Goal: Transaction & Acquisition: Purchase product/service

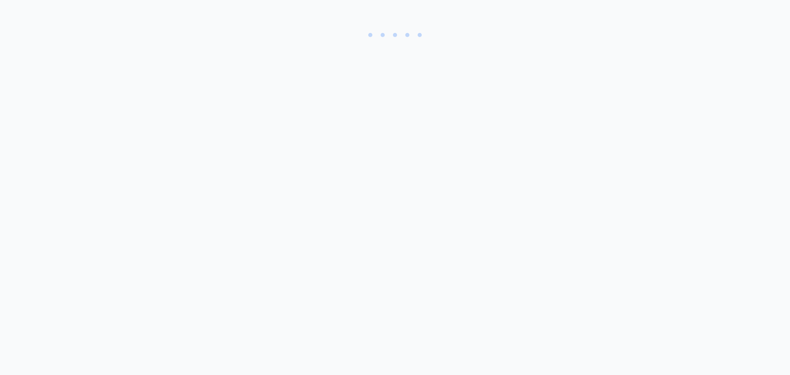
click at [771, 354] on body at bounding box center [395, 187] width 790 height 375
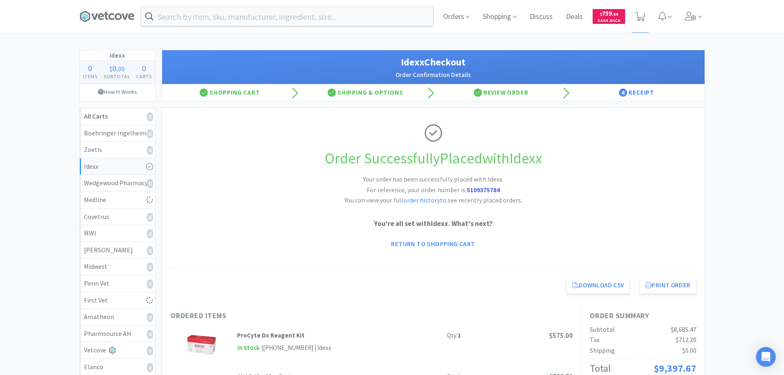
click at [290, 186] on div "Order Successfully Placed with Idexx Your order has been successfully placed wi…" at bounding box center [433, 188] width 526 height 161
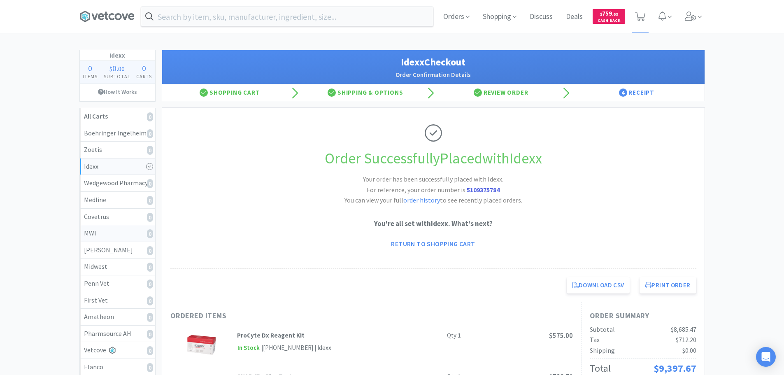
click at [128, 238] on div "MWI 0" at bounding box center [117, 233] width 67 height 11
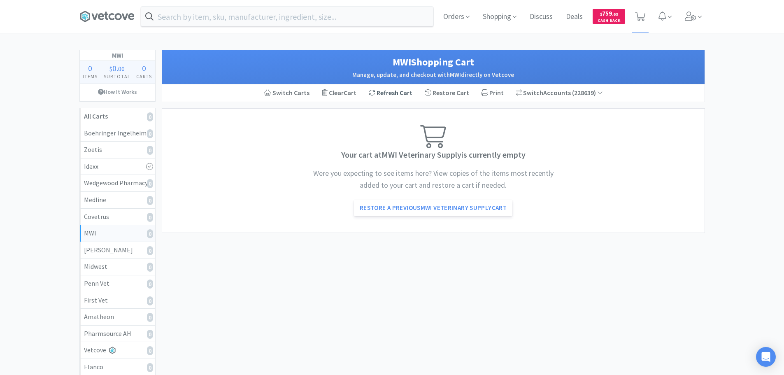
click at [396, 93] on div "Refresh Cart" at bounding box center [390, 92] width 56 height 17
select select "1"
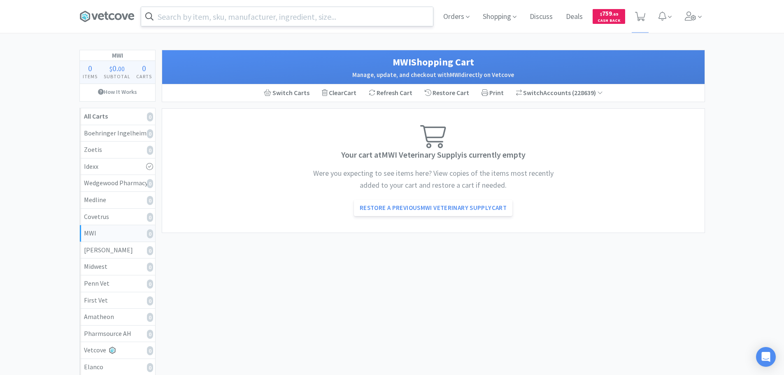
select select "1"
select select "4"
select select "1"
select select "2"
select select "1"
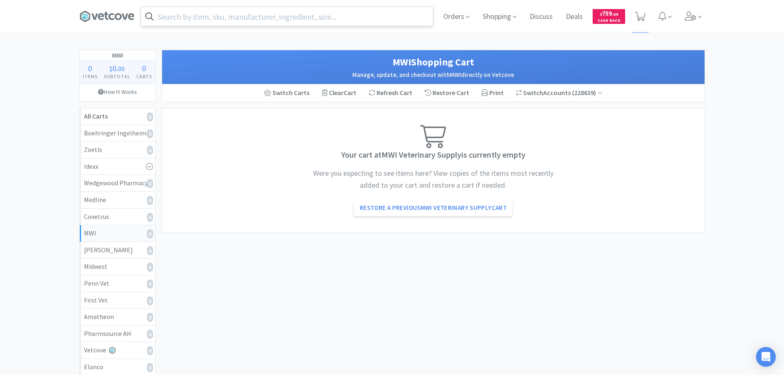
select select "1"
select select "2"
select select "1"
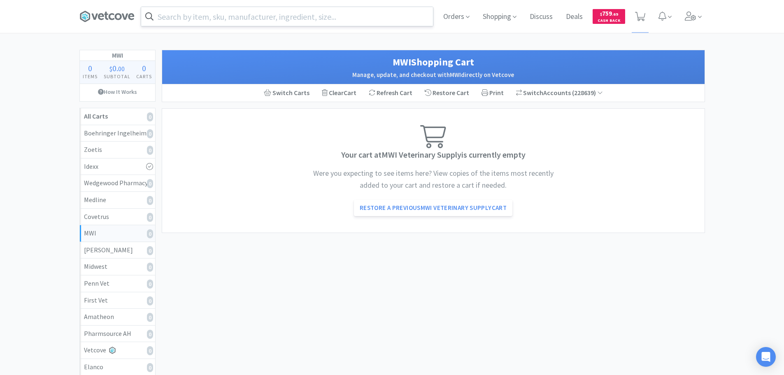
select select "1"
select select "6"
select select "1"
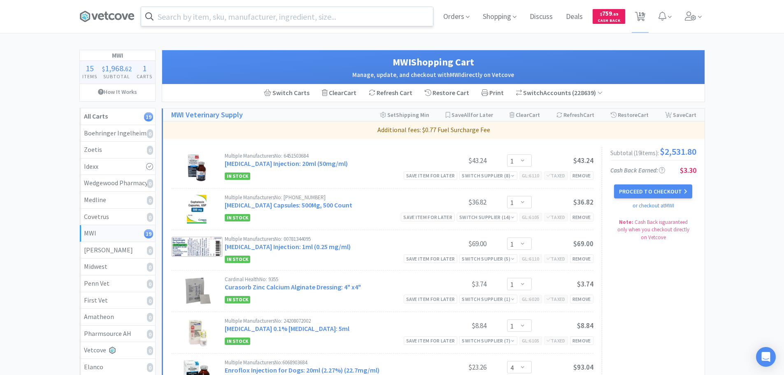
click at [261, 19] on input "text" at bounding box center [287, 16] width 292 height 19
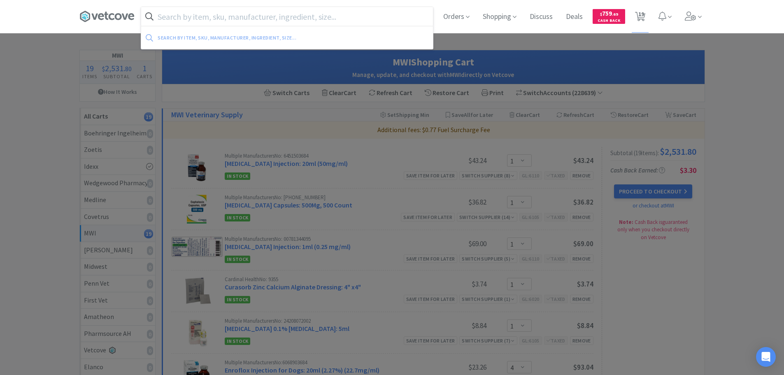
paste input "034362"
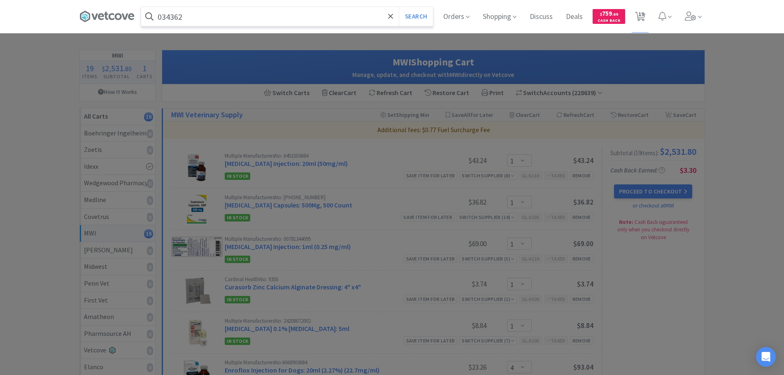
type input "034362"
click at [399, 7] on button "Search" at bounding box center [416, 16] width 34 height 19
select select "1"
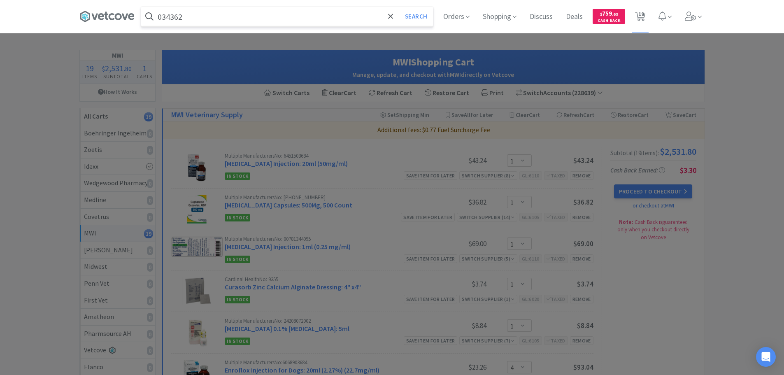
select select "1"
select select "4"
select select "1"
select select "2"
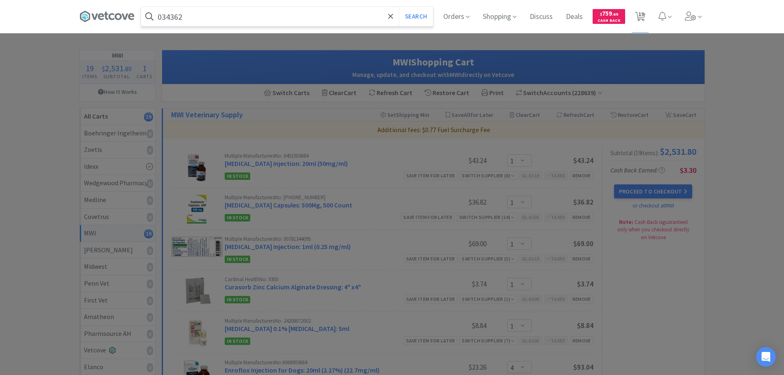
select select "1"
select select "2"
select select "1"
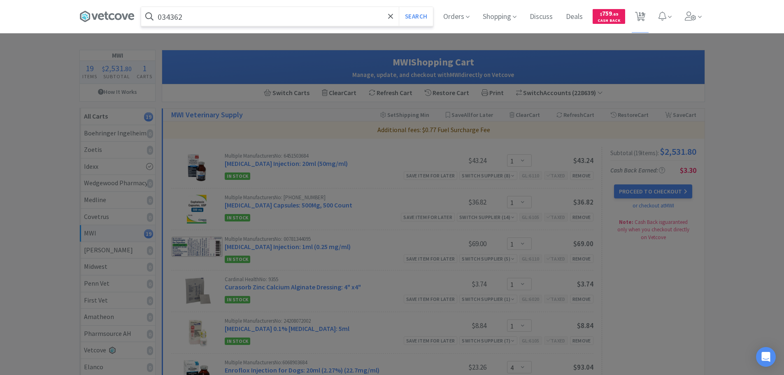
select select "1"
select select "6"
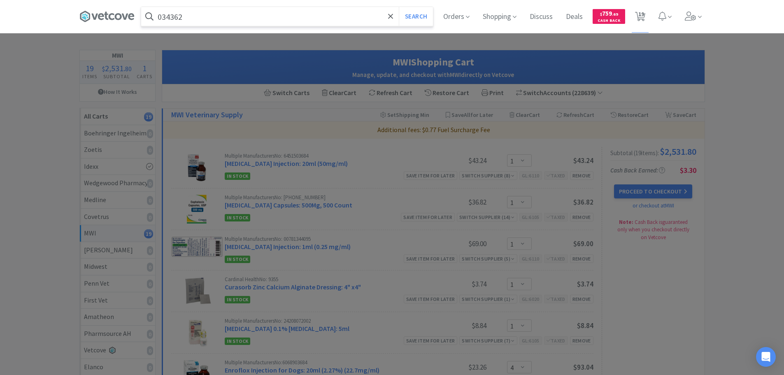
select select "1"
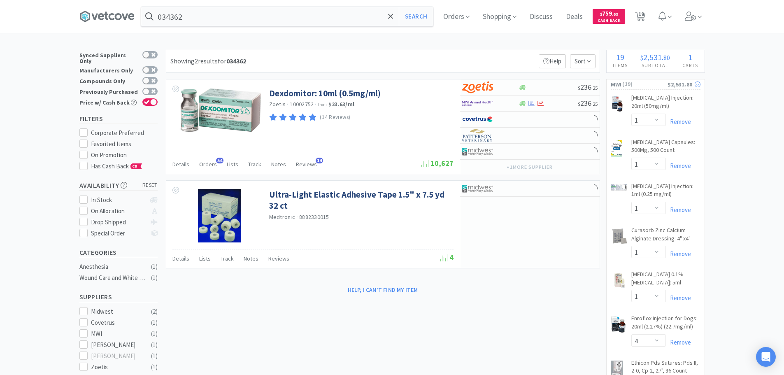
click at [668, 85] on div "$2,531.80" at bounding box center [683, 84] width 33 height 9
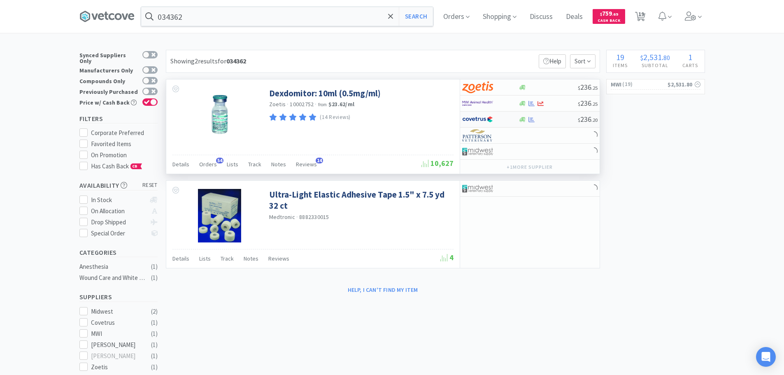
click at [559, 118] on div at bounding box center [547, 119] width 59 height 6
select select "1"
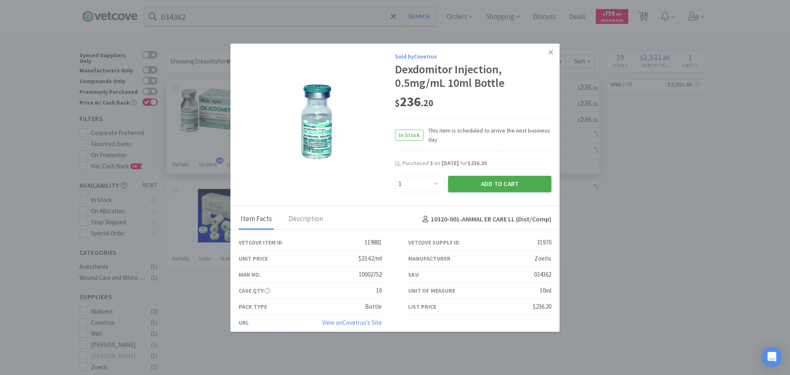
click at [508, 188] on button "Add to Cart" at bounding box center [499, 184] width 103 height 16
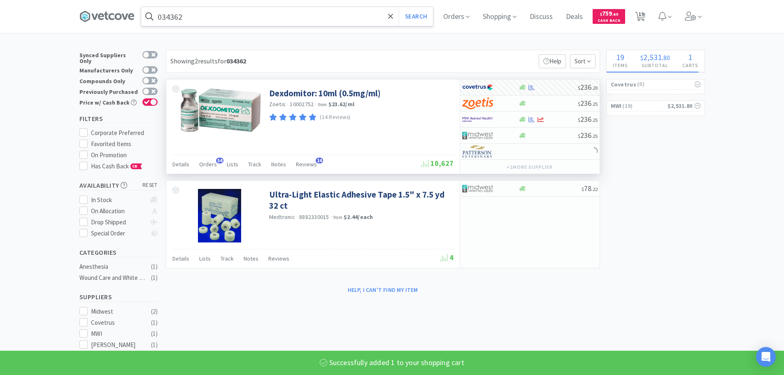
select select "1"
click at [275, 16] on input "034362" at bounding box center [287, 16] width 292 height 19
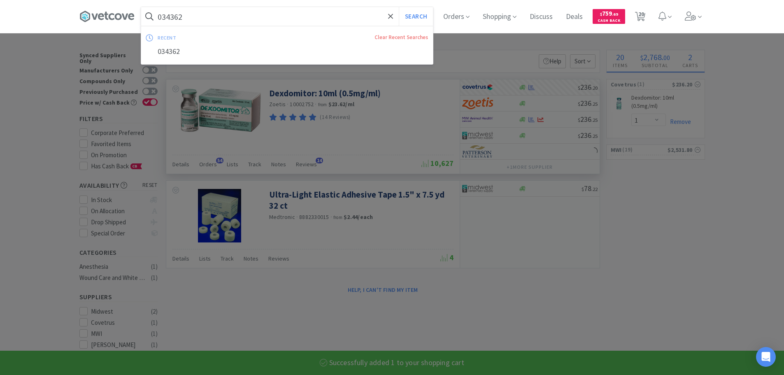
paste input "84430"
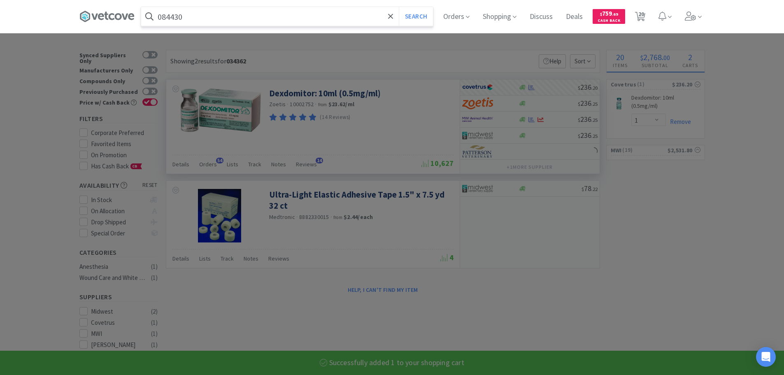
type input "084430"
click at [399, 7] on button "Search" at bounding box center [416, 16] width 34 height 19
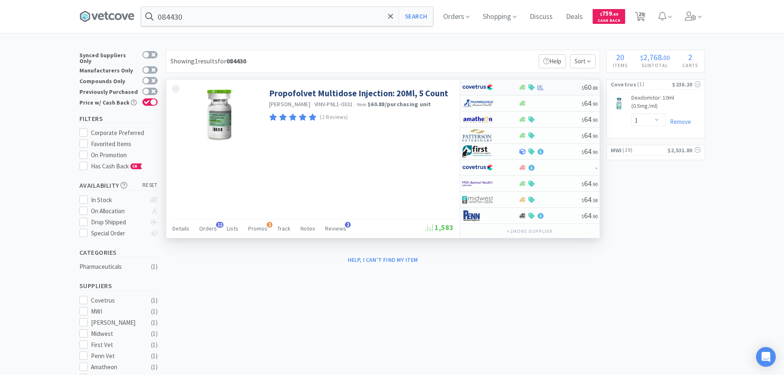
click at [559, 86] on div at bounding box center [549, 87] width 63 height 6
select select "1"
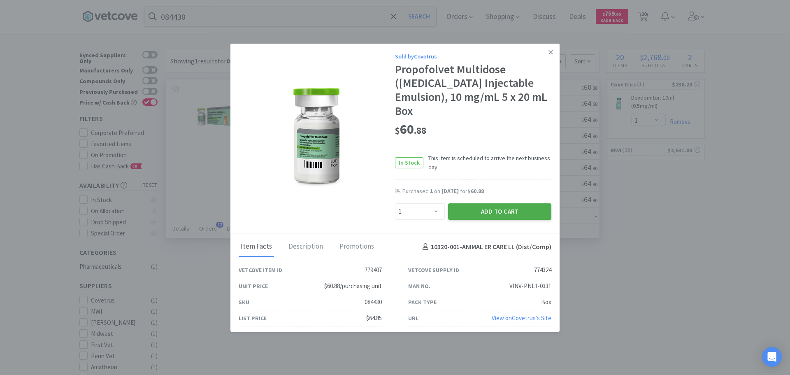
click at [506, 203] on button "Add to Cart" at bounding box center [499, 211] width 103 height 16
select select "1"
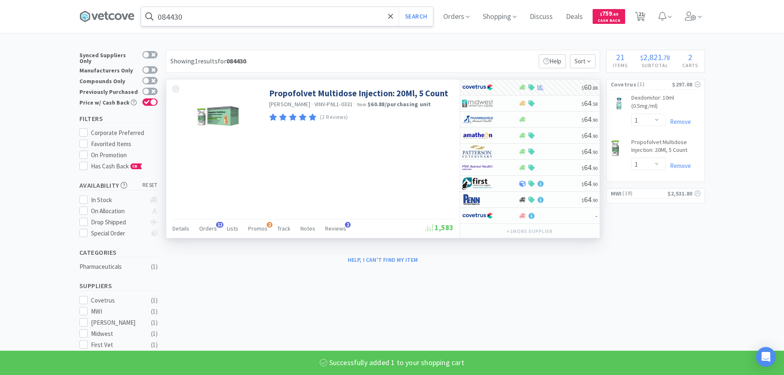
click at [266, 18] on input "084430" at bounding box center [287, 16] width 292 height 19
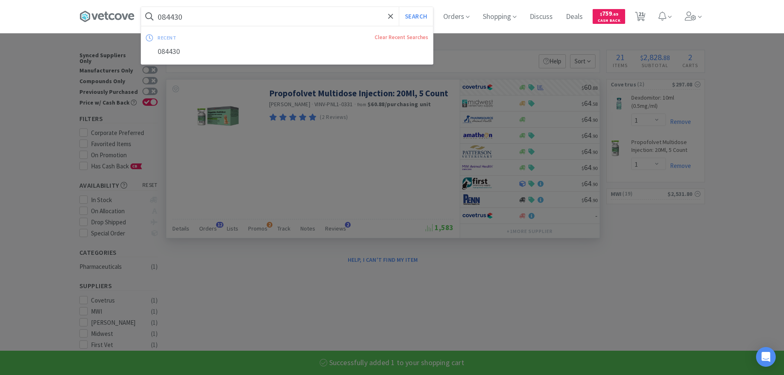
paste input "7797"
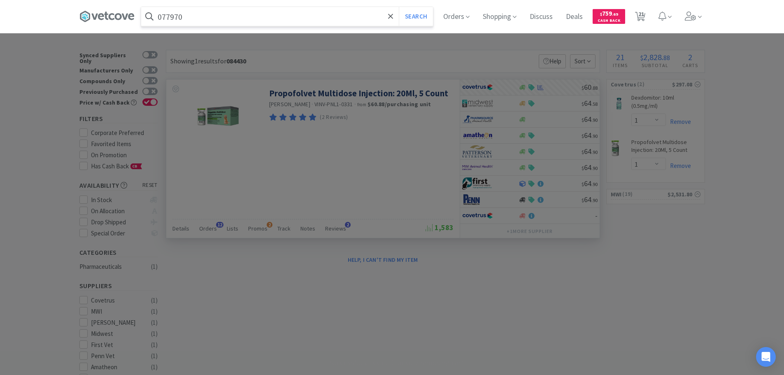
type input "077970"
click at [399, 7] on button "Search" at bounding box center [416, 16] width 34 height 19
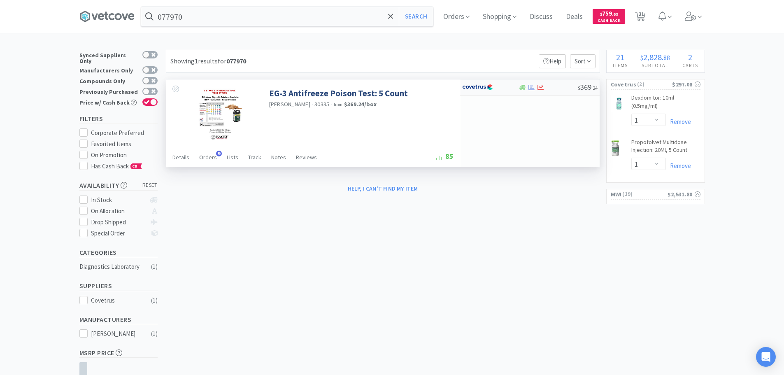
click at [560, 86] on div at bounding box center [547, 87] width 59 height 6
select select "1"
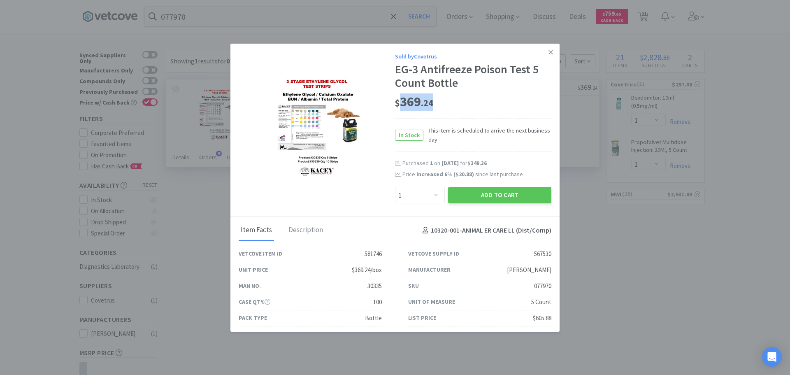
drag, startPoint x: 436, startPoint y: 103, endPoint x: 400, endPoint y: 102, distance: 35.8
click at [399, 101] on div "$ 369 . 24" at bounding box center [473, 101] width 156 height 17
copy span "369 . 24"
click at [464, 198] on button "Add to Cart" at bounding box center [499, 195] width 103 height 16
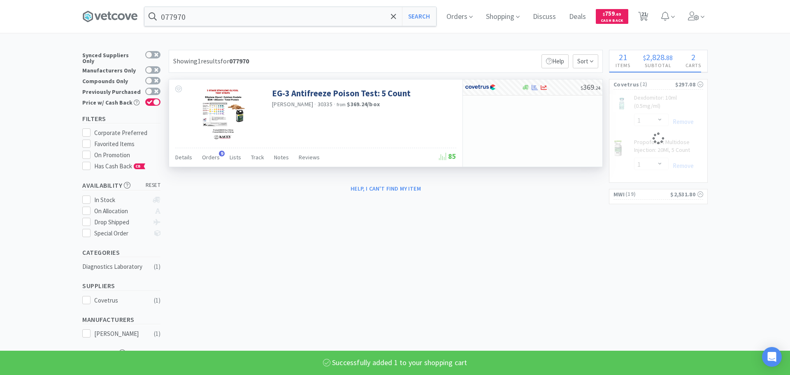
select select "1"
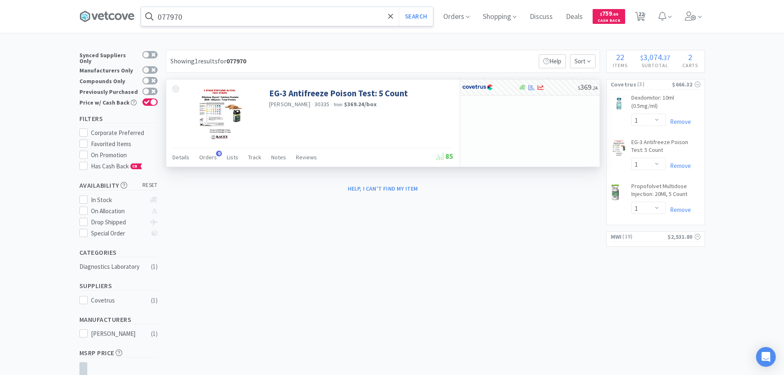
click at [277, 17] on input "077970" at bounding box center [287, 16] width 292 height 19
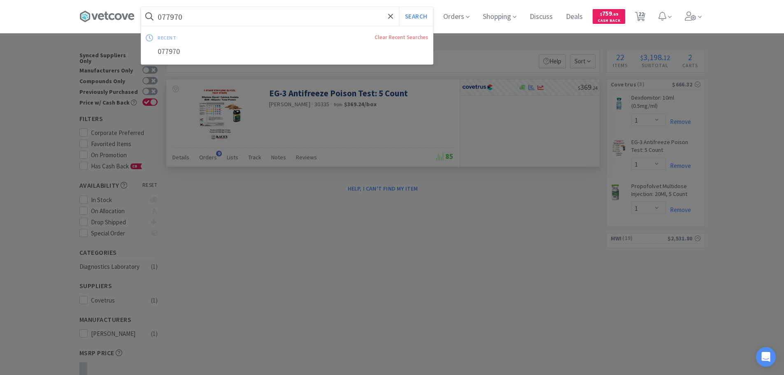
paste input "06888"
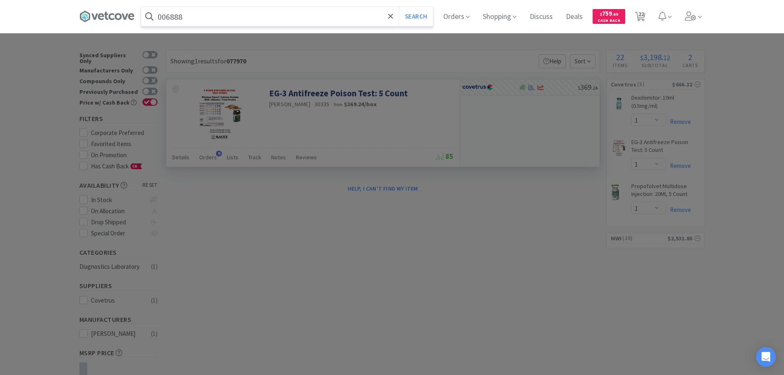
type input "006888"
click at [399, 7] on button "Search" at bounding box center [416, 16] width 34 height 19
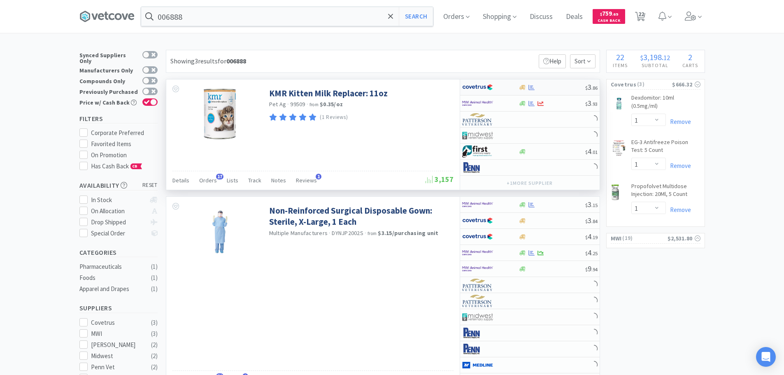
click at [559, 85] on div at bounding box center [551, 87] width 67 height 6
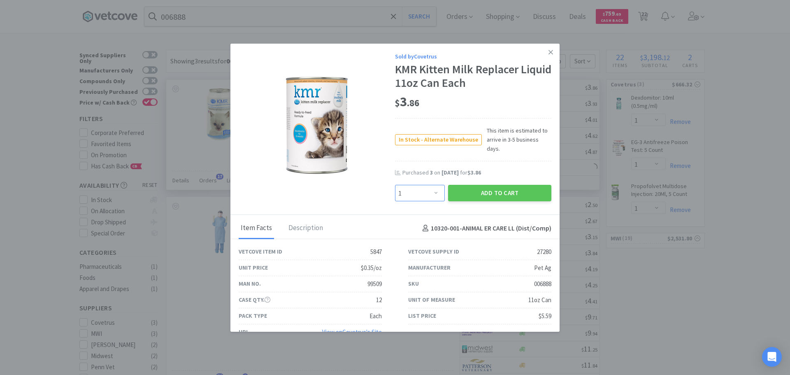
click at [421, 185] on select "Enter Quantity 1 2 3 4 5 6 7 8 9 10 11 12 13 14 15 16 17 18 19 20 Enter Quantity" at bounding box center [420, 193] width 50 height 16
select select "2"
click at [395, 185] on select "Enter Quantity 1 2 3 4 5 6 7 8 9 10 11 12 13 14 15 16 17 18 19 20 Enter Quantity" at bounding box center [420, 193] width 50 height 16
click at [452, 183] on div "Add to Cart" at bounding box center [499, 193] width 107 height 20
click at [461, 189] on button "Add to Cart" at bounding box center [499, 193] width 103 height 16
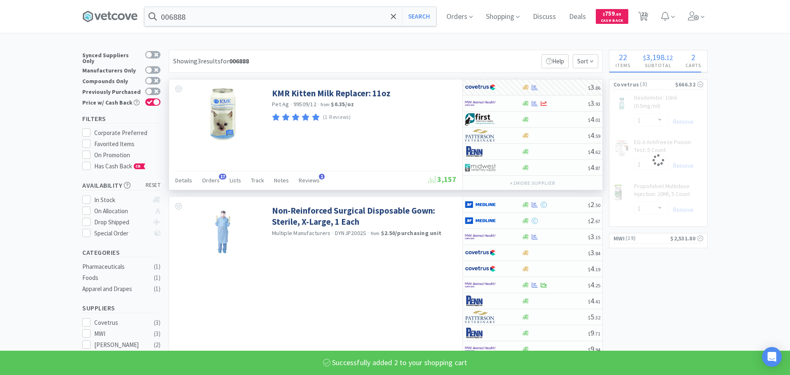
select select "2"
select select "1"
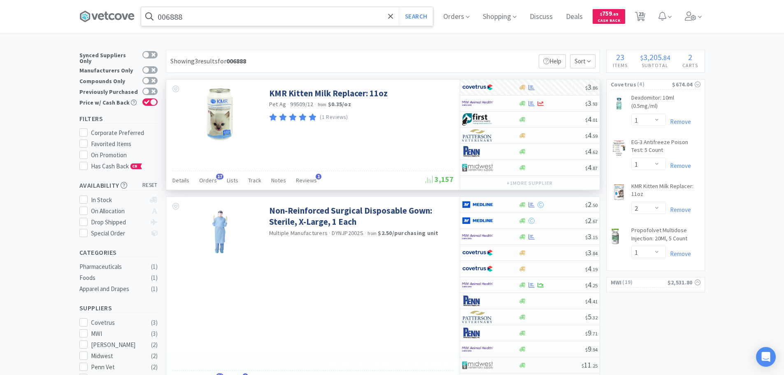
click at [291, 16] on input "006888" at bounding box center [287, 16] width 292 height 19
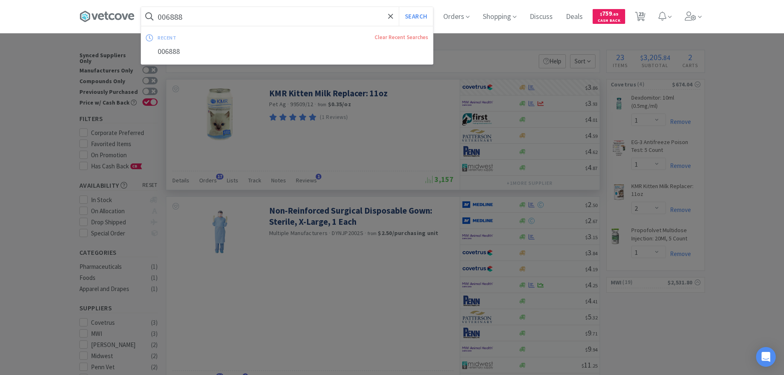
paste input "77602"
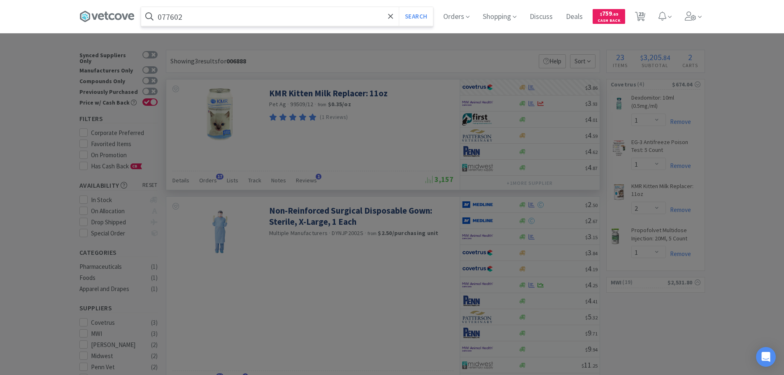
type input "077602"
click at [399, 7] on button "Search" at bounding box center [416, 16] width 34 height 19
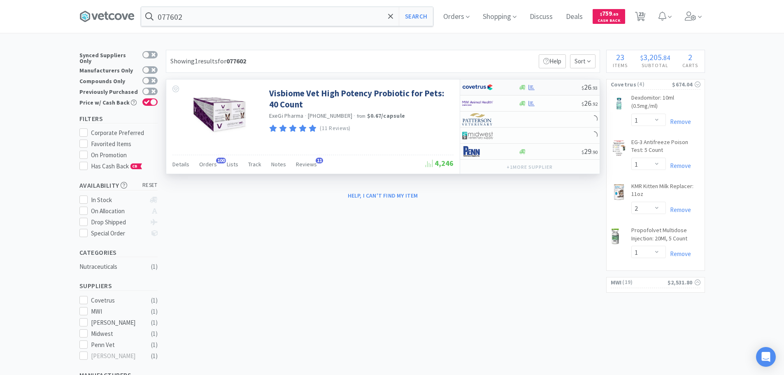
click at [561, 86] on div at bounding box center [549, 87] width 63 height 6
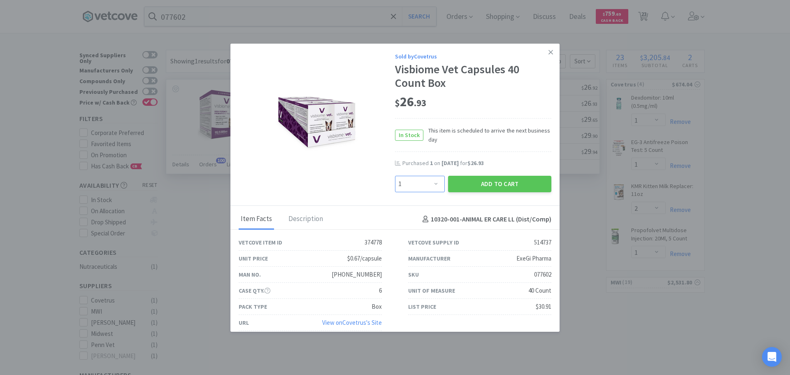
click at [427, 178] on select "Enter Quantity 1 2 3 4 5 6 7 8 9 10 11 12 13 14 15 16 17 18 19 20 Enter Quantity" at bounding box center [420, 184] width 50 height 16
select select "3"
click at [395, 176] on select "Enter Quantity 1 2 3 4 5 6 7 8 9 10 11 12 13 14 15 16 17 18 19 20 Enter Quantity" at bounding box center [420, 184] width 50 height 16
click at [452, 185] on button "Add to Cart" at bounding box center [499, 184] width 103 height 16
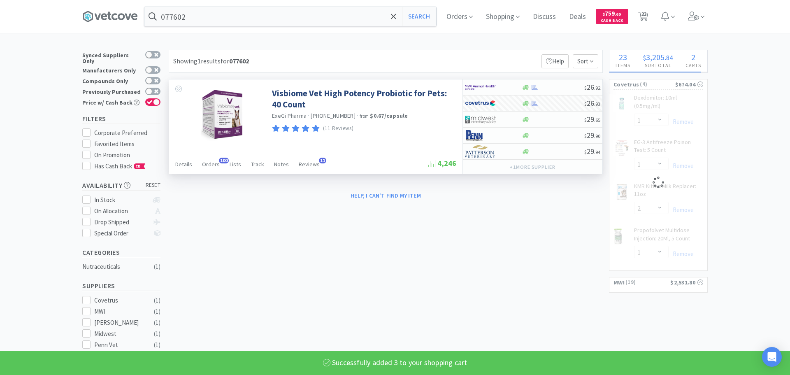
select select "3"
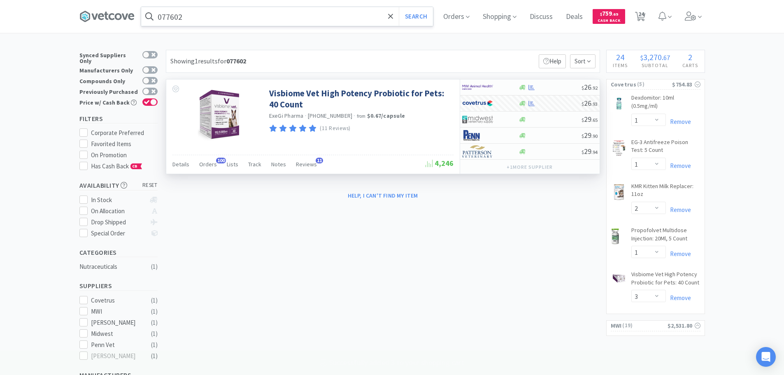
click at [277, 17] on input "077602" at bounding box center [287, 16] width 292 height 19
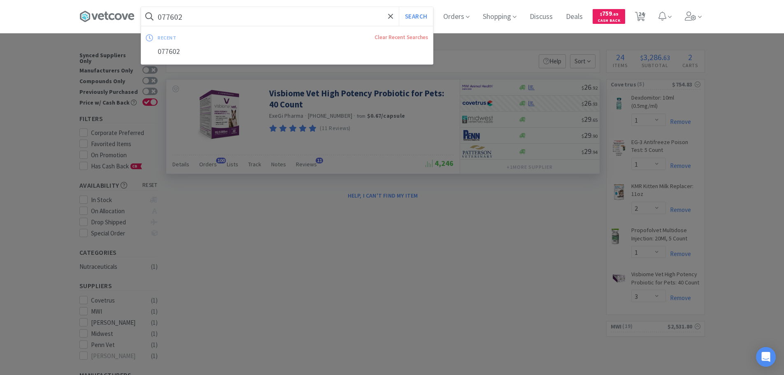
paste input "3"
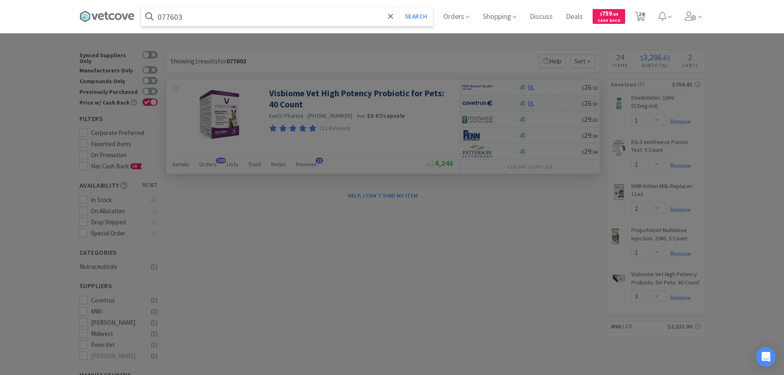
type input "077603"
click at [399, 7] on button "Search" at bounding box center [416, 16] width 34 height 19
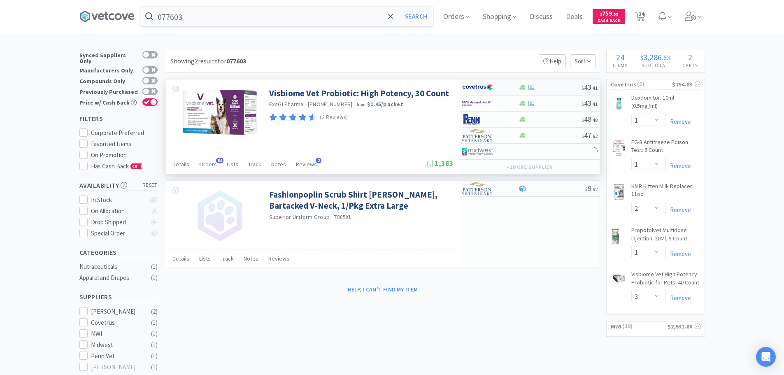
click at [548, 85] on div at bounding box center [549, 87] width 63 height 6
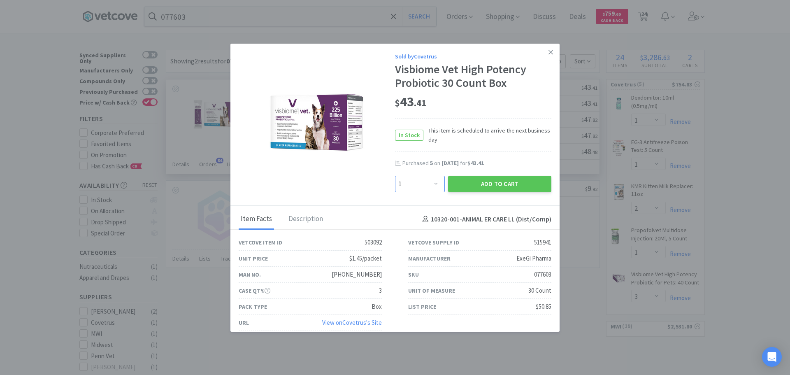
click at [430, 185] on select "Enter Quantity 1 2 3 4 5 6 7 8 9 10 11 12 13 14 15 16 17 18 19 20 Enter Quantity" at bounding box center [420, 184] width 50 height 16
select select "4"
click at [395, 176] on select "Enter Quantity 1 2 3 4 5 6 7 8 9 10 11 12 13 14 15 16 17 18 19 20 Enter Quantity" at bounding box center [420, 184] width 50 height 16
click at [456, 185] on button "Add to Cart" at bounding box center [499, 184] width 103 height 16
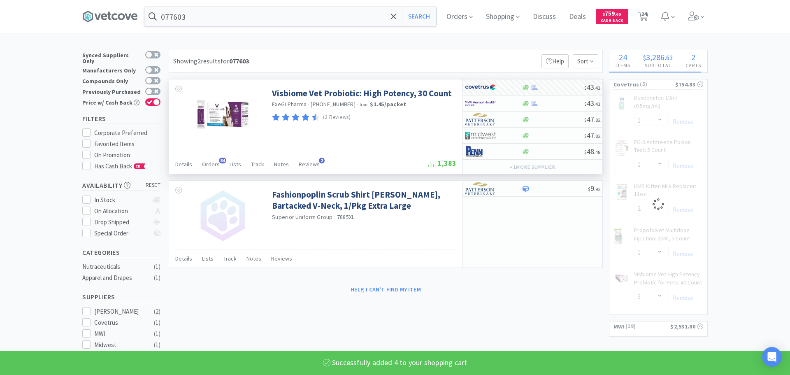
select select "4"
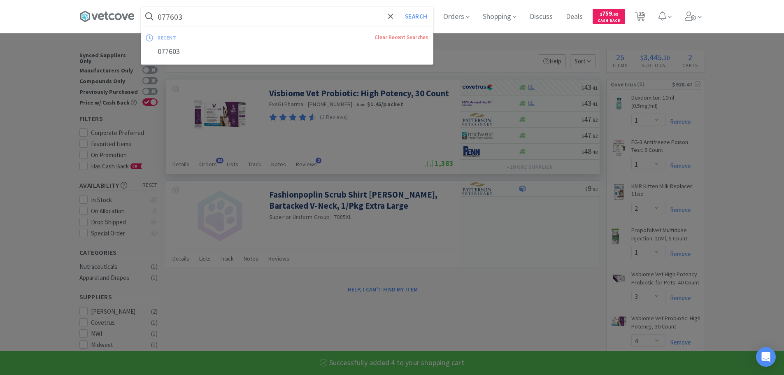
click at [285, 18] on input "077603" at bounding box center [287, 16] width 292 height 19
paste input "02515"
type input "002515"
click at [399, 7] on button "Search" at bounding box center [416, 16] width 34 height 19
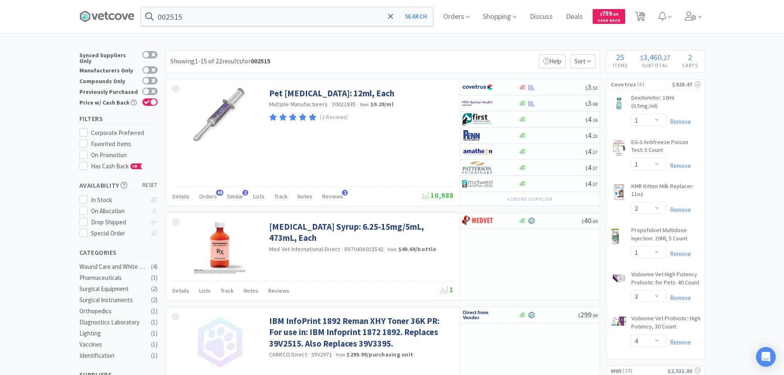
click at [503, 56] on div "Showing 1-15 of 22 results for 002515 Filters Help Sort" at bounding box center [383, 61] width 434 height 23
click at [556, 104] on div at bounding box center [551, 103] width 67 height 6
select select "1"
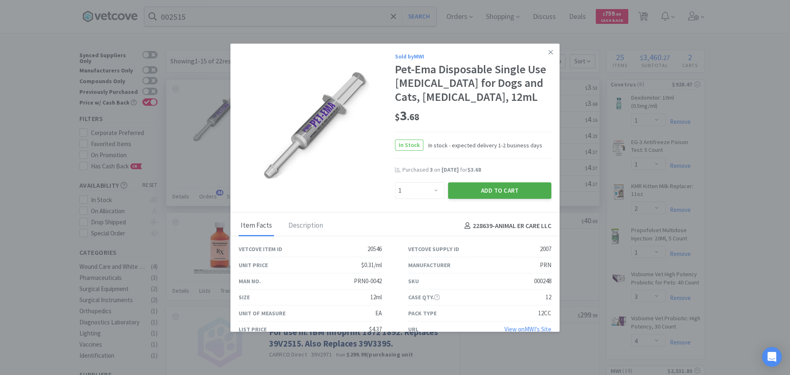
click at [486, 199] on button "Add to Cart" at bounding box center [499, 190] width 103 height 16
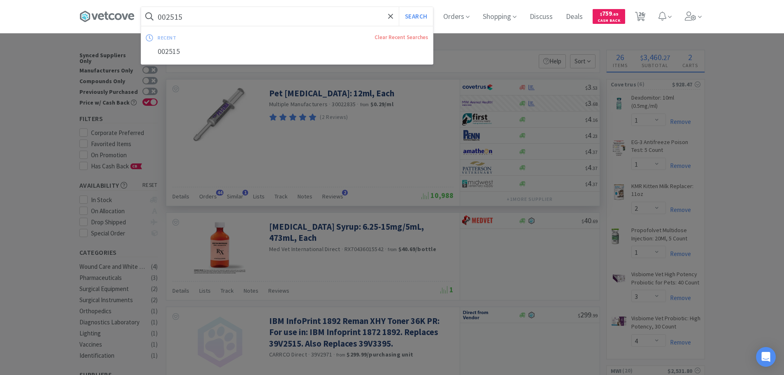
click at [281, 14] on input "002515" at bounding box center [287, 16] width 292 height 19
paste input "77942"
type input "077942"
click at [399, 7] on button "Search" at bounding box center [416, 16] width 34 height 19
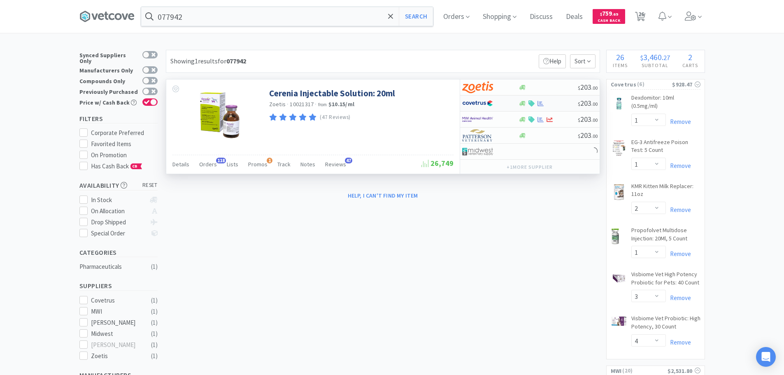
click at [559, 101] on div at bounding box center [547, 103] width 59 height 6
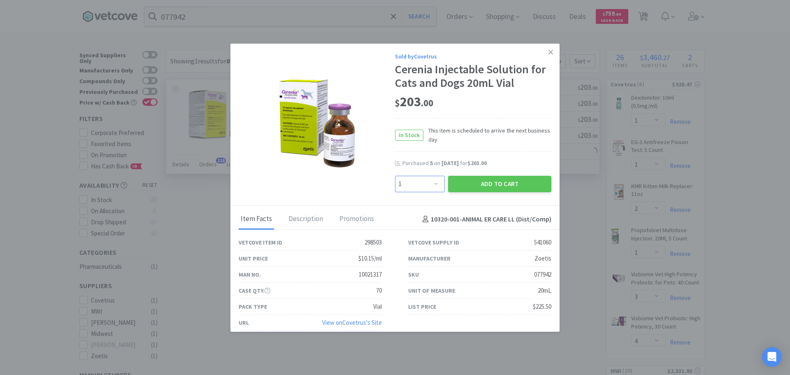
drag, startPoint x: 424, startPoint y: 188, endPoint x: 423, endPoint y: 178, distance: 9.9
click at [424, 186] on select "Enter Quantity 1 2 3 4 5 6 7 8 9 10 11 12 13 14 15 16 17 18 19 20 Enter Quantity" at bounding box center [420, 184] width 50 height 16
select select "4"
click at [395, 176] on select "Enter Quantity 1 2 3 4 5 6 7 8 9 10 11 12 13 14 15 16 17 18 19 20 Enter Quantity" at bounding box center [420, 184] width 50 height 16
drag, startPoint x: 460, startPoint y: 185, endPoint x: 365, endPoint y: 81, distance: 141.2
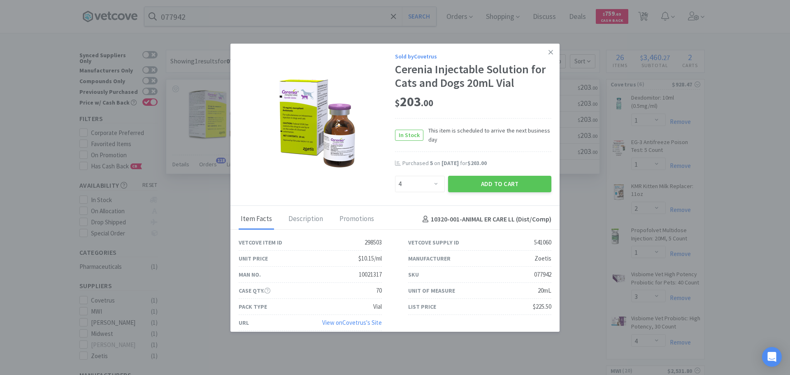
click at [459, 186] on button "Add to Cart" at bounding box center [499, 184] width 103 height 16
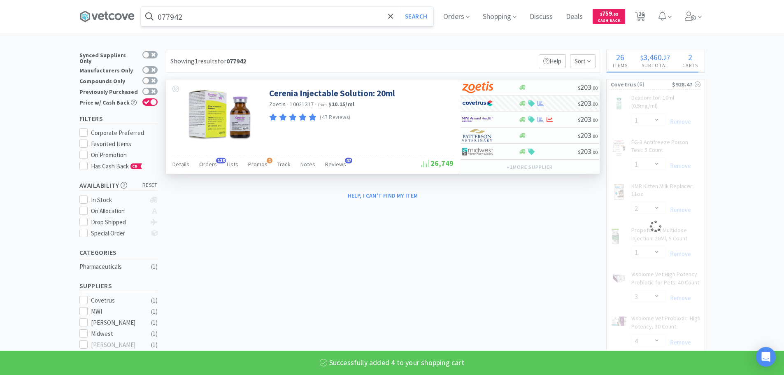
click at [283, 19] on input "077942" at bounding box center [287, 16] width 292 height 19
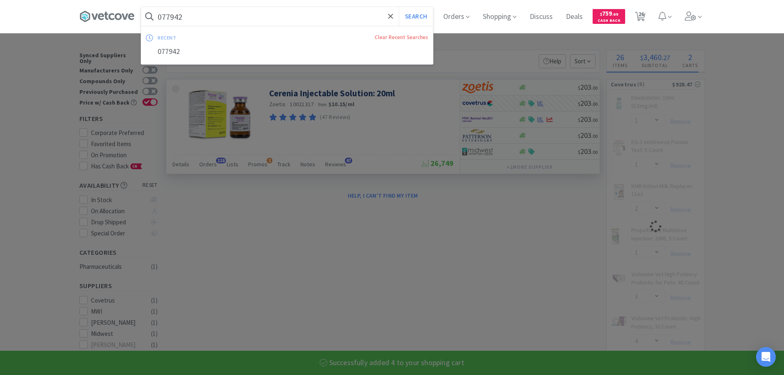
select select "4"
select select "1"
select select "2"
select select "1"
select select "3"
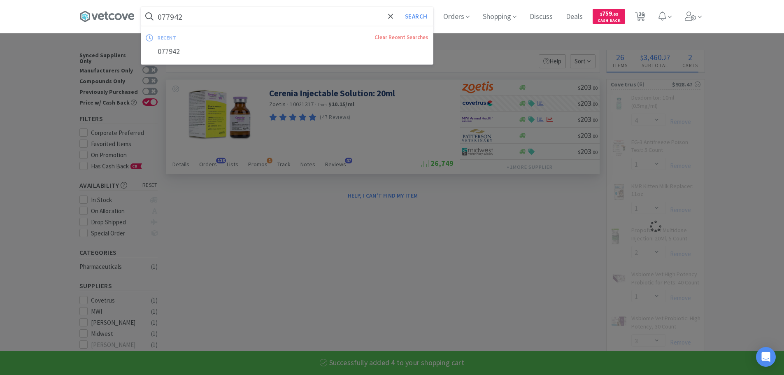
paste input "80578"
type input "080578"
select select "4"
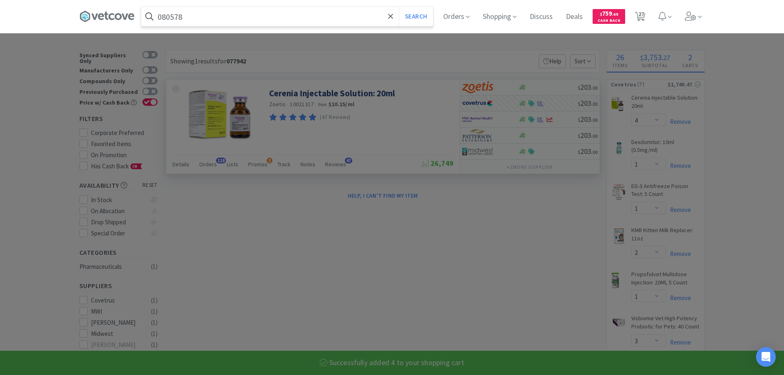
type input "080578"
click at [399, 7] on button "Search" at bounding box center [416, 16] width 34 height 19
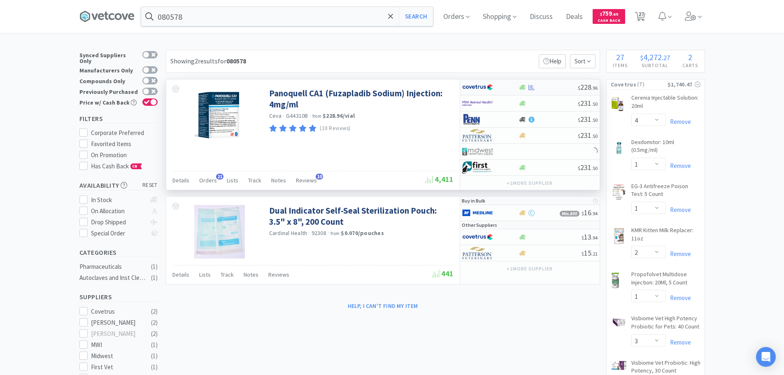
click at [552, 85] on div at bounding box center [547, 87] width 59 height 6
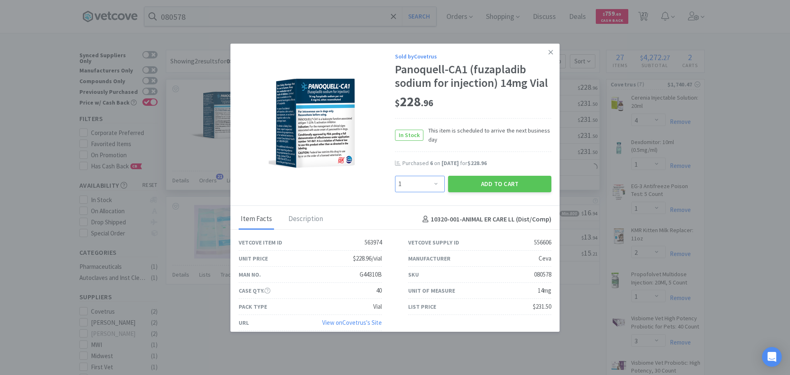
drag, startPoint x: 433, startPoint y: 194, endPoint x: 431, endPoint y: 190, distance: 4.4
click at [433, 192] on select "Enter Quantity 1 2 3 4 5 6 7 8 9 10 11 12 13 14 15 16 17 18 19 20 Enter Quantity" at bounding box center [420, 184] width 50 height 16
select select "5"
click at [395, 189] on select "Enter Quantity 1 2 3 4 5 6 7 8 9 10 11 12 13 14 15 16 17 18 19 20 Enter Quantity" at bounding box center [420, 184] width 50 height 16
click at [459, 192] on button "Add to Cart" at bounding box center [499, 184] width 103 height 16
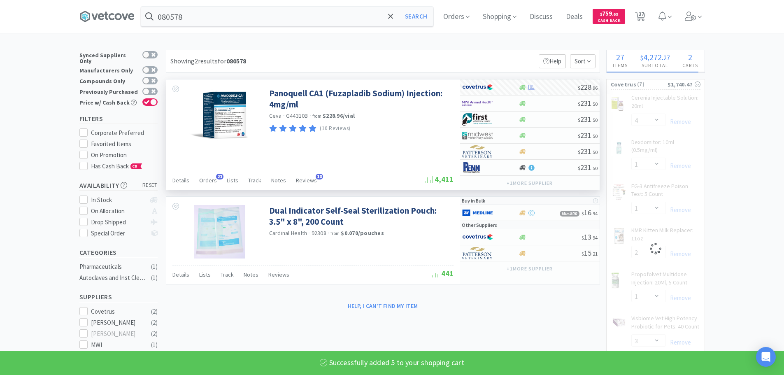
select select "5"
select select "1"
select select "3"
select select "4"
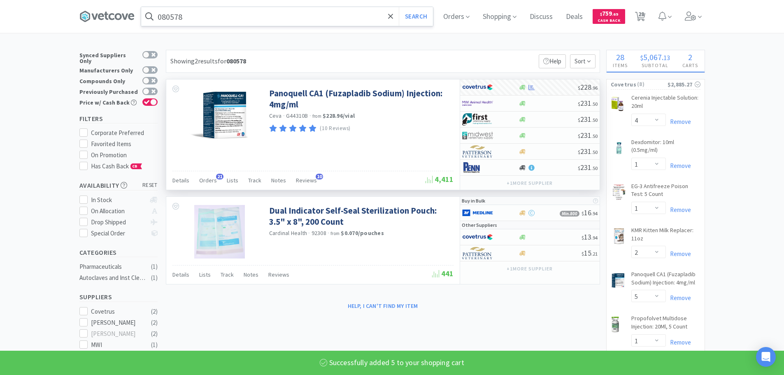
click at [276, 19] on input "080578" at bounding box center [287, 16] width 292 height 19
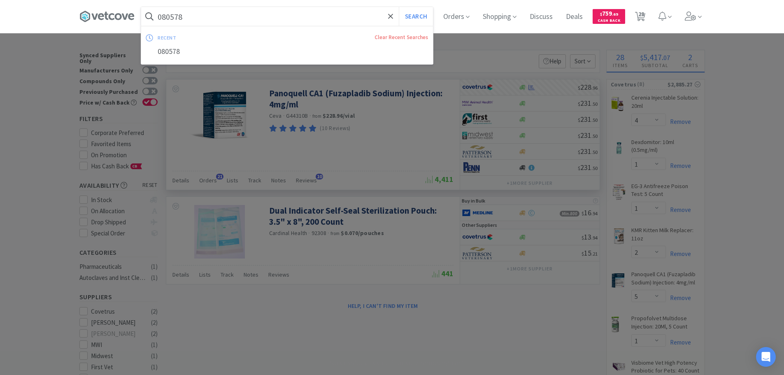
paste input "32420"
type input "032420"
click at [399, 7] on button "Search" at bounding box center [416, 16] width 34 height 19
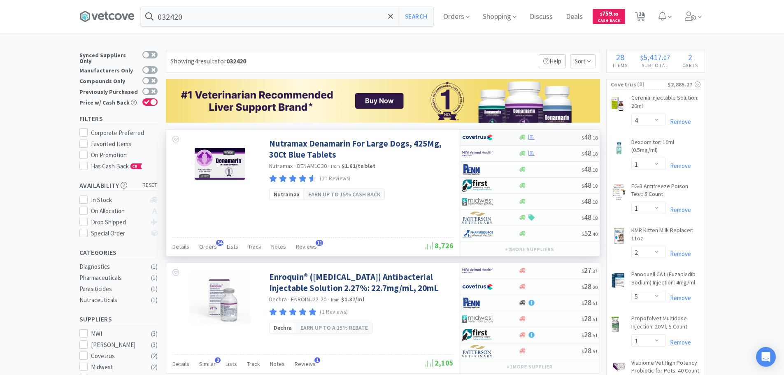
click at [552, 134] on div at bounding box center [549, 137] width 63 height 6
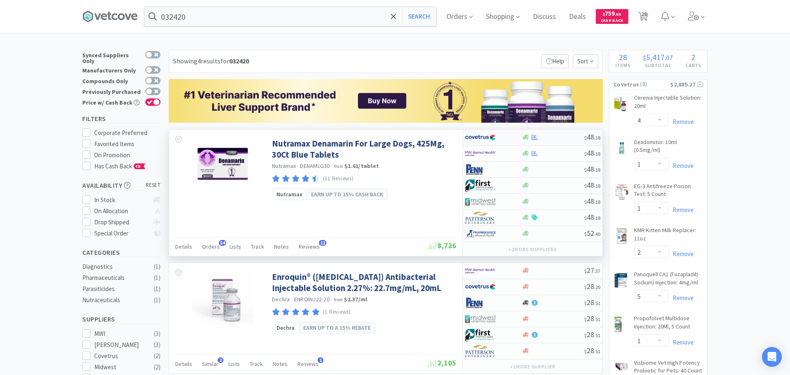
select select "1"
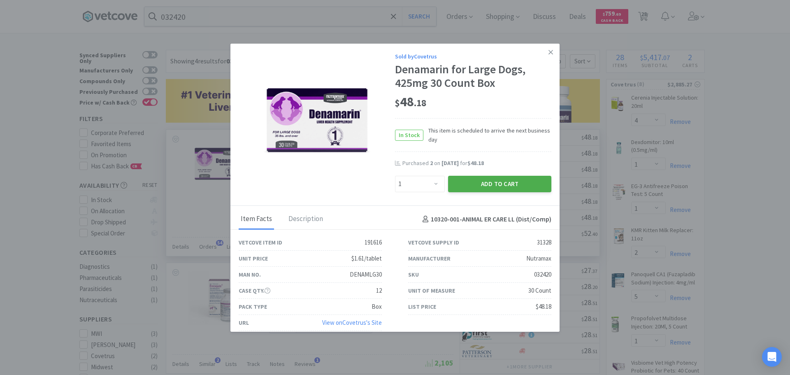
click at [453, 182] on button "Add to Cart" at bounding box center [499, 184] width 103 height 16
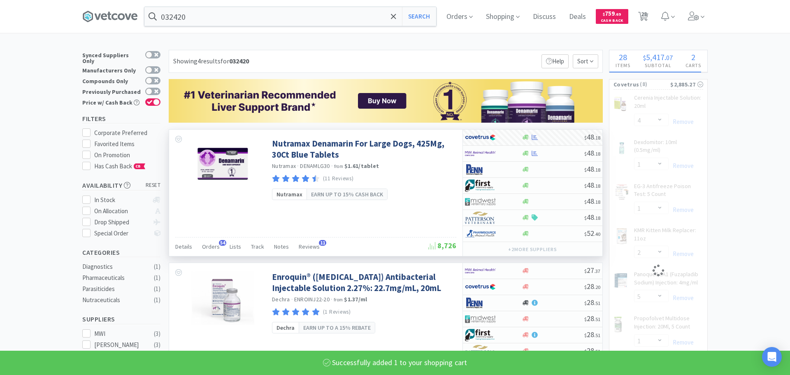
select select "1"
select select "5"
select select "1"
select select "3"
select select "4"
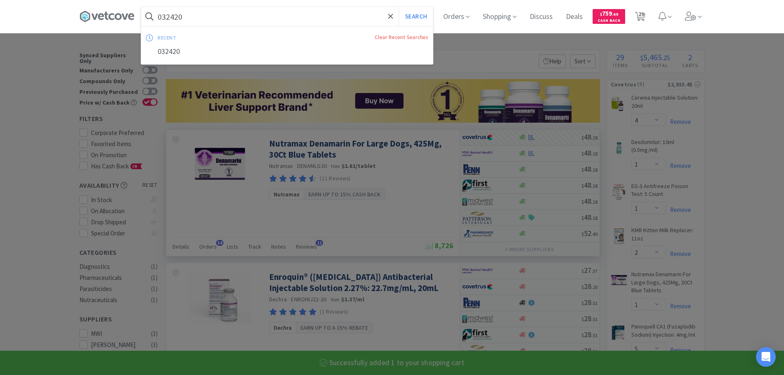
click at [274, 16] on input "032420" at bounding box center [287, 16] width 292 height 19
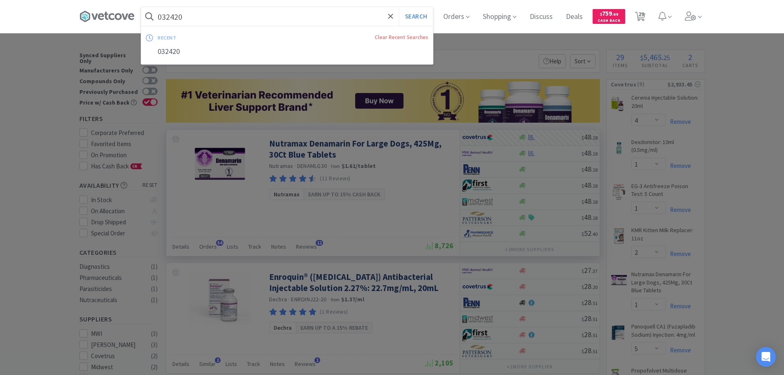
paste input "75249"
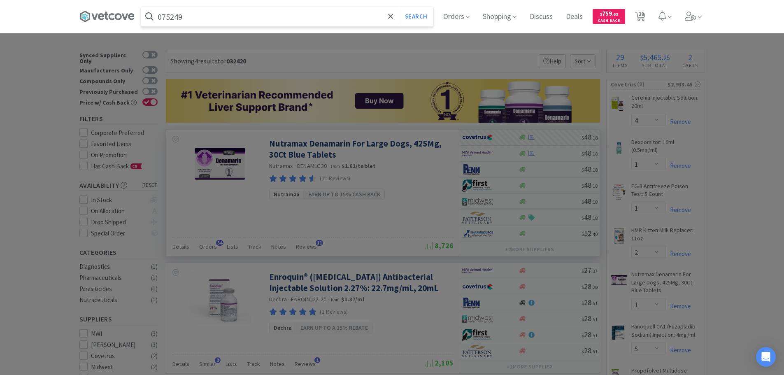
type input "075249"
click at [399, 7] on button "Search" at bounding box center [416, 16] width 34 height 19
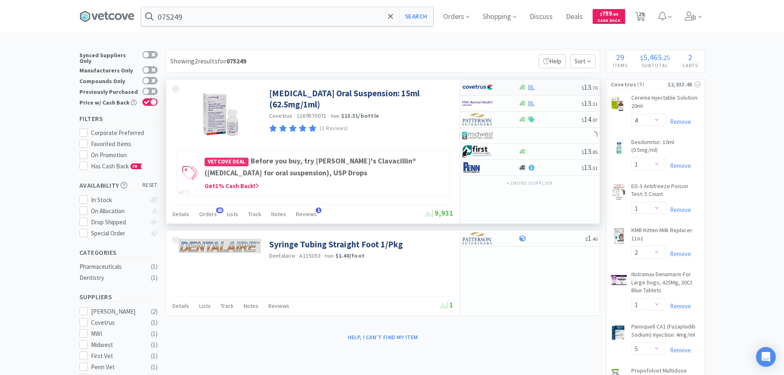
click at [558, 82] on div "$ 13 . 70" at bounding box center [529, 87] width 139 height 16
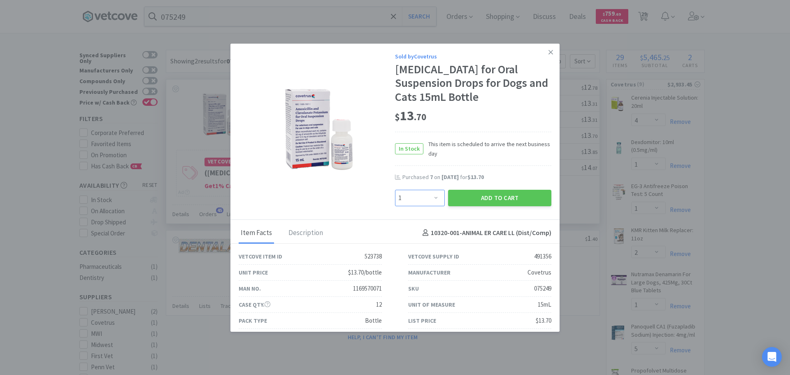
click at [418, 205] on select "Enter Quantity 1 2 3 4 5 6 7 8 9 10 11 12 13 14 15 16 17 18 19 20 Enter Quantity" at bounding box center [420, 198] width 50 height 16
select select "4"
click at [395, 203] on select "Enter Quantity 1 2 3 4 5 6 7 8 9 10 11 12 13 14 15 16 17 18 19 20 Enter Quantity" at bounding box center [420, 198] width 50 height 16
click at [455, 206] on button "Add to Cart" at bounding box center [499, 198] width 103 height 16
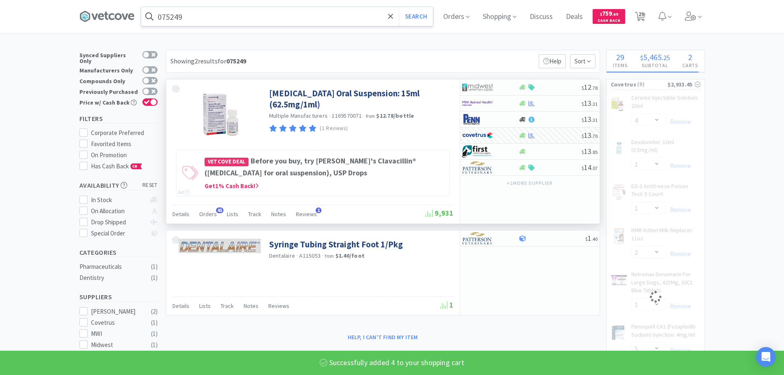
select select "4"
select select "1"
select select "2"
select select "1"
select select "5"
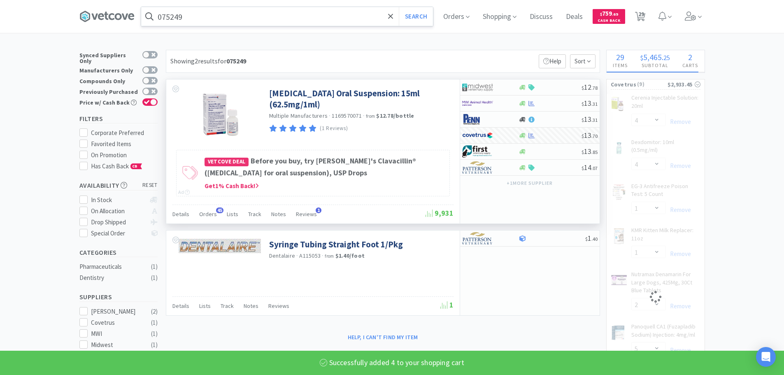
select select "1"
select select "3"
select select "4"
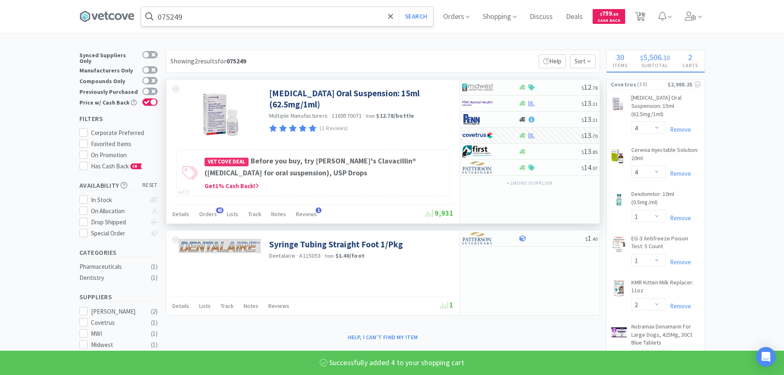
click at [278, 15] on input "075249" at bounding box center [287, 16] width 292 height 19
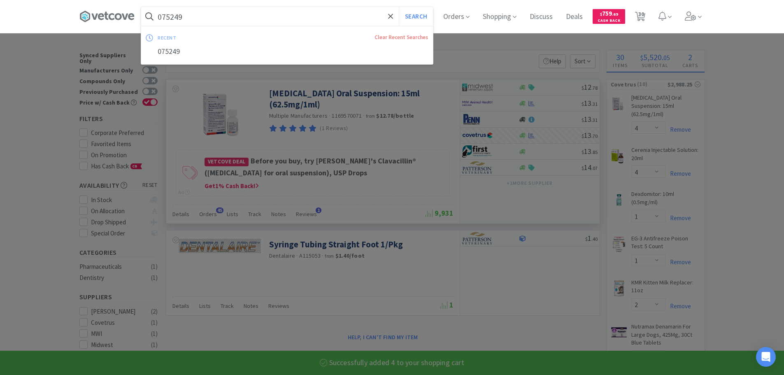
paste input "84597"
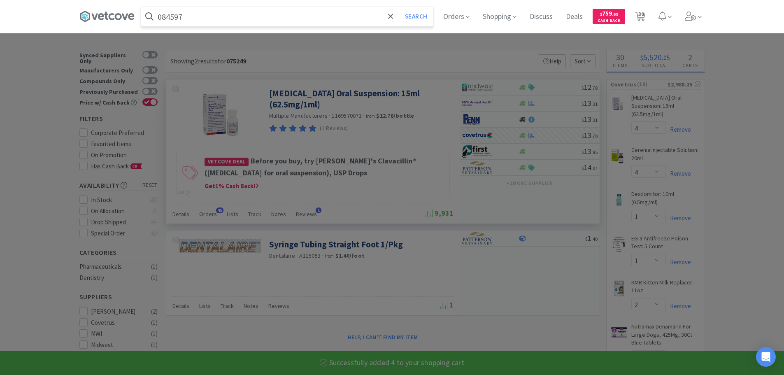
type input "084597"
click at [399, 7] on button "Search" at bounding box center [416, 16] width 34 height 19
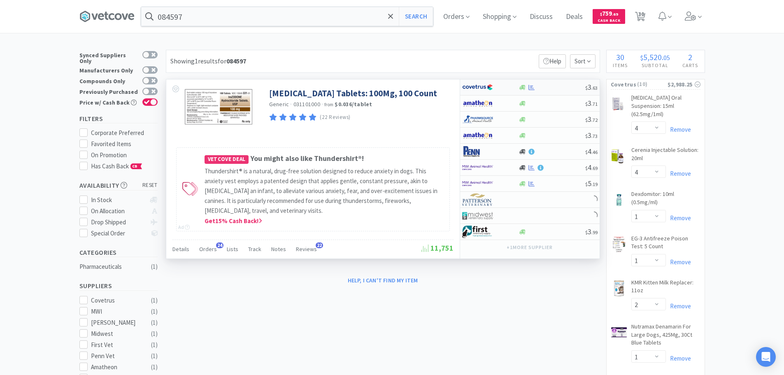
click at [559, 88] on div at bounding box center [551, 87] width 67 height 6
select select "1"
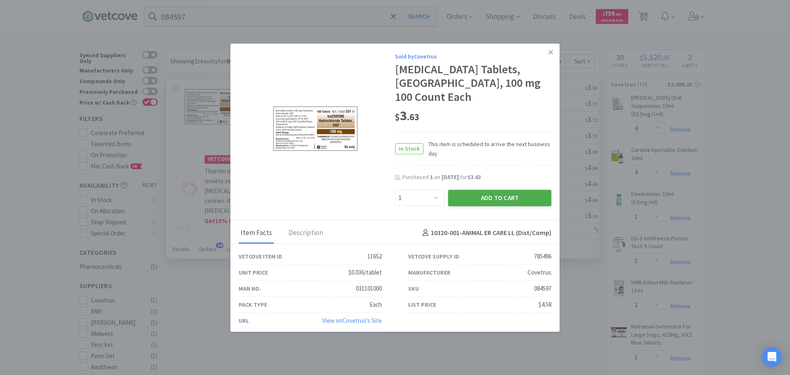
click at [491, 202] on button "Add to Cart" at bounding box center [499, 198] width 103 height 16
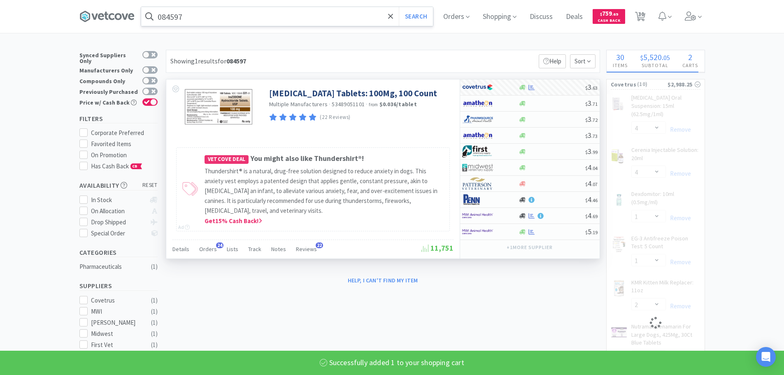
select select "1"
select select "3"
select select "4"
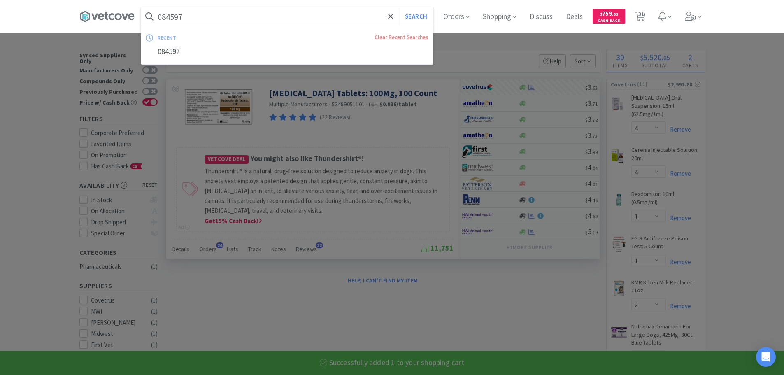
click at [274, 15] on input "084597" at bounding box center [287, 16] width 292 height 19
paste input "60799"
type input "060799"
click at [399, 7] on button "Search" at bounding box center [416, 16] width 34 height 19
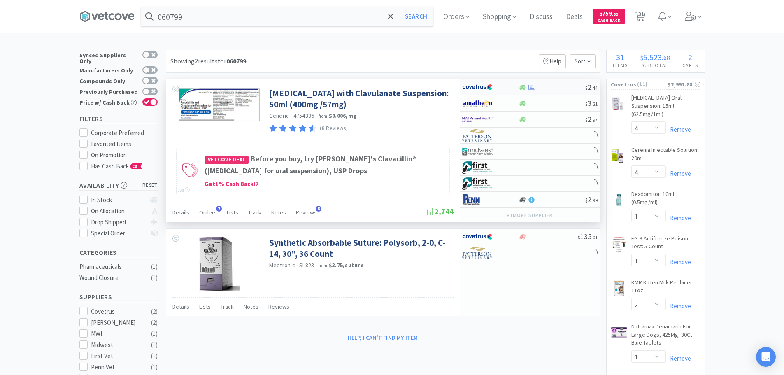
click at [549, 85] on div at bounding box center [551, 87] width 67 height 6
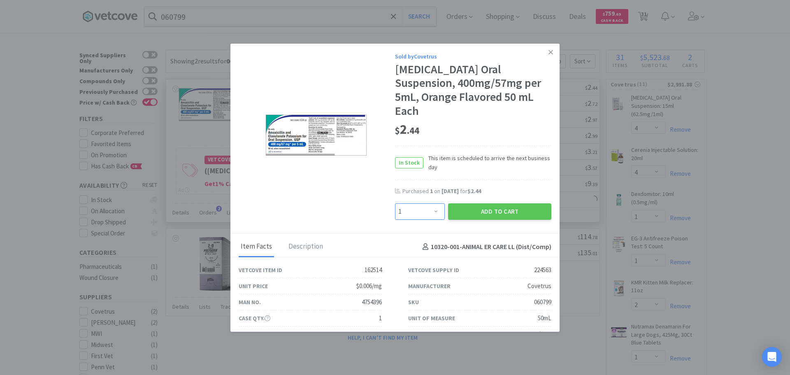
click at [408, 209] on select "Enter Quantity 1 2 3 4 5 6 7 8 9 10 11 12 13 14 15 16 17 18 19 20 Enter Quantity" at bounding box center [420, 211] width 50 height 16
select select "2"
click at [395, 203] on select "Enter Quantity 1 2 3 4 5 6 7 8 9 10 11 12 13 14 15 16 17 18 19 20 Enter Quantity" at bounding box center [420, 211] width 50 height 16
click at [465, 212] on button "Add to Cart" at bounding box center [499, 211] width 103 height 16
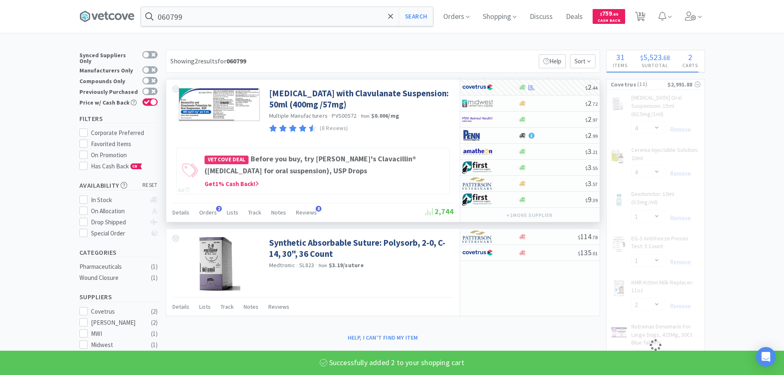
select select "2"
select select "4"
select select "1"
select select "2"
select select "1"
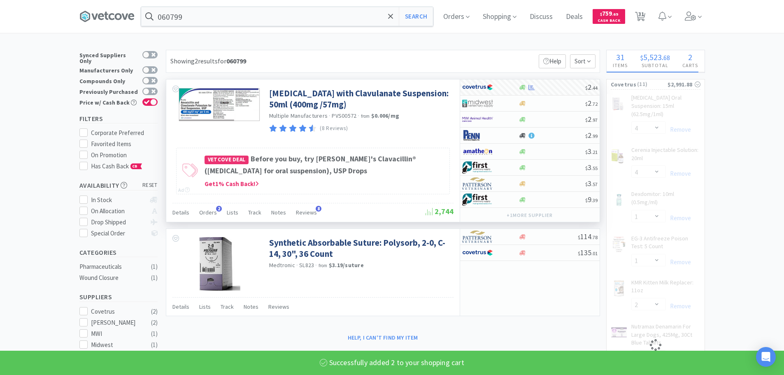
select select "5"
select select "1"
select select "3"
select select "4"
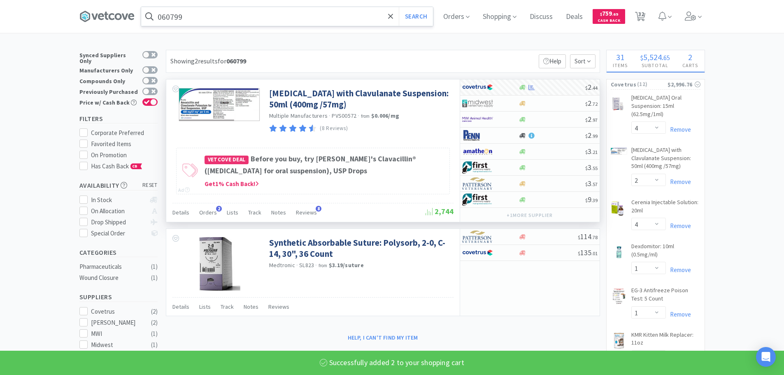
click at [278, 16] on input "060799" at bounding box center [287, 16] width 292 height 19
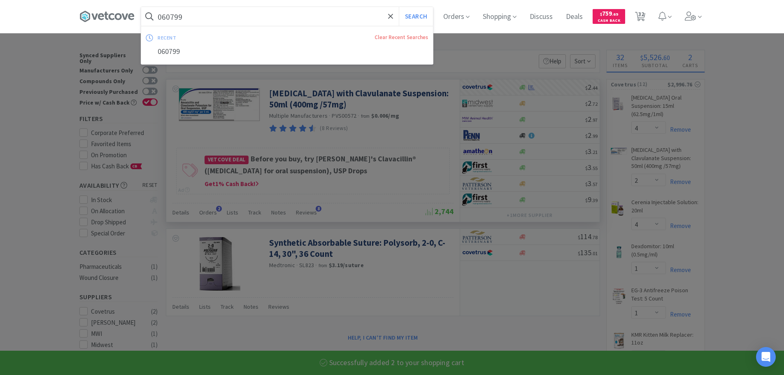
paste input "742"
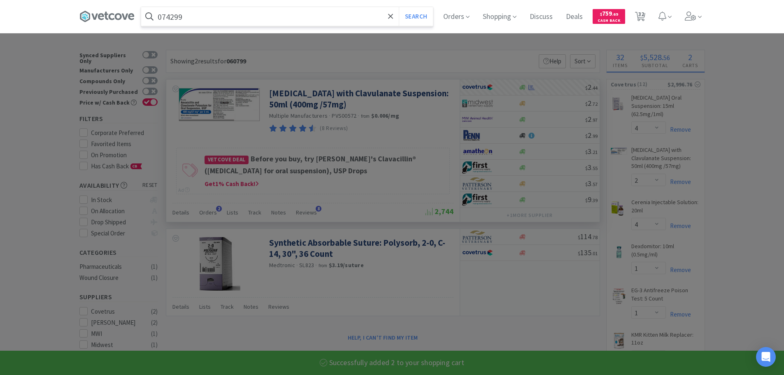
type input "074299"
click at [399, 7] on button "Search" at bounding box center [416, 16] width 34 height 19
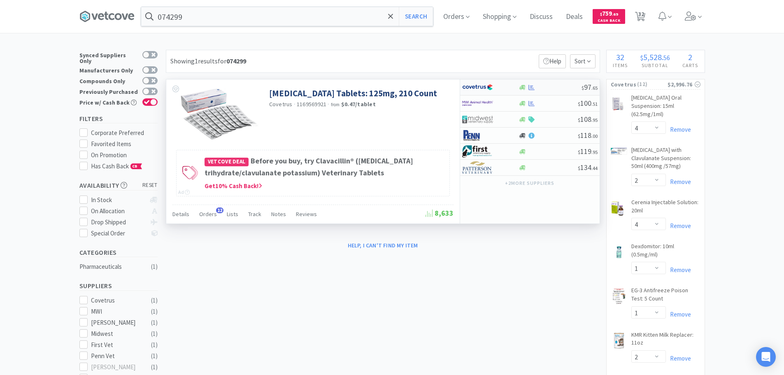
click at [560, 80] on div "$ 97 . 65" at bounding box center [529, 87] width 139 height 16
select select "1"
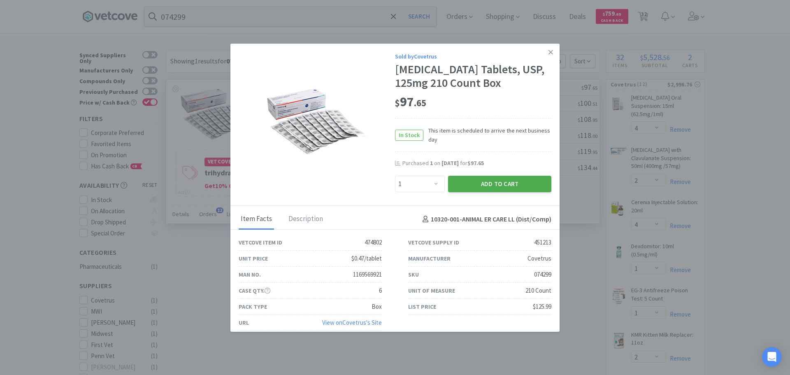
click at [502, 192] on button "Add to Cart" at bounding box center [499, 184] width 103 height 16
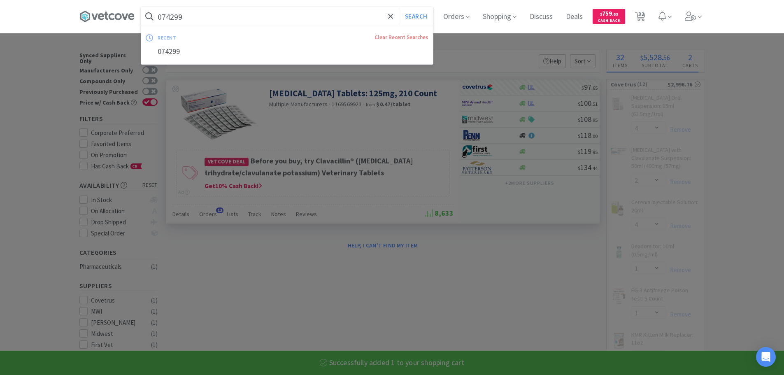
click at [235, 15] on input "074299" at bounding box center [287, 16] width 292 height 19
paste input "58966"
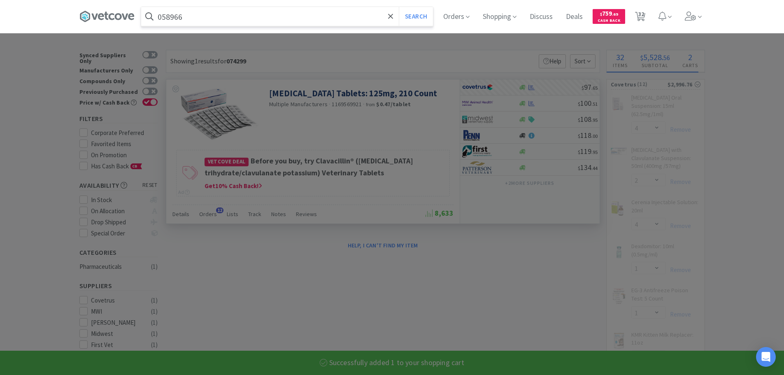
type input "058966"
click at [399, 7] on button "Search" at bounding box center [416, 16] width 34 height 19
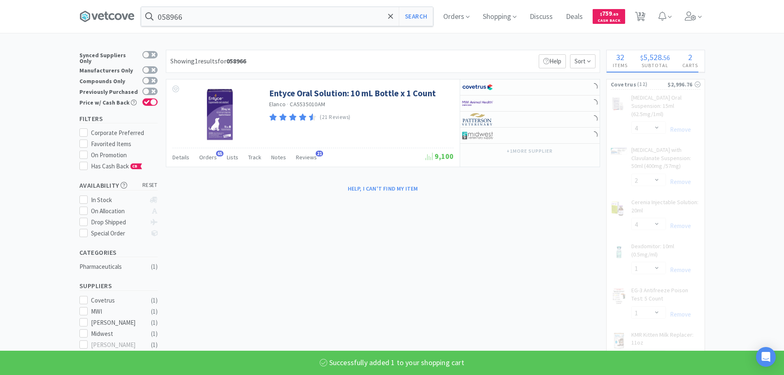
select select "1"
select select "2"
select select "4"
select select "1"
select select "2"
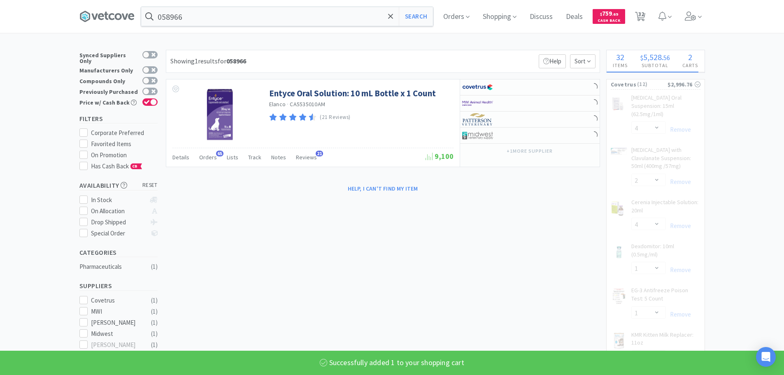
select select "1"
select select "5"
select select "1"
select select "3"
select select "4"
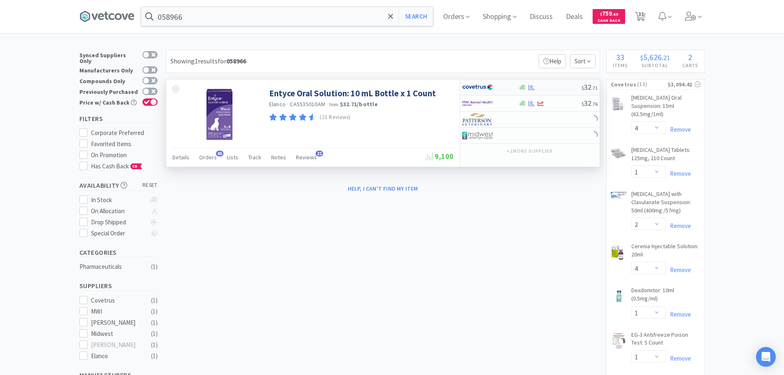
click at [550, 86] on div at bounding box center [549, 87] width 63 height 6
select select "1"
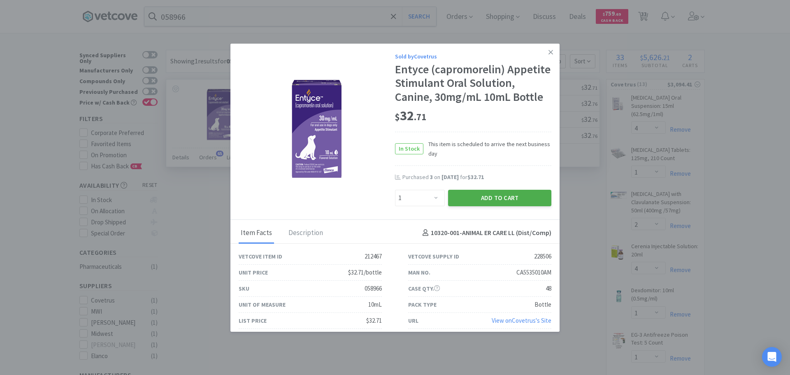
click at [489, 206] on button "Add to Cart" at bounding box center [499, 198] width 103 height 16
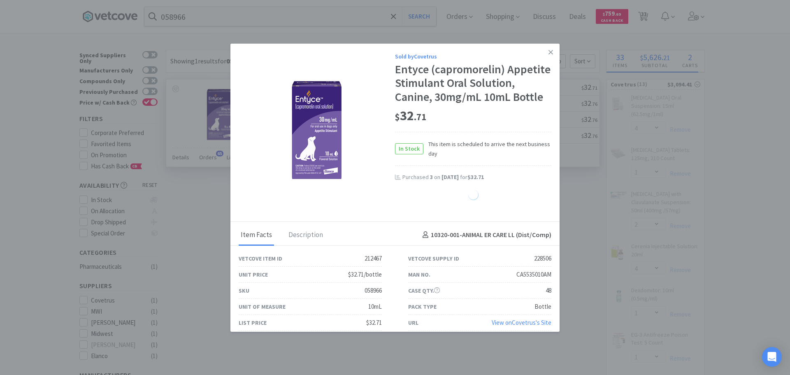
select select "1"
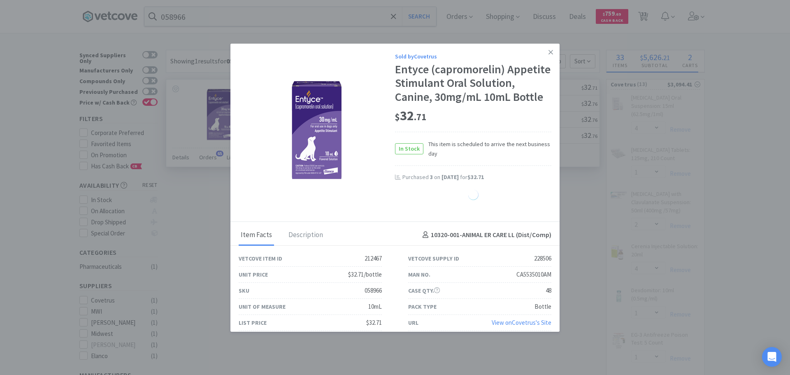
select select "1"
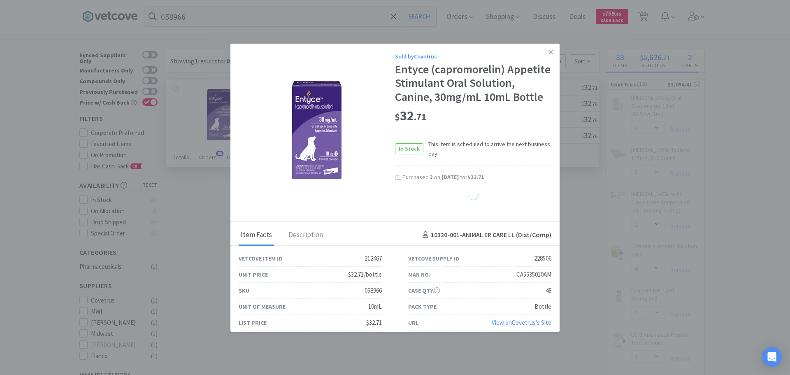
select select "1"
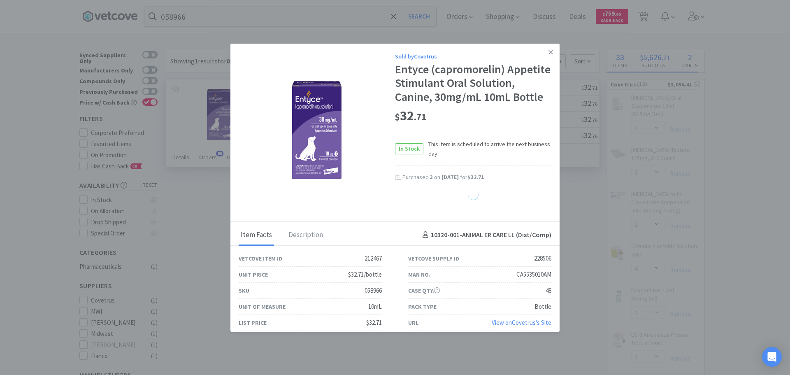
select select "1"
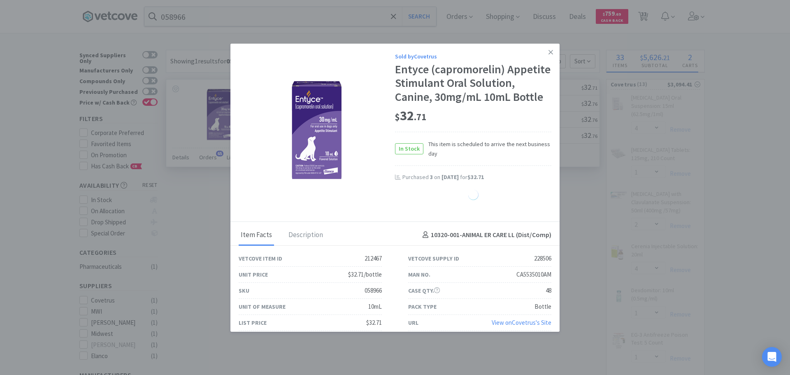
select select "1"
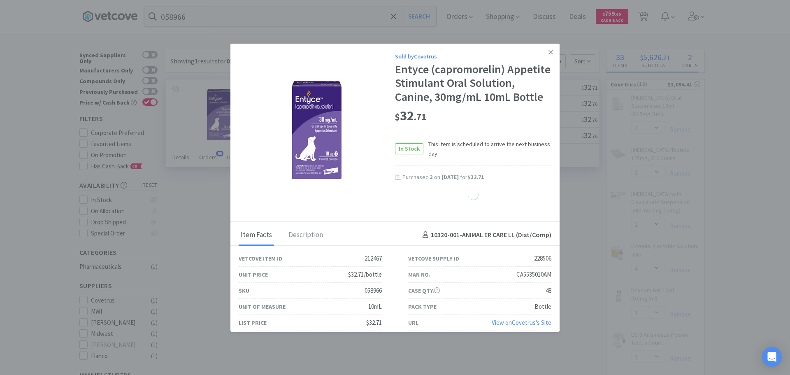
select select "1"
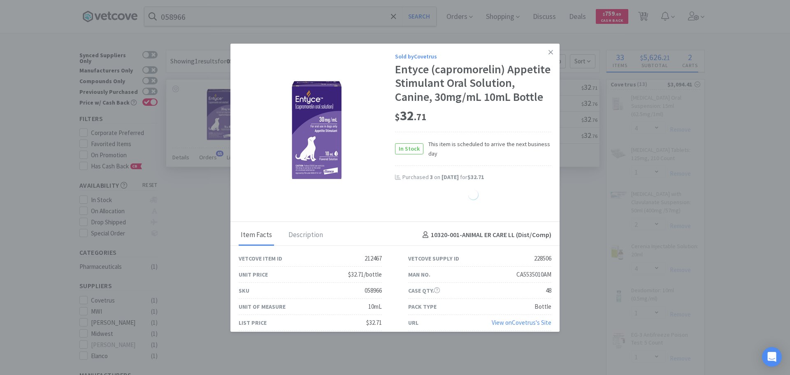
select select "1"
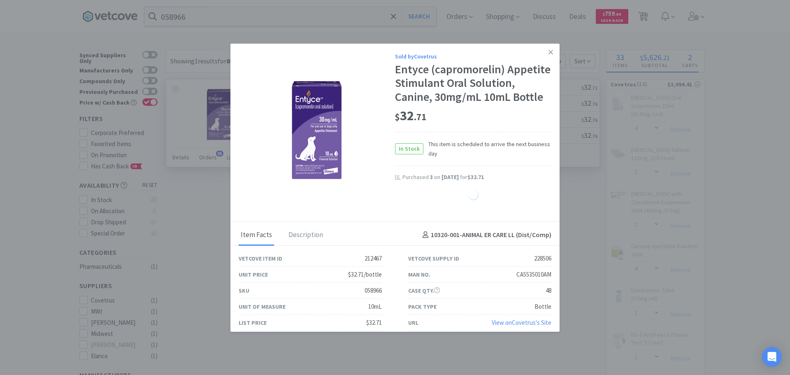
select select "1"
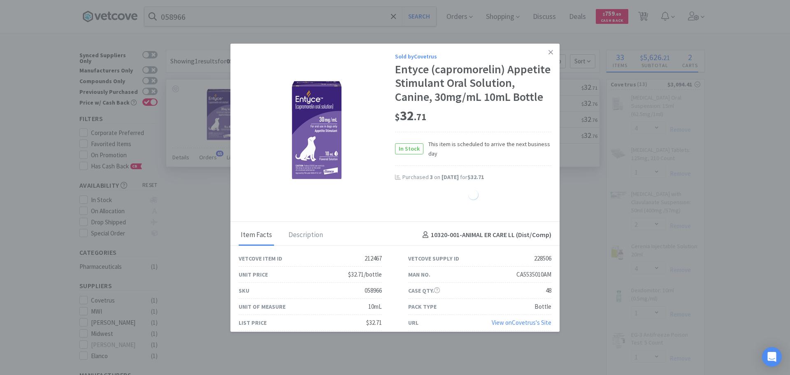
select select "1"
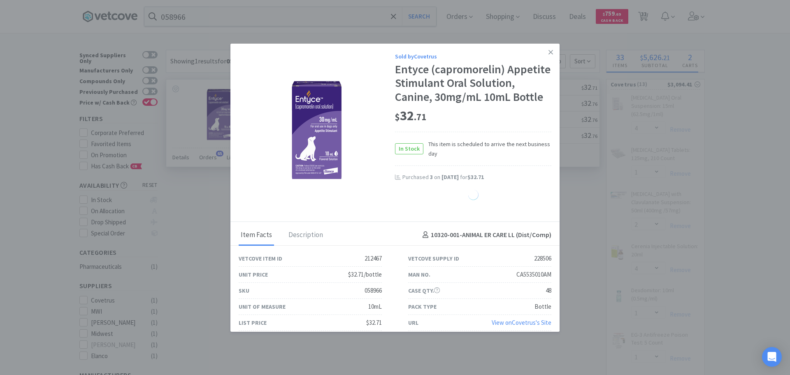
select select "1"
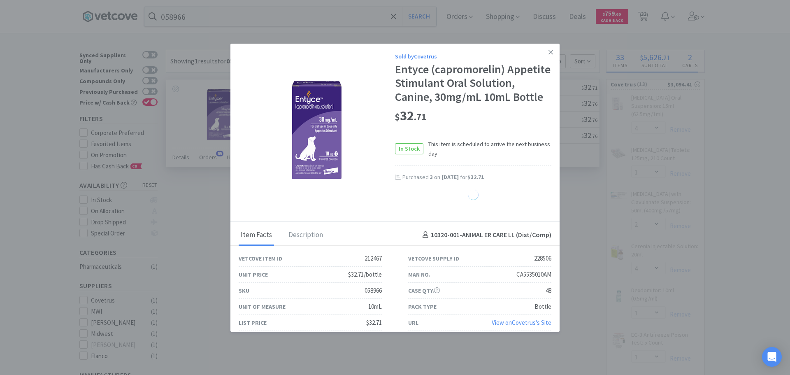
select select "1"
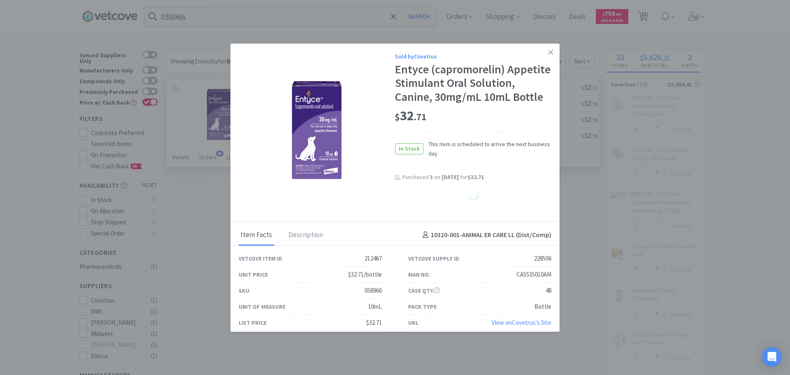
select select "1"
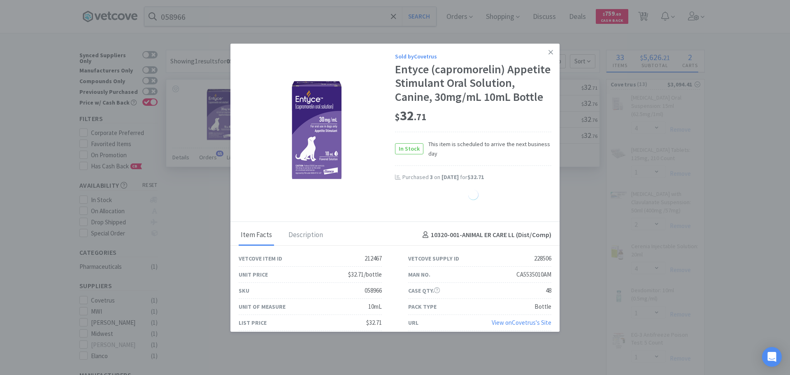
select select "1"
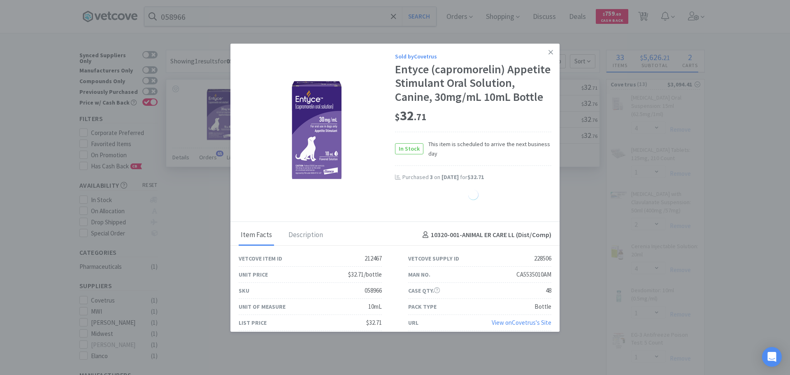
select select "1"
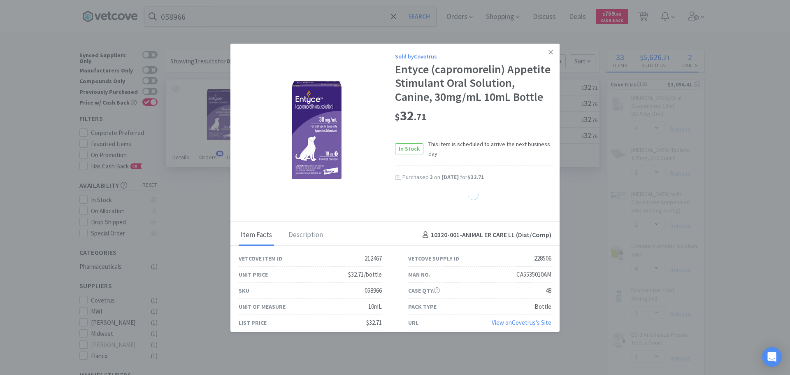
select select "1"
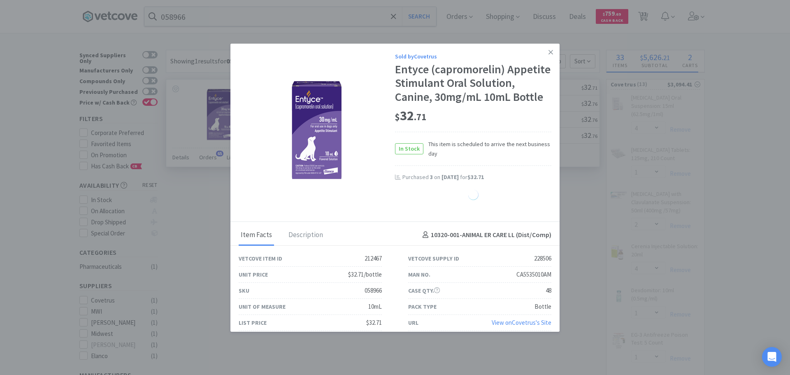
select select "1"
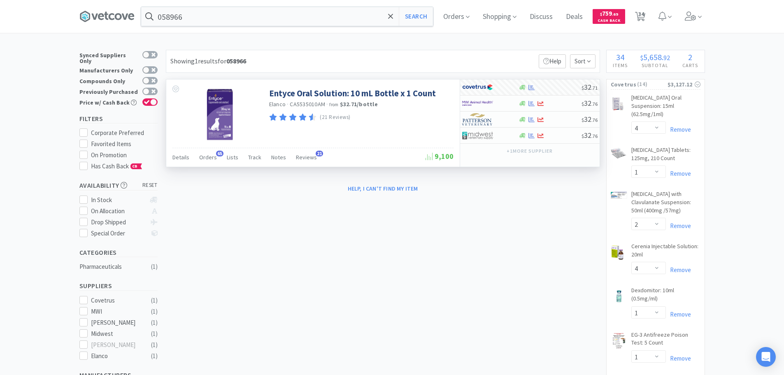
click at [261, 14] on input "058966" at bounding box center [287, 16] width 292 height 19
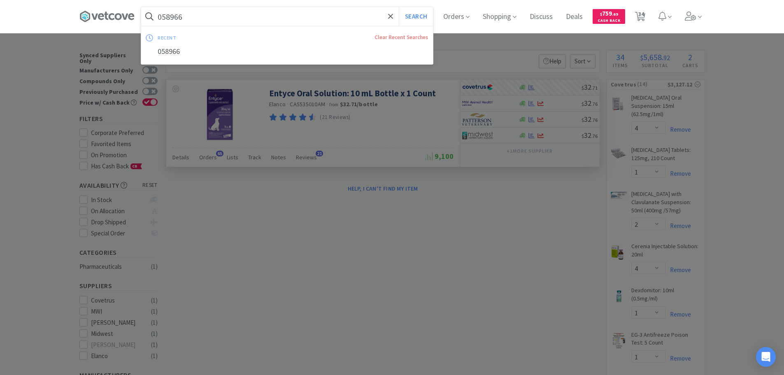
paste input "24750"
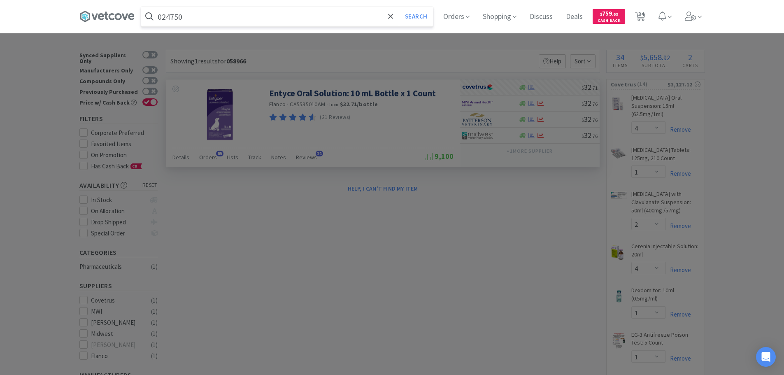
click at [399, 7] on button "Search" at bounding box center [416, 16] width 34 height 19
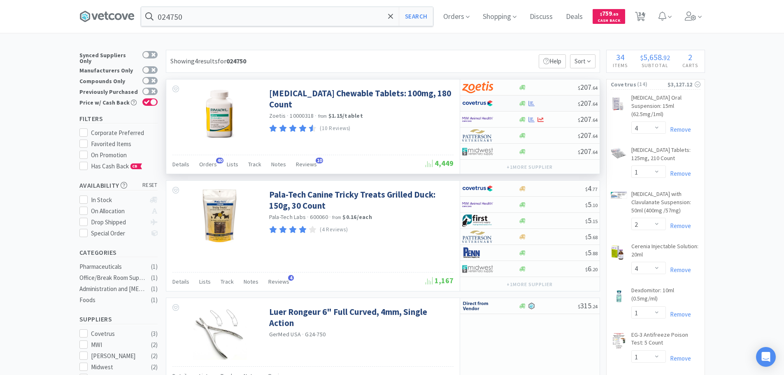
click at [562, 101] on div at bounding box center [547, 103] width 59 height 6
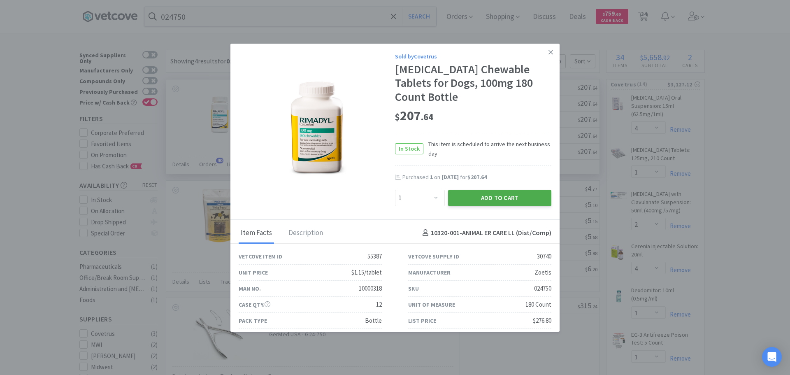
click at [469, 190] on button "Add to Cart" at bounding box center [499, 198] width 103 height 16
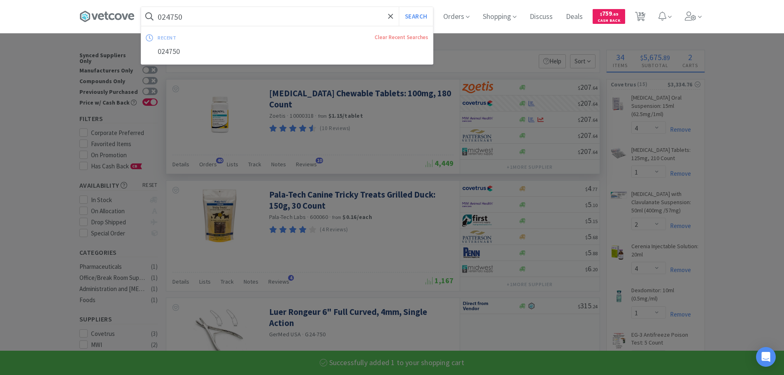
click at [217, 14] on input "024750" at bounding box center [287, 16] width 292 height 19
paste input "14619"
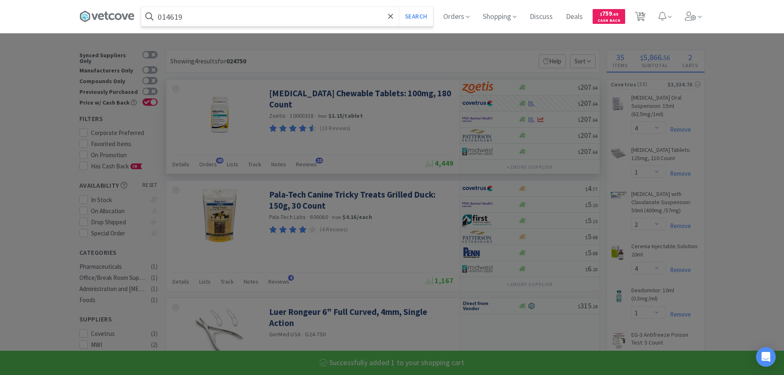
click at [399, 7] on button "Search" at bounding box center [416, 16] width 34 height 19
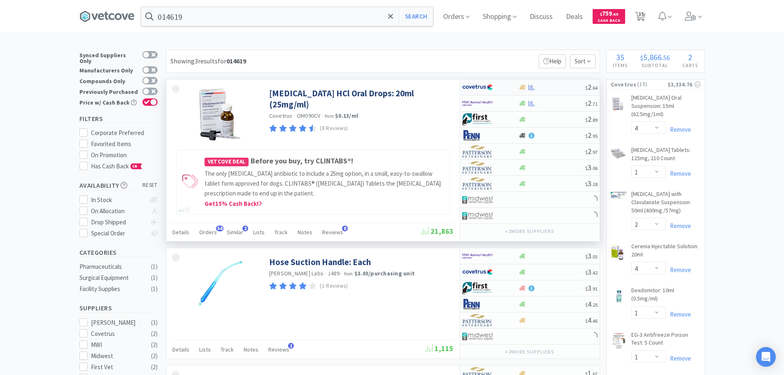
click at [553, 86] on div at bounding box center [551, 87] width 67 height 6
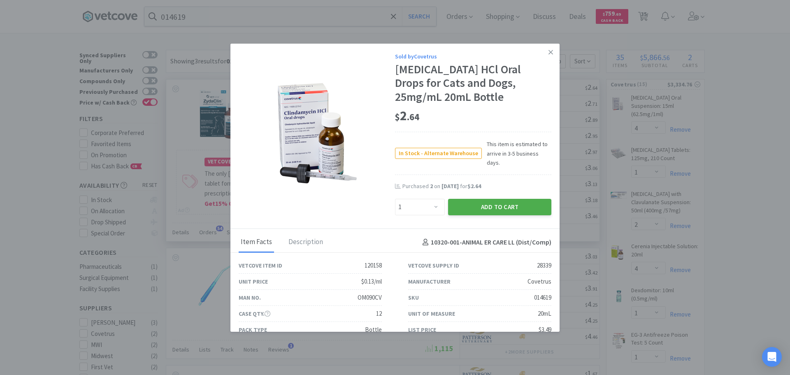
click at [469, 201] on button "Add to Cart" at bounding box center [499, 207] width 103 height 16
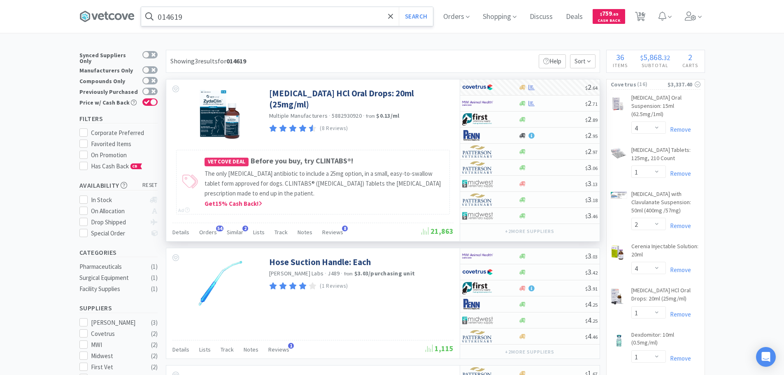
click at [267, 16] on input "014619" at bounding box center [287, 16] width 292 height 19
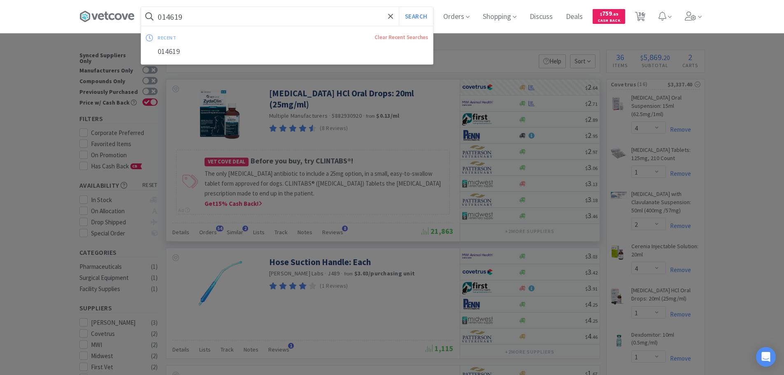
paste input "68122"
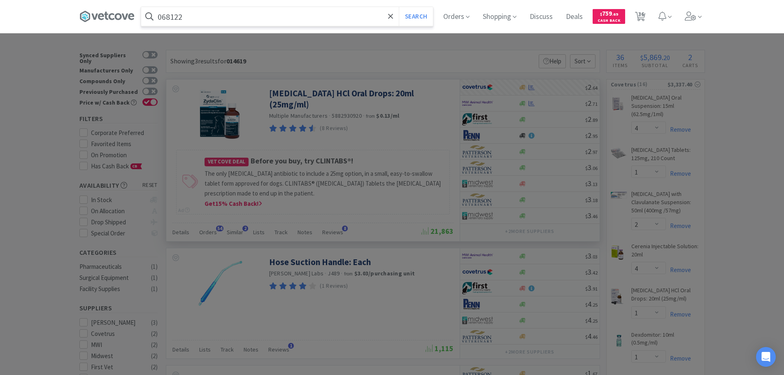
click at [399, 7] on button "Search" at bounding box center [416, 16] width 34 height 19
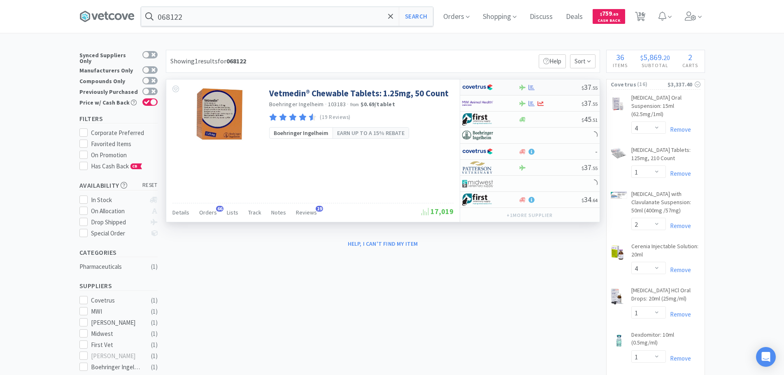
click at [558, 88] on div at bounding box center [549, 87] width 63 height 6
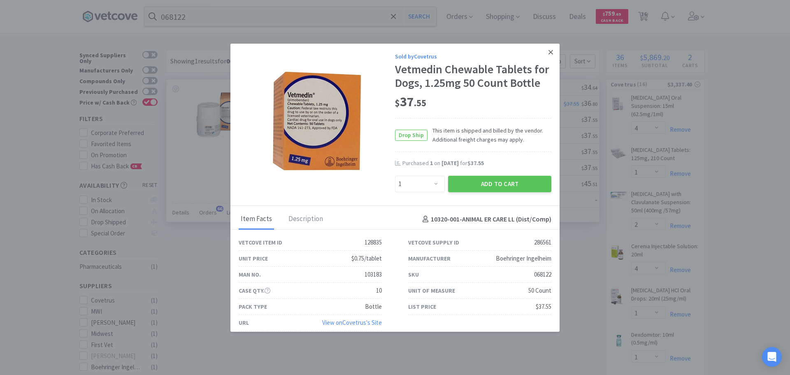
click at [547, 51] on link at bounding box center [550, 53] width 14 height 18
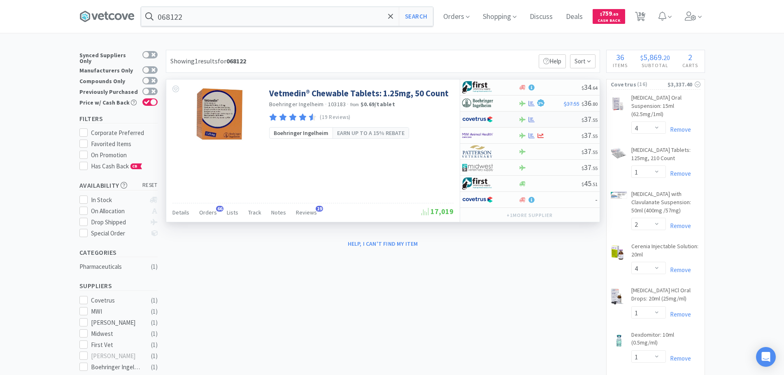
click at [561, 121] on div at bounding box center [549, 119] width 63 height 6
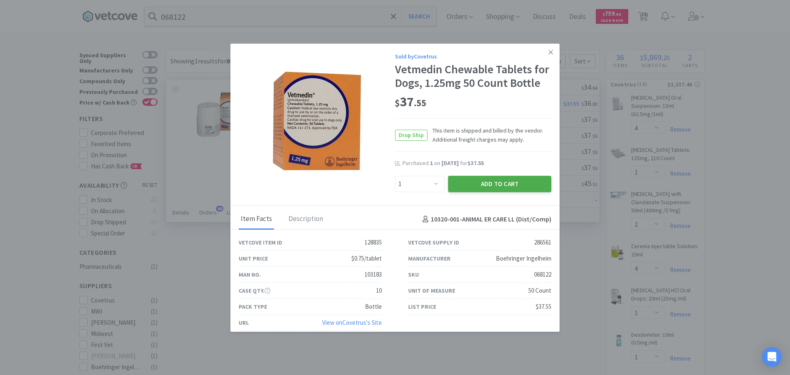
click at [464, 184] on button "Add to Cart" at bounding box center [499, 184] width 103 height 16
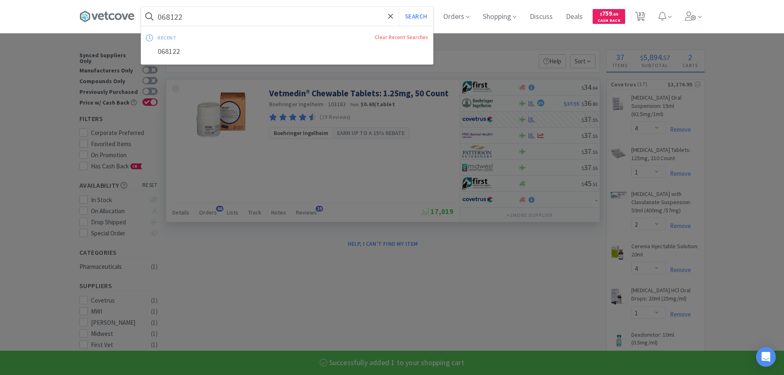
click at [288, 18] on input "068122" at bounding box center [287, 16] width 292 height 19
paste input "4"
click at [399, 7] on button "Search" at bounding box center [416, 16] width 34 height 19
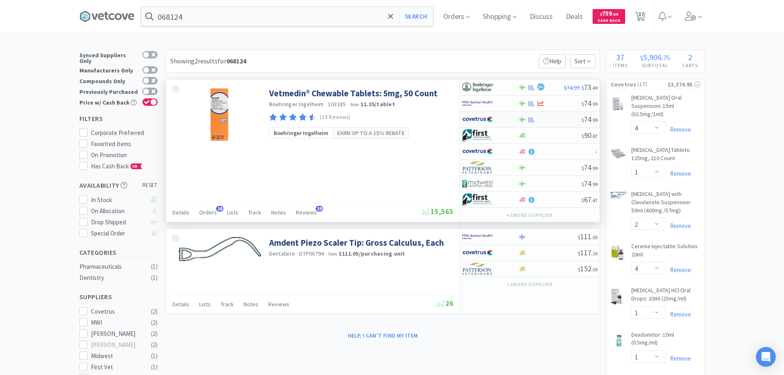
click at [557, 118] on div at bounding box center [549, 119] width 63 height 6
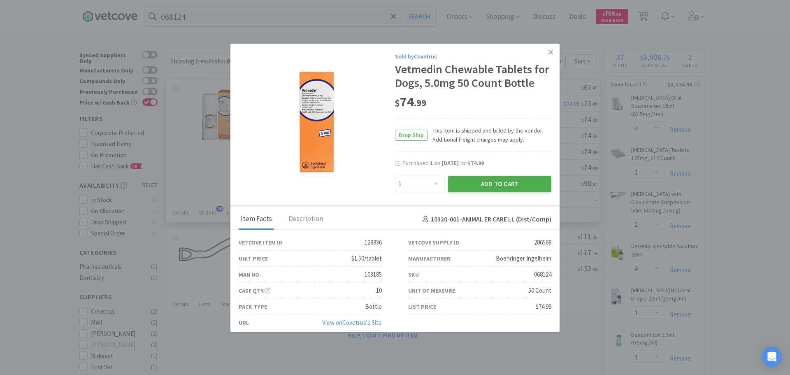
click at [471, 179] on button "Add to Cart" at bounding box center [499, 184] width 103 height 16
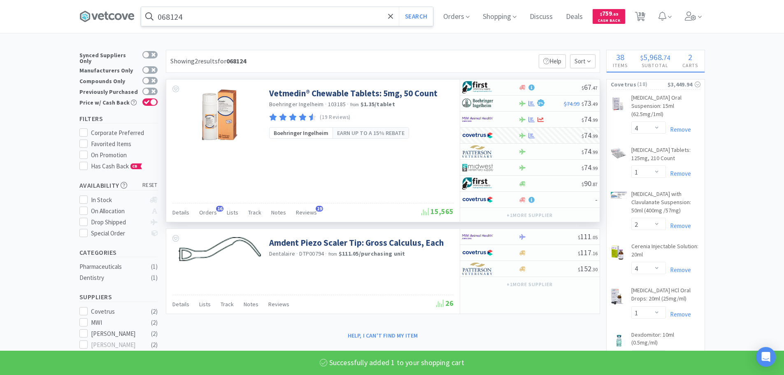
click at [279, 20] on input "068124" at bounding box center [287, 16] width 292 height 19
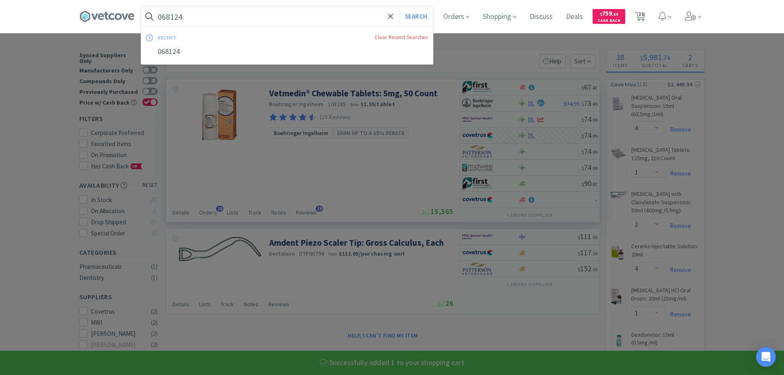
paste input "83386"
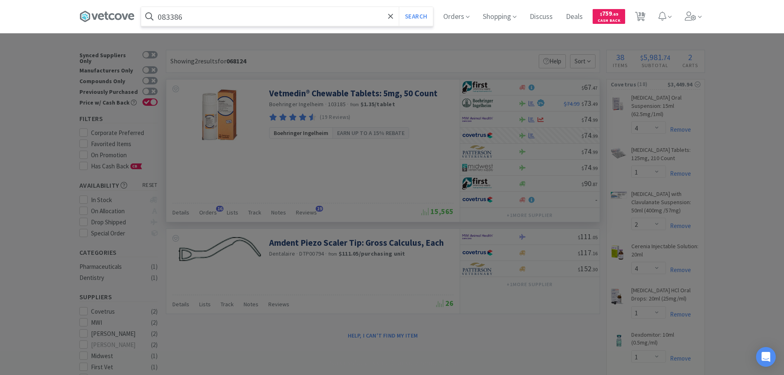
click at [399, 7] on button "Search" at bounding box center [416, 16] width 34 height 19
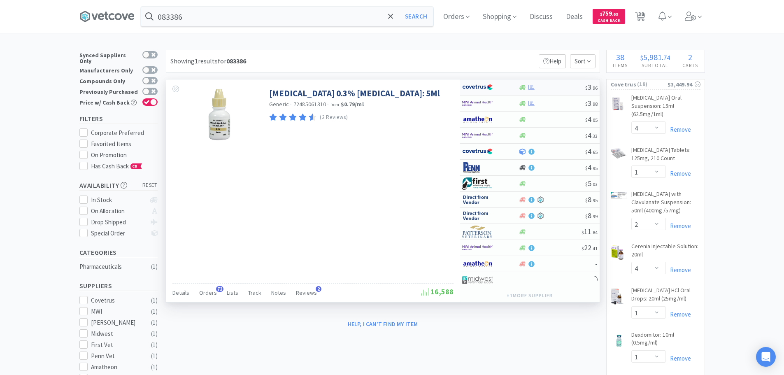
click at [566, 89] on div at bounding box center [551, 87] width 67 height 6
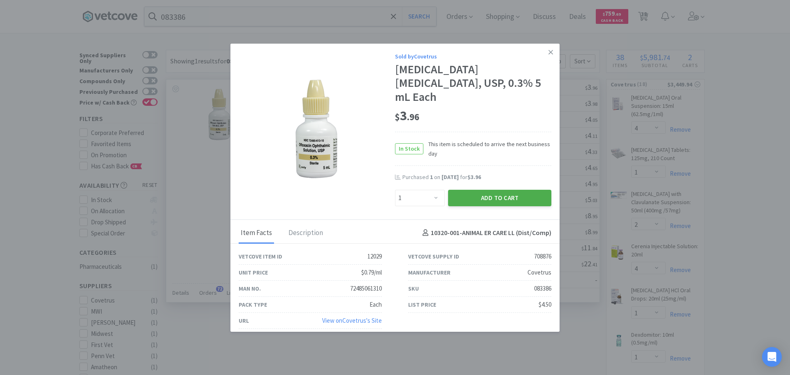
click at [464, 190] on button "Add to Cart" at bounding box center [499, 198] width 103 height 16
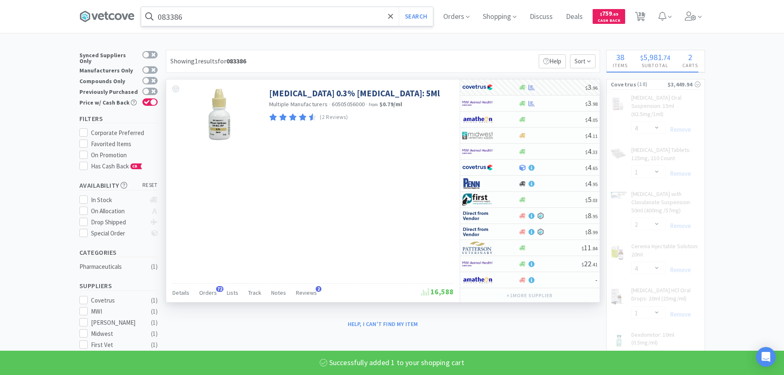
click at [273, 18] on input "083386" at bounding box center [287, 16] width 292 height 19
paste input "74638"
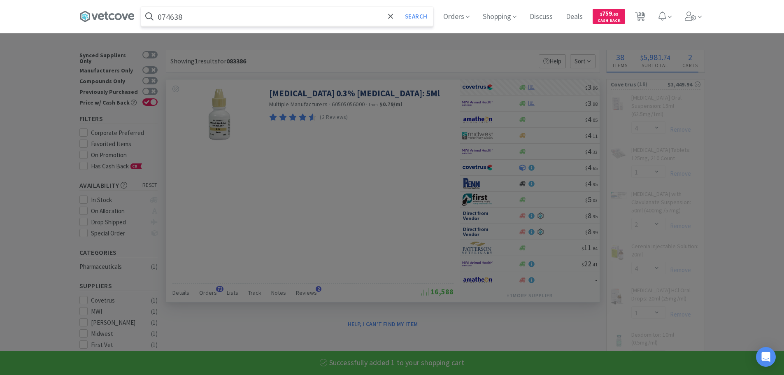
click at [399, 7] on button "Search" at bounding box center [416, 16] width 34 height 19
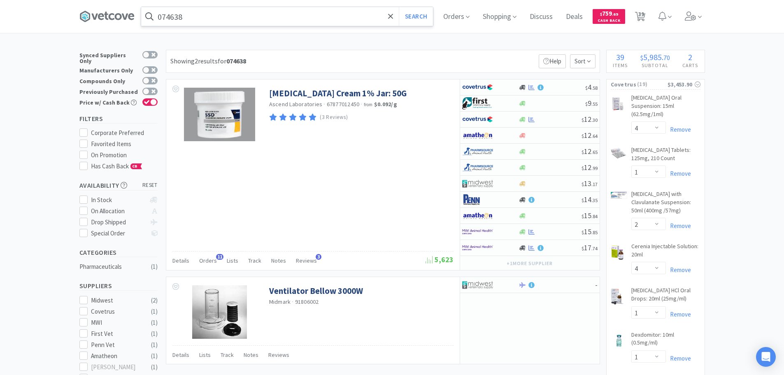
click at [260, 16] on input "074638" at bounding box center [287, 16] width 292 height 19
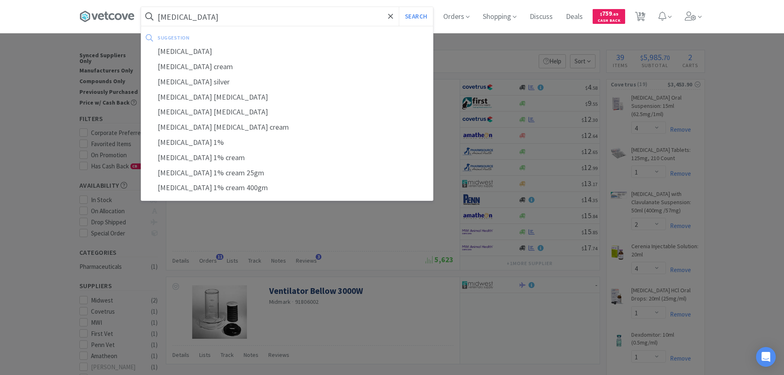
click at [399, 7] on button "Search" at bounding box center [416, 16] width 34 height 19
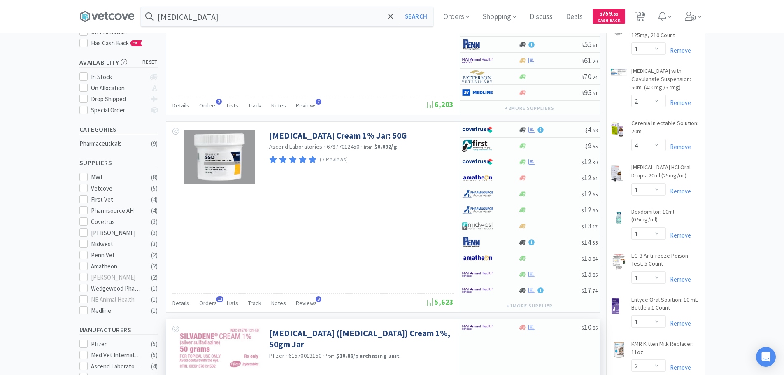
scroll to position [123, 0]
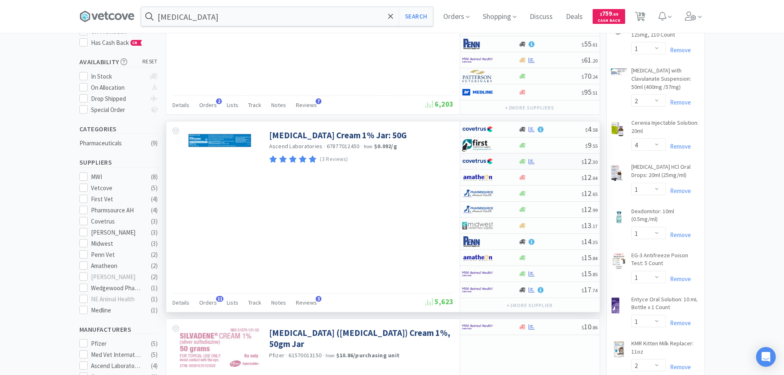
click at [553, 163] on div at bounding box center [549, 161] width 63 height 6
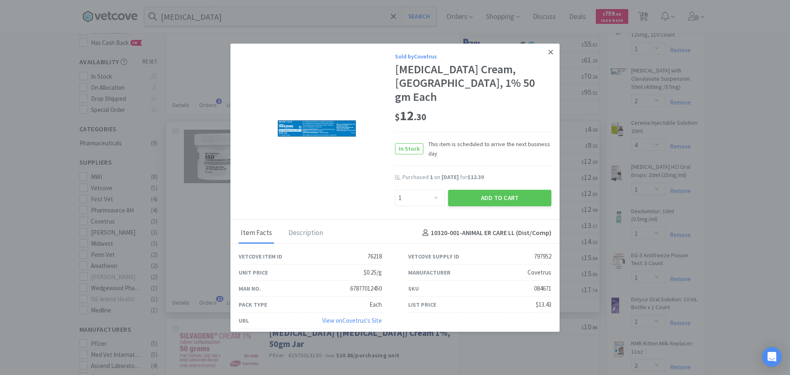
click at [549, 56] on icon at bounding box center [550, 52] width 5 height 7
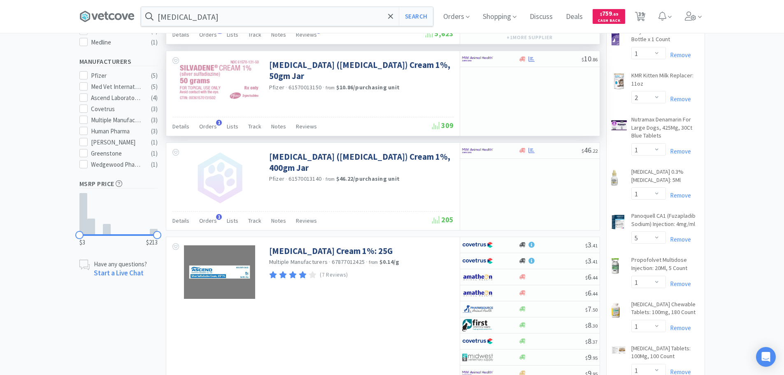
scroll to position [411, 0]
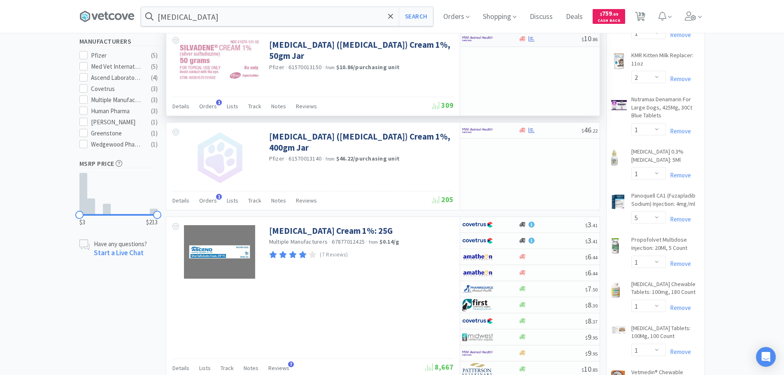
click at [499, 43] on div at bounding box center [484, 39] width 45 height 14
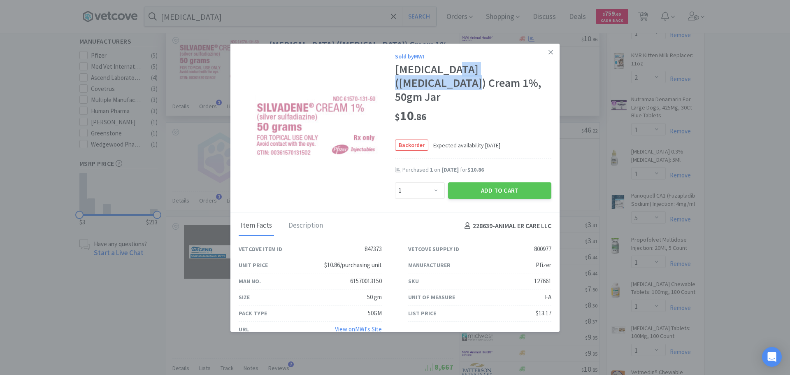
drag, startPoint x: 536, startPoint y: 70, endPoint x: 453, endPoint y: 70, distance: 83.5
click at [449, 70] on div "[MEDICAL_DATA] ([MEDICAL_DATA]) Cream 1%, 50gm Jar" at bounding box center [473, 84] width 156 height 42
copy div "[MEDICAL_DATA]"
click at [547, 52] on link at bounding box center [550, 53] width 14 height 18
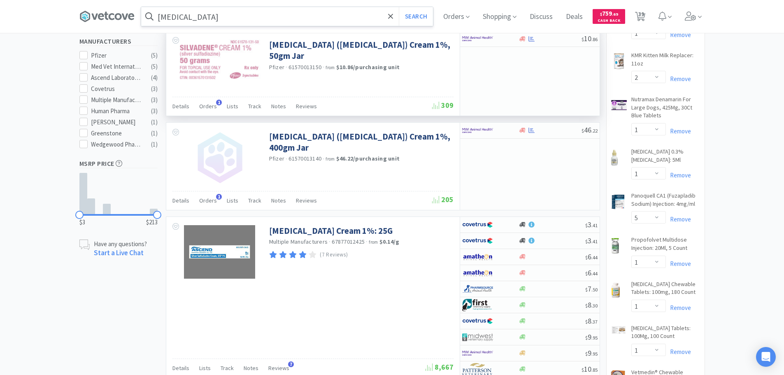
click at [323, 12] on input "[MEDICAL_DATA]" at bounding box center [287, 16] width 292 height 19
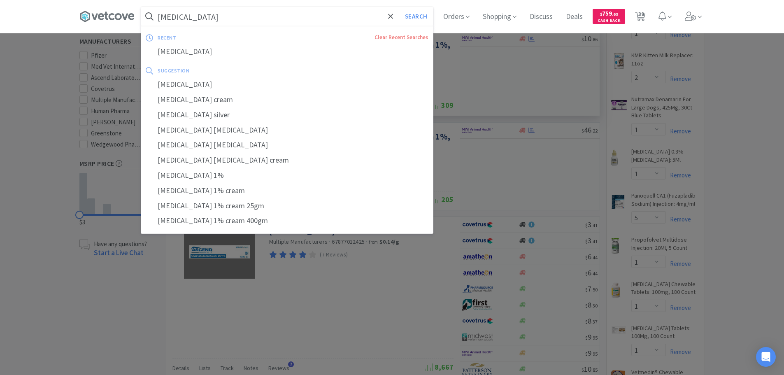
paste input "Silver Sulfadiazi"
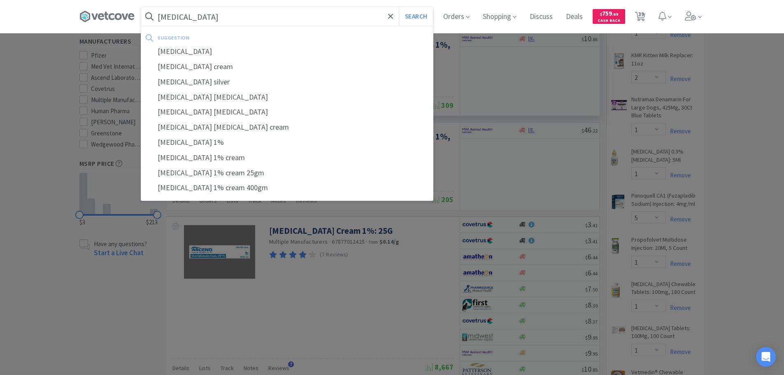
click at [399, 7] on button "Search" at bounding box center [416, 16] width 34 height 19
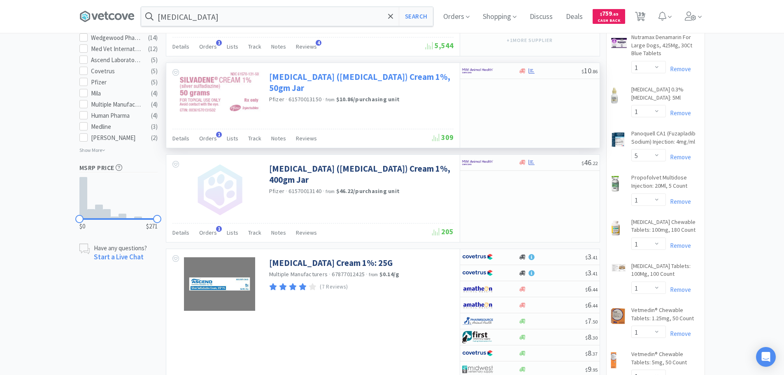
scroll to position [494, 0]
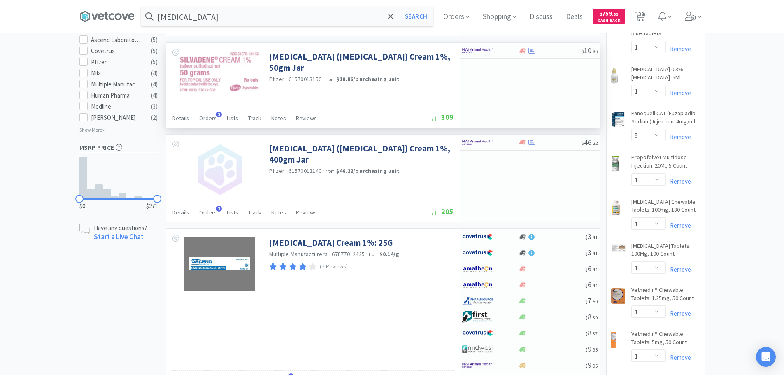
click at [305, 78] on span "61570013150" at bounding box center [304, 78] width 33 height 7
copy span "61570013150"
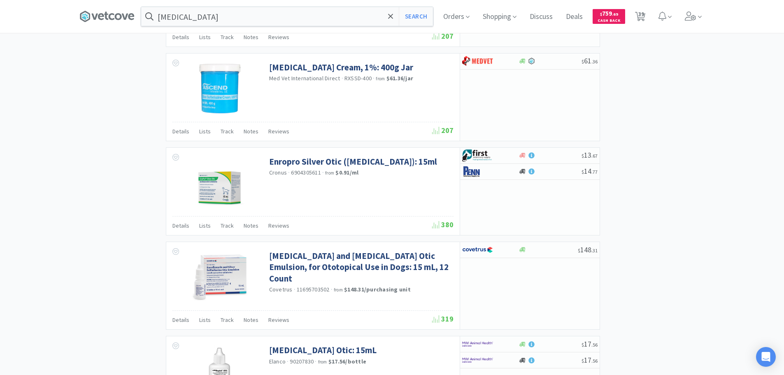
scroll to position [1234, 0]
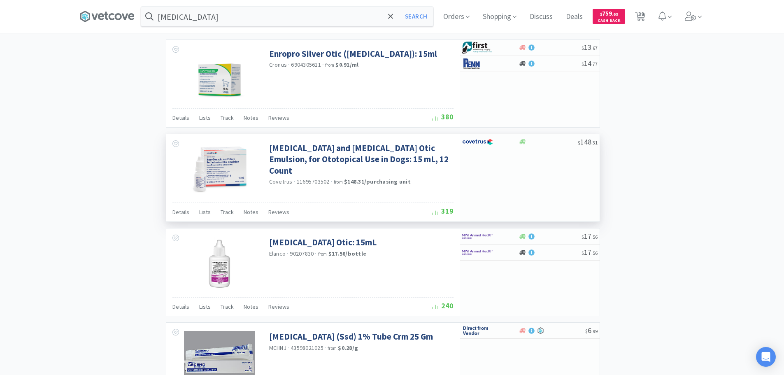
click at [431, 180] on div "Covetrus · 11695703502 · from $148.31 / purchasing unit" at bounding box center [360, 182] width 182 height 9
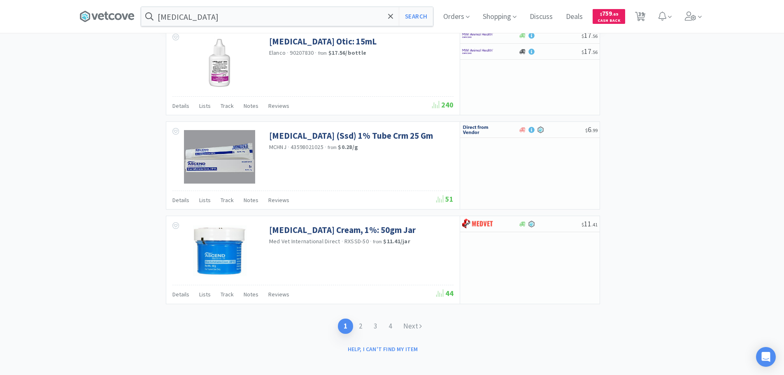
scroll to position [1440, 0]
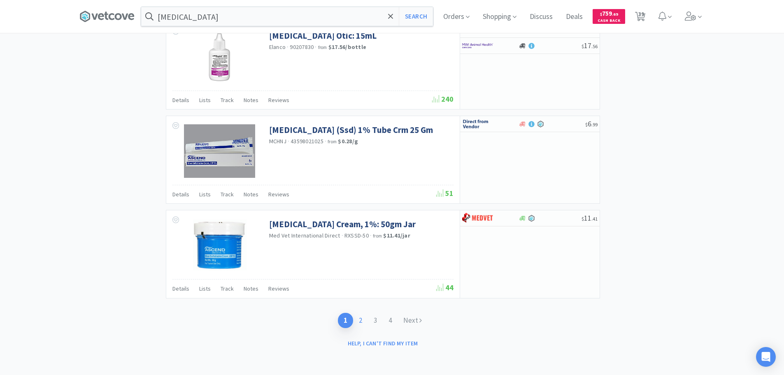
click at [359, 324] on link "2" at bounding box center [360, 320] width 15 height 15
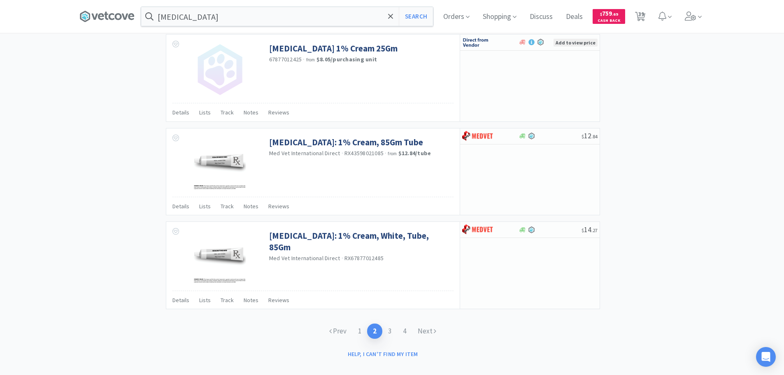
scroll to position [1186, 0]
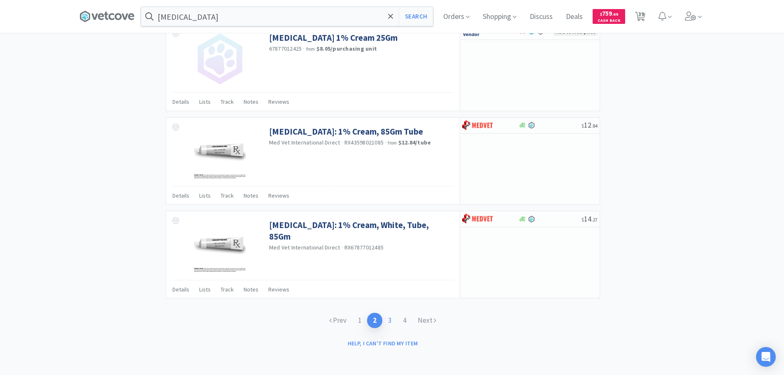
click at [390, 319] on link "3" at bounding box center [389, 320] width 15 height 15
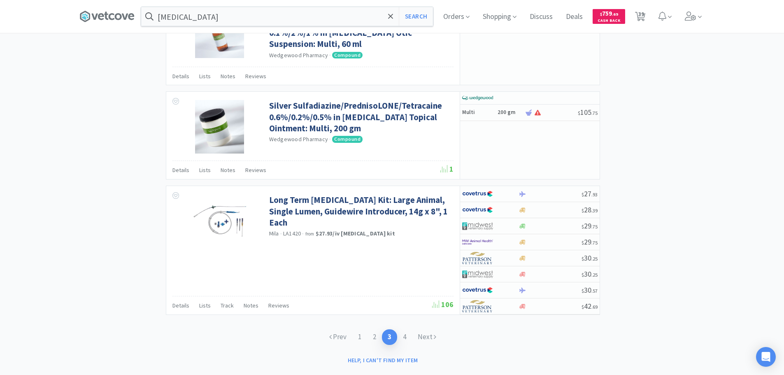
scroll to position [1225, 0]
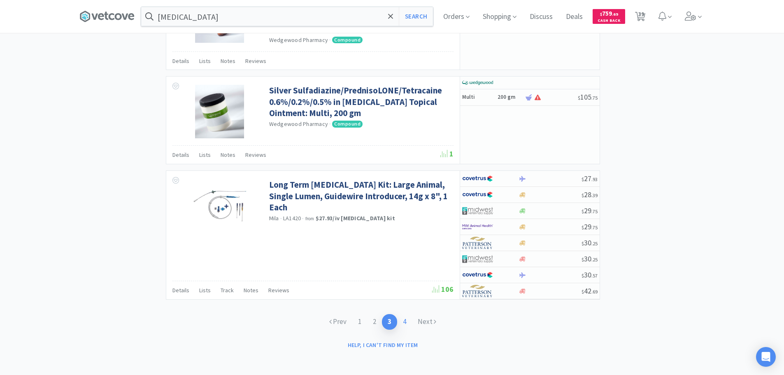
click at [407, 321] on link "4" at bounding box center [404, 321] width 15 height 15
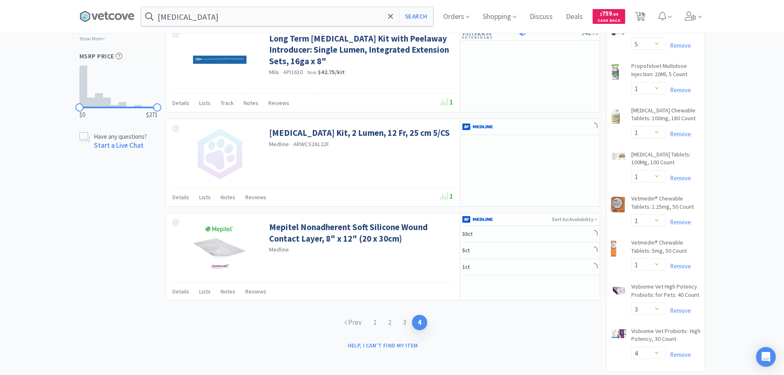
scroll to position [642, 0]
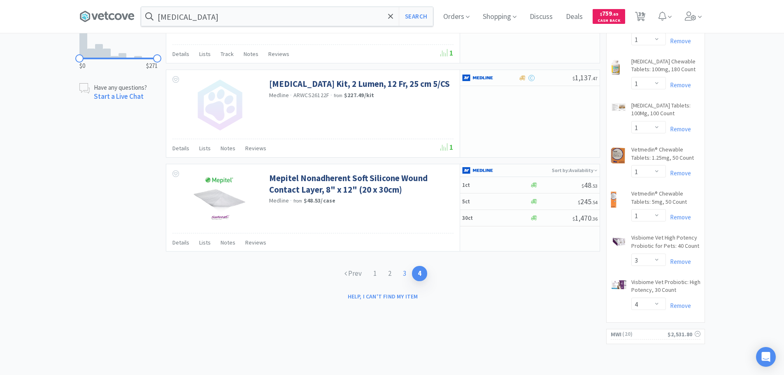
click at [405, 266] on link "3" at bounding box center [404, 273] width 15 height 15
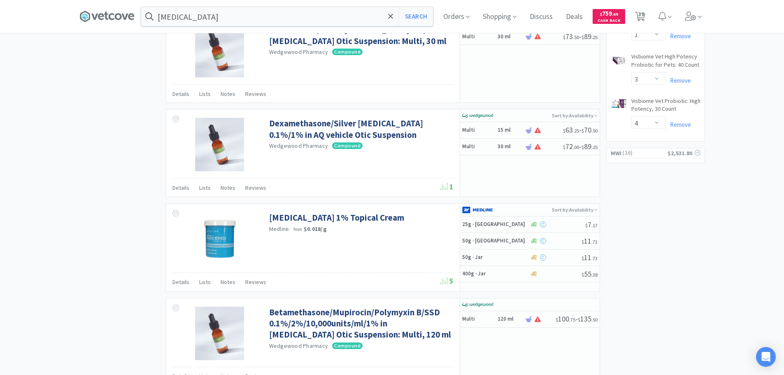
scroll to position [814, 0]
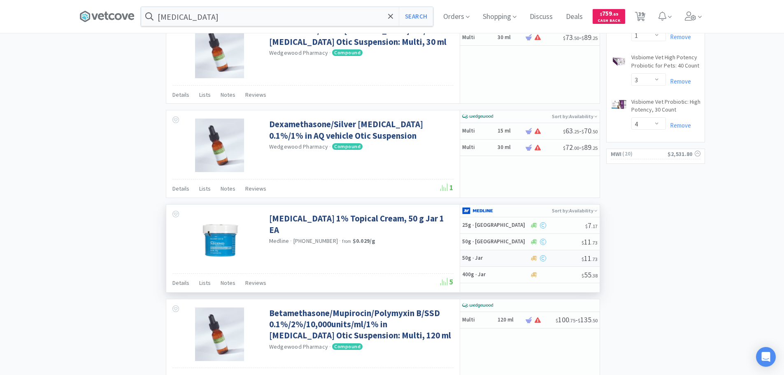
click at [557, 260] on div at bounding box center [555, 258] width 52 height 6
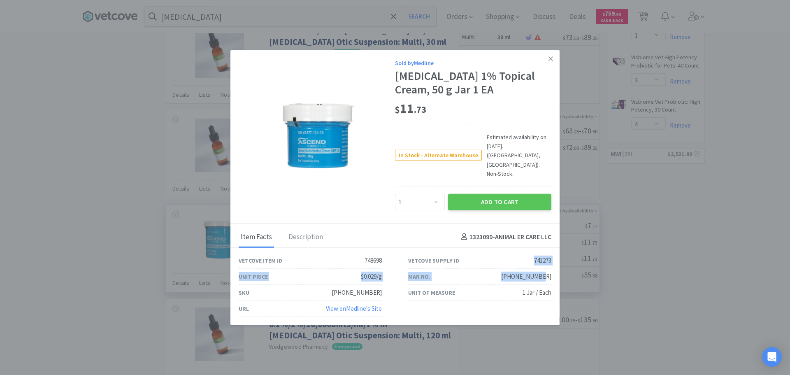
drag, startPoint x: 551, startPoint y: 264, endPoint x: 512, endPoint y: 250, distance: 41.5
click at [512, 253] on div "Vetcove Item ID 748698 Vetcove Supply ID 741273 Unit Price $0.029/g Man No. [PH…" at bounding box center [394, 285] width 339 height 64
click at [538, 273] on div "Man No. [PHONE_NUMBER] [PHONE_NUMBER]" at bounding box center [479, 277] width 143 height 16
drag, startPoint x: 551, startPoint y: 267, endPoint x: 517, endPoint y: 268, distance: 33.7
click at [517, 269] on div "Man No. [PHONE_NUMBER] [PHONE_NUMBER]" at bounding box center [479, 277] width 169 height 16
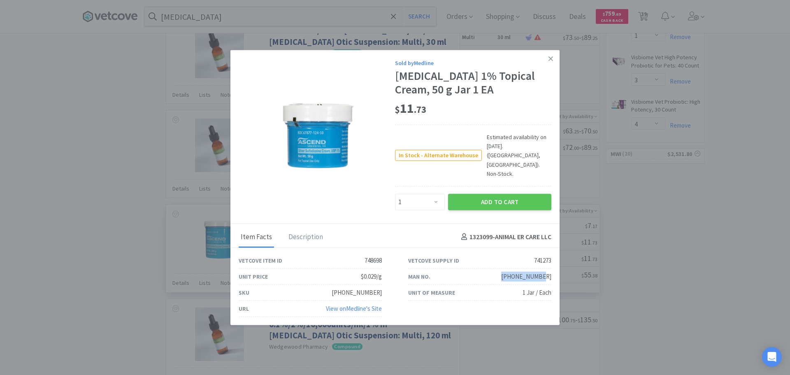
copy gu-sc-dial "[PHONE_NUMBER]"
drag, startPoint x: 425, startPoint y: 118, endPoint x: 401, endPoint y: 118, distance: 23.9
click at [401, 116] on span "$ 11 . 73" at bounding box center [410, 108] width 31 height 16
copy span "11 . 73"
drag, startPoint x: 552, startPoint y: 269, endPoint x: 515, endPoint y: 264, distance: 37.8
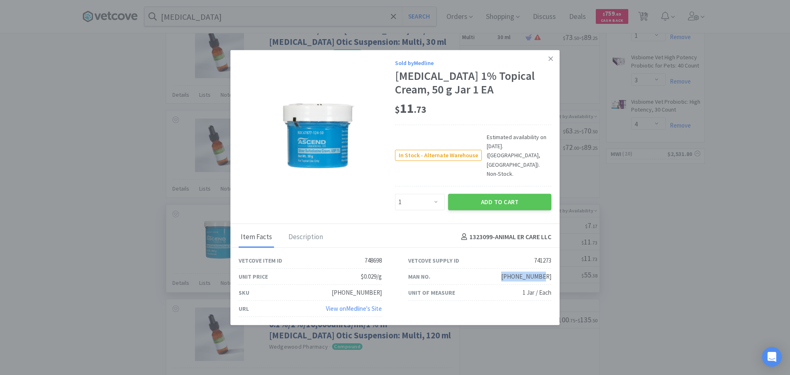
click at [515, 269] on div "Man No. [PHONE_NUMBER] [PHONE_NUMBER]" at bounding box center [479, 277] width 169 height 16
copy gu-sc-dial "[PHONE_NUMBER]"
click at [432, 193] on select "Enter Quantity 1 2 3 4 5 6 7 8 9 10 11 12 13 14 15 16 17 18 19 20 Enter Quantity" at bounding box center [420, 201] width 50 height 16
click at [395, 193] on select "Enter Quantity 1 2 3 4 5 6 7 8 9 10 11 12 13 14 15 16 17 18 19 20 Enter Quantity" at bounding box center [420, 201] width 50 height 16
click at [479, 193] on button "Add to Cart" at bounding box center [499, 201] width 103 height 16
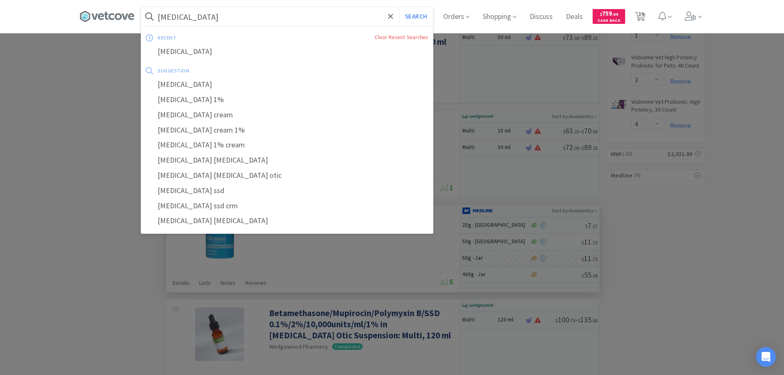
click at [270, 9] on input "[MEDICAL_DATA]" at bounding box center [287, 16] width 292 height 19
paste input "070785"
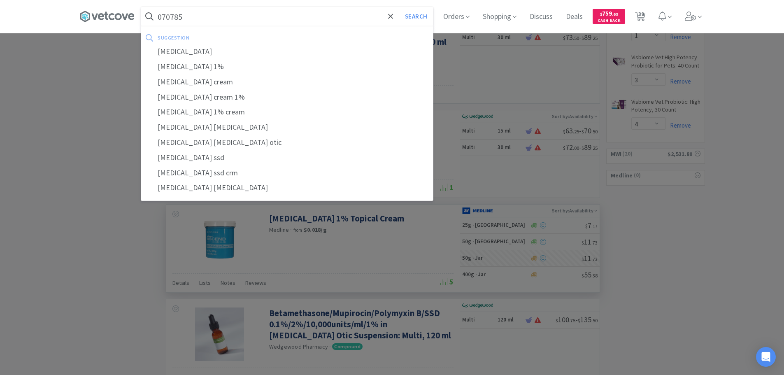
click at [399, 7] on button "Search" at bounding box center [416, 16] width 34 height 19
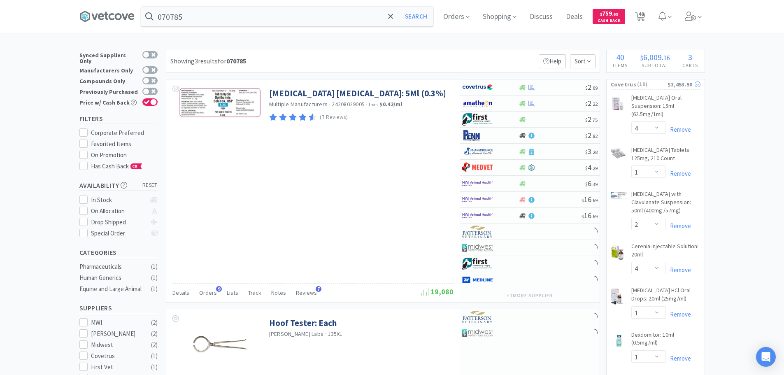
click at [671, 83] on div "$3,453.90" at bounding box center [683, 84] width 33 height 9
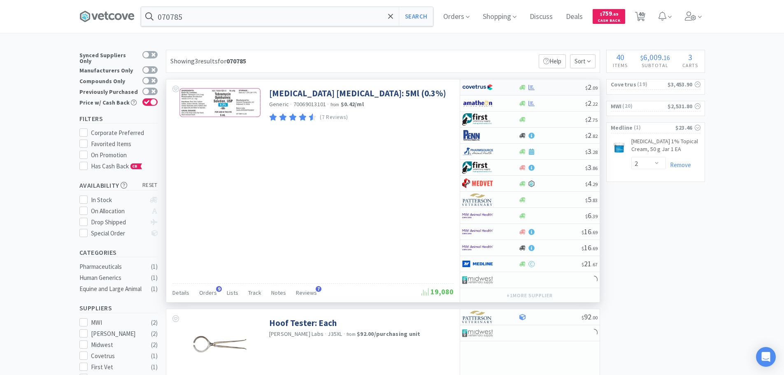
click at [572, 84] on div at bounding box center [551, 87] width 67 height 6
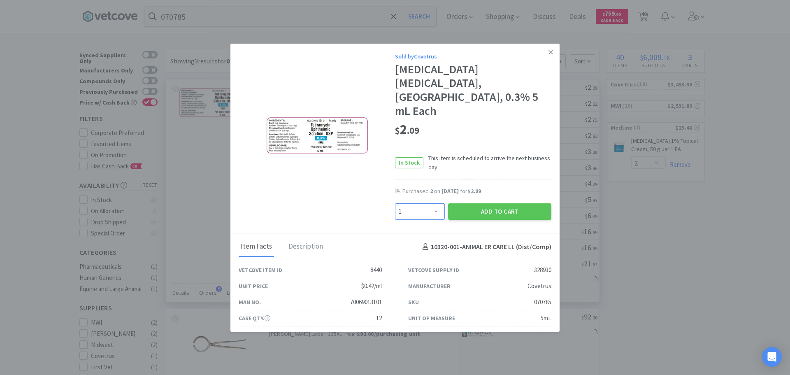
click at [430, 203] on select "Enter Quantity 1 2 3 4 5 6 7 8 9 10 11 12 13 14 15 16 17 18 19 20 Enter Quantity" at bounding box center [420, 211] width 50 height 16
click at [395, 203] on select "Enter Quantity 1 2 3 4 5 6 7 8 9 10 11 12 13 14 15 16 17 18 19 20 Enter Quantity" at bounding box center [420, 211] width 50 height 16
click at [485, 203] on button "Add to Cart" at bounding box center [499, 211] width 103 height 16
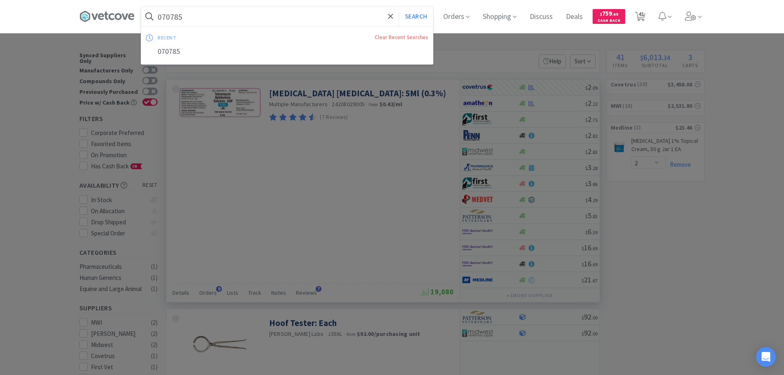
click at [276, 13] on input "070785" at bounding box center [287, 16] width 292 height 19
paste input "[PHONE_NUMBER]"
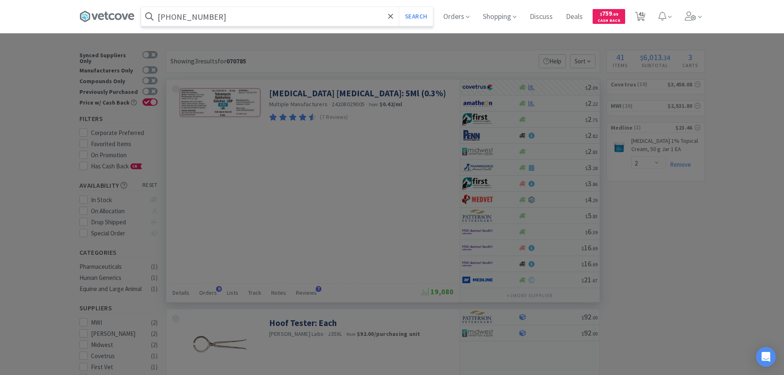
click at [399, 7] on button "Search" at bounding box center [416, 16] width 34 height 19
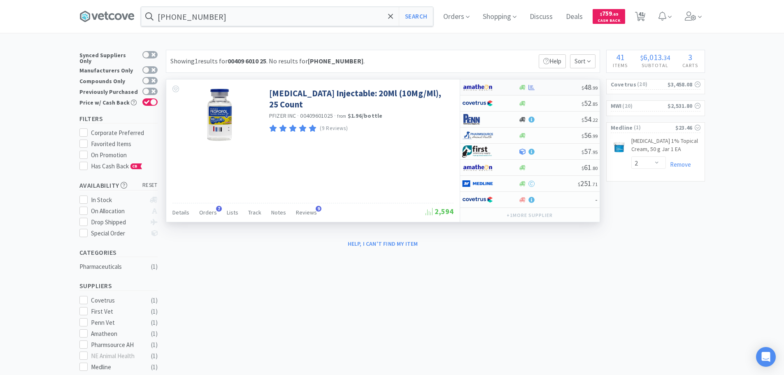
click at [553, 88] on div at bounding box center [549, 87] width 63 height 6
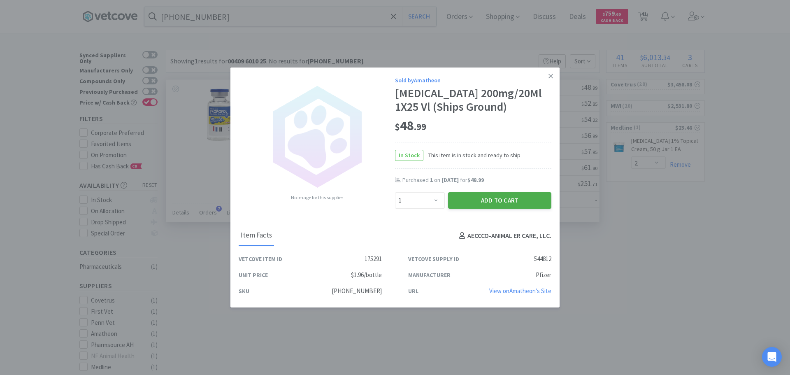
click at [495, 198] on button "Add to Cart" at bounding box center [499, 200] width 103 height 16
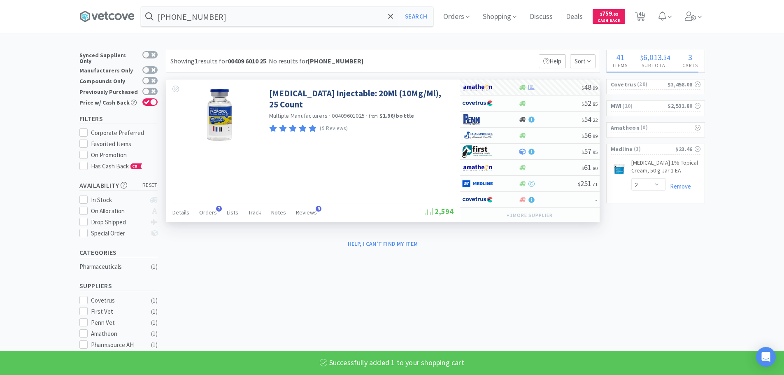
click at [271, 12] on input "[PHONE_NUMBER]" at bounding box center [287, 16] width 292 height 19
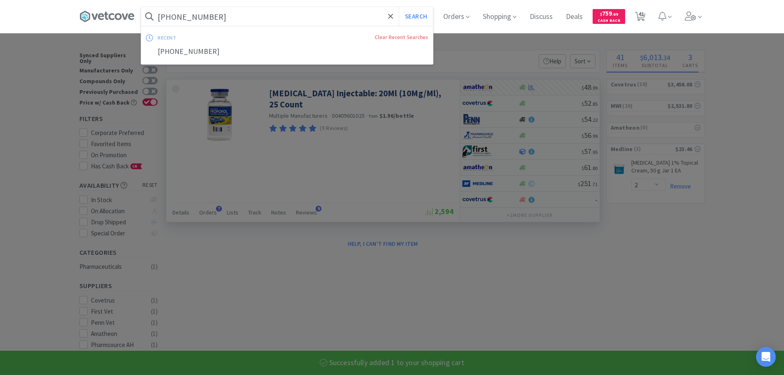
paste input "[PHONE_NUMBER]"
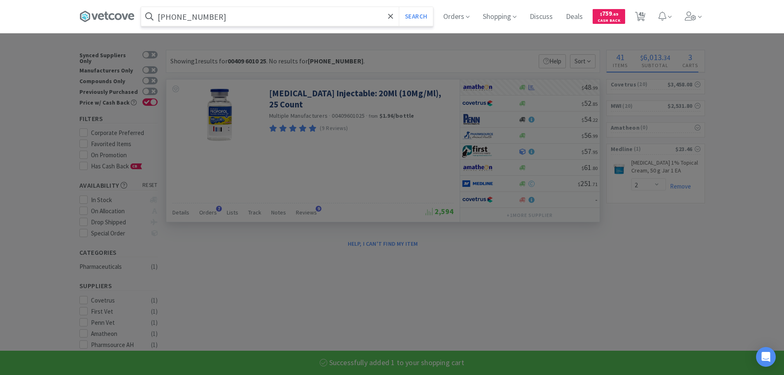
click at [399, 7] on button "Search" at bounding box center [416, 16] width 34 height 19
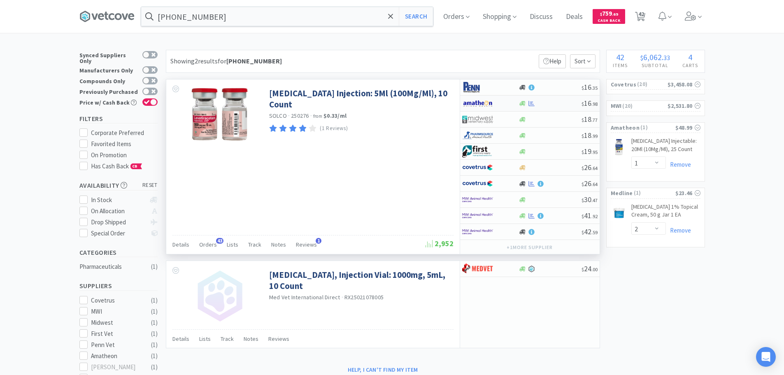
click at [551, 104] on div at bounding box center [549, 103] width 63 height 6
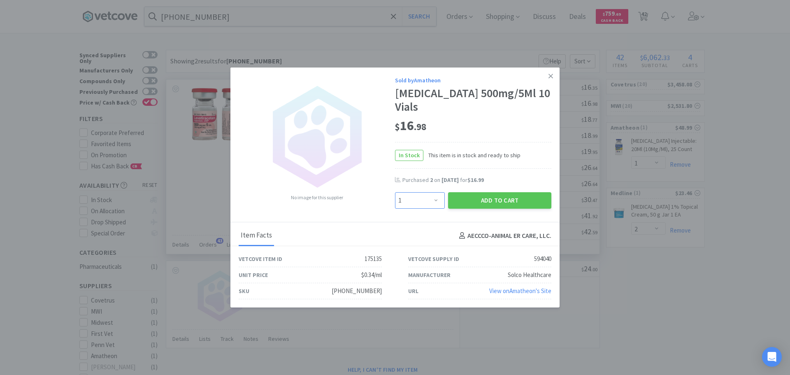
drag, startPoint x: 423, startPoint y: 207, endPoint x: 419, endPoint y: 193, distance: 14.5
click at [423, 207] on select "Enter Quantity 1 2 3 4 5 6 7 8 9 10 11 12 13 14 15 16 17 18 19 20 Enter Quantity" at bounding box center [420, 200] width 50 height 16
click at [395, 192] on select "Enter Quantity 1 2 3 4 5 6 7 8 9 10 11 12 13 14 15 16 17 18 19 20 Enter Quantity" at bounding box center [420, 200] width 50 height 16
click at [470, 201] on button "Add to Cart" at bounding box center [499, 200] width 103 height 16
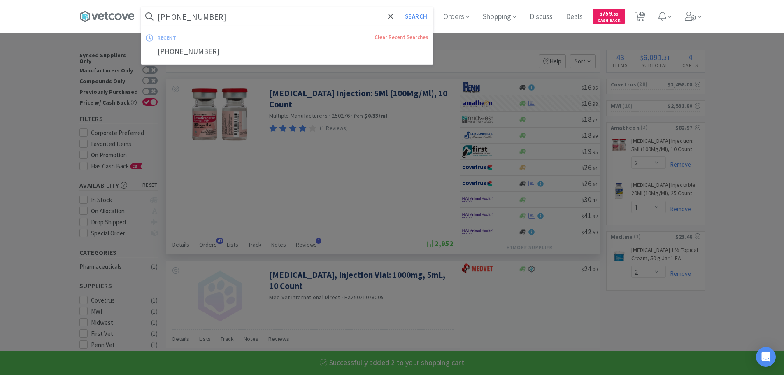
click at [267, 23] on input "[PHONE_NUMBER]" at bounding box center [287, 16] width 292 height 19
paste input "[PHONE_NUMBER]"
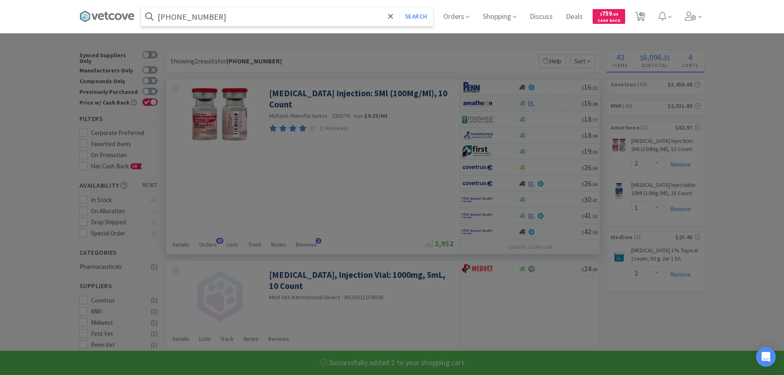
click at [399, 7] on button "Search" at bounding box center [416, 16] width 34 height 19
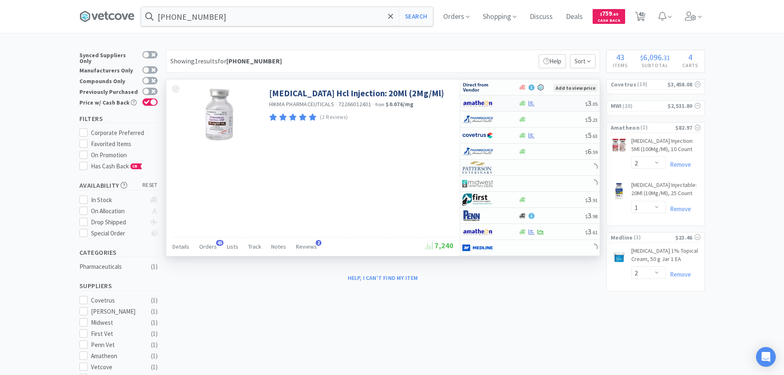
click at [551, 106] on div at bounding box center [551, 103] width 67 height 6
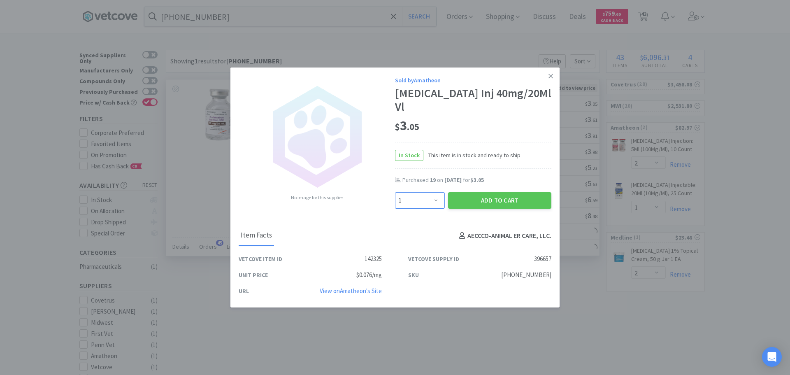
click at [425, 199] on select "Enter Quantity 1 2 3 4 5 6 7 8 9 10 11 12 13 14 15 16 17 18 19 20 Enter Quantity" at bounding box center [420, 200] width 50 height 16
click at [395, 192] on select "Enter Quantity 1 2 3 4 5 6 7 8 9 10 11 12 13 14 15 16 17 18 19 20 Enter Quantity" at bounding box center [420, 200] width 50 height 16
click at [462, 193] on button "Add to Cart" at bounding box center [499, 200] width 103 height 16
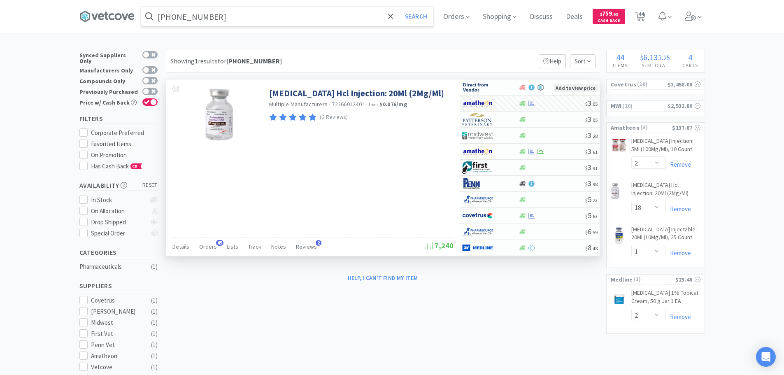
click at [270, 16] on input "[PHONE_NUMBER]" at bounding box center [287, 16] width 292 height 19
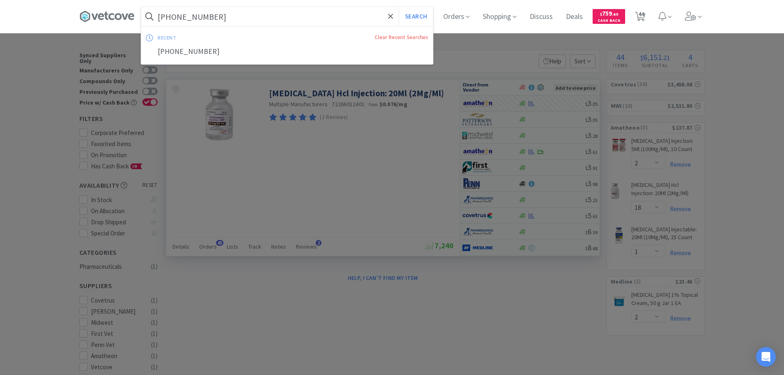
paste input "[PHONE_NUMBER]"
click at [399, 7] on button "Search" at bounding box center [416, 16] width 34 height 19
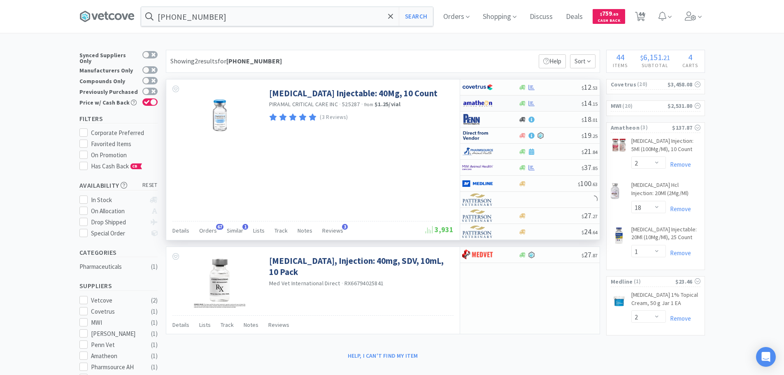
click at [554, 102] on div at bounding box center [549, 103] width 63 height 6
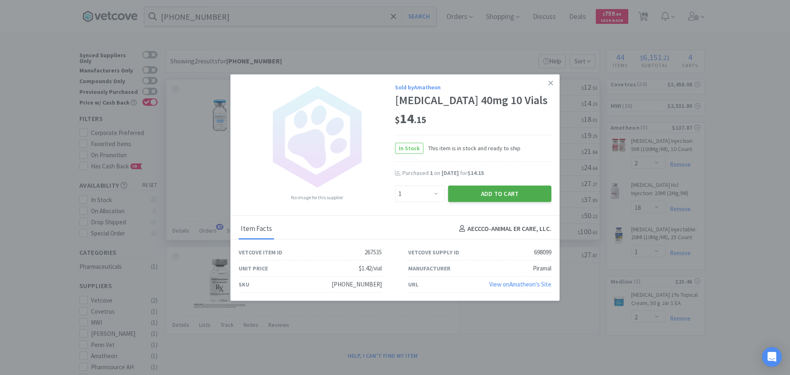
click at [468, 199] on button "Add to Cart" at bounding box center [499, 193] width 103 height 16
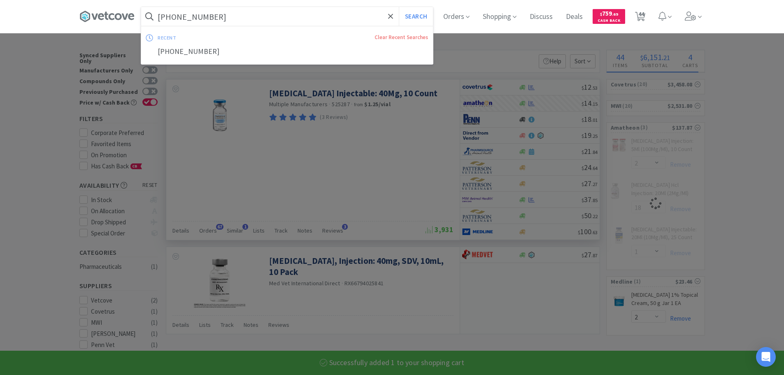
click at [245, 16] on input "[PHONE_NUMBER]" at bounding box center [287, 16] width 292 height 19
paste input "[PHONE_NUMBER]"
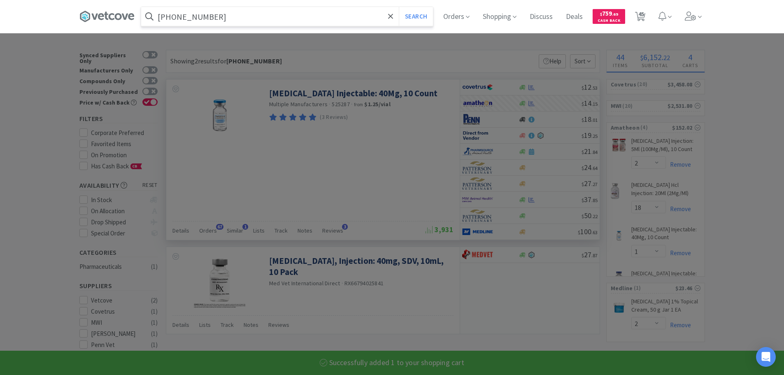
click at [399, 7] on button "Search" at bounding box center [416, 16] width 34 height 19
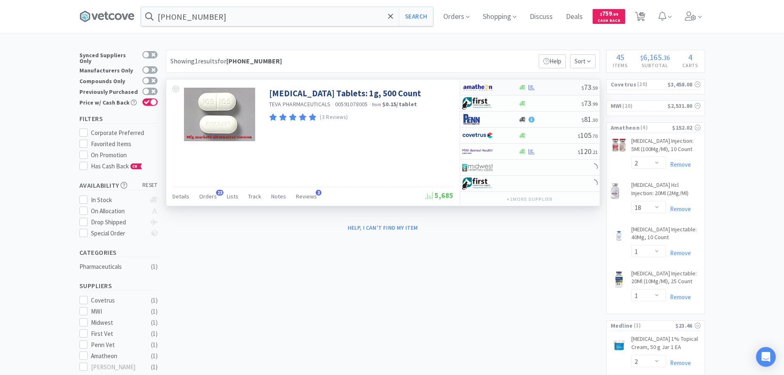
click at [553, 86] on div at bounding box center [549, 87] width 63 height 6
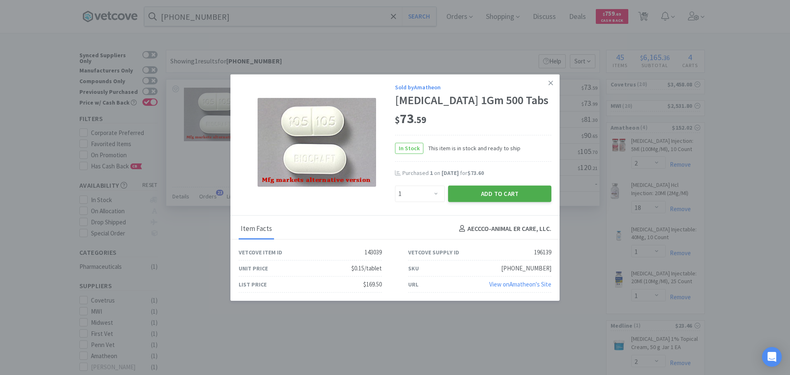
click at [506, 193] on button "Add to Cart" at bounding box center [499, 193] width 103 height 16
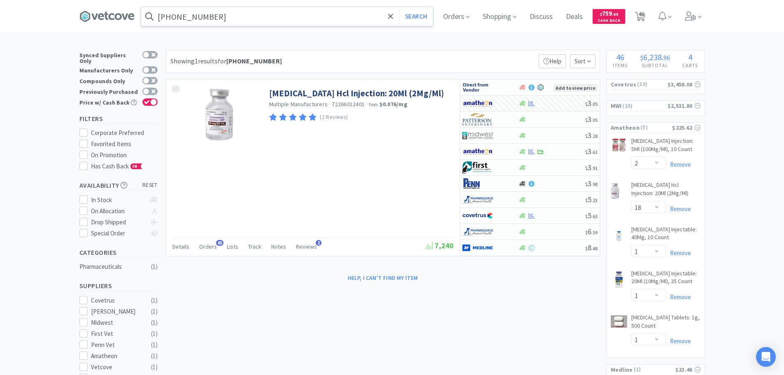
click at [268, 23] on input "[PHONE_NUMBER]" at bounding box center [287, 16] width 292 height 19
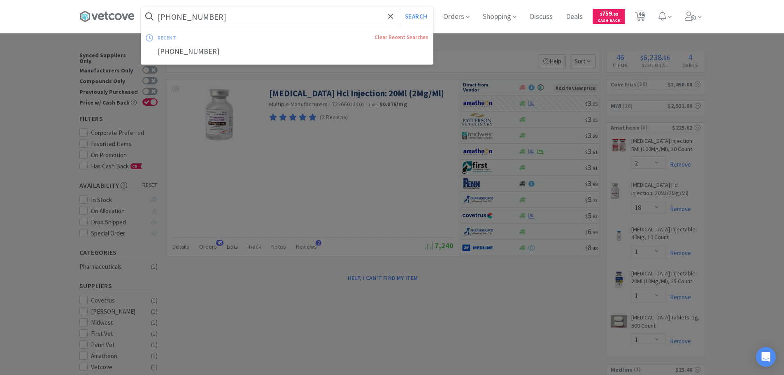
paste input "27808-0263"
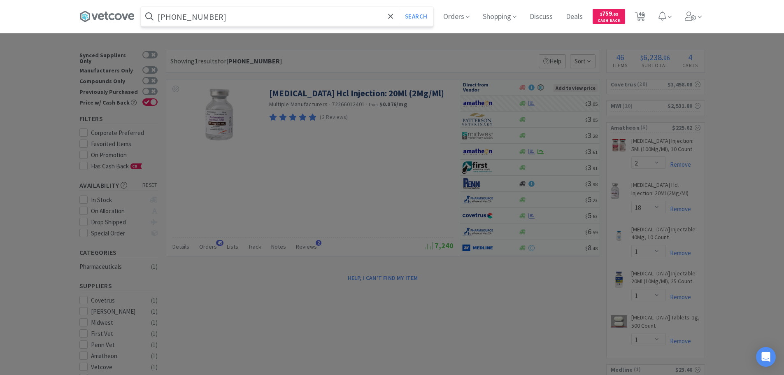
click at [399, 7] on button "Search" at bounding box center [416, 16] width 34 height 19
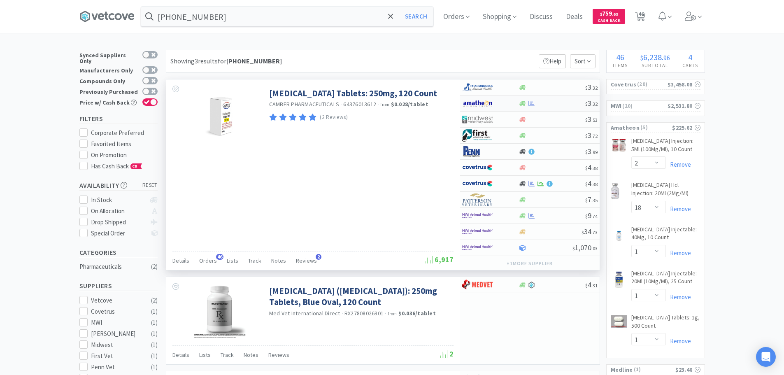
click at [560, 104] on div at bounding box center [551, 103] width 67 height 6
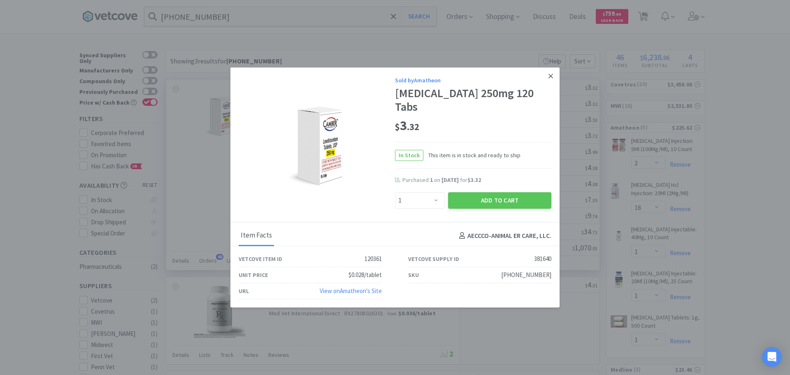
click at [551, 80] on icon at bounding box center [550, 75] width 5 height 7
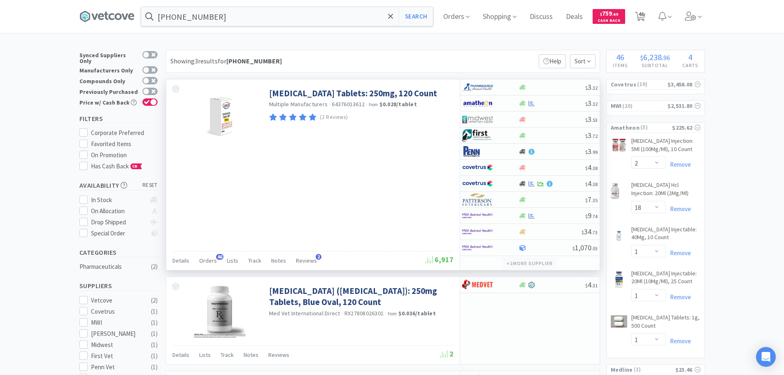
click at [540, 263] on button "+ 1 more supplier" at bounding box center [529, 263] width 54 height 12
click at [553, 105] on div at bounding box center [551, 103] width 67 height 6
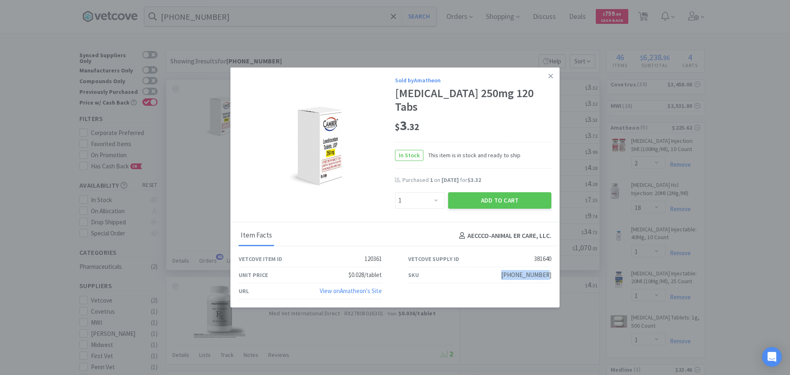
drag, startPoint x: 555, startPoint y: 266, endPoint x: 511, endPoint y: 268, distance: 44.0
click at [511, 268] on div "SKU [PHONE_NUMBER]" at bounding box center [479, 275] width 169 height 16
copy div "[PHONE_NUMBER]"
click at [459, 192] on button "Add to Cart" at bounding box center [499, 200] width 103 height 16
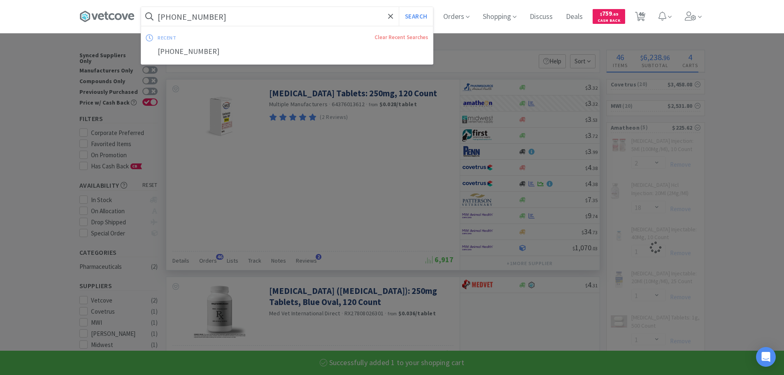
click at [275, 14] on input "[PHONE_NUMBER]" at bounding box center [287, 16] width 292 height 19
paste input "[PHONE_NUMBER]"
click at [399, 7] on button "Search" at bounding box center [416, 16] width 34 height 19
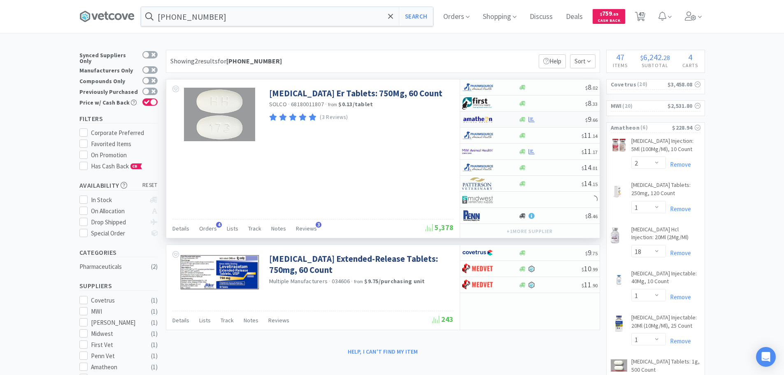
click at [560, 118] on div at bounding box center [551, 119] width 67 height 6
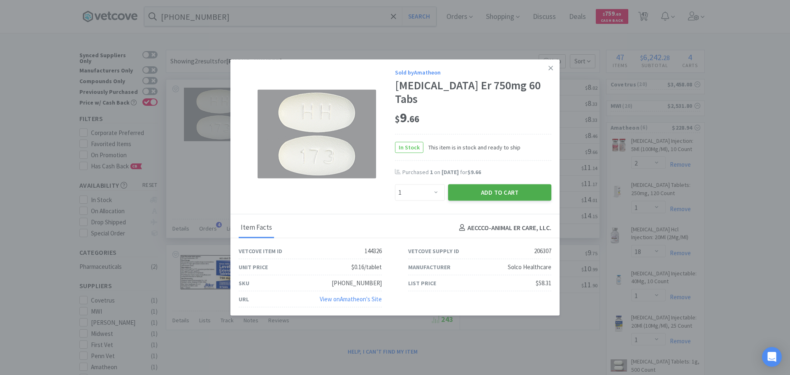
click at [494, 190] on button "Add to Cart" at bounding box center [499, 192] width 103 height 16
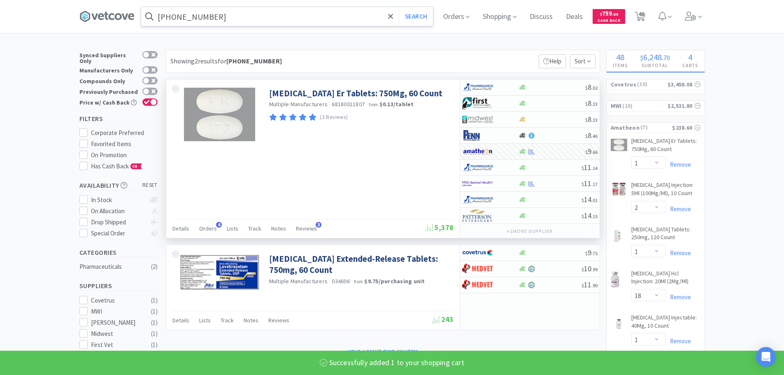
click at [267, 18] on input "[PHONE_NUMBER]" at bounding box center [287, 16] width 292 height 19
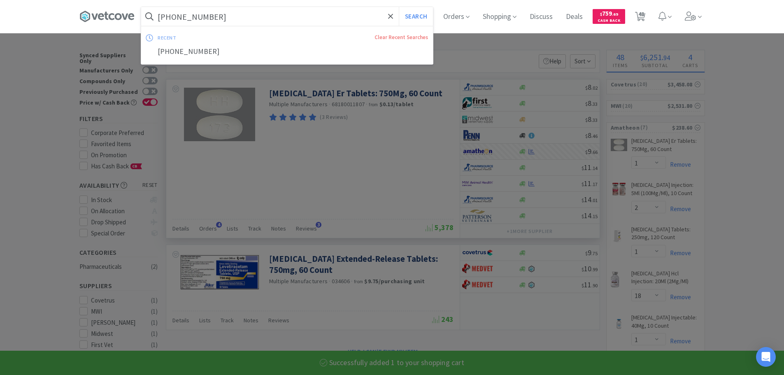
paste input "[PHONE_NUMBER]"
click at [399, 7] on button "Search" at bounding box center [416, 16] width 34 height 19
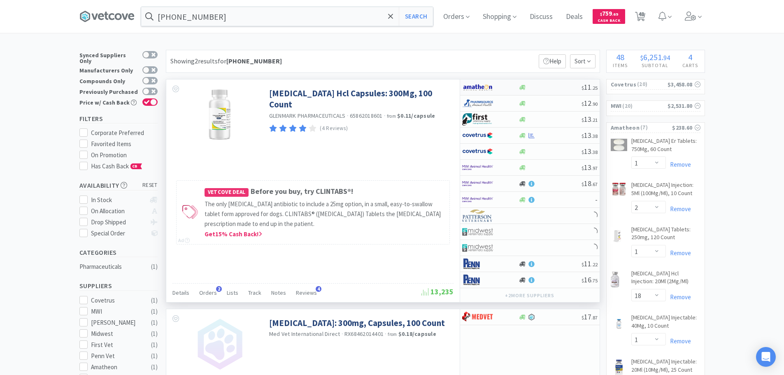
click at [554, 86] on div at bounding box center [549, 87] width 63 height 6
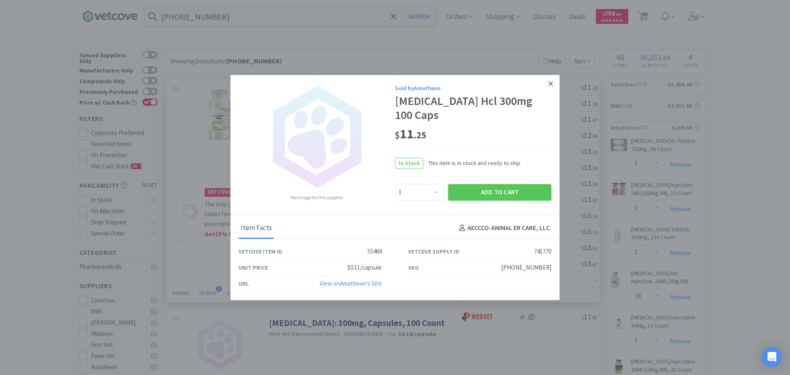
click at [551, 82] on icon at bounding box center [550, 83] width 5 height 7
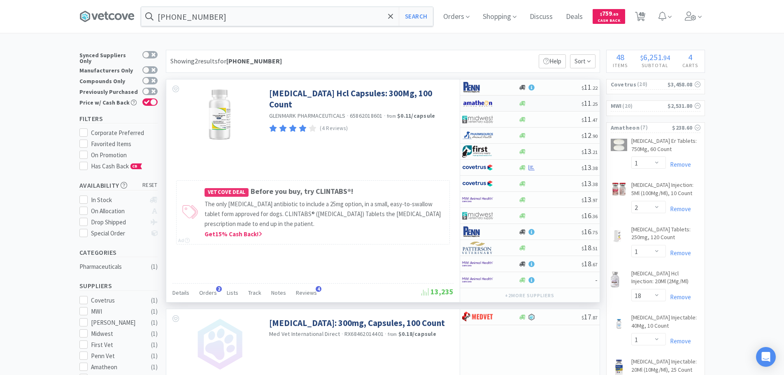
click at [550, 102] on div at bounding box center [549, 103] width 63 height 6
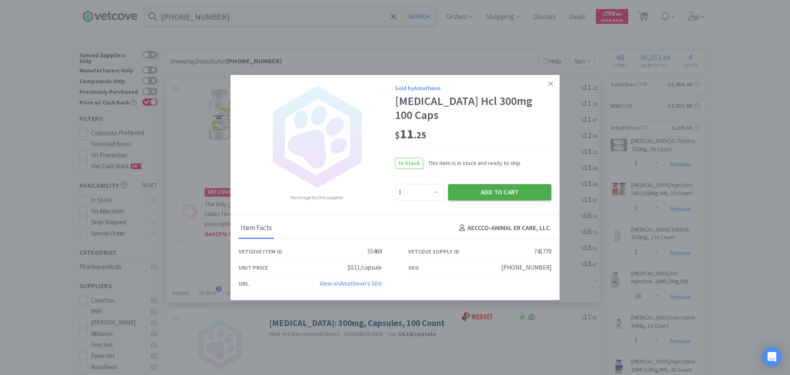
click at [510, 189] on button "Add to Cart" at bounding box center [499, 192] width 103 height 16
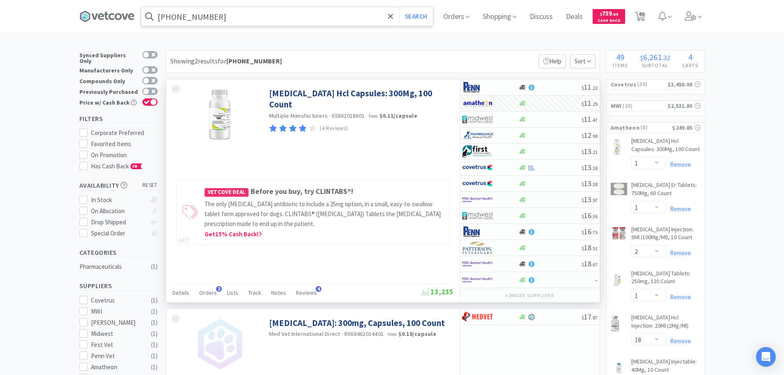
click at [261, 16] on input "[PHONE_NUMBER]" at bounding box center [287, 16] width 292 height 19
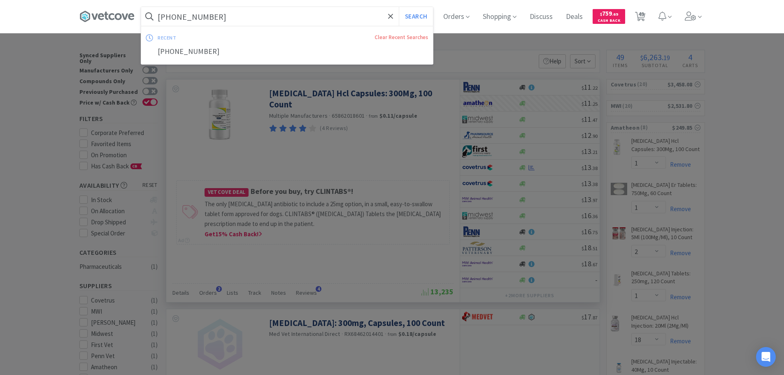
click at [399, 7] on button "Search" at bounding box center [416, 16] width 34 height 19
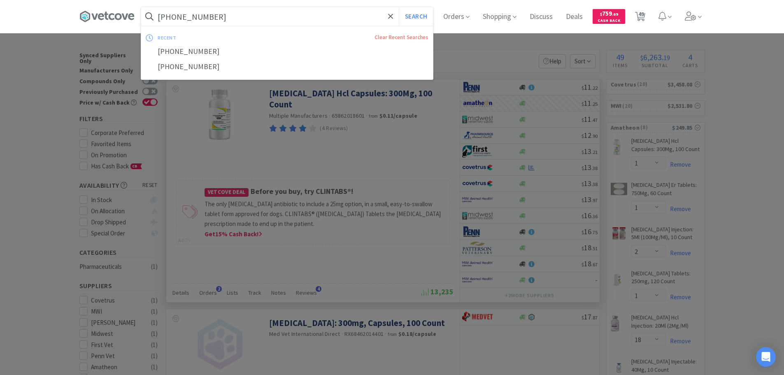
click at [261, 16] on input "[PHONE_NUMBER]" at bounding box center [287, 16] width 292 height 19
click at [399, 7] on button "Search" at bounding box center [416, 16] width 34 height 19
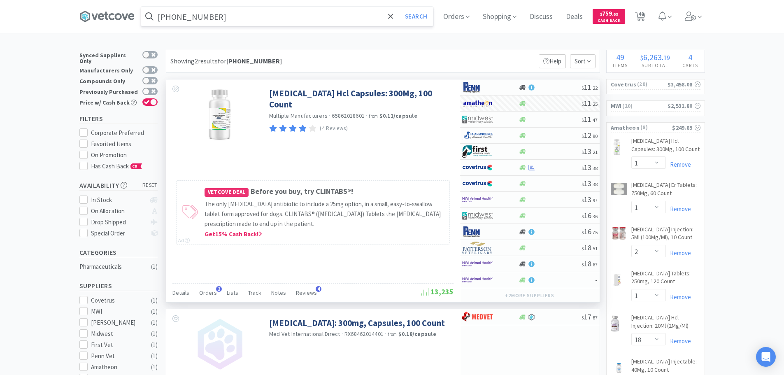
click at [259, 19] on input "[PHONE_NUMBER]" at bounding box center [287, 16] width 292 height 19
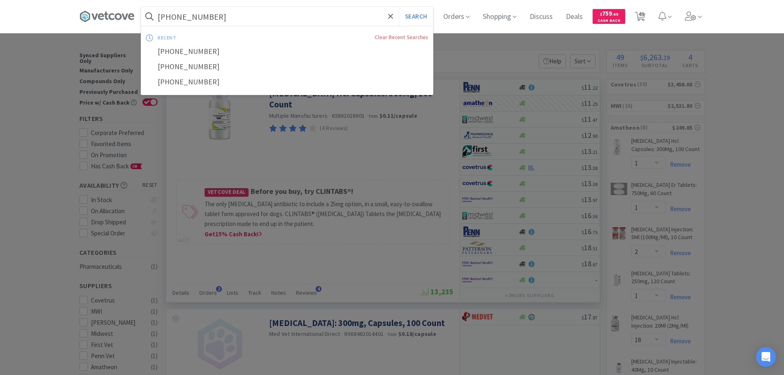
paste input "[PHONE_NUMBER]"
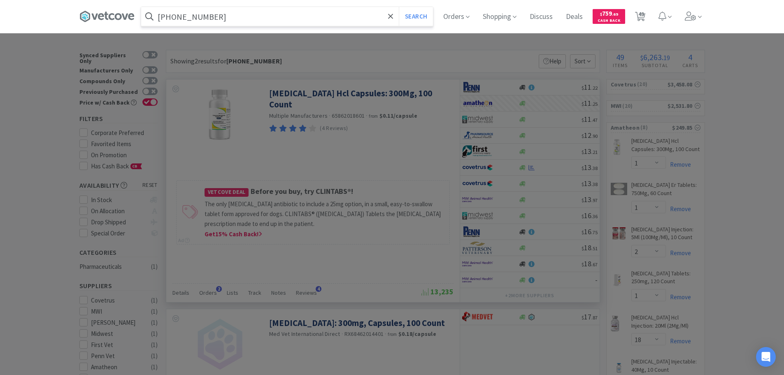
click at [399, 7] on button "Search" at bounding box center [416, 16] width 34 height 19
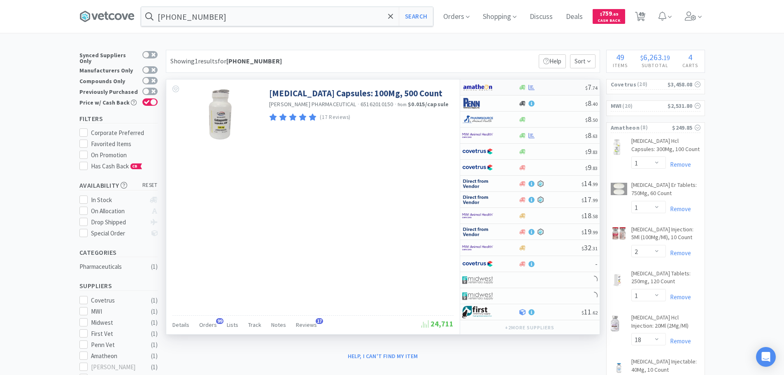
click at [562, 85] on div at bounding box center [551, 87] width 67 height 6
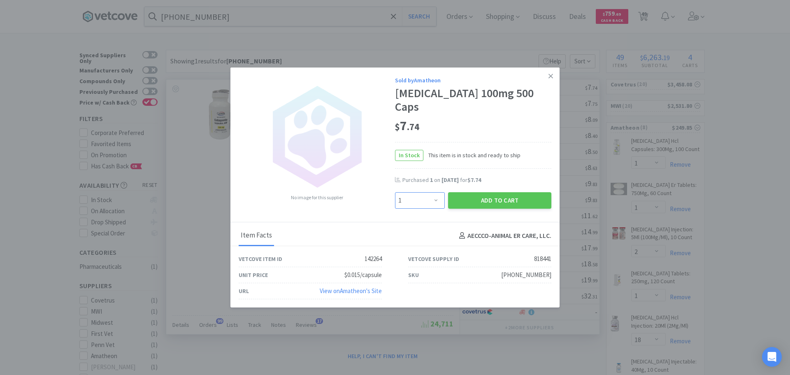
drag, startPoint x: 423, startPoint y: 192, endPoint x: 423, endPoint y: 188, distance: 5.0
click at [423, 192] on select "Enter Quantity 1 2 3 4 5 6 7 8 9 10 11 12 13 14 15 16 17 18 19 20 Enter Quantity" at bounding box center [420, 200] width 50 height 16
click at [395, 192] on select "Enter Quantity 1 2 3 4 5 6 7 8 9 10 11 12 13 14 15 16 17 18 19 20 Enter Quantity" at bounding box center [420, 200] width 50 height 16
click at [458, 192] on button "Add to Cart" at bounding box center [499, 200] width 103 height 16
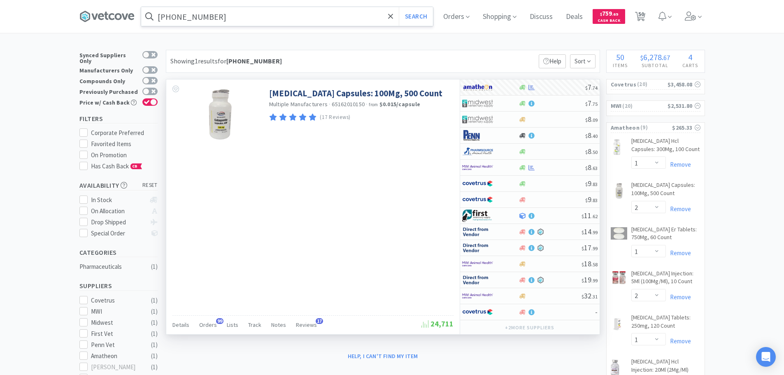
click at [270, 14] on input "[PHONE_NUMBER]" at bounding box center [287, 16] width 292 height 19
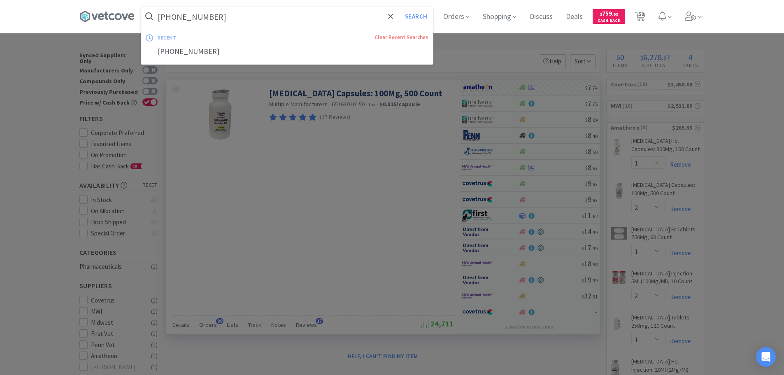
paste input "[PHONE_NUMBER]"
click at [399, 7] on button "Search" at bounding box center [416, 16] width 34 height 19
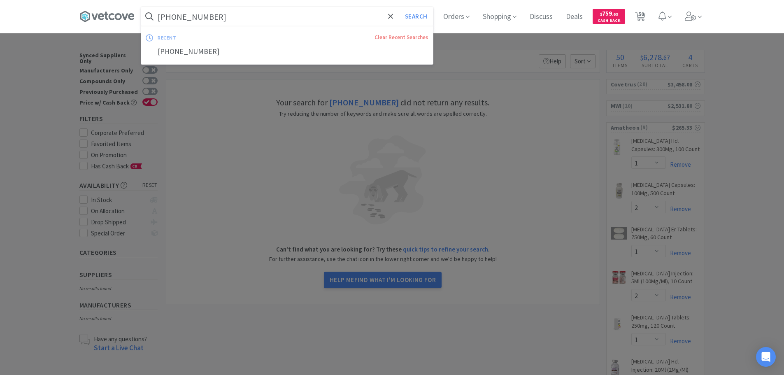
click at [252, 17] on input "[PHONE_NUMBER]" at bounding box center [287, 16] width 292 height 19
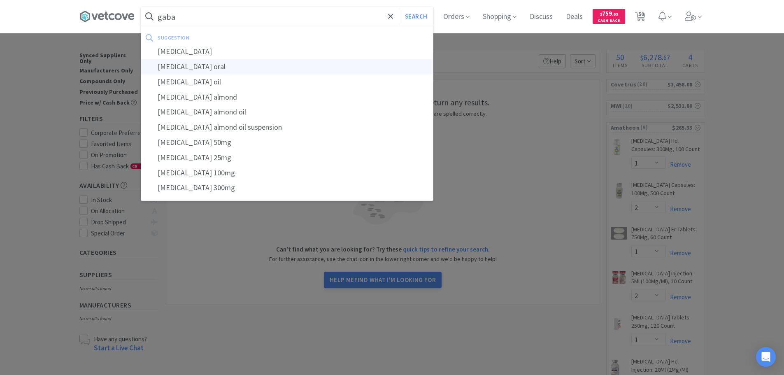
click at [250, 68] on div "[MEDICAL_DATA] oral" at bounding box center [287, 66] width 292 height 15
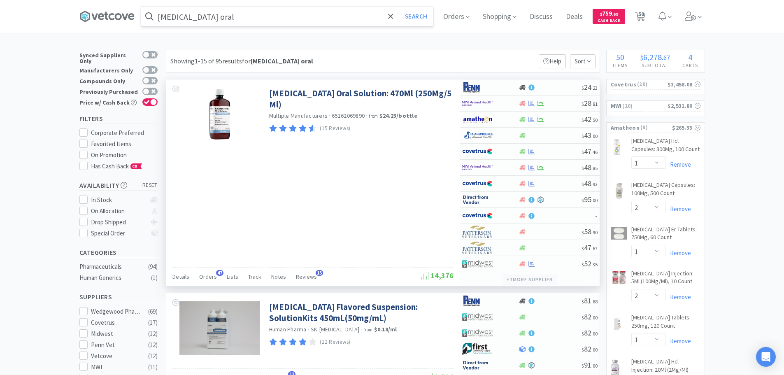
click at [555, 283] on button "+ 1 more supplier" at bounding box center [529, 280] width 54 height 12
click at [558, 117] on div at bounding box center [549, 119] width 63 height 6
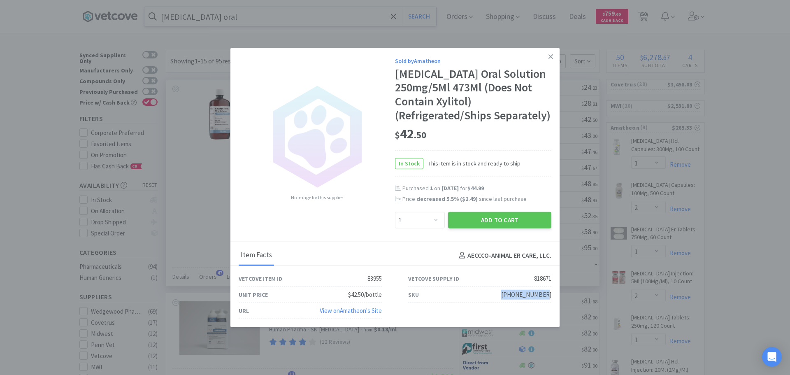
drag, startPoint x: 551, startPoint y: 294, endPoint x: 511, endPoint y: 292, distance: 40.4
click at [508, 296] on div "SKU [PHONE_NUMBER]" at bounding box center [479, 295] width 169 height 16
copy div "[PHONE_NUMBER]"
click at [551, 55] on icon at bounding box center [550, 56] width 5 height 7
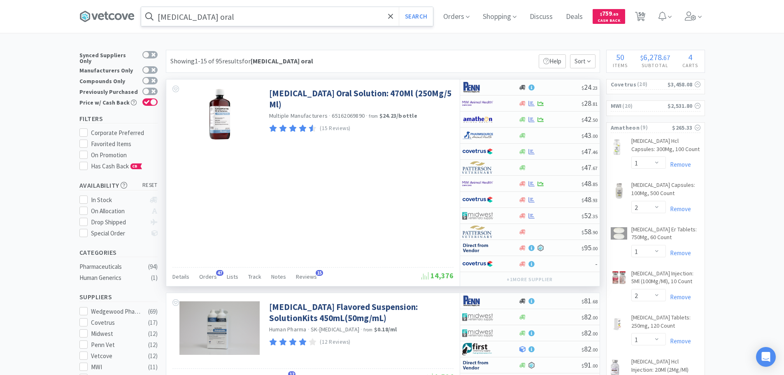
click at [415, 160] on div "[MEDICAL_DATA] Oral Solution: 470Ml (250Mg/5 Ml) Multiple Manufacturers · 65162…" at bounding box center [312, 182] width 293 height 206
click at [554, 120] on div at bounding box center [549, 119] width 63 height 6
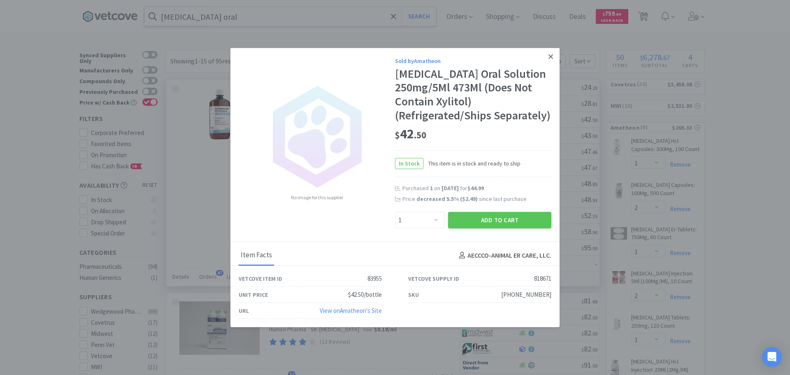
click at [550, 58] on icon at bounding box center [550, 56] width 5 height 7
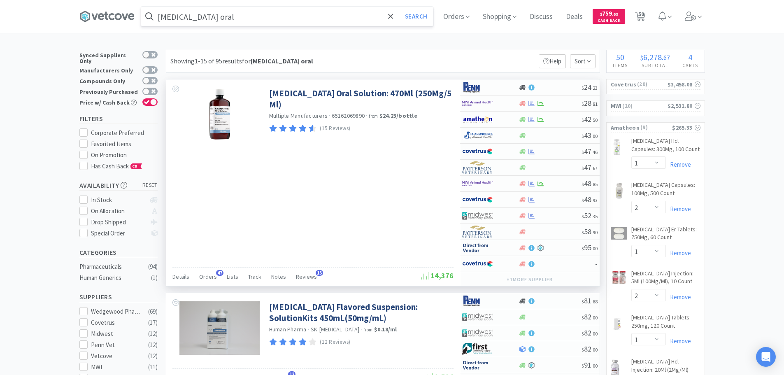
click at [383, 207] on div "[MEDICAL_DATA] Oral Solution: 470Ml (250Mg/5 Ml) Multiple Manufacturers · 65162…" at bounding box center [312, 182] width 293 height 206
click at [556, 120] on div at bounding box center [549, 119] width 63 height 6
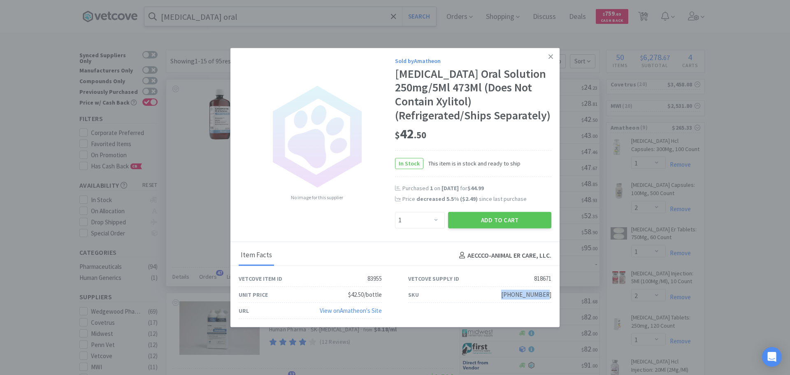
drag, startPoint x: 552, startPoint y: 293, endPoint x: 511, endPoint y: 294, distance: 40.7
click at [511, 294] on div "SKU [PHONE_NUMBER]" at bounding box center [479, 295] width 169 height 16
copy div "[PHONE_NUMBER]"
click at [548, 56] on icon at bounding box center [550, 56] width 5 height 7
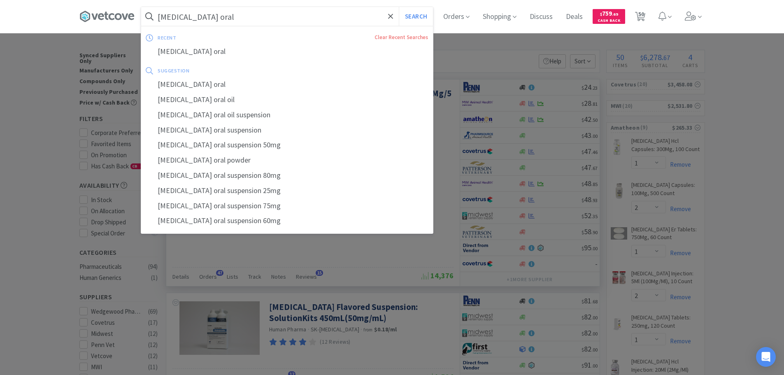
click at [344, 15] on input "[MEDICAL_DATA] oral" at bounding box center [287, 16] width 292 height 19
paste input "[PHONE_NUMBER]"
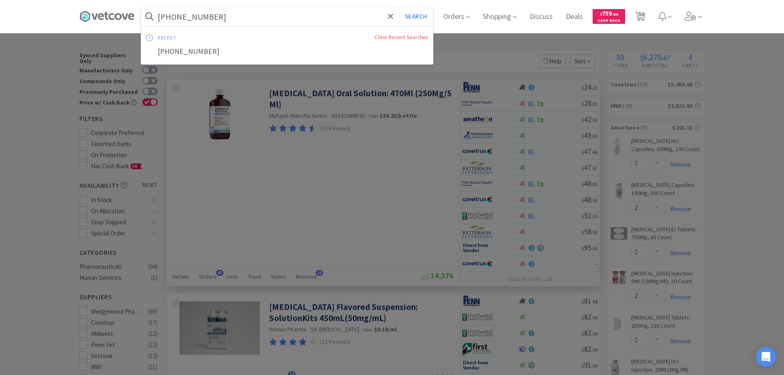
click at [399, 7] on button "Search" at bounding box center [416, 16] width 34 height 19
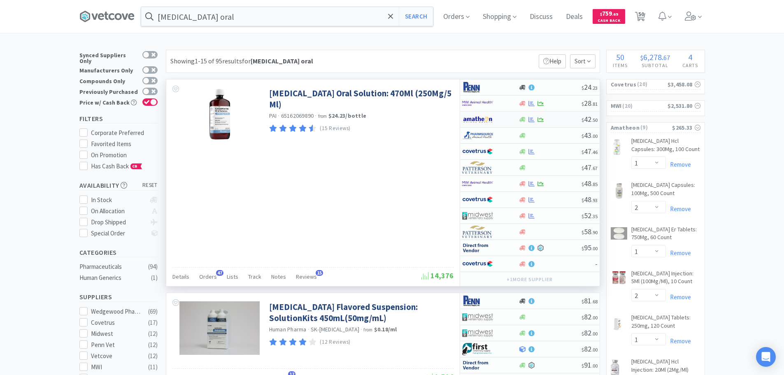
click at [560, 115] on div "$ 42 . 50" at bounding box center [529, 119] width 139 height 16
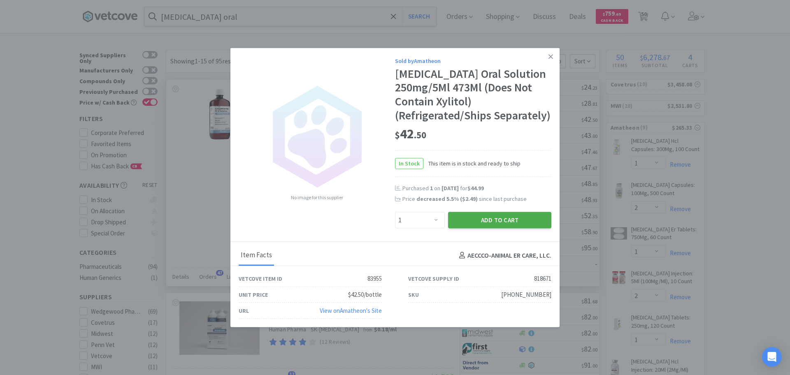
click at [511, 221] on button "Add to Cart" at bounding box center [499, 220] width 103 height 16
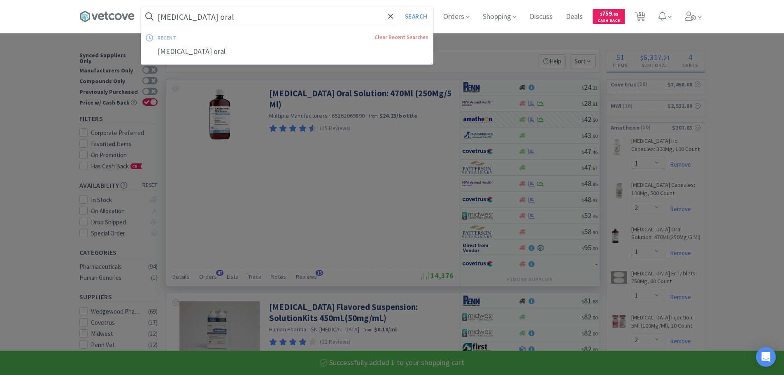
click at [269, 16] on input "[MEDICAL_DATA] oral" at bounding box center [287, 16] width 292 height 19
paste input "[PHONE_NUMBER]"
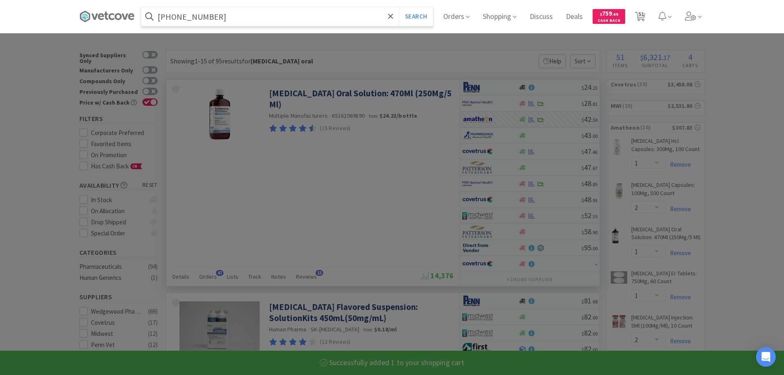
click at [399, 7] on button "Search" at bounding box center [416, 16] width 34 height 19
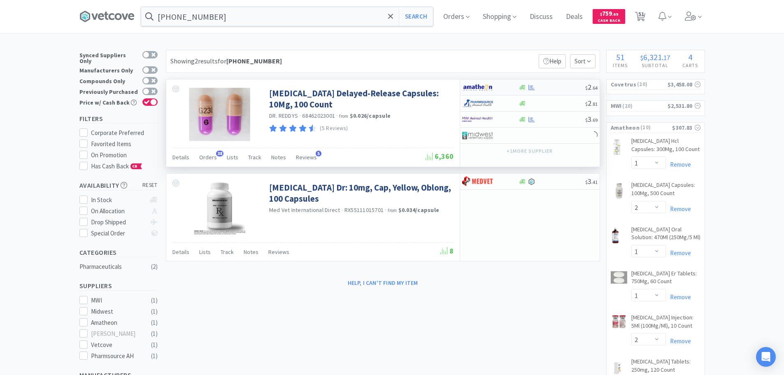
click at [558, 88] on div at bounding box center [551, 87] width 67 height 6
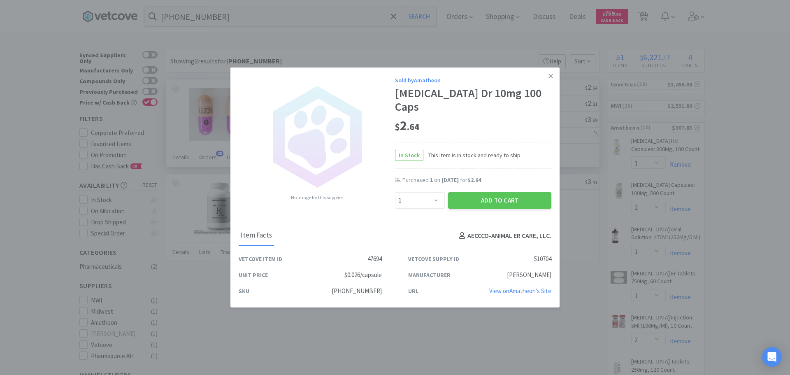
click at [483, 202] on div "Add to Cart" at bounding box center [499, 200] width 107 height 20
drag, startPoint x: 465, startPoint y: 195, endPoint x: 373, endPoint y: 102, distance: 131.8
click at [464, 195] on button "Add to Cart" at bounding box center [499, 200] width 103 height 16
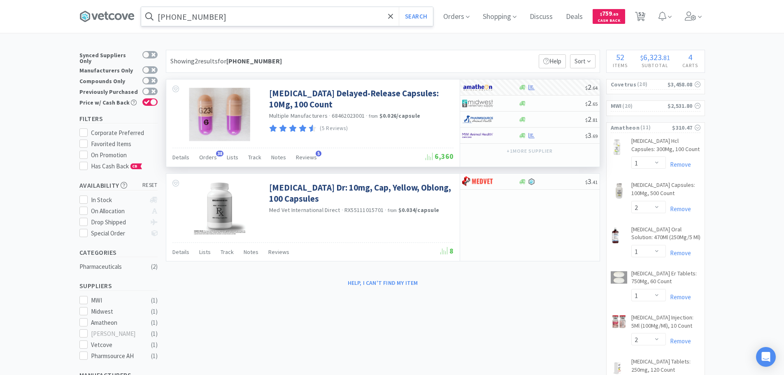
click at [297, 18] on input "[PHONE_NUMBER]" at bounding box center [287, 16] width 292 height 19
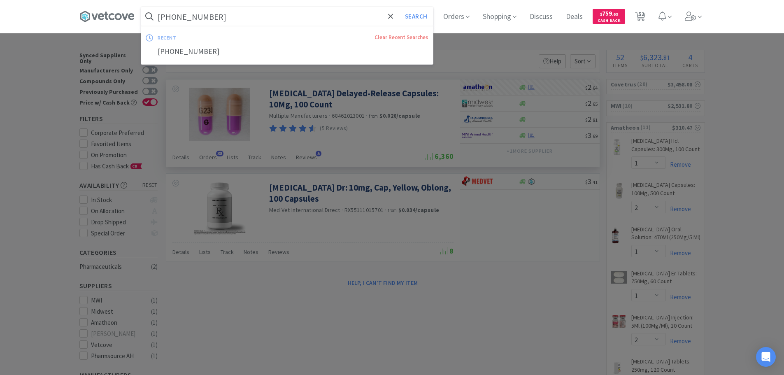
paste input "644"
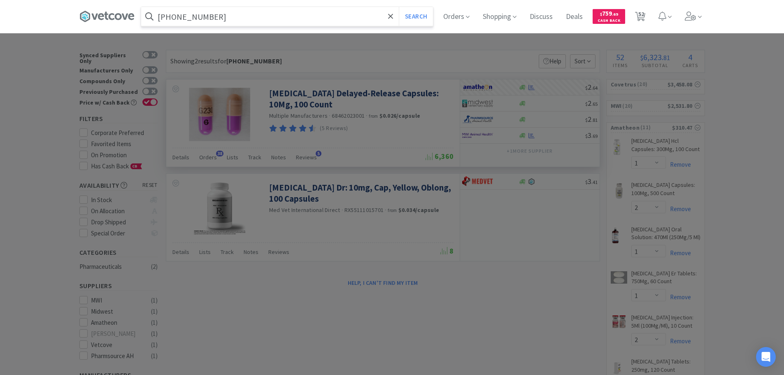
click at [399, 7] on button "Search" at bounding box center [416, 16] width 34 height 19
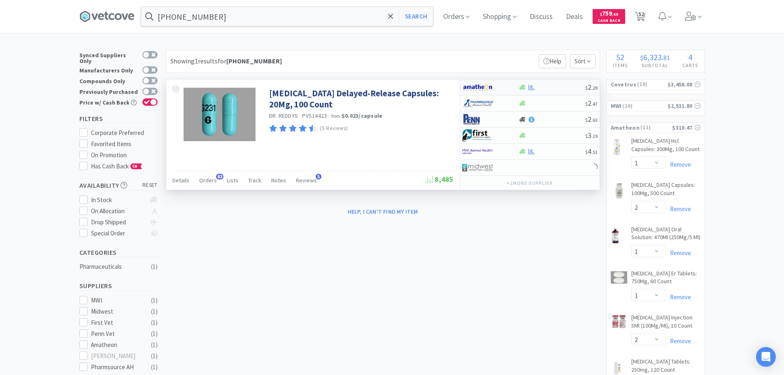
click at [564, 90] on div at bounding box center [551, 87] width 67 height 6
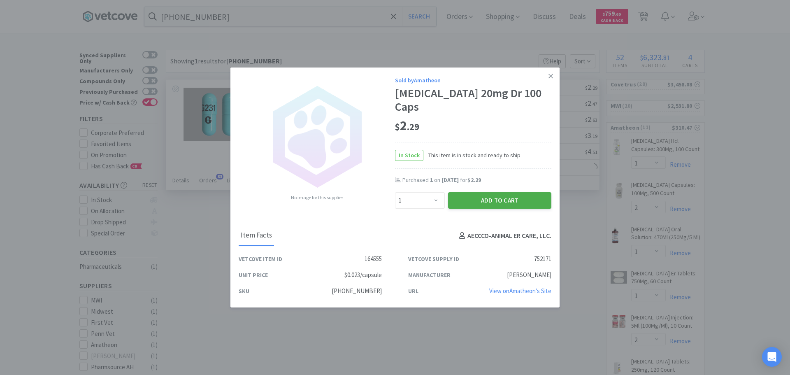
click at [465, 200] on button "Add to Cart" at bounding box center [499, 200] width 103 height 16
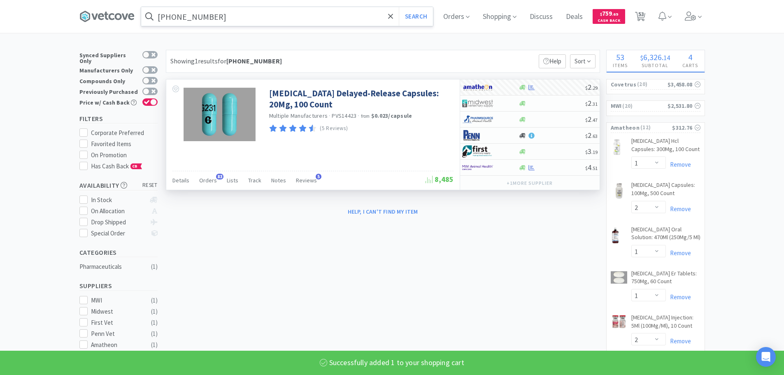
click at [269, 20] on input "[PHONE_NUMBER]" at bounding box center [287, 16] width 292 height 19
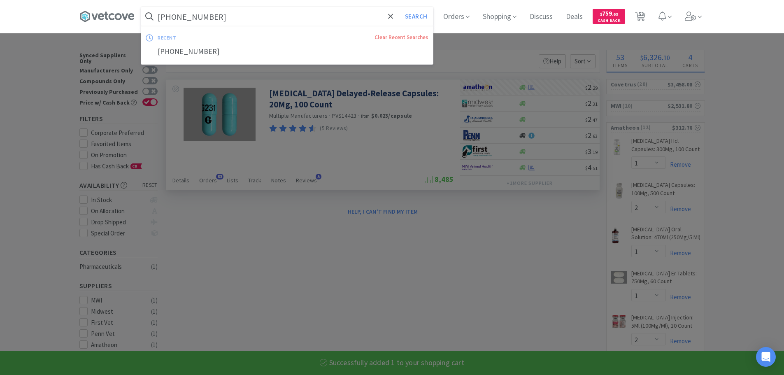
paste input "[PHONE_NUMBER]"
click at [399, 7] on button "Search" at bounding box center [416, 16] width 34 height 19
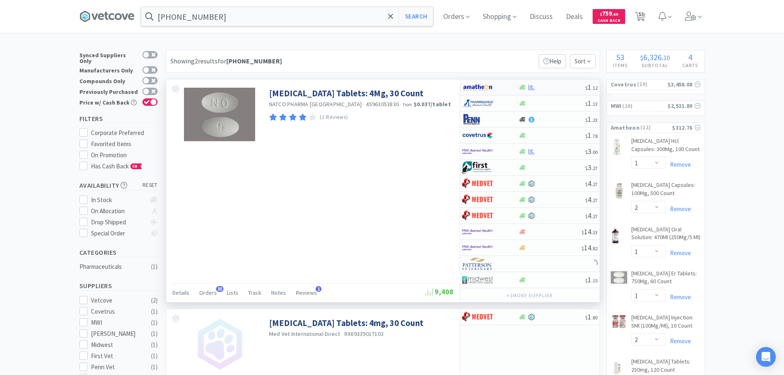
click at [560, 84] on div at bounding box center [551, 87] width 67 height 6
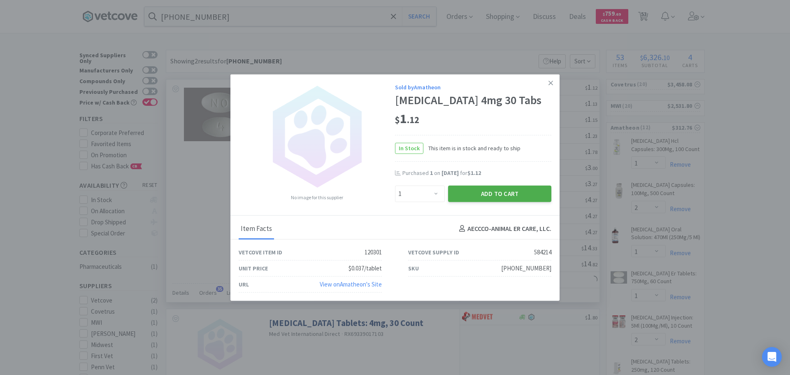
click at [506, 194] on button "Add to Cart" at bounding box center [499, 193] width 103 height 16
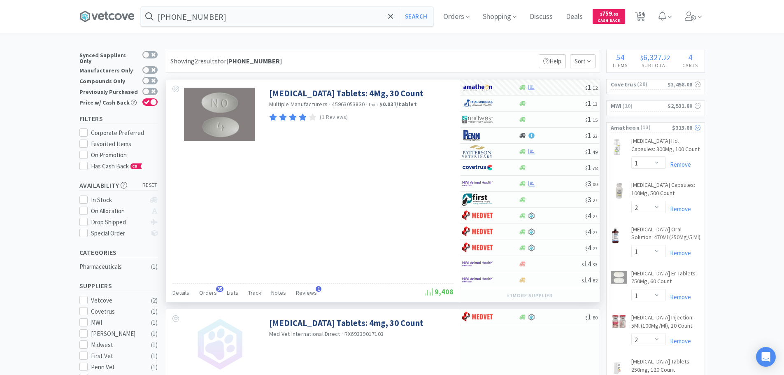
click at [655, 127] on span "( 13 )" at bounding box center [655, 127] width 32 height 8
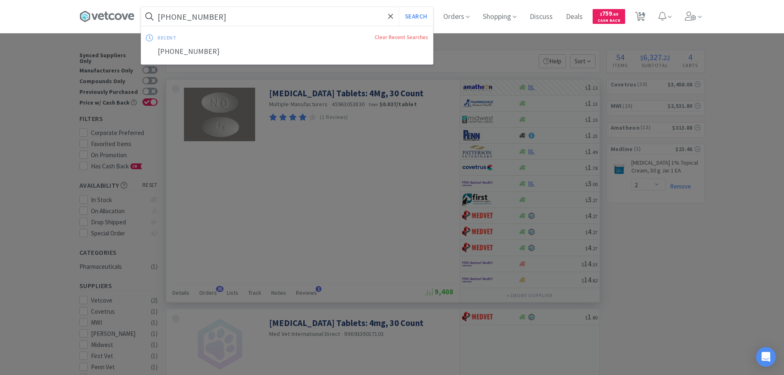
click at [274, 18] on input "[PHONE_NUMBER]" at bounding box center [287, 16] width 292 height 19
paste input "88-4001"
click at [399, 7] on button "Search" at bounding box center [416, 16] width 34 height 19
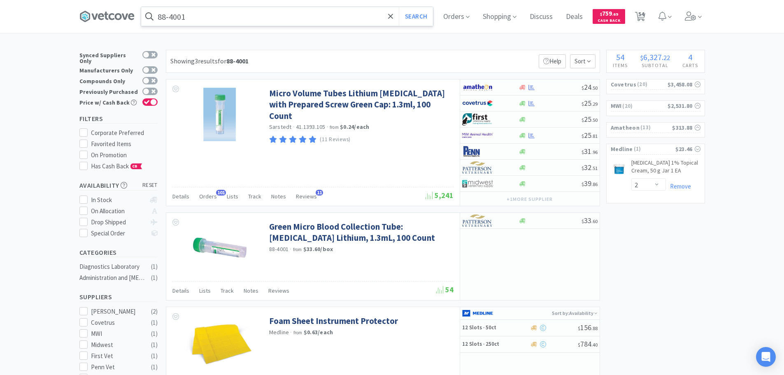
click at [280, 15] on input "88-4001" at bounding box center [287, 16] width 292 height 19
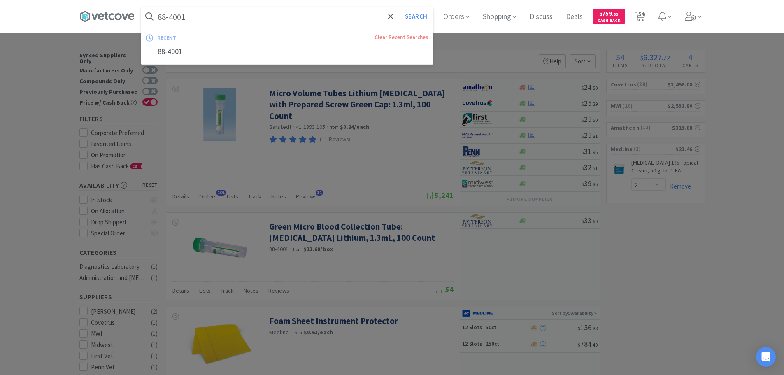
paste input "[US_EMPLOYER_IDENTIFICATION_NUMBER]"
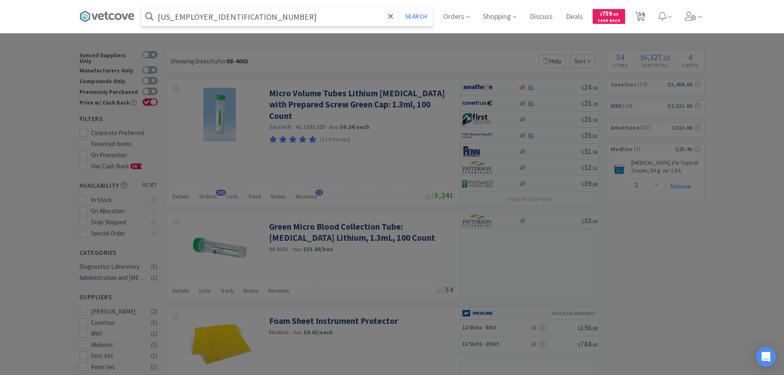
click at [399, 7] on button "Search" at bounding box center [416, 16] width 34 height 19
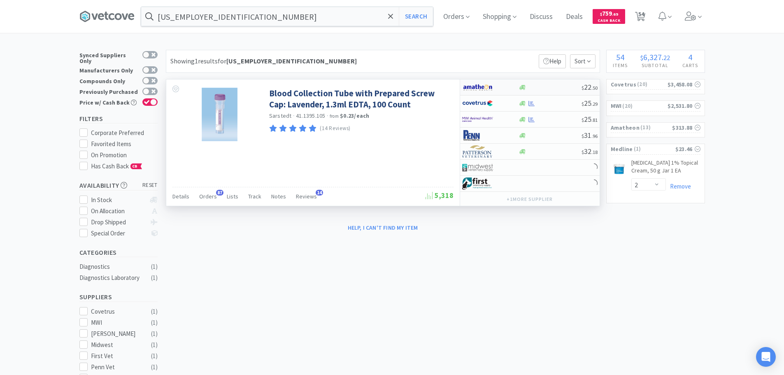
click at [555, 86] on div at bounding box center [549, 87] width 63 height 6
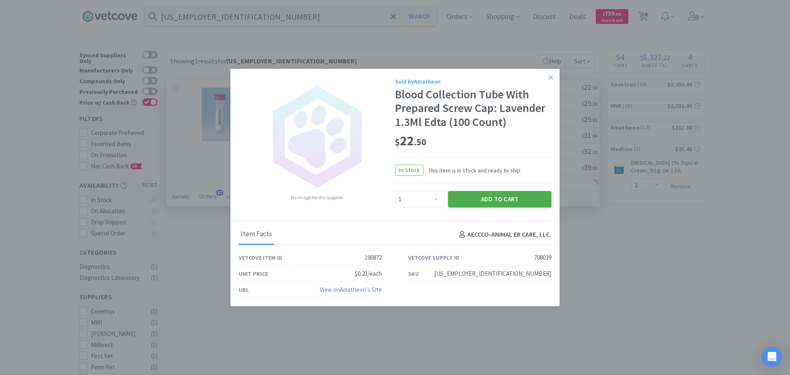
click at [495, 204] on button "Add to Cart" at bounding box center [499, 199] width 103 height 16
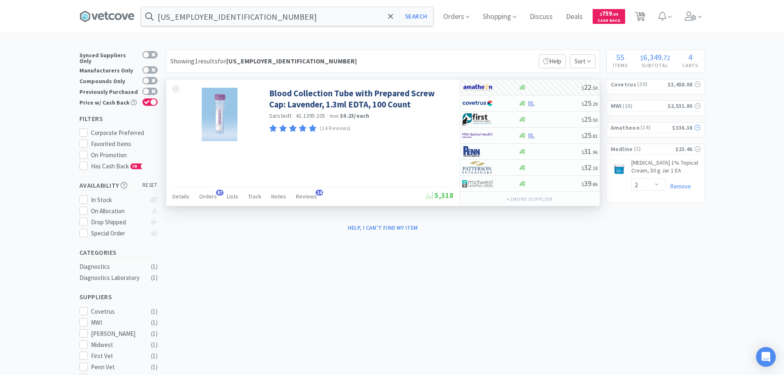
click at [650, 127] on span "( 14 )" at bounding box center [655, 127] width 32 height 8
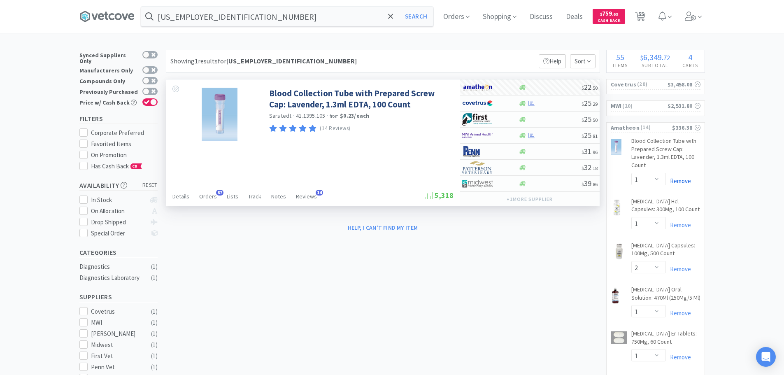
click at [676, 178] on link "Remove" at bounding box center [677, 181] width 25 height 8
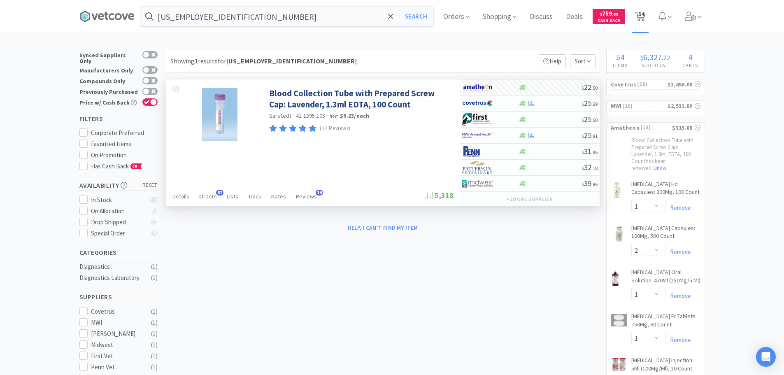
click at [644, 15] on span "54" at bounding box center [641, 14] width 6 height 33
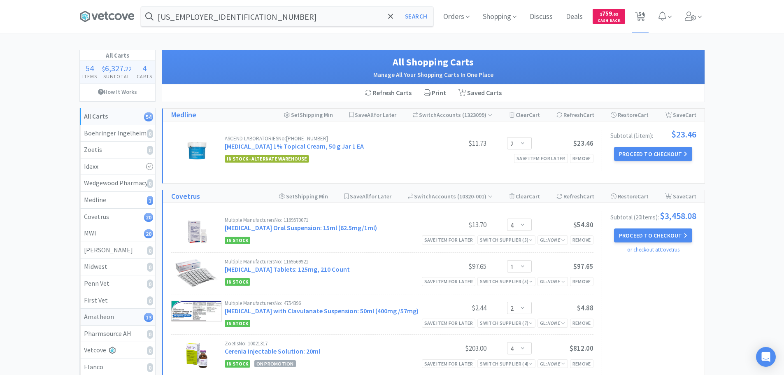
click at [110, 320] on div "Amatheon 13" at bounding box center [117, 316] width 67 height 11
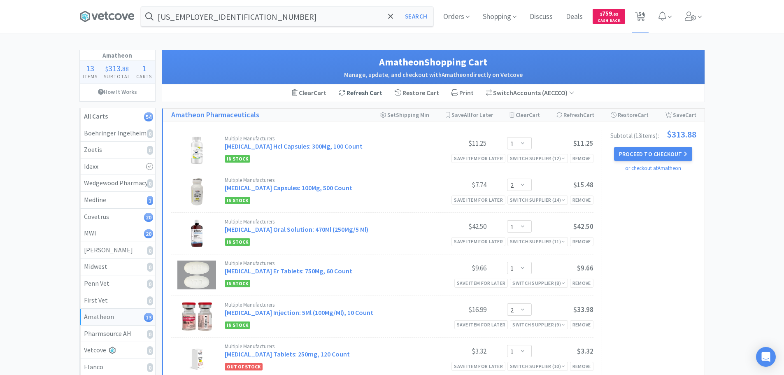
click at [368, 93] on div "Refresh Cart" at bounding box center [360, 92] width 56 height 17
click at [281, 14] on input "[US_EMPLOYER_IDENTIFICATION_NUMBER]" at bounding box center [287, 16] width 292 height 19
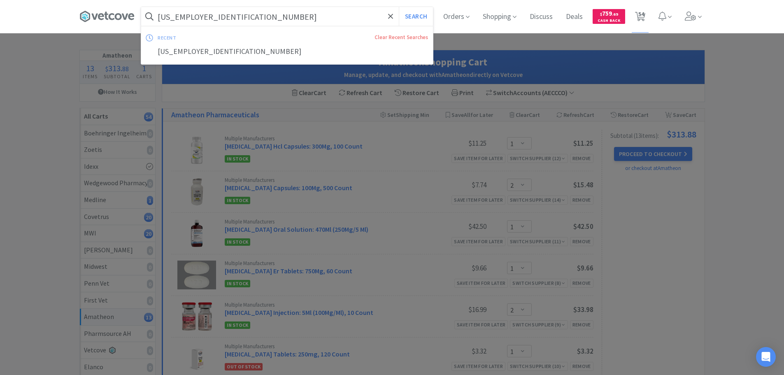
paste input "[PHONE_NUMBER]"
click at [399, 7] on button "Search" at bounding box center [416, 16] width 34 height 19
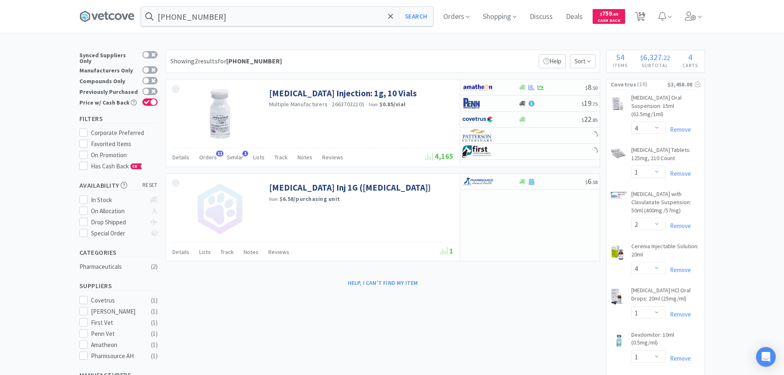
click at [373, 54] on div "Showing 2 results for [PHONE_NUMBER] Filters Help Sort" at bounding box center [383, 61] width 434 height 23
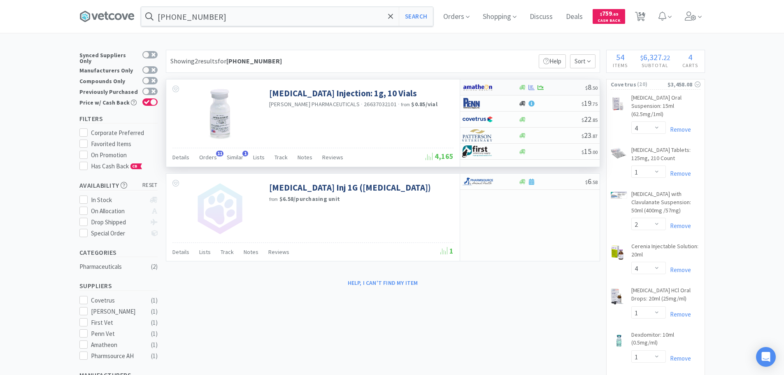
click at [558, 87] on div at bounding box center [551, 87] width 67 height 6
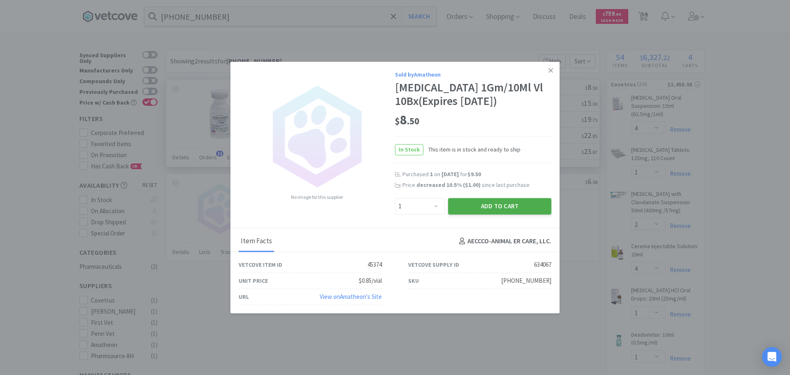
click at [493, 206] on button "Add to Cart" at bounding box center [499, 206] width 103 height 16
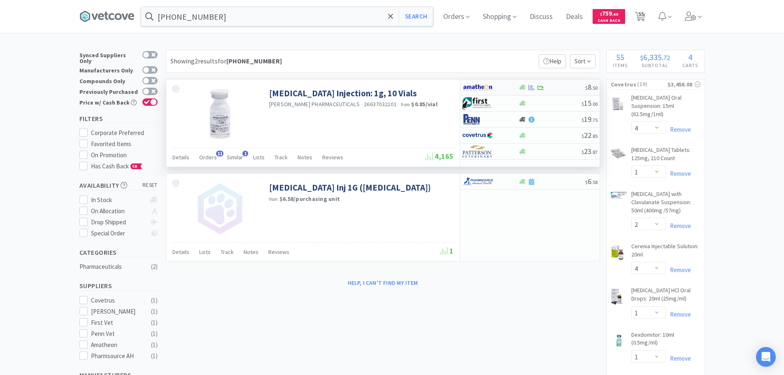
click at [555, 87] on div at bounding box center [551, 87] width 67 height 6
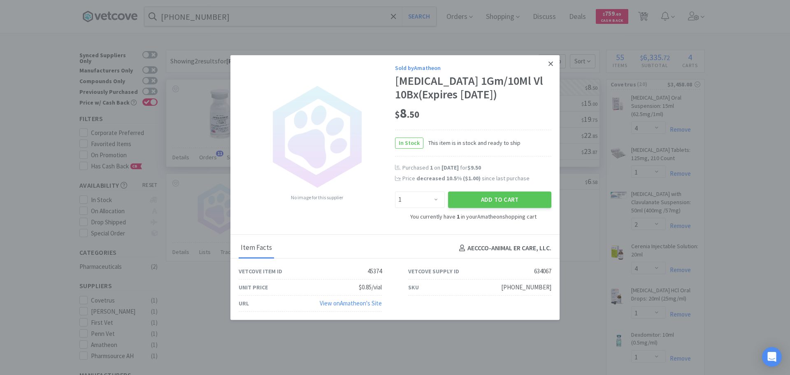
click at [554, 65] on link at bounding box center [550, 64] width 14 height 18
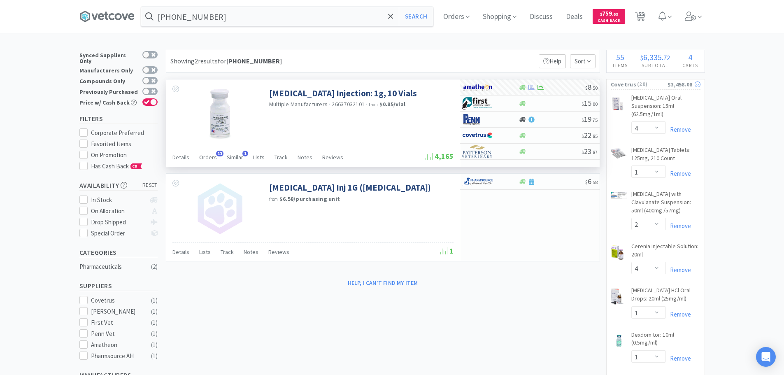
click at [652, 85] on span "( 20 )" at bounding box center [651, 84] width 31 height 8
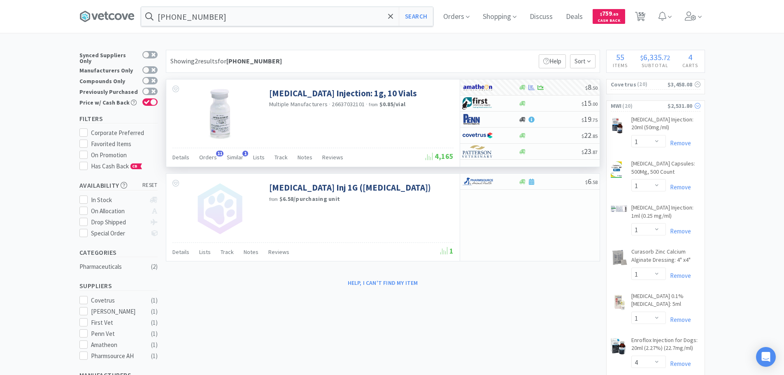
click at [650, 106] on span "( 20 )" at bounding box center [644, 106] width 46 height 8
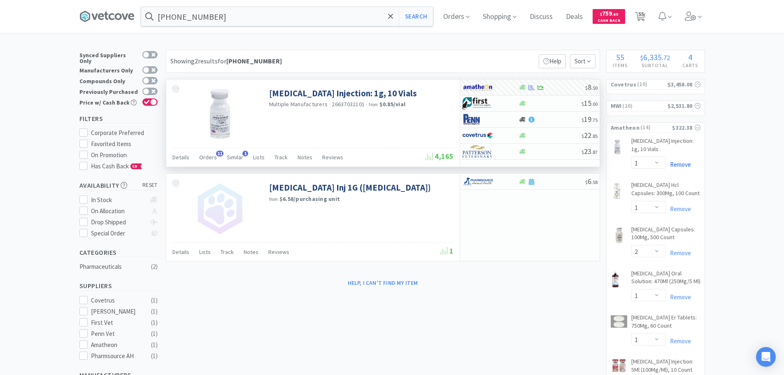
click at [679, 164] on link "Remove" at bounding box center [677, 164] width 25 height 8
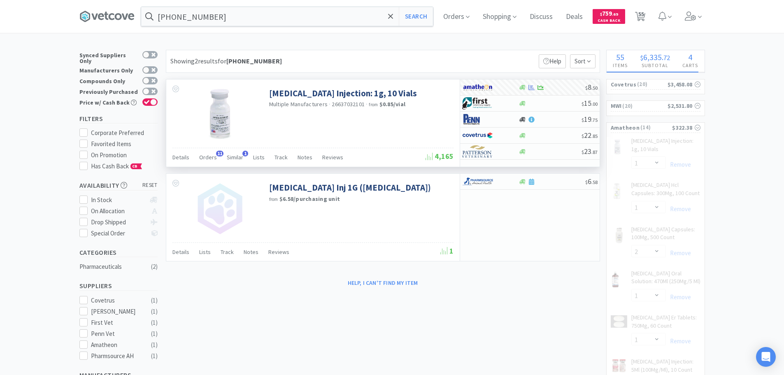
click at [641, 19] on span "55" at bounding box center [641, 14] width 6 height 33
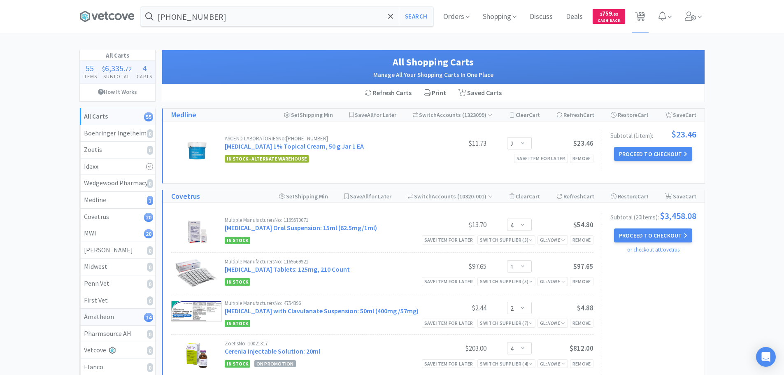
click at [130, 318] on div "Amatheon 14" at bounding box center [117, 316] width 67 height 11
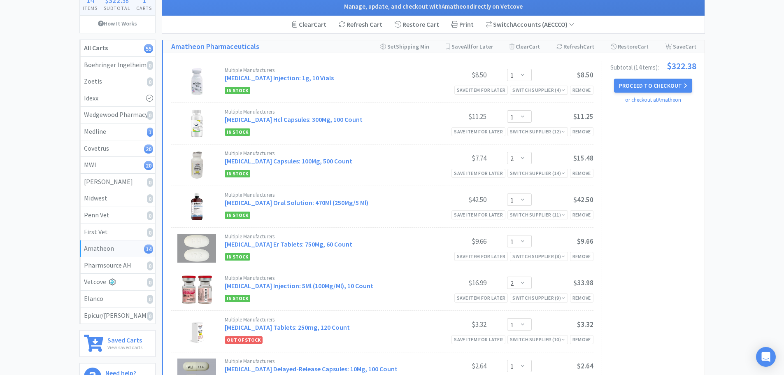
scroll to position [206, 0]
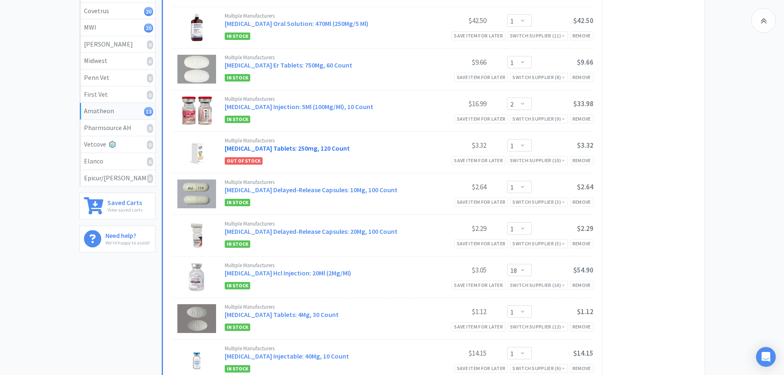
click at [329, 147] on link "[MEDICAL_DATA] Tablets: 250mg, 120 Count" at bounding box center [287, 148] width 125 height 8
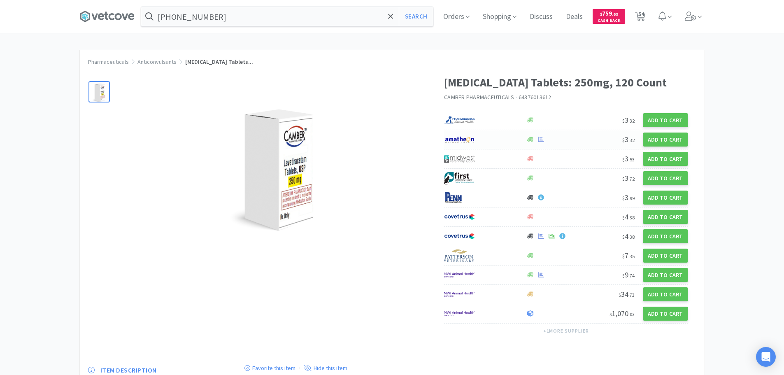
click at [569, 140] on div at bounding box center [559, 139] width 68 height 6
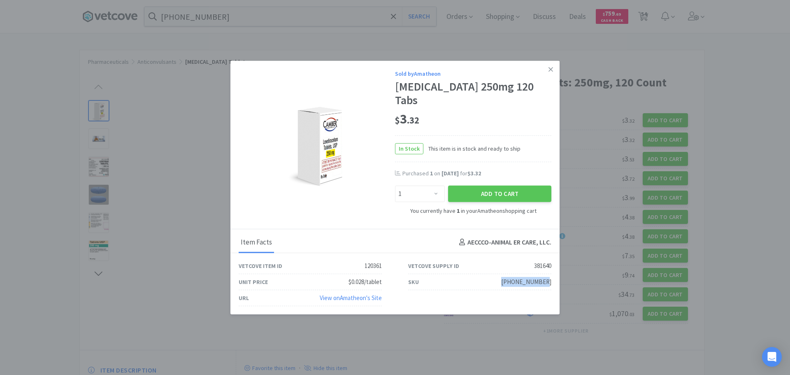
drag, startPoint x: 552, startPoint y: 273, endPoint x: 506, endPoint y: 272, distance: 45.3
click at [506, 275] on div "SKU [PHONE_NUMBER]" at bounding box center [479, 282] width 169 height 16
copy div "[PHONE_NUMBER]"
click at [549, 73] on icon at bounding box center [550, 68] width 5 height 7
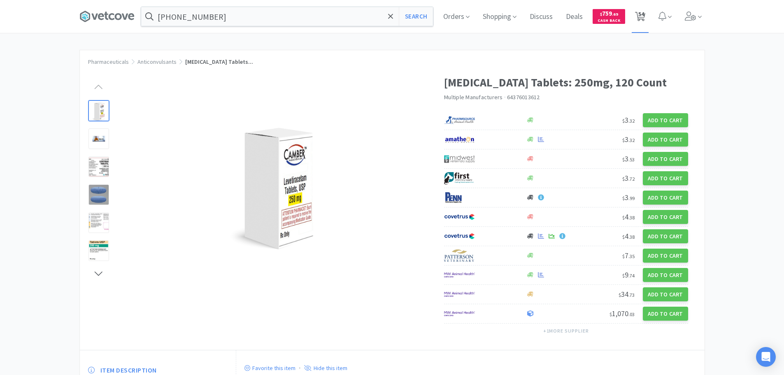
click at [645, 16] on icon at bounding box center [640, 16] width 10 height 9
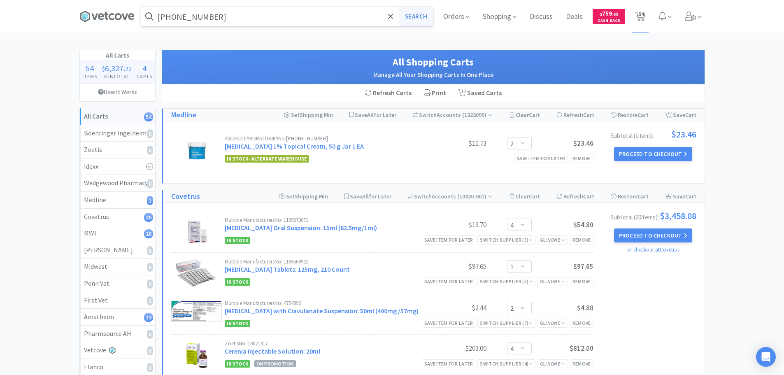
click at [416, 18] on button "Search" at bounding box center [416, 16] width 34 height 19
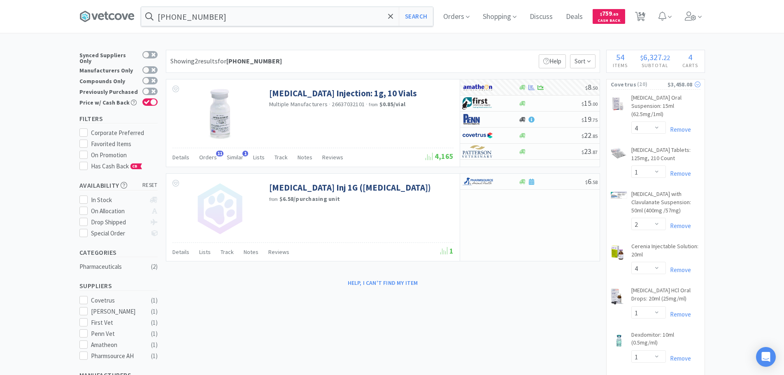
click at [636, 85] on span "( 20 )" at bounding box center [651, 84] width 31 height 8
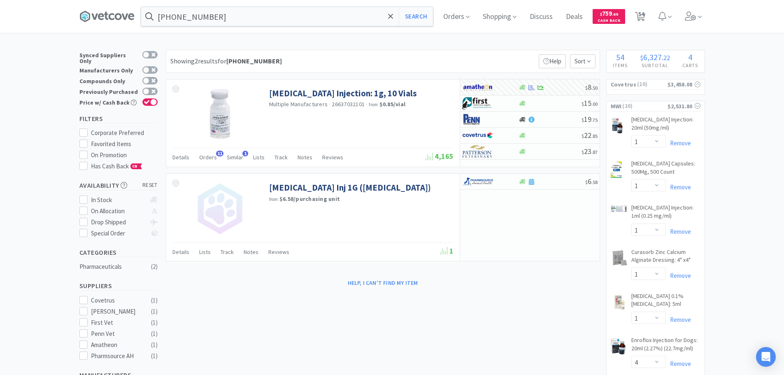
click at [645, 107] on span "( 20 )" at bounding box center [644, 106] width 46 height 8
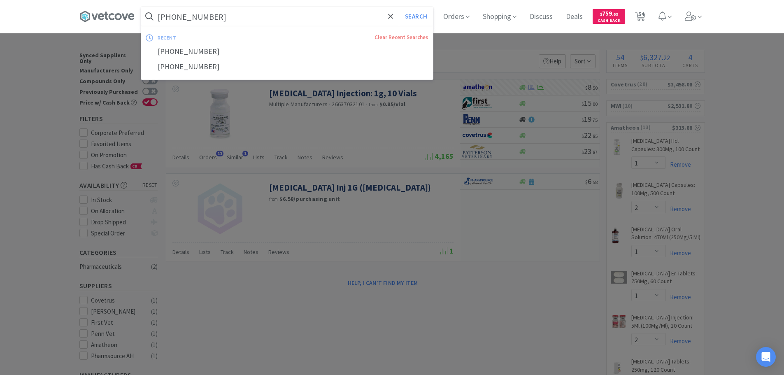
click at [288, 16] on input "[PHONE_NUMBER]" at bounding box center [287, 16] width 292 height 19
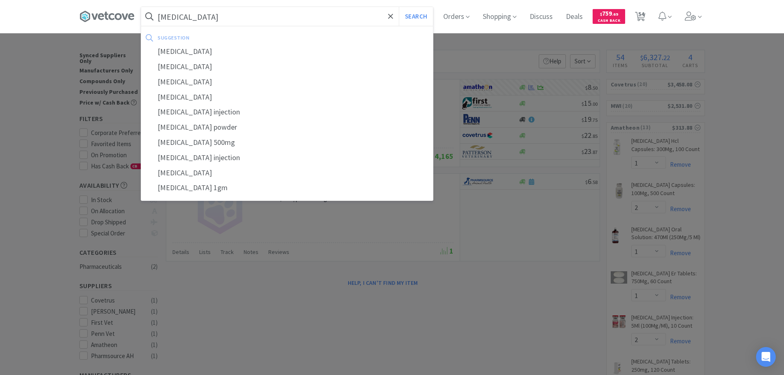
click at [399, 7] on button "Search" at bounding box center [416, 16] width 34 height 19
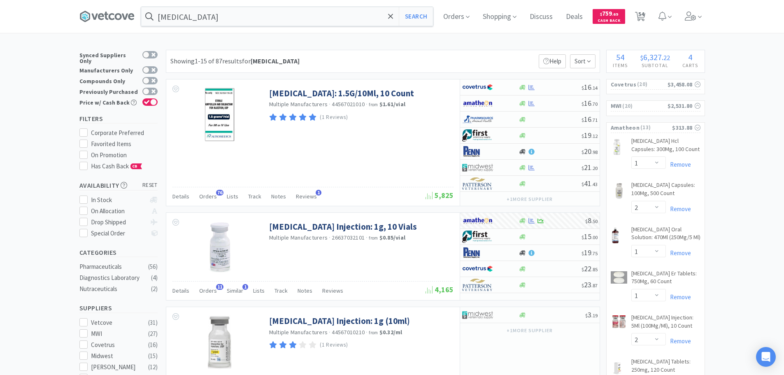
click at [423, 51] on div "Showing 1-15 of 87 results for [MEDICAL_DATA] Filters Help Sort" at bounding box center [383, 61] width 434 height 23
click at [406, 53] on div "Showing 1-15 of 87 results for [MEDICAL_DATA] Filters Help Sort" at bounding box center [383, 61] width 434 height 23
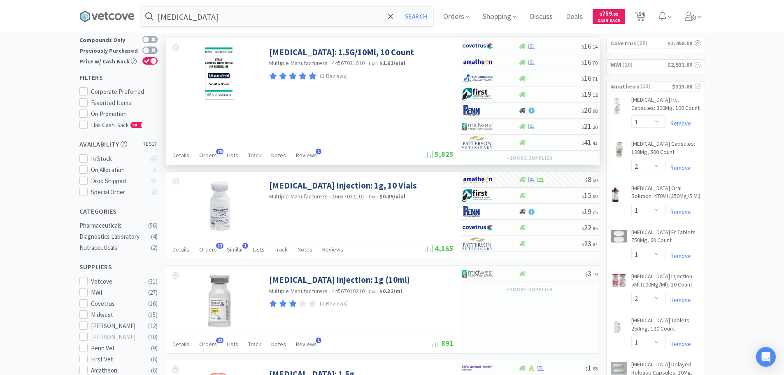
click at [401, 116] on div "[MEDICAL_DATA]: 1.5G/10Ml, 10 Count Multiple Manufacturers · 44567021010 · from…" at bounding box center [312, 101] width 293 height 126
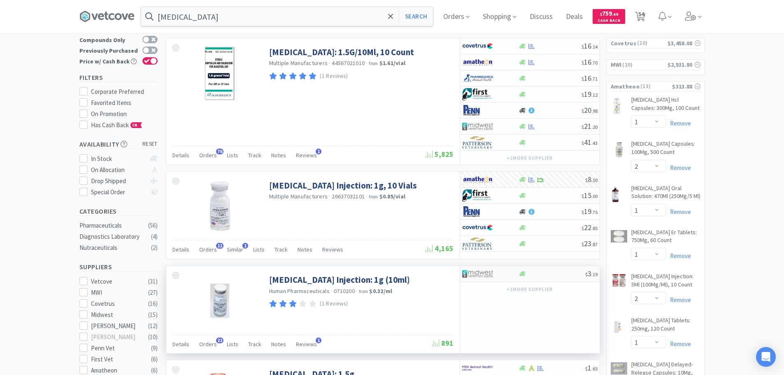
click at [540, 276] on div at bounding box center [551, 274] width 67 height 6
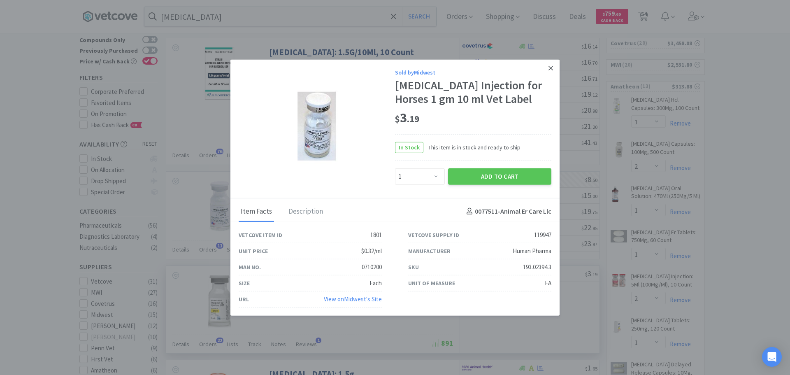
click at [547, 68] on link at bounding box center [550, 68] width 14 height 18
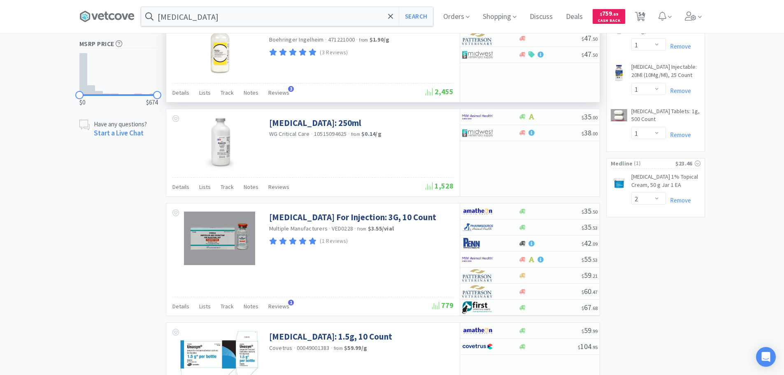
scroll to position [576, 0]
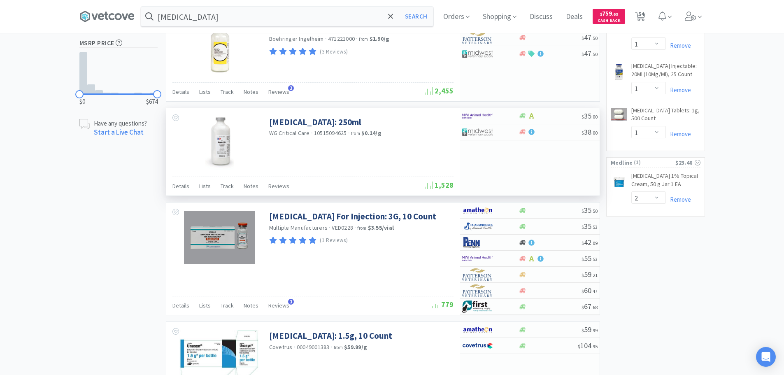
click at [490, 163] on div "$ 35 . 00 $ 38 . 00" at bounding box center [529, 151] width 140 height 87
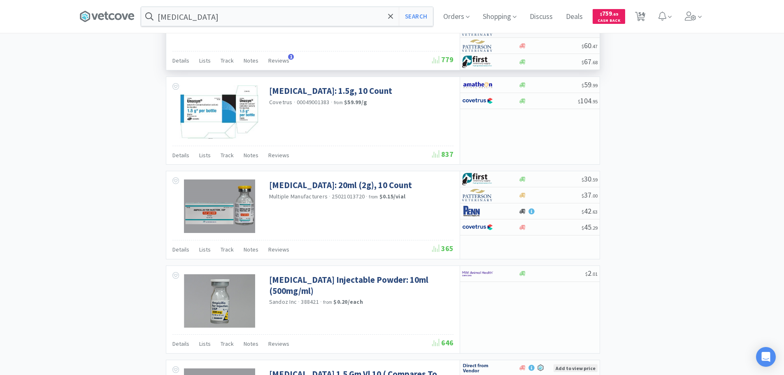
scroll to position [823, 0]
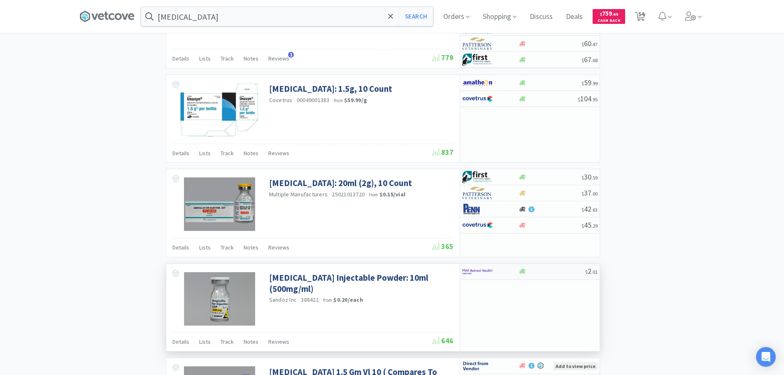
click at [547, 269] on div at bounding box center [551, 271] width 67 height 6
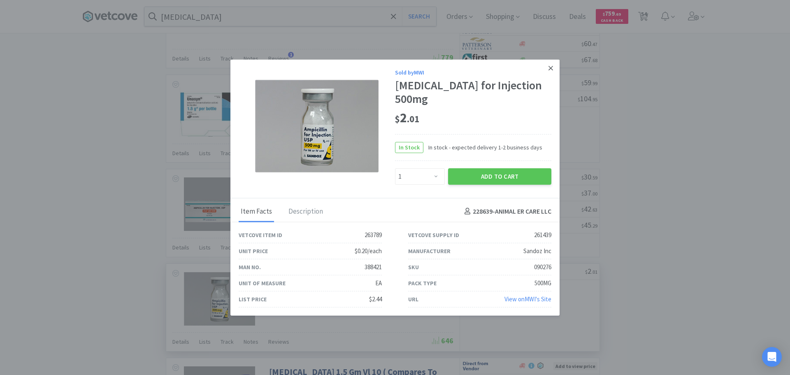
click at [551, 72] on icon at bounding box center [550, 67] width 5 height 7
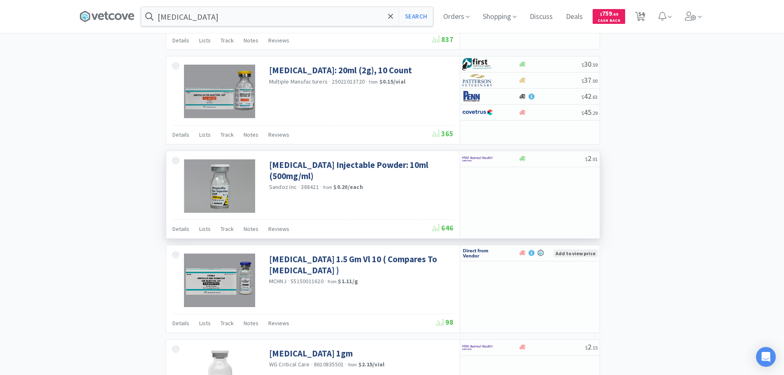
scroll to position [921, 0]
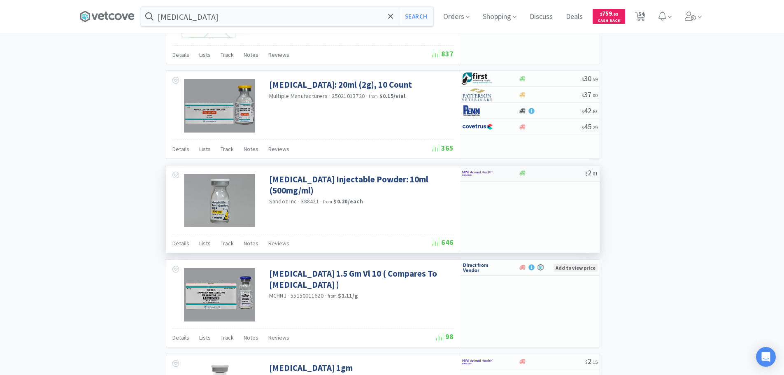
click at [551, 174] on div at bounding box center [551, 173] width 67 height 6
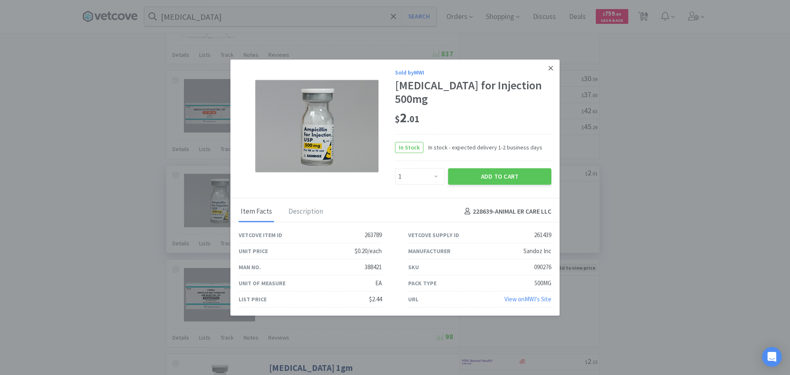
click at [546, 77] on link at bounding box center [550, 68] width 14 height 18
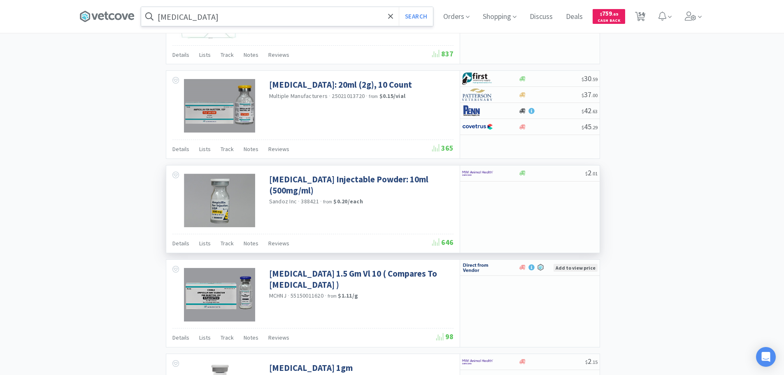
click at [317, 20] on input "[MEDICAL_DATA]" at bounding box center [287, 16] width 292 height 19
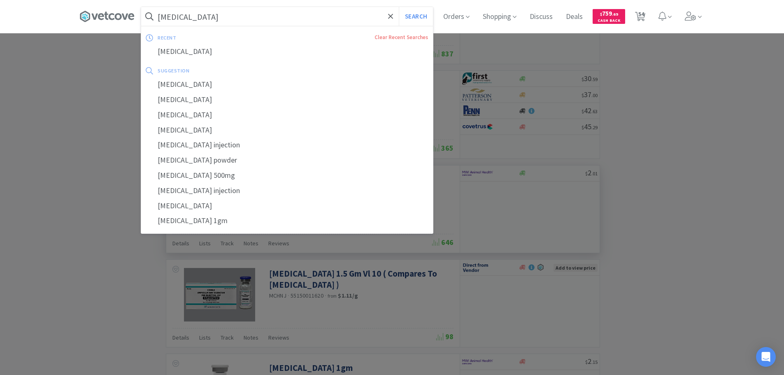
paste input "111644"
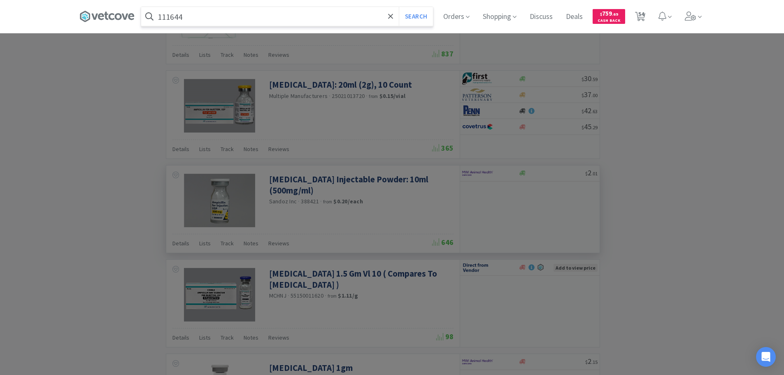
click at [399, 7] on button "Search" at bounding box center [416, 16] width 34 height 19
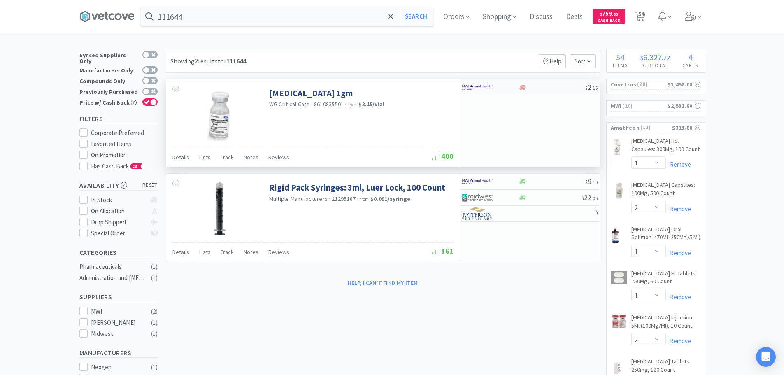
click at [546, 88] on div at bounding box center [551, 87] width 67 height 6
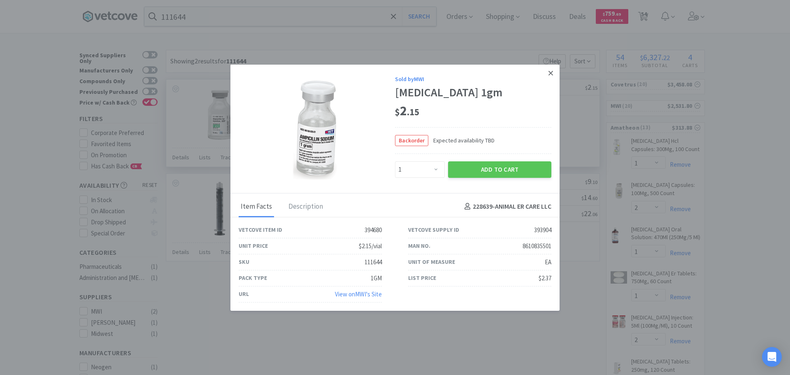
click at [550, 72] on icon at bounding box center [550, 73] width 5 height 5
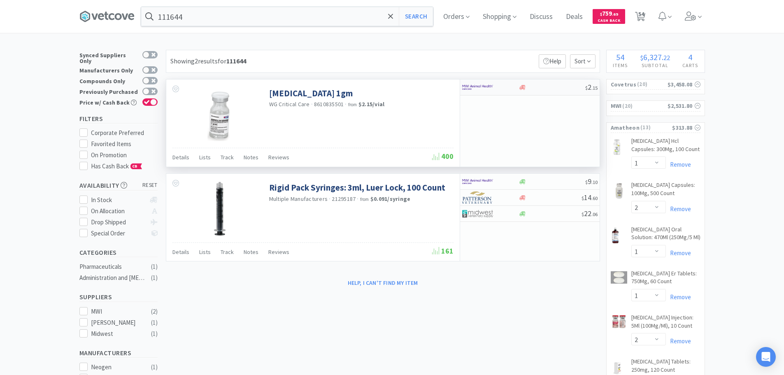
click at [549, 88] on div at bounding box center [551, 87] width 67 height 6
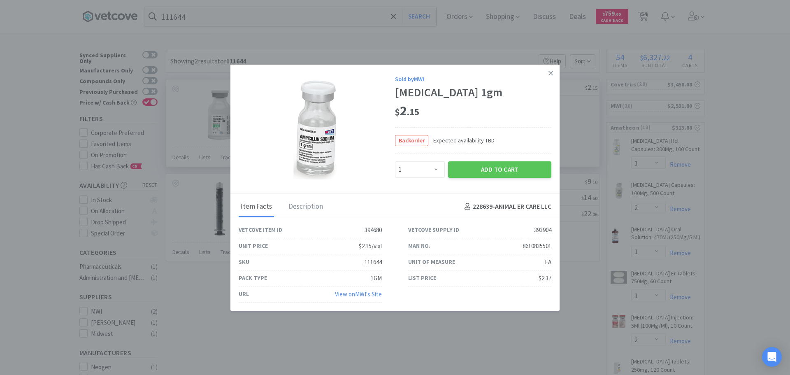
click at [376, 294] on link "View on MWI 's Site" at bounding box center [358, 294] width 47 height 8
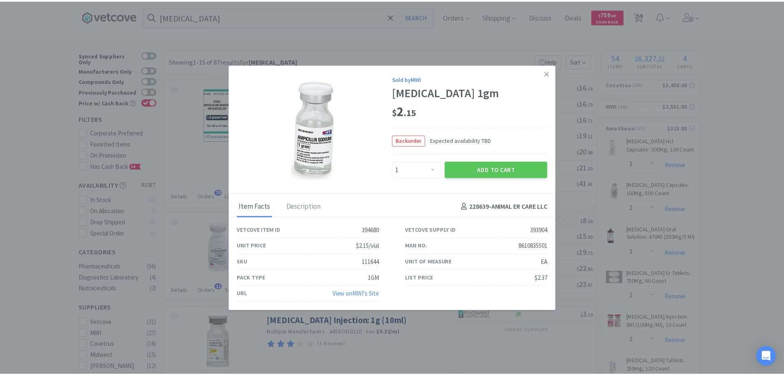
scroll to position [921, 0]
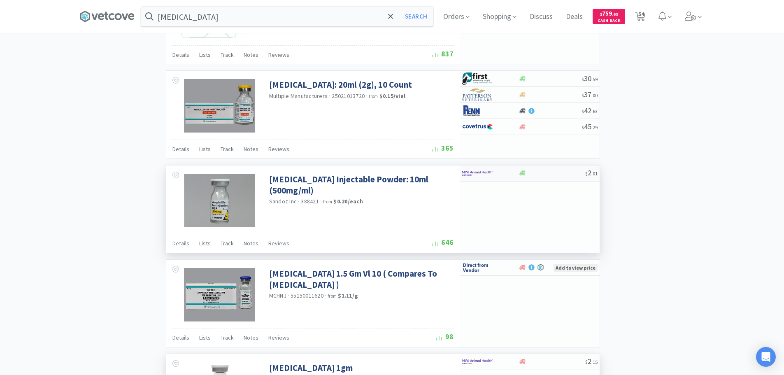
click at [538, 172] on div at bounding box center [551, 173] width 67 height 6
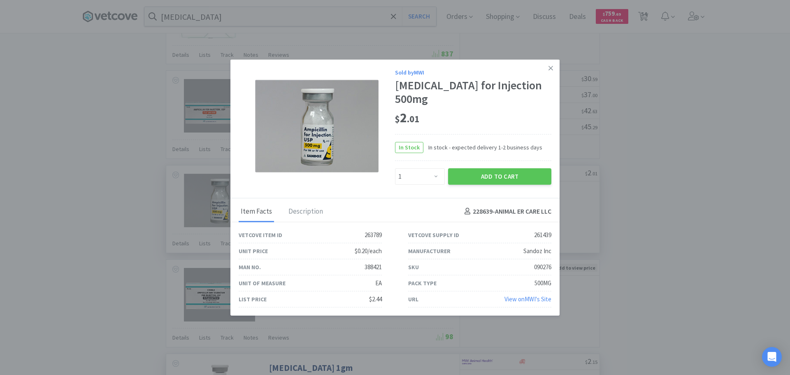
click at [541, 262] on div "090276" at bounding box center [542, 267] width 17 height 10
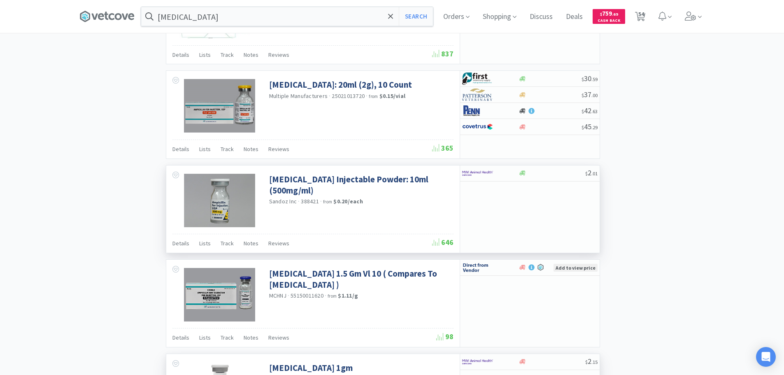
click at [292, 19] on input "[MEDICAL_DATA]" at bounding box center [287, 16] width 292 height 19
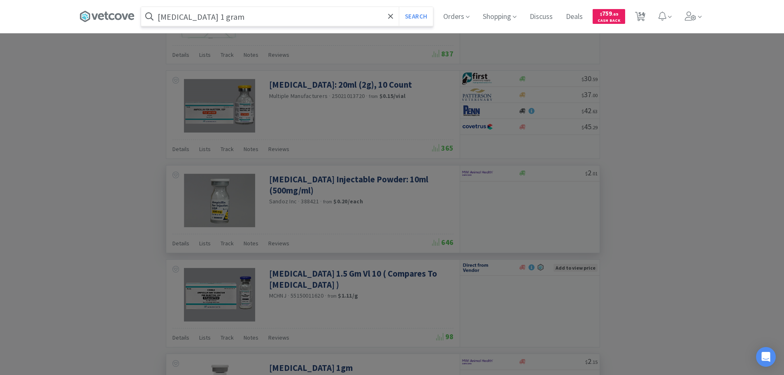
click at [399, 7] on button "Search" at bounding box center [416, 16] width 34 height 19
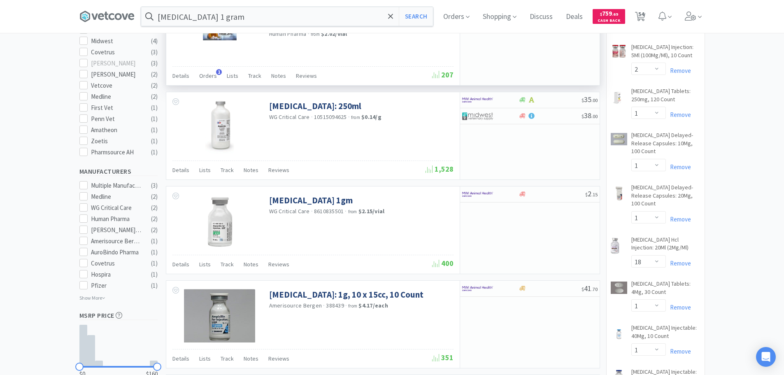
scroll to position [288, 0]
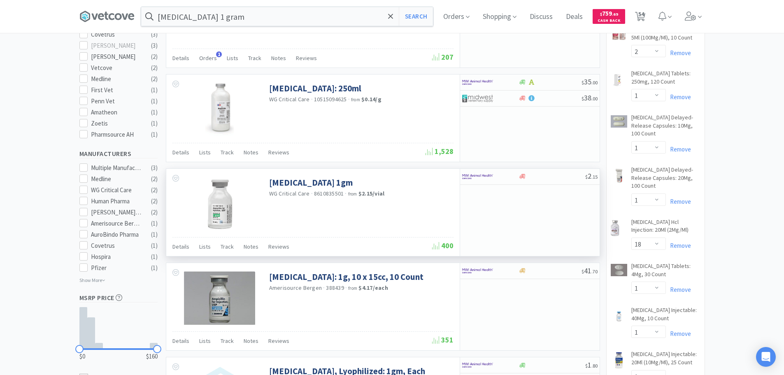
click at [502, 211] on div "$ 2 . 15" at bounding box center [529, 212] width 140 height 87
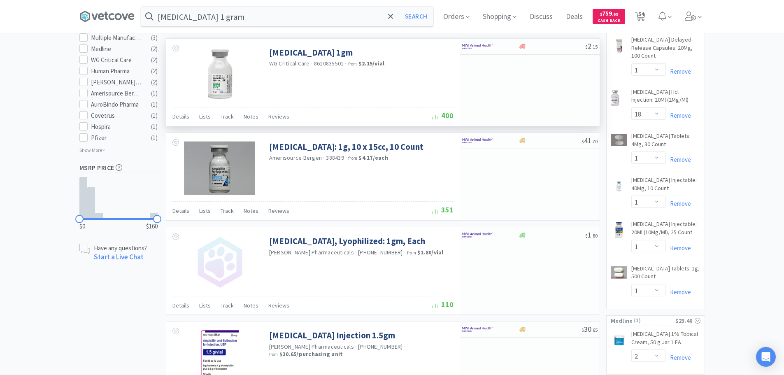
scroll to position [452, 0]
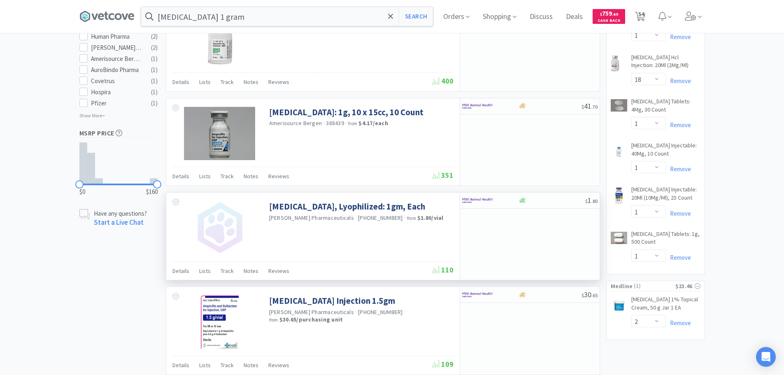
click at [510, 232] on div "$ 1 . 80" at bounding box center [529, 235] width 140 height 87
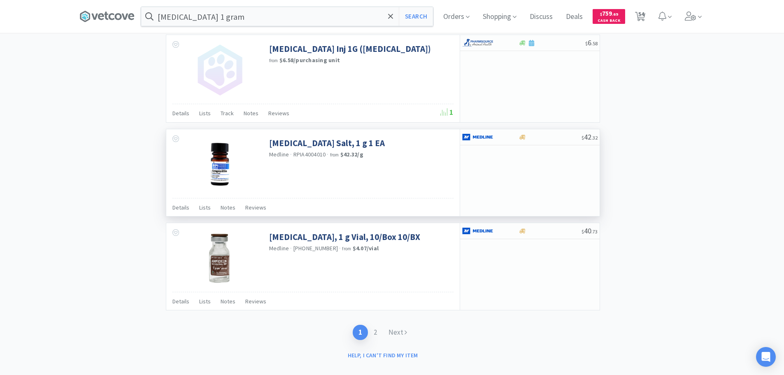
scroll to position [1187, 0]
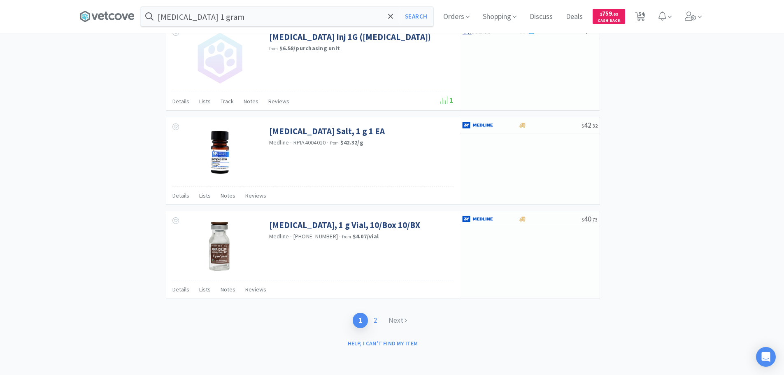
click at [376, 322] on link "2" at bounding box center [375, 320] width 15 height 15
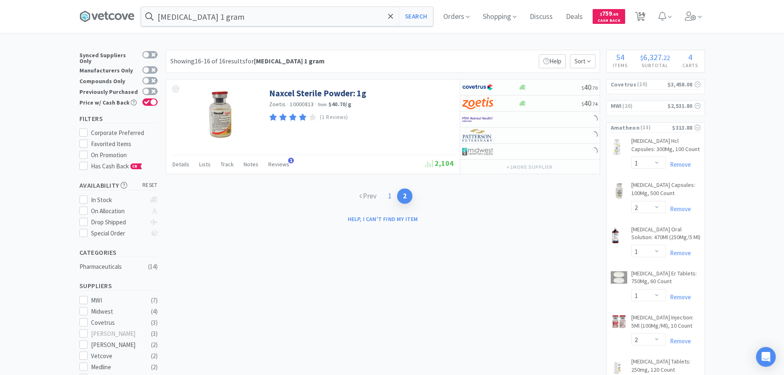
click at [387, 195] on link "1" at bounding box center [389, 195] width 15 height 15
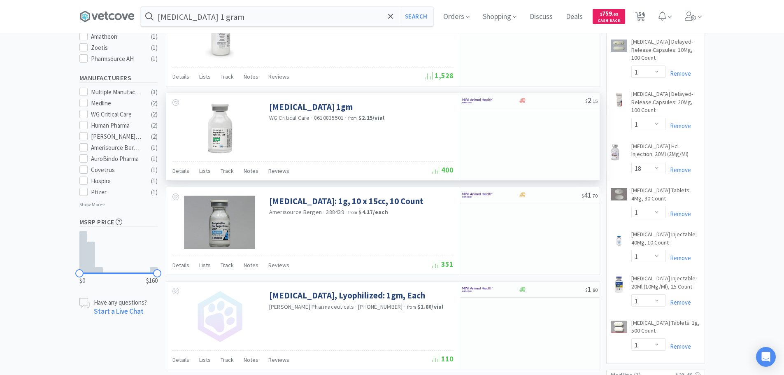
scroll to position [411, 0]
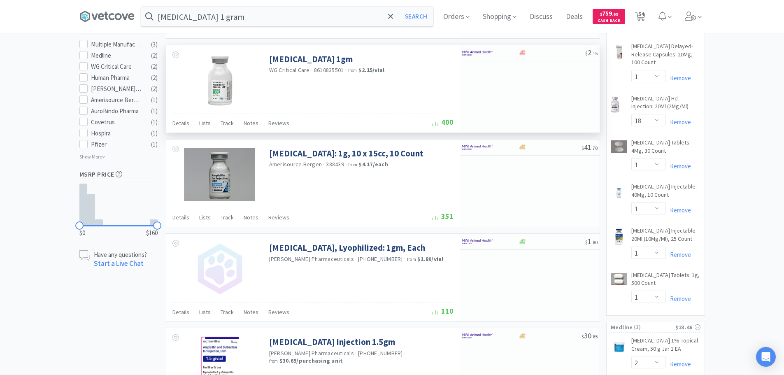
click at [552, 178] on div "$ 41 . 70" at bounding box center [529, 182] width 140 height 87
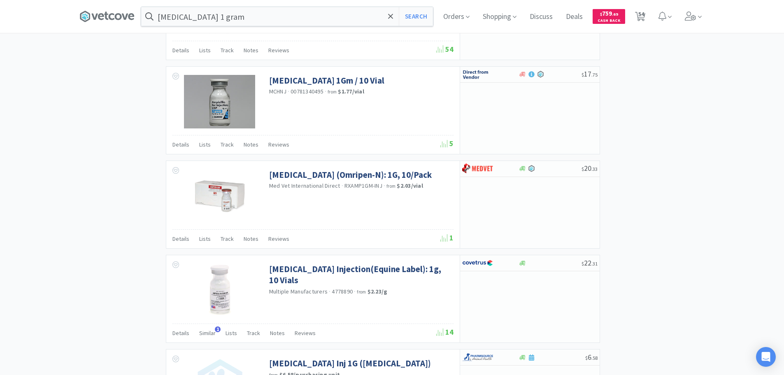
scroll to position [864, 0]
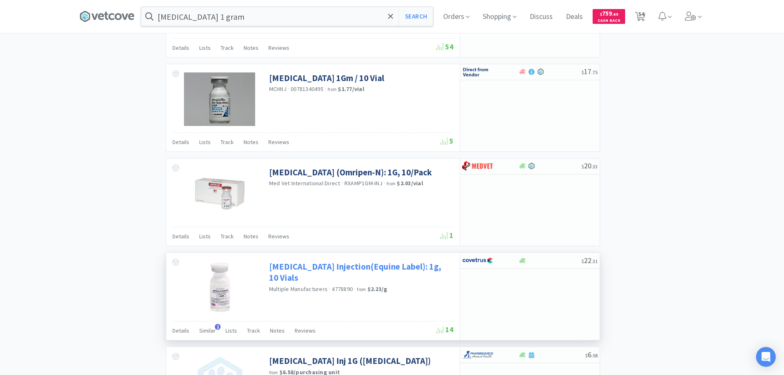
click at [416, 267] on link "[MEDICAL_DATA] Injection(Equine Label): 1g, 10 Vials" at bounding box center [360, 272] width 182 height 23
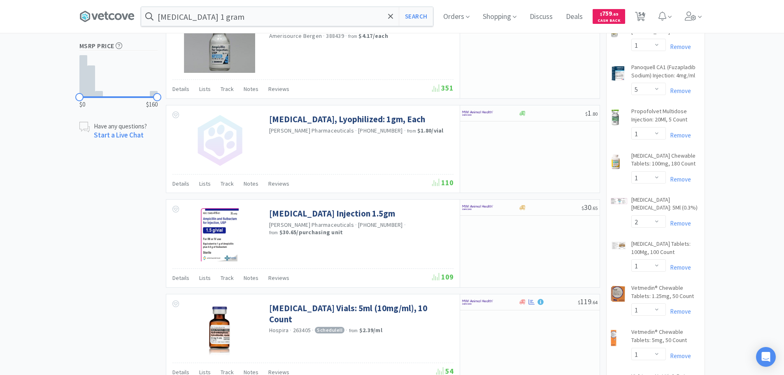
scroll to position [494, 0]
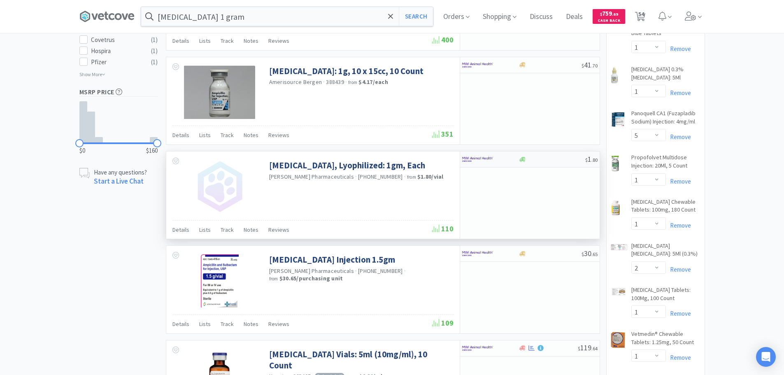
click at [546, 159] on div at bounding box center [551, 159] width 67 height 6
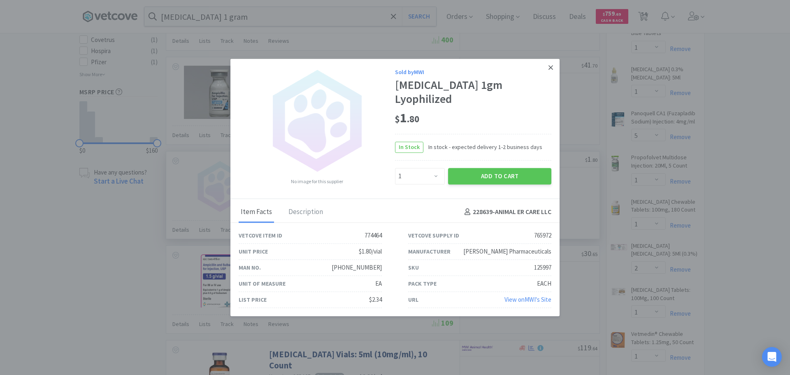
click at [551, 68] on icon at bounding box center [550, 67] width 5 height 5
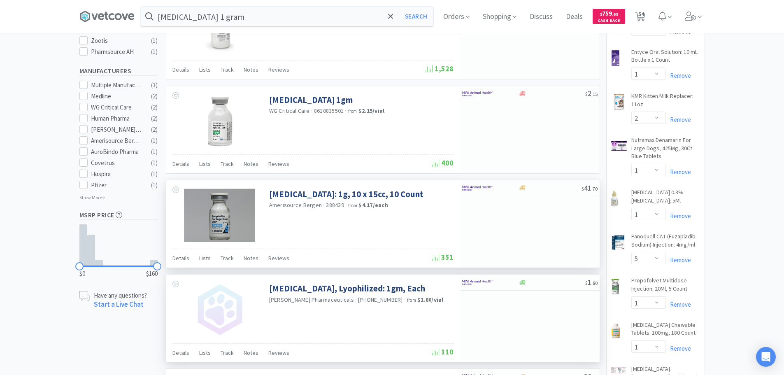
scroll to position [370, 0]
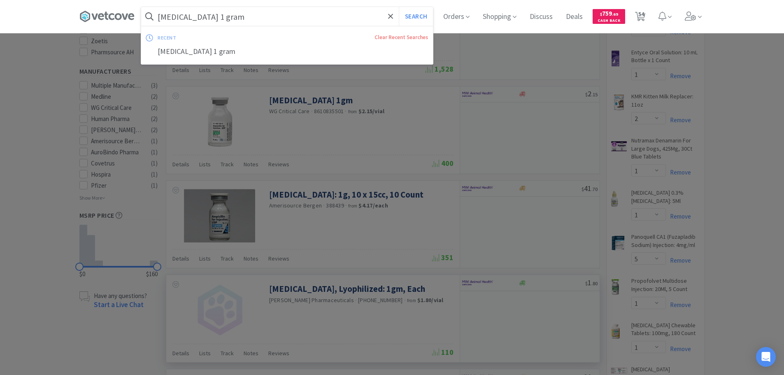
click at [268, 15] on input "[MEDICAL_DATA] 1 gram" at bounding box center [287, 16] width 292 height 19
paste input "[PHONE_NUMBER]"
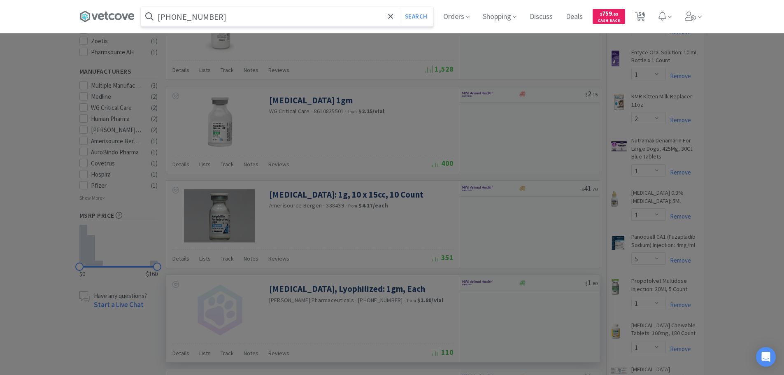
click at [399, 7] on button "Search" at bounding box center [416, 16] width 34 height 19
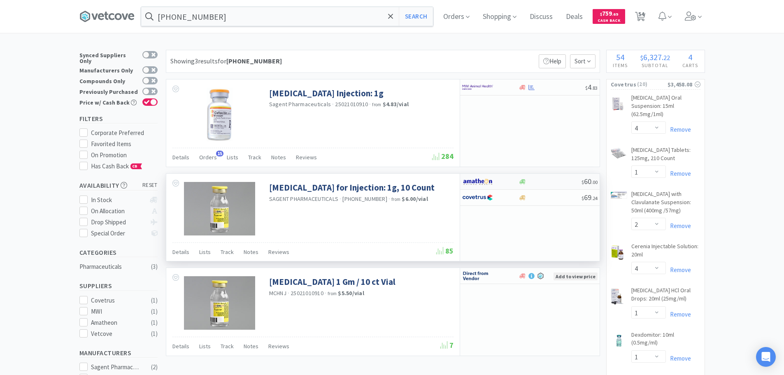
click at [557, 180] on div at bounding box center [549, 182] width 63 height 6
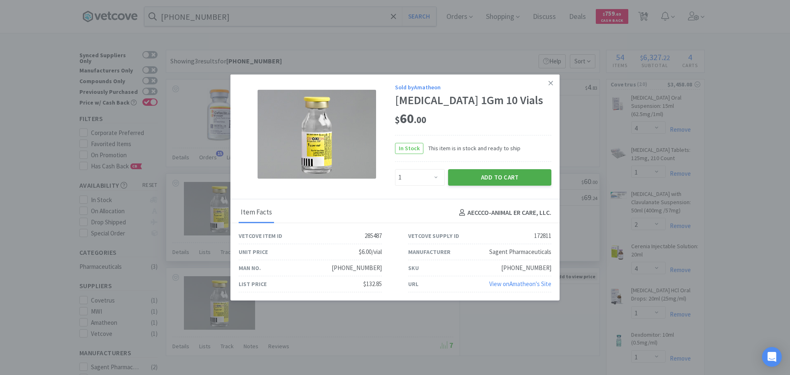
click at [510, 179] on button "Add to Cart" at bounding box center [499, 177] width 103 height 16
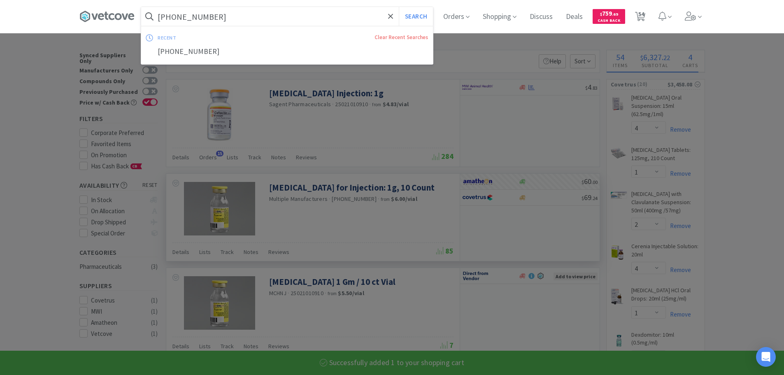
click at [272, 19] on input "[PHONE_NUMBER]" at bounding box center [287, 16] width 292 height 19
paste input "[US_EMPLOYER_IDENTIFICATION_NUMBER]"
click at [399, 7] on button "Search" at bounding box center [416, 16] width 34 height 19
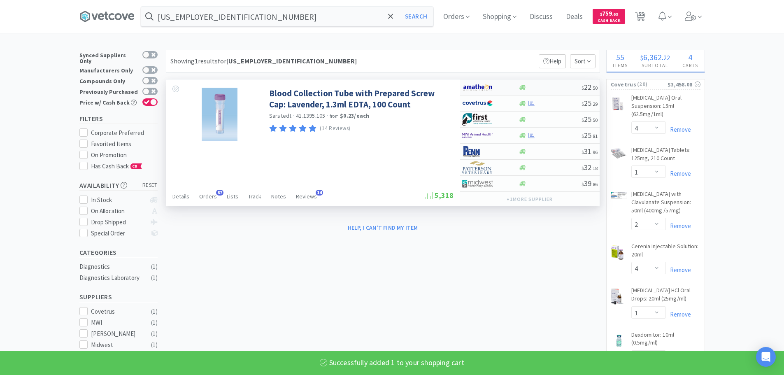
click at [550, 90] on div at bounding box center [549, 87] width 63 height 6
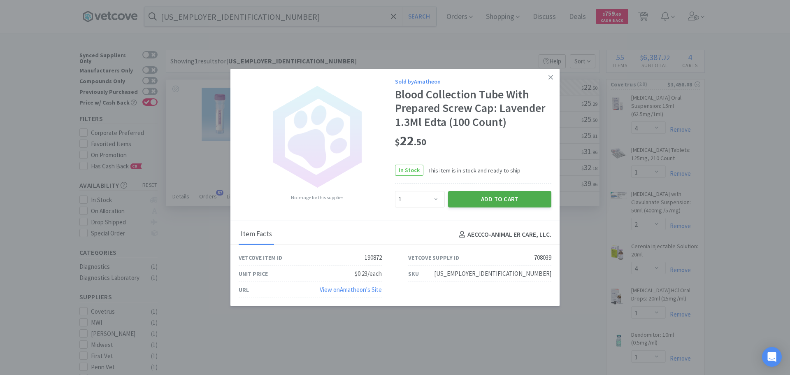
click at [468, 199] on button "Add to Cart" at bounding box center [499, 199] width 103 height 16
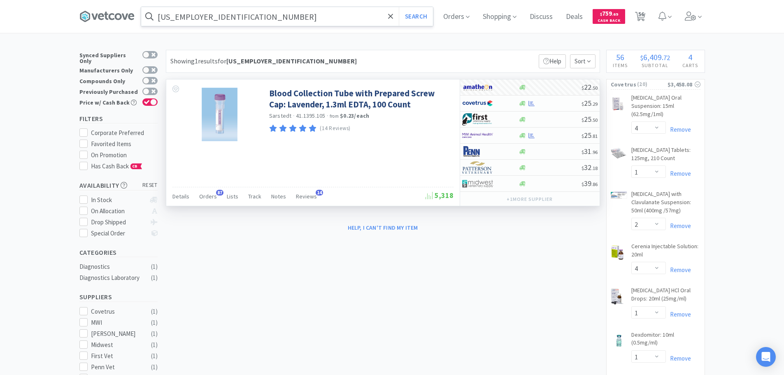
click at [341, 15] on input "[US_EMPLOYER_IDENTIFICATION_NUMBER]" at bounding box center [287, 16] width 292 height 19
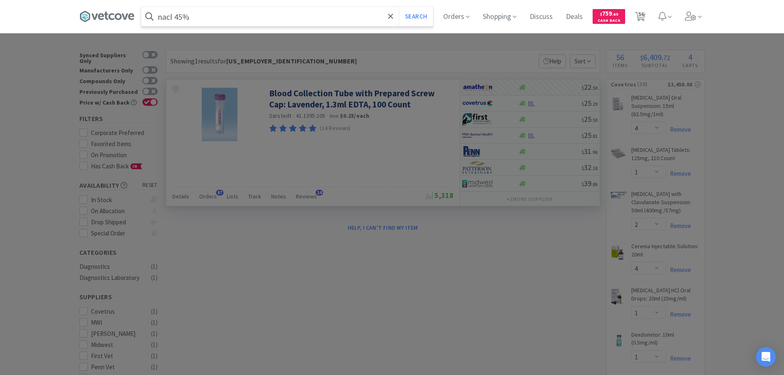
click at [399, 7] on button "Search" at bounding box center [416, 16] width 34 height 19
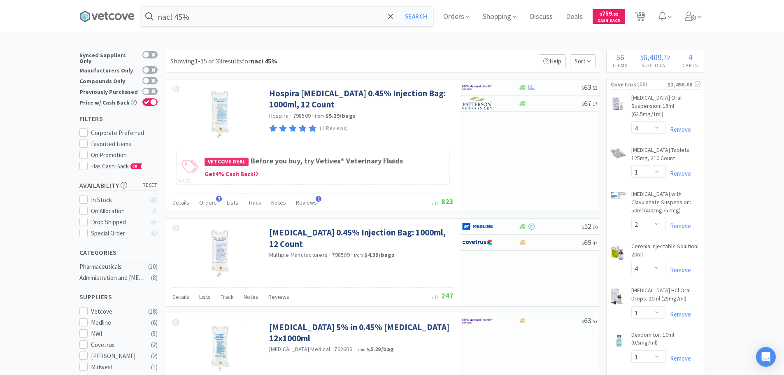
click at [554, 90] on div "$ 63 . 53" at bounding box center [529, 87] width 139 height 16
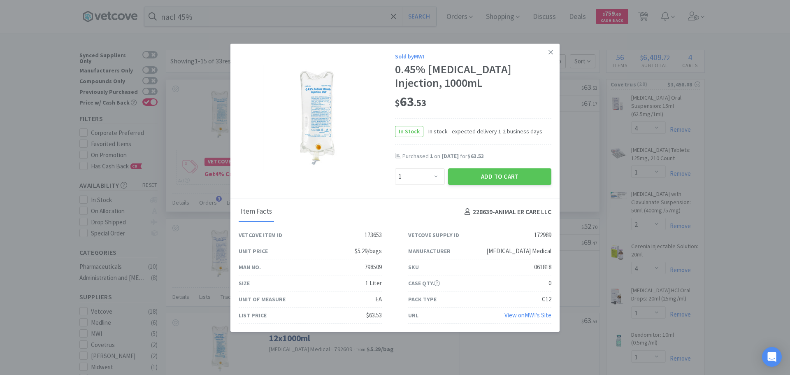
click at [534, 266] on div "061818" at bounding box center [542, 267] width 17 height 10
click at [547, 55] on link at bounding box center [550, 53] width 14 height 18
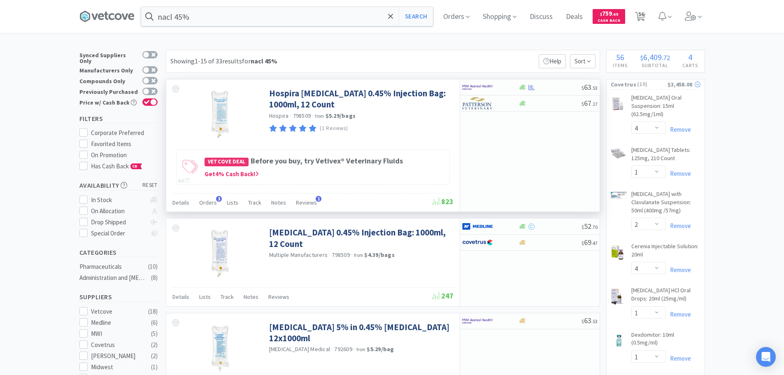
click at [656, 83] on span "( 20 )" at bounding box center [651, 84] width 31 height 8
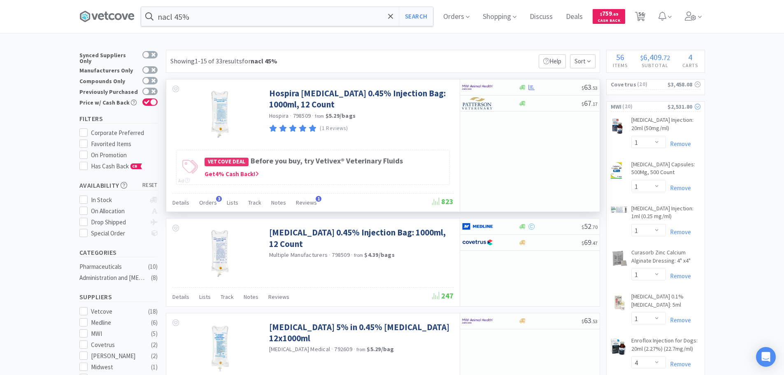
click at [654, 105] on span "( 20 )" at bounding box center [644, 106] width 46 height 8
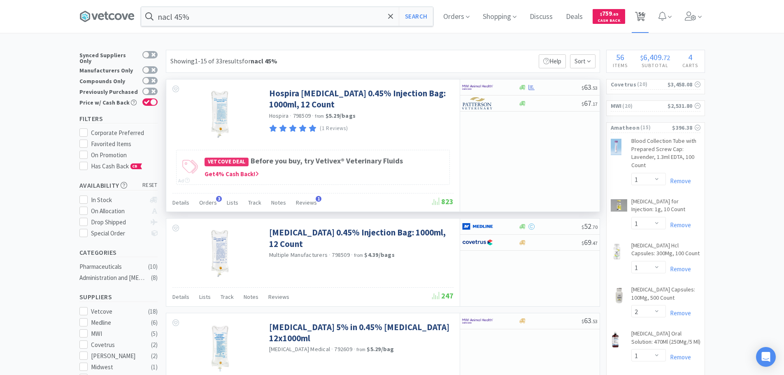
click at [642, 12] on span "56" at bounding box center [641, 14] width 6 height 33
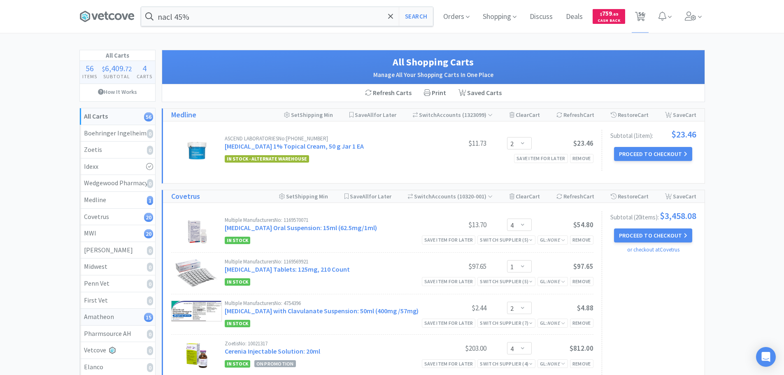
click at [128, 320] on div "Amatheon 15" at bounding box center [117, 316] width 67 height 11
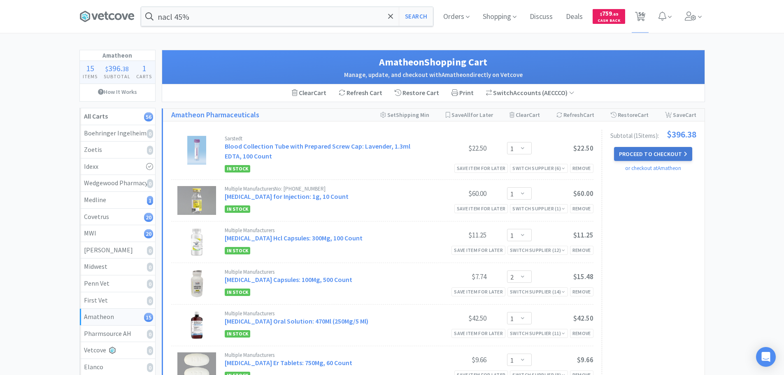
click at [670, 152] on button "Proceed to Checkout" at bounding box center [653, 154] width 78 height 14
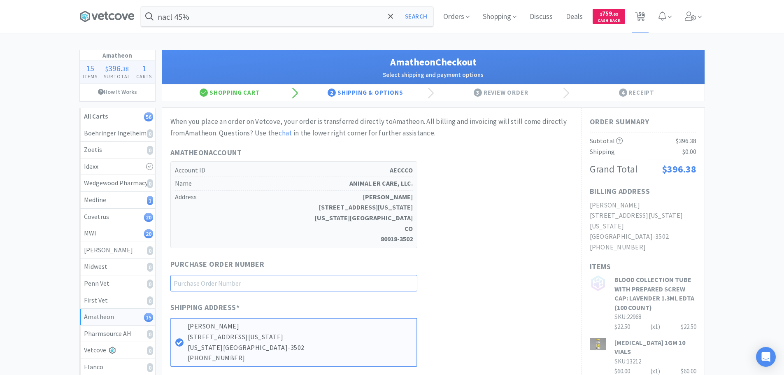
click at [288, 289] on input "text" at bounding box center [293, 283] width 247 height 16
paste input "1144867"
click at [477, 268] on div "Purchase Order Number 1144867" at bounding box center [371, 274] width 402 height 33
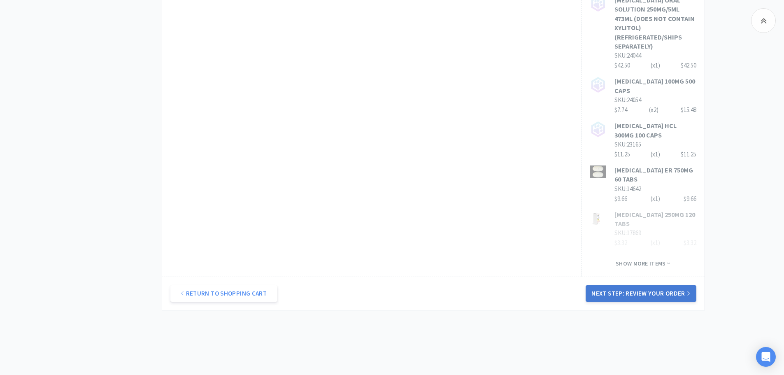
click at [651, 285] on button "Next Step: Review Your Order" at bounding box center [640, 293] width 110 height 16
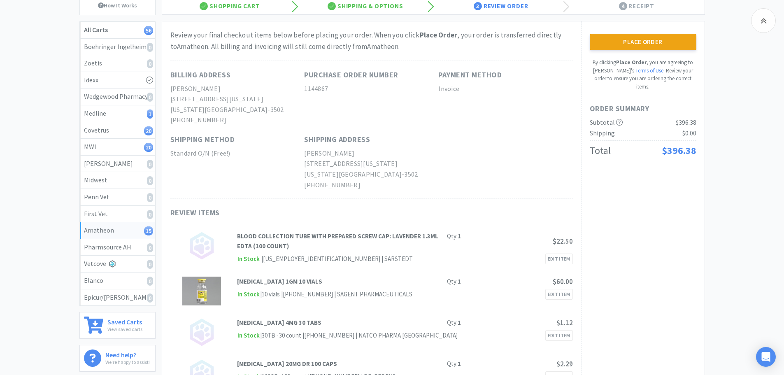
scroll to position [82, 0]
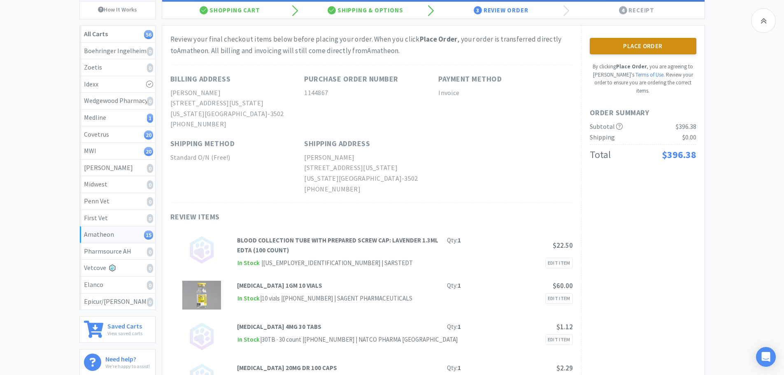
click at [646, 52] on button "Place Order" at bounding box center [642, 46] width 107 height 16
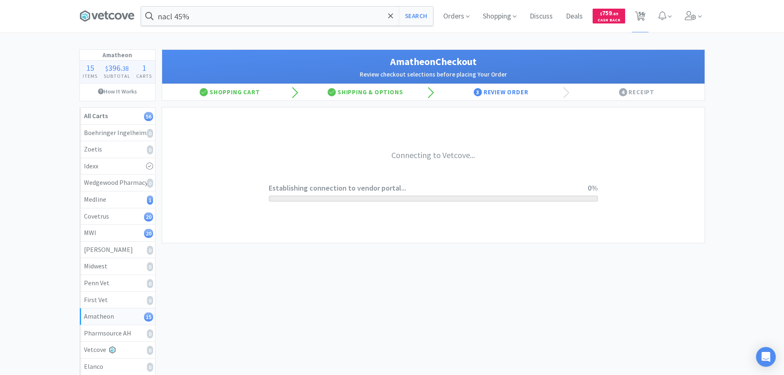
scroll to position [0, 0]
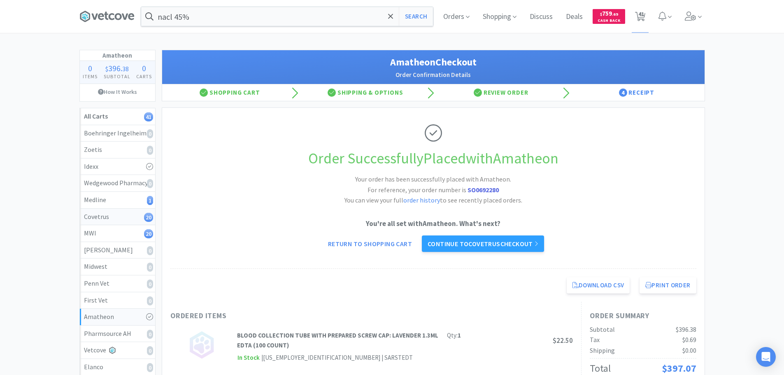
click at [125, 216] on div "Covetrus 20" at bounding box center [117, 216] width 67 height 11
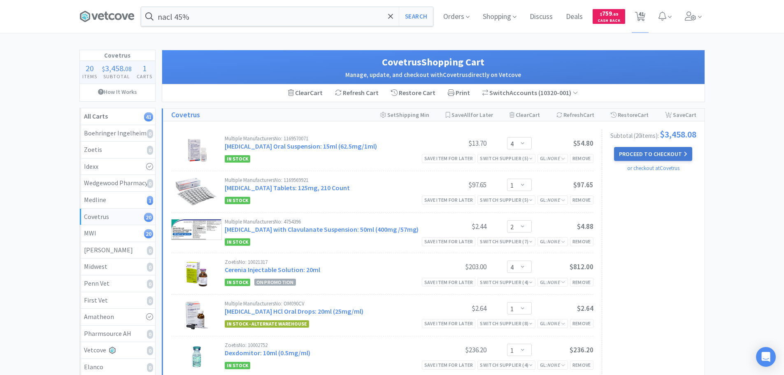
click at [656, 158] on button "Proceed to Checkout" at bounding box center [653, 154] width 78 height 14
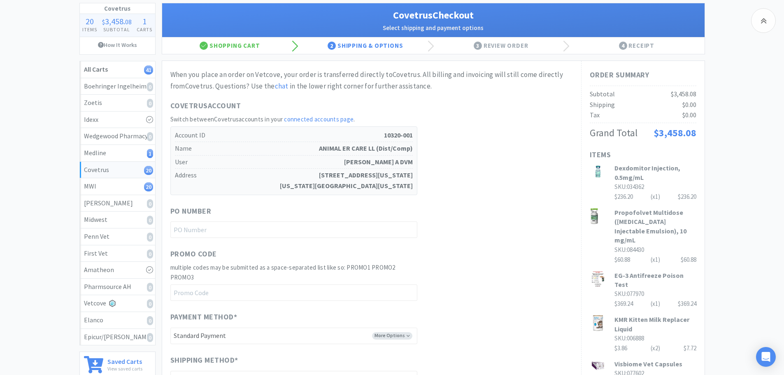
scroll to position [123, 0]
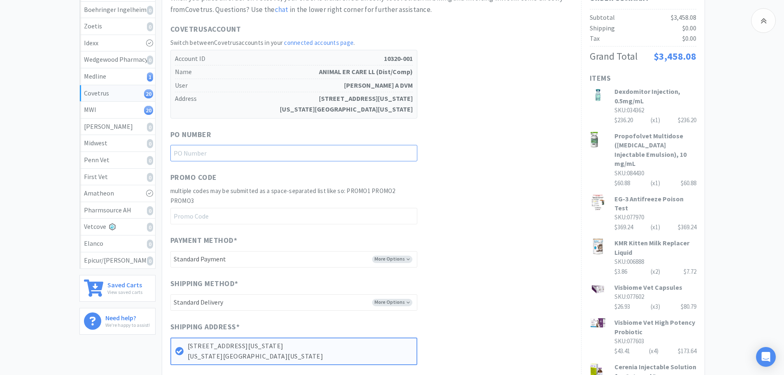
click at [265, 154] on input "text" at bounding box center [293, 153] width 247 height 16
paste input "1144863"
click at [440, 154] on div "PO Number 1144863" at bounding box center [371, 145] width 402 height 33
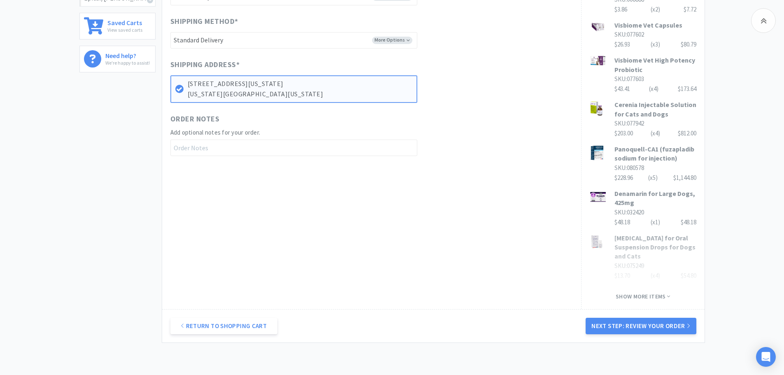
scroll to position [429, 0]
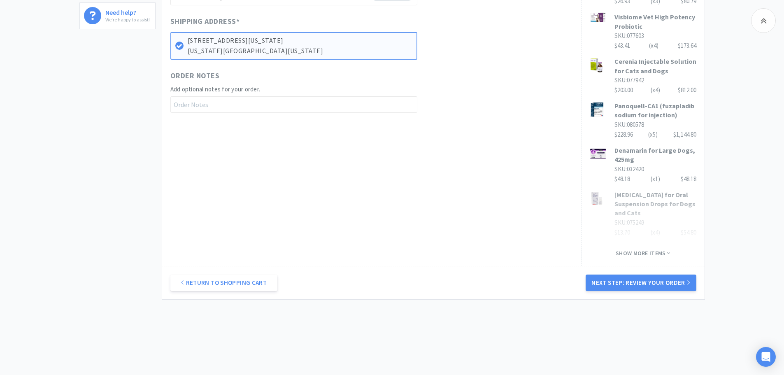
click at [634, 266] on div "Return to Shopping Cart Next Step: Review Your Order" at bounding box center [433, 282] width 542 height 33
click at [634, 274] on button "Next Step: Review Your Order" at bounding box center [640, 282] width 110 height 16
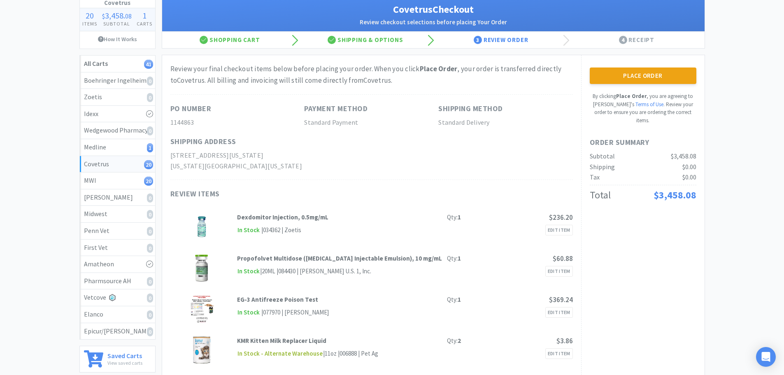
scroll to position [0, 0]
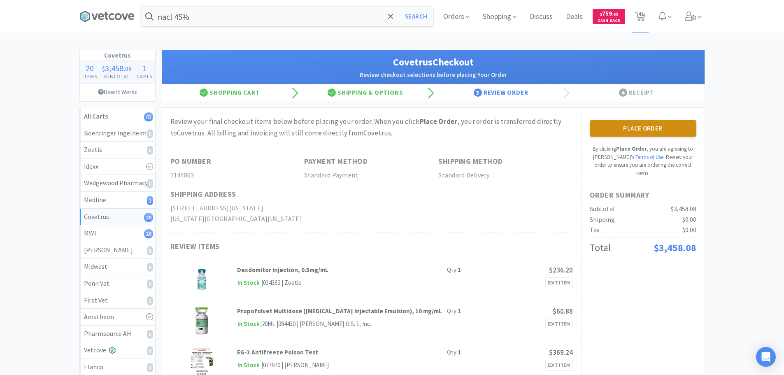
click at [626, 127] on button "Place Order" at bounding box center [642, 128] width 107 height 16
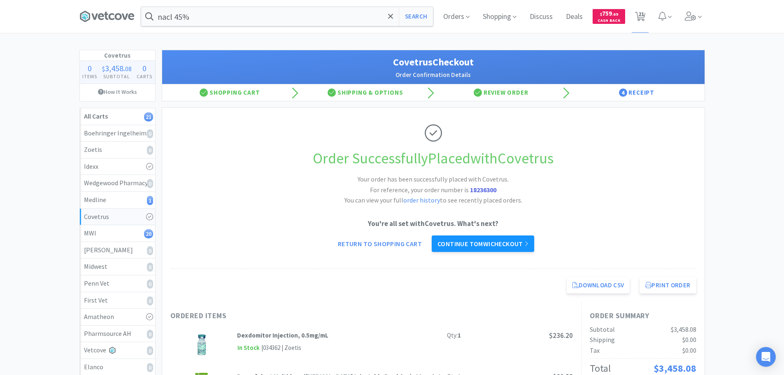
click at [481, 243] on link "Continue to MWI checkout" at bounding box center [482, 243] width 102 height 16
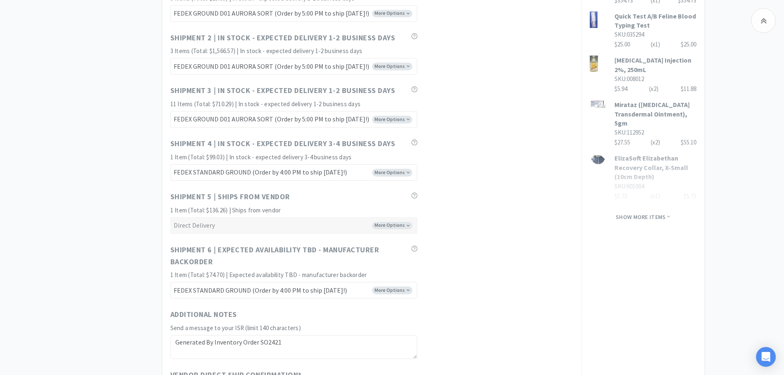
scroll to position [716, 0]
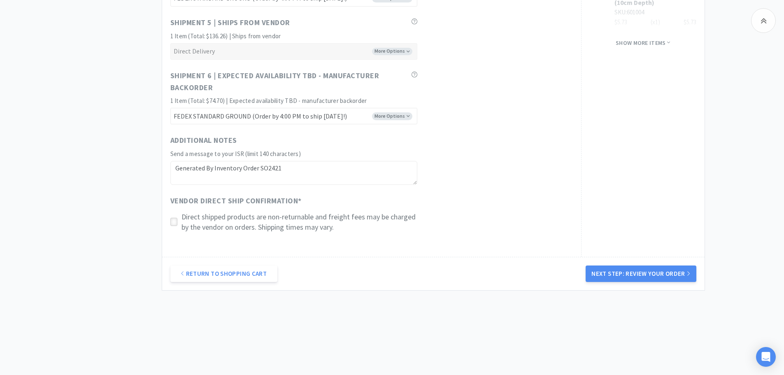
click at [174, 221] on icon at bounding box center [174, 222] width 6 height 6
click at [627, 274] on button "Next Step: Review Your Order" at bounding box center [640, 273] width 110 height 16
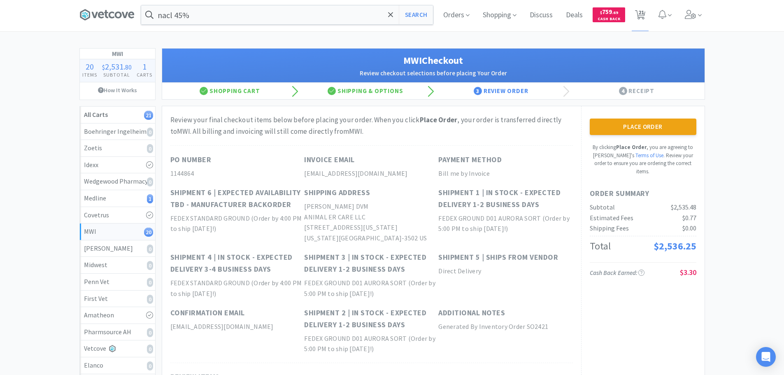
scroll to position [0, 0]
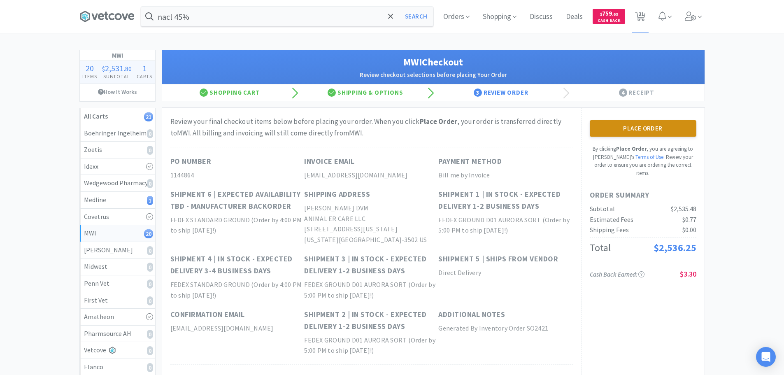
click at [636, 130] on button "Place Order" at bounding box center [642, 128] width 107 height 16
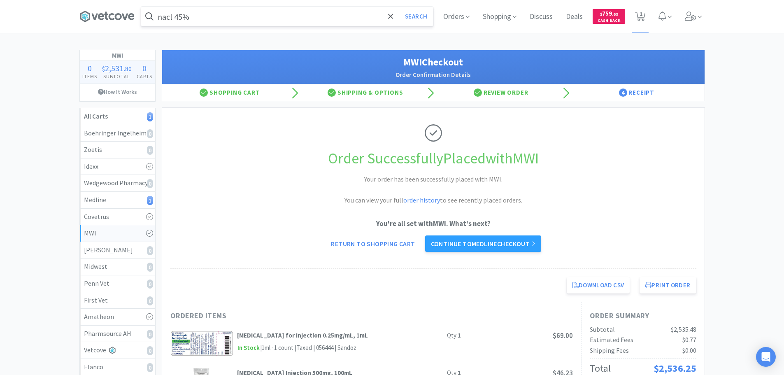
click at [269, 16] on input "nacl 45%" at bounding box center [287, 16] width 292 height 19
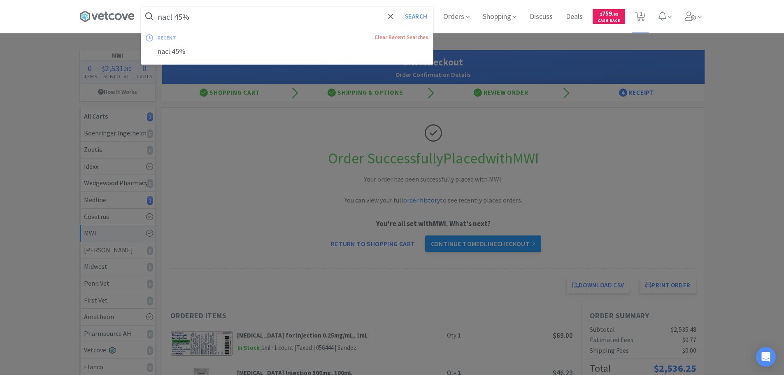
paste input "Covetrus - 071329 $5.4142"
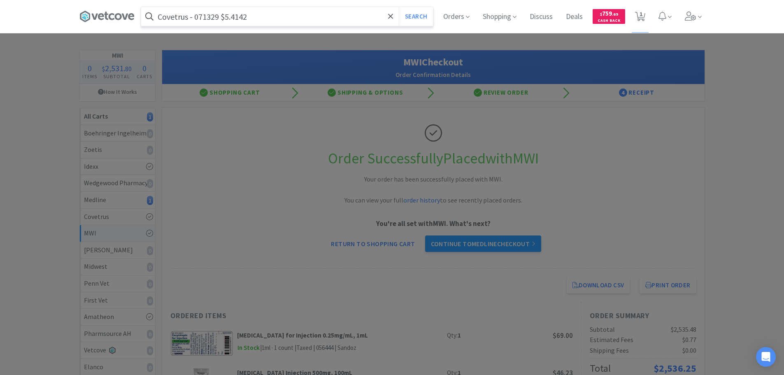
click at [210, 19] on input "Covetrus - 071329 $5.4142" at bounding box center [287, 16] width 292 height 19
paste input "071329"
click at [399, 7] on button "Search" at bounding box center [416, 16] width 34 height 19
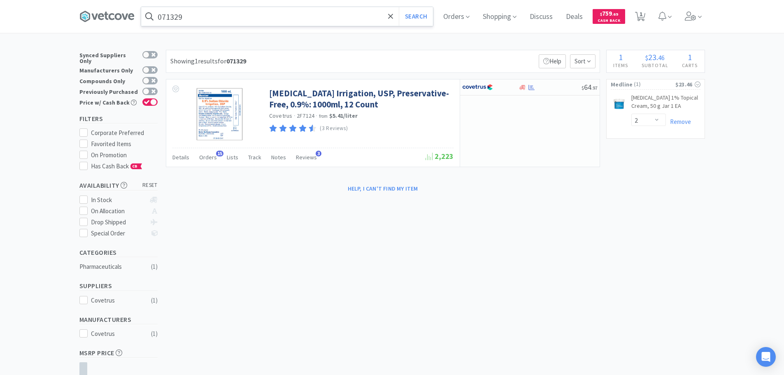
click at [265, 15] on input "071329" at bounding box center [287, 16] width 292 height 19
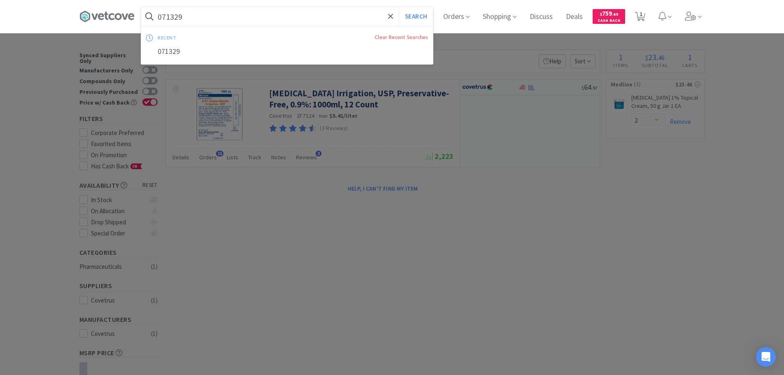
paste input "Medline Industries, Inc. - MDS2501H $18"
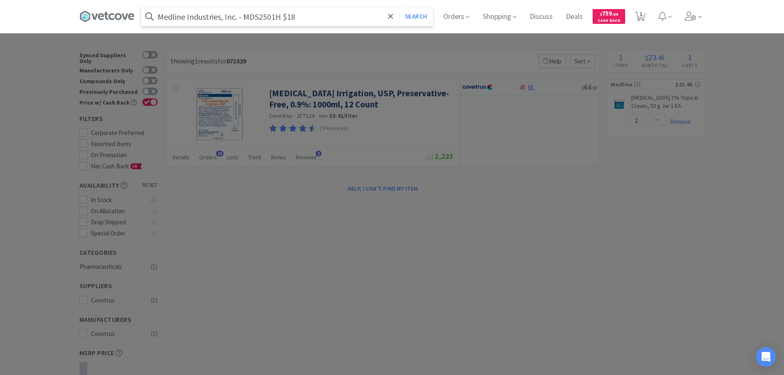
click at [258, 20] on input "Medline Industries, Inc. - MDS2501H $18" at bounding box center [287, 16] width 292 height 19
paste input "DS2501H"
click at [399, 7] on button "Search" at bounding box center [416, 16] width 34 height 19
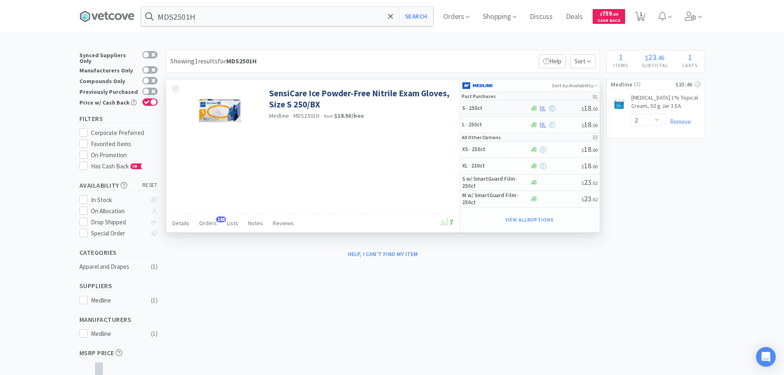
click at [568, 109] on div at bounding box center [555, 108] width 52 height 6
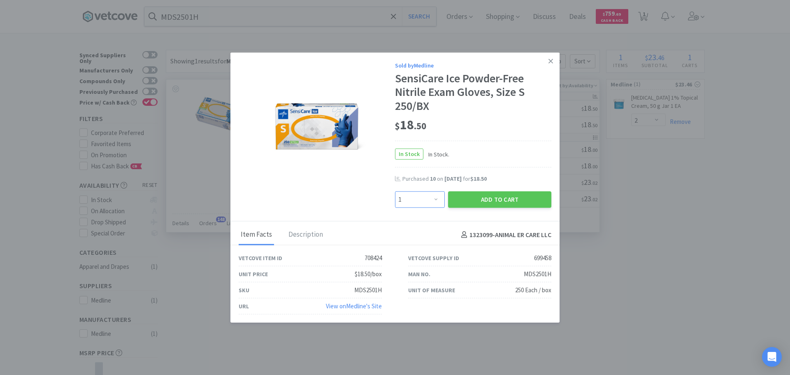
click at [436, 197] on select "Enter Quantity 1 2 3 4 5 6 7 8 9 10 11 12 13 14 15 16 17 18 19 20 Enter Quantity" at bounding box center [420, 199] width 50 height 16
click at [395, 191] on select "Enter Quantity 1 2 3 4 5 6 7 8 9 10 11 12 13 14 15 16 17 18 19 20 Enter Quantity" at bounding box center [420, 199] width 50 height 16
click at [457, 197] on button "Add to Cart" at bounding box center [499, 199] width 103 height 16
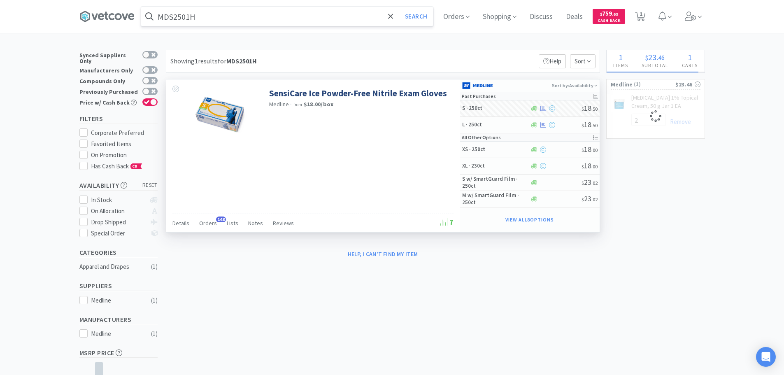
click at [269, 18] on input "MDS2501H" at bounding box center [287, 16] width 292 height 19
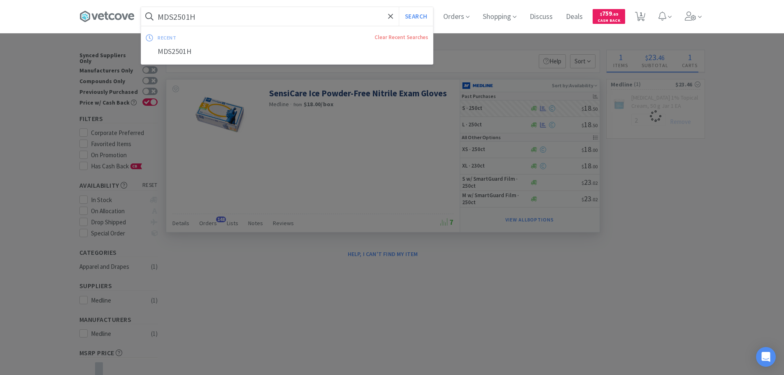
paste input "Covetrus - 077892 $6.6"
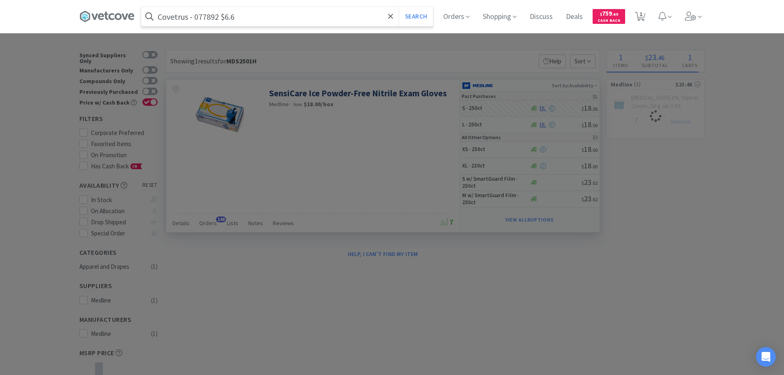
click at [215, 18] on input "Covetrus - 077892 $6.6" at bounding box center [287, 16] width 292 height 19
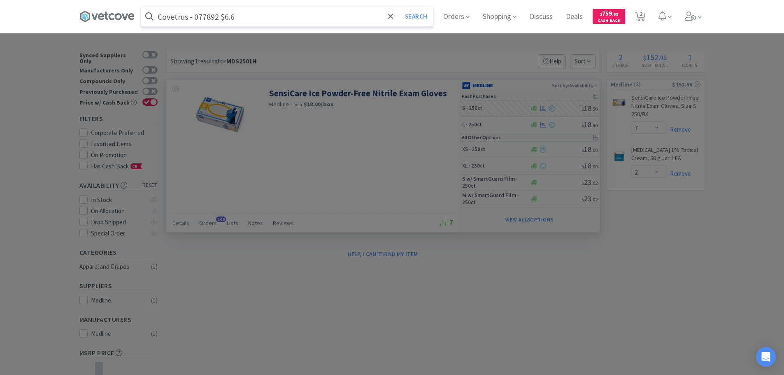
paste input "077892"
click at [399, 7] on button "Search" at bounding box center [416, 16] width 34 height 19
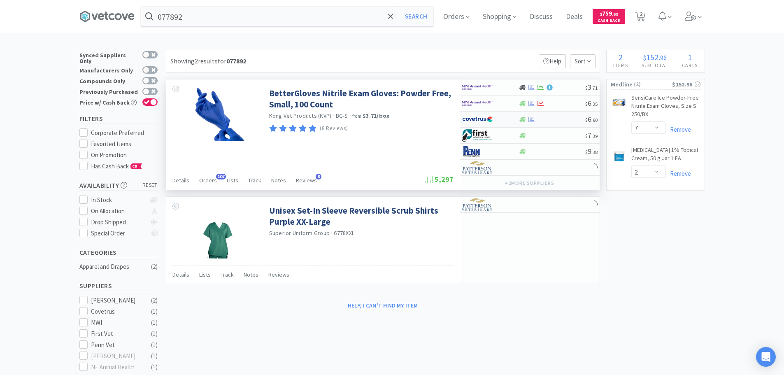
click at [558, 119] on div at bounding box center [551, 119] width 67 height 6
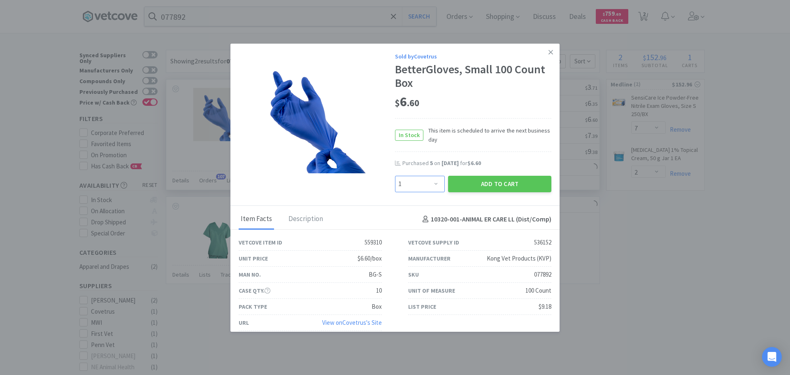
drag, startPoint x: 429, startPoint y: 185, endPoint x: 428, endPoint y: 177, distance: 7.4
click at [429, 185] on select "Enter Quantity 1 2 3 4 5 6 7 8 9 10 11 12 13 14 15 16 17 18 19 20 Enter Quantity" at bounding box center [420, 184] width 50 height 16
click at [395, 176] on select "Enter Quantity 1 2 3 4 5 6 7 8 9 10 11 12 13 14 15 16 17 18 19 20 Enter Quantity" at bounding box center [420, 184] width 50 height 16
click at [477, 179] on button "Add to Cart" at bounding box center [499, 184] width 103 height 16
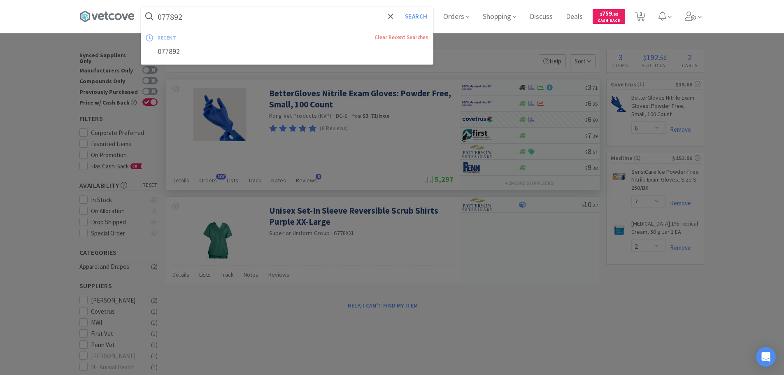
click at [278, 15] on input "077892" at bounding box center [287, 16] width 292 height 19
paste input "Medline Industries, Inc. - MDS2502H $18"
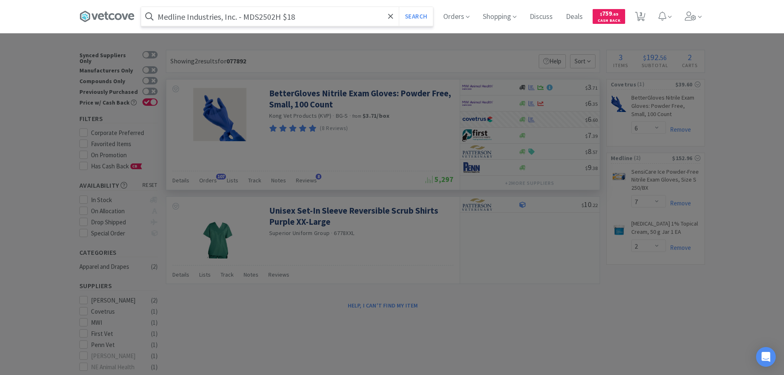
click at [260, 15] on input "Medline Industries, Inc. - MDS2502H $18" at bounding box center [287, 16] width 292 height 19
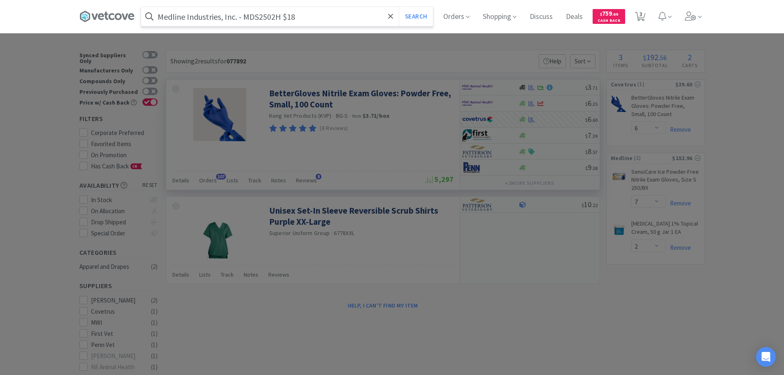
paste input "DS2502H"
click at [399, 7] on button "Search" at bounding box center [416, 16] width 34 height 19
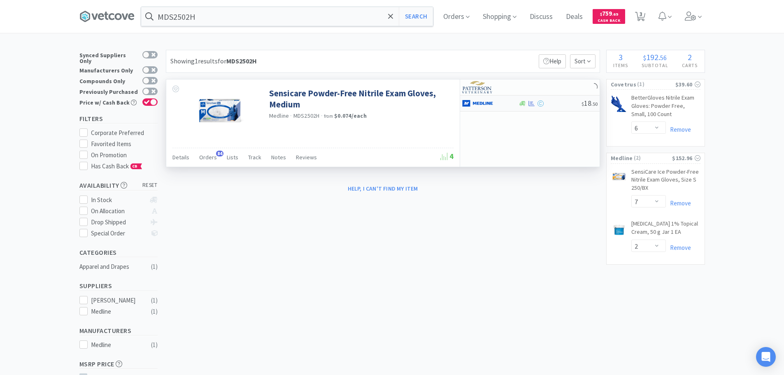
click at [557, 103] on div at bounding box center [549, 103] width 63 height 6
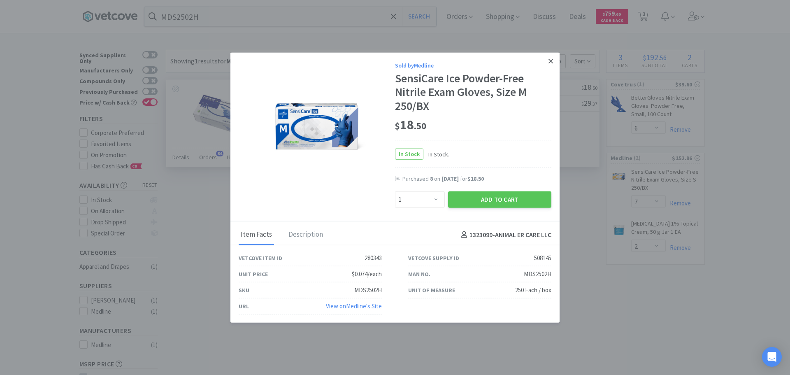
click at [548, 60] on icon at bounding box center [550, 60] width 5 height 7
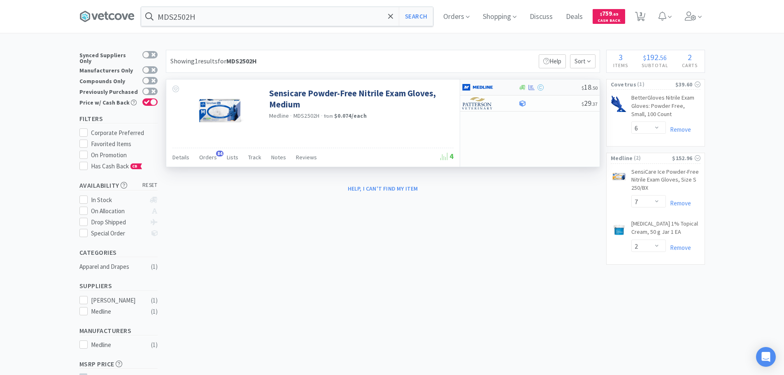
click at [560, 82] on div "$ 18 . 50" at bounding box center [529, 87] width 139 height 16
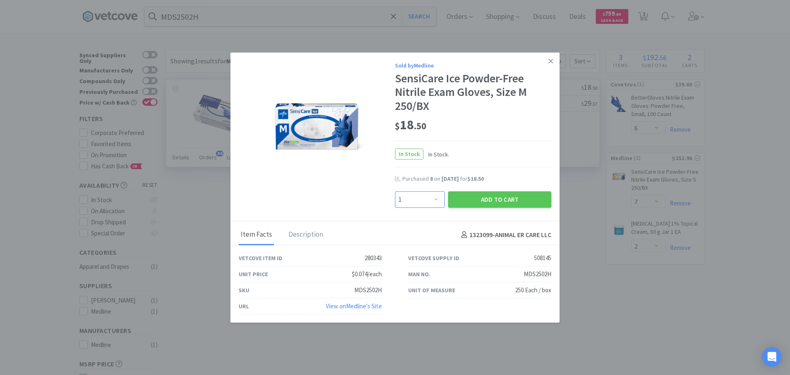
click at [434, 200] on select "Enter Quantity 1 2 3 4 5 6 7 8 9 10 11 12 13 14 15 16 17 18 19 20 Enter Quantity" at bounding box center [420, 199] width 50 height 16
click at [395, 191] on select "Enter Quantity 1 2 3 4 5 6 7 8 9 10 11 12 13 14 15 16 17 18 19 20 Enter Quantity" at bounding box center [420, 199] width 50 height 16
click at [463, 199] on button "Add to Cart" at bounding box center [499, 199] width 103 height 16
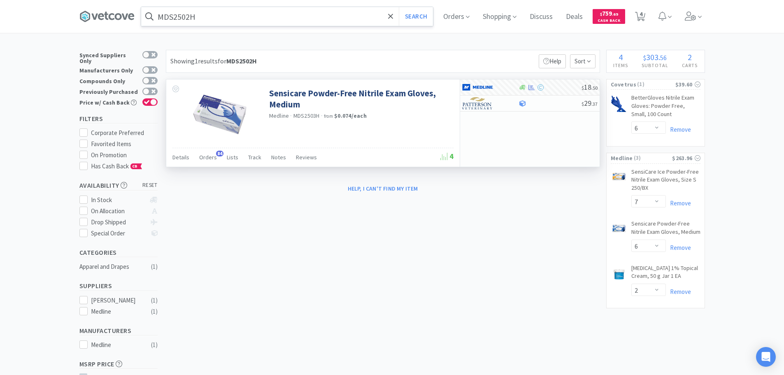
click at [264, 15] on input "MDS2502H" at bounding box center [287, 16] width 292 height 19
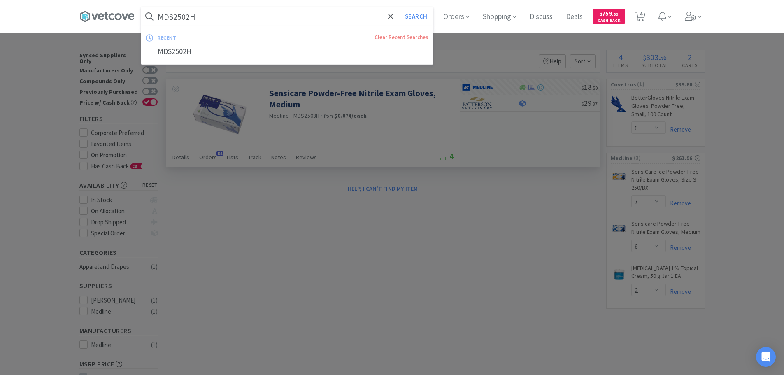
paste input "Covetrus - 077893 $6.6"
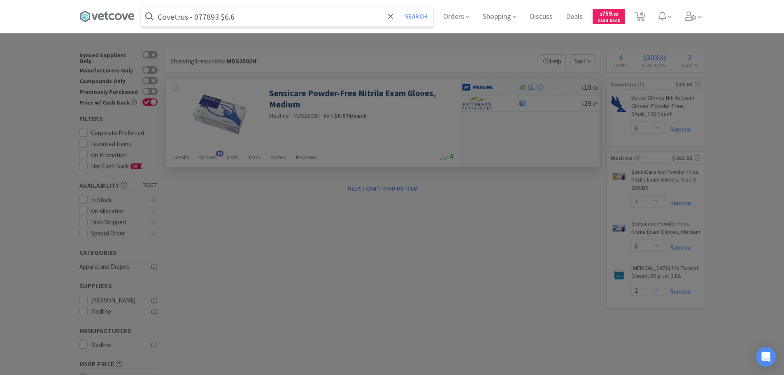
click at [209, 16] on input "Covetrus - 077893 $6.6" at bounding box center [287, 16] width 292 height 19
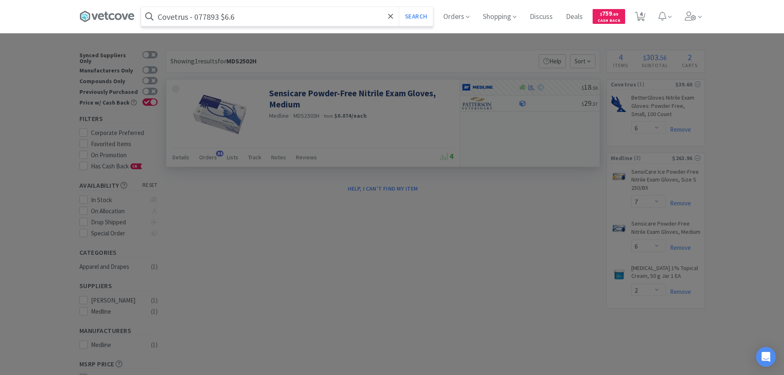
paste input "077893"
click at [399, 7] on button "Search" at bounding box center [416, 16] width 34 height 19
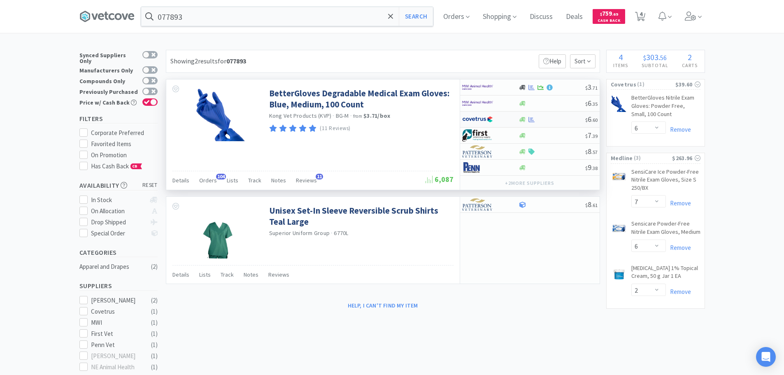
click at [551, 116] on div at bounding box center [551, 119] width 67 height 6
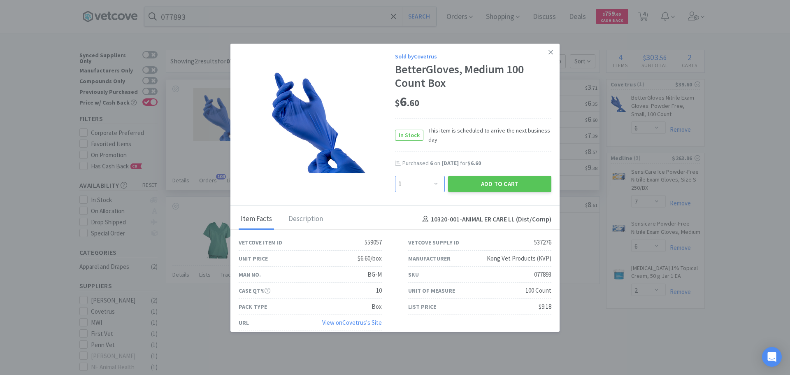
click at [417, 183] on select "Enter Quantity 1 2 3 4 5 6 7 8 9 10 11 12 13 14 15 16 17 18 19 20 Enter Quantity" at bounding box center [420, 184] width 50 height 16
click at [395, 176] on select "Enter Quantity 1 2 3 4 5 6 7 8 9 10 11 12 13 14 15 16 17 18 19 20 Enter Quantity" at bounding box center [420, 184] width 50 height 16
click at [460, 184] on button "Add to Cart" at bounding box center [499, 184] width 103 height 16
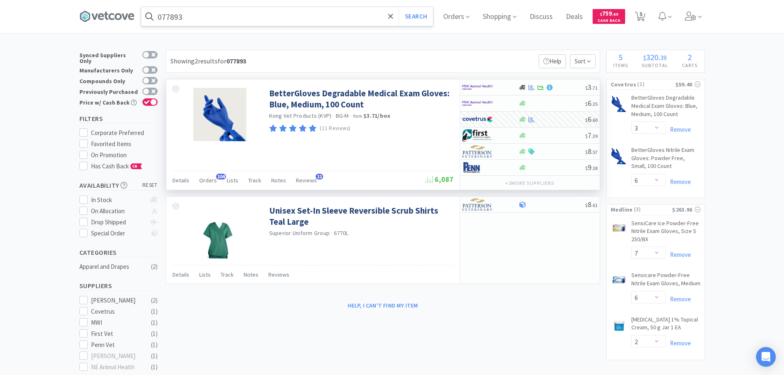
click at [267, 15] on input "077893" at bounding box center [287, 16] width 292 height 19
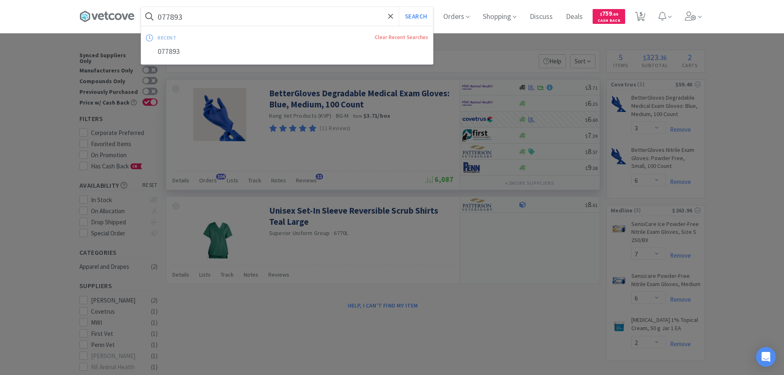
paste input "Medline Industries, Inc. - MDS2503H $18"
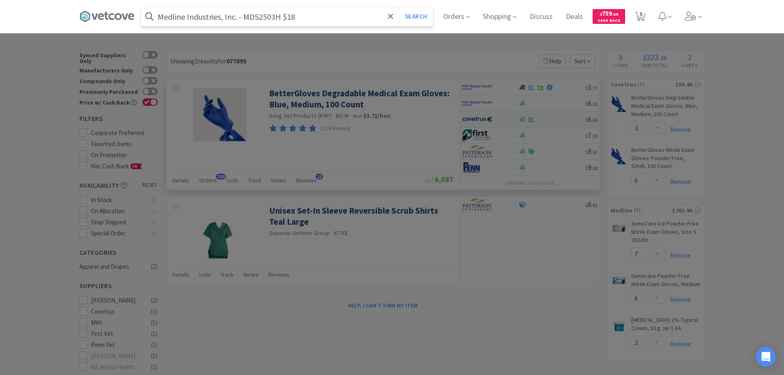
click at [264, 16] on input "Medline Industries, Inc. - MDS2503H $18" at bounding box center [287, 16] width 292 height 19
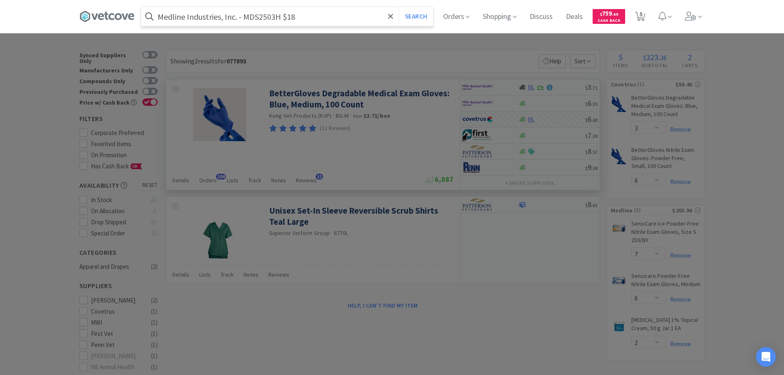
paste input "DS2503H"
click at [399, 7] on button "Search" at bounding box center [416, 16] width 34 height 19
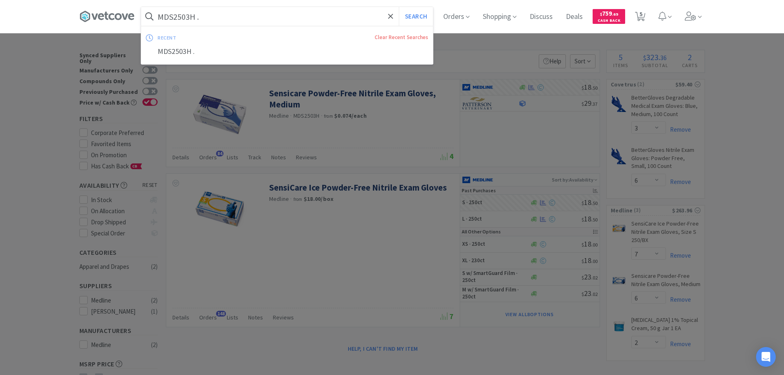
click at [264, 16] on input "MDS2503H ." at bounding box center [287, 16] width 292 height 19
click at [399, 7] on button "Search" at bounding box center [416, 16] width 34 height 19
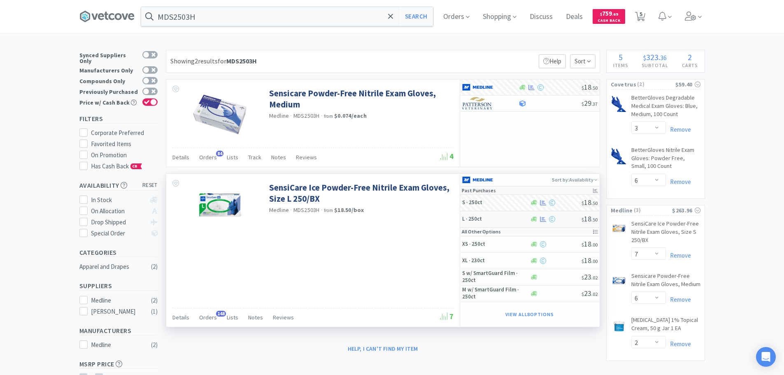
click at [568, 219] on div at bounding box center [555, 219] width 52 height 6
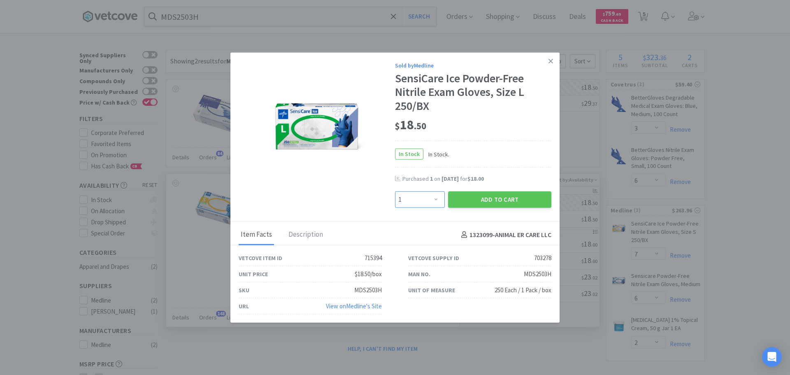
click at [424, 197] on select "Enter Quantity 1 2 3 4 5 6 7 8 9 10 11 12 13 14 15 16 17 18 19 20 Enter Quantity" at bounding box center [420, 199] width 50 height 16
click at [395, 191] on select "Enter Quantity 1 2 3 4 5 6 7 8 9 10 11 12 13 14 15 16 17 18 19 20 Enter Quantity" at bounding box center [420, 199] width 50 height 16
click at [468, 199] on button "Add to Cart" at bounding box center [499, 199] width 103 height 16
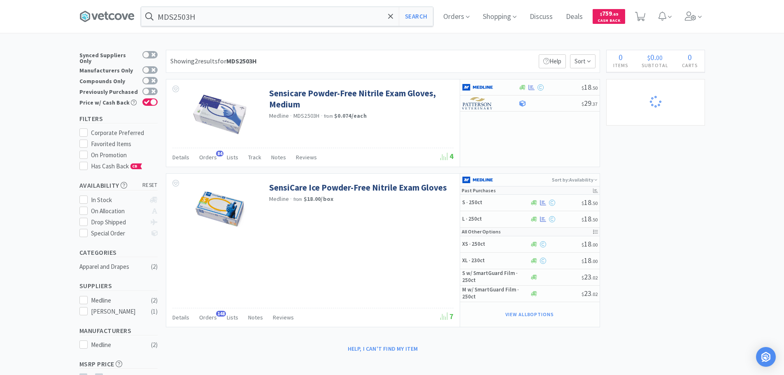
select select "3"
select select "6"
select select "2"
select select "7"
select select "6"
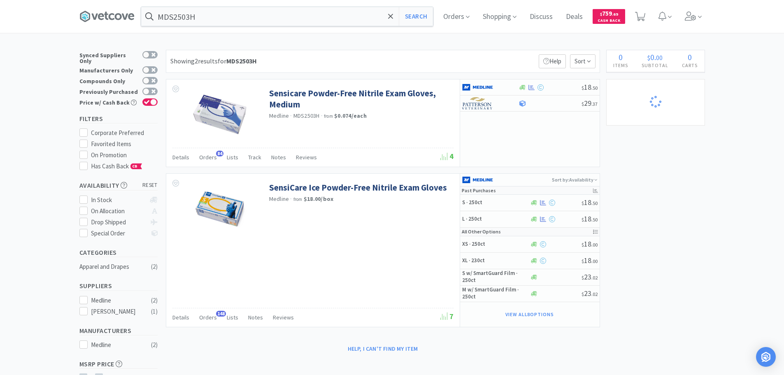
select select "2"
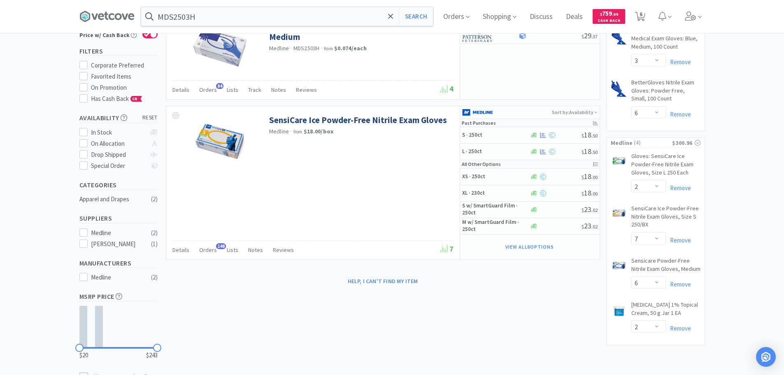
scroll to position [82, 0]
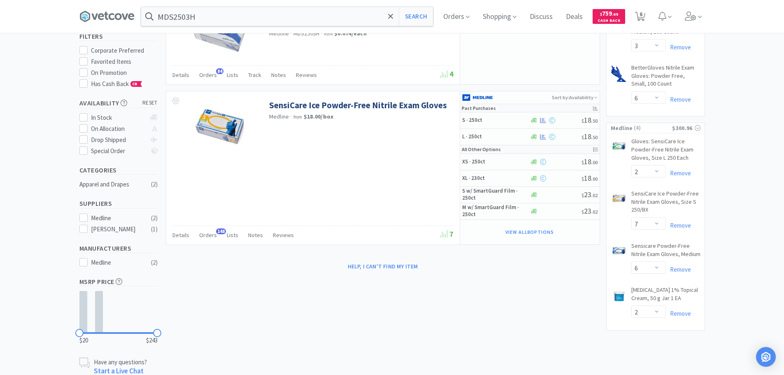
click at [735, 177] on div "× Filter Results Synced Suppliers Only Manufacturers Only Compounds Only Previo…" at bounding box center [392, 172] width 784 height 408
click at [269, 19] on input "MDS2503H" at bounding box center [287, 16] width 292 height 19
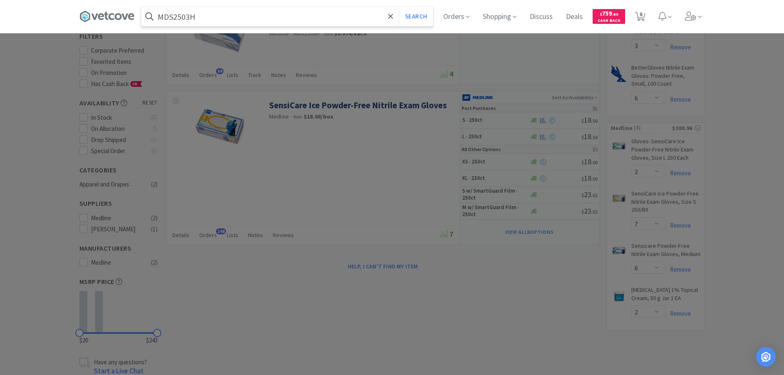
paste input "Covetrus - 077894 $6.6"
click at [207, 17] on input "Covetrus - 077894 $6.6" at bounding box center [287, 16] width 292 height 19
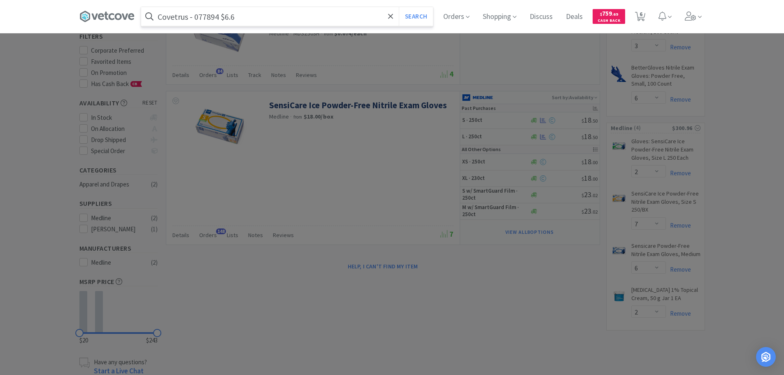
click at [207, 17] on input "Covetrus - 077894 $6.6" at bounding box center [287, 16] width 292 height 19
paste input "077894"
click at [399, 7] on button "Search" at bounding box center [416, 16] width 34 height 19
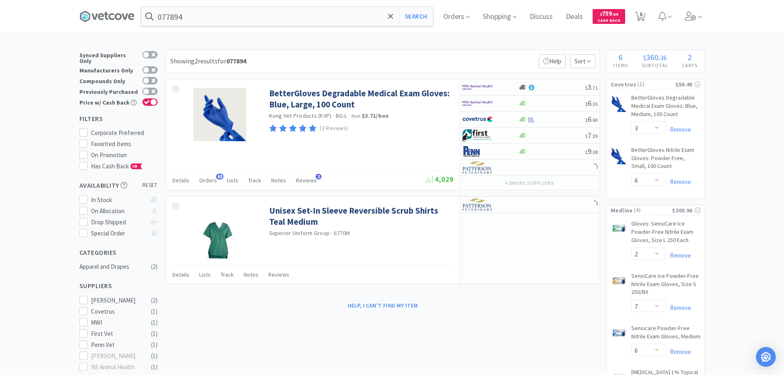
click at [511, 56] on div "Showing 2 results for 077894 Filters Help Sort" at bounding box center [383, 61] width 434 height 23
click at [265, 12] on input "077894" at bounding box center [287, 16] width 292 height 19
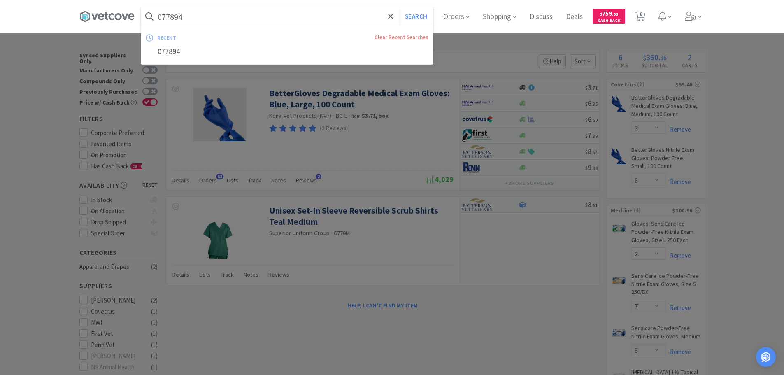
paste input "Covetrus - 077894 $6.6"
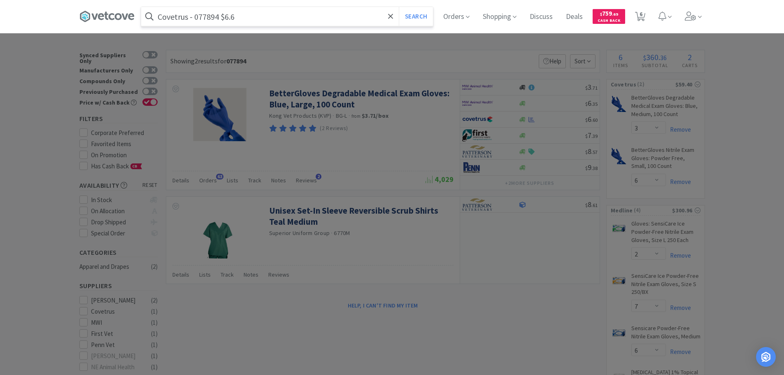
type input "Covetrus - 077894 $6.6"
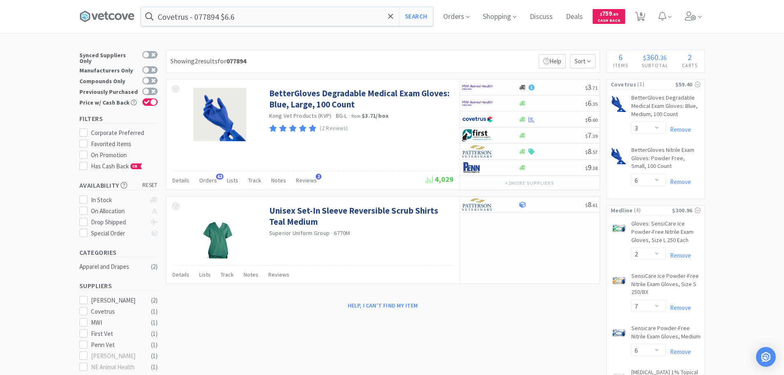
click at [395, 64] on div at bounding box center [392, 187] width 784 height 375
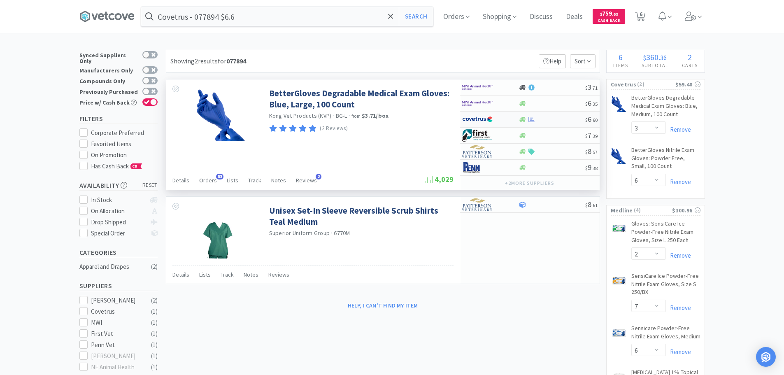
click at [562, 120] on div at bounding box center [551, 119] width 67 height 6
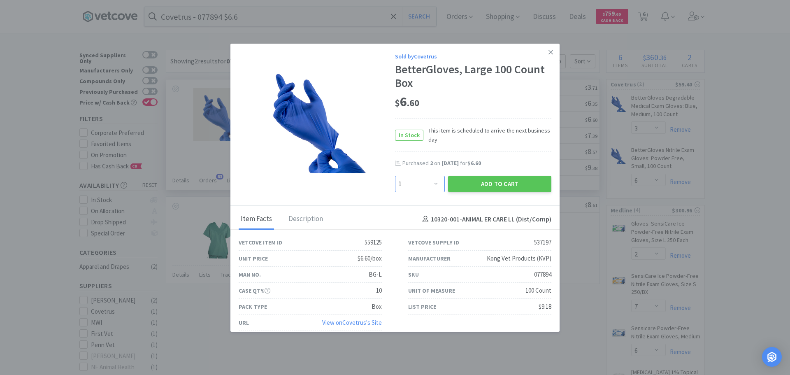
click at [418, 184] on select "Enter Quantity 1 2 3 4 5 6 7 8 9 10 11 12 13 14 15 16 17 18 19 20 Enter Quantity" at bounding box center [420, 184] width 50 height 16
select select "2"
click at [395, 176] on select "Enter Quantity 1 2 3 4 5 6 7 8 9 10 11 12 13 14 15 16 17 18 19 20 Enter Quantity" at bounding box center [420, 184] width 50 height 16
click at [517, 185] on button "Add to Cart" at bounding box center [499, 184] width 103 height 16
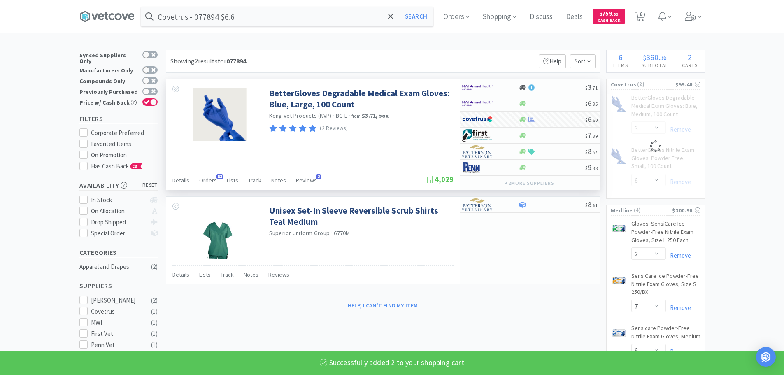
select select "2"
select select "3"
select select "6"
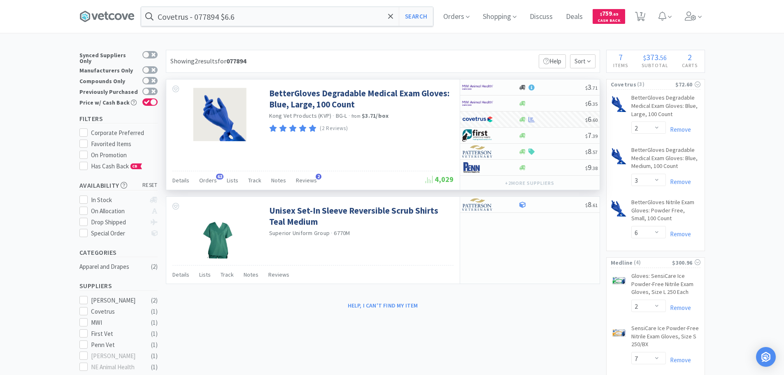
click at [735, 182] on div "× Filter Results Synced Suppliers Only Manufacturers Only Compounds Only Previo…" at bounding box center [392, 293] width 784 height 486
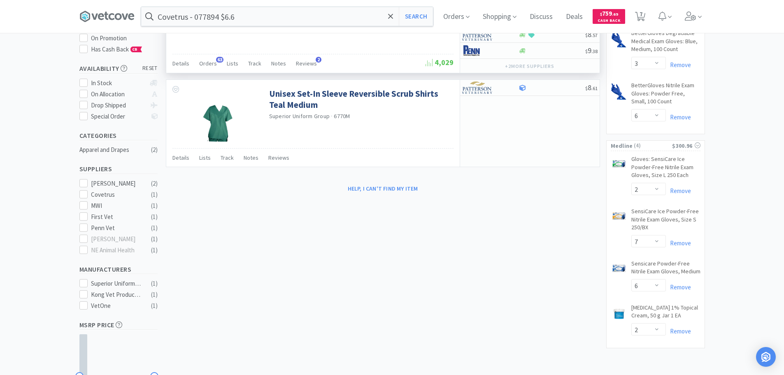
scroll to position [123, 0]
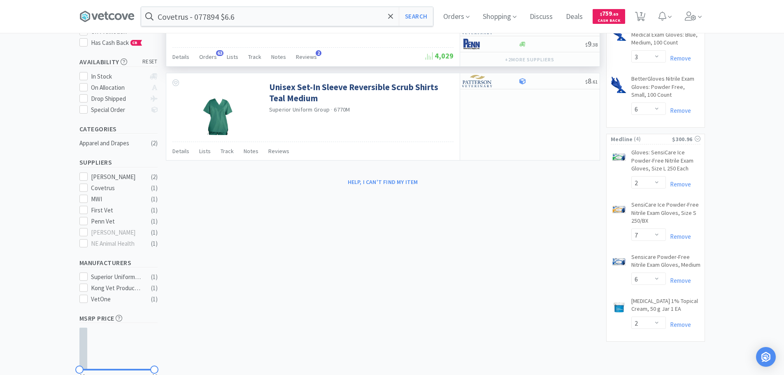
click at [565, 197] on div "× Filter Results Synced Suppliers Only Manufacturers Only Compounds Only Previo…" at bounding box center [391, 169] width 625 height 486
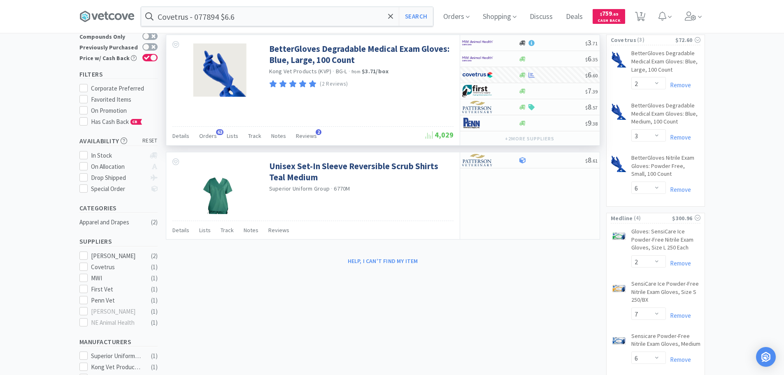
scroll to position [0, 0]
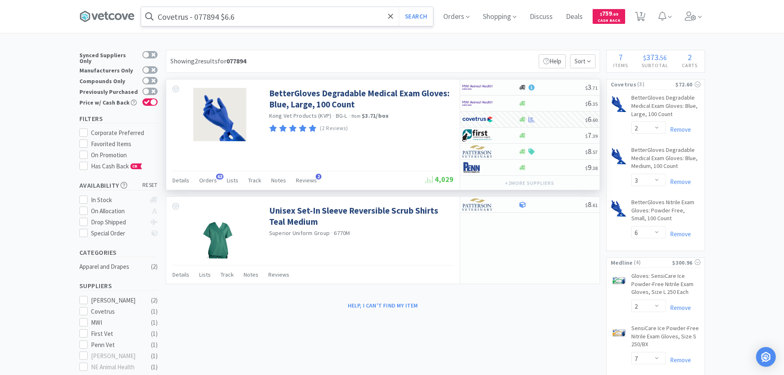
click at [263, 12] on input "Covetrus - 077894 $6.6" at bounding box center [287, 16] width 292 height 19
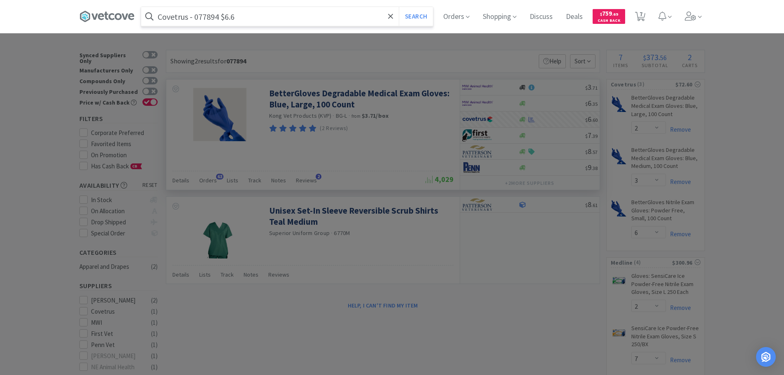
paste input "MWI - 004005 $24.33"
click at [202, 18] on input "MWI - 004005 $24.33" at bounding box center [287, 16] width 292 height 19
paste input "004005"
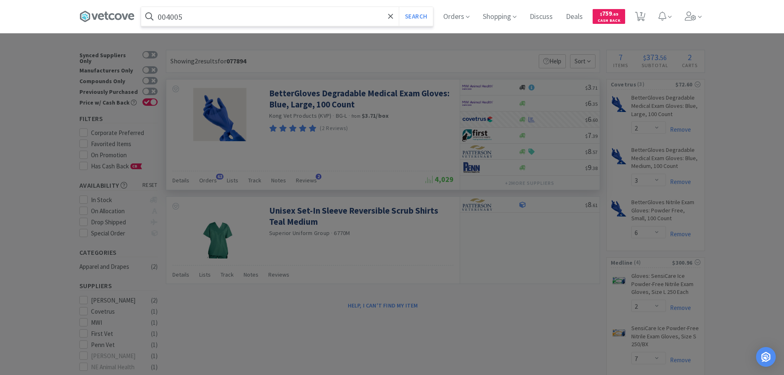
click at [399, 7] on button "Search" at bounding box center [416, 16] width 34 height 19
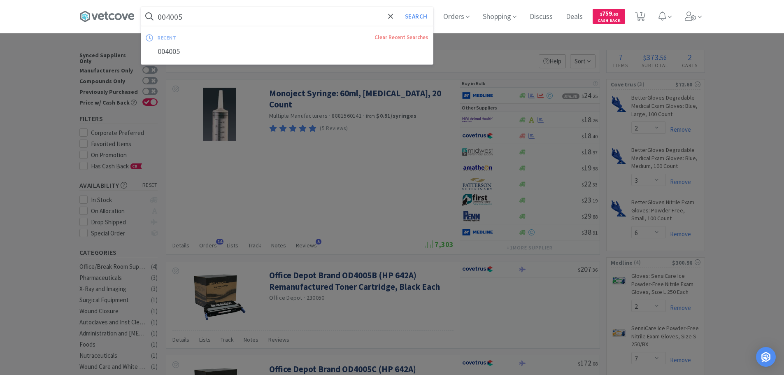
click at [260, 16] on input "004005" at bounding box center [287, 16] width 292 height 19
paste input "MWI - 005790 $24.33"
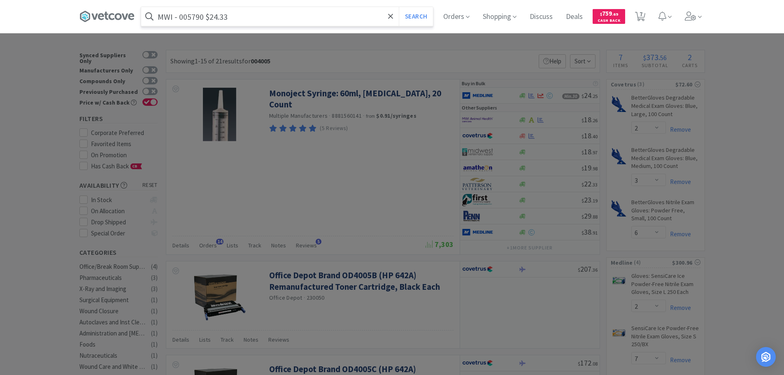
click at [197, 16] on input "MWI - 005790 $24.33" at bounding box center [287, 16] width 292 height 19
paste input "005790"
click at [399, 7] on button "Search" at bounding box center [416, 16] width 34 height 19
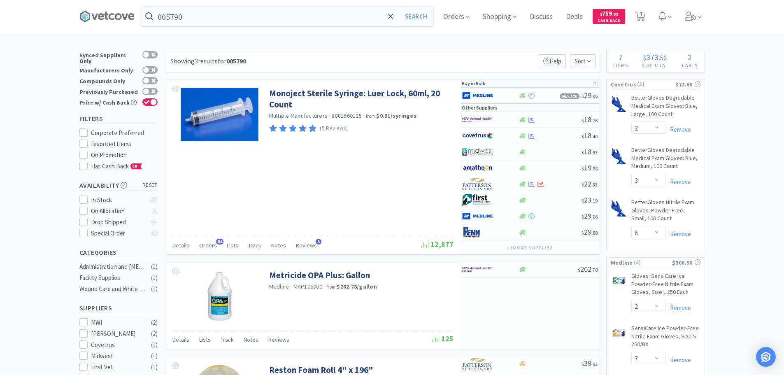
click at [462, 56] on div "Showing 3 results for 005790 Filters Help Sort" at bounding box center [383, 61] width 434 height 23
click at [244, 14] on input "005790" at bounding box center [287, 16] width 292 height 19
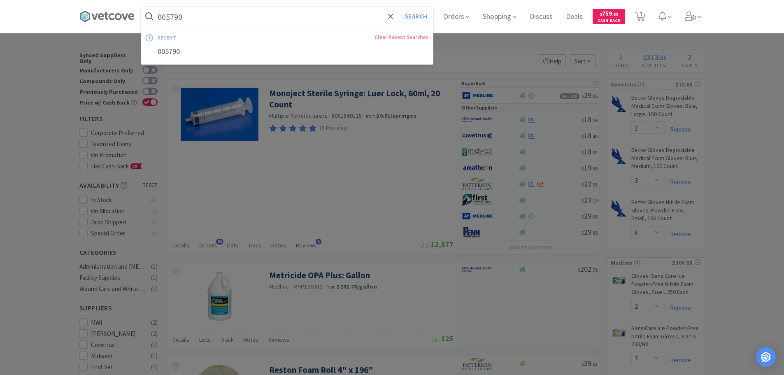
paste input "MWI - 013744 $23.11"
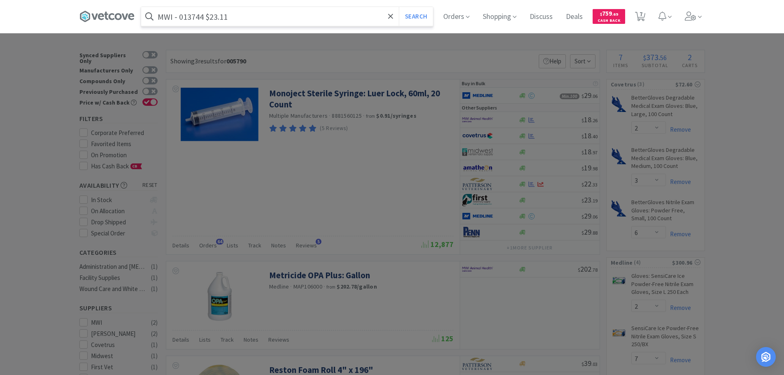
click at [187, 16] on input "MWI - 013744 $23.11" at bounding box center [287, 16] width 292 height 19
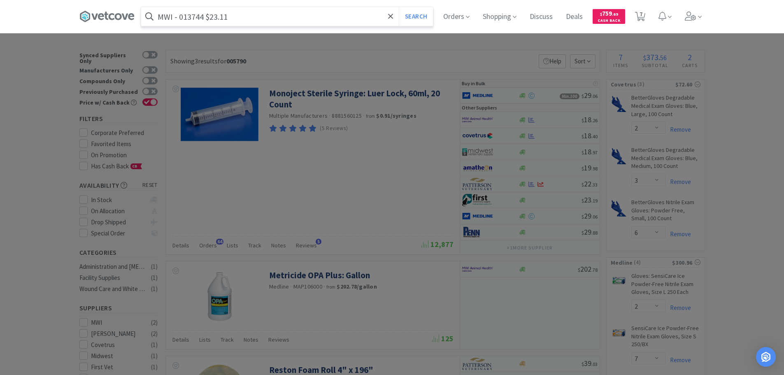
paste input "013744"
click at [399, 7] on button "Search" at bounding box center [416, 16] width 34 height 19
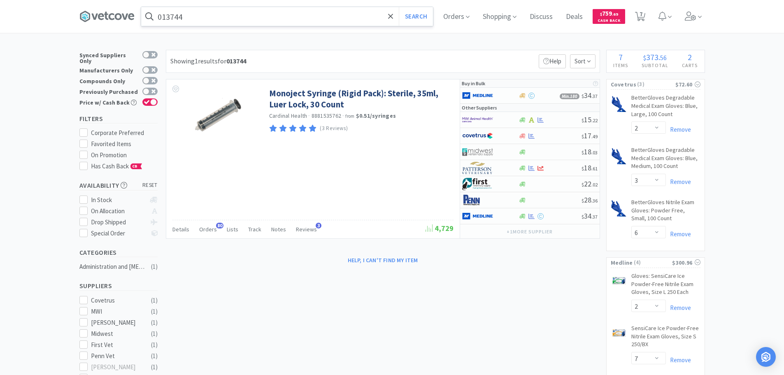
click at [262, 16] on input "013744" at bounding box center [287, 16] width 292 height 19
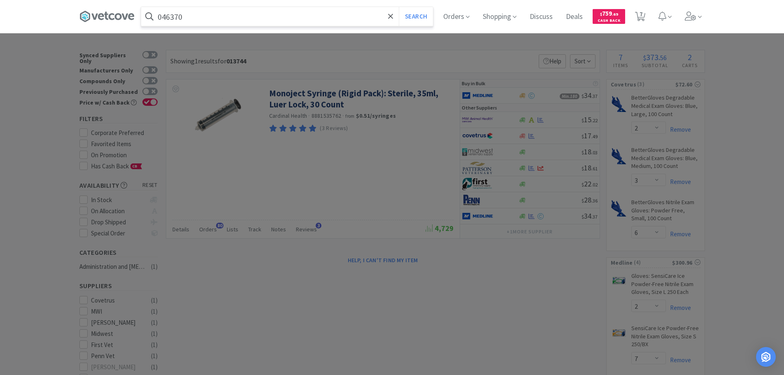
click at [399, 7] on button "Search" at bounding box center [416, 16] width 34 height 19
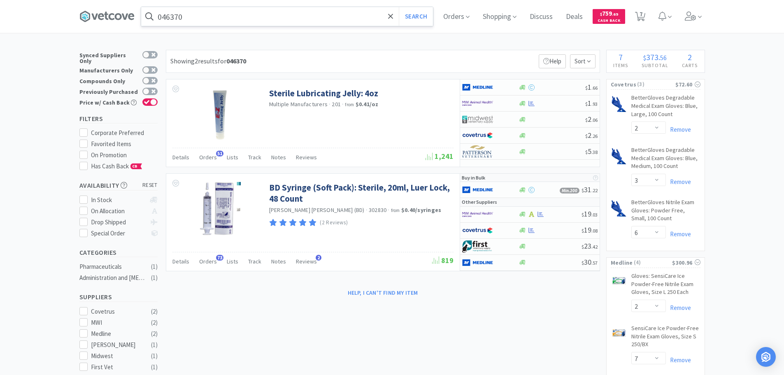
click at [267, 14] on input "046370" at bounding box center [287, 16] width 292 height 19
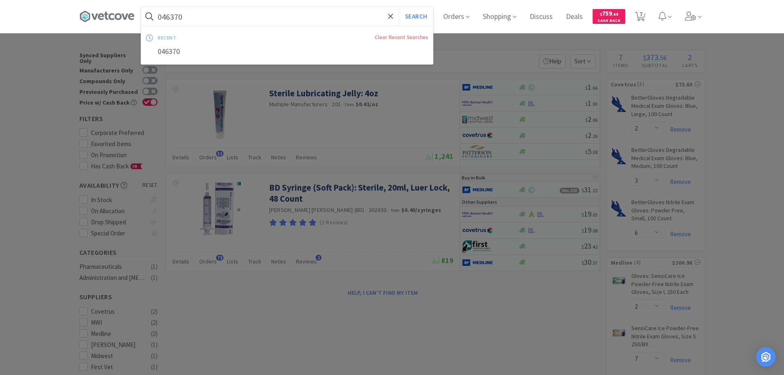
paste input "Covetrus - 083973 $7.86"
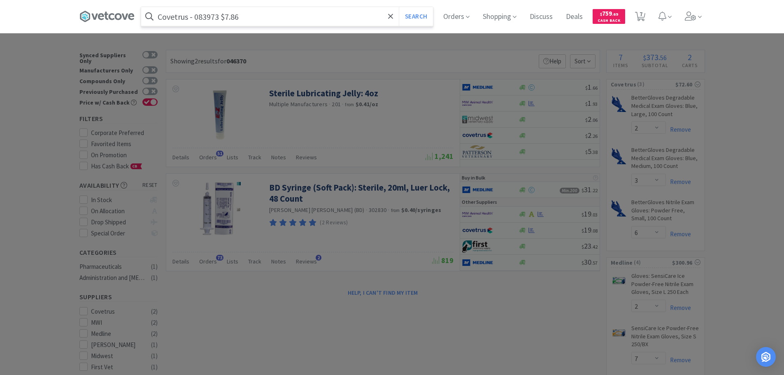
click at [206, 19] on input "Covetrus - 083973 $7.86" at bounding box center [287, 16] width 292 height 19
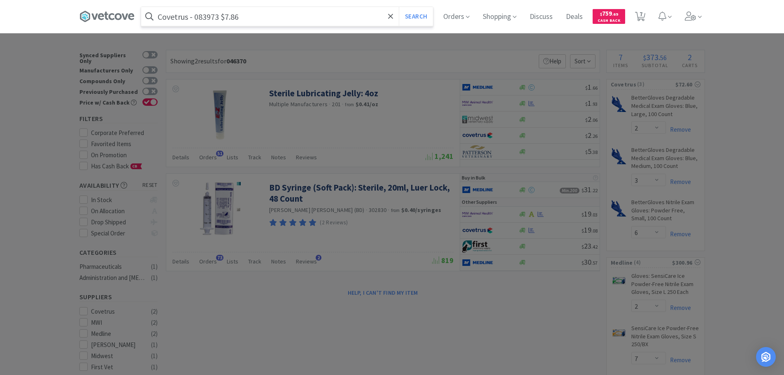
paste input "083973"
type input "083973"
click at [399, 7] on button "Search" at bounding box center [416, 16] width 34 height 19
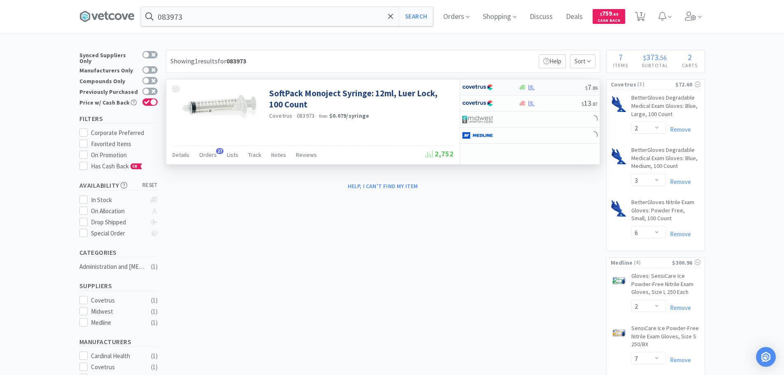
click at [556, 87] on div at bounding box center [551, 87] width 67 height 6
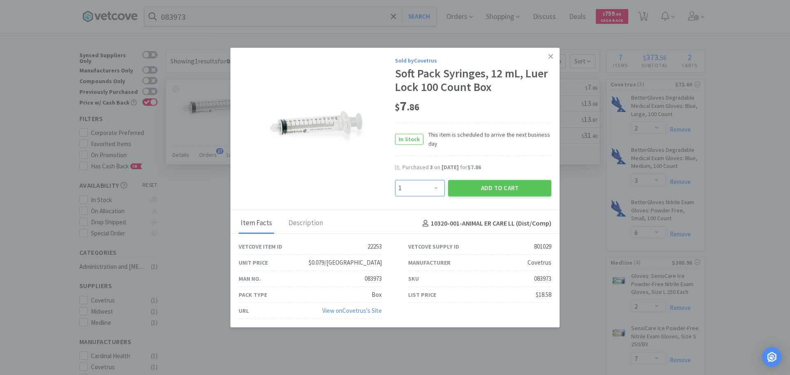
click at [421, 187] on select "Enter Quantity 1 2 3 4 5 6 7 8 9 10 11 12 13 14 15 16 17 18 19 20 Enter Quantity" at bounding box center [420, 188] width 50 height 16
select select "4"
click at [395, 180] on select "Enter Quantity 1 2 3 4 5 6 7 8 9 10 11 12 13 14 15 16 17 18 19 20 Enter Quantity" at bounding box center [420, 188] width 50 height 16
click at [466, 183] on button "Add to Cart" at bounding box center [499, 188] width 103 height 16
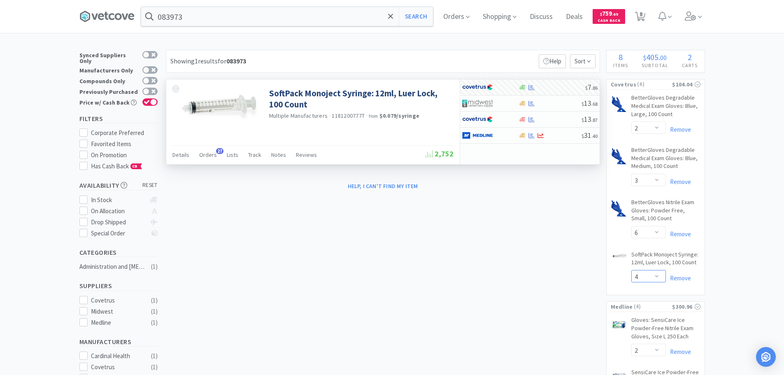
click at [653, 271] on select "Enter Quantity 1 2 3 4 5 6 7 8 9 10 11 12 13 14 15 16 17 18 19 20 Enter Quantity" at bounding box center [648, 276] width 35 height 12
click at [631, 270] on select "Enter Quantity 1 2 3 4 5 6 7 8 9 10 11 12 13 14 15 16 17 18 19 20 Enter Quantity" at bounding box center [648, 276] width 35 height 12
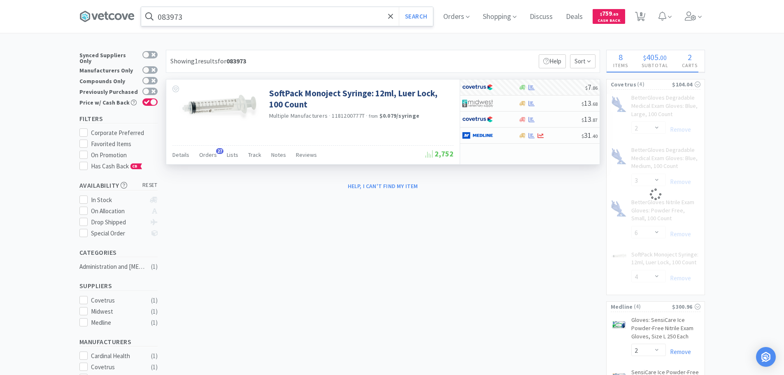
select select "3"
click at [235, 19] on input "083973" at bounding box center [287, 16] width 292 height 19
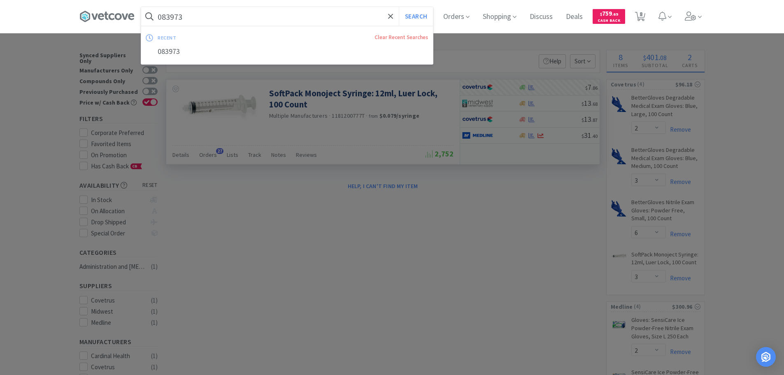
paste input "Covetrus - 061127 $11.33"
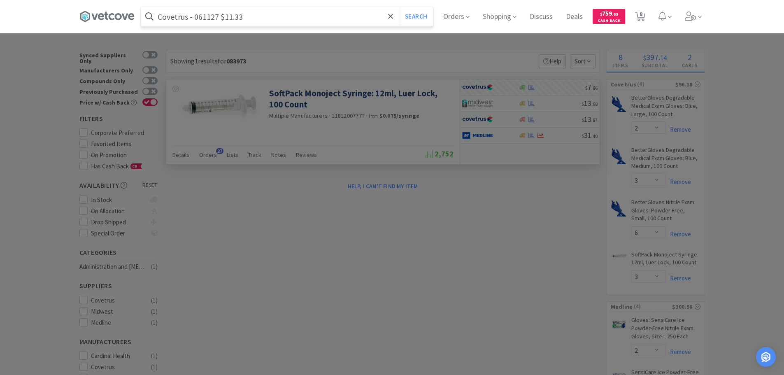
click at [207, 19] on input "Covetrus - 061127 $11.33" at bounding box center [287, 16] width 292 height 19
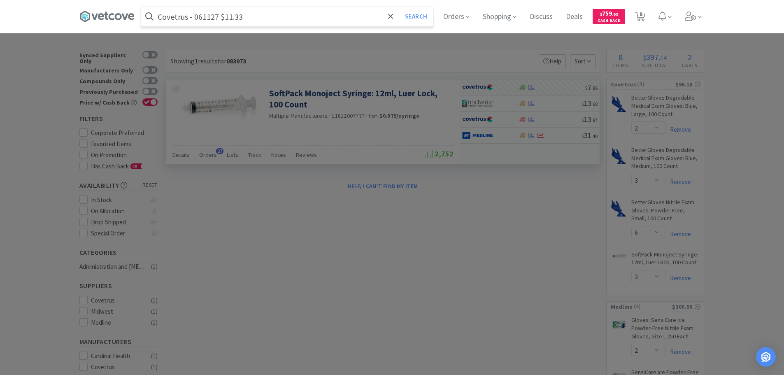
paste input "061127"
click at [399, 7] on button "Search" at bounding box center [416, 16] width 34 height 19
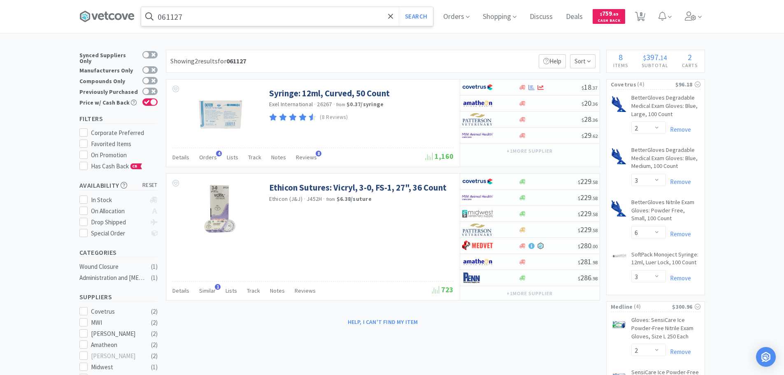
click at [263, 21] on input "061127" at bounding box center [287, 16] width 292 height 19
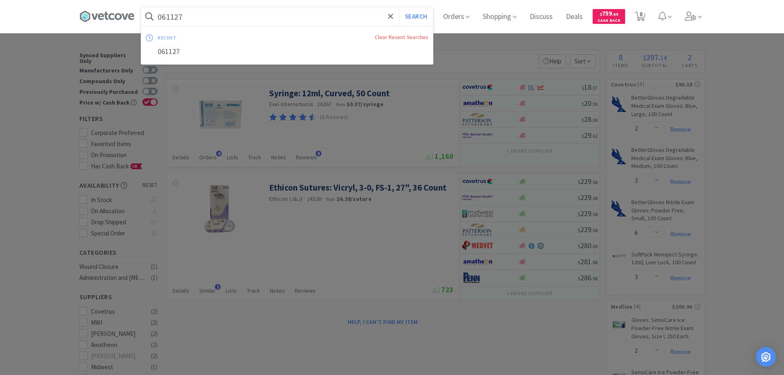
paste input "Covetrus - 015438 $19.83"
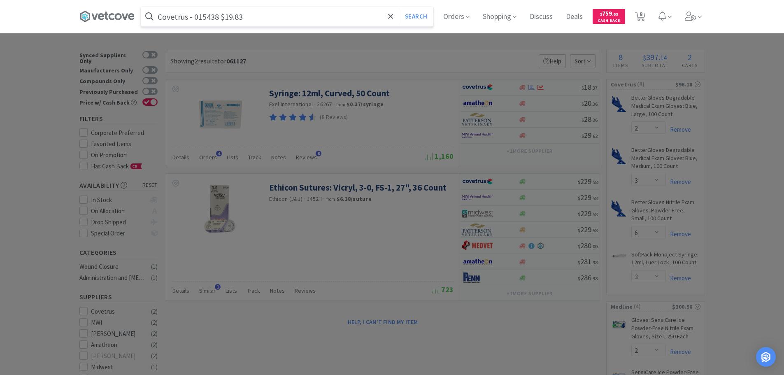
click at [212, 19] on input "Covetrus - 015438 $19.83" at bounding box center [287, 16] width 292 height 19
paste input "015438"
click at [212, 19] on input "015438" at bounding box center [287, 16] width 292 height 19
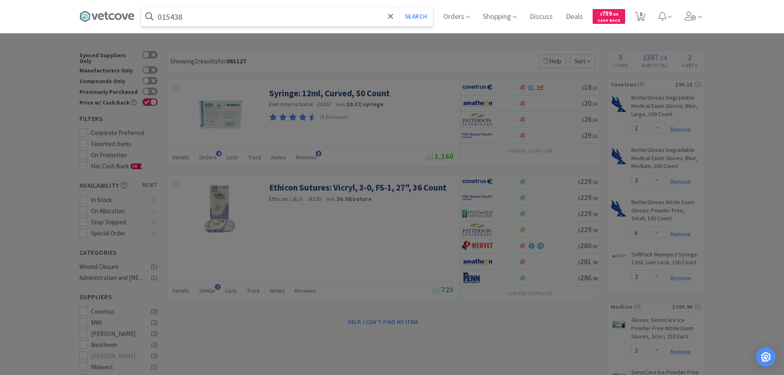
type input "015438"
click at [399, 7] on button "Search" at bounding box center [416, 16] width 34 height 19
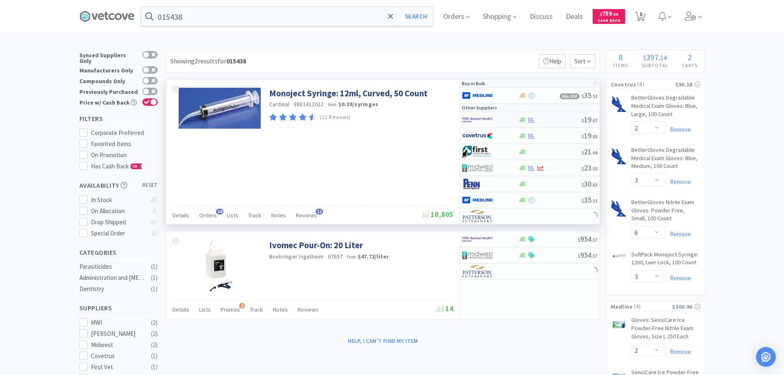
click at [561, 123] on div at bounding box center [549, 120] width 63 height 6
select select "1"
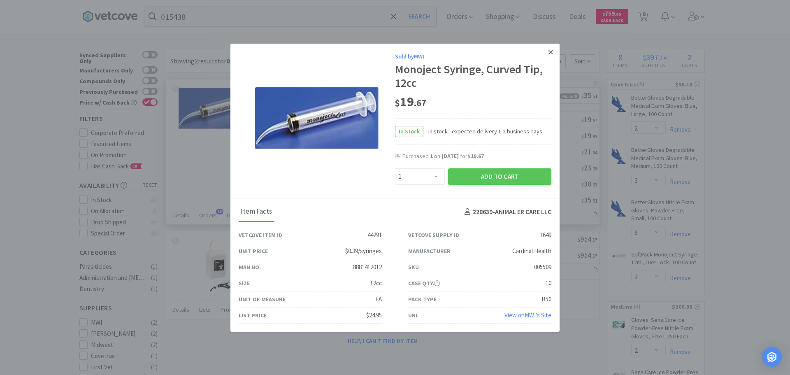
click at [548, 53] on icon at bounding box center [550, 52] width 5 height 5
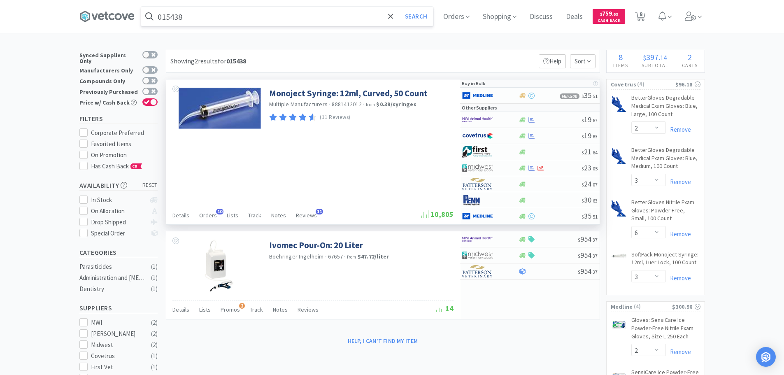
click at [275, 17] on input "015438" at bounding box center [287, 16] width 292 height 19
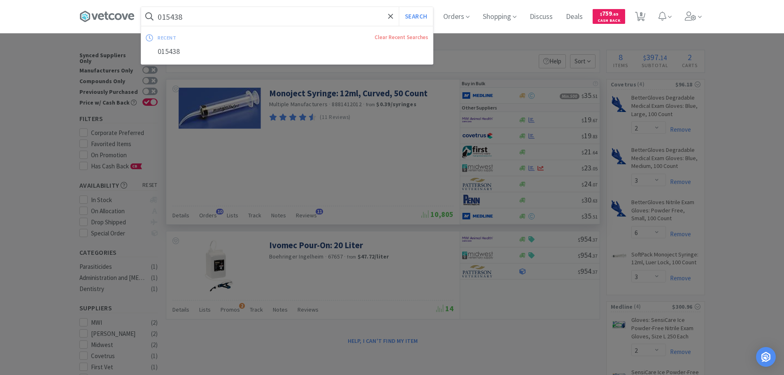
paste input "Covetrus - 009960 $8.34"
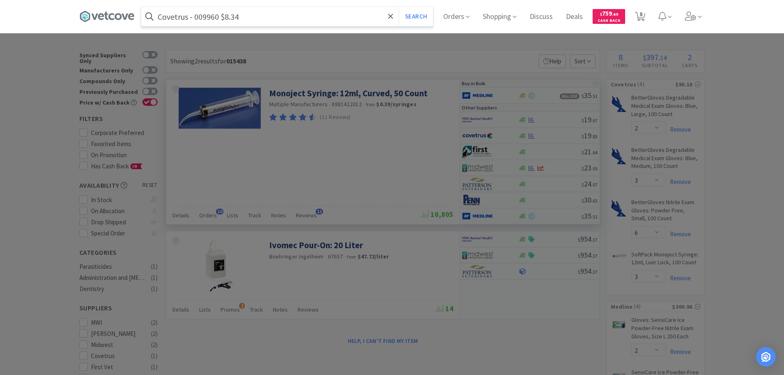
click at [210, 18] on input "Covetrus - 009960 $8.34" at bounding box center [287, 16] width 292 height 19
paste input "009960"
click at [210, 18] on input "009960" at bounding box center [287, 16] width 292 height 19
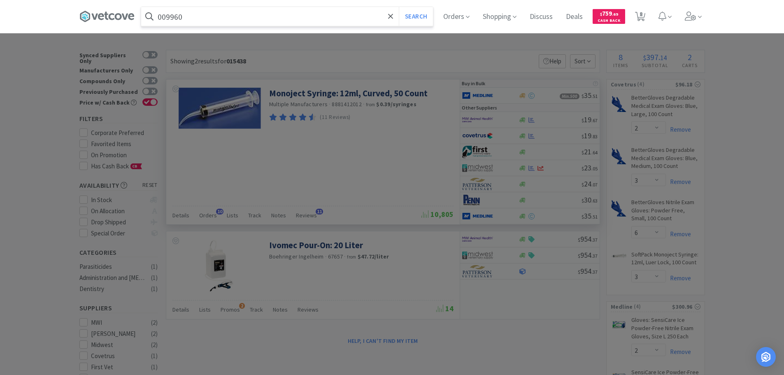
type input "009960"
click at [399, 7] on button "Search" at bounding box center [416, 16] width 34 height 19
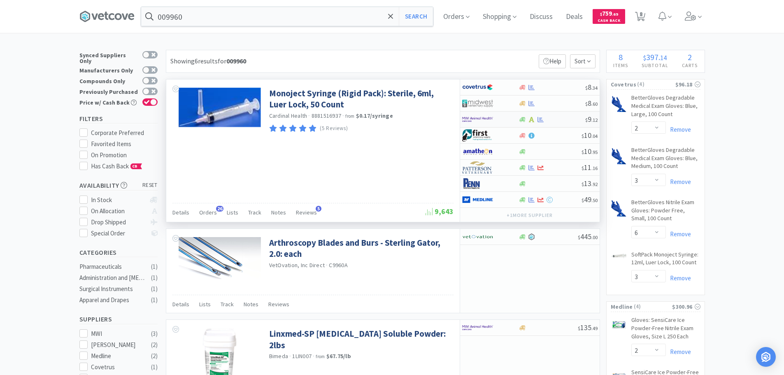
click at [565, 120] on div at bounding box center [551, 119] width 67 height 6
select select "1"
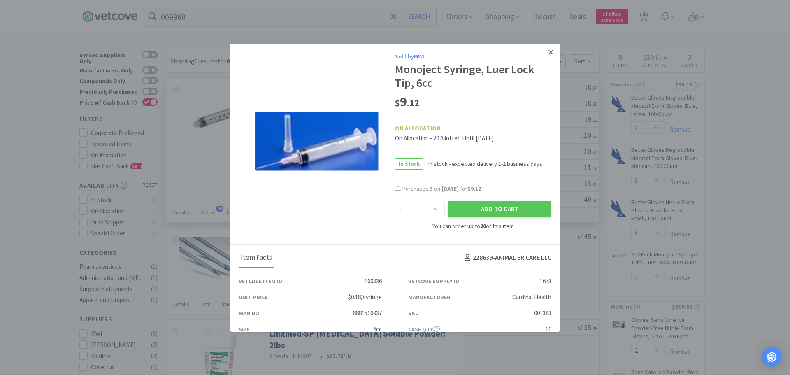
click at [548, 55] on icon at bounding box center [550, 52] width 5 height 7
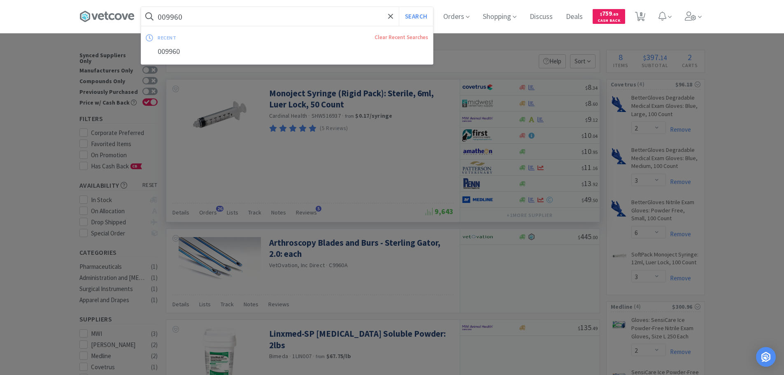
click at [274, 16] on input "009960" at bounding box center [287, 16] width 292 height 19
paste input "Covetrus - 009944 $10.45"
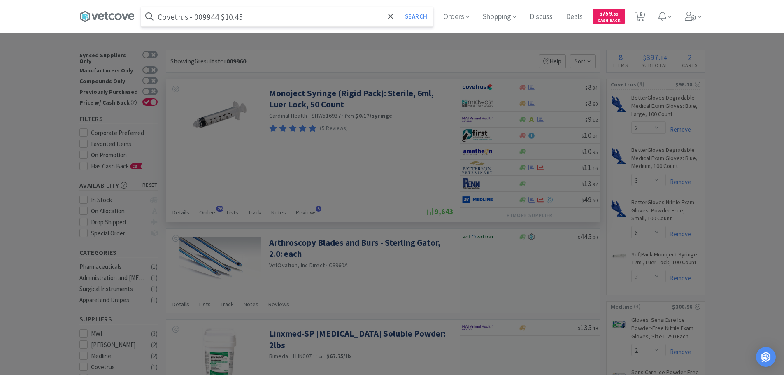
click at [205, 18] on input "Covetrus - 009944 $10.45" at bounding box center [287, 16] width 292 height 19
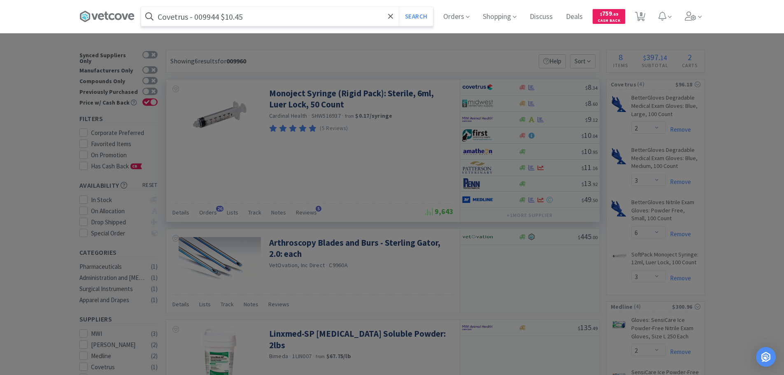
paste input "009944"
type input "009944"
click at [399, 7] on button "Search" at bounding box center [416, 16] width 34 height 19
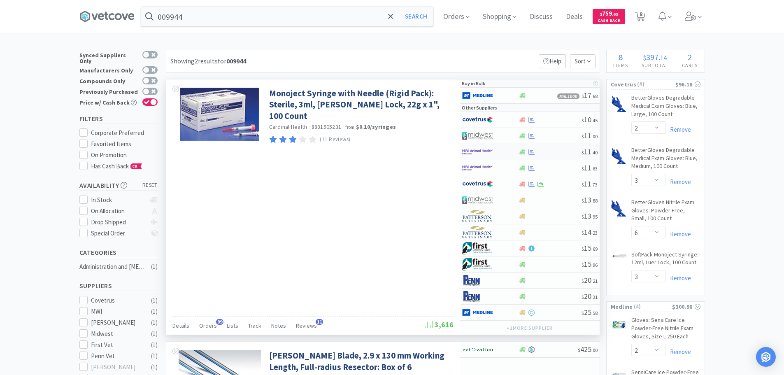
click at [559, 153] on div at bounding box center [549, 152] width 63 height 6
select select "1"
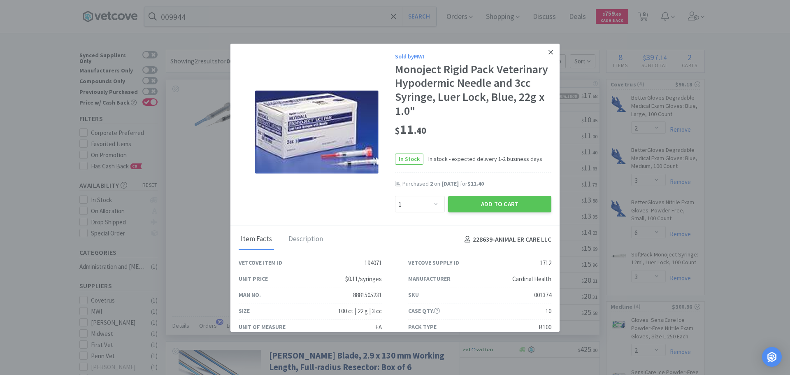
click at [548, 51] on icon at bounding box center [550, 52] width 5 height 7
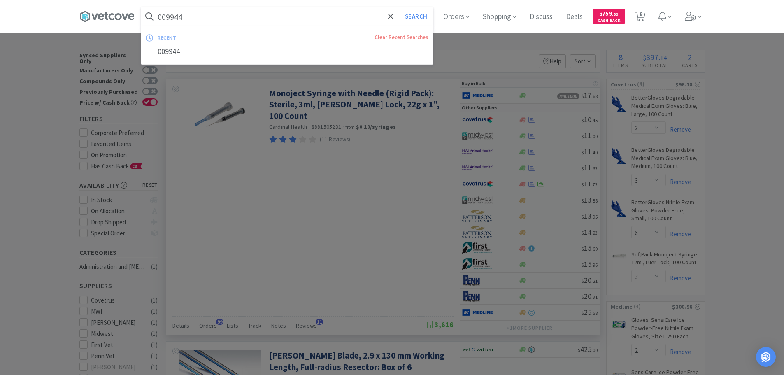
click at [271, 15] on input "009944" at bounding box center [287, 16] width 292 height 19
paste input "Medline Industries, Inc. - EMZE010030 $0.36"
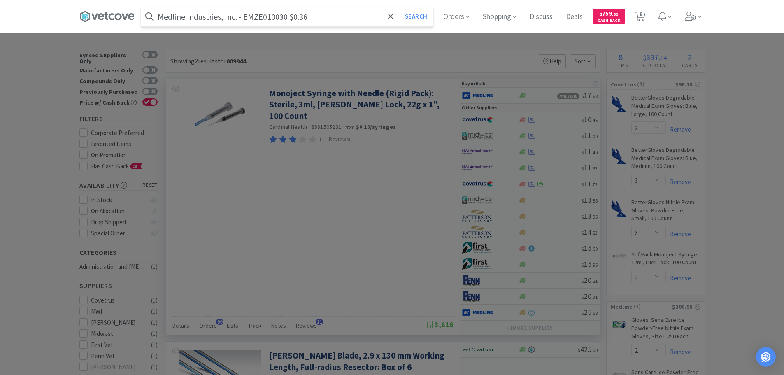
click at [265, 17] on input "Medline Industries, Inc. - EMZE010030 $0.36" at bounding box center [287, 16] width 292 height 19
paste input "EMZE010030"
type input "EMZE010030"
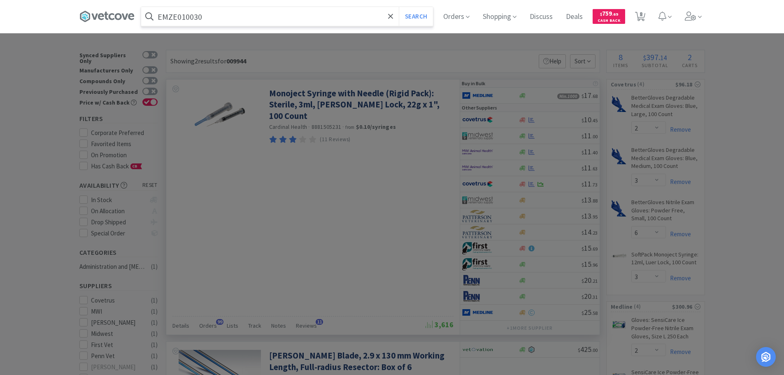
click at [399, 7] on button "Search" at bounding box center [416, 16] width 34 height 19
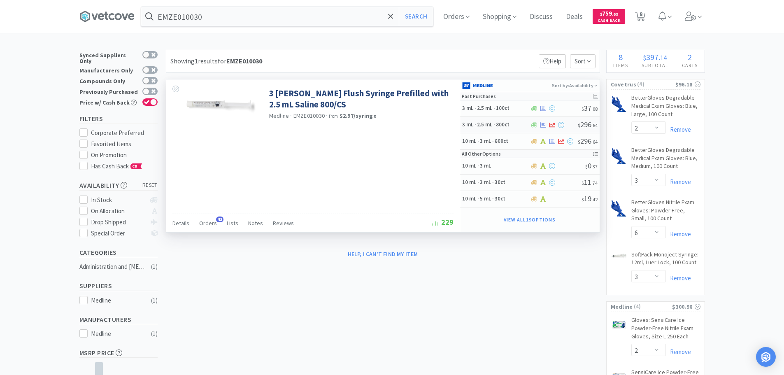
click at [568, 125] on div at bounding box center [553, 125] width 48 height 6
select select "1"
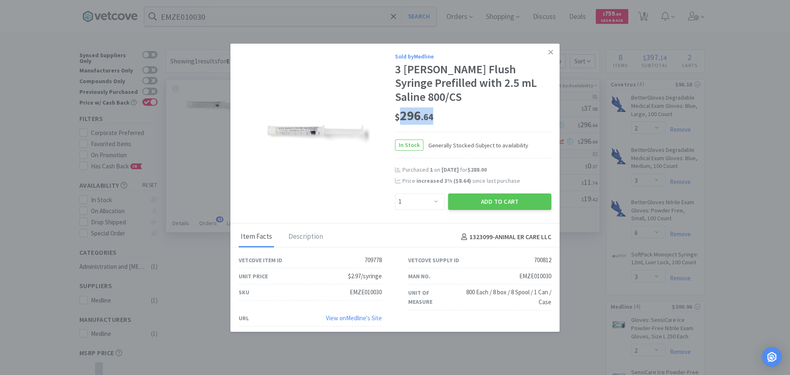
drag, startPoint x: 438, startPoint y: 108, endPoint x: 401, endPoint y: 106, distance: 37.1
click at [401, 107] on div "$ 296 . 64" at bounding box center [473, 115] width 156 height 17
copy span "296 . 64"
click at [464, 193] on button "Add to Cart" at bounding box center [499, 201] width 103 height 16
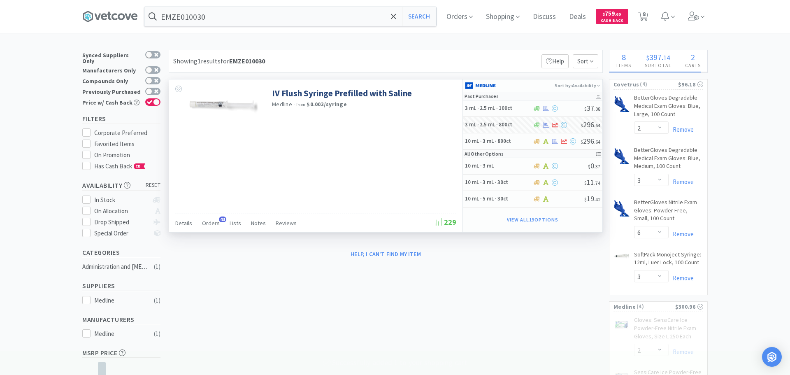
select select "1"
select select "2"
select select "7"
select select "6"
select select "2"
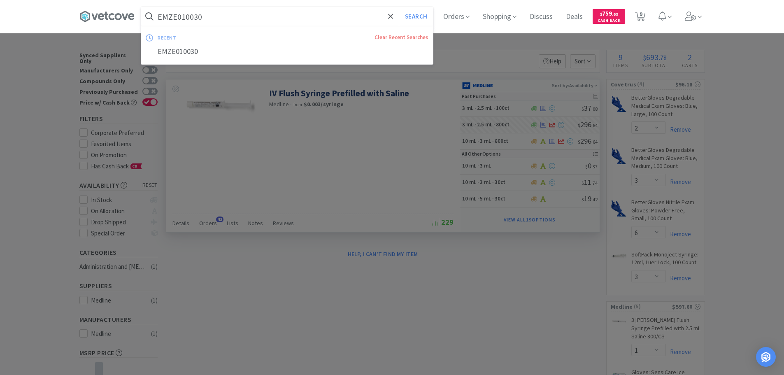
click at [267, 12] on input "EMZE010030" at bounding box center [287, 16] width 292 height 19
paste input "MWI - 001377 $12.63"
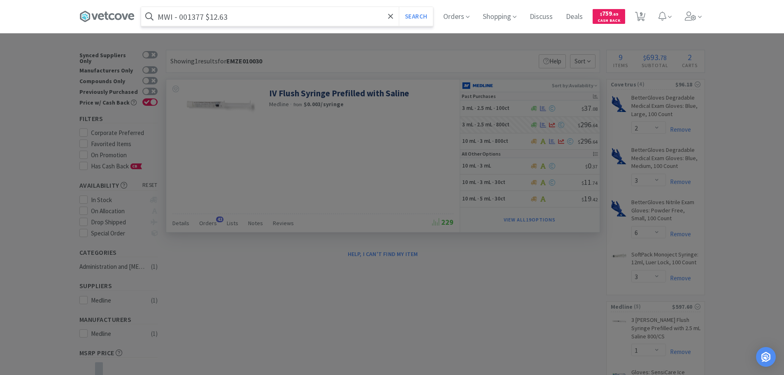
click at [195, 18] on input "MWI - 001377 $12.63" at bounding box center [287, 16] width 292 height 19
paste input "001377"
click at [399, 7] on button "Search" at bounding box center [416, 16] width 34 height 19
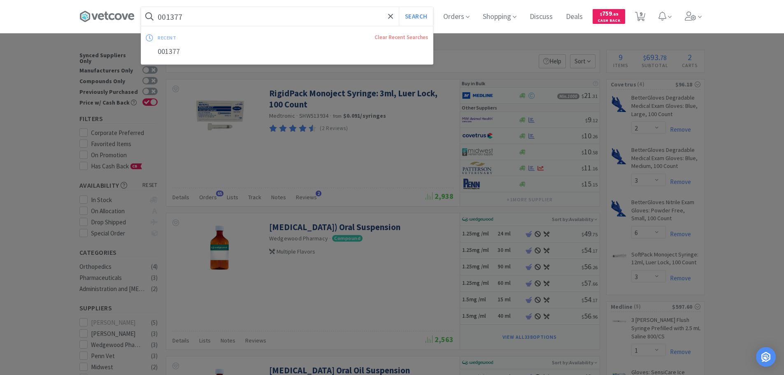
click at [265, 12] on input "001377" at bounding box center [287, 16] width 292 height 19
paste input "Covetrus - 060734 $8.59"
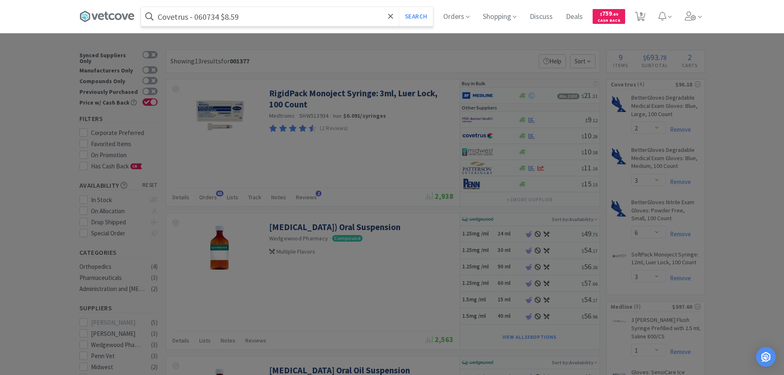
click at [208, 17] on input "Covetrus - 060734 $8.59" at bounding box center [287, 16] width 292 height 19
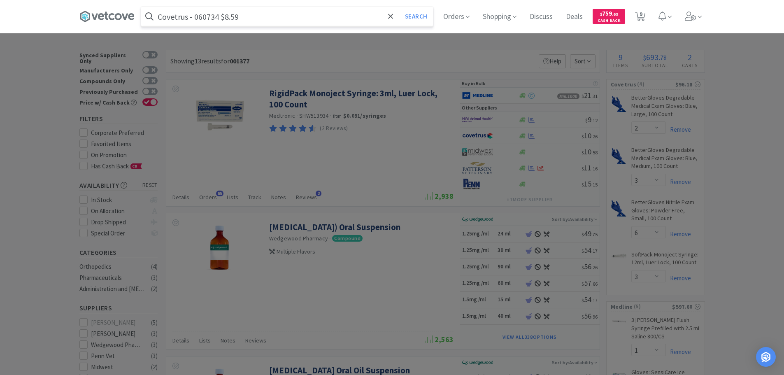
paste input "060734"
type input "060734"
click at [399, 7] on button "Search" at bounding box center [416, 16] width 34 height 19
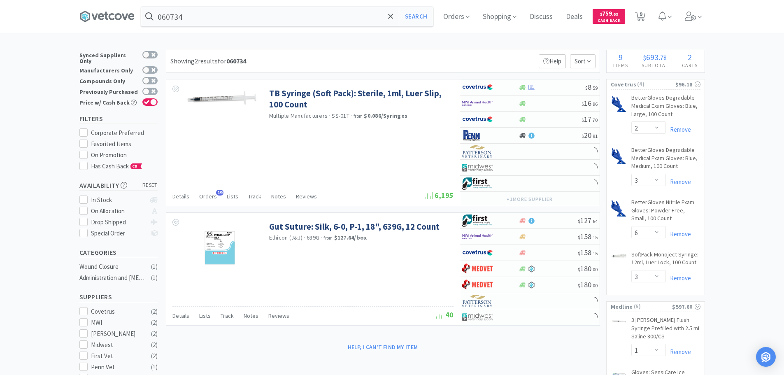
click at [392, 57] on div "Showing 2 results for 060734 Filters Help Sort" at bounding box center [383, 61] width 434 height 23
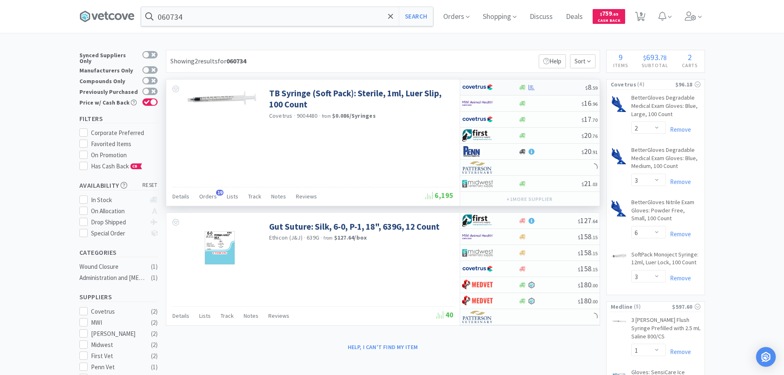
click at [563, 85] on div at bounding box center [551, 87] width 67 height 6
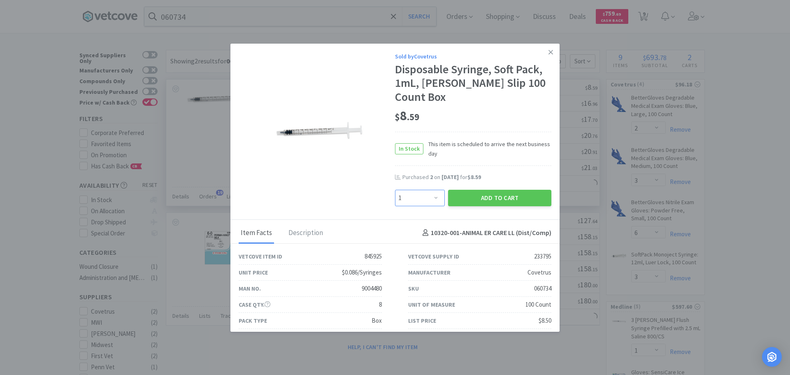
click at [410, 190] on select "Enter Quantity 1 2 3 4 5 6 7 8 9 10 11 12 13 14 15 16 17 18 19 20 Enter Quantity" at bounding box center [420, 198] width 50 height 16
select select "2"
click at [395, 190] on select "Enter Quantity 1 2 3 4 5 6 7 8 9 10 11 12 13 14 15 16 17 18 19 20 Enter Quantity" at bounding box center [420, 198] width 50 height 16
click at [488, 190] on button "Add to Cart" at bounding box center [499, 198] width 103 height 16
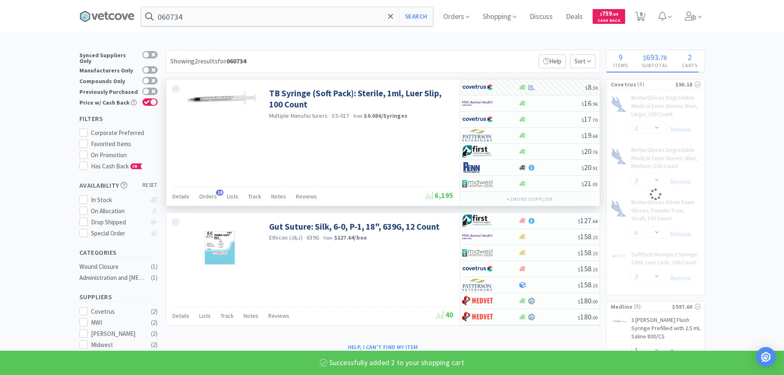
select select "2"
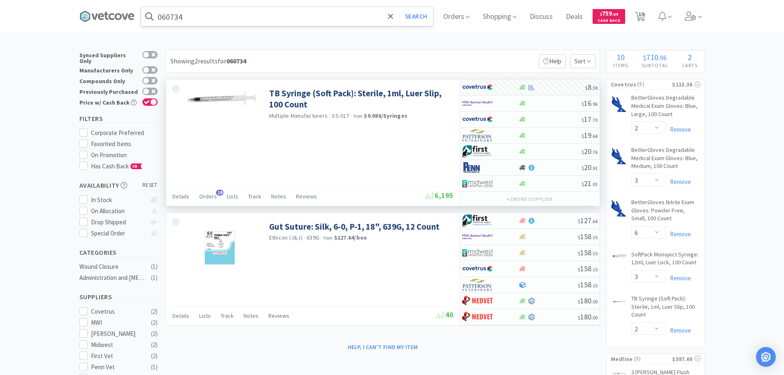
click at [262, 17] on input "060734" at bounding box center [287, 16] width 292 height 19
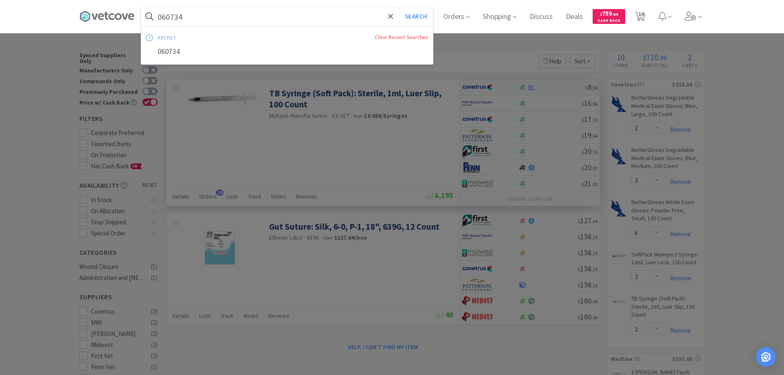
paste input "Covetrus - 071148 $1.36"
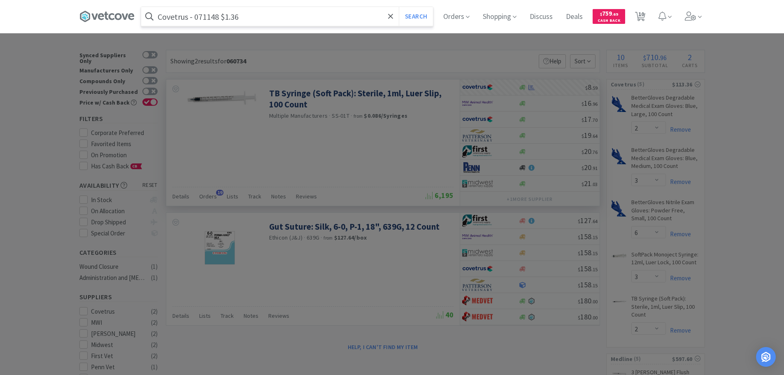
click at [204, 19] on input "Covetrus - 071148 $1.36" at bounding box center [287, 16] width 292 height 19
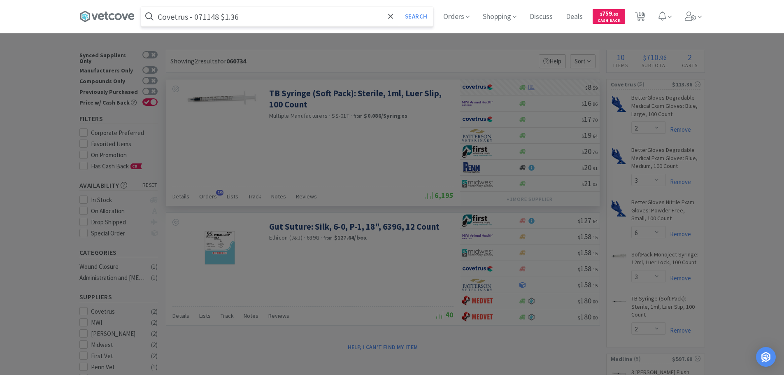
paste input "071148"
type input "071148"
click at [399, 7] on button "Search" at bounding box center [416, 16] width 34 height 19
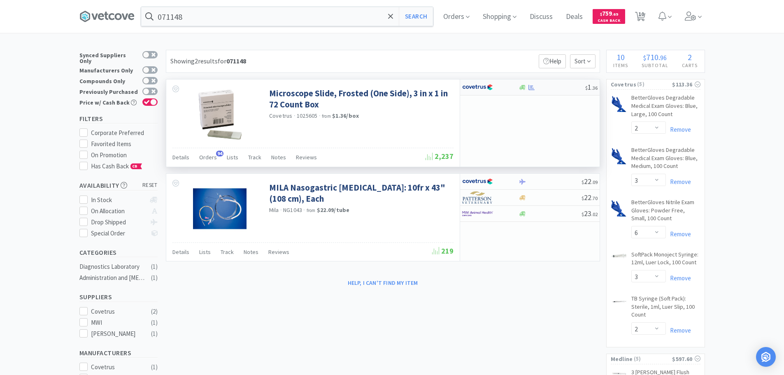
click at [569, 88] on div at bounding box center [551, 87] width 67 height 6
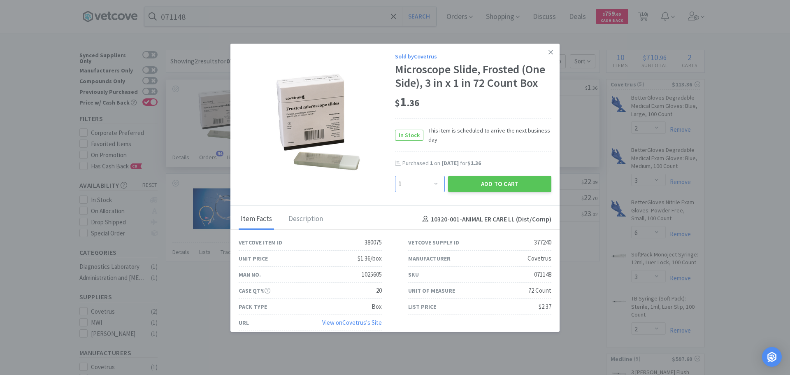
click at [422, 183] on select "Enter Quantity 1 2 3 4 5 6 7 8 9 10 11 12 13 14 15 16 17 18 19 20 Enter Quantity" at bounding box center [420, 184] width 50 height 16
select select "2"
click at [395, 176] on select "Enter Quantity 1 2 3 4 5 6 7 8 9 10 11 12 13 14 15 16 17 18 19 20 Enter Quantity" at bounding box center [420, 184] width 50 height 16
click at [466, 185] on button "Add to Cart" at bounding box center [499, 184] width 103 height 16
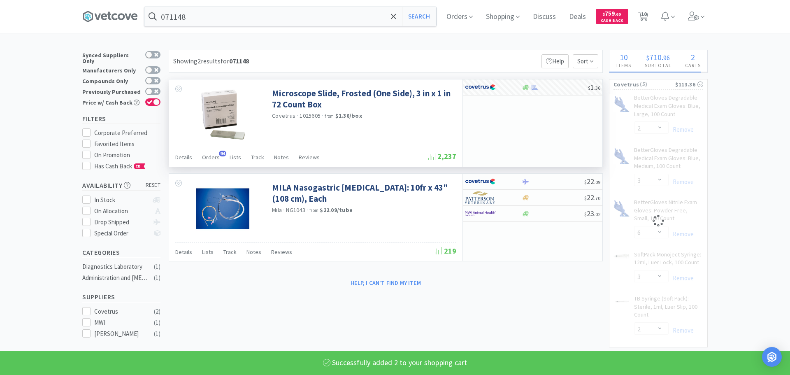
select select "2"
select select "3"
select select "2"
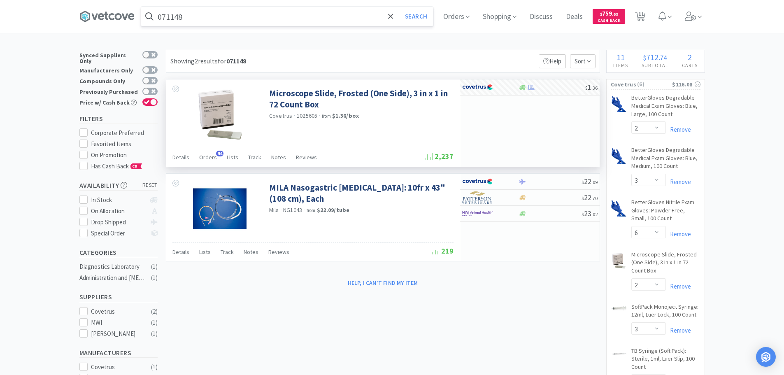
click at [258, 19] on input "071148" at bounding box center [287, 16] width 292 height 19
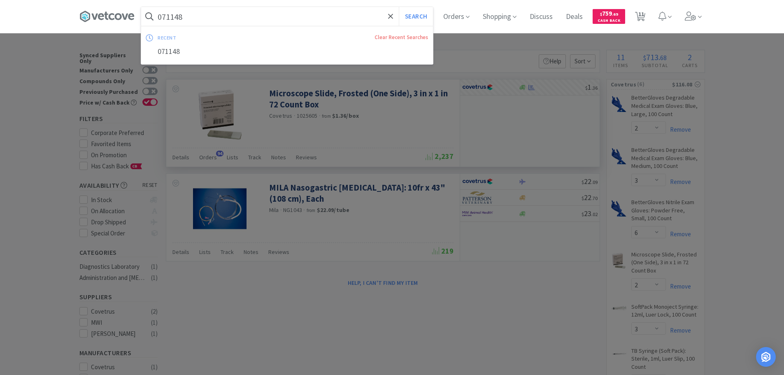
paste input "Medline Industries, Inc. - NON25496H $0.2208"
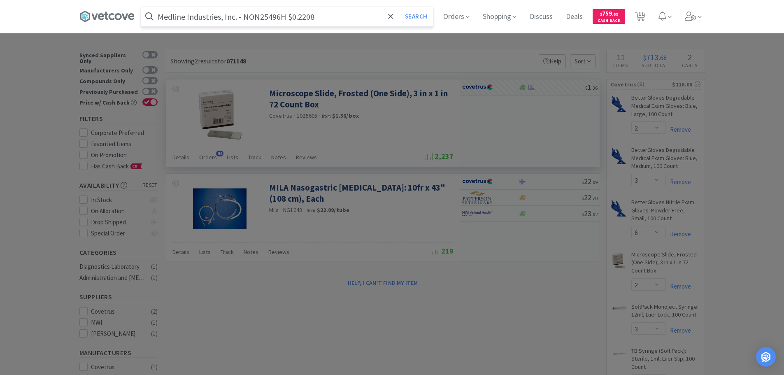
click at [260, 17] on input "Medline Industries, Inc. - NON25496H $0.2208" at bounding box center [287, 16] width 292 height 19
paste input "NON25496H"
click at [260, 17] on input "NON25496H" at bounding box center [287, 16] width 292 height 19
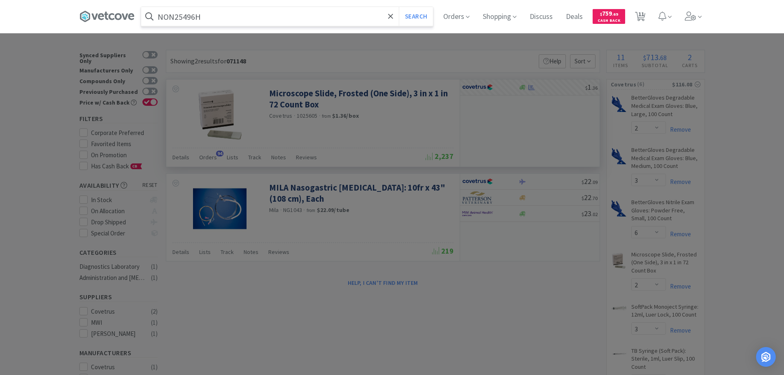
type input "NON25496H"
click at [399, 7] on button "Search" at bounding box center [416, 16] width 34 height 19
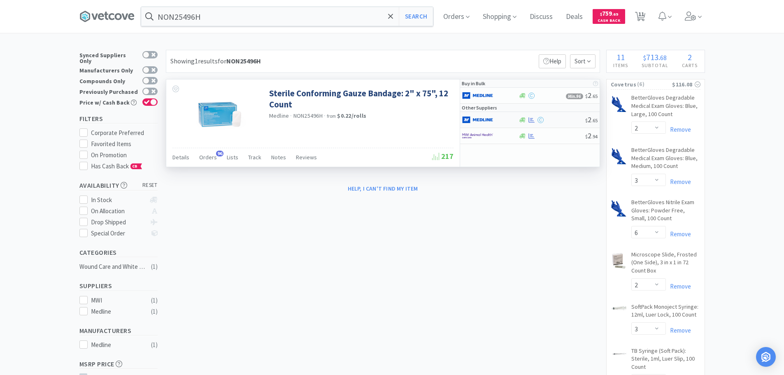
click at [559, 120] on div at bounding box center [551, 120] width 67 height 6
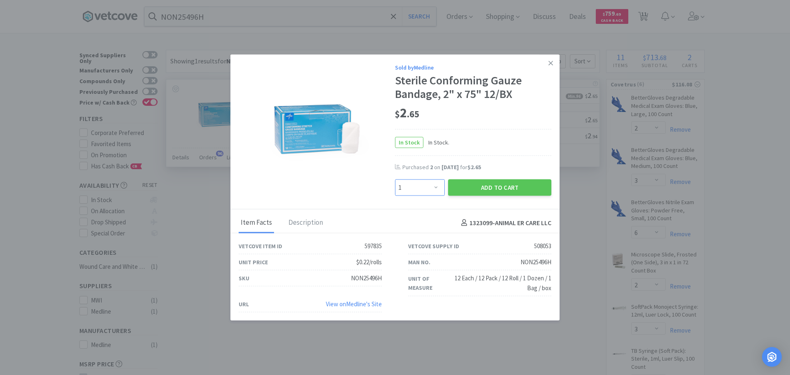
click at [420, 187] on select "Enter Quantity 1 2 3 4 5 6 7 8 9 10 11 12 13 14 15 16 17 18 19 20 Enter Quantity" at bounding box center [420, 187] width 50 height 16
select select "2"
click at [395, 179] on select "Enter Quantity 1 2 3 4 5 6 7 8 9 10 11 12 13 14 15 16 17 18 19 20 Enter Quantity" at bounding box center [420, 187] width 50 height 16
click at [466, 187] on button "Add to Cart" at bounding box center [499, 187] width 103 height 16
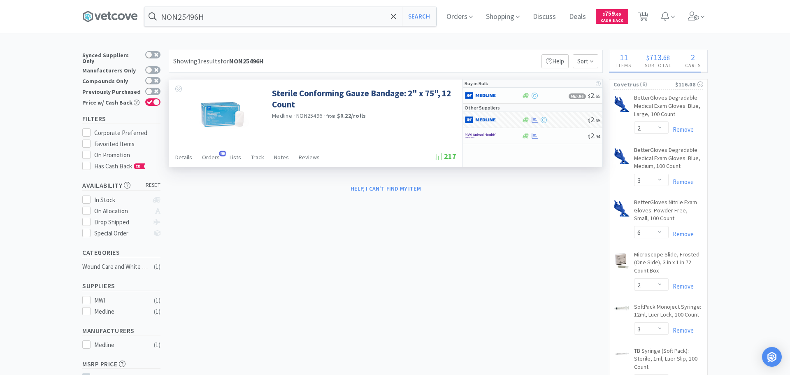
select select "2"
click at [251, 12] on input "NON25496H" at bounding box center [287, 16] width 292 height 19
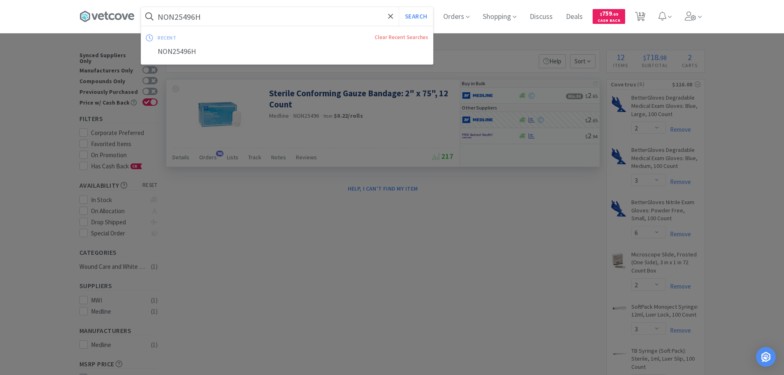
paste input "Ampicillin Inj. 33mg/mL"
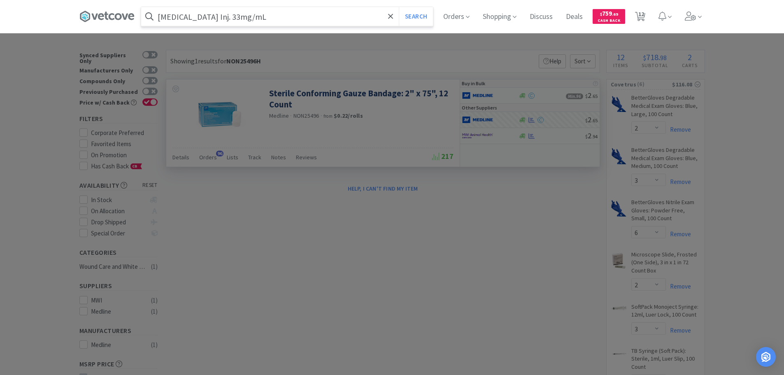
drag, startPoint x: 249, startPoint y: 14, endPoint x: 197, endPoint y: 16, distance: 51.9
click at [197, 16] on input "Ampicillin Inj. 33mg/mL" at bounding box center [287, 16] width 292 height 19
type input "Ampicillin 1 gram"
click at [399, 7] on button "Search" at bounding box center [416, 16] width 34 height 19
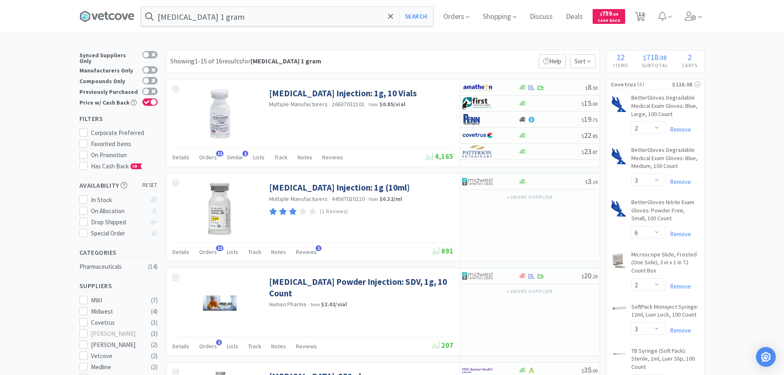
click at [430, 63] on div "Showing 1-15 of 16 results for Ampicillin 1 gram Filters Help Sort" at bounding box center [383, 61] width 434 height 23
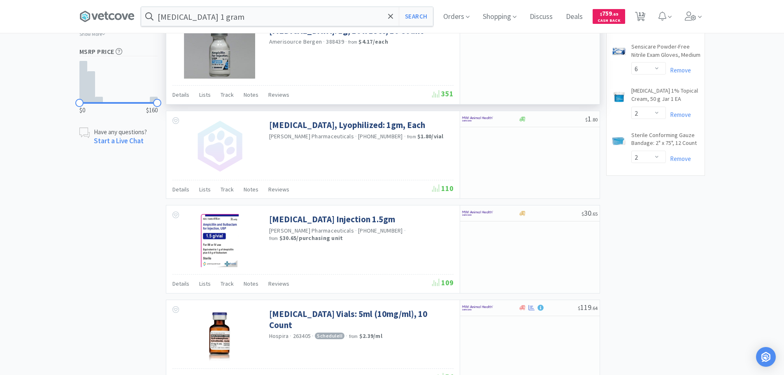
scroll to position [535, 0]
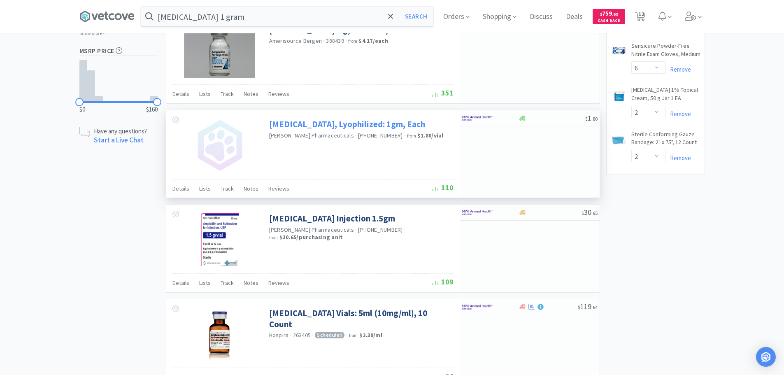
click at [401, 129] on link "[MEDICAL_DATA], Lyophilized: 1gm, Each" at bounding box center [347, 123] width 156 height 11
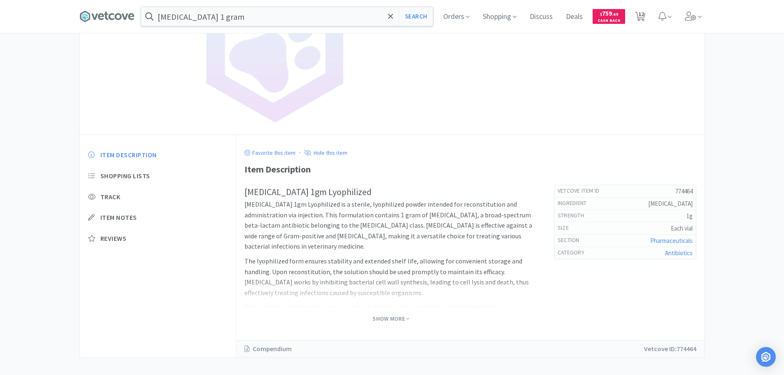
scroll to position [123, 0]
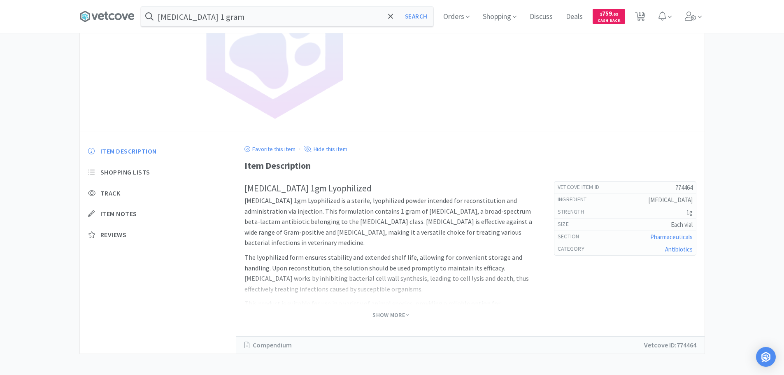
click at [401, 308] on div "Show More" at bounding box center [390, 312] width 293 height 16
click at [401, 314] on span "Show More" at bounding box center [390, 315] width 37 height 8
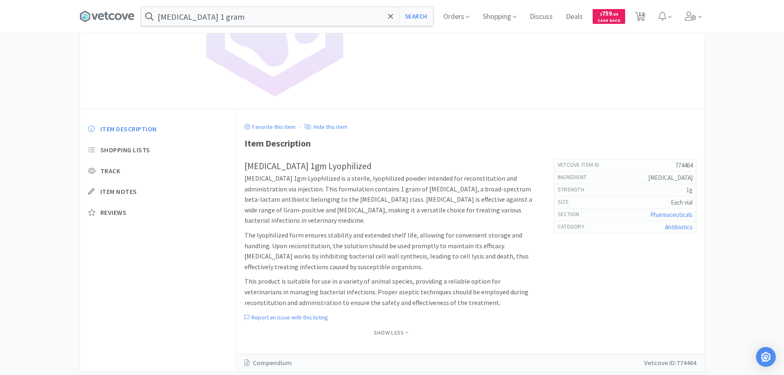
scroll to position [167, 0]
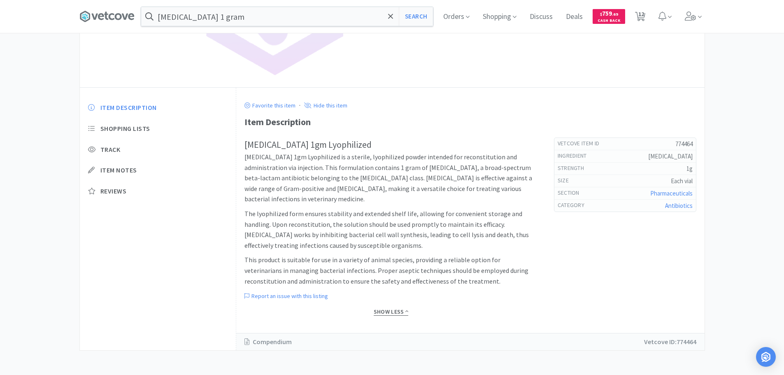
click at [400, 313] on span "Show Less" at bounding box center [390, 312] width 35 height 8
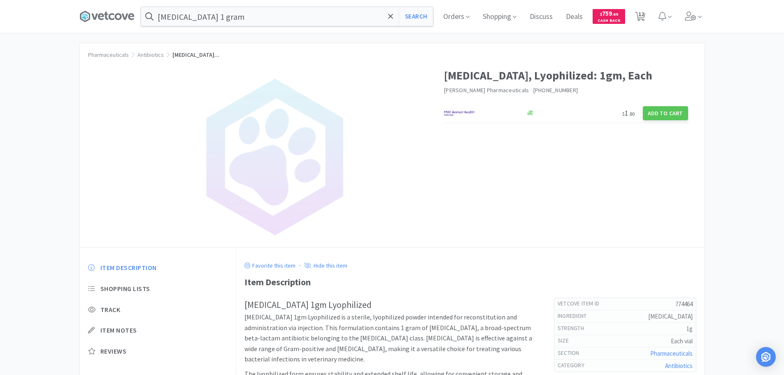
scroll to position [0, 0]
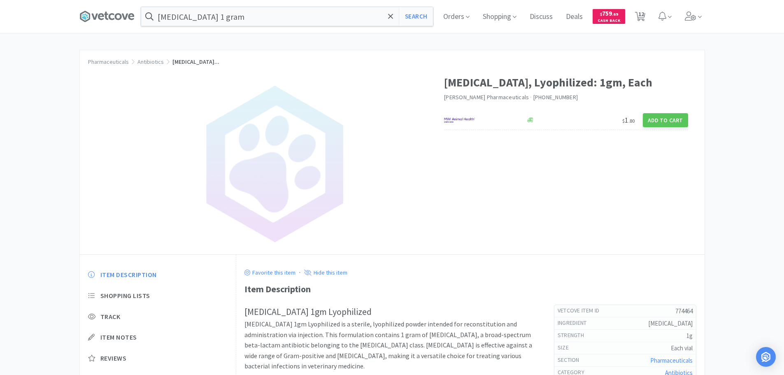
select select "2"
select select "3"
select select "6"
select select "2"
select select "3"
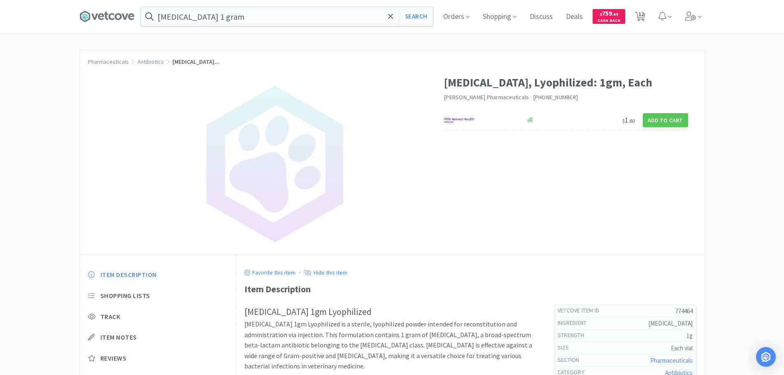
select select "2"
select select "1"
select select "2"
select select "7"
select select "6"
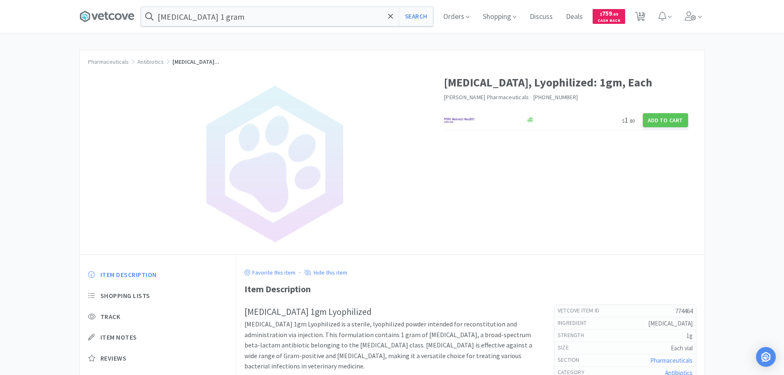
select select "2"
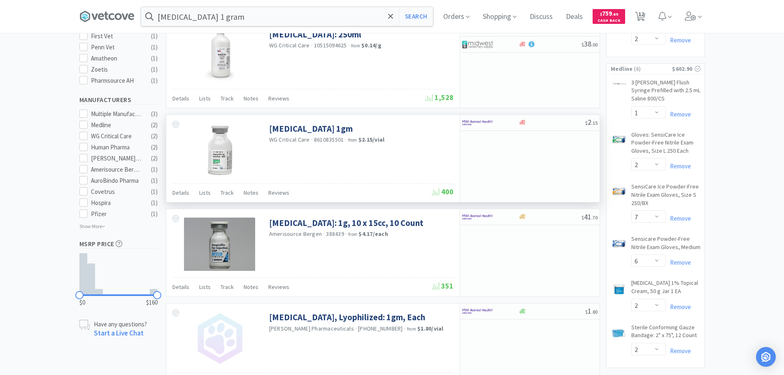
scroll to position [329, 0]
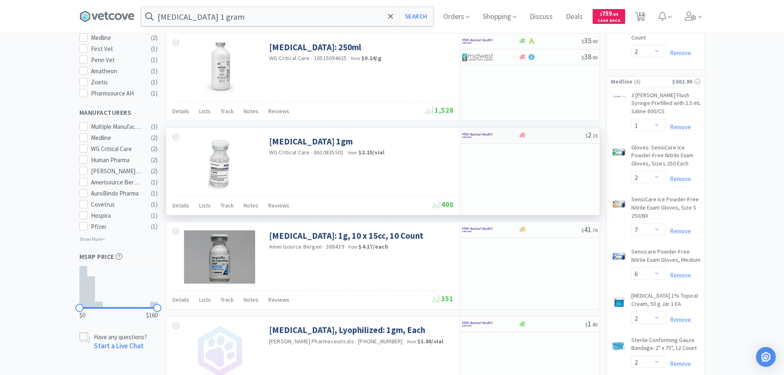
click at [557, 136] on div at bounding box center [551, 135] width 67 height 6
select select "1"
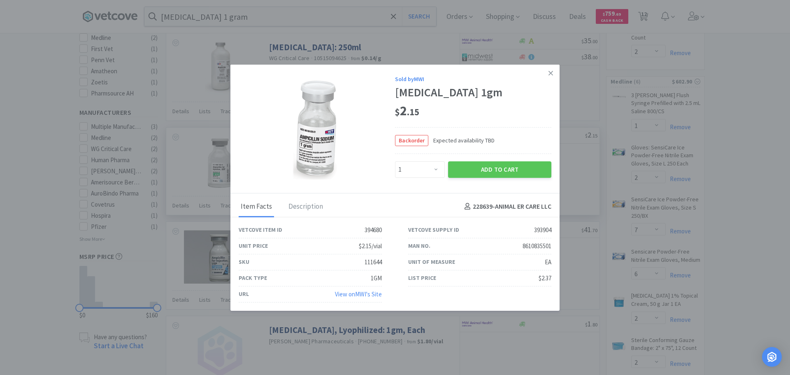
click at [432, 300] on div "Vetcove Item ID 394680 Vetcove Supply ID 393904 Unit Price $2.15/vial Man No. 8…" at bounding box center [394, 262] width 339 height 80
click at [368, 294] on link "View on MWI 's Site" at bounding box center [358, 294] width 47 height 8
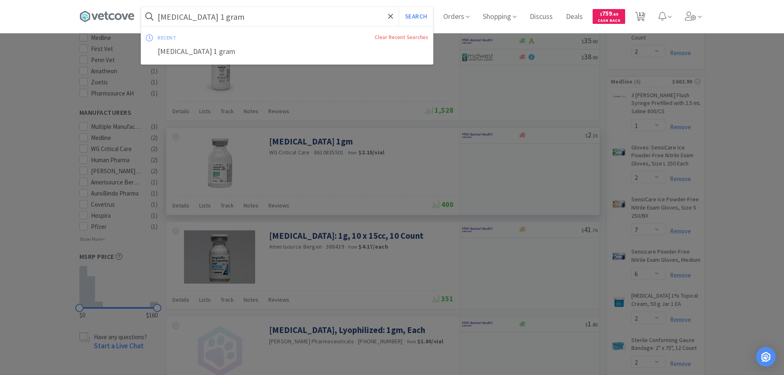
click at [271, 16] on input "Ampicillin 1 gram" at bounding box center [287, 16] width 292 height 19
paste input "86108-335-01"
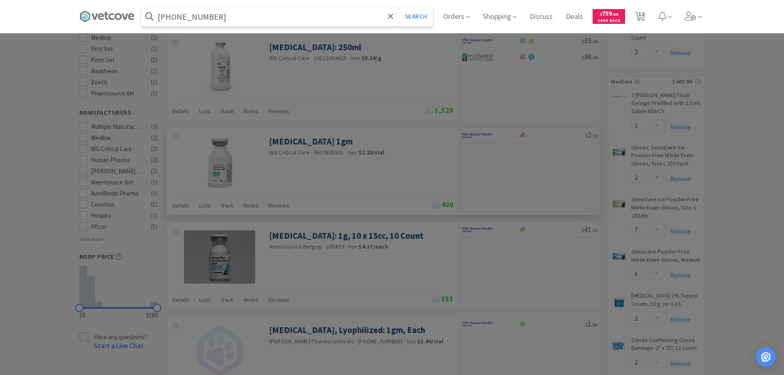
click at [399, 7] on button "Search" at bounding box center [416, 16] width 34 height 19
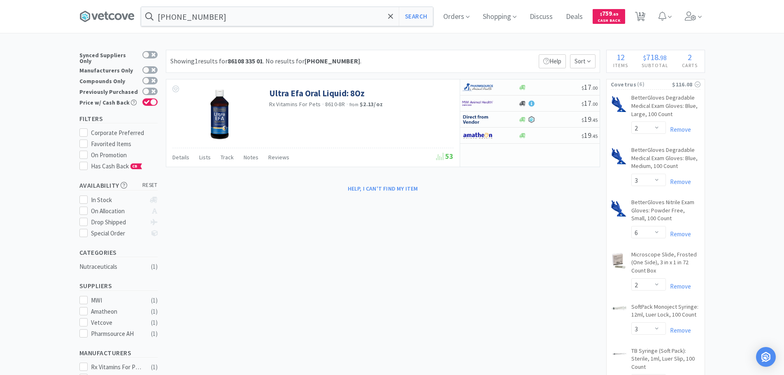
type input "Ampicillin 1 gram"
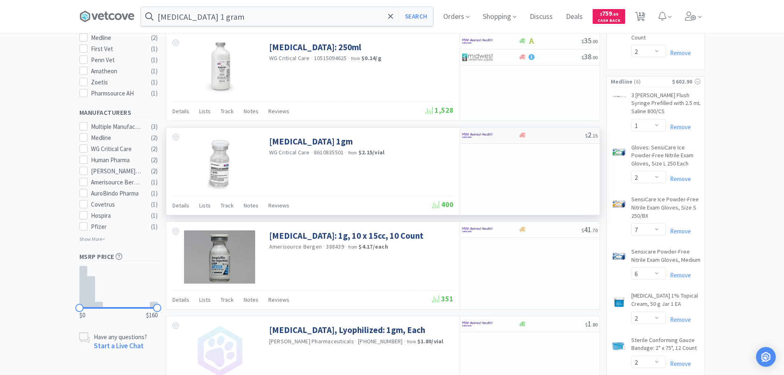
click at [545, 136] on div at bounding box center [551, 135] width 67 height 6
select select "1"
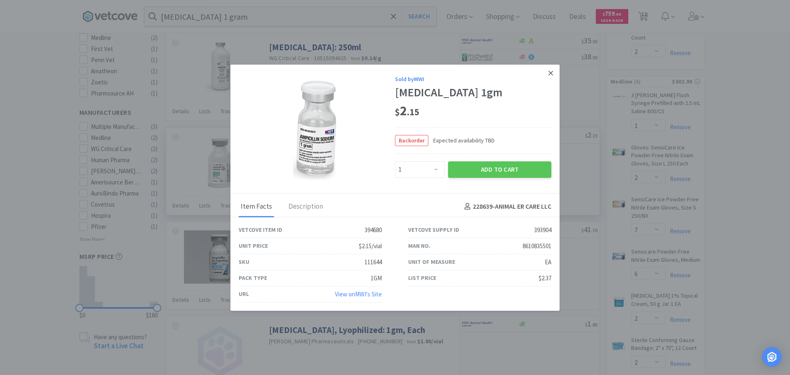
click at [550, 72] on icon at bounding box center [550, 73] width 5 height 5
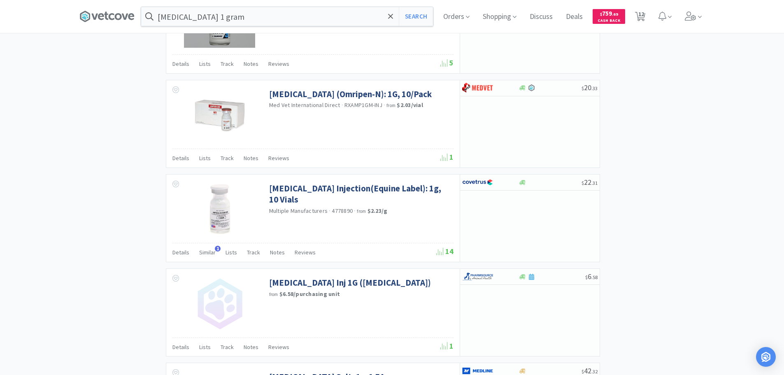
scroll to position [946, 0]
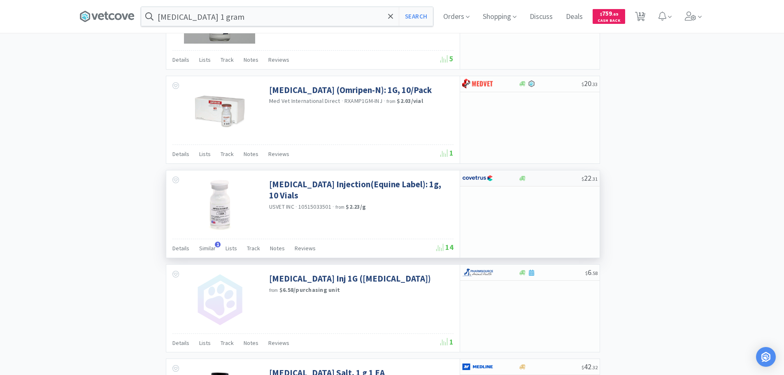
click at [547, 176] on div at bounding box center [549, 178] width 63 height 6
select select "1"
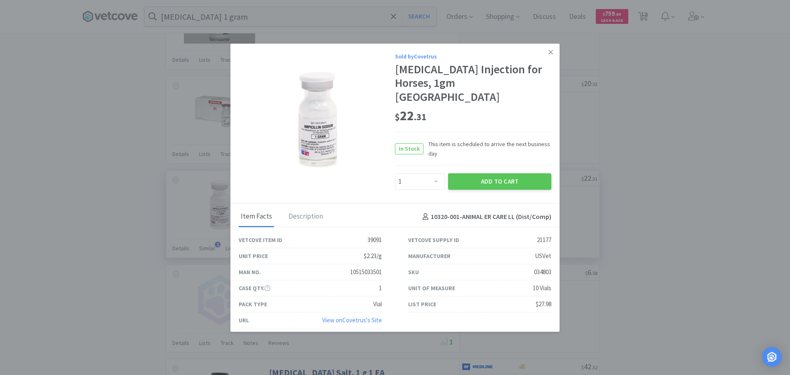
click at [543, 267] on div "034803" at bounding box center [542, 272] width 17 height 10
copy div "034803"
drag, startPoint x: 431, startPoint y: 106, endPoint x: 400, endPoint y: 104, distance: 30.5
click at [400, 107] on div "$ 22 . 31" at bounding box center [473, 115] width 156 height 17
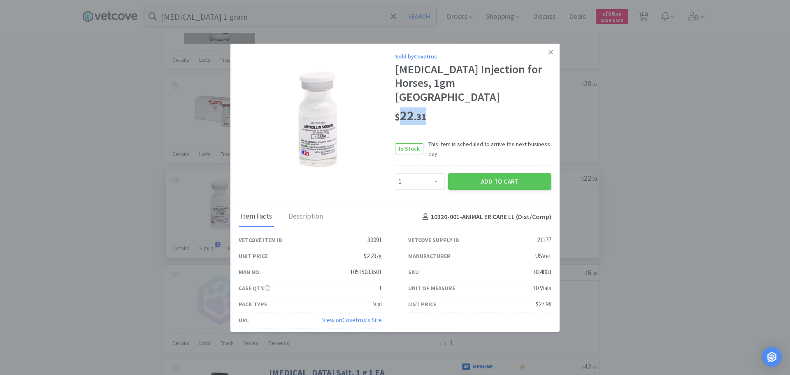
copy span "22 . 31"
click at [546, 51] on link at bounding box center [550, 53] width 14 height 18
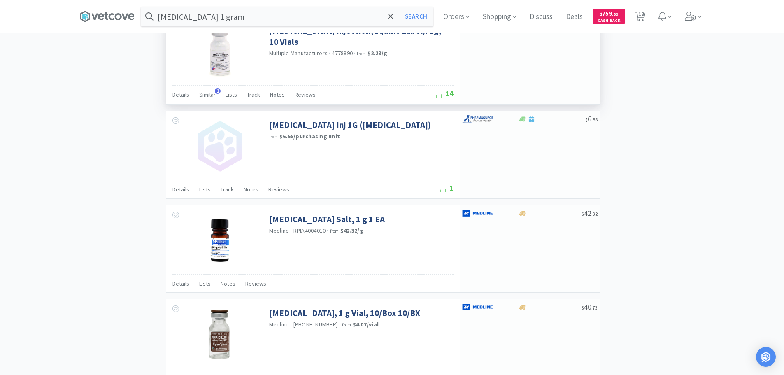
scroll to position [1105, 0]
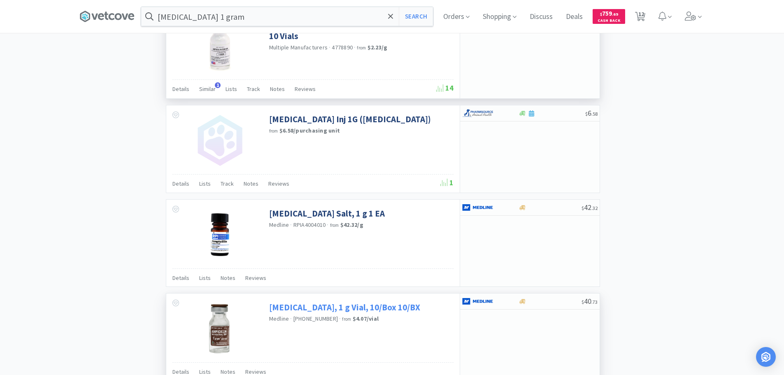
click at [401, 310] on link "[MEDICAL_DATA], 1 g Vial, 10/Box 10/BX" at bounding box center [344, 306] width 151 height 11
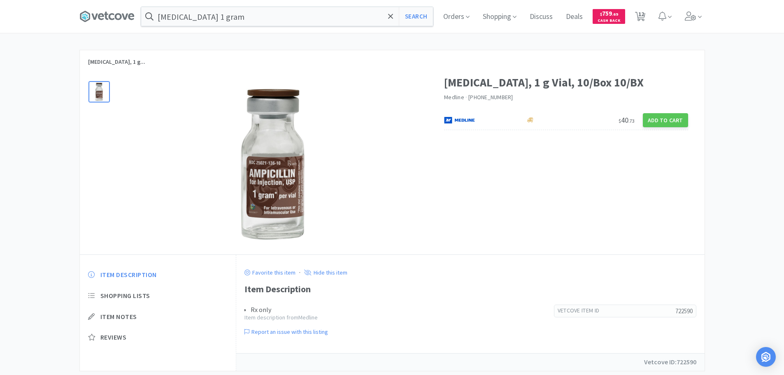
click at [386, 202] on div at bounding box center [274, 163] width 307 height 165
drag, startPoint x: 510, startPoint y: 97, endPoint x: 475, endPoint y: 100, distance: 35.5
click at [475, 100] on div "Medline · 25021-136-10 25021-136-10" at bounding box center [566, 97] width 244 height 9
copy gu-sc-dial "[PHONE_NUMBER]"
select select "2"
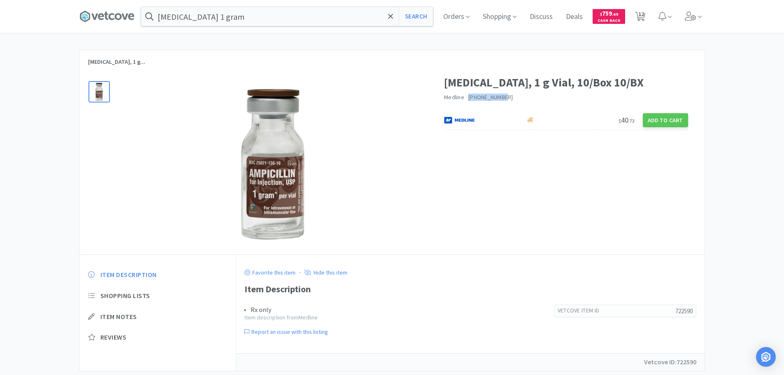
select select "3"
select select "6"
select select "2"
select select "3"
select select "2"
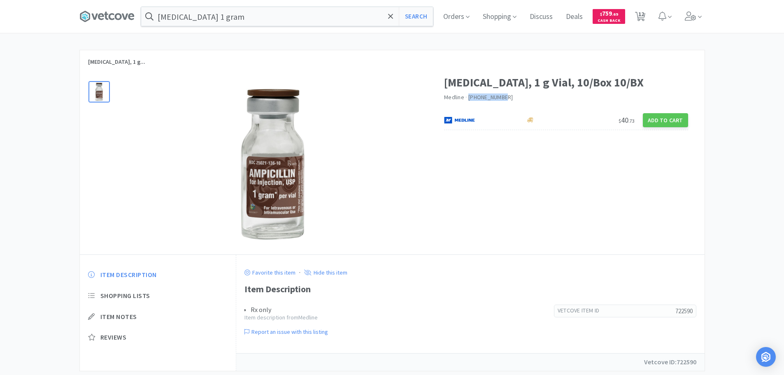
select select "1"
select select "2"
select select "7"
select select "6"
select select "2"
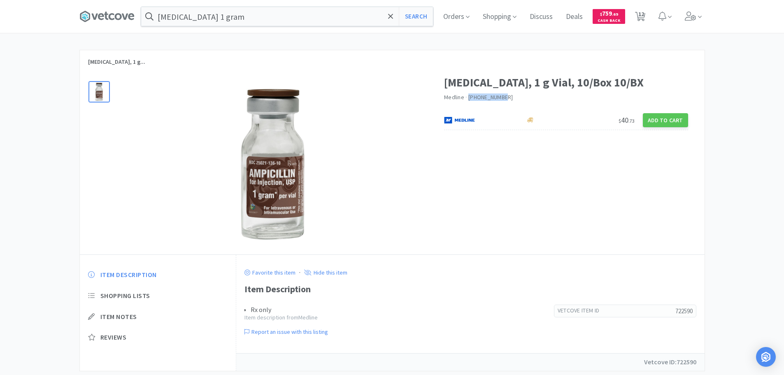
select select "2"
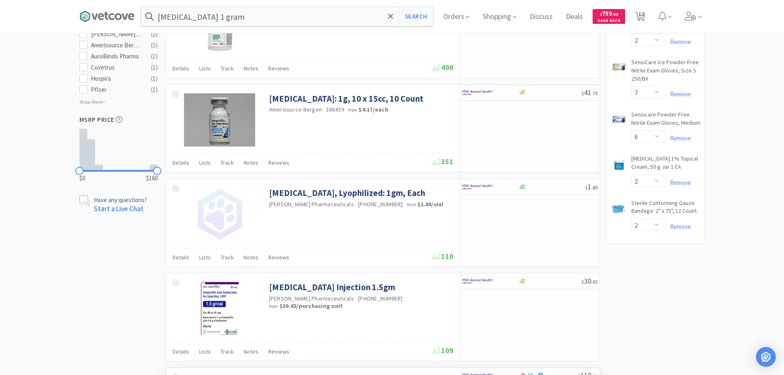
scroll to position [466, 0]
click at [549, 187] on div at bounding box center [551, 187] width 67 height 6
select select "1"
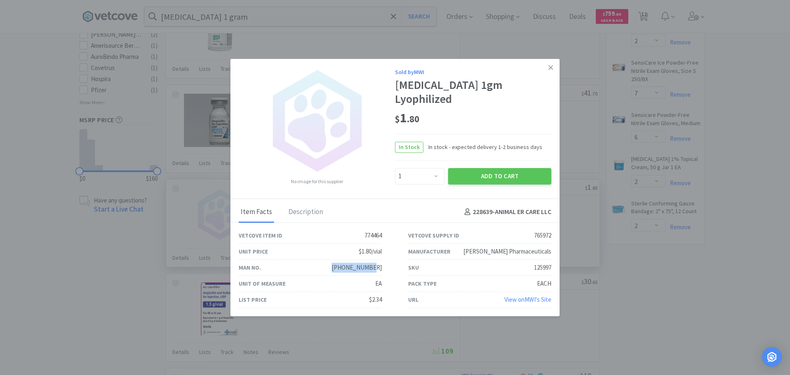
drag, startPoint x: 384, startPoint y: 267, endPoint x: 348, endPoint y: 270, distance: 35.9
click at [348, 270] on div "Man No. 72485-421-01 72485-421-01" at bounding box center [309, 268] width 169 height 16
copy gu-sc-dial "[PHONE_NUMBER]"
click at [549, 68] on icon at bounding box center [550, 67] width 5 height 7
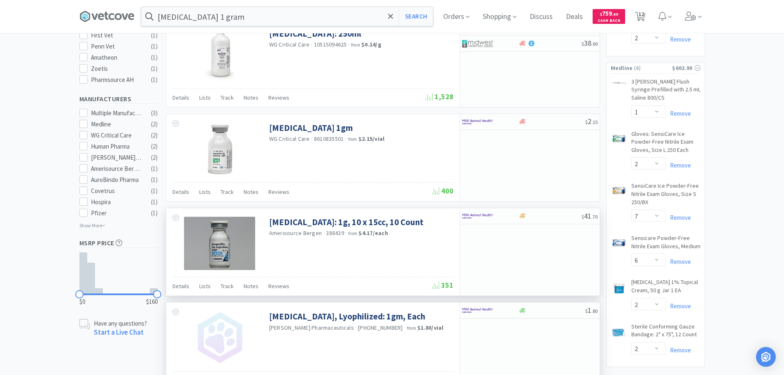
scroll to position [342, 0]
click at [552, 119] on div at bounding box center [551, 122] width 67 height 6
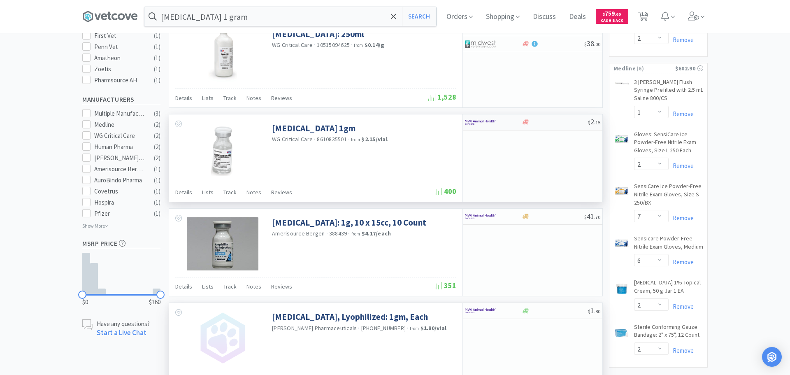
select select "1"
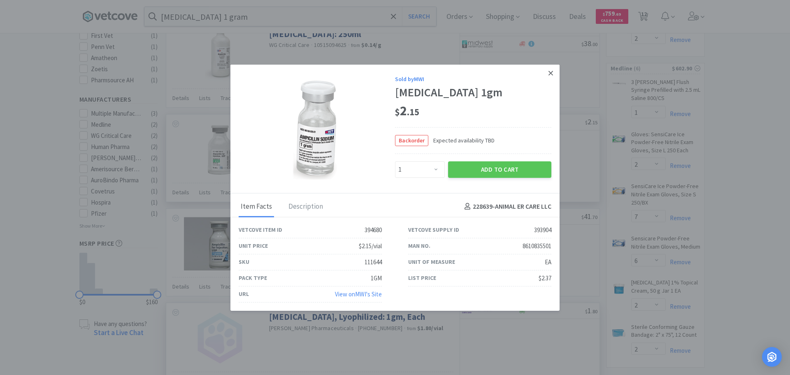
click at [549, 75] on icon at bounding box center [550, 72] width 5 height 7
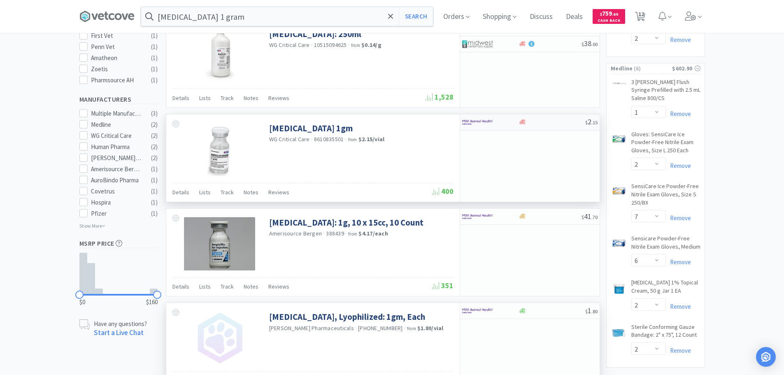
click at [540, 124] on div at bounding box center [551, 122] width 67 height 6
select select "1"
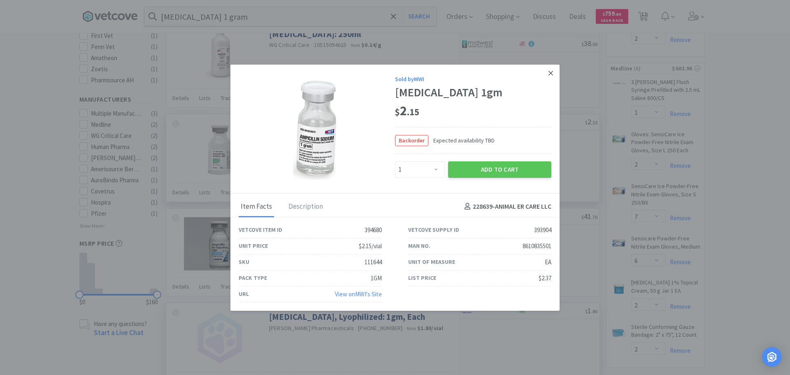
click at [550, 74] on icon at bounding box center [550, 73] width 5 height 5
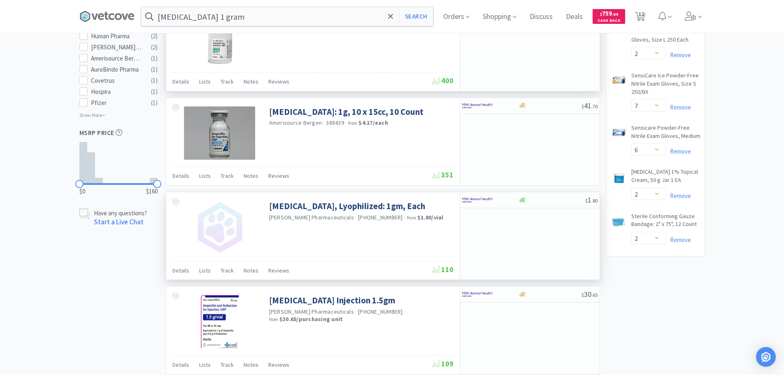
scroll to position [466, 0]
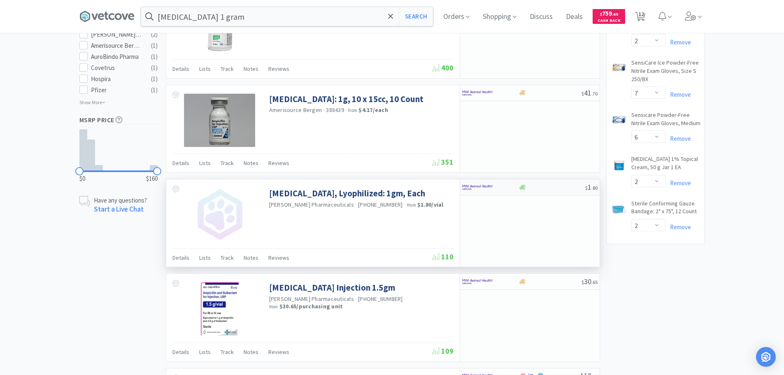
click at [541, 192] on div "$ 1 . 80" at bounding box center [529, 187] width 139 height 16
select select "1"
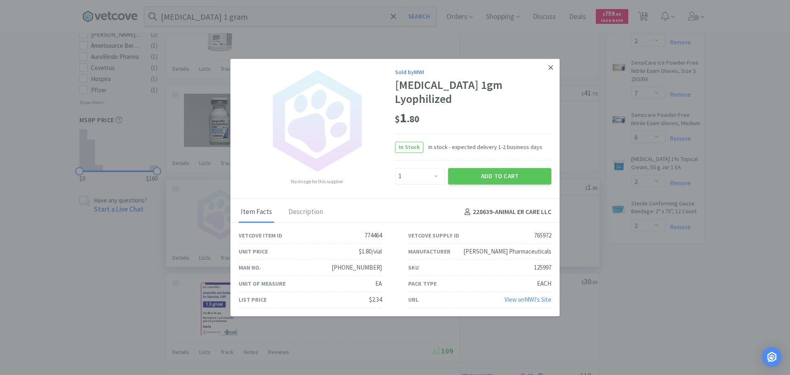
click at [549, 66] on icon at bounding box center [550, 67] width 5 height 5
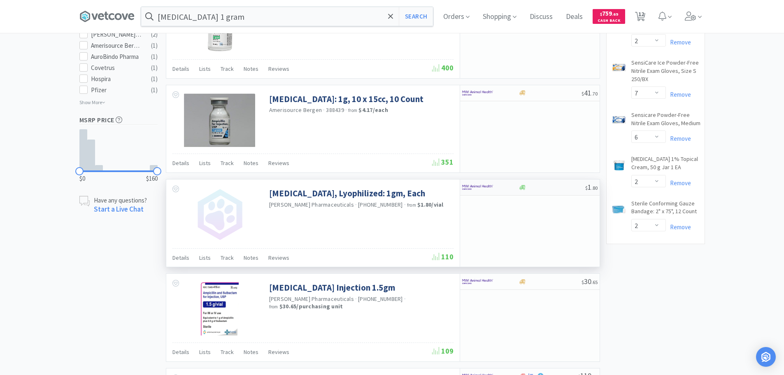
click at [549, 186] on div at bounding box center [551, 187] width 67 height 6
select select "1"
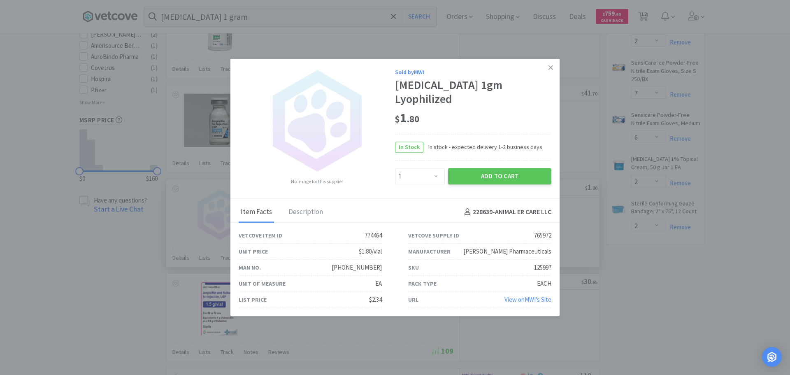
click at [541, 267] on div "125997" at bounding box center [542, 267] width 17 height 10
copy div "125997"
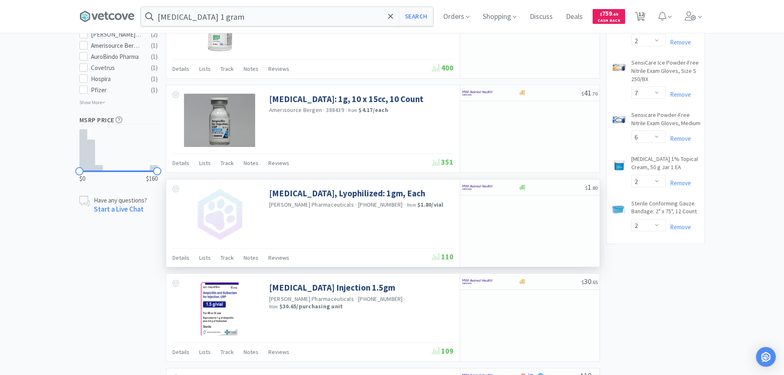
click at [261, 16] on input "Ampicillin 1 gram" at bounding box center [287, 16] width 292 height 19
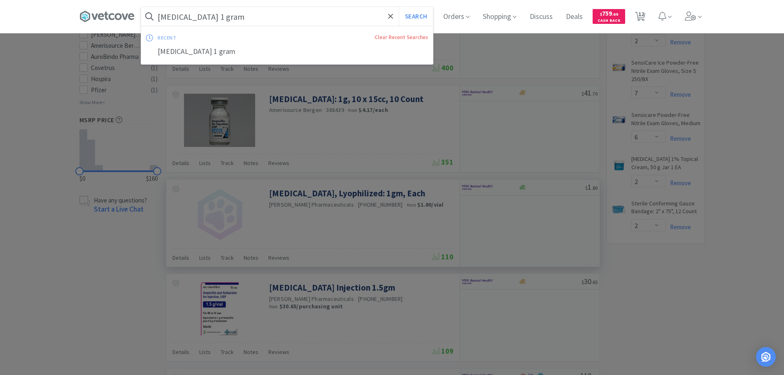
paste input "Covetrus - 056684 $0.0323"
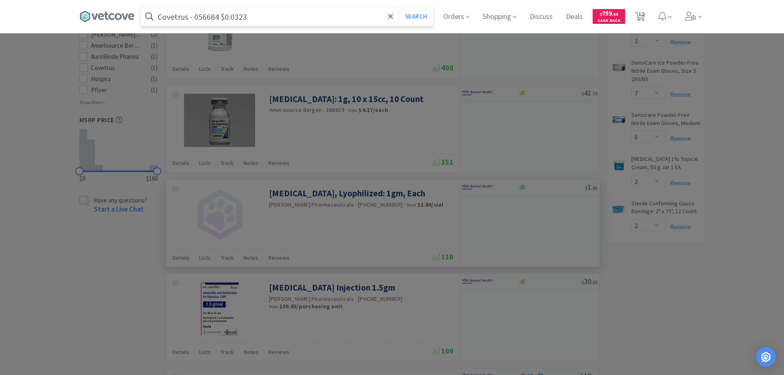
click at [205, 17] on input "Covetrus - 056684 $0.0323" at bounding box center [287, 16] width 292 height 19
paste input "056684"
type input "056684"
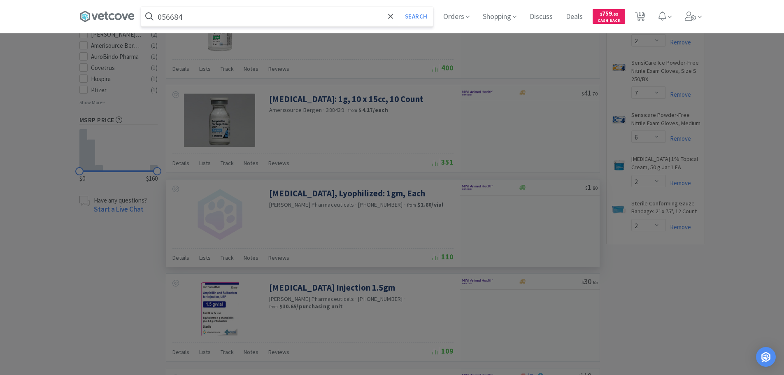
click at [399, 7] on button "Search" at bounding box center [416, 16] width 34 height 19
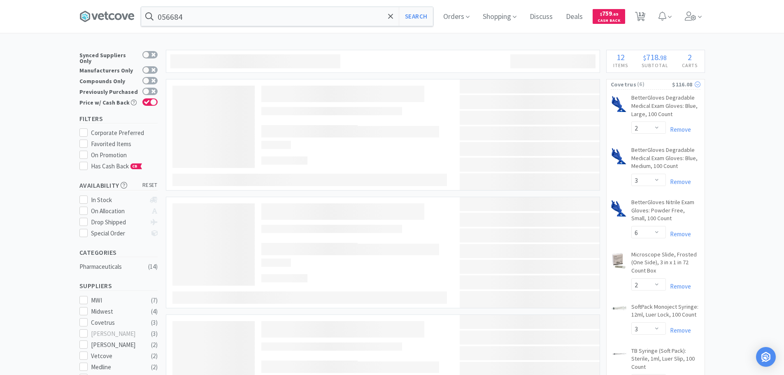
click at [657, 84] on span "( 6 )" at bounding box center [654, 84] width 36 height 8
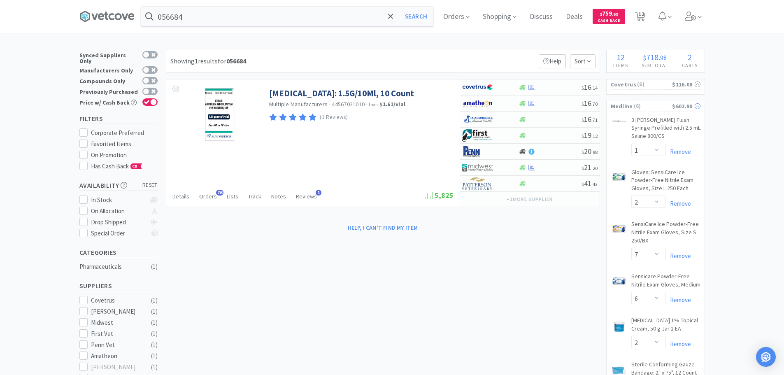
click at [651, 109] on span "( 6 )" at bounding box center [652, 106] width 39 height 8
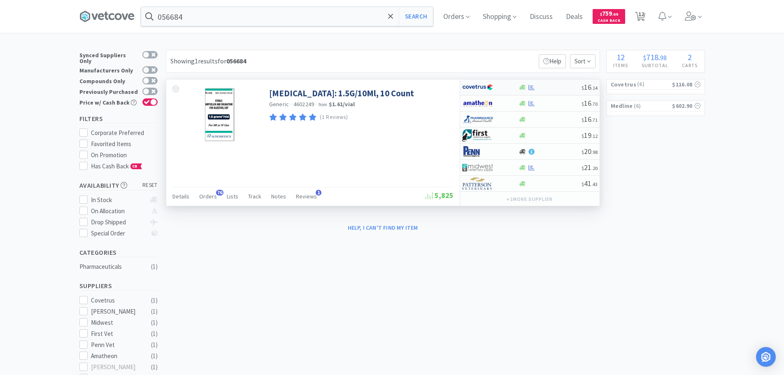
click at [552, 88] on div at bounding box center [549, 87] width 63 height 6
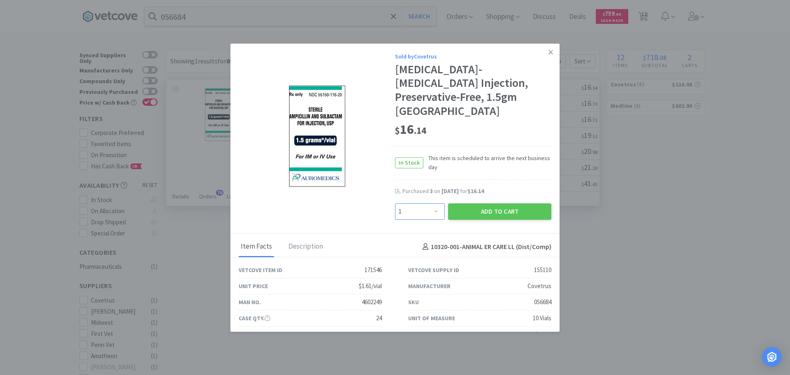
click at [422, 207] on select "Enter Quantity 1 2 3 4 5 6 7 8 9 10 11 12 13 14 15 16 17 18 19 20 Enter Quantity" at bounding box center [420, 211] width 50 height 16
select select "2"
click at [395, 203] on select "Enter Quantity 1 2 3 4 5 6 7 8 9 10 11 12 13 14 15 16 17 18 19 20 Enter Quantity" at bounding box center [420, 211] width 50 height 16
click at [455, 216] on button "Add to Cart" at bounding box center [499, 211] width 103 height 16
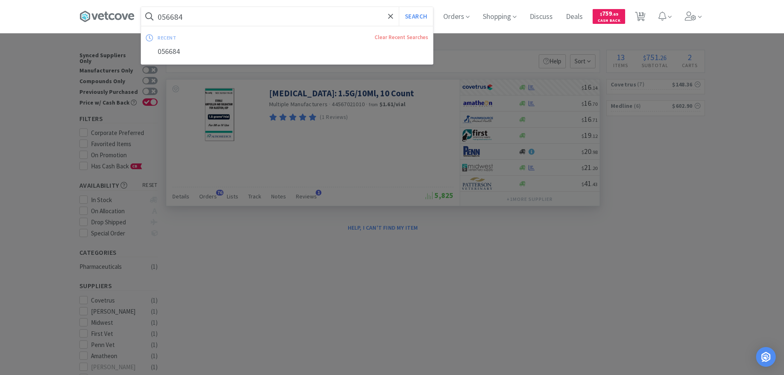
click at [243, 16] on input "056684" at bounding box center [287, 16] width 292 height 19
paste input "Covetrus - 002014 $7.3"
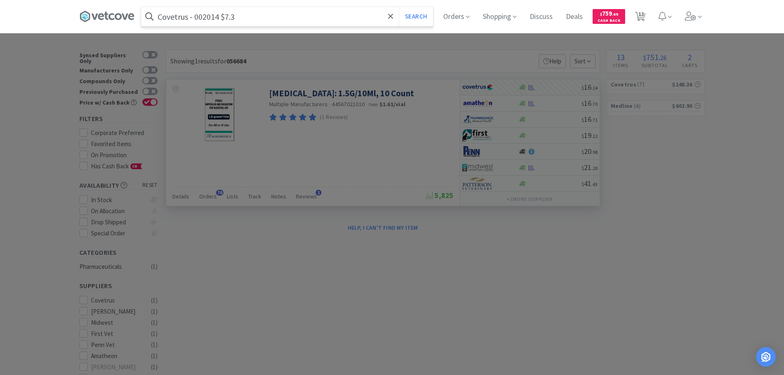
click at [204, 16] on input "Covetrus - 002014 $7.3" at bounding box center [287, 16] width 292 height 19
paste input "002014"
type input "002014"
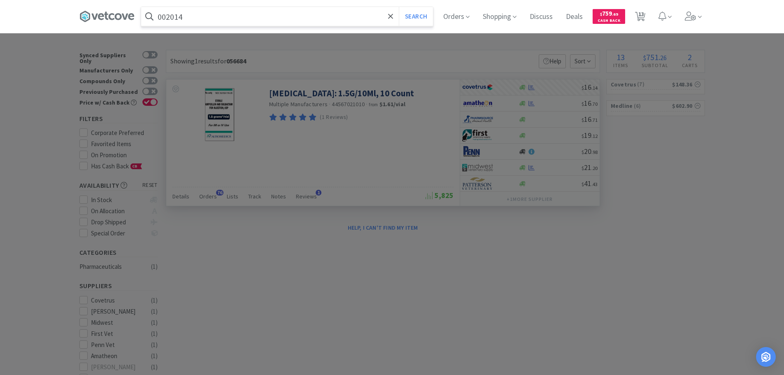
click at [399, 7] on button "Search" at bounding box center [416, 16] width 34 height 19
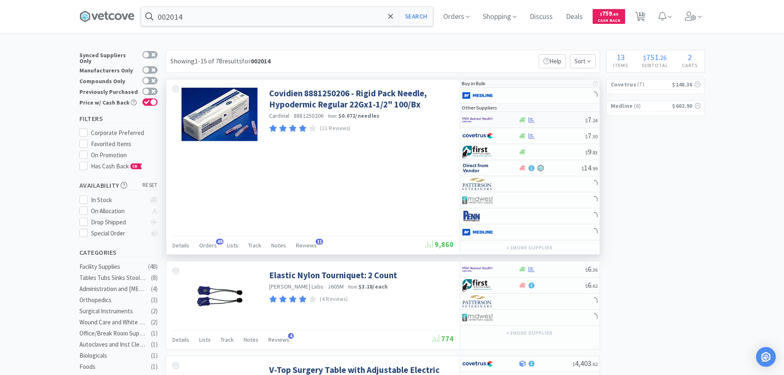
click at [549, 120] on div at bounding box center [551, 120] width 67 height 6
select select "1"
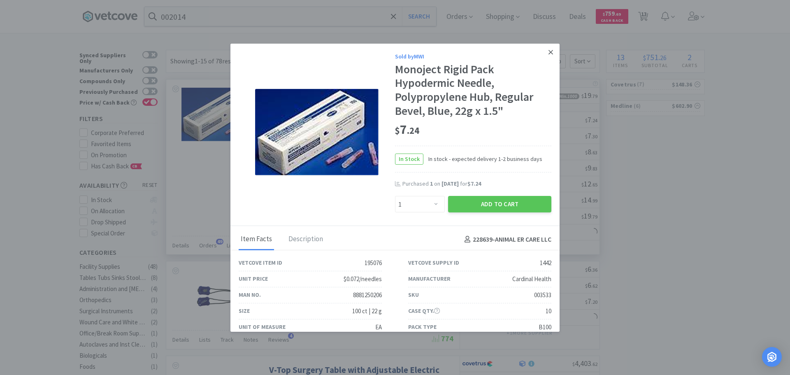
click at [548, 54] on icon at bounding box center [550, 52] width 5 height 5
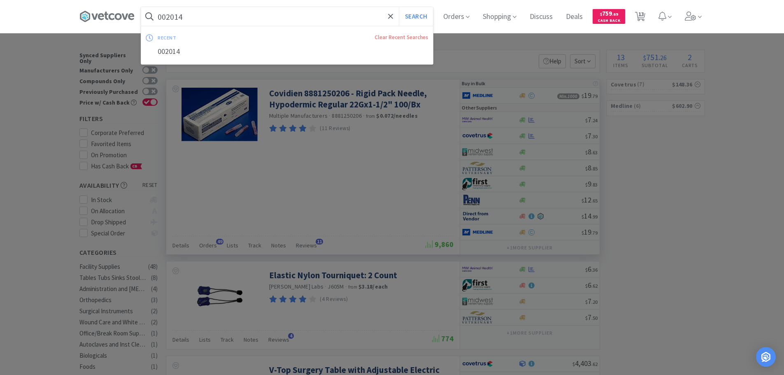
click at [256, 22] on input "002014" at bounding box center [287, 16] width 292 height 19
paste input "Covetrus - 004470 $6.5"
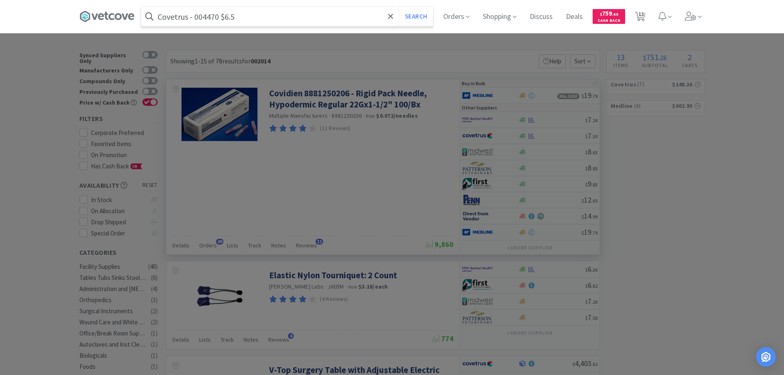
click at [221, 18] on input "Covetrus - 004470 $6.5" at bounding box center [287, 16] width 292 height 19
click at [209, 16] on input "Covetrus - 004470 $6.5" at bounding box center [287, 16] width 292 height 19
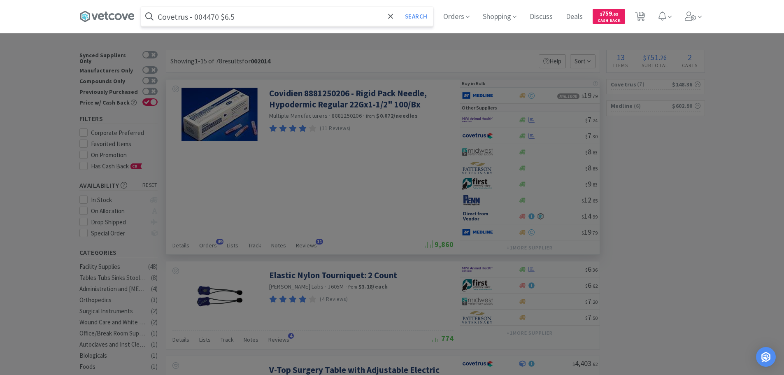
click at [209, 16] on input "Covetrus - 004470 $6.5" at bounding box center [287, 16] width 292 height 19
paste input "004470"
type input "004470"
click at [399, 7] on button "Search" at bounding box center [416, 16] width 34 height 19
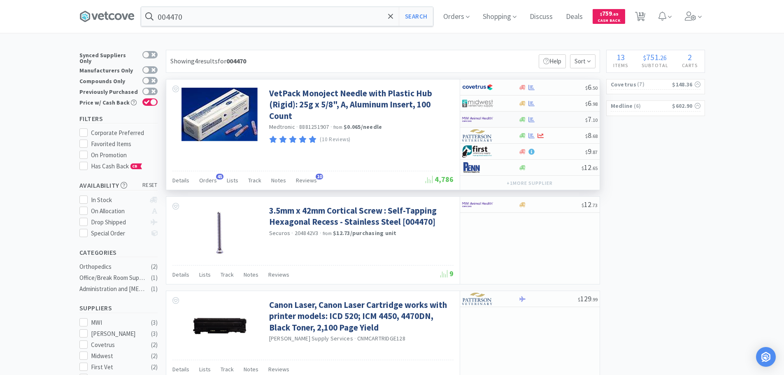
click at [554, 120] on div at bounding box center [551, 119] width 67 height 6
select select "1"
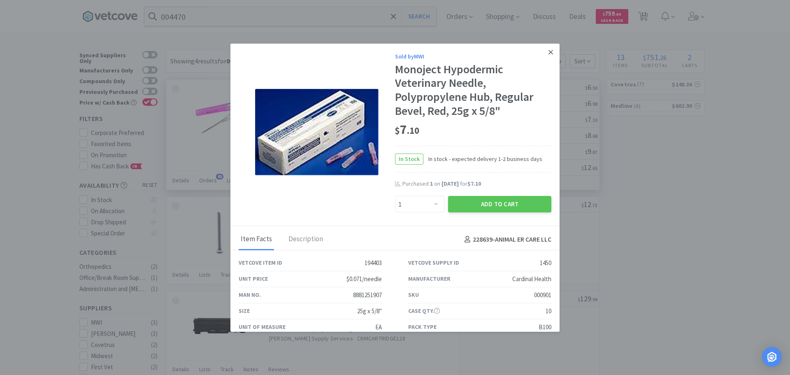
click at [548, 51] on icon at bounding box center [550, 52] width 5 height 7
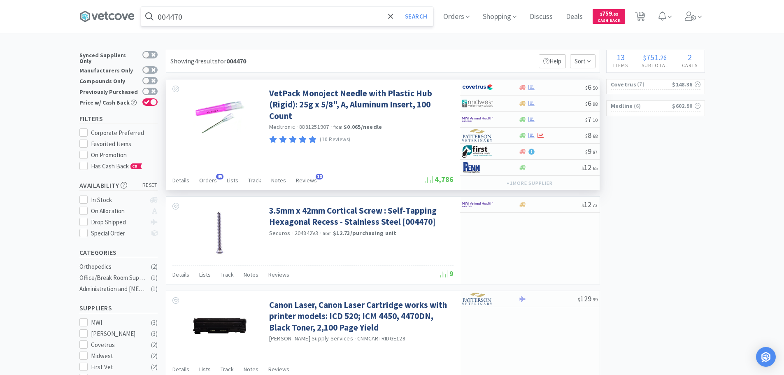
click at [260, 23] on input "004470" at bounding box center [287, 16] width 292 height 19
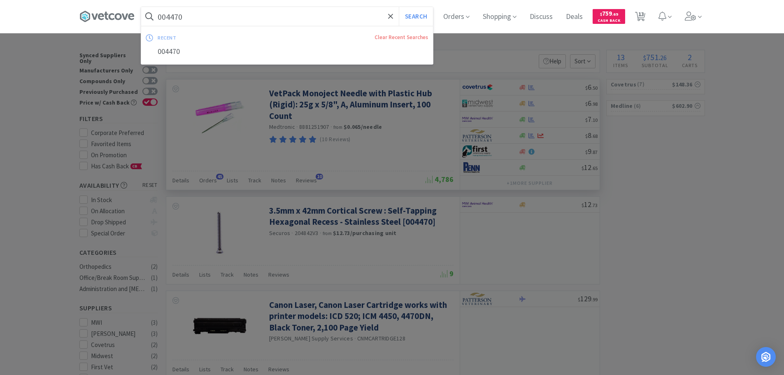
paste input "Covetrus - 004472 $6.5"
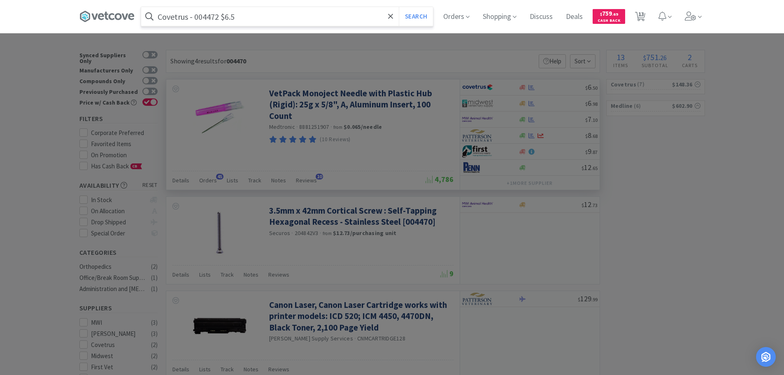
click at [210, 19] on input "Covetrus - 004472 $6.5" at bounding box center [287, 16] width 292 height 19
paste input "004472"
click at [210, 19] on input "004472" at bounding box center [287, 16] width 292 height 19
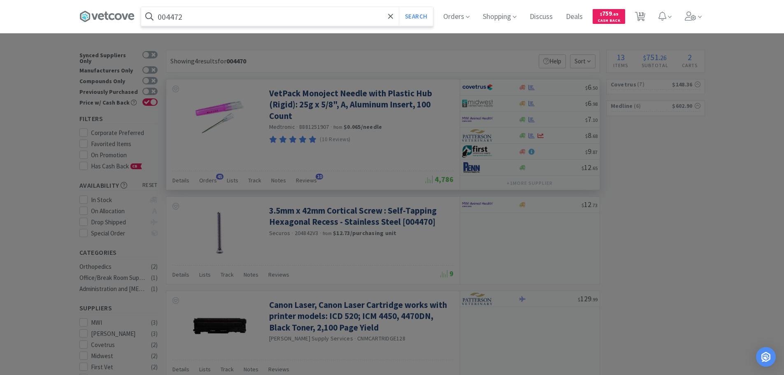
click at [399, 7] on button "Search" at bounding box center [416, 16] width 34 height 19
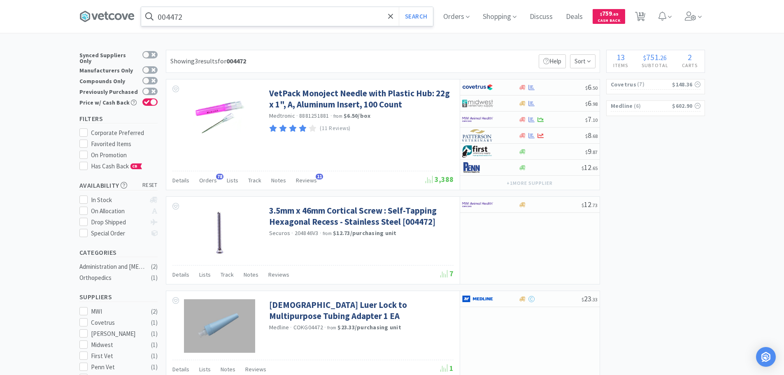
click at [255, 19] on input "004472" at bounding box center [287, 16] width 292 height 19
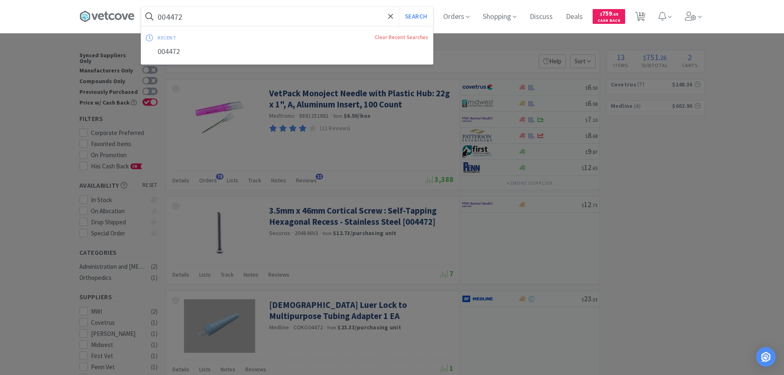
paste input "Covetrus - 002008 $7.3"
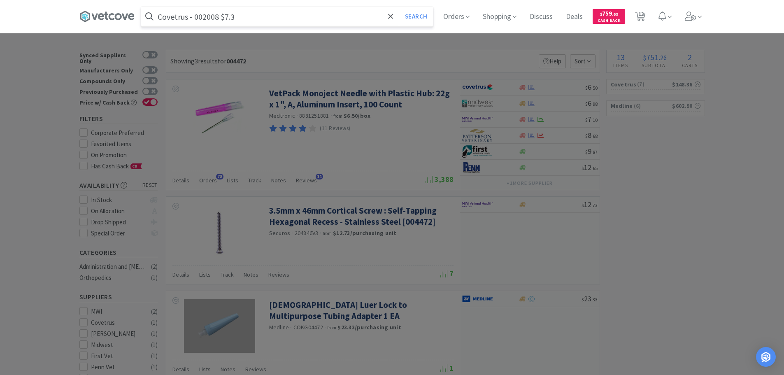
click at [208, 19] on input "Covetrus - 002008 $7.3" at bounding box center [287, 16] width 292 height 19
paste input "002008"
type input "002008"
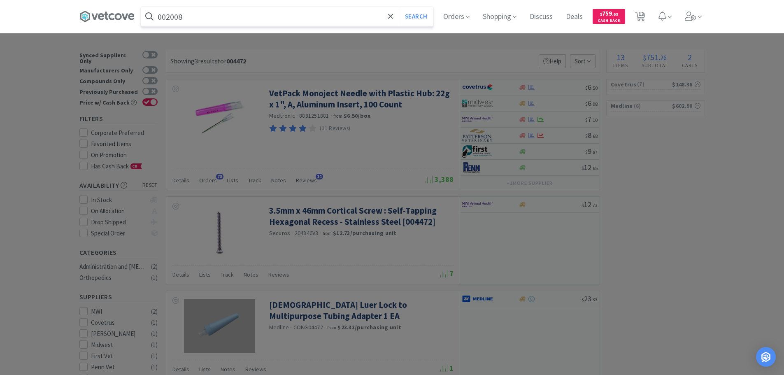
click at [399, 7] on button "Search" at bounding box center [416, 16] width 34 height 19
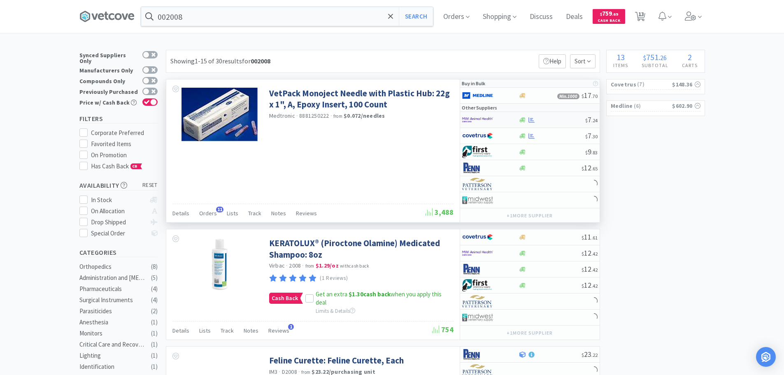
click at [553, 115] on div "$ 7 . 24" at bounding box center [529, 120] width 139 height 16
select select "1"
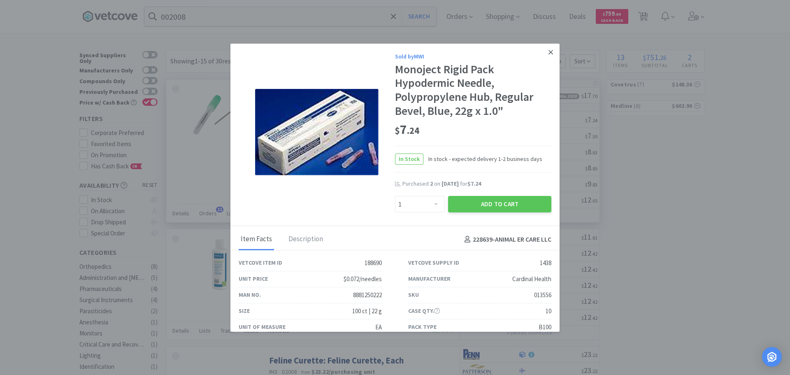
click at [548, 55] on icon at bounding box center [550, 52] width 5 height 7
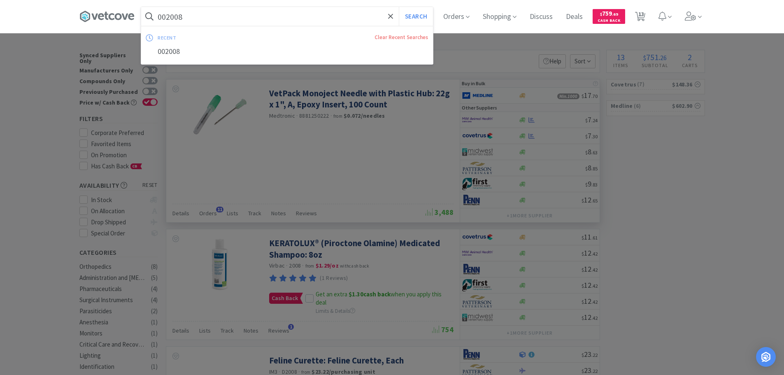
click at [265, 12] on input "002008" at bounding box center [287, 16] width 292 height 19
paste input "Covetrus - 004475 $6.5"
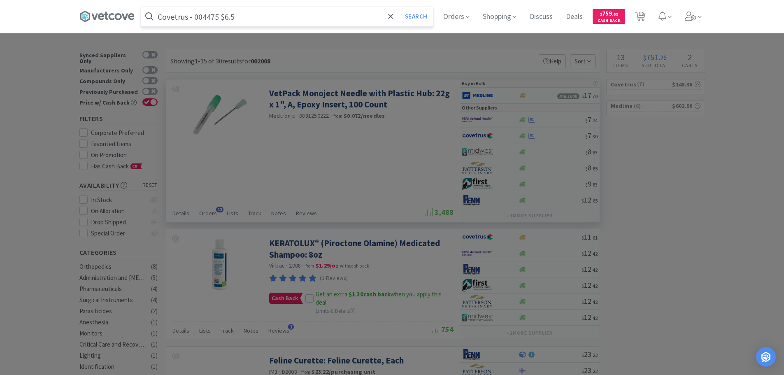
click at [215, 16] on input "Covetrus - 004475 $6.5" at bounding box center [287, 16] width 292 height 19
paste input "004475"
click at [399, 7] on button "Search" at bounding box center [416, 16] width 34 height 19
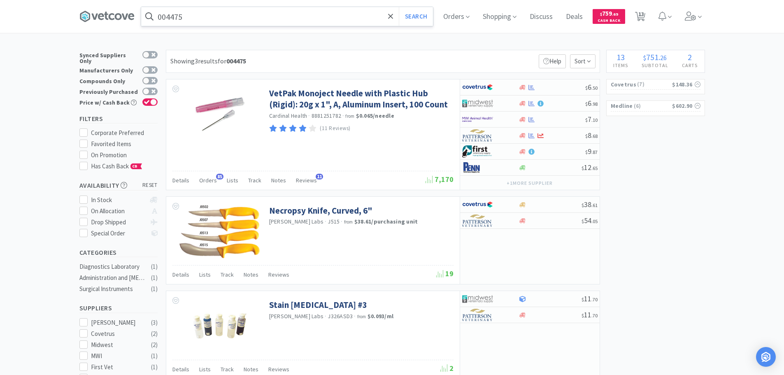
click at [255, 14] on input "004475" at bounding box center [287, 16] width 292 height 19
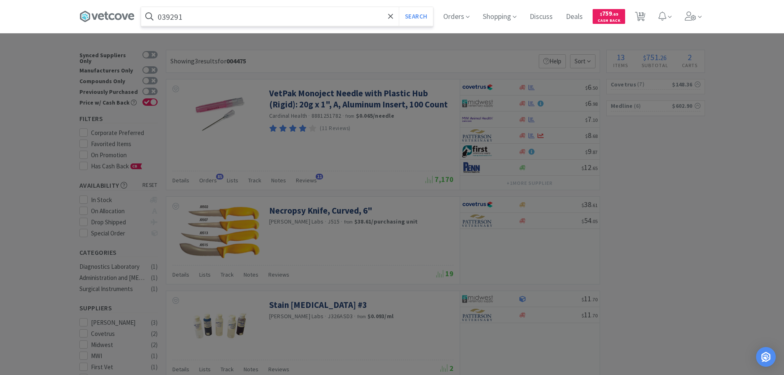
click at [399, 7] on button "Search" at bounding box center [416, 16] width 34 height 19
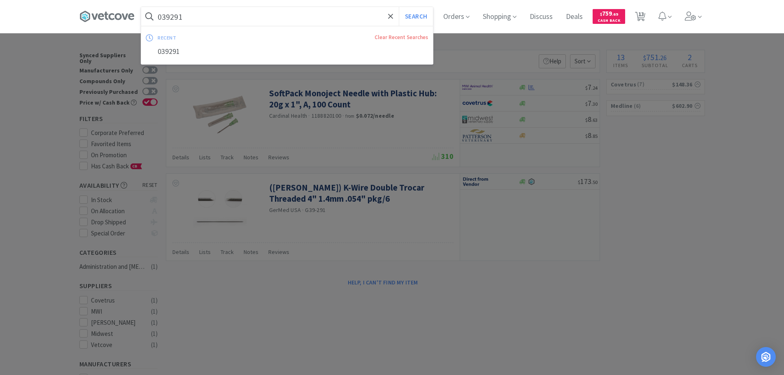
click at [260, 14] on input "039291" at bounding box center [287, 16] width 292 height 19
paste input "MWI - 002031 $11.28"
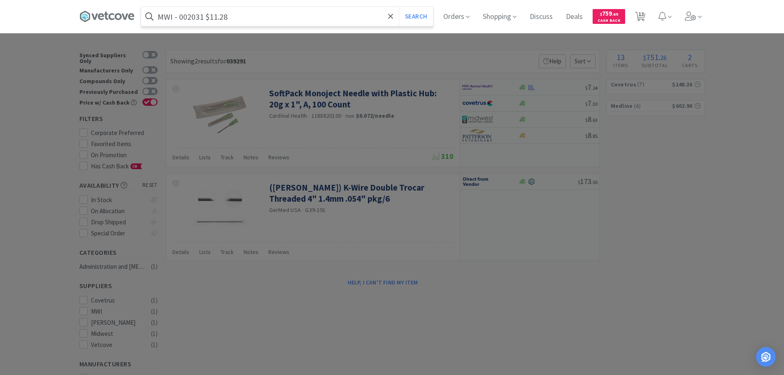
click at [197, 16] on input "MWI - 002031 $11.28" at bounding box center [287, 16] width 292 height 19
paste input "002031"
click at [399, 7] on button "Search" at bounding box center [416, 16] width 34 height 19
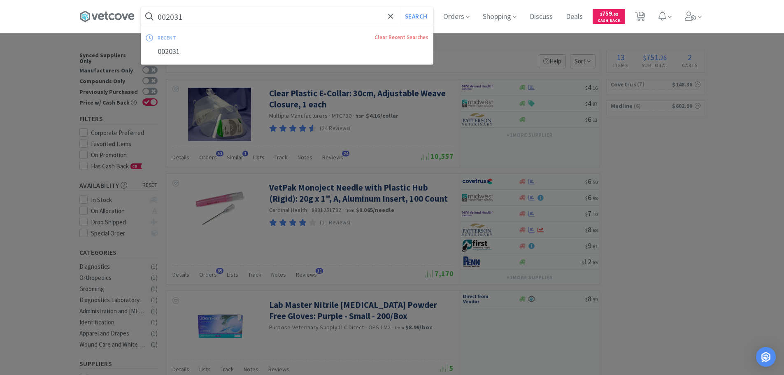
click at [267, 15] on input "002031" at bounding box center [287, 16] width 292 height 19
paste input "Covetrus - 002003 $7.3"
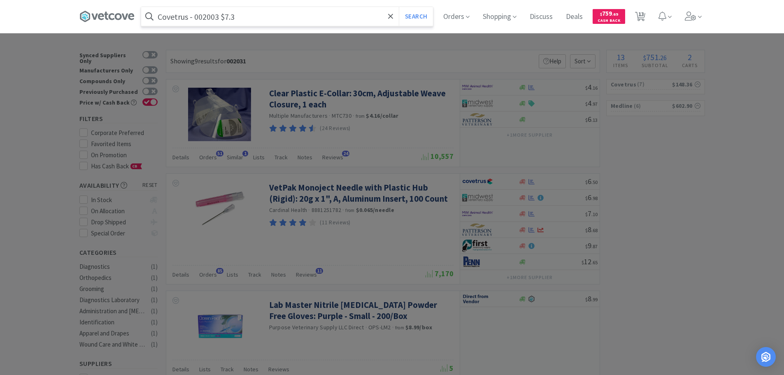
click at [211, 18] on input "Covetrus - 002003 $7.3" at bounding box center [287, 16] width 292 height 19
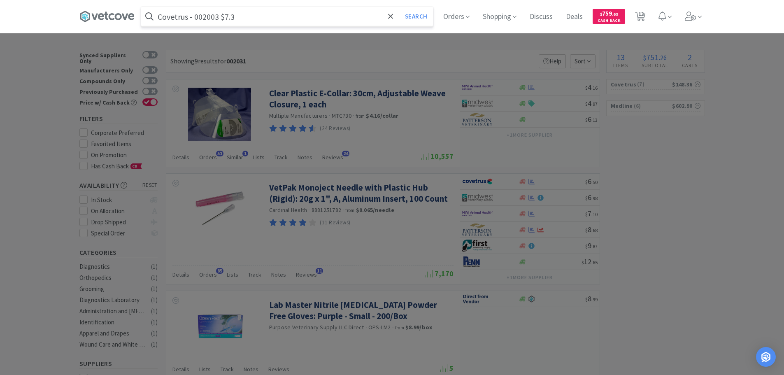
paste input "002003"
type input "002003"
click at [399, 7] on button "Search" at bounding box center [416, 16] width 34 height 19
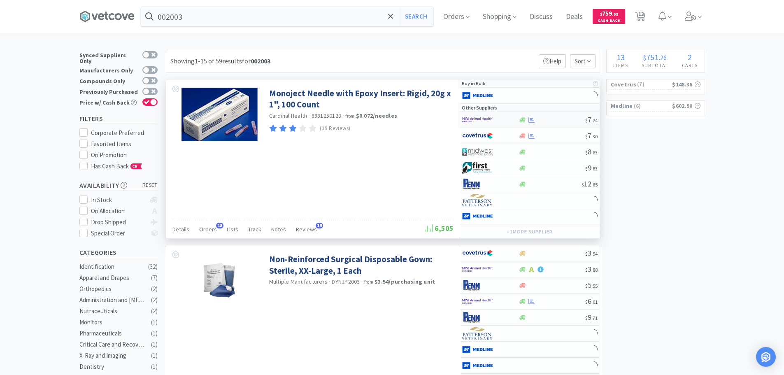
click at [559, 121] on div at bounding box center [551, 120] width 67 height 6
select select "1"
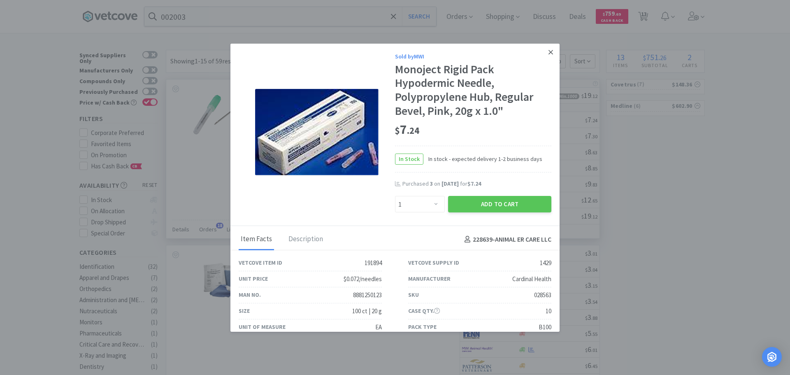
click at [543, 57] on link at bounding box center [550, 53] width 14 height 18
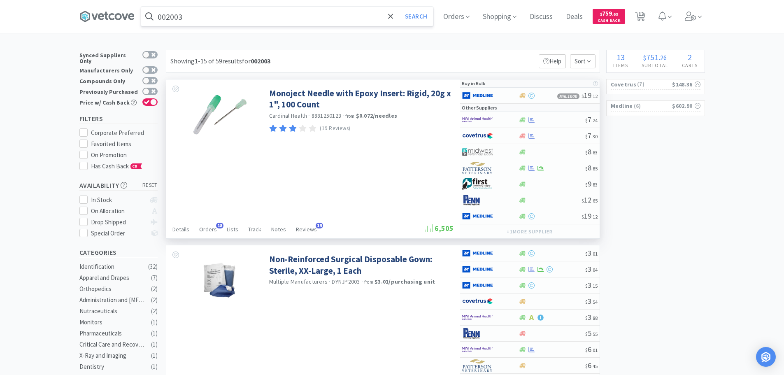
click at [258, 23] on input "002003" at bounding box center [287, 16] width 292 height 19
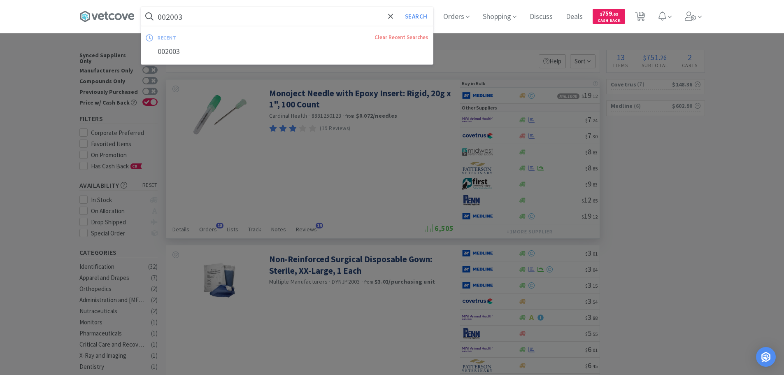
paste input "Covetrus - 017387 $0.98"
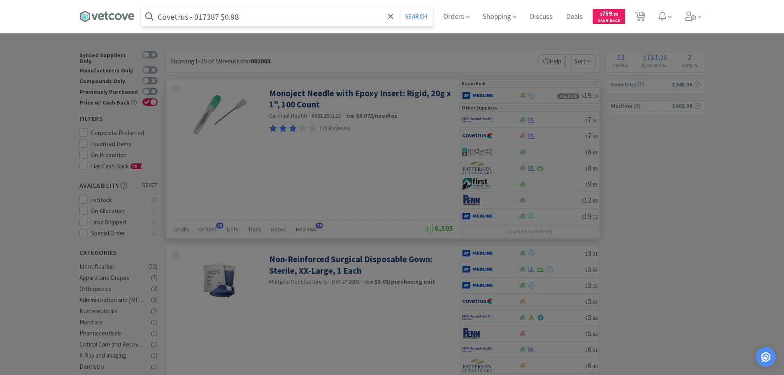
click at [212, 19] on input "Covetrus - 017387 $0.98" at bounding box center [287, 16] width 292 height 19
paste input "017387"
click at [212, 19] on input "017387" at bounding box center [287, 16] width 292 height 19
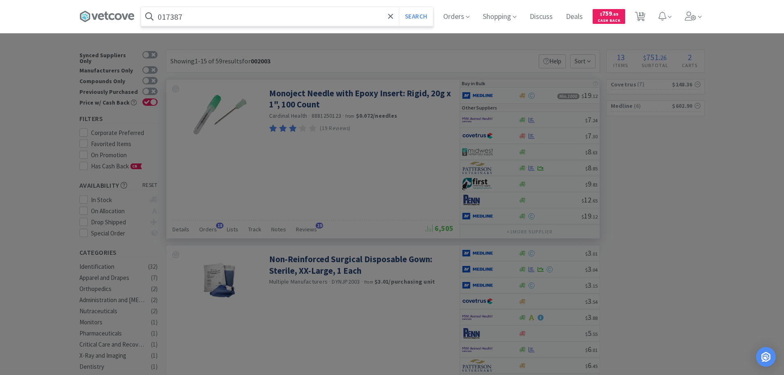
type input "017387"
click at [399, 7] on button "Search" at bounding box center [416, 16] width 34 height 19
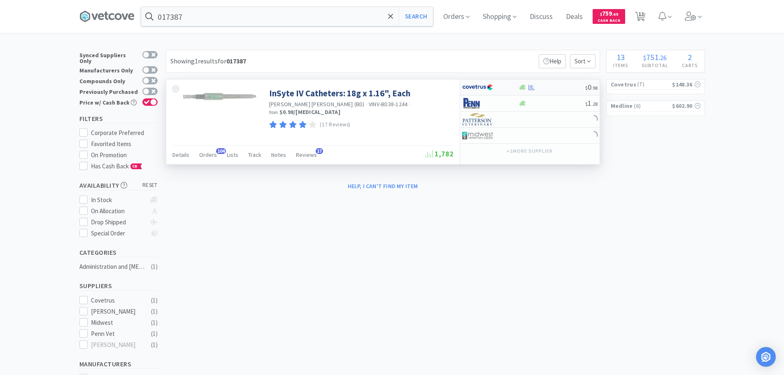
click at [564, 88] on div at bounding box center [551, 87] width 67 height 6
select select "1"
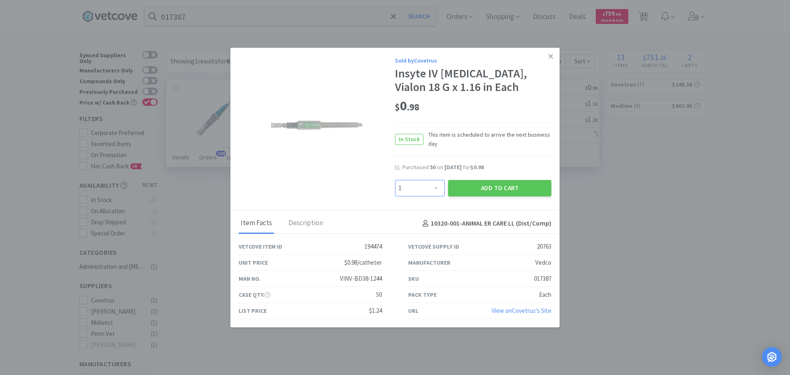
click at [418, 189] on select "Enter Quantity 1 2 3 4 5 6 7 8 9 10 11 12 13 14 15 16 17 18 19 20 Enter Quantity" at bounding box center [420, 188] width 50 height 16
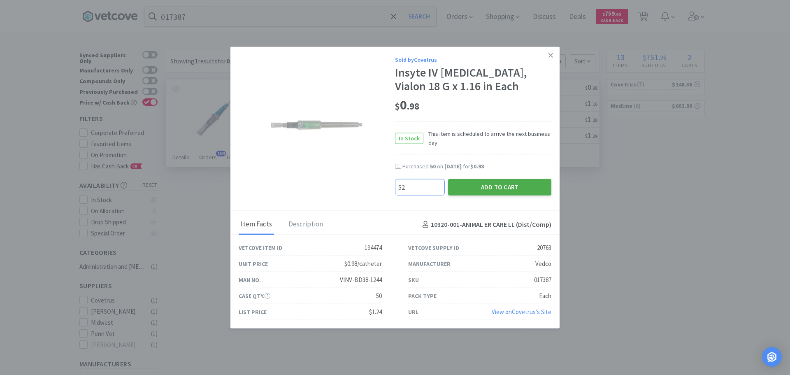
type input "52"
click at [454, 188] on button "Add to Cart" at bounding box center [499, 187] width 103 height 16
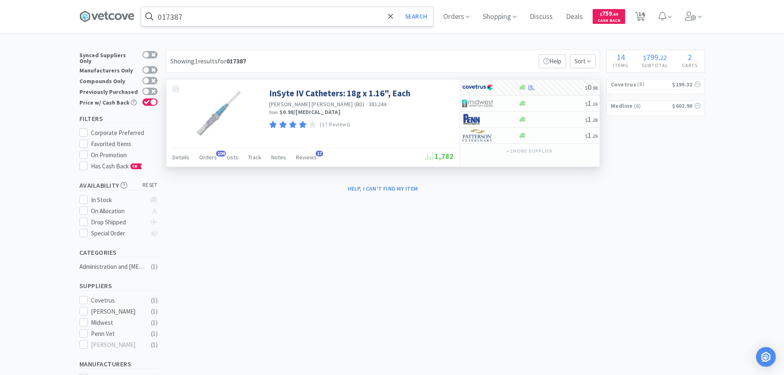
click at [261, 19] on input "017387" at bounding box center [287, 16] width 292 height 19
paste input "Covetrus - 017385 $0.98"
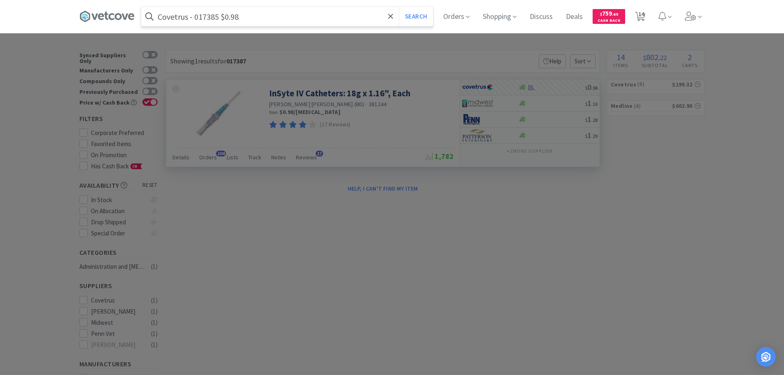
click at [204, 19] on input "Covetrus - 017385 $0.98" at bounding box center [287, 16] width 292 height 19
paste input "017385"
type input "017385"
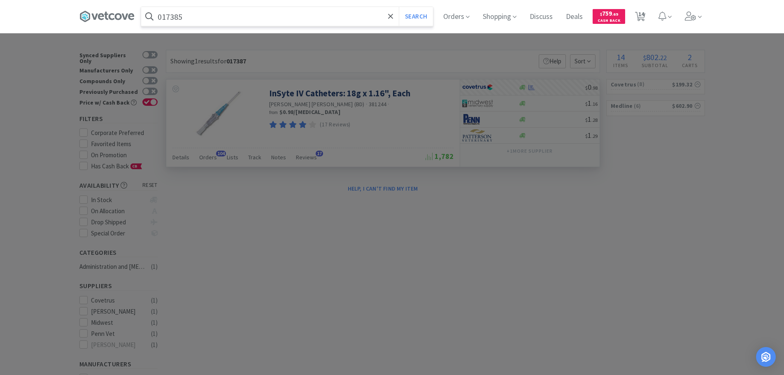
click at [399, 7] on button "Search" at bounding box center [416, 16] width 34 height 19
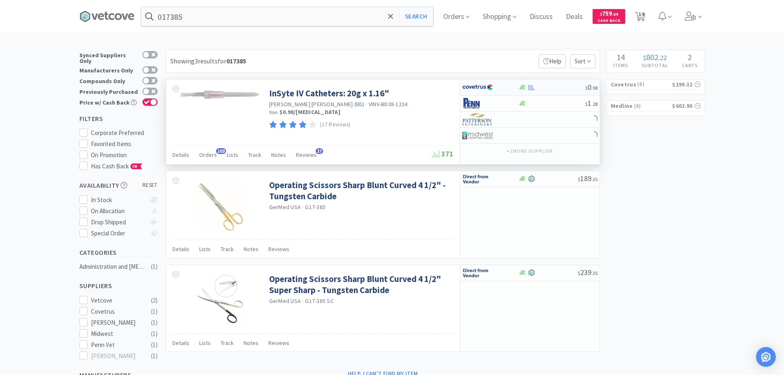
click at [561, 85] on div at bounding box center [551, 87] width 67 height 6
select select "1"
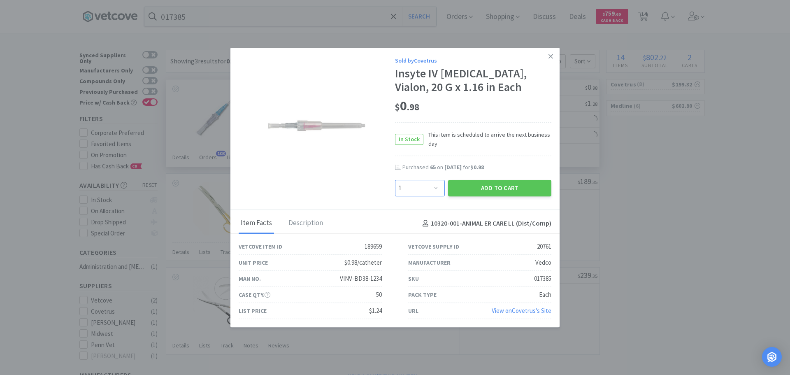
click at [421, 192] on select "Enter Quantity 1 2 3 4 5 6 7 8 9 10 11 12 13 14 15 16 17 18 19 20 Enter Quantity" at bounding box center [420, 188] width 50 height 16
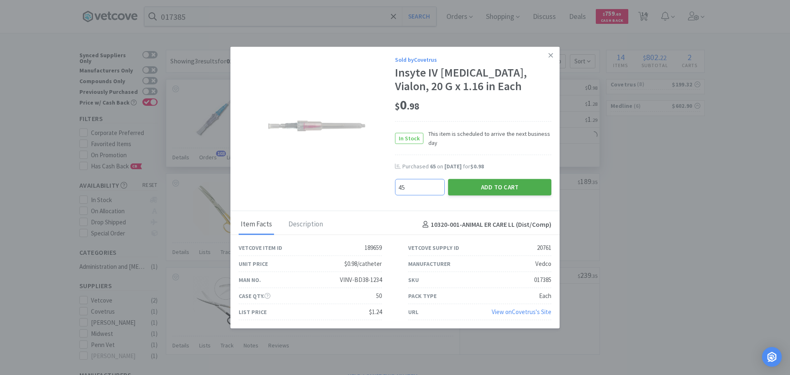
type input "45"
click at [463, 195] on button "Add to Cart" at bounding box center [499, 187] width 103 height 16
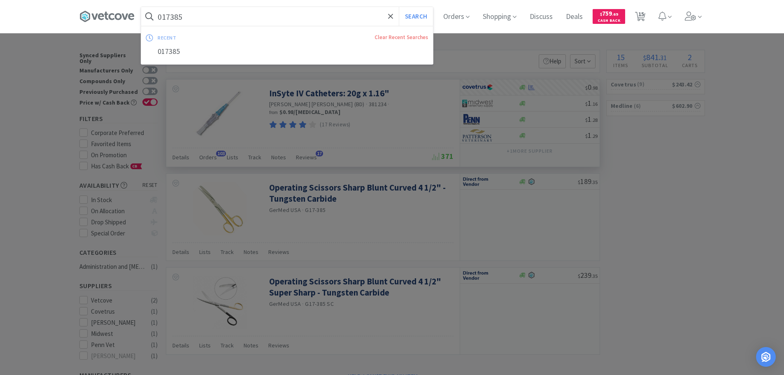
click at [266, 16] on input "017385" at bounding box center [287, 16] width 292 height 19
paste input "Covetrus - 017383 $0.98"
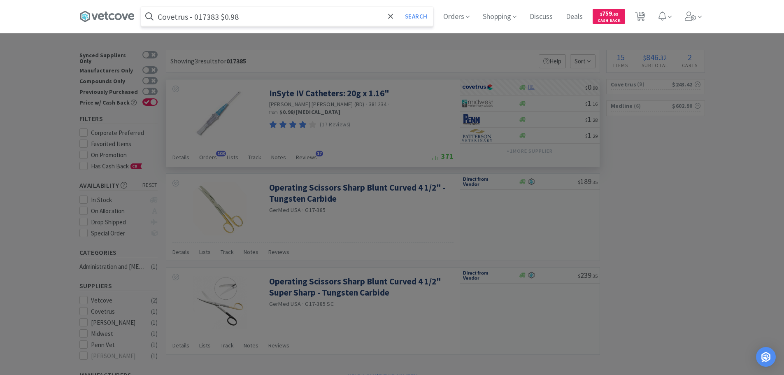
click at [204, 16] on input "Covetrus - 017383 $0.98" at bounding box center [287, 16] width 292 height 19
paste input "017383"
click at [204, 16] on input "017383" at bounding box center [287, 16] width 292 height 19
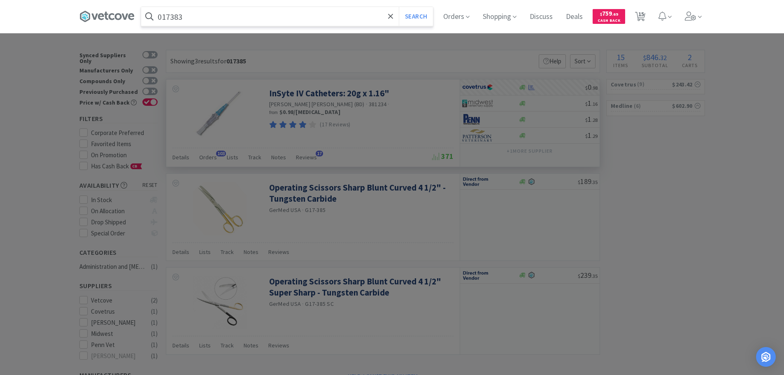
type input "017383"
click at [399, 7] on button "Search" at bounding box center [416, 16] width 34 height 19
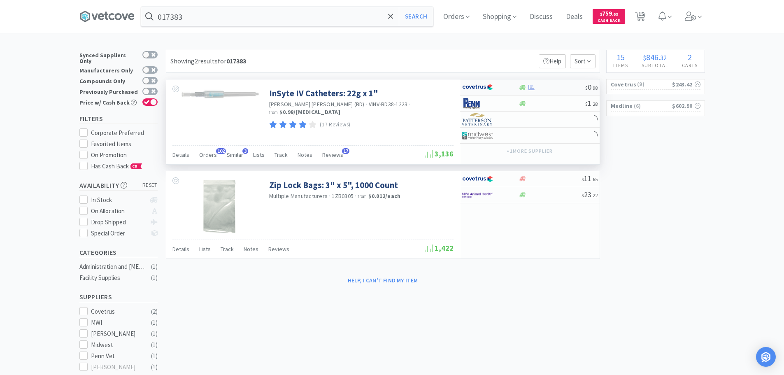
click at [553, 87] on div at bounding box center [551, 87] width 67 height 6
select select "1"
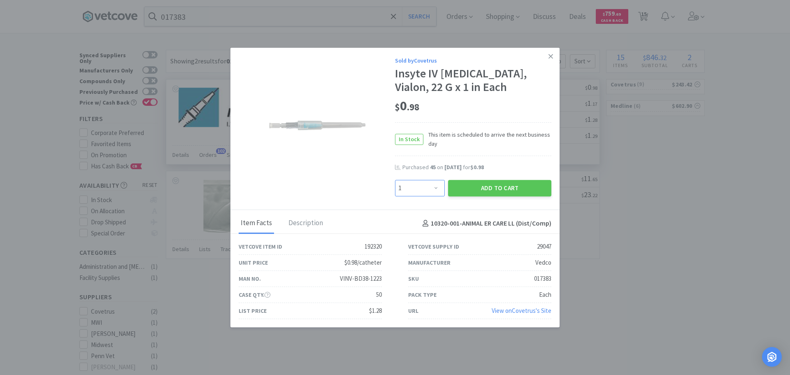
click at [416, 186] on select "Enter Quantity 1 2 3 4 5 6 7 8 9 10 11 12 13 14 15 16 17 18 19 20 Enter Quantity" at bounding box center [420, 188] width 50 height 16
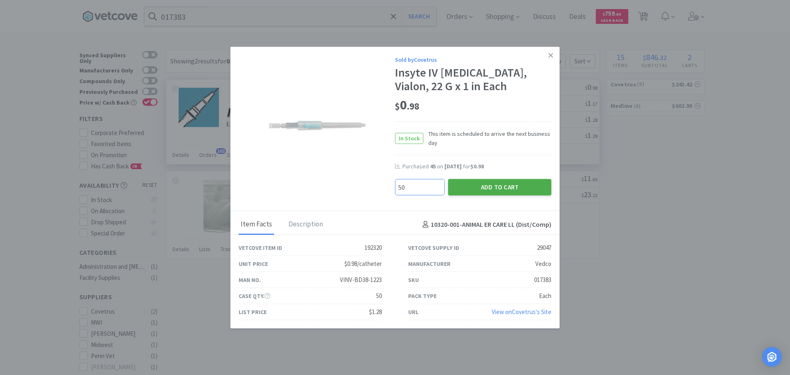
type input "50"
click at [462, 184] on button "Add to Cart" at bounding box center [499, 187] width 103 height 16
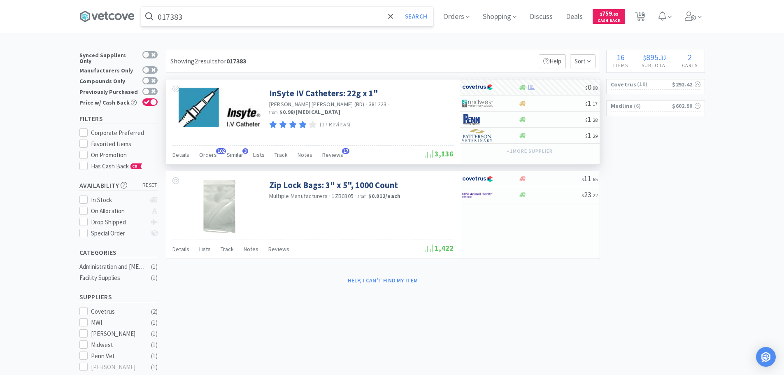
click at [267, 17] on input "017383" at bounding box center [287, 16] width 292 height 19
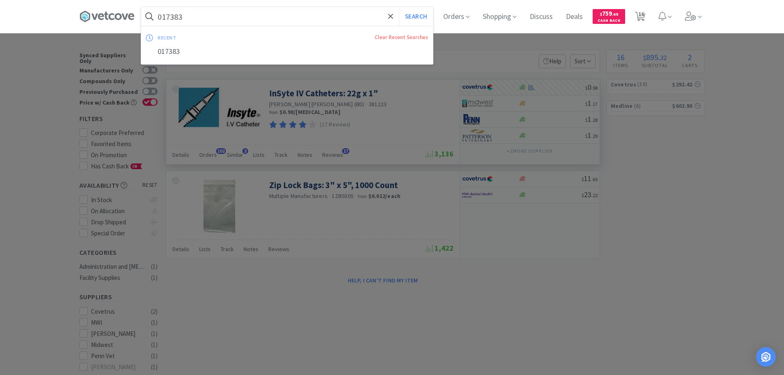
paste input "Covetrus - 006793 $25.29"
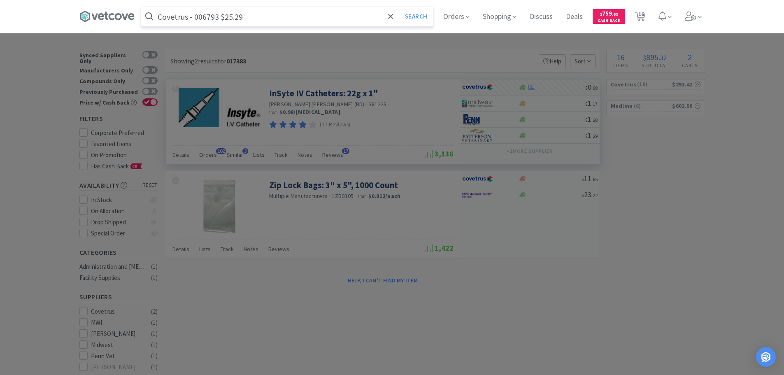
click at [209, 17] on input "Covetrus - 006793 $25.29" at bounding box center [287, 16] width 292 height 19
paste input "006793"
type input "006793"
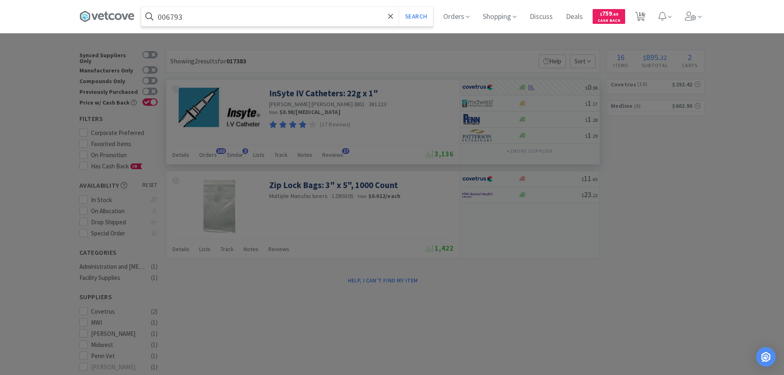
click at [399, 7] on button "Search" at bounding box center [416, 16] width 34 height 19
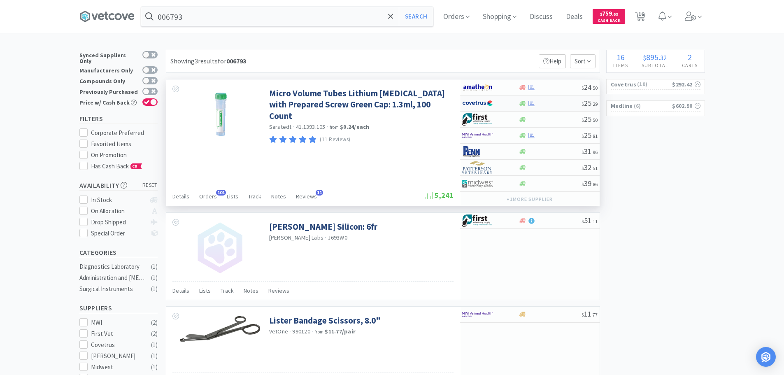
click at [552, 104] on div at bounding box center [549, 103] width 63 height 6
select select "1"
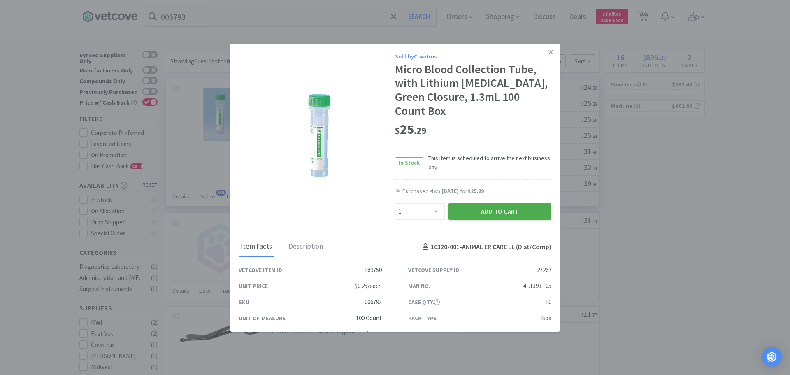
click at [469, 203] on button "Add to Cart" at bounding box center [499, 211] width 103 height 16
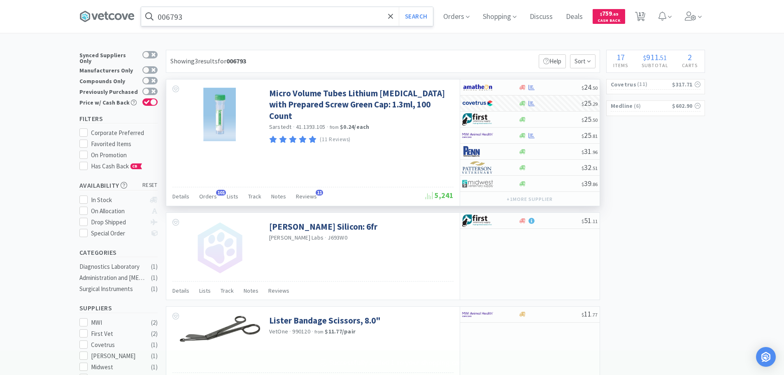
click at [262, 19] on input "006793" at bounding box center [287, 16] width 292 height 19
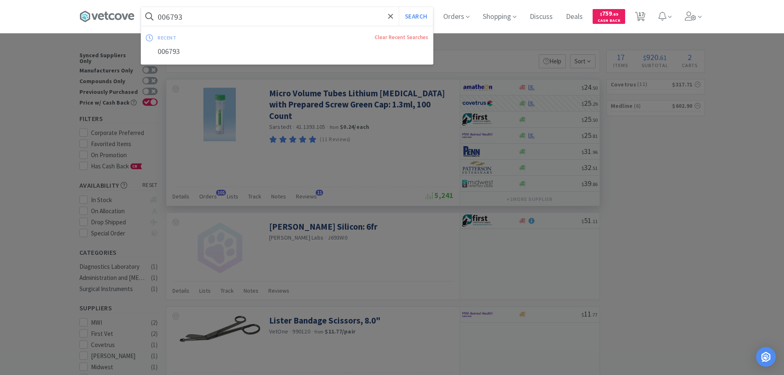
paste input "Covetrus - 033515 $1.66"
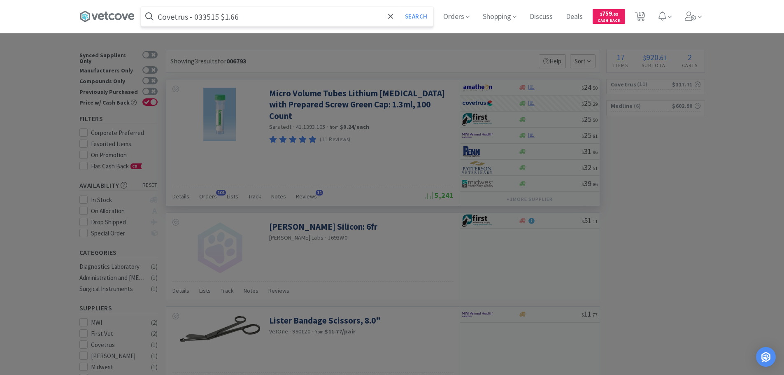
click at [204, 15] on input "Covetrus - 033515 $1.66" at bounding box center [287, 16] width 292 height 19
paste input "033515"
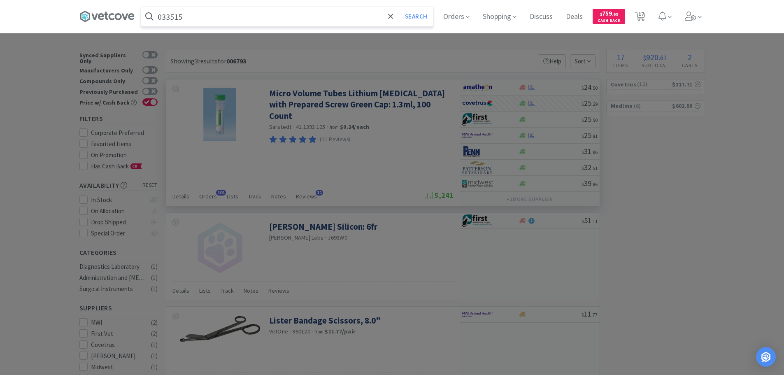
type input "033515"
click at [399, 7] on button "Search" at bounding box center [416, 16] width 34 height 19
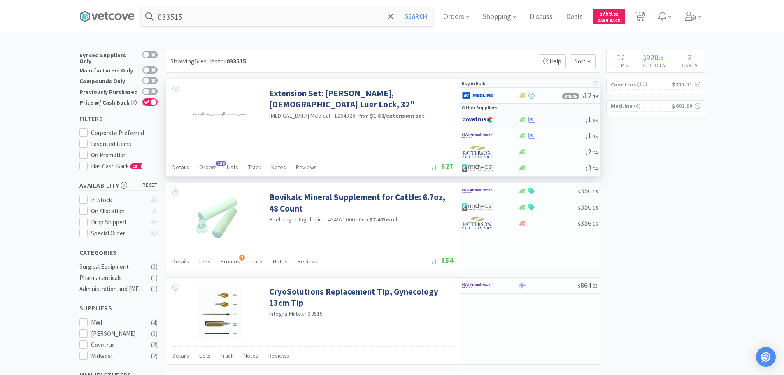
click at [553, 120] on div at bounding box center [551, 120] width 67 height 6
select select "1"
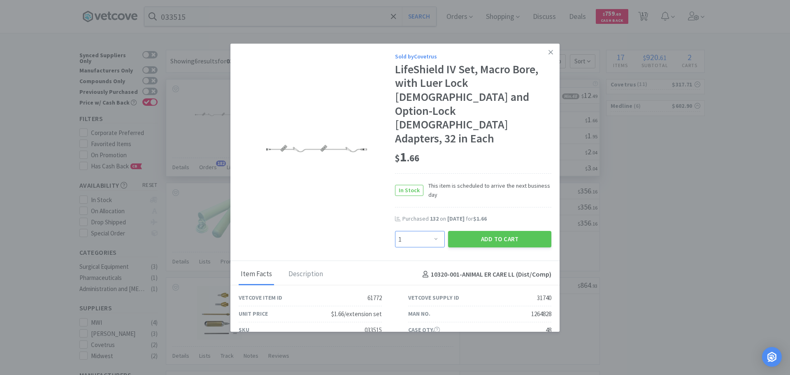
click at [420, 231] on select "Enter Quantity 1 2 3 4 5 6 7 8 9 10 11 12 13 14 15 16 17 18 19 20 Enter Quantity" at bounding box center [420, 239] width 50 height 16
type input "72"
click at [472, 231] on button "Add to Cart" at bounding box center [499, 239] width 103 height 16
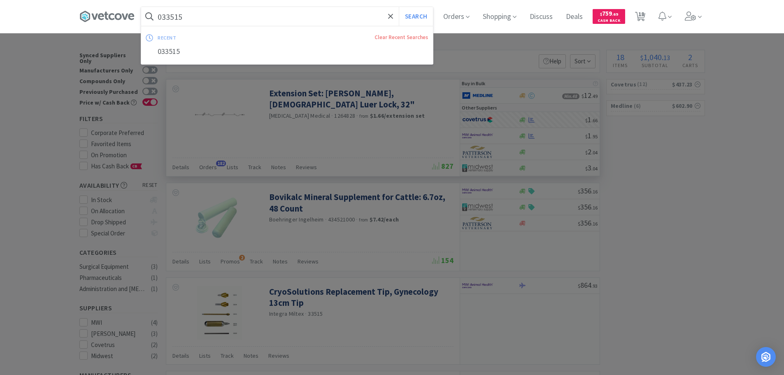
click at [250, 15] on input "033515" at bounding box center [287, 16] width 292 height 19
paste input "Covetrus - 022147 $2.17"
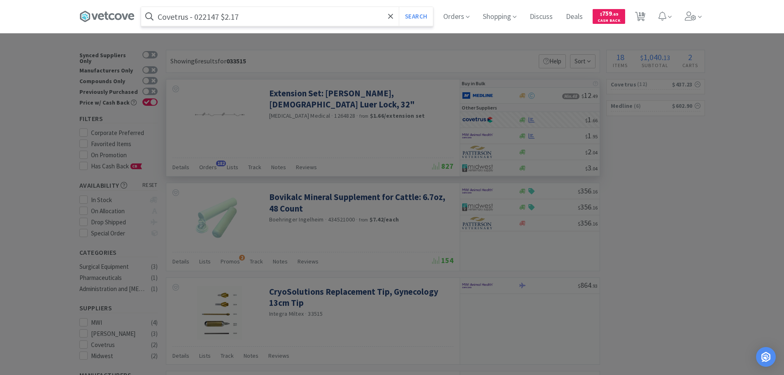
click at [204, 19] on input "Covetrus - 022147 $2.17" at bounding box center [287, 16] width 292 height 19
paste input "022147"
type input "022147"
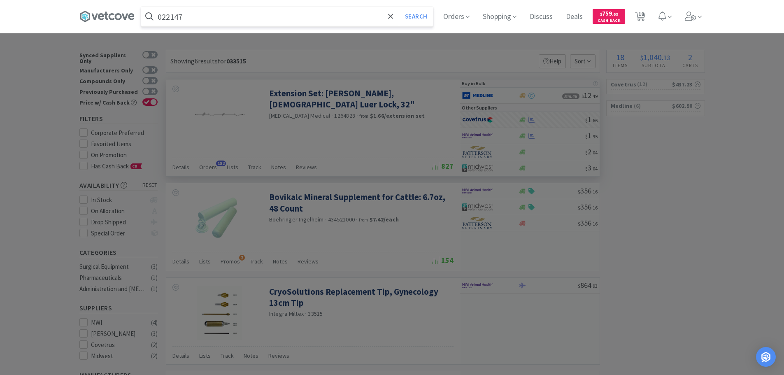
click at [399, 7] on button "Search" at bounding box center [416, 16] width 34 height 19
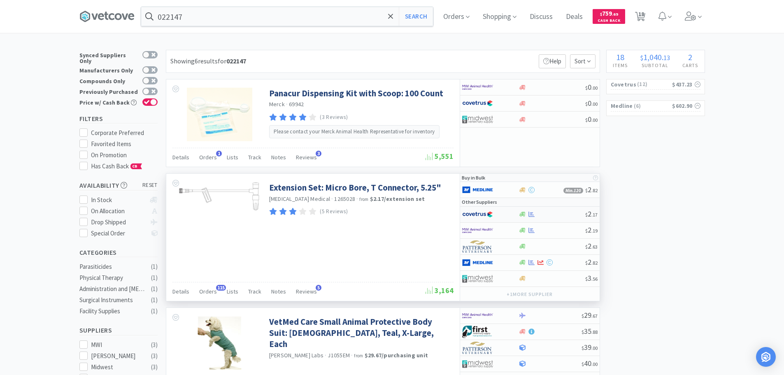
click at [561, 214] on div at bounding box center [551, 214] width 67 height 6
select select "1"
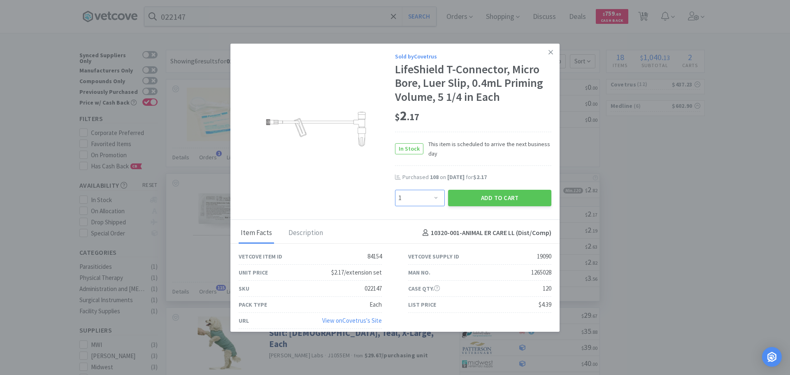
click at [411, 202] on select "Enter Quantity 1 2 3 4 5 6 7 8 9 10 11 12 13 14 15 16 17 18 19 20 Enter Quantity" at bounding box center [420, 198] width 50 height 16
type input "120"
click at [452, 202] on button "Add to Cart" at bounding box center [499, 198] width 103 height 16
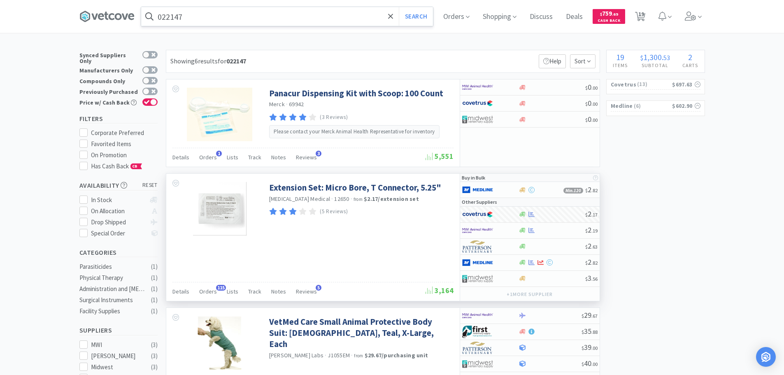
click at [260, 16] on input "022147" at bounding box center [287, 16] width 292 height 19
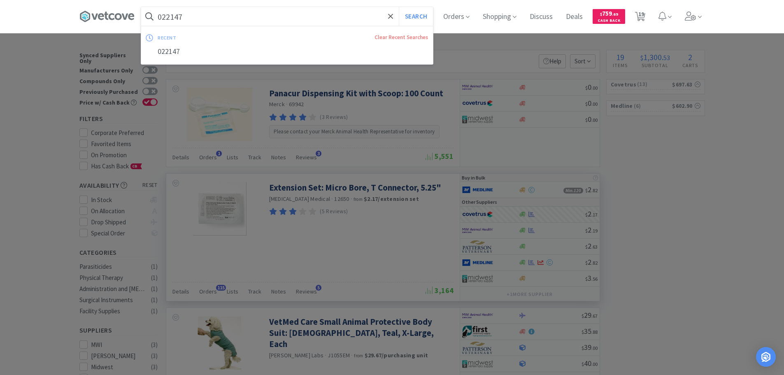
paste input "MWI - 670116 $3.45"
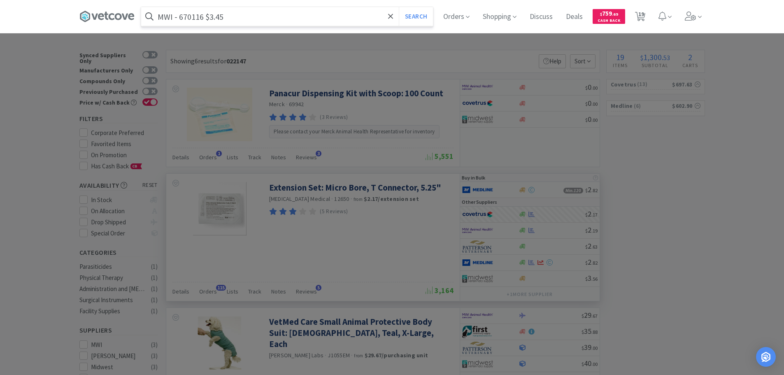
click at [194, 19] on input "MWI - 670116 $3.45" at bounding box center [287, 16] width 292 height 19
paste input "670116"
click at [399, 7] on button "Search" at bounding box center [416, 16] width 34 height 19
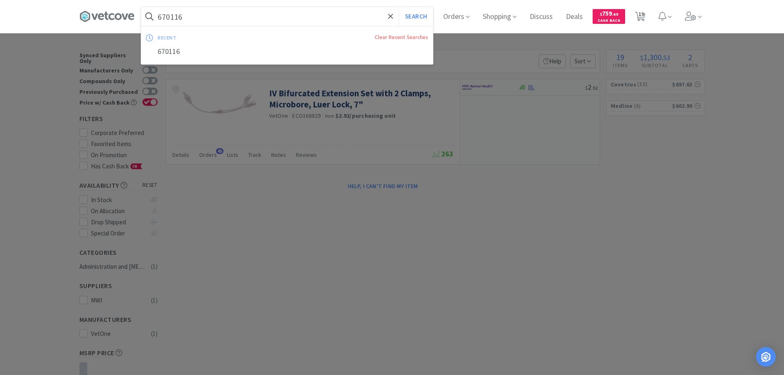
click at [255, 13] on input "670116" at bounding box center [287, 16] width 292 height 19
paste input "Covetrus - 042514 $1.24"
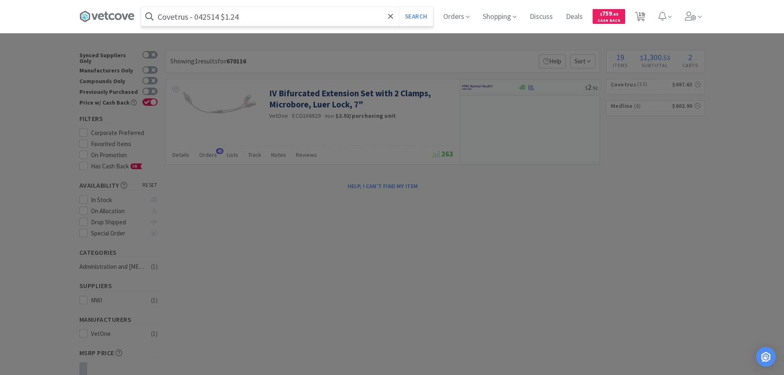
click at [211, 21] on input "Covetrus - 042514 $1.24" at bounding box center [287, 16] width 292 height 19
paste input "042514"
type input "042514"
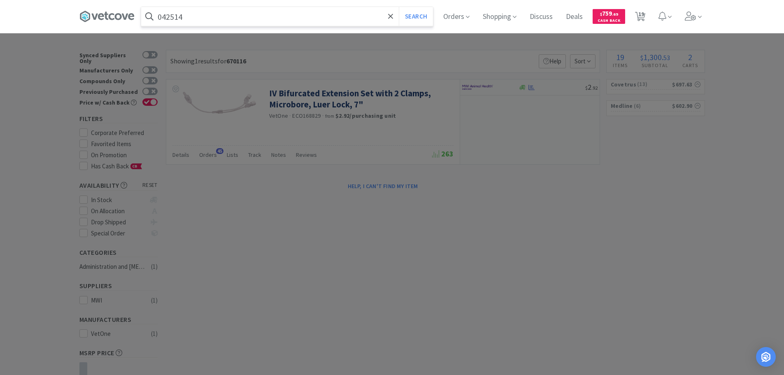
click at [399, 7] on button "Search" at bounding box center [416, 16] width 34 height 19
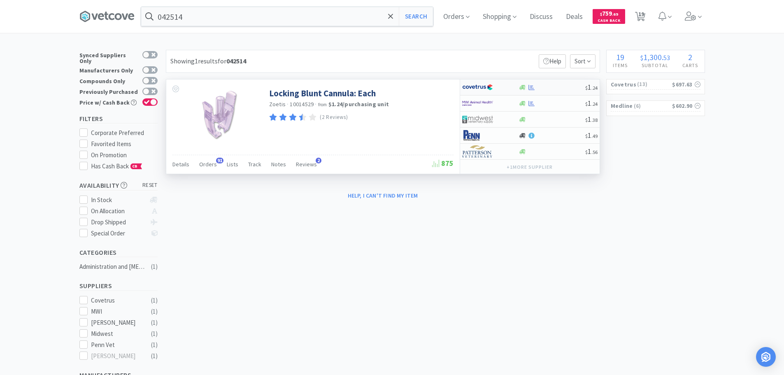
click at [564, 89] on div at bounding box center [551, 87] width 67 height 6
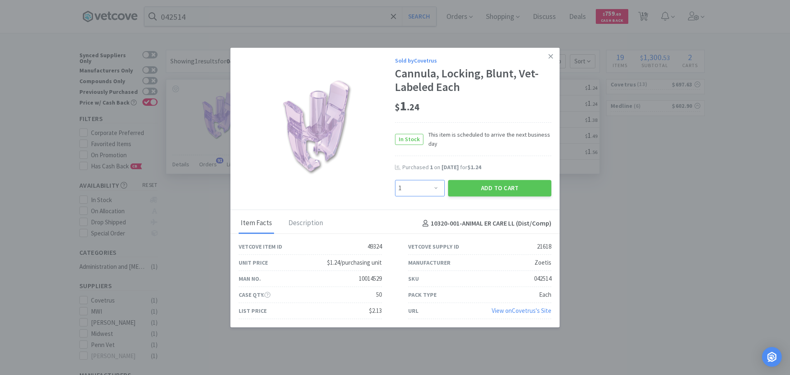
click at [436, 190] on select "Enter Quantity 1 2 3 4 5 6 7 8 9 10 11 12 13 14 15 16 17 18 19 20 Enter Quantity" at bounding box center [420, 188] width 50 height 16
select select "12"
click at [395, 180] on select "Enter Quantity 1 2 3 4 5 6 7 8 9 10 11 12 13 14 15 16 17 18 19 20 Enter Quantity" at bounding box center [420, 188] width 50 height 16
drag, startPoint x: 462, startPoint y: 191, endPoint x: 433, endPoint y: 177, distance: 32.0
click at [457, 190] on button "Add to Cart" at bounding box center [499, 188] width 103 height 16
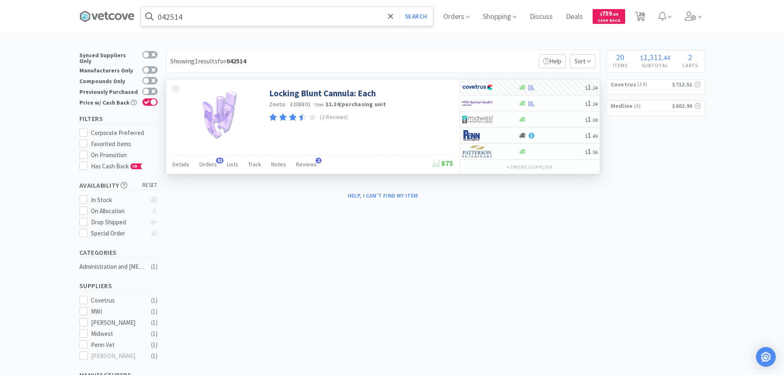
click at [269, 12] on input "042514" at bounding box center [287, 16] width 292 height 19
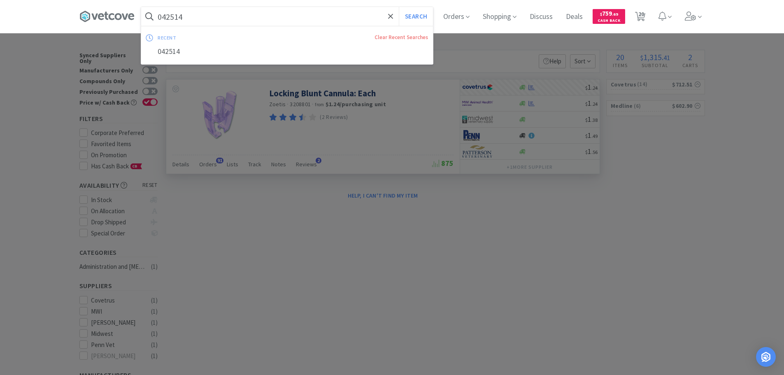
paste input "Covetrus - 009851 $4.9667"
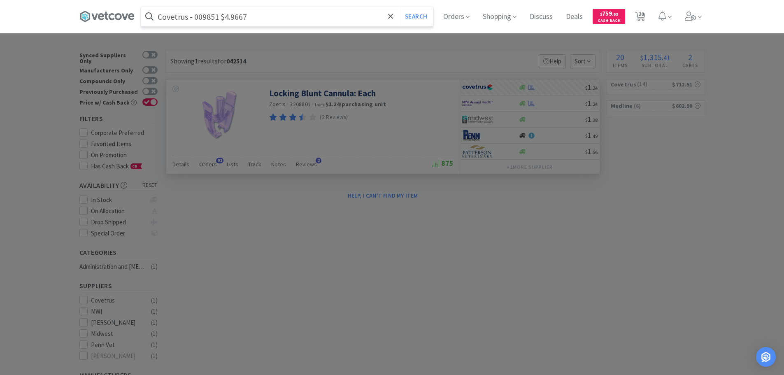
click at [205, 16] on input "Covetrus - 009851 $4.9667" at bounding box center [287, 16] width 292 height 19
paste input "009851"
click at [205, 16] on input "009851" at bounding box center [287, 16] width 292 height 19
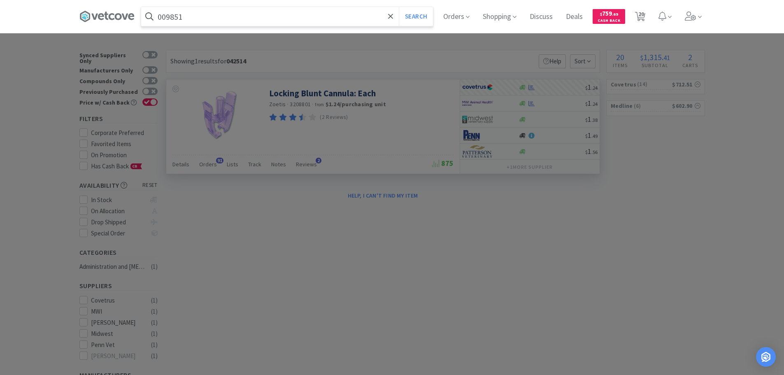
type input "009851"
click at [399, 7] on button "Search" at bounding box center [416, 16] width 34 height 19
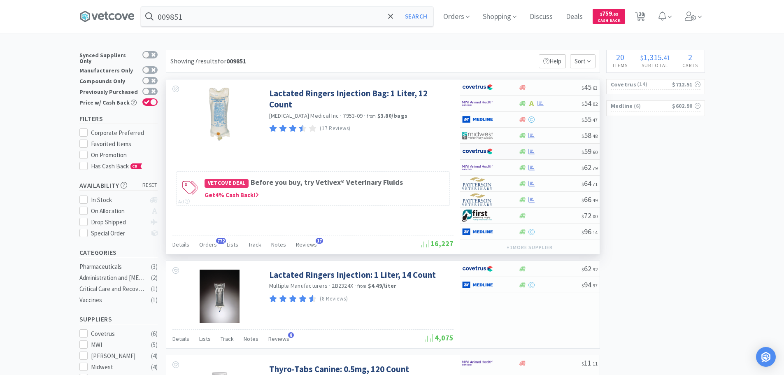
click at [553, 153] on div at bounding box center [549, 151] width 63 height 6
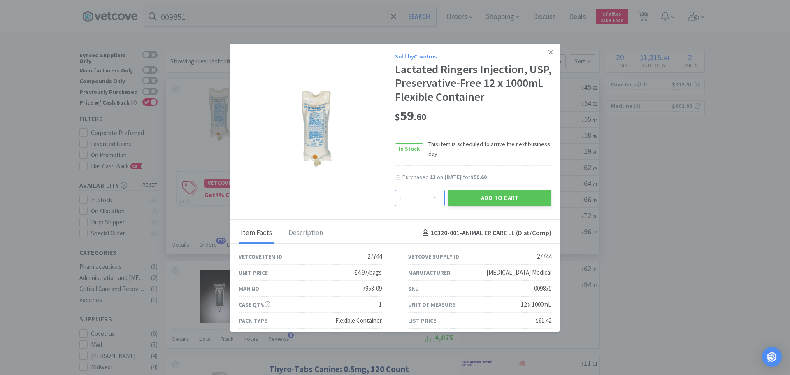
click at [429, 201] on select "Enter Quantity 1 2 3 4 5 6 7 8 9 10 11 12 13 14 15 16 17 18 19 20 Enter Quantity" at bounding box center [420, 198] width 50 height 16
select select "9"
click at [395, 190] on select "Enter Quantity 1 2 3 4 5 6 7 8 9 10 11 12 13 14 15 16 17 18 19 20 Enter Quantity" at bounding box center [420, 198] width 50 height 16
click at [459, 197] on button "Add to Cart" at bounding box center [499, 198] width 103 height 16
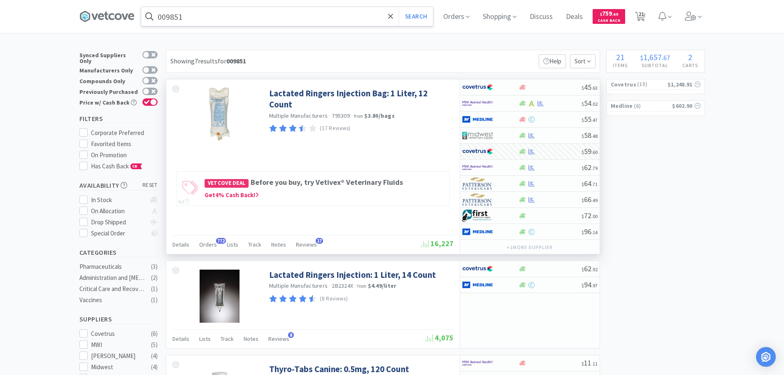
click at [266, 19] on input "009851" at bounding box center [287, 16] width 292 height 19
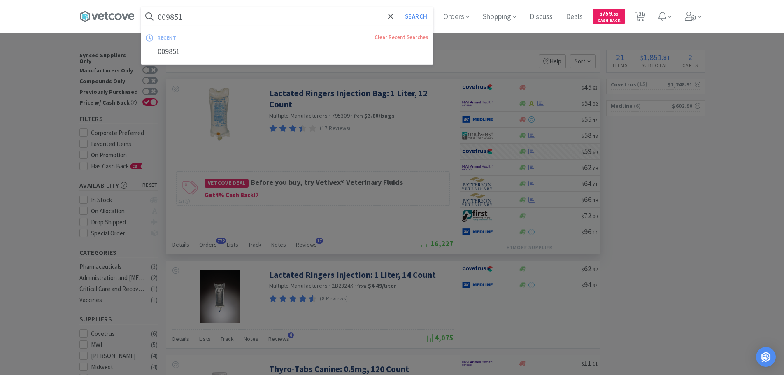
paste input "Covetrus - 029287 $10.92"
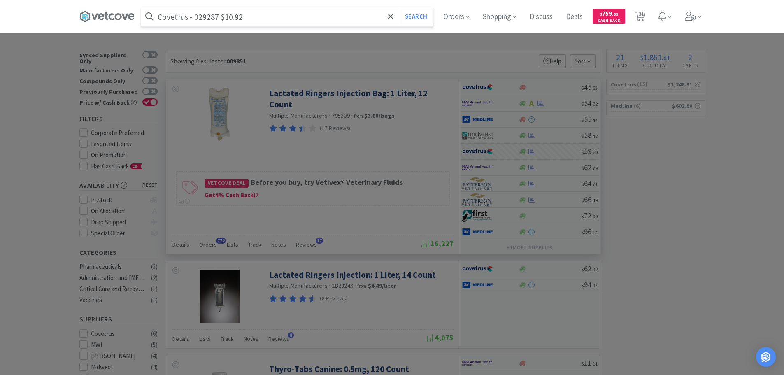
click at [212, 16] on input "Covetrus - 029287 $10.92" at bounding box center [287, 16] width 292 height 19
paste input "029287"
type input "029287"
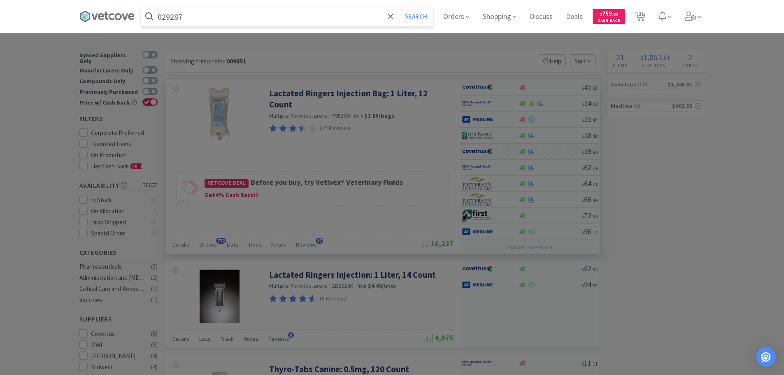
click at [399, 7] on button "Search" at bounding box center [416, 16] width 34 height 19
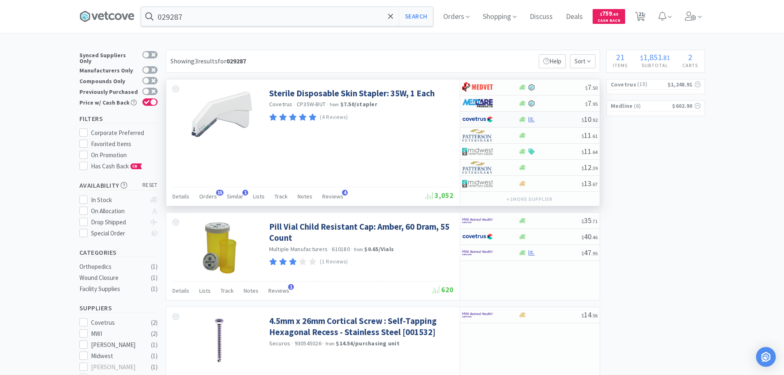
click at [552, 122] on div at bounding box center [549, 119] width 63 height 6
select select "1"
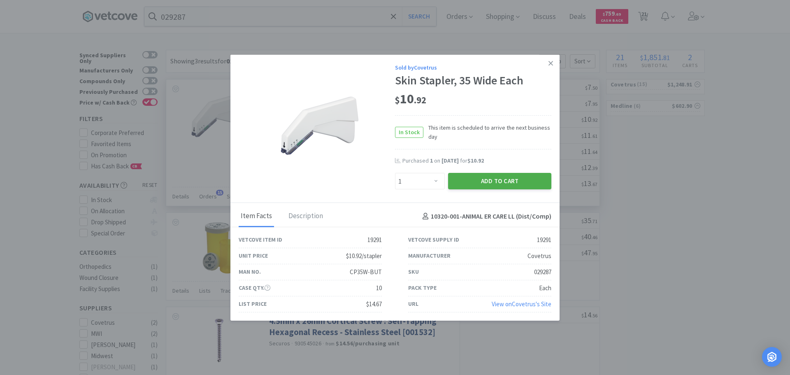
click at [496, 181] on button "Add to Cart" at bounding box center [499, 181] width 103 height 16
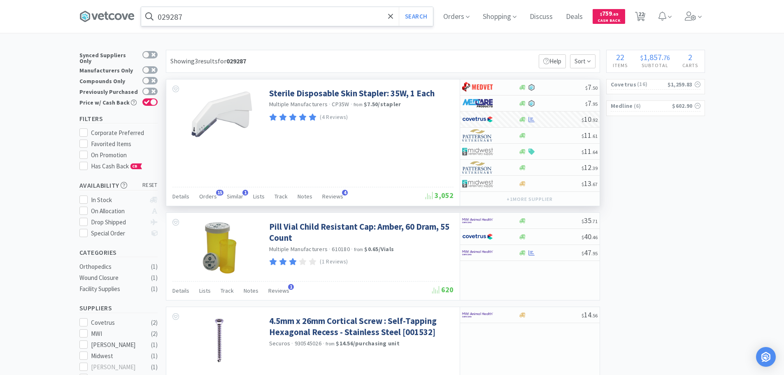
click at [259, 14] on input "029287" at bounding box center [287, 16] width 292 height 19
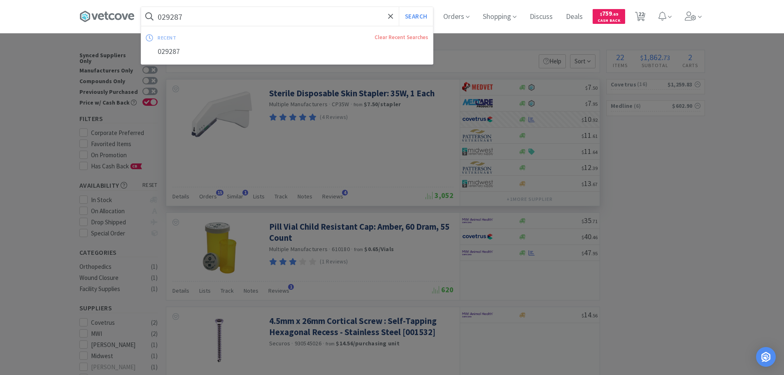
paste input "Elanco Animal Health - CA553120HAMAP $11.103"
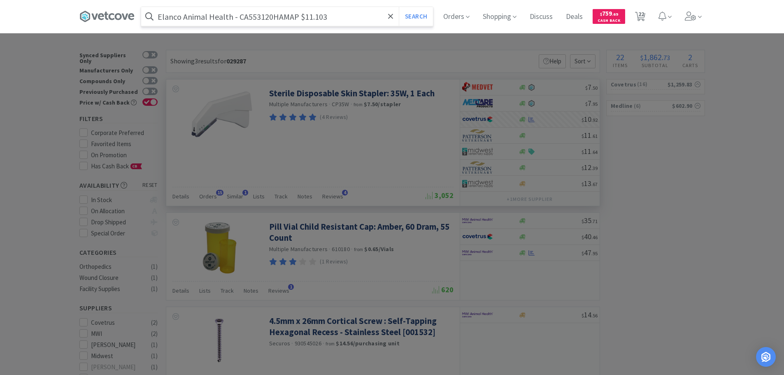
click at [253, 19] on input "Elanco Animal Health - CA553120HAMAP $11.103" at bounding box center [287, 16] width 292 height 19
paste input "CA553120HAMAP"
type input "CA553120HAMAP"
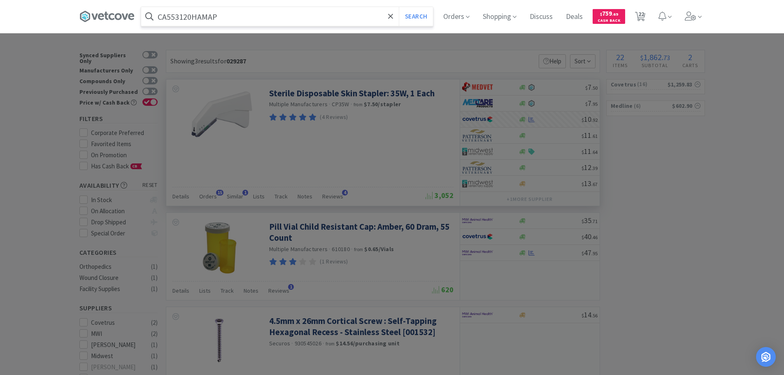
click at [399, 7] on button "Search" at bounding box center [416, 16] width 34 height 19
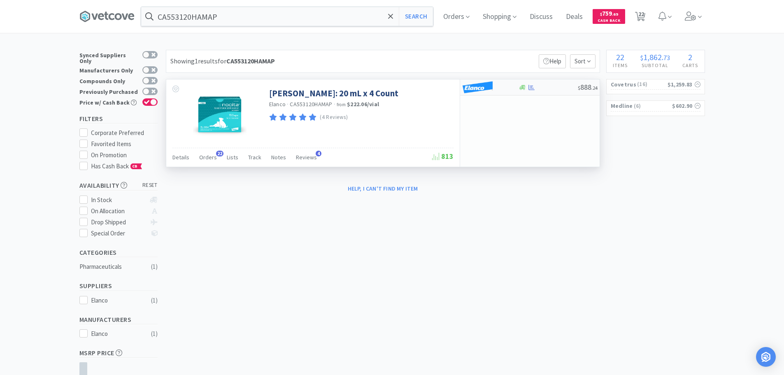
click at [546, 88] on div at bounding box center [547, 87] width 59 height 6
select select "1"
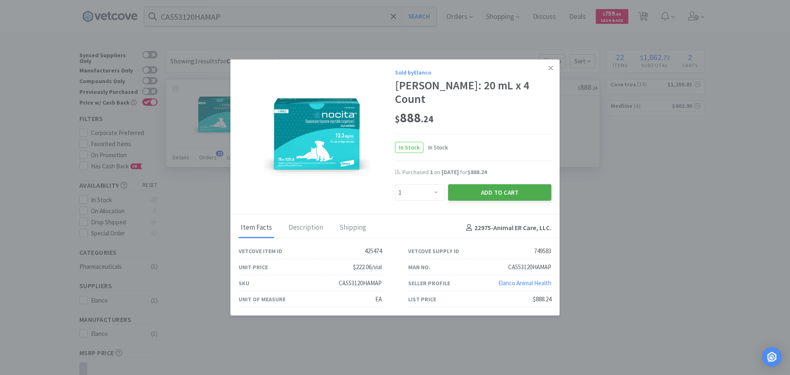
click at [470, 188] on button "Add to Cart" at bounding box center [499, 192] width 103 height 16
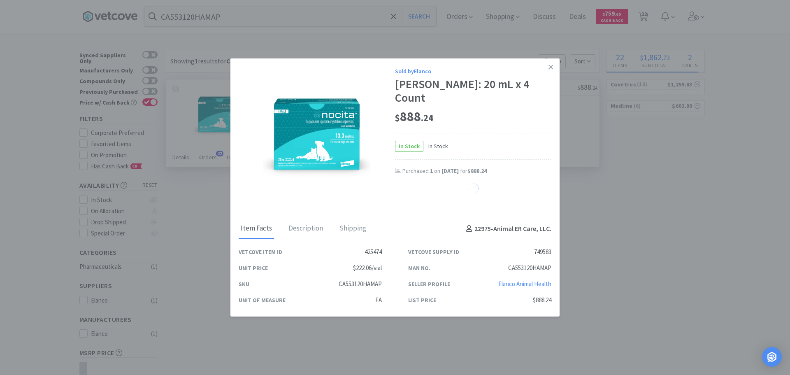
select select "1"
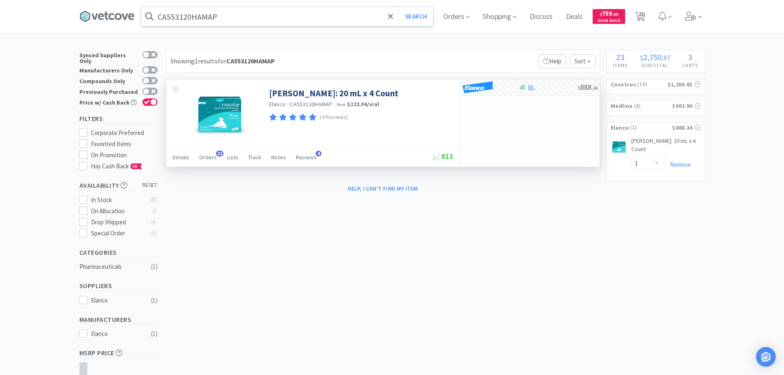
click at [267, 13] on input "CA553120HAMAP" at bounding box center [287, 16] width 292 height 19
paste input "ovetrus - 056395 $22.09"
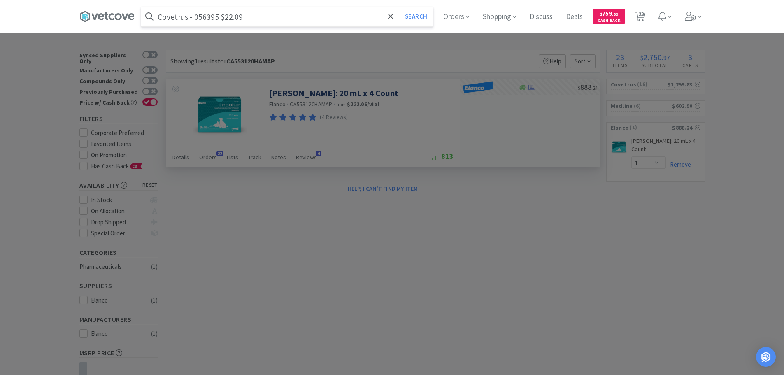
click at [211, 21] on input "Covetrus - 056395 $22.09" at bounding box center [287, 16] width 292 height 19
paste input "056395"
type input "056395"
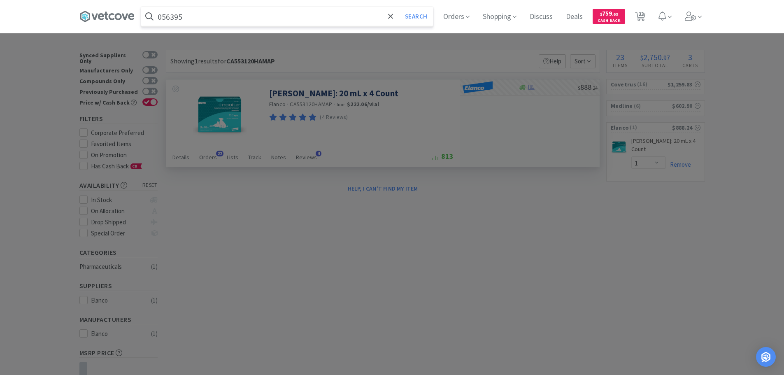
click at [399, 7] on button "Search" at bounding box center [416, 16] width 34 height 19
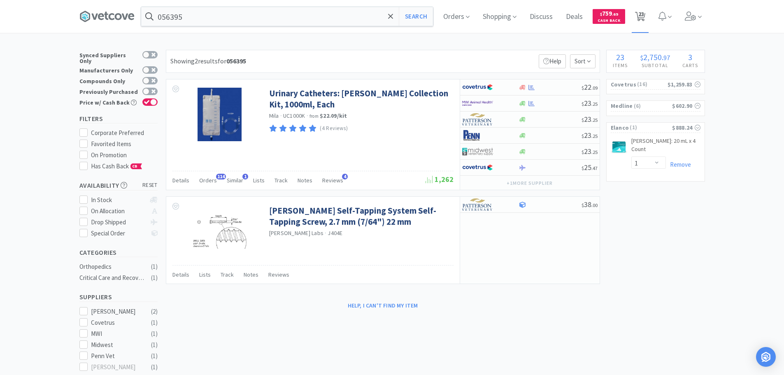
click at [644, 17] on span "23" at bounding box center [641, 14] width 6 height 33
select select "1"
select select "2"
select select "7"
select select "6"
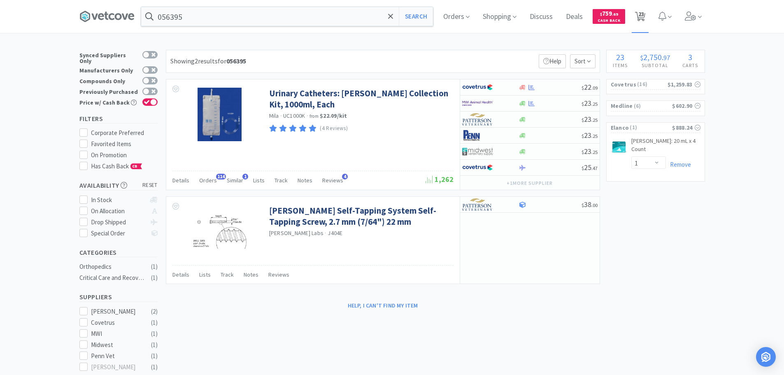
select select "2"
select select "3"
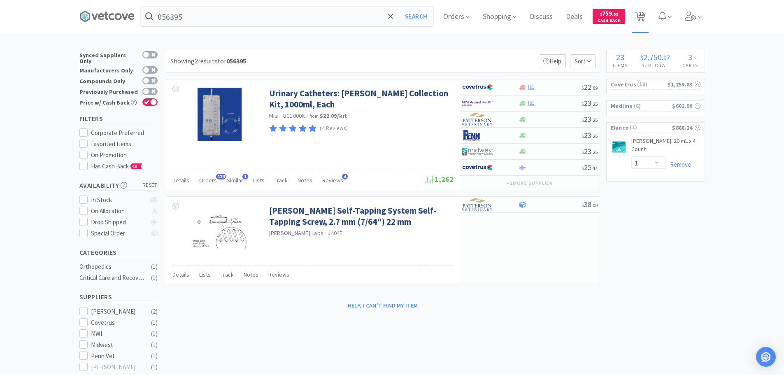
select select "6"
select select "72"
select select "120"
select select "52"
select select "45"
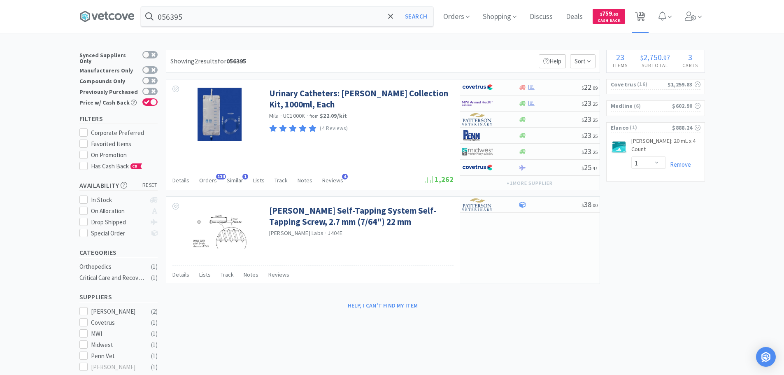
select select "50"
select select "9"
select select "12"
select select "1"
select select "2"
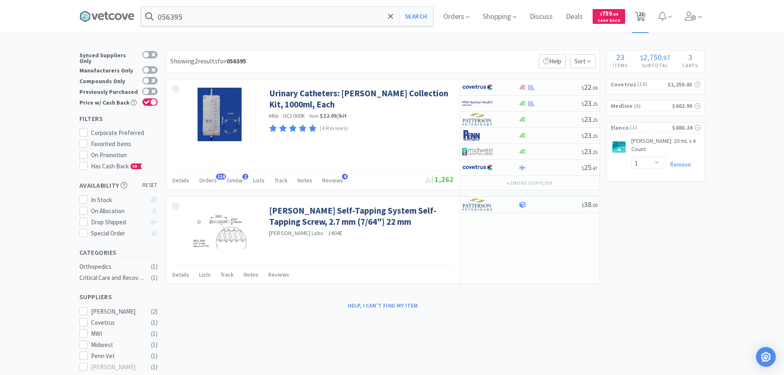
select select "3"
select select "1"
select select "2"
select select "1"
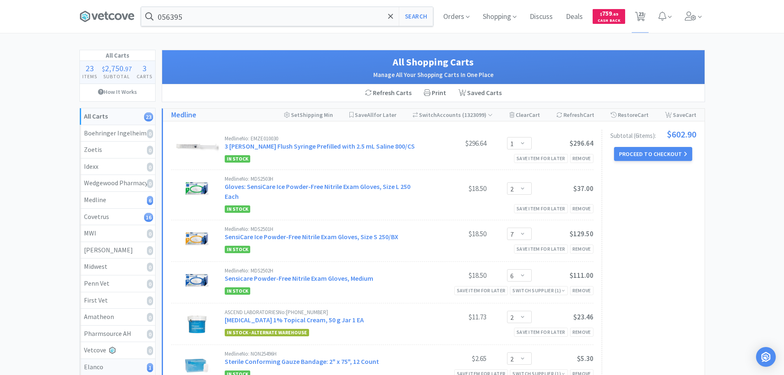
click at [139, 366] on div "Elanco 1" at bounding box center [117, 367] width 67 height 11
select select "1"
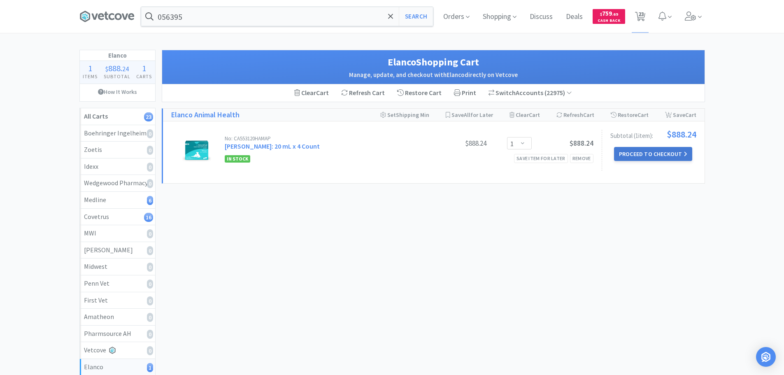
click at [640, 150] on button "Proceed to Checkout" at bounding box center [653, 154] width 78 height 14
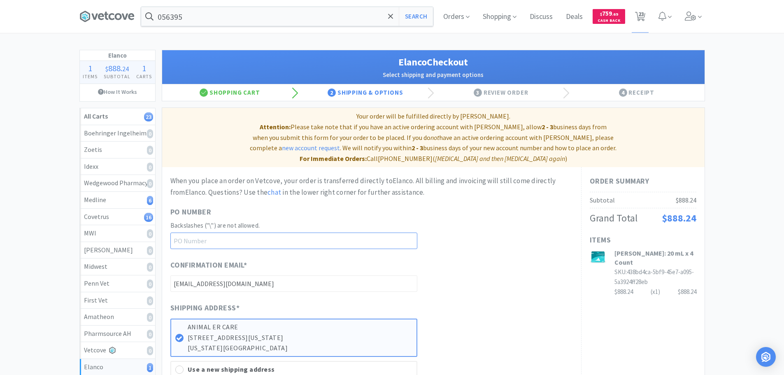
click at [283, 232] on input "text" at bounding box center [293, 240] width 247 height 16
paste input "1144875"
type input "1144875"
click at [459, 236] on div "PO Number Backslashes ("\") are not allowed. 1144875" at bounding box center [371, 227] width 402 height 43
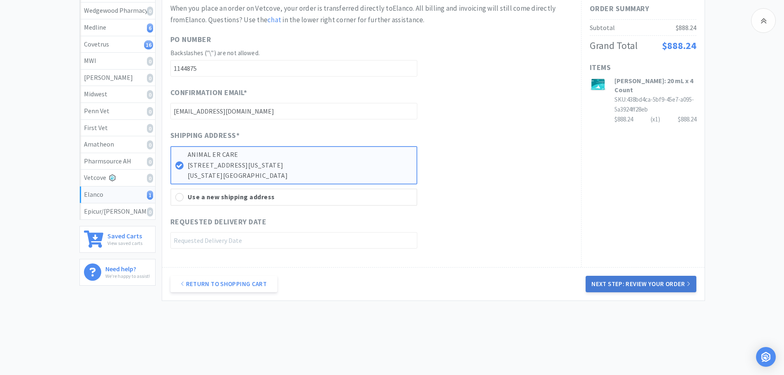
click at [650, 278] on button "Next Step: Review Your Order" at bounding box center [640, 284] width 110 height 16
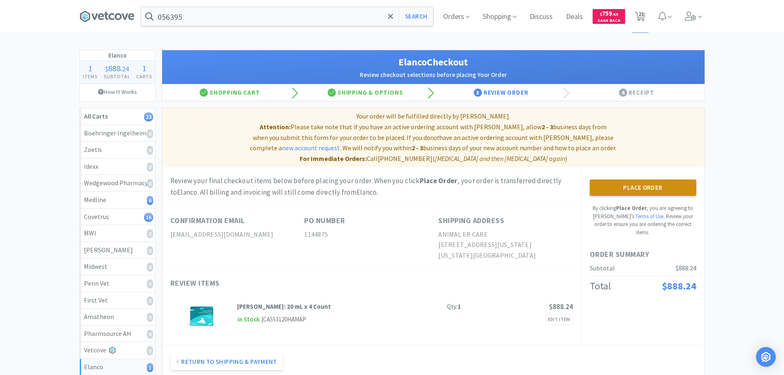
click at [624, 179] on button "Place Order" at bounding box center [642, 187] width 107 height 16
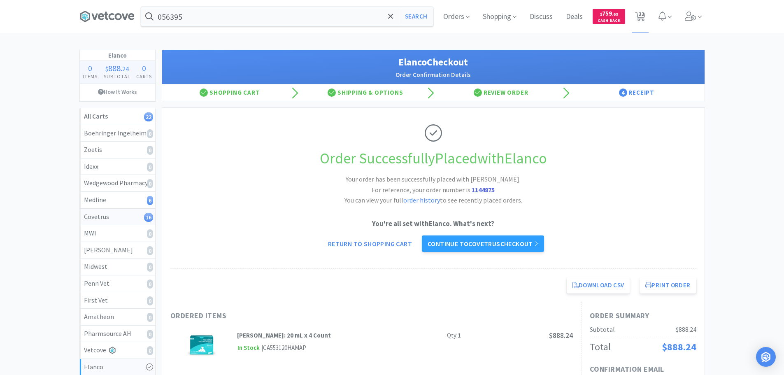
click at [131, 215] on div "Covetrus 16" at bounding box center [117, 216] width 67 height 11
select select "2"
select select "3"
select select "6"
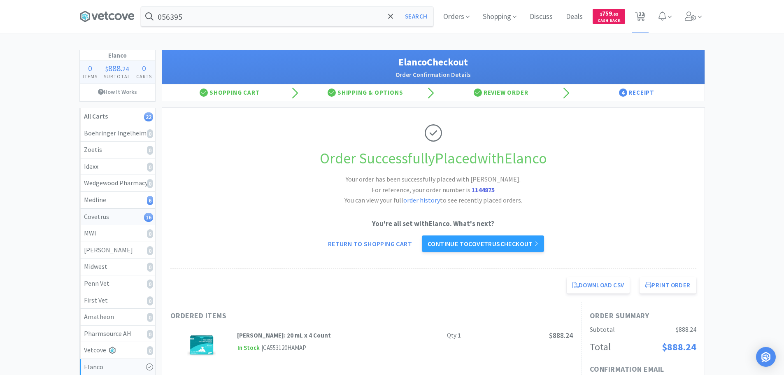
select select "72"
select select "120"
select select "52"
select select "45"
select select "50"
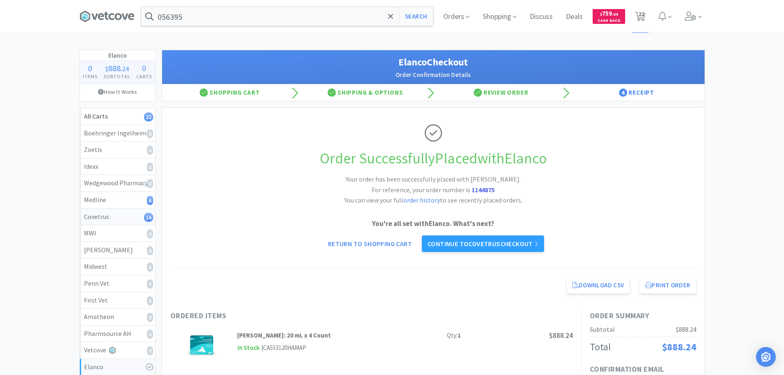
select select "9"
select select "12"
select select "1"
select select "2"
select select "3"
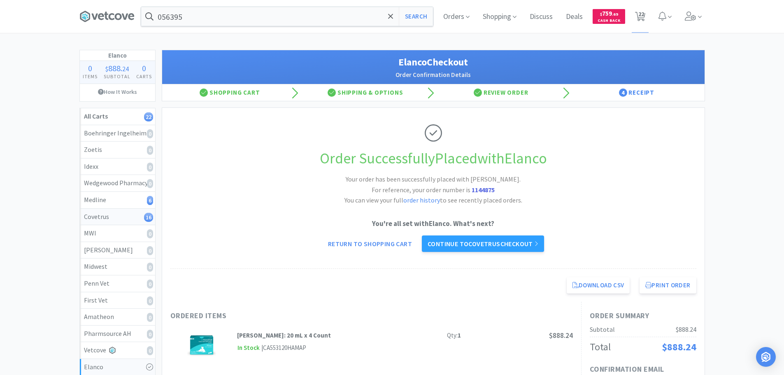
select select "1"
select select "2"
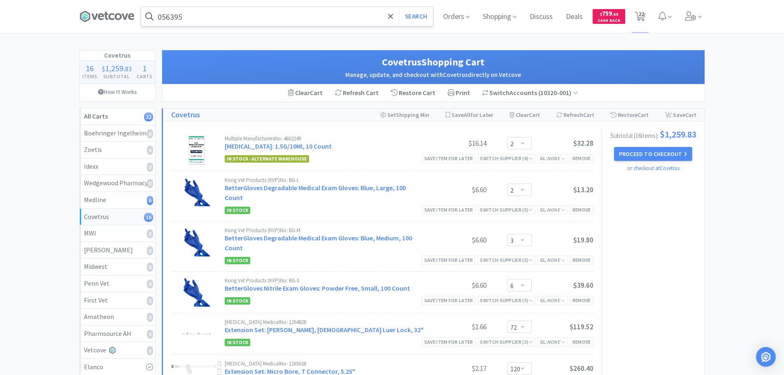
click at [267, 24] on input "056395" at bounding box center [287, 16] width 292 height 19
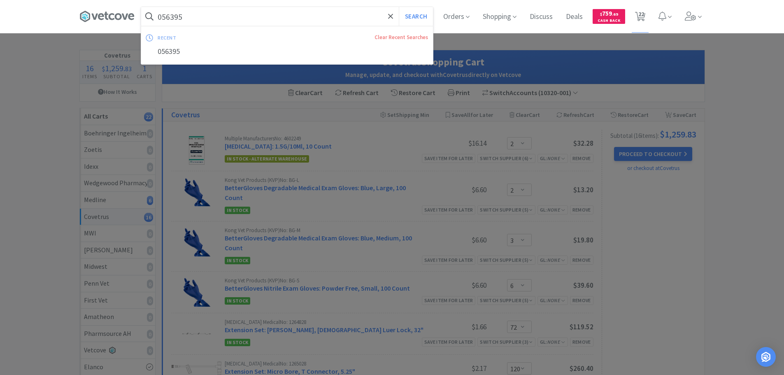
paste input "Medline Industries, Inc. - KCP34155H $3.72"
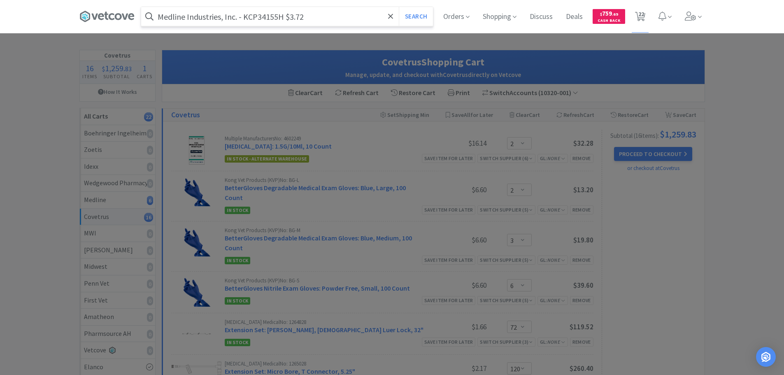
click at [258, 18] on input "Medline Industries, Inc. - KCP34155H $3.72" at bounding box center [287, 16] width 292 height 19
paste input "KCP34155H"
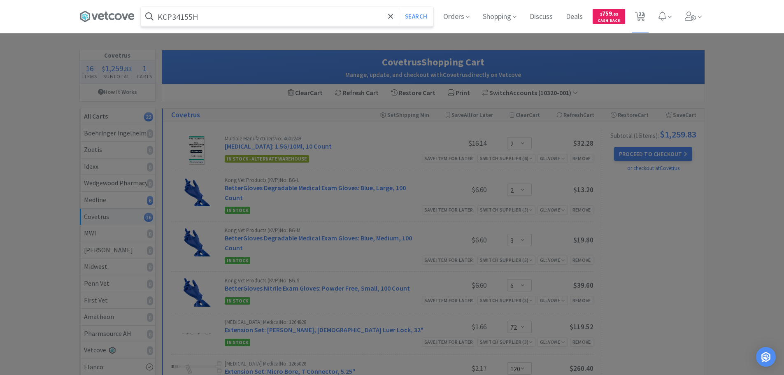
type input "KCP34155H"
click at [399, 7] on button "Search" at bounding box center [416, 16] width 34 height 19
select select "2"
select select "3"
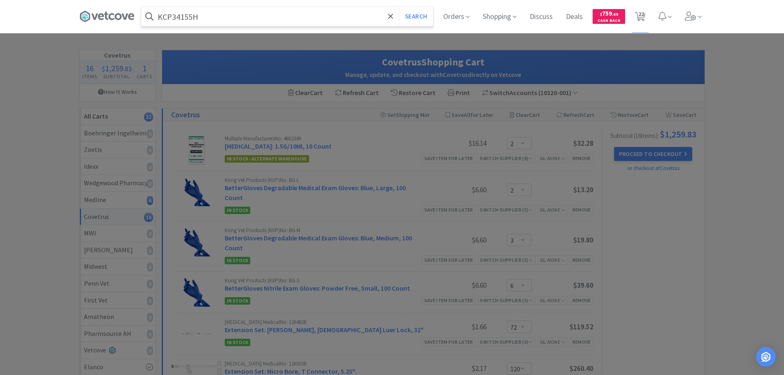
select select "6"
select select "72"
select select "120"
select select "52"
select select "45"
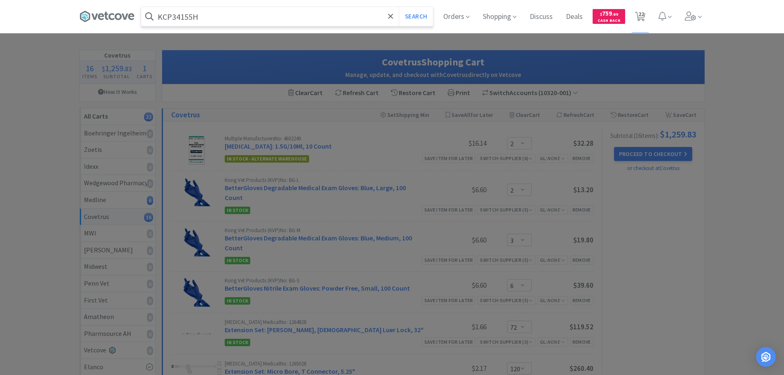
select select "50"
select select "9"
select select "12"
select select "1"
select select "2"
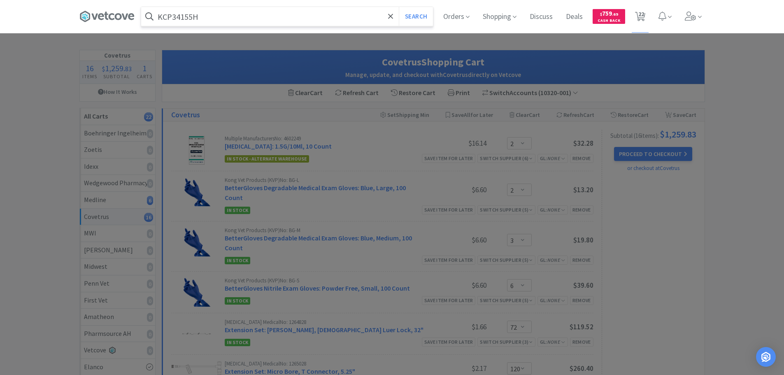
select select "3"
select select "1"
select select "2"
select select "1"
select select "2"
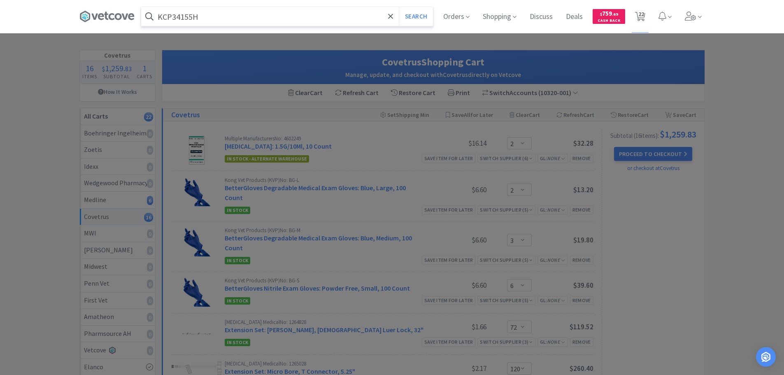
select select "7"
select select "6"
select select "2"
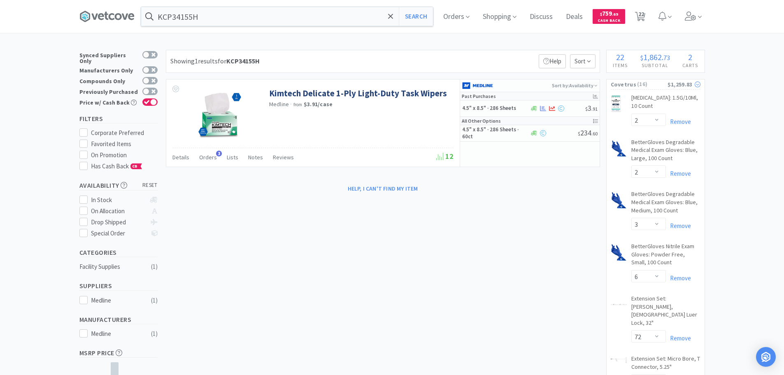
click at [631, 85] on span "Covetrus" at bounding box center [623, 84] width 26 height 9
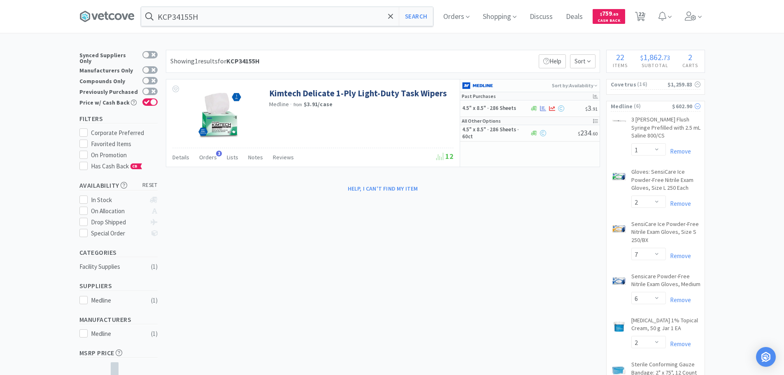
click at [636, 101] on div "Medline ( 6 ) $602.90" at bounding box center [655, 106] width 90 height 10
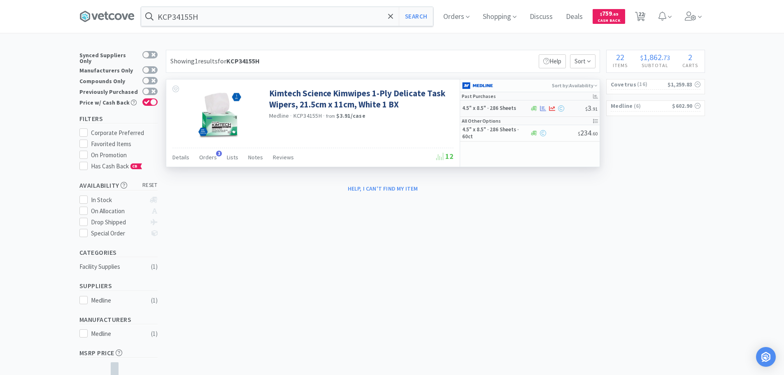
click at [566, 110] on div at bounding box center [557, 108] width 56 height 6
select select "1"
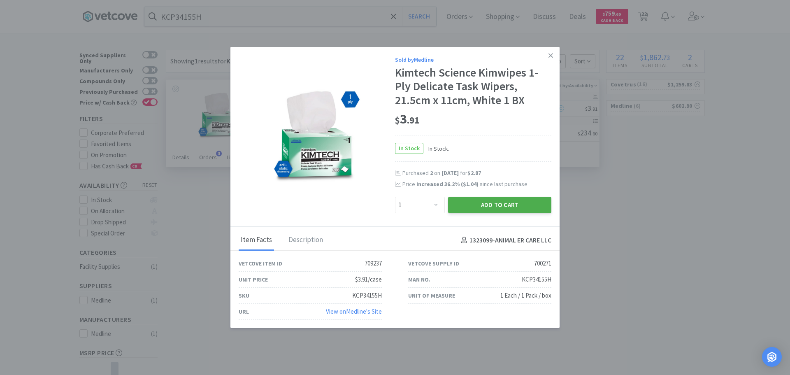
click at [503, 202] on button "Add to Cart" at bounding box center [499, 205] width 103 height 16
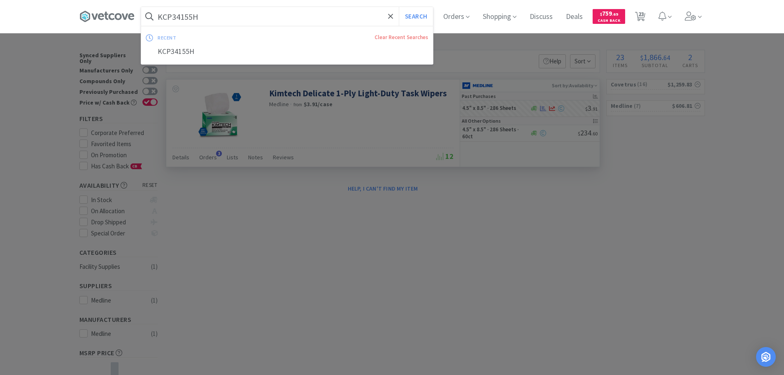
click at [273, 17] on input "KCP34155H" at bounding box center [287, 16] width 292 height 19
paste input "004624"
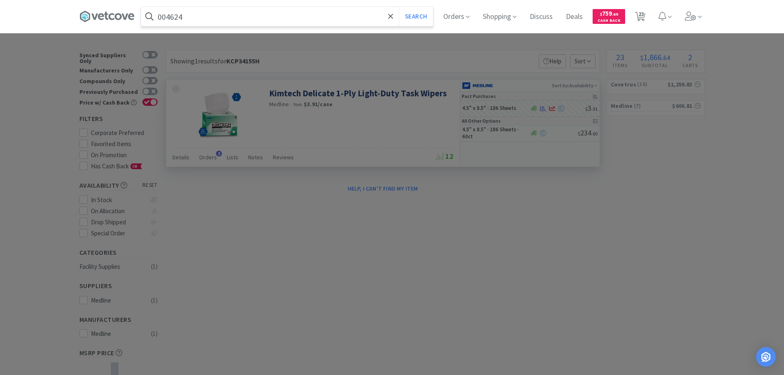
click at [399, 7] on button "Search" at bounding box center [416, 16] width 34 height 19
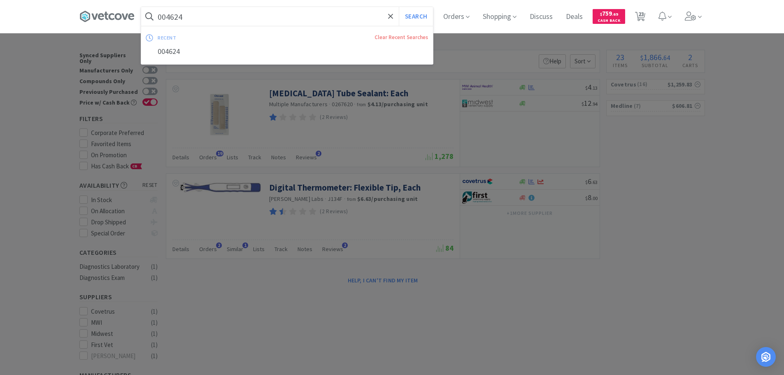
click at [278, 14] on input "004624" at bounding box center [287, 16] width 292 height 19
paste input "0385"
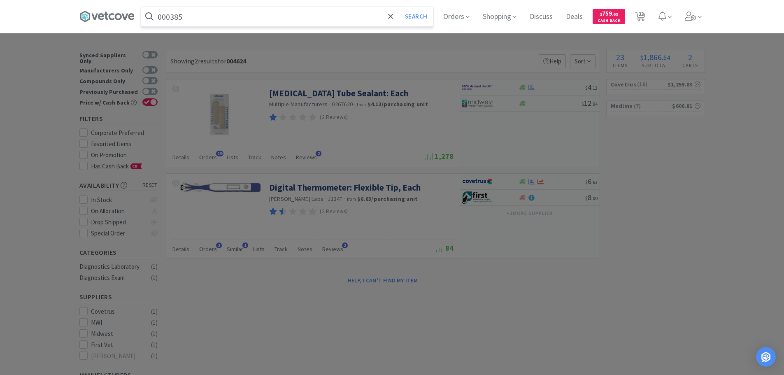
type input "000385"
click at [399, 7] on button "Search" at bounding box center [416, 16] width 34 height 19
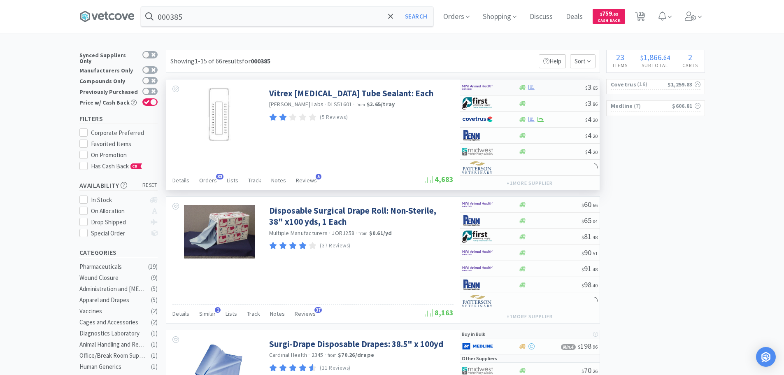
click at [563, 88] on div at bounding box center [551, 87] width 67 height 6
select select "2"
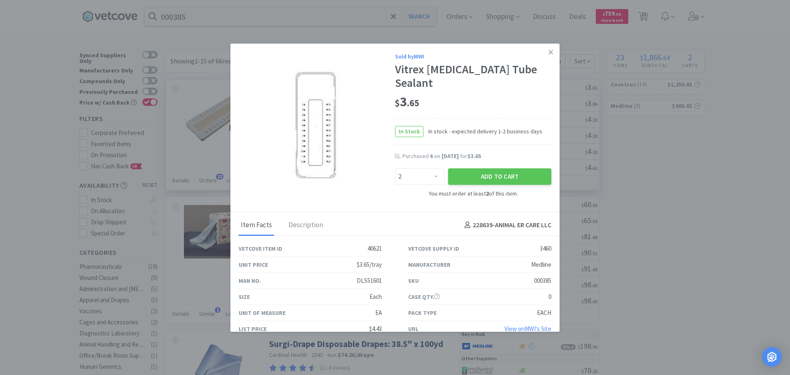
click at [535, 93] on div "$ 3 . 65" at bounding box center [473, 101] width 156 height 17
click at [550, 53] on icon at bounding box center [550, 52] width 5 height 7
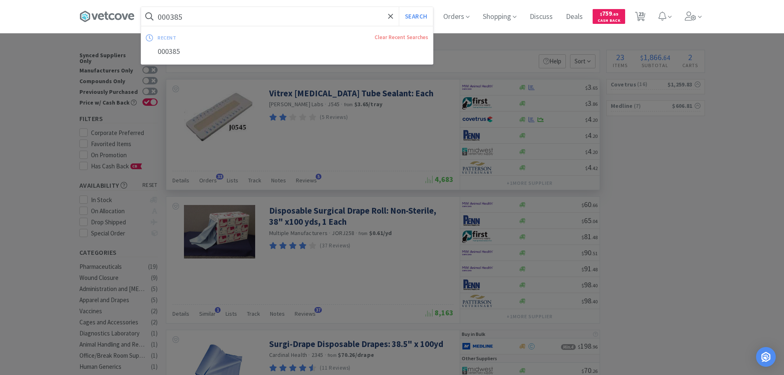
click at [301, 11] on input "000385" at bounding box center [287, 16] width 292 height 19
paste input "019430"
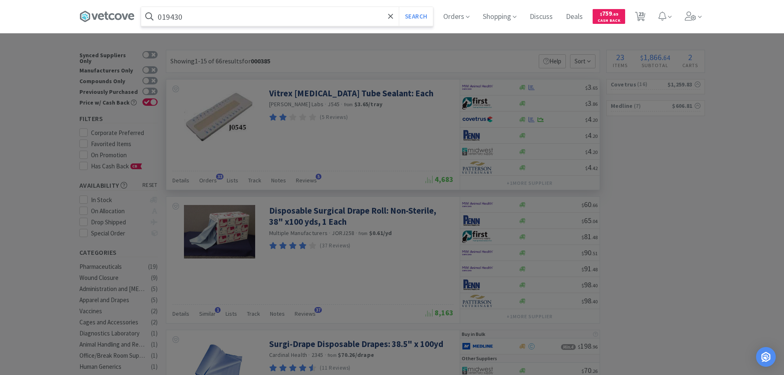
click at [399, 7] on button "Search" at bounding box center [416, 16] width 34 height 19
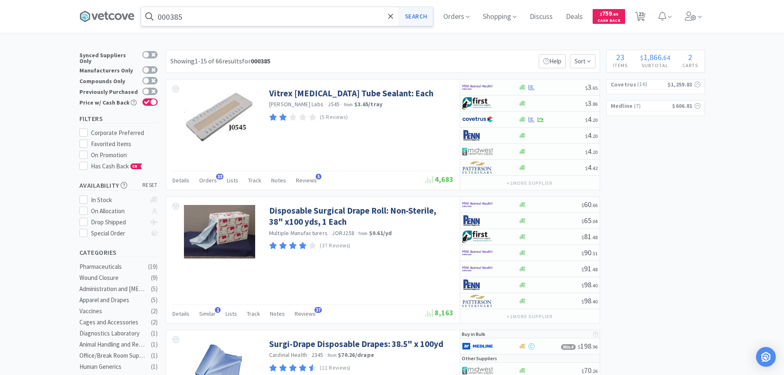
click at [419, 17] on button "Search" at bounding box center [416, 16] width 34 height 19
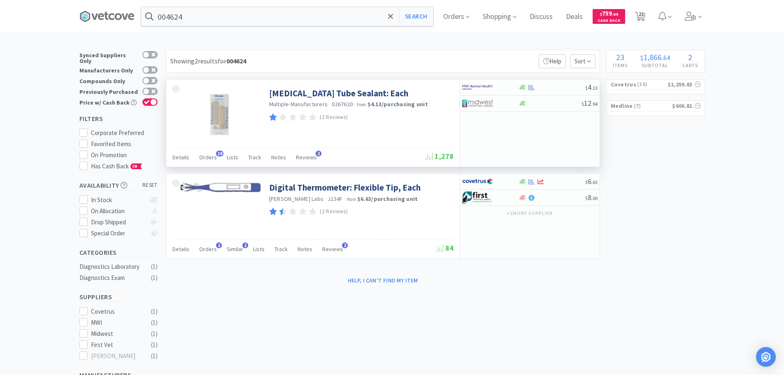
click at [344, 107] on span "0267620" at bounding box center [342, 103] width 21 height 7
copy span "0267620"
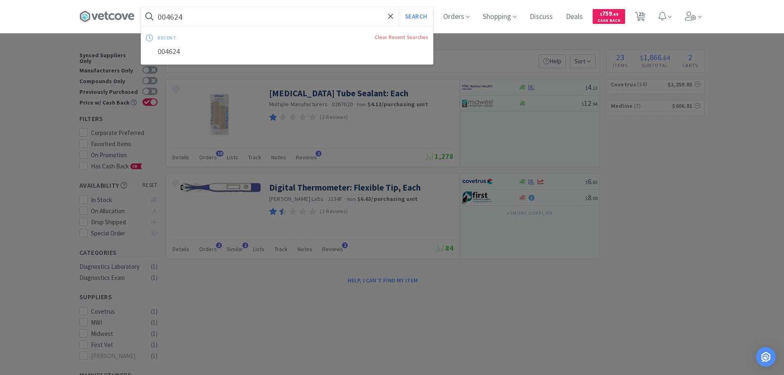
click at [273, 17] on input "004624" at bounding box center [287, 16] width 292 height 19
paste input "0267620"
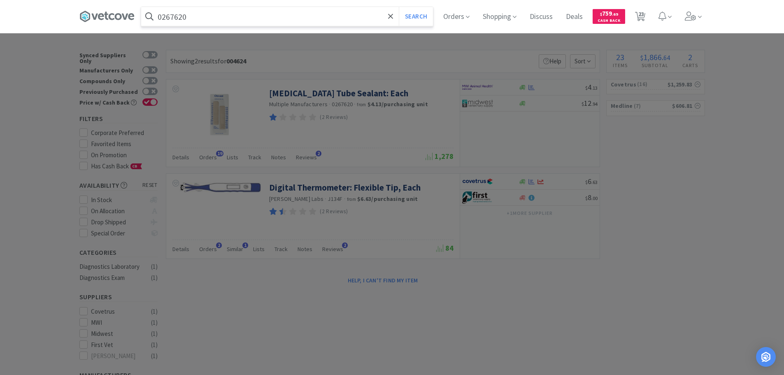
click at [399, 7] on button "Search" at bounding box center [416, 16] width 34 height 19
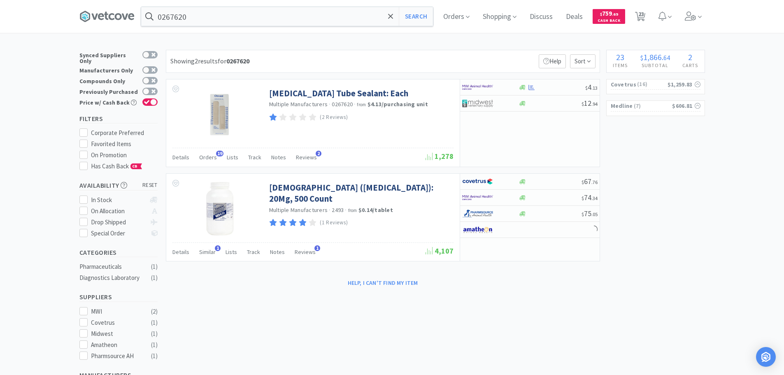
click at [370, 46] on div "0267620 Search Orders Shopping Discuss Discuss Deals Deals $ 759 . 69 Cash Back…" at bounding box center [392, 279] width 784 height 558
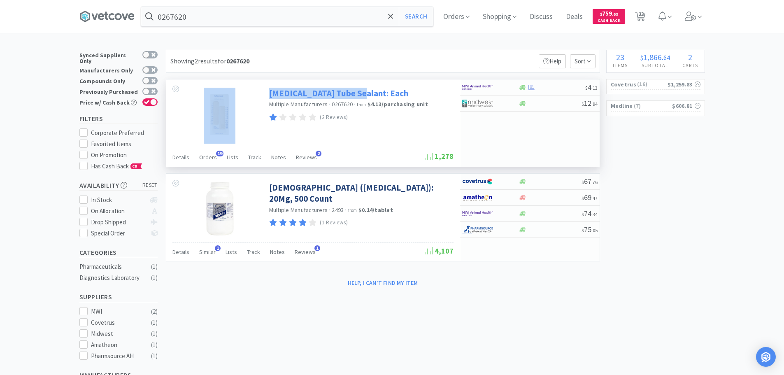
drag, startPoint x: 265, startPoint y: 88, endPoint x: 353, endPoint y: 95, distance: 88.7
click at [353, 95] on div "Capillary Tube Sealant: Each Multiple Manufacturers · 0267620 · from $4.13 / pu…" at bounding box center [312, 113] width 293 height 68
copy div "Capillary Tube Sealant"
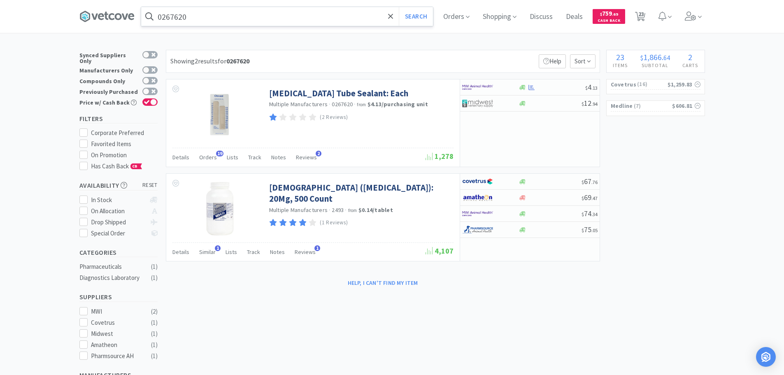
click at [307, 17] on input "0267620" at bounding box center [287, 16] width 292 height 19
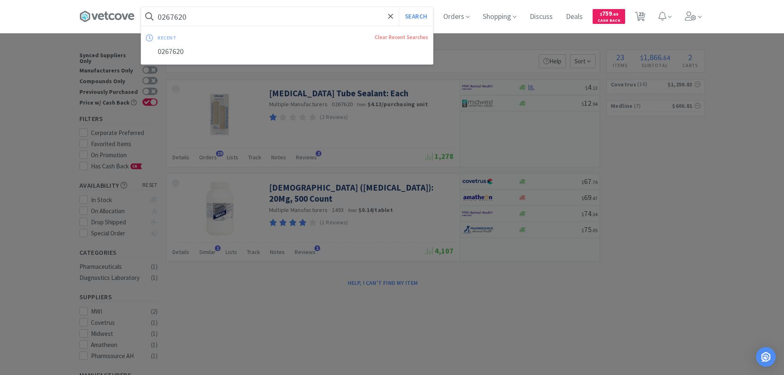
paste input "Capillary Tube Sealant"
type input "Capillary Tube Sealant"
click at [399, 7] on button "Search" at bounding box center [416, 16] width 34 height 19
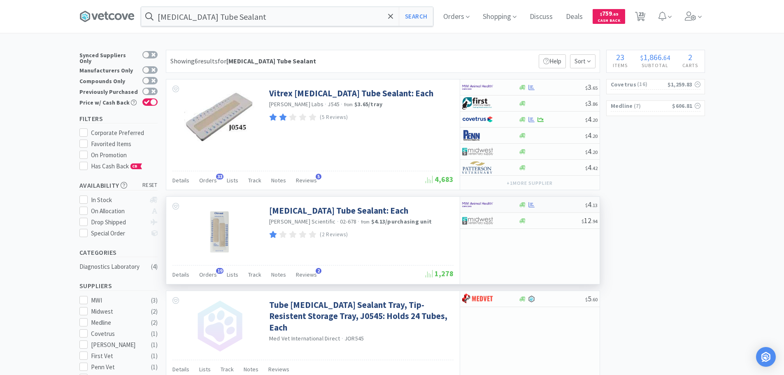
click at [562, 202] on div at bounding box center [551, 205] width 67 height 6
select select "1"
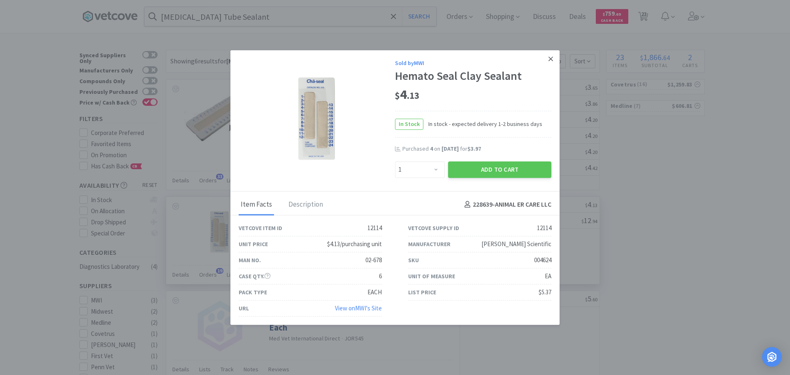
click at [550, 61] on icon at bounding box center [550, 58] width 5 height 7
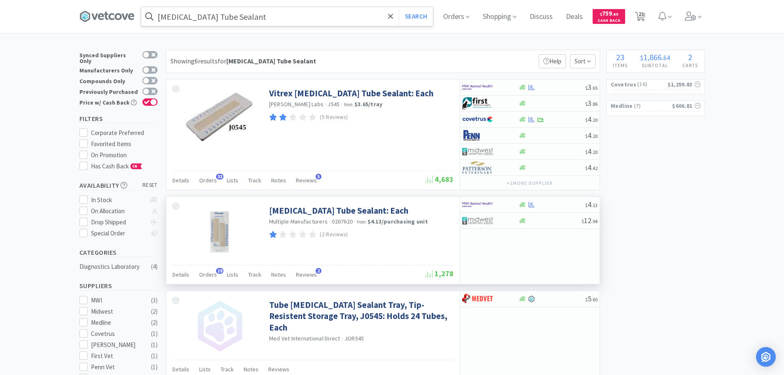
click at [274, 14] on input "Capillary Tube Sealant" at bounding box center [287, 16] width 292 height 19
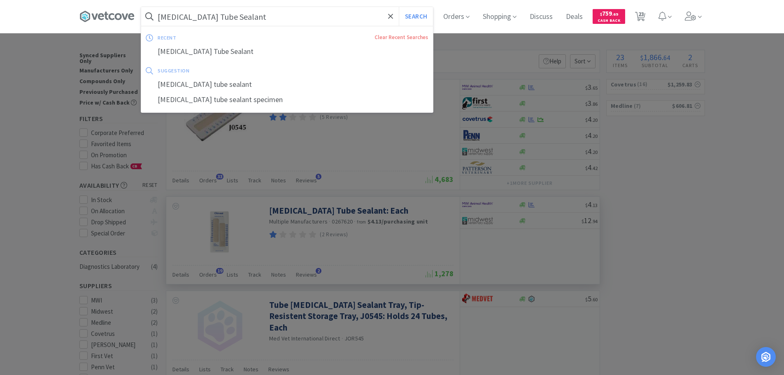
paste input "072809"
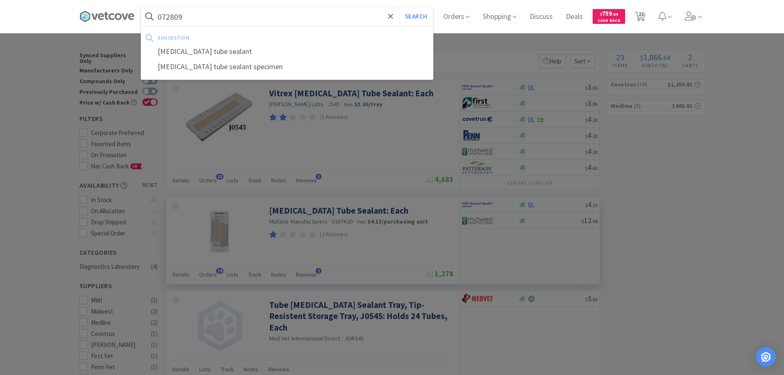
type input "072809"
click at [399, 7] on button "Search" at bounding box center [416, 16] width 34 height 19
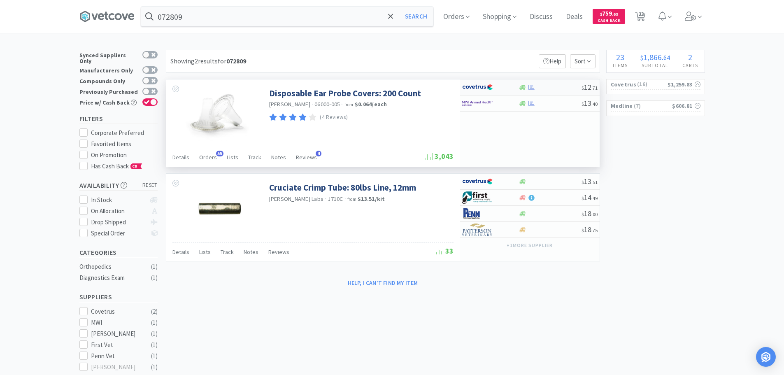
click at [553, 87] on div at bounding box center [549, 87] width 63 height 6
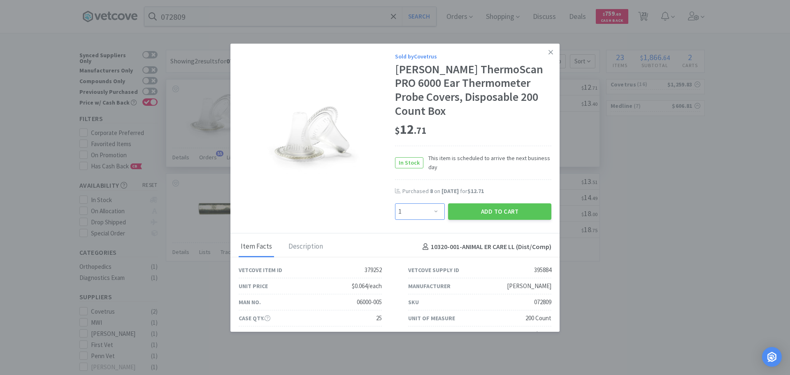
click at [424, 213] on select "Enter Quantity 1 2 3 4 5 6 7 8 9 10 11 12 13 14 15 16 17 18 19 20 Enter Quantity" at bounding box center [420, 211] width 50 height 16
select select "4"
click at [395, 203] on select "Enter Quantity 1 2 3 4 5 6 7 8 9 10 11 12 13 14 15 16 17 18 19 20 Enter Quantity" at bounding box center [420, 211] width 50 height 16
click at [452, 210] on button "Add to Cart" at bounding box center [499, 211] width 103 height 16
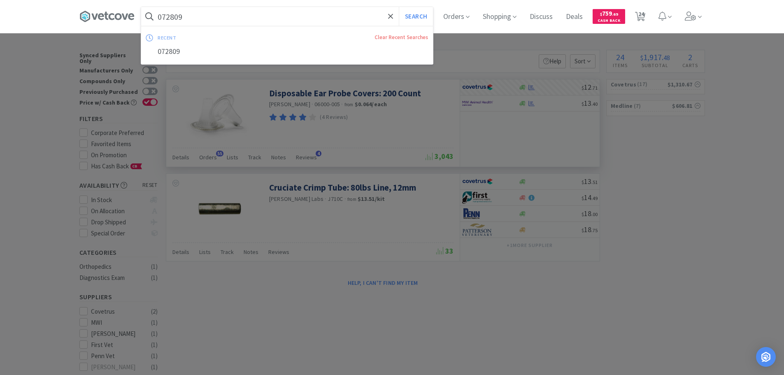
click at [262, 16] on input "072809" at bounding box center [287, 16] width 292 height 19
paste input "1905"
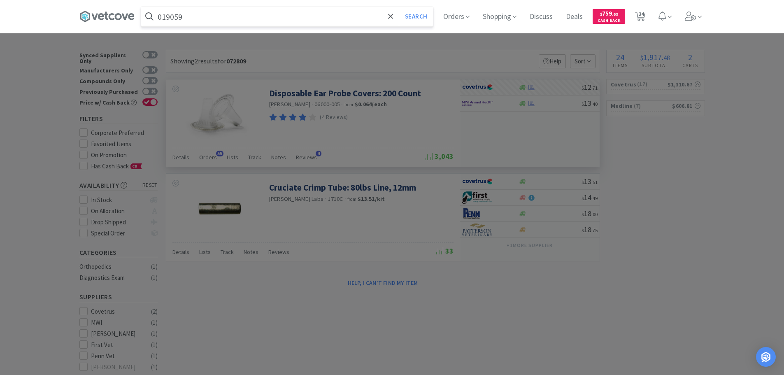
click at [399, 7] on button "Search" at bounding box center [416, 16] width 34 height 19
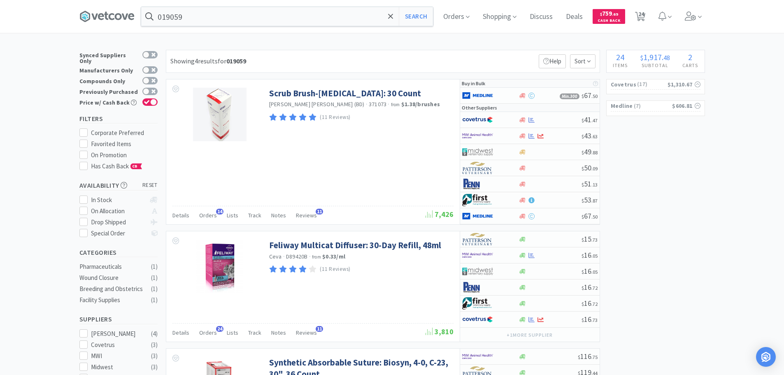
click at [388, 58] on div "Showing 4 results for 019059 Filters Help Sort" at bounding box center [383, 61] width 434 height 23
click at [423, 60] on div "Showing 4 results for 019059 Filters Help Sort" at bounding box center [383, 61] width 434 height 23
click at [421, 56] on div "Showing 4 results for 019059 Filters Help Sort" at bounding box center [383, 61] width 434 height 23
click at [369, 104] on span "371073" at bounding box center [378, 103] width 18 height 7
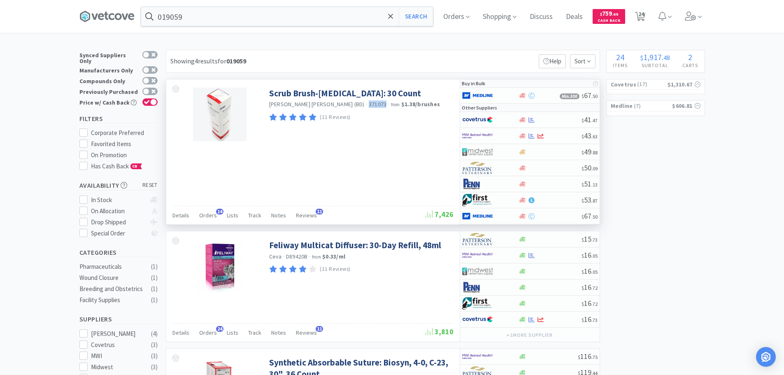
copy span "371073"
click at [264, 18] on input "019059" at bounding box center [287, 16] width 292 height 19
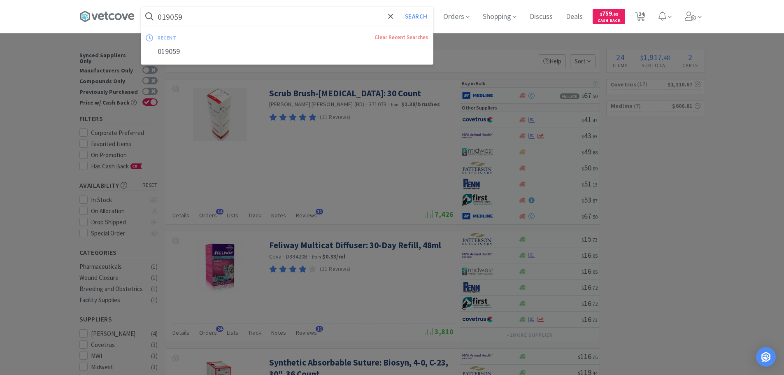
paste input "371073"
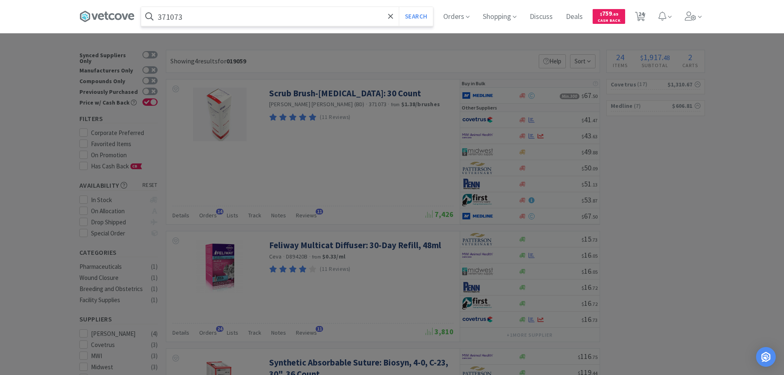
click at [399, 7] on button "Search" at bounding box center [416, 16] width 34 height 19
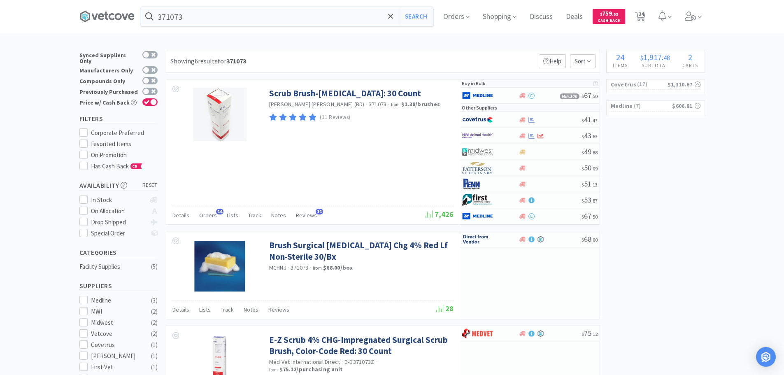
click at [396, 55] on div "Showing 6 results for 371073 Filters Help Sort" at bounding box center [383, 61] width 434 height 23
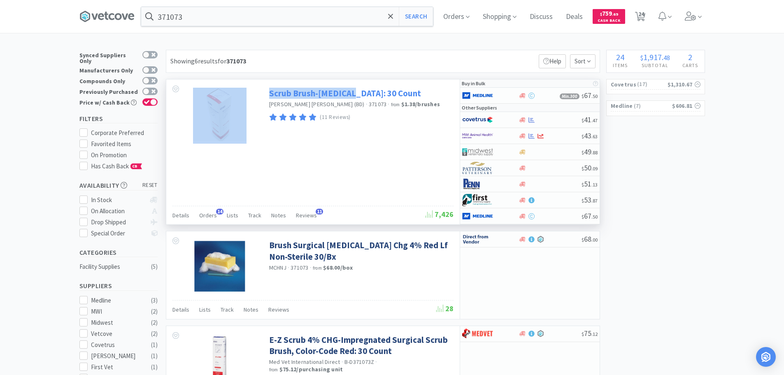
copy div "Scrub Brush-EZ Scrub"
drag, startPoint x: 313, startPoint y: 88, endPoint x: 351, endPoint y: 92, distance: 38.1
click at [351, 92] on div "Scrub Brush-EZ Scrub: 30 Count Becton Dickinson (BD) · 371073 · from $1.38 / br…" at bounding box center [312, 113] width 293 height 68
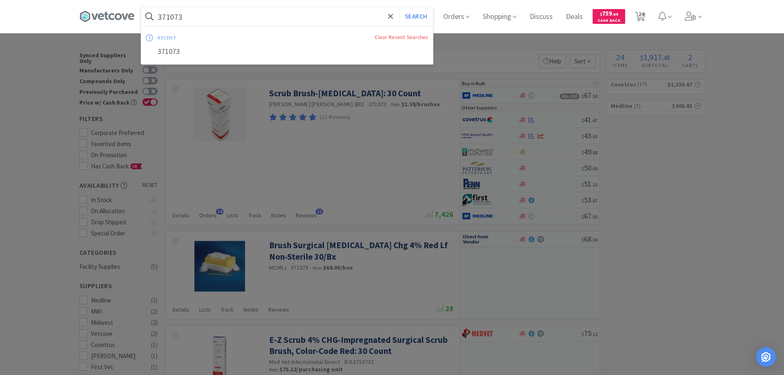
click at [282, 16] on input "371073" at bounding box center [287, 16] width 292 height 19
paste input "Scrub Brush-EZ Scrub"
click at [399, 7] on button "Search" at bounding box center [416, 16] width 34 height 19
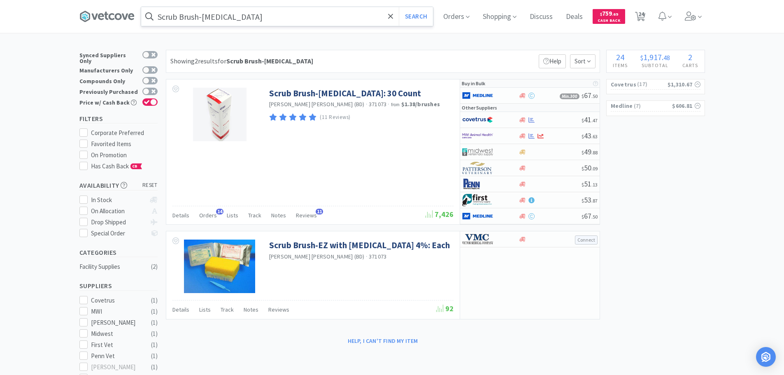
click at [207, 18] on input "Scrub Brush-EZ Scrub" at bounding box center [287, 16] width 292 height 19
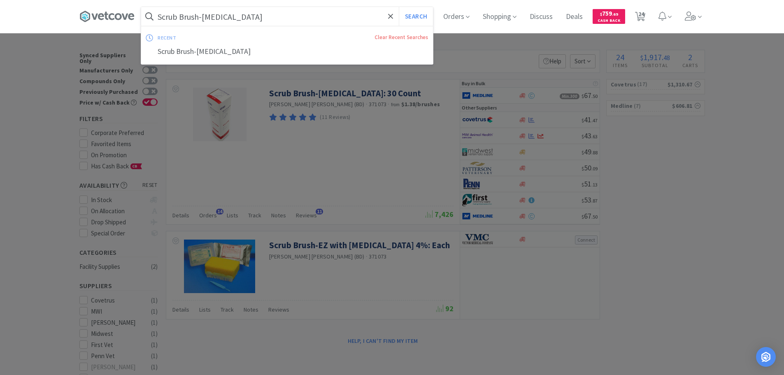
click at [207, 16] on input "Scrub Brush-EZ Scrub" at bounding box center [287, 16] width 292 height 19
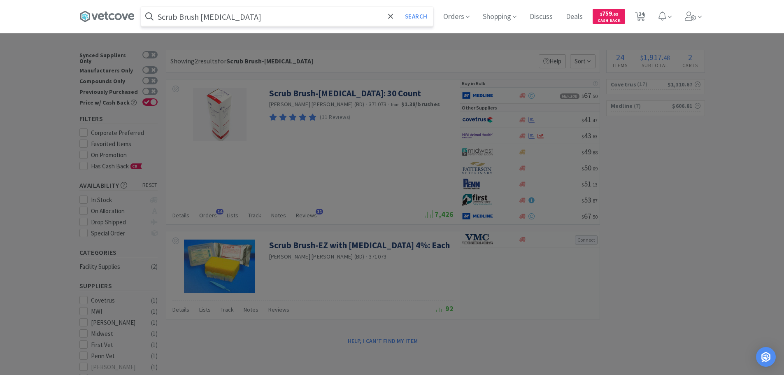
type input "Scrub Brush EZ Scrub"
click at [399, 7] on button "Search" at bounding box center [416, 16] width 34 height 19
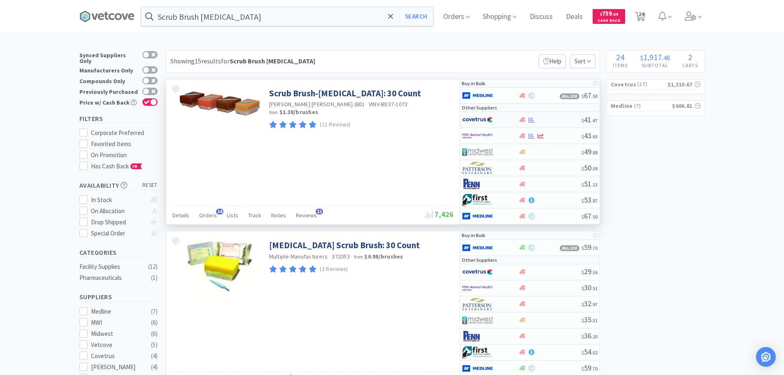
click at [556, 119] on div at bounding box center [549, 120] width 63 height 6
select select "1"
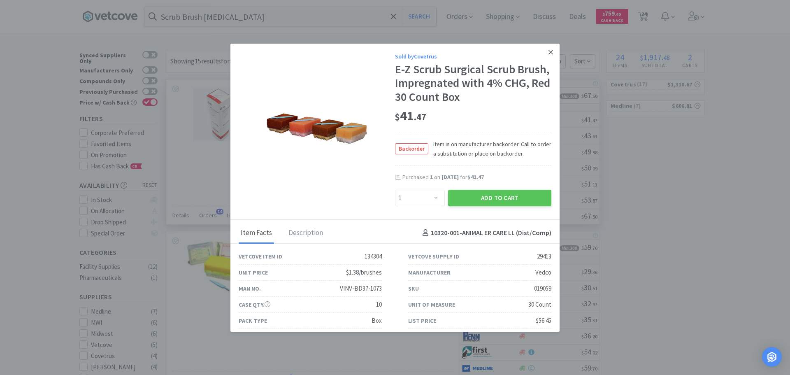
click at [548, 53] on icon at bounding box center [550, 52] width 5 height 7
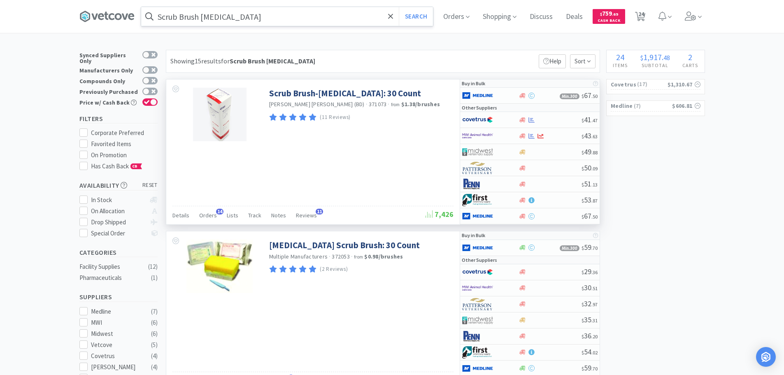
click at [261, 15] on input "Scrub Brush EZ Scrub" at bounding box center [287, 16] width 292 height 19
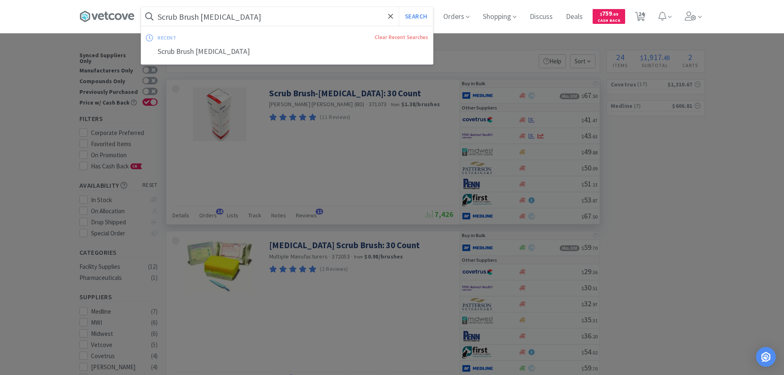
paste input "059013"
click at [399, 7] on button "Search" at bounding box center [416, 16] width 34 height 19
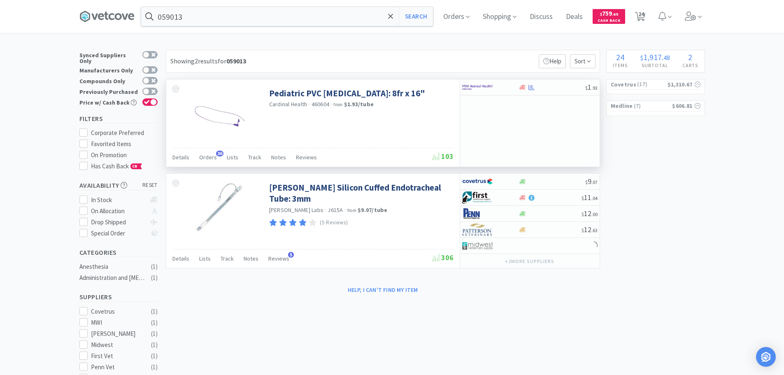
click at [320, 105] on span "460604" at bounding box center [320, 103] width 18 height 7
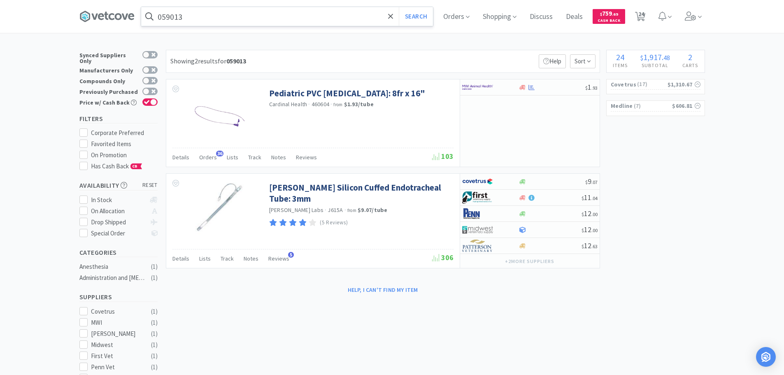
click at [299, 16] on input "059013" at bounding box center [287, 16] width 292 height 19
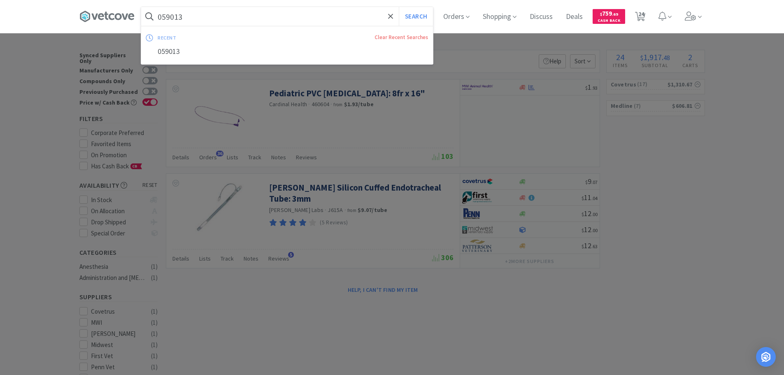
paste input "460604"
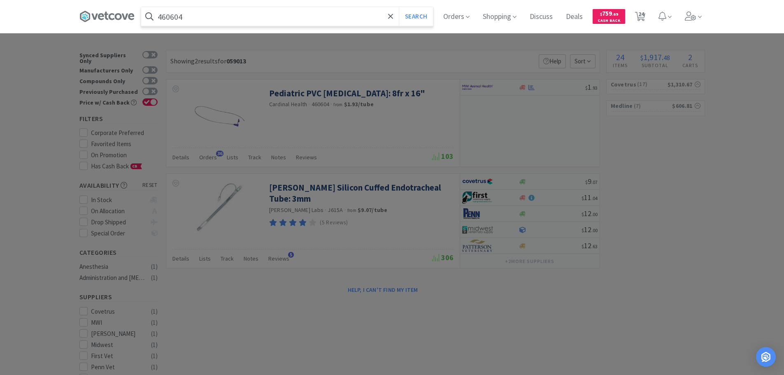
type input "460604"
click at [399, 7] on button "Search" at bounding box center [416, 16] width 34 height 19
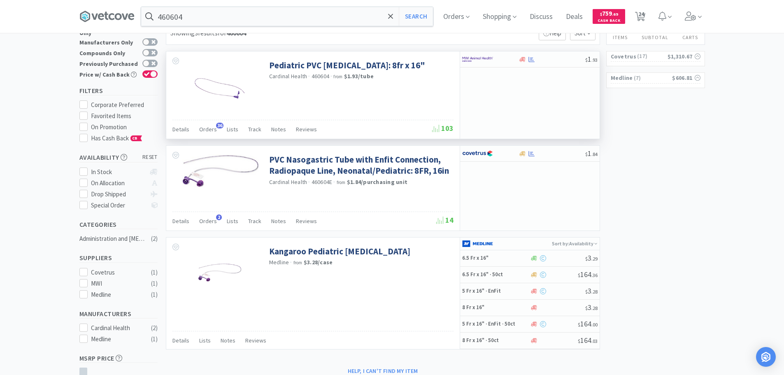
scroll to position [41, 0]
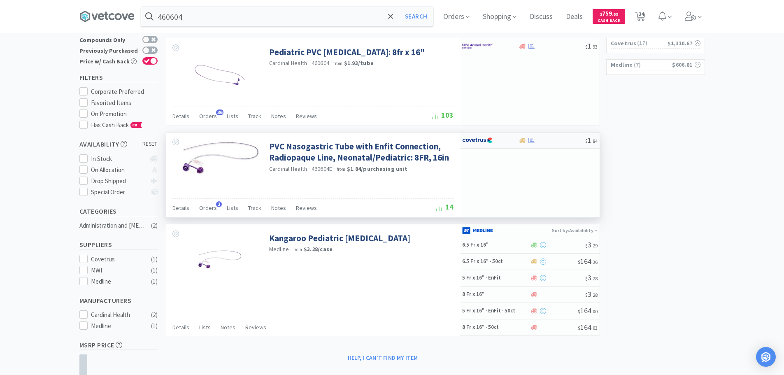
click at [547, 143] on div at bounding box center [551, 140] width 67 height 6
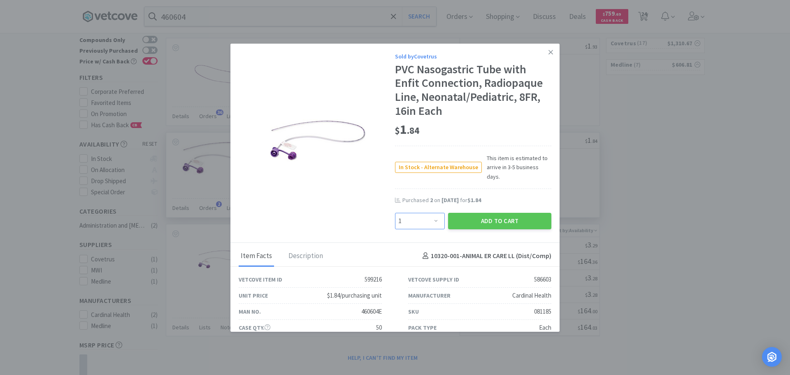
click at [421, 213] on select "Enter Quantity 1 2 3 4 5 6 7 8 9 10 11 12 13 14 15 16 17 18 19 20 Enter Quantity" at bounding box center [420, 221] width 50 height 16
select select "2"
click at [395, 213] on select "Enter Quantity 1 2 3 4 5 6 7 8 9 10 11 12 13 14 15 16 17 18 19 20 Enter Quantity" at bounding box center [420, 221] width 50 height 16
click at [459, 218] on button "Add to Cart" at bounding box center [499, 221] width 103 height 16
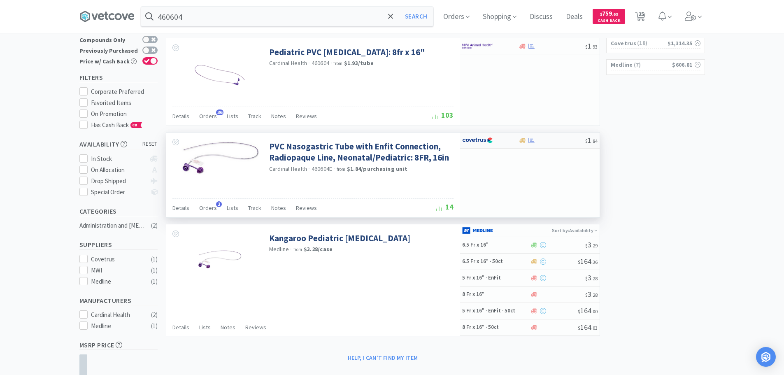
click at [539, 139] on div at bounding box center [551, 140] width 67 height 6
select select "1"
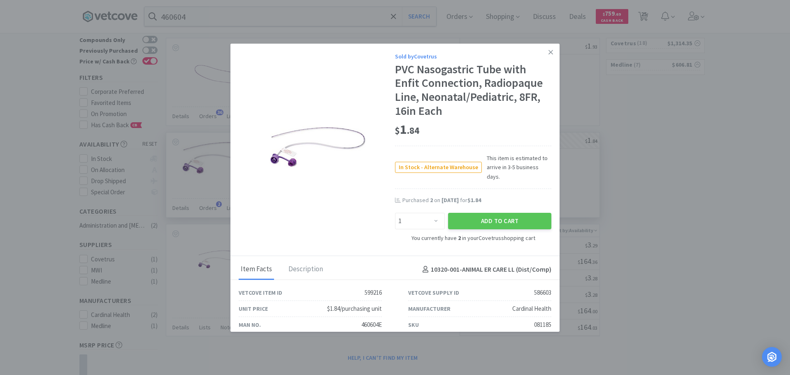
click at [539, 288] on div "586603" at bounding box center [542, 293] width 17 height 10
click at [538, 320] on div "081185" at bounding box center [542, 325] width 17 height 10
click at [543, 49] on link at bounding box center [550, 53] width 14 height 18
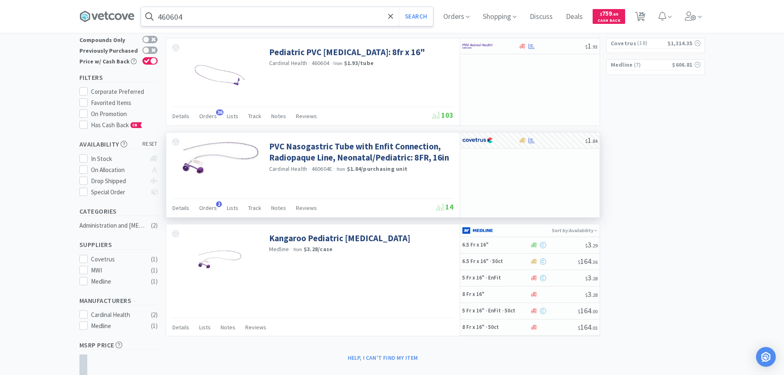
click at [283, 13] on input "460604" at bounding box center [287, 16] width 292 height 19
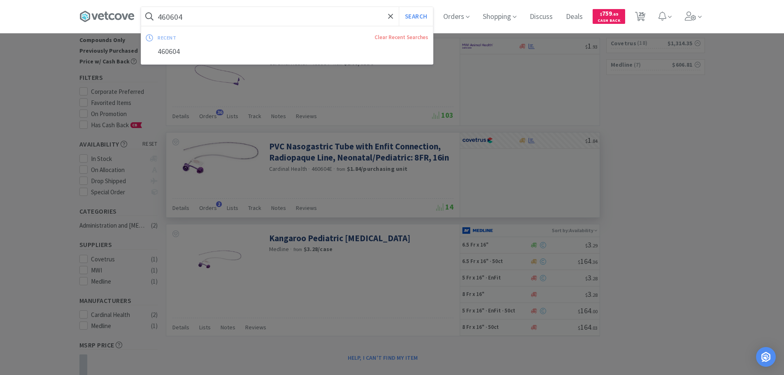
paste input "002038"
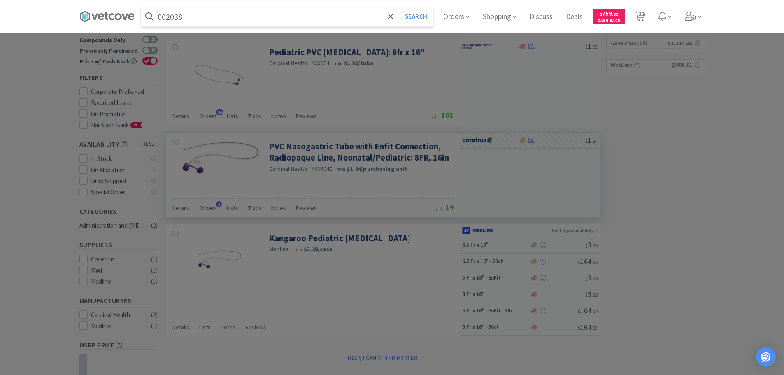
type input "002038"
click at [399, 7] on button "Search" at bounding box center [416, 16] width 34 height 19
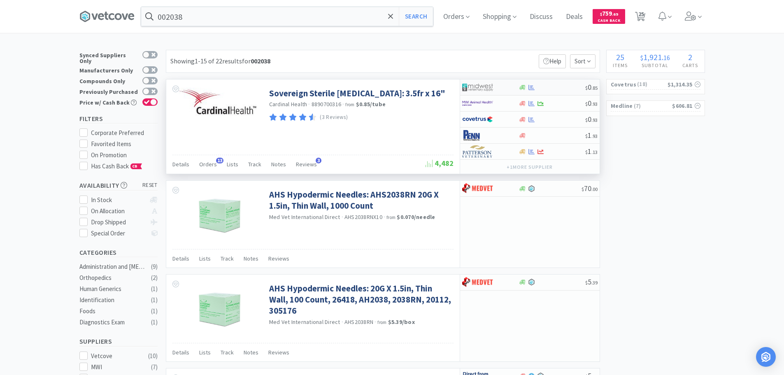
click at [563, 86] on div at bounding box center [551, 87] width 67 height 6
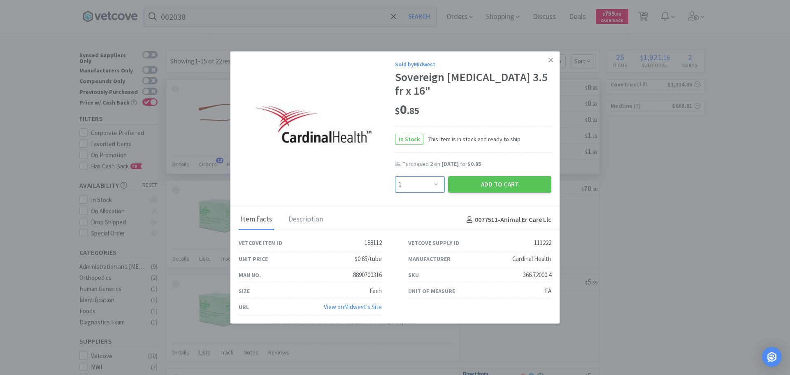
click at [425, 185] on select "Enter Quantity 1 2 3 4 5 6 7 8 9 10 11 12 13 14 15 16 17 18 19 20 Enter Quantity" at bounding box center [420, 184] width 50 height 16
select select "3"
click at [395, 176] on select "Enter Quantity 1 2 3 4 5 6 7 8 9 10 11 12 13 14 15 16 17 18 19 20 Enter Quantity" at bounding box center [420, 184] width 50 height 16
drag, startPoint x: 457, startPoint y: 184, endPoint x: 400, endPoint y: 133, distance: 76.6
click at [446, 181] on div "Enter Quantity 1 2 3 4 5 6 7 8 9 10 11 12 13 14 15 16 17 18 19 20 Enter Quantit…" at bounding box center [473, 184] width 160 height 20
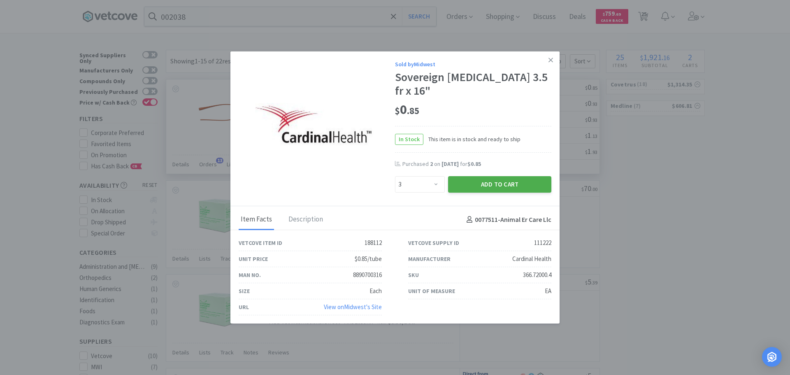
click at [463, 188] on button "Add to Cart" at bounding box center [499, 184] width 103 height 16
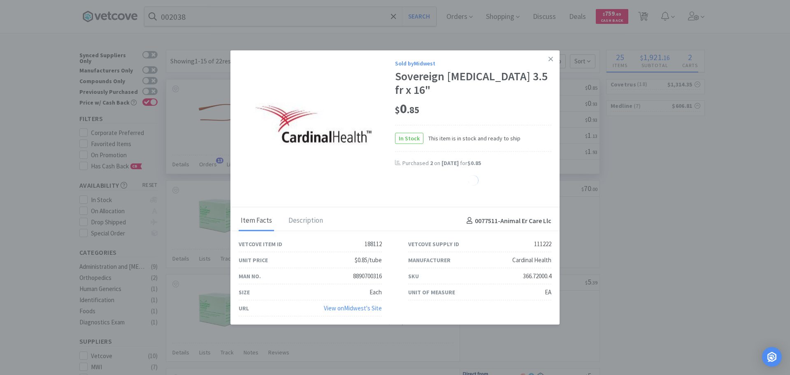
select select "3"
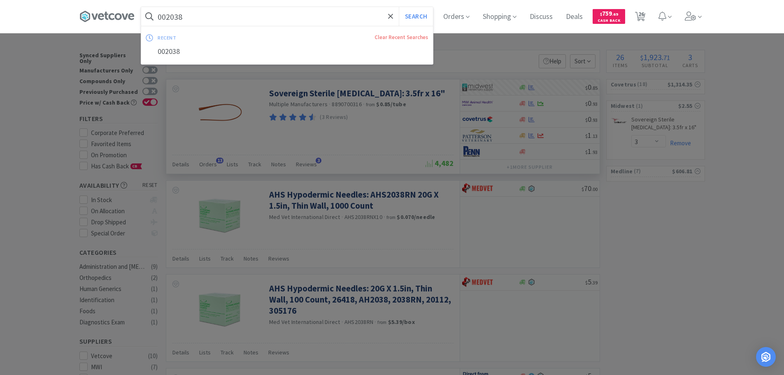
click at [276, 17] on input "002038" at bounding box center [287, 16] width 292 height 19
paste input "Covetrus - 002039 $0.93"
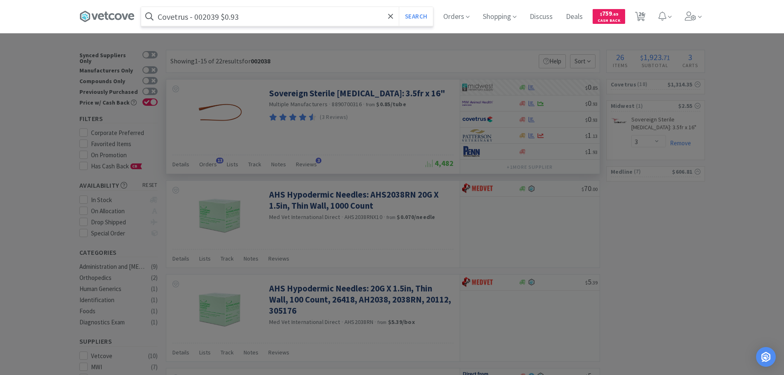
click at [204, 16] on input "Covetrus - 002039 $0.93" at bounding box center [287, 16] width 292 height 19
paste input "002039"
type input "002039"
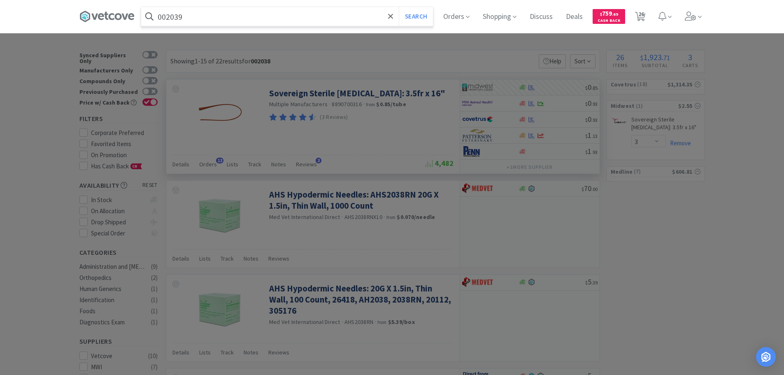
click at [399, 7] on button "Search" at bounding box center [416, 16] width 34 height 19
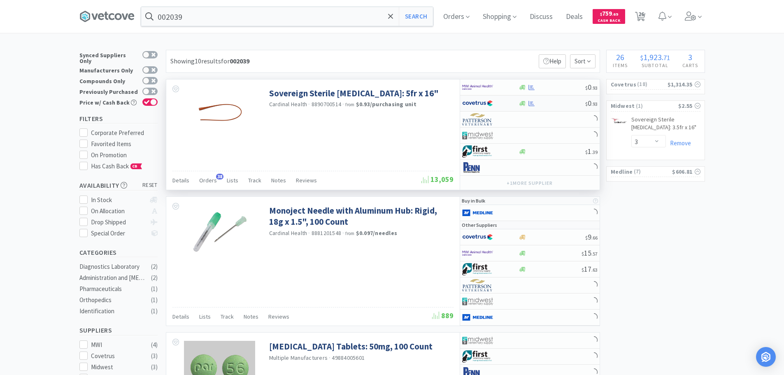
click at [552, 104] on div at bounding box center [551, 103] width 67 height 6
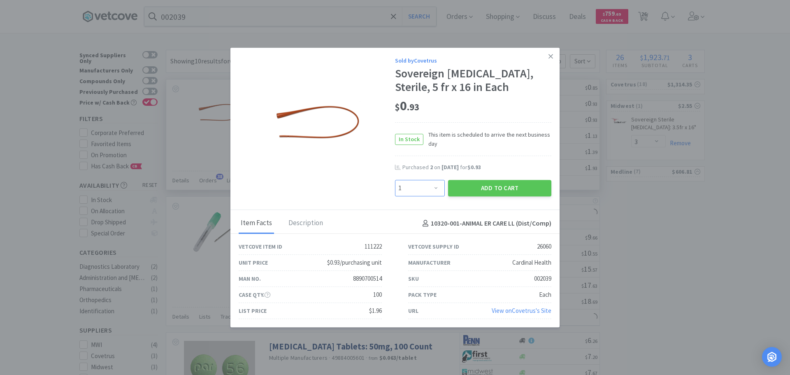
click at [427, 191] on select "Enter Quantity 1 2 3 4 5 6 7 8 9 10 11 12 13 14 15 16 17 18 19 20 Enter Quantity" at bounding box center [420, 188] width 50 height 16
select select "6"
click at [395, 180] on select "Enter Quantity 1 2 3 4 5 6 7 8 9 10 11 12 13 14 15 16 17 18 19 20 Enter Quantity" at bounding box center [420, 188] width 50 height 16
click at [466, 189] on button "Add to Cart" at bounding box center [499, 188] width 103 height 16
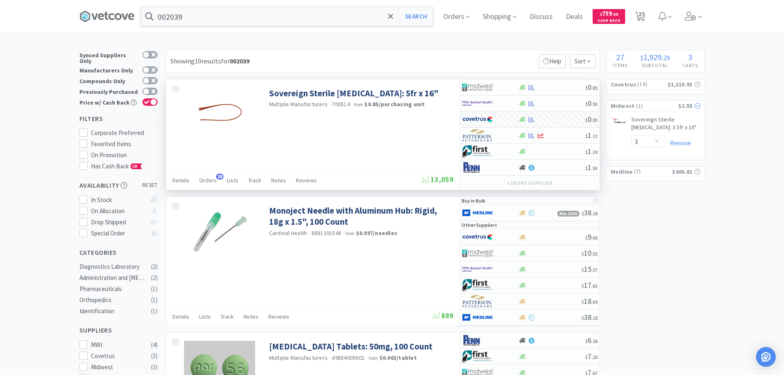
click at [664, 107] on span "( 1 )" at bounding box center [656, 106] width 43 height 8
click at [660, 82] on span "( 19 )" at bounding box center [651, 84] width 31 height 8
select select "2"
select select "3"
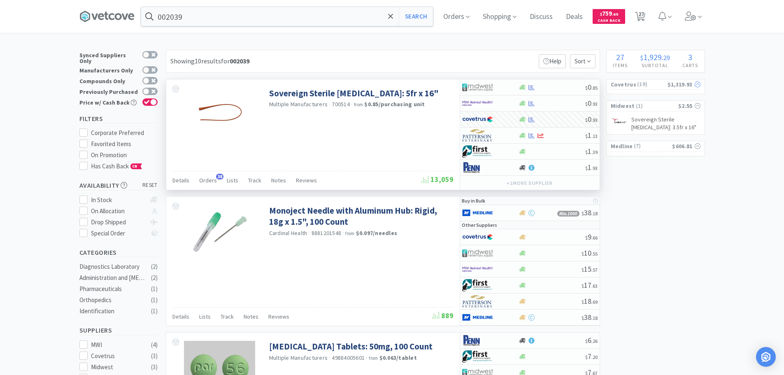
select select "6"
select select "4"
select select "72"
select select "120"
select select "52"
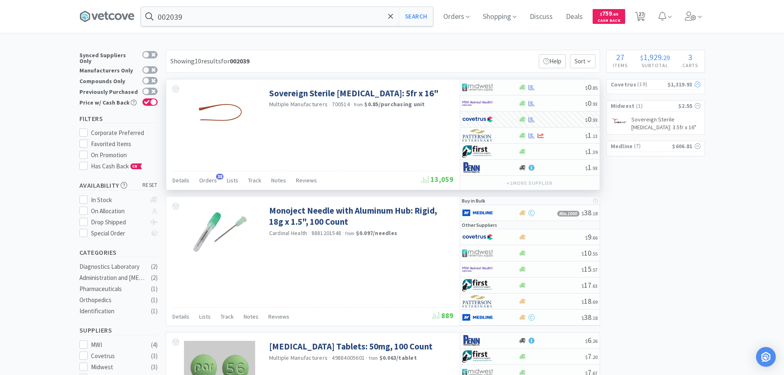
select select "45"
select select "50"
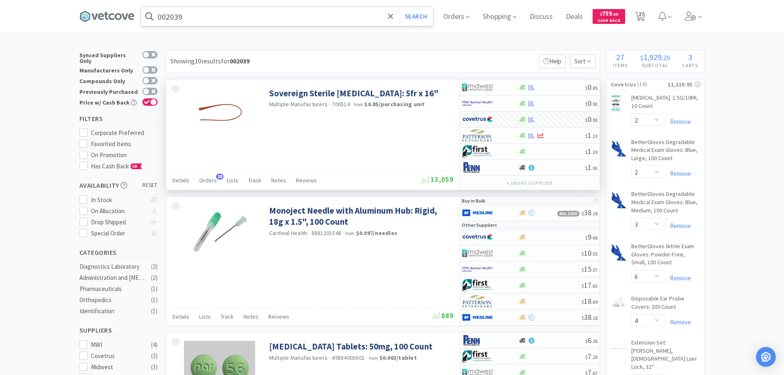
click at [260, 16] on input "002039" at bounding box center [287, 16] width 292 height 19
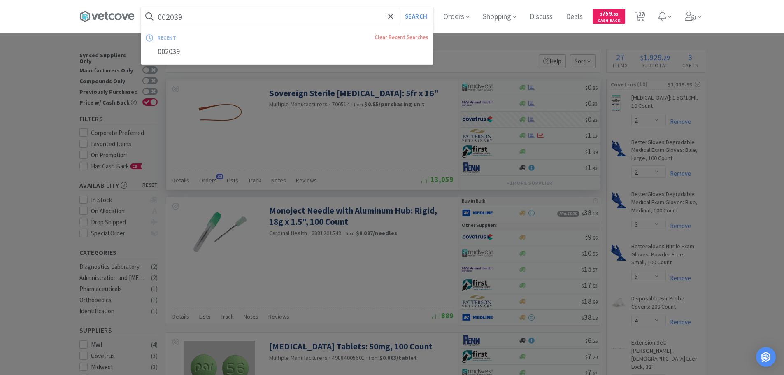
paste input "40"
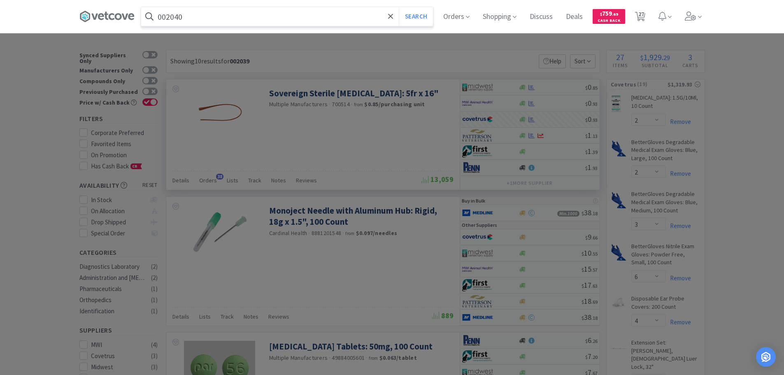
click at [399, 7] on button "Search" at bounding box center [416, 16] width 34 height 19
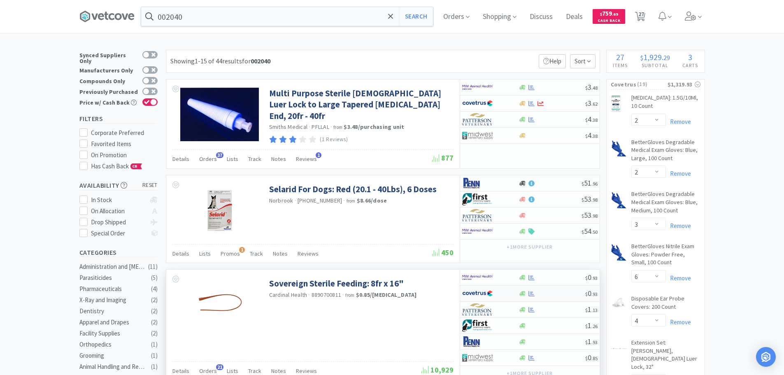
click at [555, 292] on div at bounding box center [551, 293] width 67 height 6
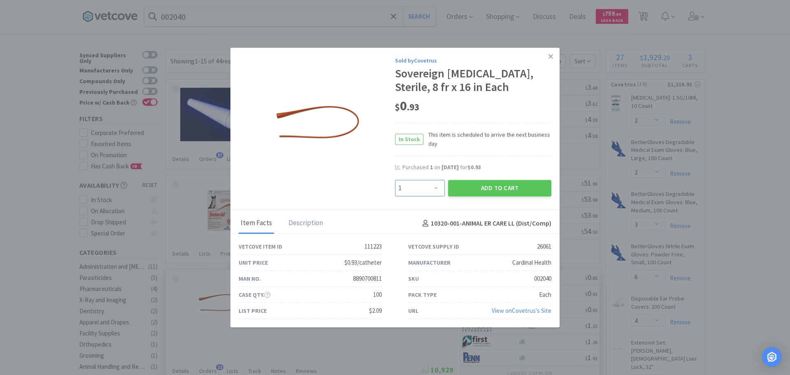
click at [429, 188] on select "Enter Quantity 1 2 3 4 5 6 7 8 9 10 11 12 13 14 15 16 17 18 19 20 Enter Quantity" at bounding box center [420, 188] width 50 height 16
click at [395, 180] on select "Enter Quantity 1 2 3 4 5 6 7 8 9 10 11 12 13 14 15 16 17 18 19 20 Enter Quantity" at bounding box center [420, 188] width 50 height 16
click at [466, 189] on button "Add to Cart" at bounding box center [499, 188] width 103 height 16
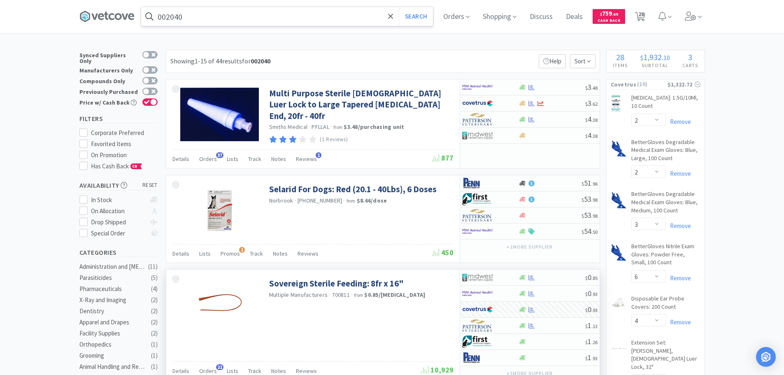
click at [263, 17] on input "002040" at bounding box center [287, 16] width 292 height 19
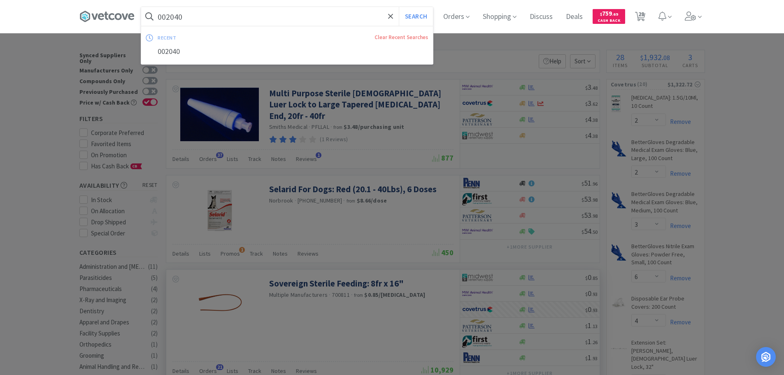
paste input "54"
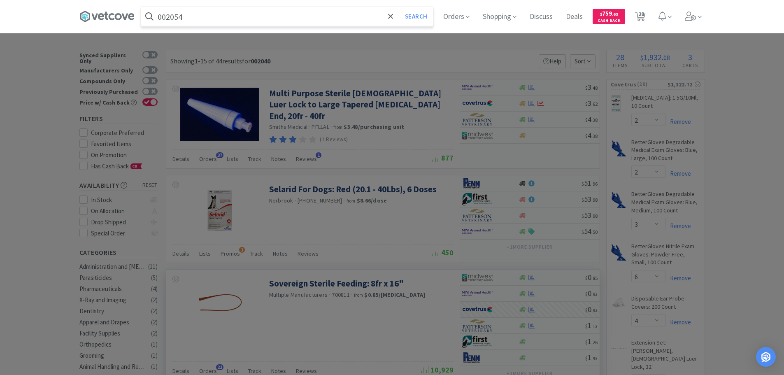
click at [399, 7] on button "Search" at bounding box center [416, 16] width 34 height 19
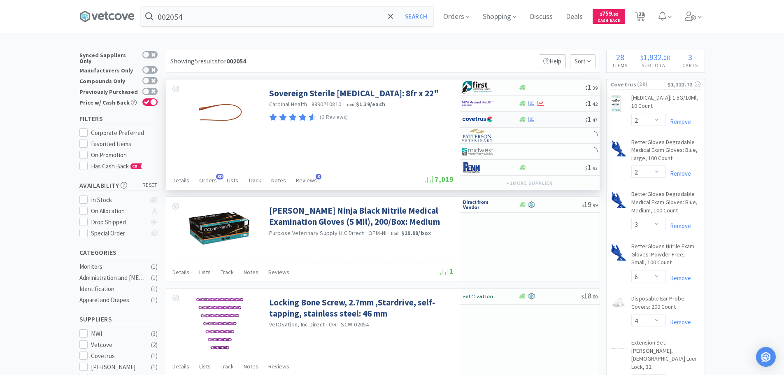
click at [556, 118] on div at bounding box center [551, 119] width 67 height 6
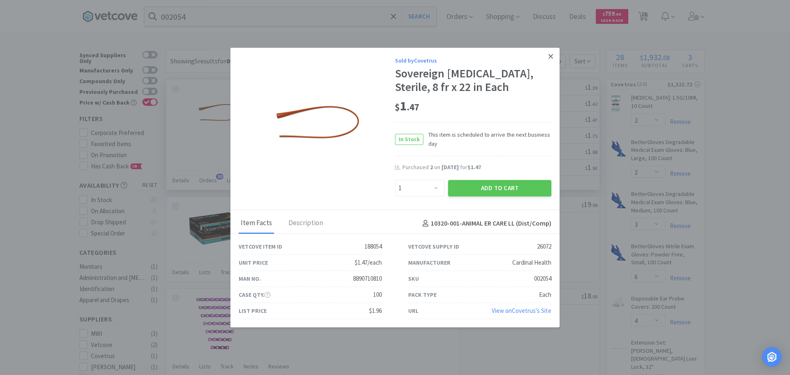
click at [551, 57] on icon at bounding box center [550, 56] width 5 height 7
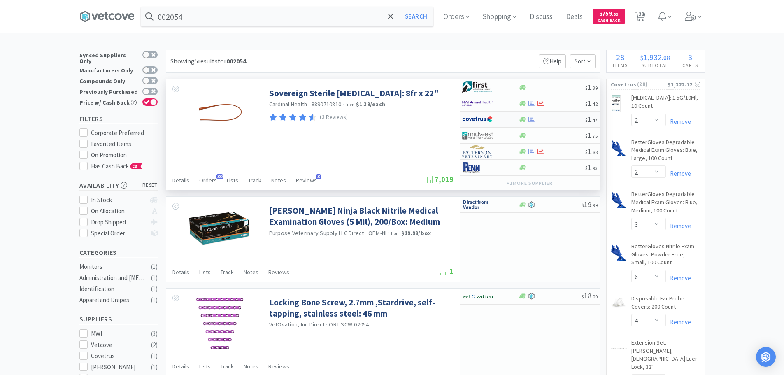
click at [558, 121] on div at bounding box center [551, 119] width 67 height 6
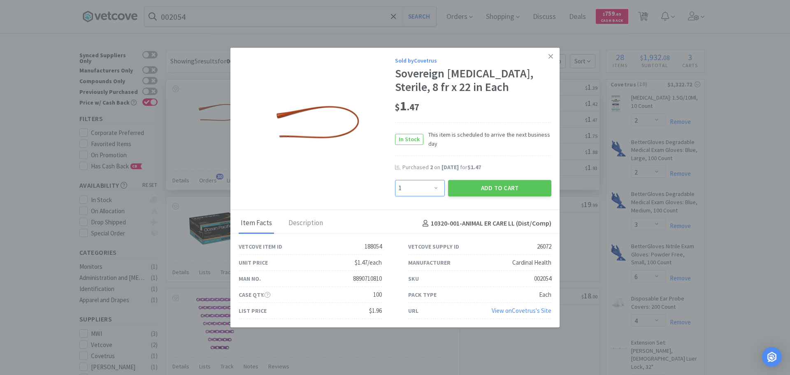
click at [430, 187] on select "Enter Quantity 1 2 3 4 5 6 7 8 9 10 11 12 13 14 15 16 17 18 19 20 Enter Quantity" at bounding box center [420, 188] width 50 height 16
click at [395, 180] on select "Enter Quantity 1 2 3 4 5 6 7 8 9 10 11 12 13 14 15 16 17 18 19 20 Enter Quantity" at bounding box center [420, 188] width 50 height 16
click at [482, 188] on button "Add to Cart" at bounding box center [499, 188] width 103 height 16
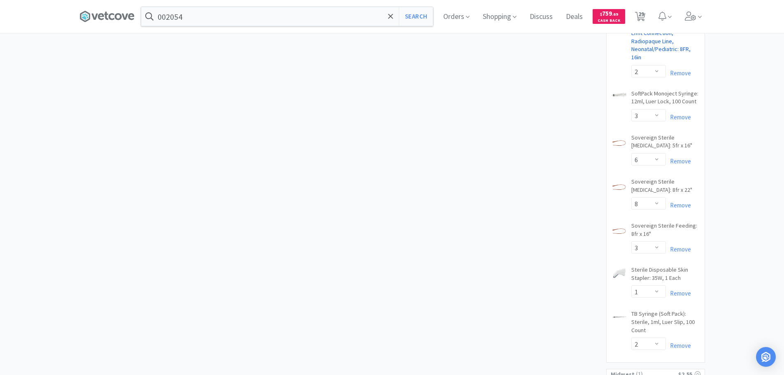
scroll to position [740, 0]
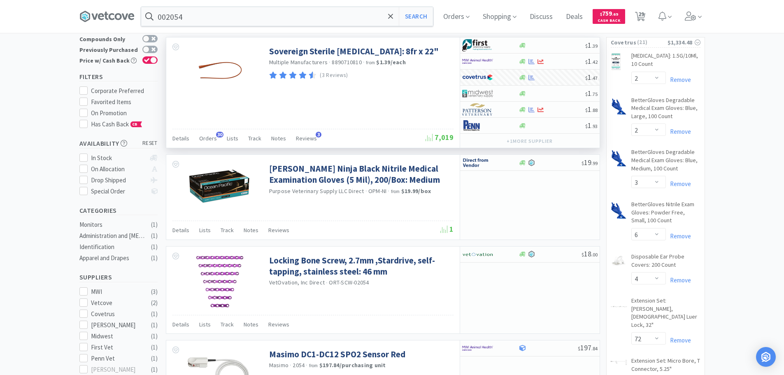
scroll to position [0, 0]
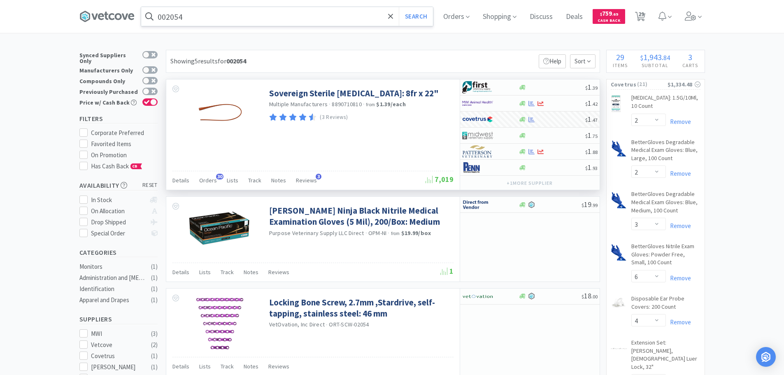
click at [260, 14] on input "002054" at bounding box center [287, 16] width 292 height 19
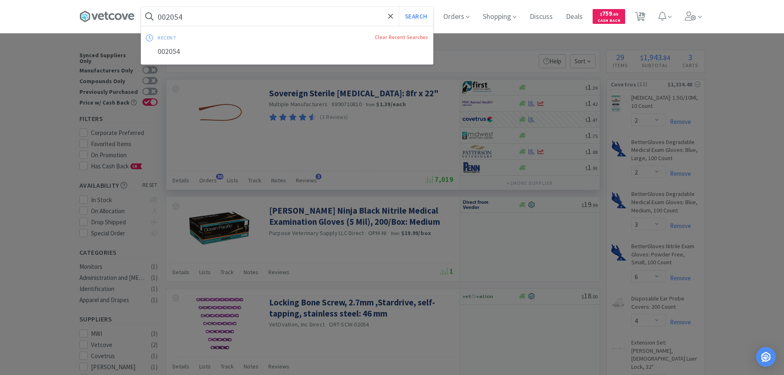
paste input "41"
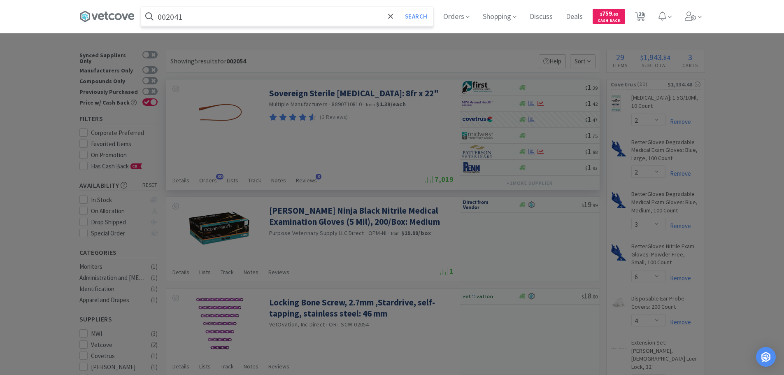
click at [399, 7] on button "Search" at bounding box center [416, 16] width 34 height 19
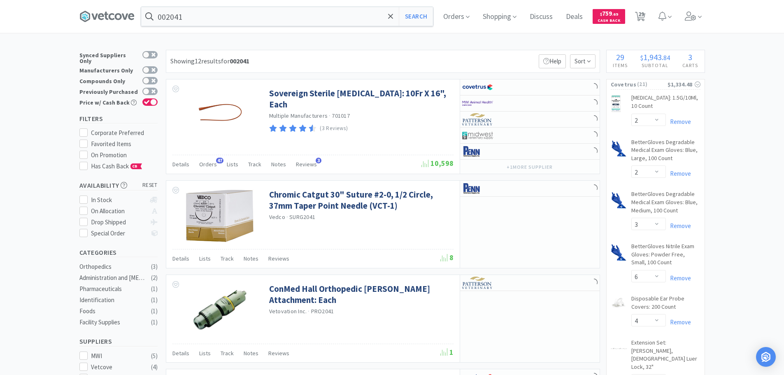
click at [387, 58] on div "Showing 12 results for 002041 Filters Help Sort" at bounding box center [383, 61] width 434 height 23
click at [502, 56] on div "Showing 12 results for 002041 Filters Help Sort" at bounding box center [383, 61] width 434 height 23
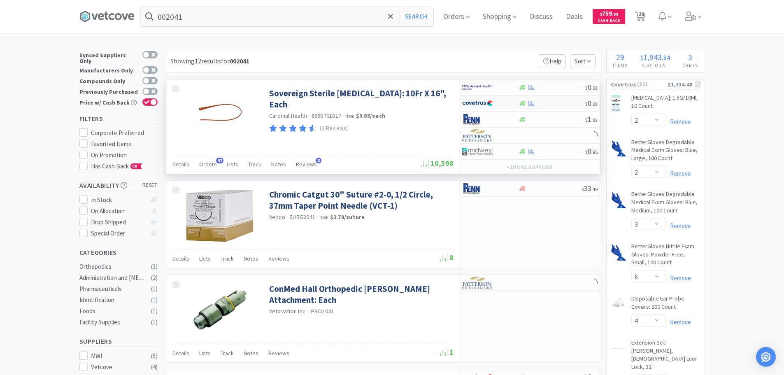
click at [555, 103] on div at bounding box center [551, 103] width 67 height 6
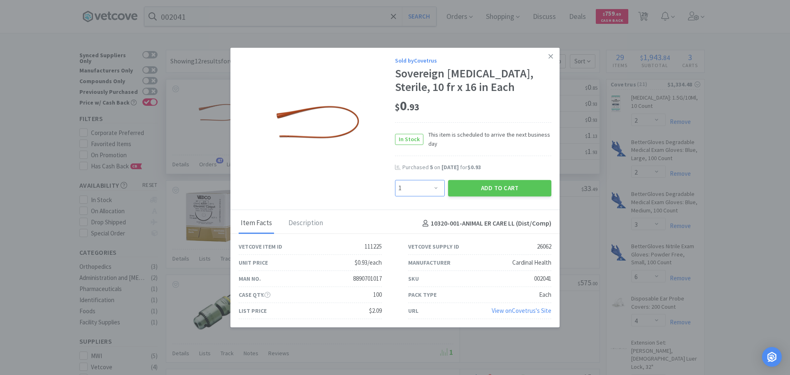
click at [433, 186] on select "Enter Quantity 1 2 3 4 5 6 7 8 9 10 11 12 13 14 15 16 17 18 19 20 Enter Quantity" at bounding box center [420, 188] width 50 height 16
click at [395, 180] on select "Enter Quantity 1 2 3 4 5 6 7 8 9 10 11 12 13 14 15 16 17 18 19 20 Enter Quantity" at bounding box center [420, 188] width 50 height 16
click at [458, 185] on button "Add to Cart" at bounding box center [499, 188] width 103 height 16
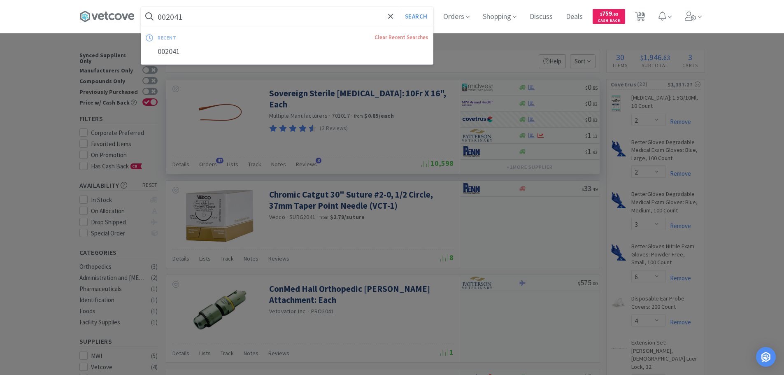
click at [256, 14] on input "002041" at bounding box center [287, 16] width 292 height 19
paste input "2"
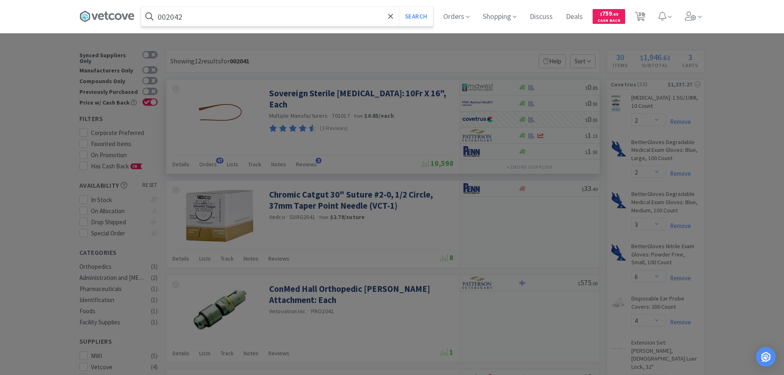
click at [399, 7] on button "Search" at bounding box center [416, 16] width 34 height 19
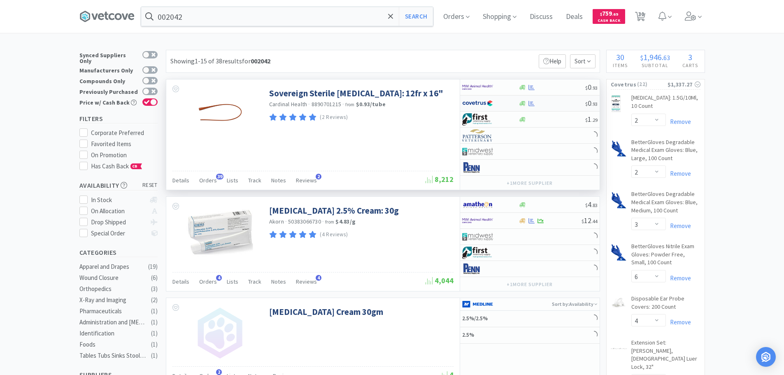
click at [568, 101] on div at bounding box center [551, 103] width 67 height 6
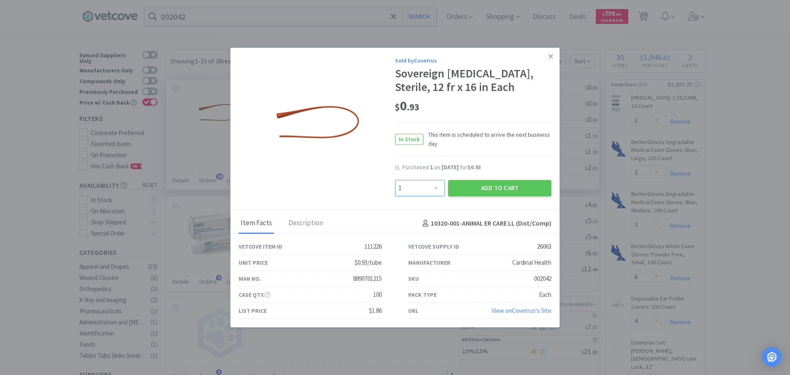
click at [422, 190] on select "Enter Quantity 1 2 3 4 5 6 7 8 9 10 11 12 13 14 15 16 17 18 19 20 Enter Quantity" at bounding box center [420, 188] width 50 height 16
click at [466, 187] on button "Add to Cart" at bounding box center [499, 188] width 103 height 16
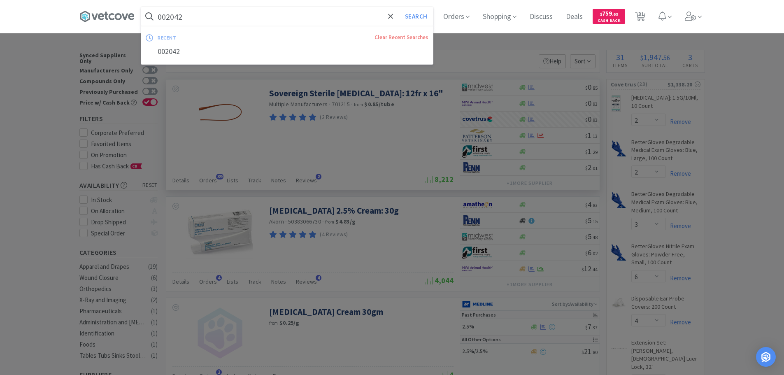
click at [262, 14] on input "002042" at bounding box center [287, 16] width 292 height 19
paste input "3"
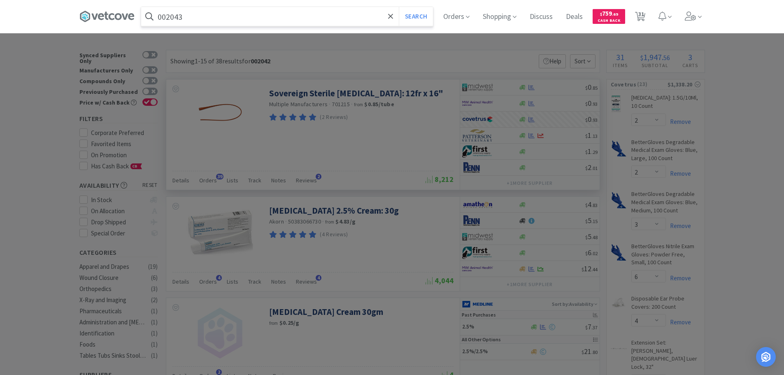
click at [399, 7] on button "Search" at bounding box center [416, 16] width 34 height 19
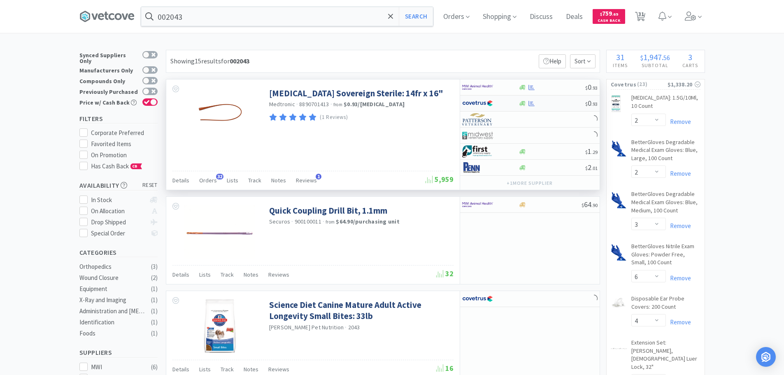
click at [554, 105] on div at bounding box center [551, 103] width 67 height 6
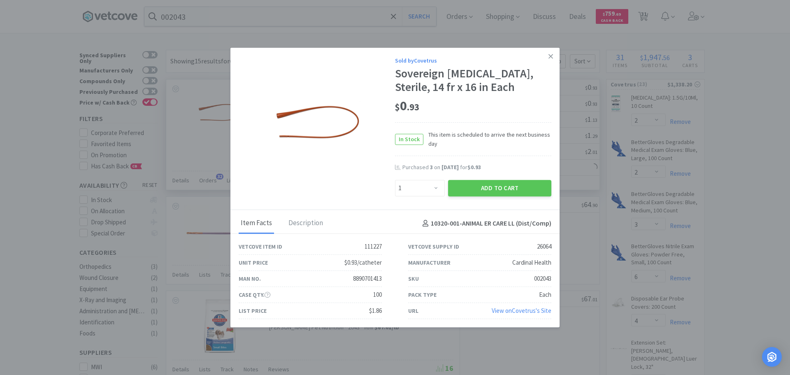
drag, startPoint x: 426, startPoint y: 197, endPoint x: 415, endPoint y: 151, distance: 47.0
click at [426, 197] on div "Enter Quantity 1 2 3 4 5 6 7 8 9 10 11 12 13 14 15 16 17 18 19 20 Enter Quantity" at bounding box center [419, 188] width 53 height 20
drag, startPoint x: 420, startPoint y: 190, endPoint x: 424, endPoint y: 181, distance: 8.9
click at [420, 190] on select "Enter Quantity 1 2 3 4 5 6 7 8 9 10 11 12 13 14 15 16 17 18 19 20 Enter Quantity" at bounding box center [420, 188] width 50 height 16
click at [395, 180] on select "Enter Quantity 1 2 3 4 5 6 7 8 9 10 11 12 13 14 15 16 17 18 19 20 Enter Quantity" at bounding box center [420, 188] width 50 height 16
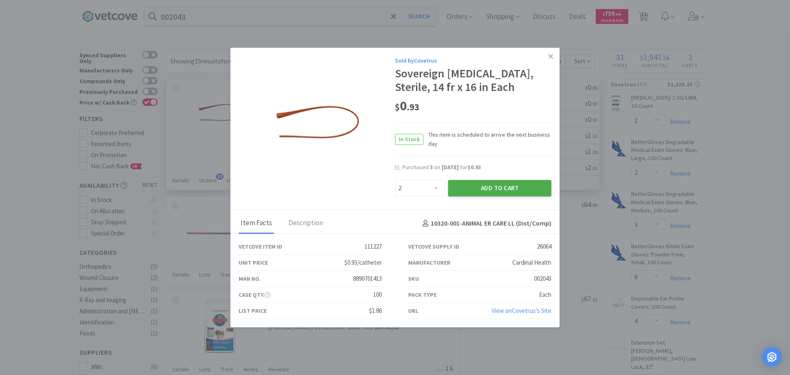
drag, startPoint x: 459, startPoint y: 188, endPoint x: 433, endPoint y: 147, distance: 48.5
click at [459, 188] on button "Add to Cart" at bounding box center [499, 188] width 103 height 16
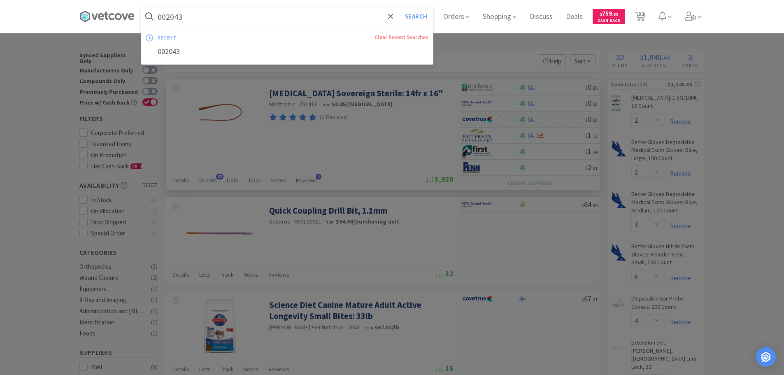
click at [269, 19] on input "002043" at bounding box center [287, 16] width 292 height 19
paste input "32449"
click at [399, 7] on button "Search" at bounding box center [416, 16] width 34 height 19
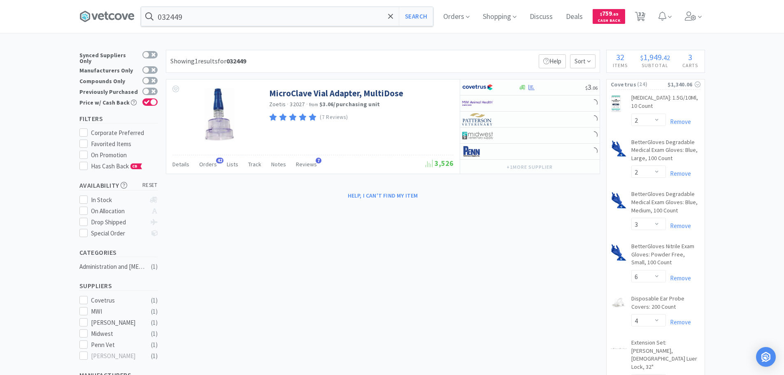
click at [392, 50] on div "Showing 1 results for 032449 Filters Help Sort" at bounding box center [383, 61] width 434 height 23
click at [416, 58] on div "Showing 1 results for 032449 Filters Help Sort" at bounding box center [383, 61] width 434 height 23
click at [415, 59] on div "Showing 1 results for 032449 Filters Help Sort" at bounding box center [383, 61] width 434 height 23
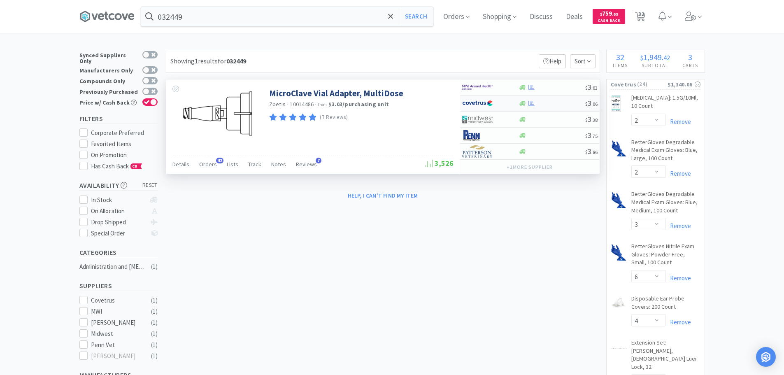
click at [556, 104] on div at bounding box center [551, 103] width 67 height 6
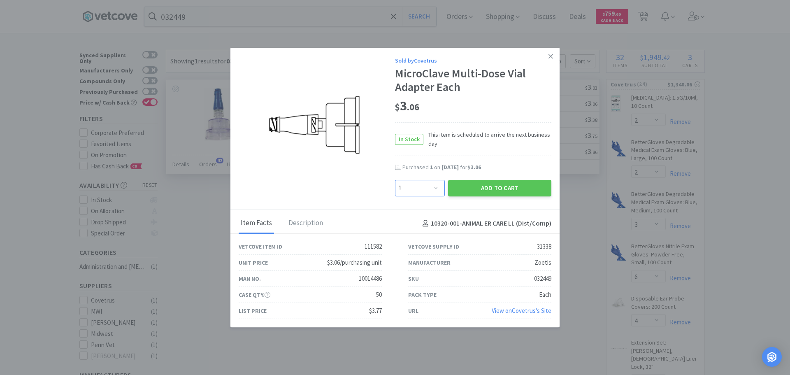
click at [437, 187] on select "Enter Quantity 1 2 3 4 5 6 7 8 9 10 11 12 13 14 15 16 17 18 19 20 Enter Quantity" at bounding box center [420, 188] width 50 height 16
click at [395, 180] on select "Enter Quantity 1 2 3 4 5 6 7 8 9 10 11 12 13 14 15 16 17 18 19 20 Enter Quantity" at bounding box center [420, 188] width 50 height 16
click at [460, 192] on button "Add to Cart" at bounding box center [499, 188] width 103 height 16
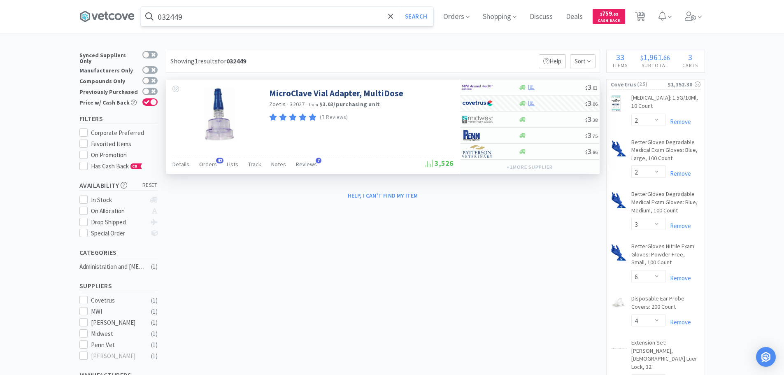
click at [290, 21] on input "032449" at bounding box center [287, 16] width 292 height 19
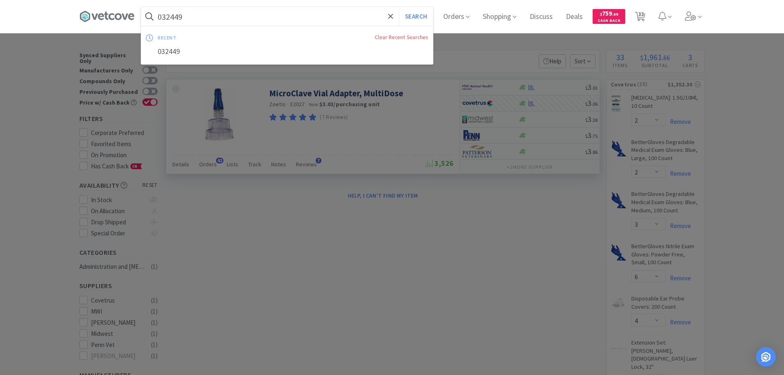
paste input "11842"
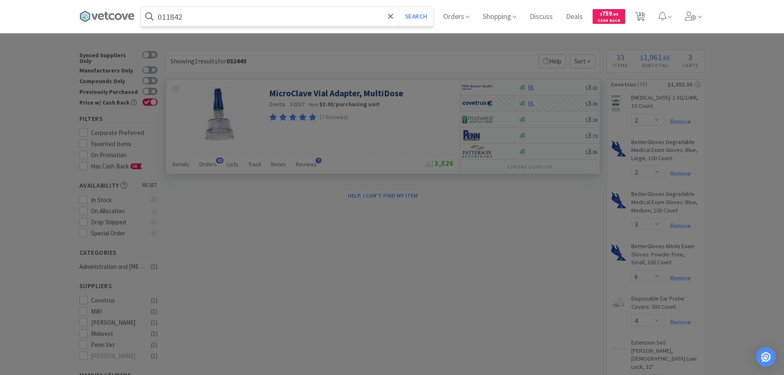
click at [399, 7] on button "Search" at bounding box center [416, 16] width 34 height 19
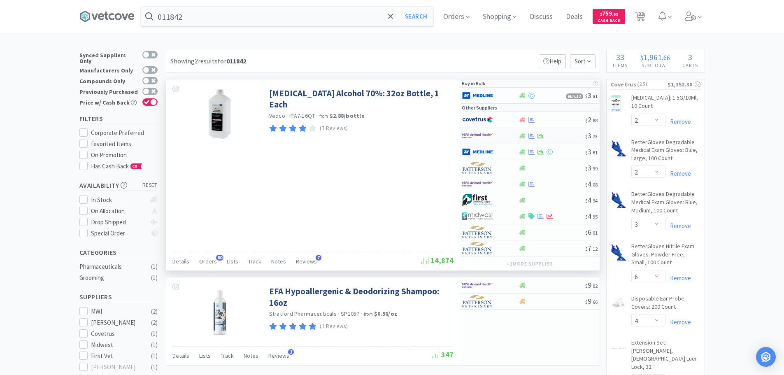
click at [561, 134] on div at bounding box center [551, 136] width 67 height 6
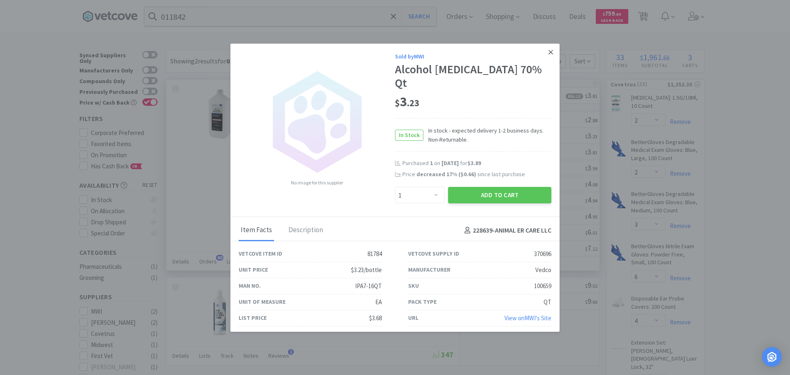
click at [549, 54] on icon at bounding box center [550, 52] width 5 height 5
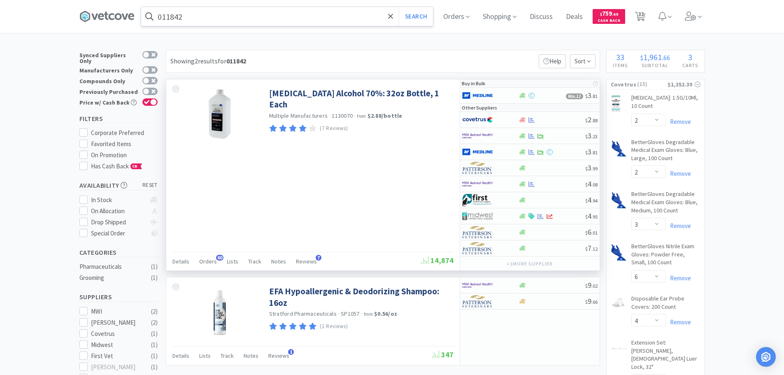
click at [252, 20] on input "011842" at bounding box center [287, 16] width 292 height 19
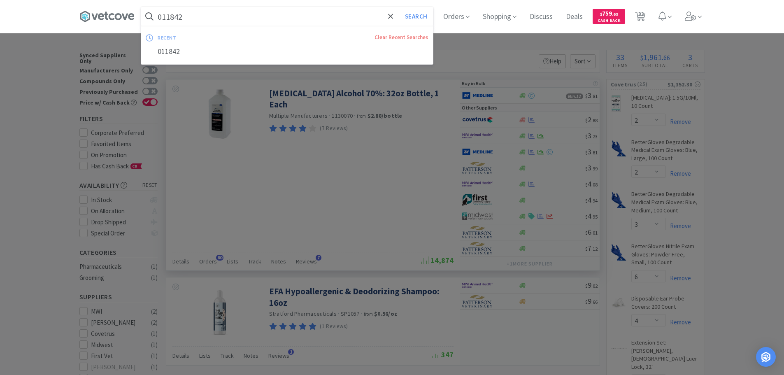
paste input "55481"
click at [399, 7] on button "Search" at bounding box center [416, 16] width 34 height 19
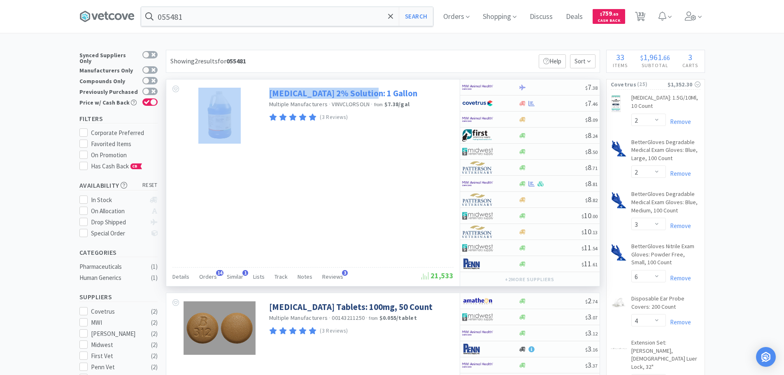
drag, startPoint x: 265, startPoint y: 86, endPoint x: 371, endPoint y: 95, distance: 106.1
click at [371, 95] on div "Chlorhexidine 2% Solution: 1 Gallon Multiple Manufacturers · VINVCLORSOLN · fro…" at bounding box center [312, 113] width 293 height 68
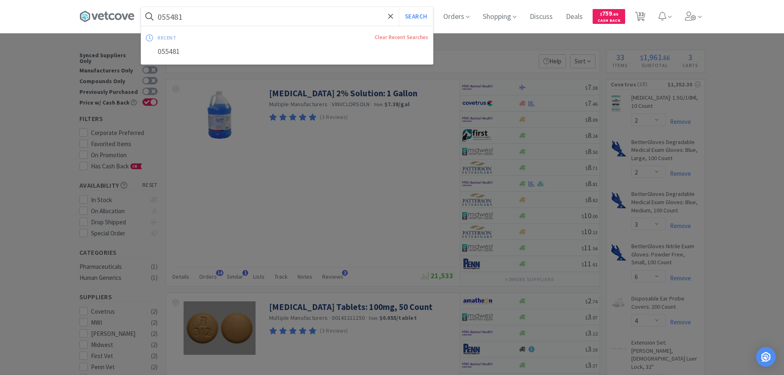
click at [312, 19] on input "055481" at bounding box center [287, 16] width 292 height 19
paste input "Chlorhexidine 2% Solution"
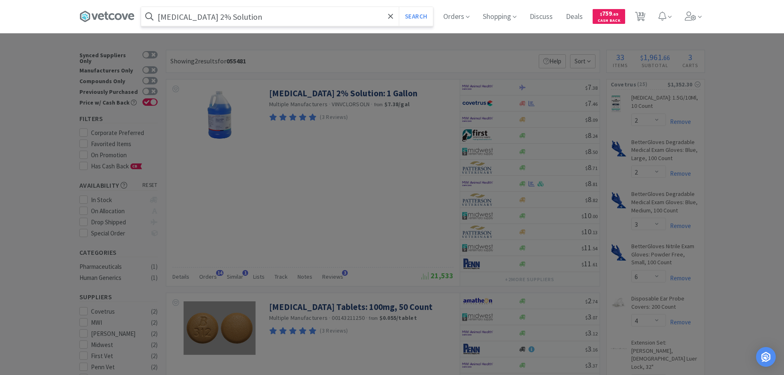
click at [399, 7] on button "Search" at bounding box center [416, 16] width 34 height 19
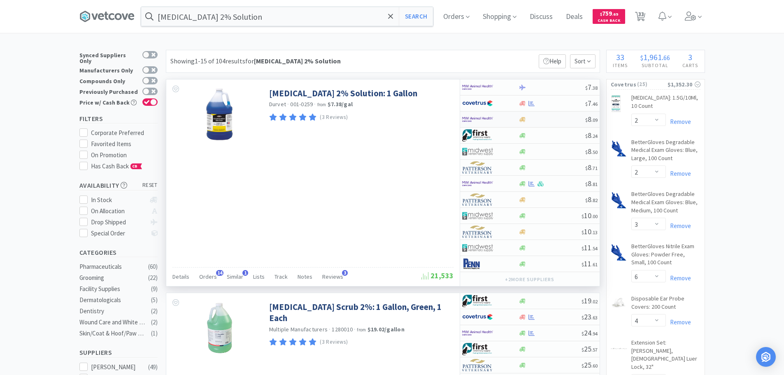
click at [556, 118] on div at bounding box center [551, 119] width 67 height 6
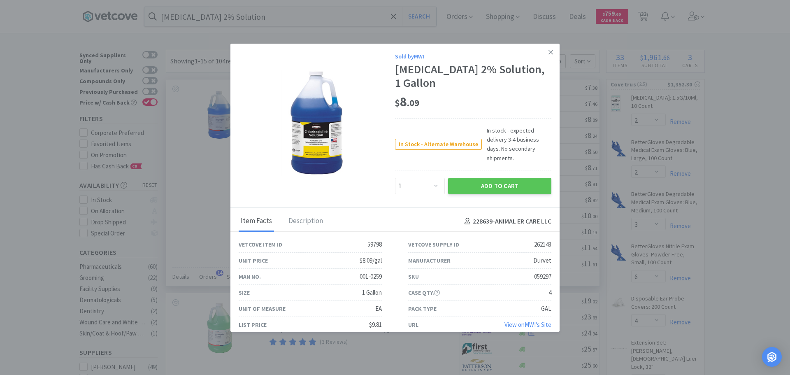
click at [536, 271] on div "059297" at bounding box center [542, 276] width 17 height 10
click at [548, 52] on icon at bounding box center [550, 52] width 5 height 7
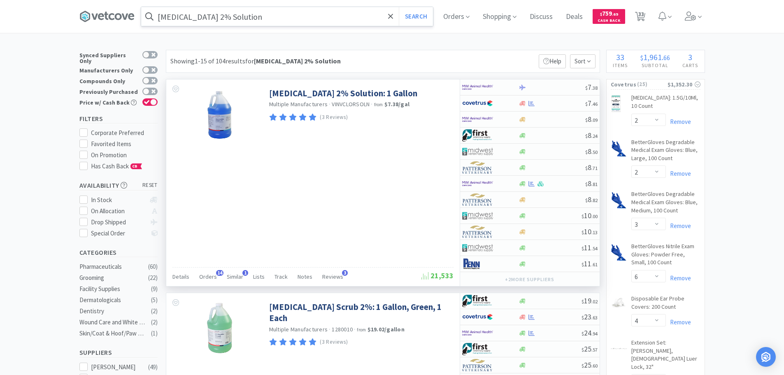
click at [246, 23] on input "Chlorhexidine 2% Solution" at bounding box center [287, 16] width 292 height 19
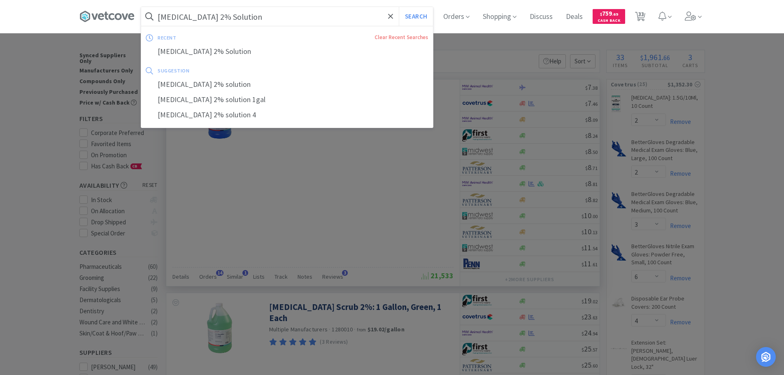
paste input "501027"
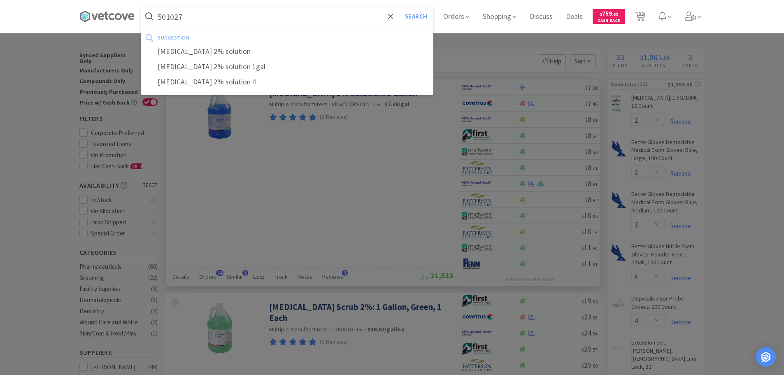
click at [399, 7] on button "Search" at bounding box center [416, 16] width 34 height 19
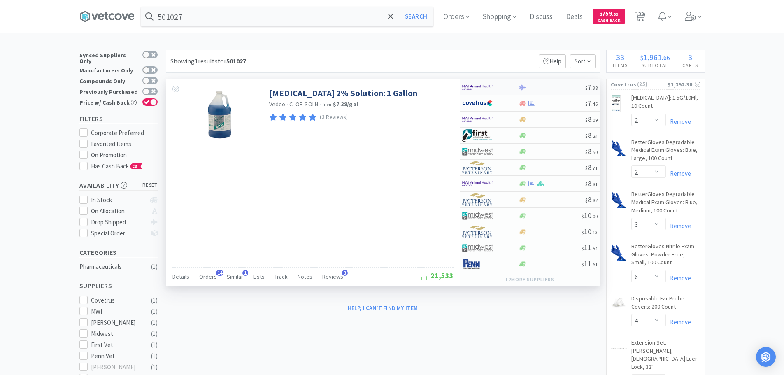
click at [541, 88] on div at bounding box center [551, 87] width 67 height 6
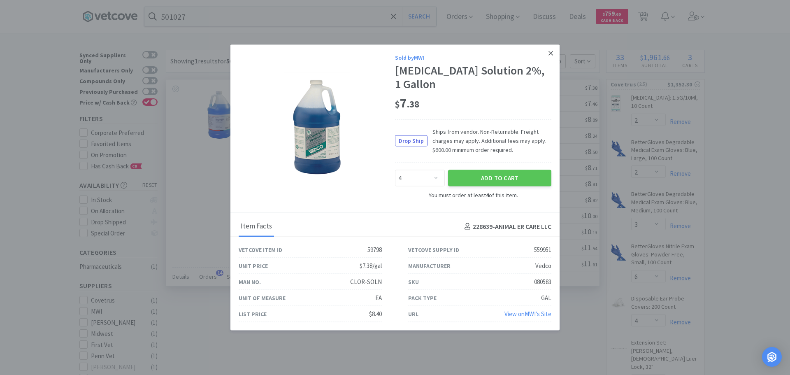
click at [549, 57] on icon at bounding box center [550, 52] width 5 height 7
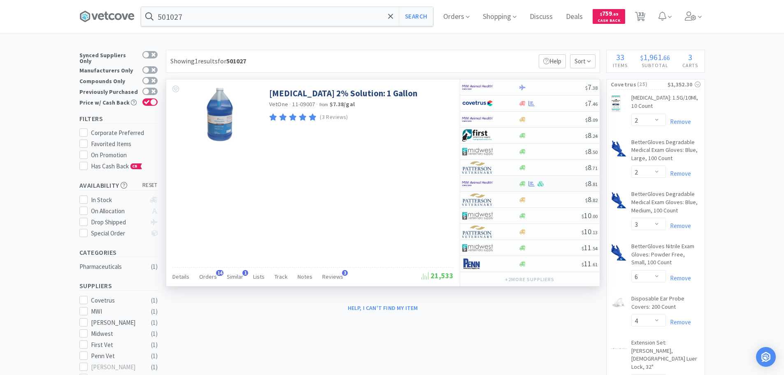
click at [560, 186] on div at bounding box center [551, 184] width 67 height 6
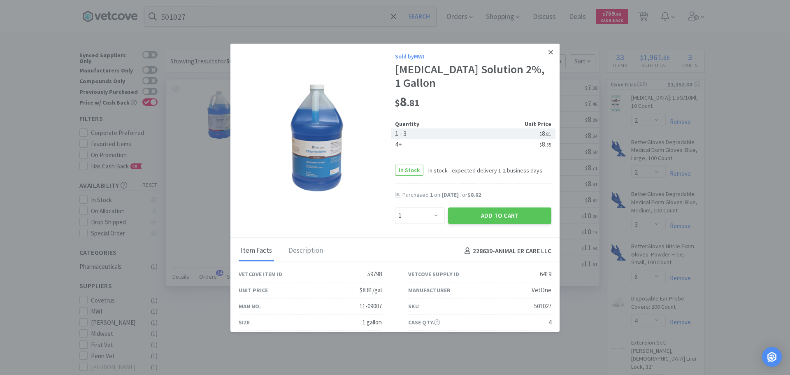
click at [548, 53] on icon at bounding box center [550, 52] width 5 height 7
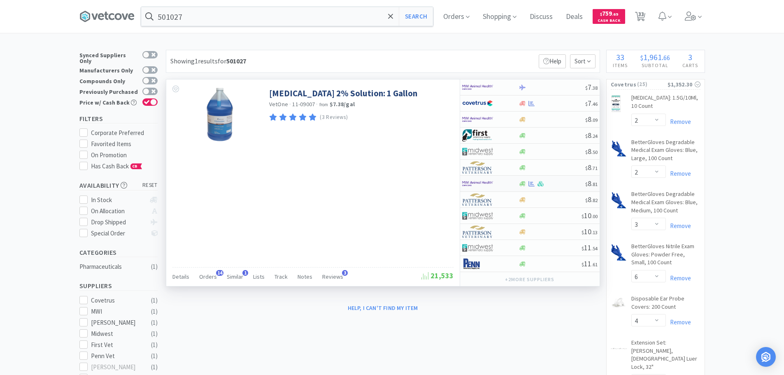
click at [557, 185] on div at bounding box center [551, 184] width 67 height 6
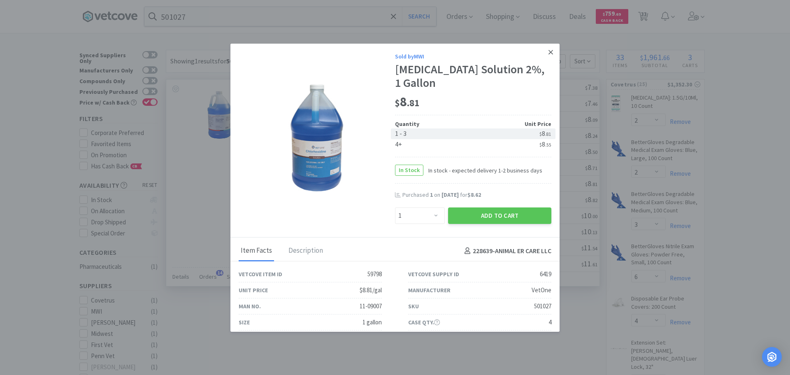
click at [548, 53] on icon at bounding box center [550, 52] width 5 height 7
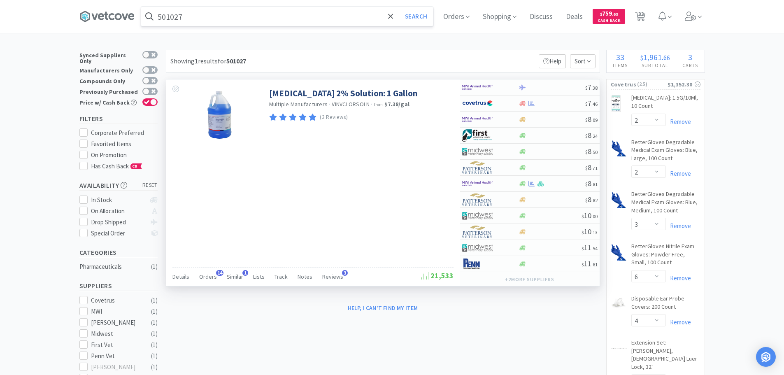
click at [252, 20] on input "501027" at bounding box center [287, 16] width 292 height 19
paste input "040950"
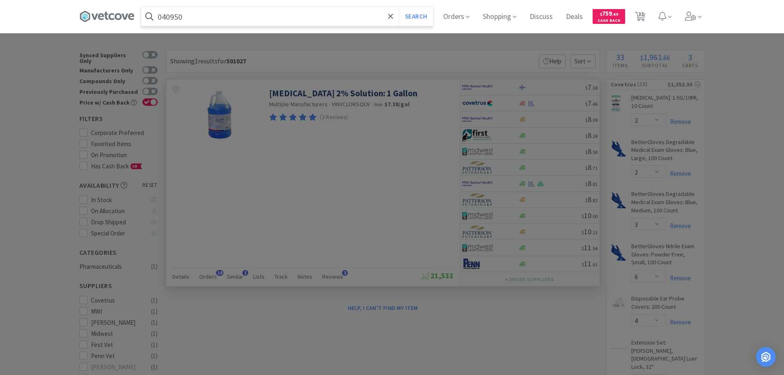
click at [399, 7] on button "Search" at bounding box center [416, 16] width 34 height 19
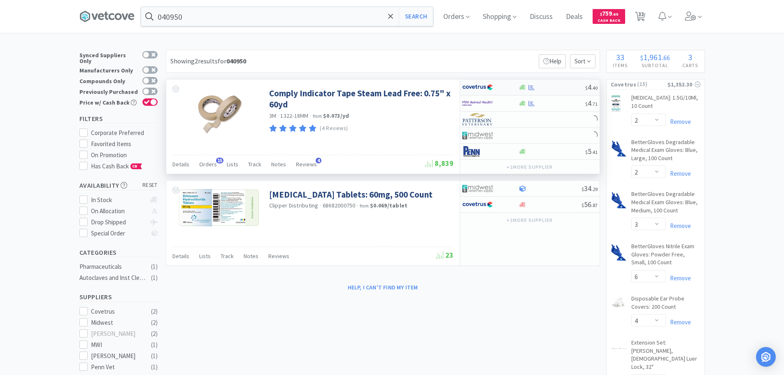
click at [546, 84] on div at bounding box center [551, 87] width 67 height 6
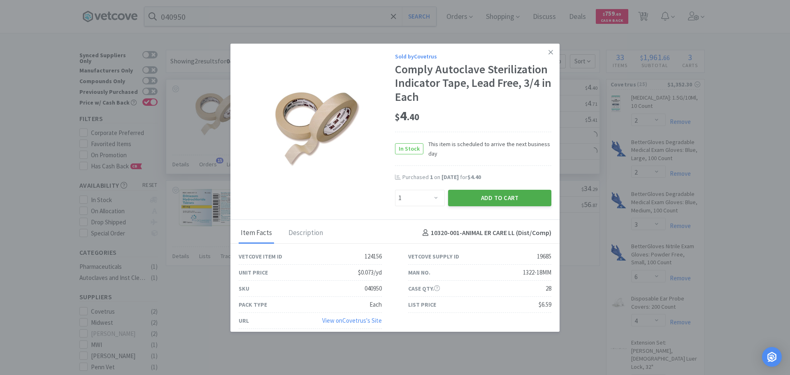
click at [487, 197] on button "Add to Cart" at bounding box center [499, 198] width 103 height 16
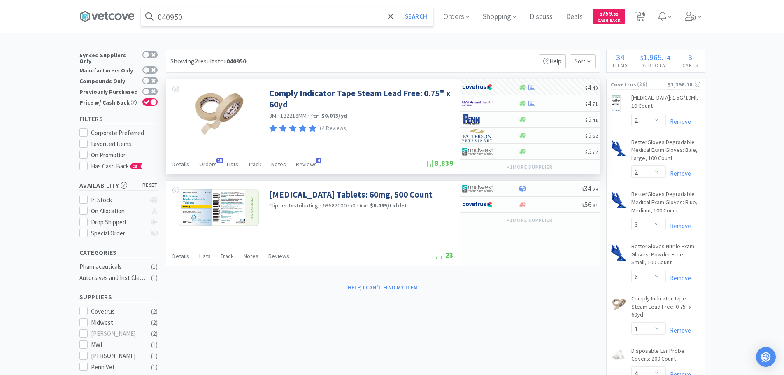
click at [265, 15] on input "040950" at bounding box center [287, 16] width 292 height 19
paste input "7106"
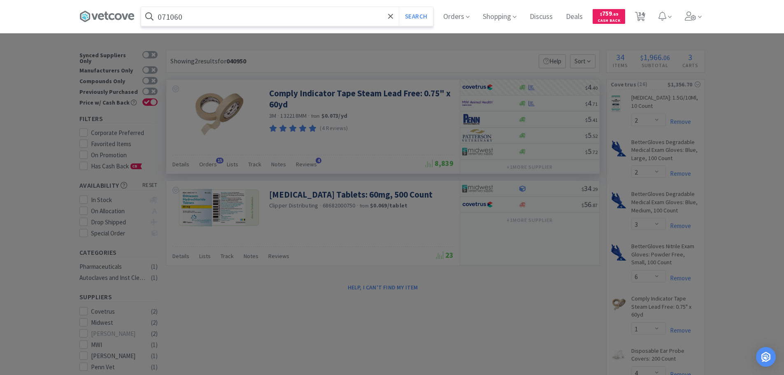
click at [399, 7] on button "Search" at bounding box center [416, 16] width 34 height 19
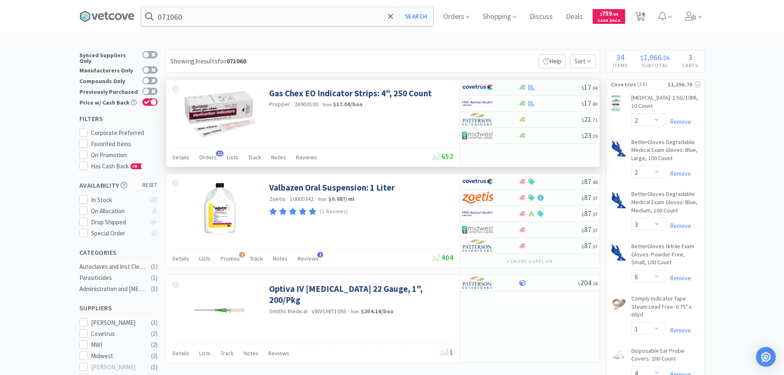
click at [555, 85] on div at bounding box center [549, 87] width 63 height 6
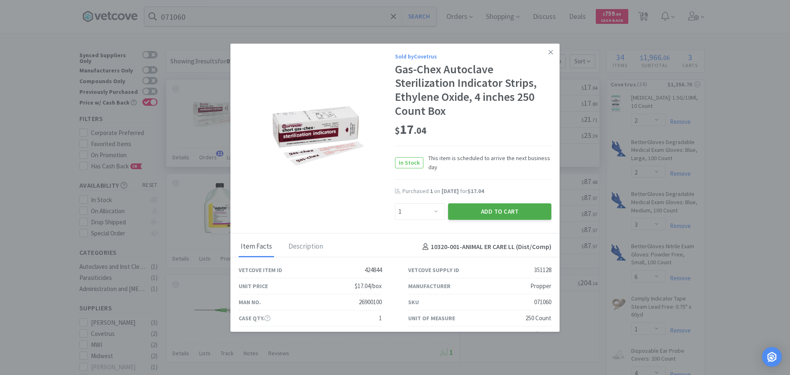
click at [466, 206] on button "Add to Cart" at bounding box center [499, 211] width 103 height 16
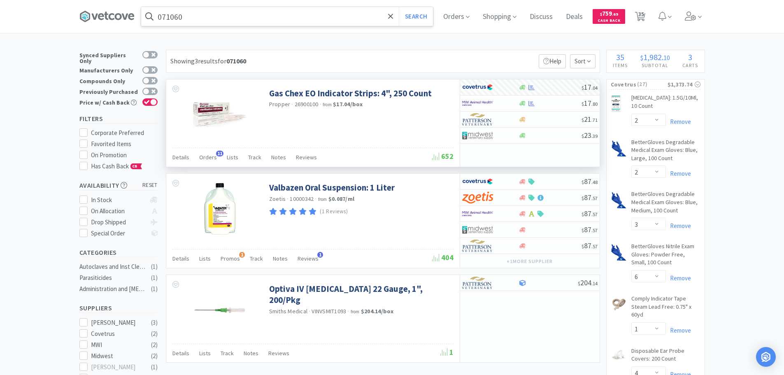
click at [267, 14] on input "071060" at bounding box center [287, 16] width 292 height 19
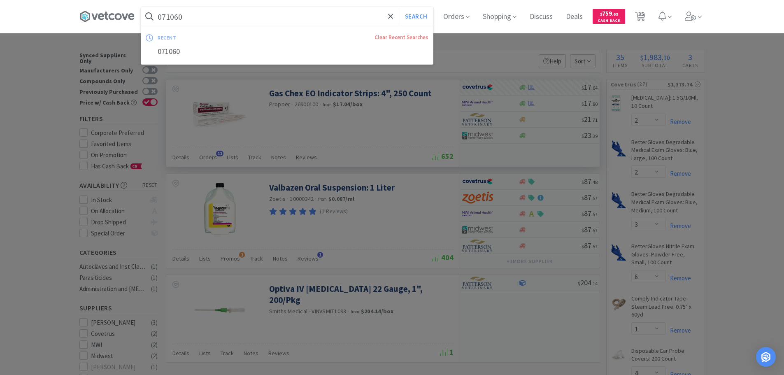
paste
click at [399, 7] on button "Search" at bounding box center [416, 16] width 34 height 19
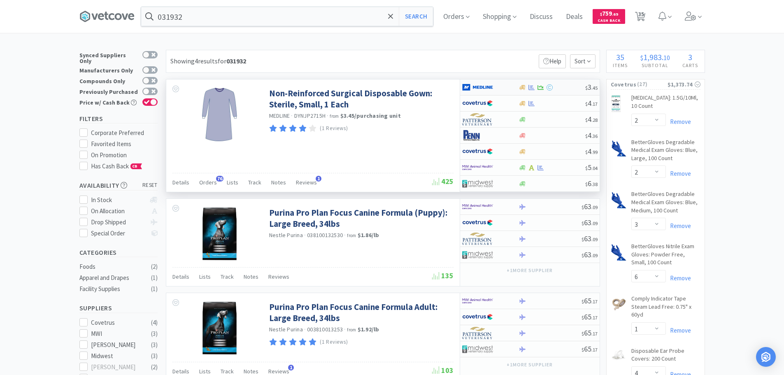
click at [562, 90] on div at bounding box center [551, 87] width 67 height 6
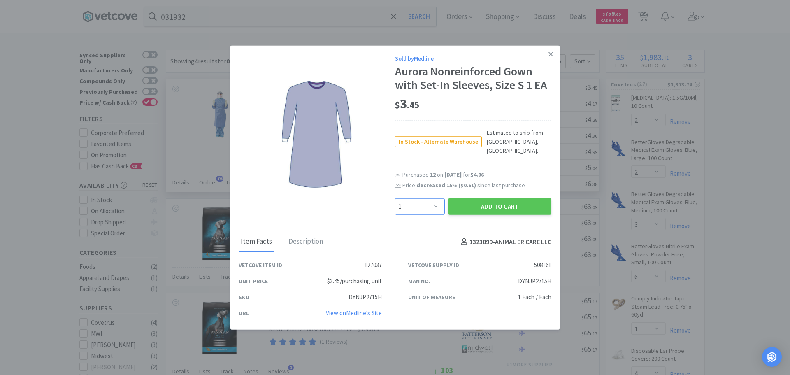
drag, startPoint x: 412, startPoint y: 204, endPoint x: 412, endPoint y: 198, distance: 5.8
click at [412, 203] on select "Enter Quantity 1 2 3 4 5 6 7 8 9 10 11 12 13 14 15 16 17 18 19 20 Enter Quantity" at bounding box center [420, 206] width 50 height 16
click at [395, 198] on select "Enter Quantity 1 2 3 4 5 6 7 8 9 10 11 12 13 14 15 16 17 18 19 20 Enter Quantity" at bounding box center [420, 206] width 50 height 16
click at [469, 204] on button "Add to Cart" at bounding box center [499, 206] width 103 height 16
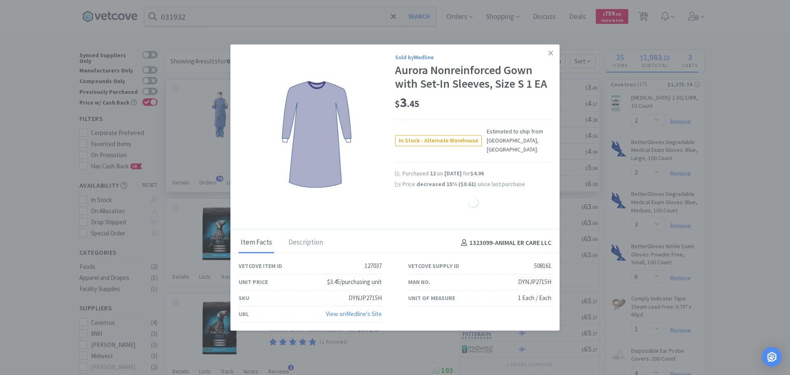
click at [529, 281] on div "DYNJP2715H" at bounding box center [534, 282] width 33 height 10
click at [530, 280] on div "DYNJP2715H" at bounding box center [534, 282] width 33 height 10
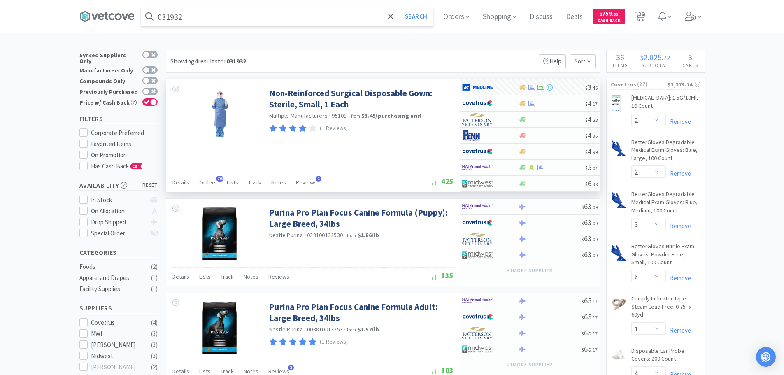
click at [269, 13] on input "031932" at bounding box center [287, 16] width 292 height 19
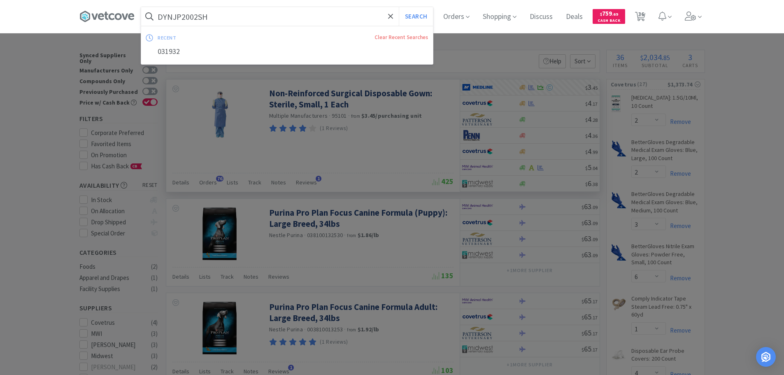
click at [399, 7] on button "Search" at bounding box center [416, 16] width 34 height 19
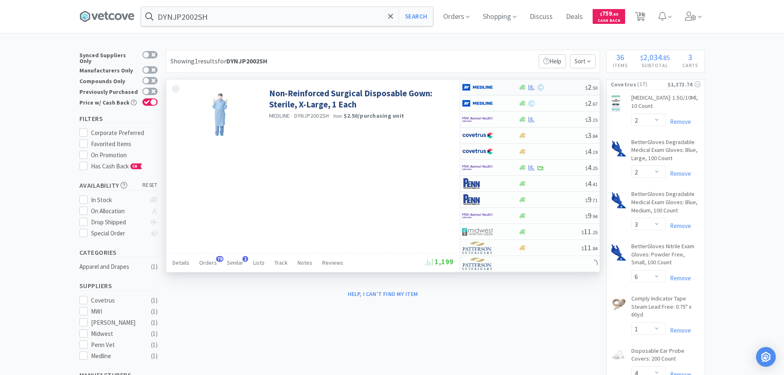
click at [554, 87] on div at bounding box center [551, 87] width 67 height 6
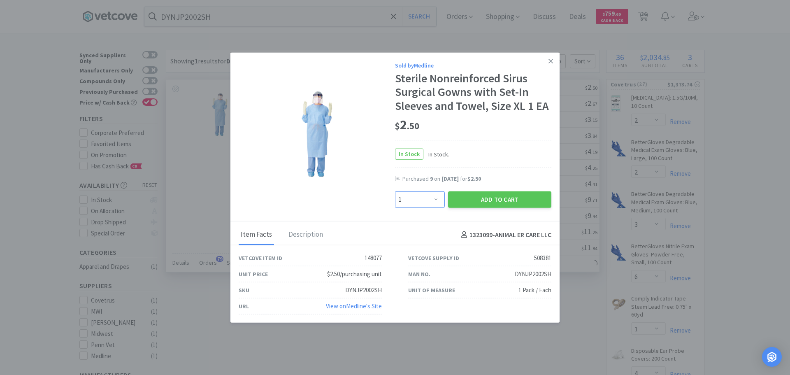
click at [434, 199] on select "Enter Quantity 1 2 3 4 5 6 7 8 9 10 11 12 13 14 15 16 17 18 19 20 Enter Quantity" at bounding box center [420, 199] width 50 height 16
click at [395, 191] on select "Enter Quantity 1 2 3 4 5 6 7 8 9 10 11 12 13 14 15 16 17 18 19 20 Enter Quantity" at bounding box center [420, 199] width 50 height 16
click at [466, 201] on button "Add to Cart" at bounding box center [499, 199] width 103 height 16
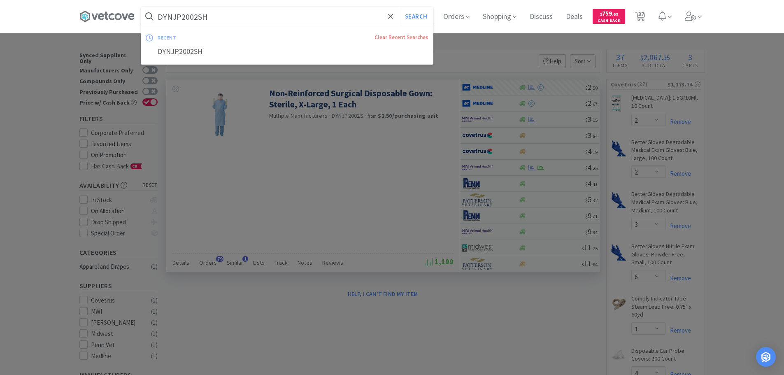
click at [265, 11] on input "DYNJP2002SH" at bounding box center [287, 16] width 292 height 19
click at [399, 7] on button "Search" at bounding box center [416, 16] width 34 height 19
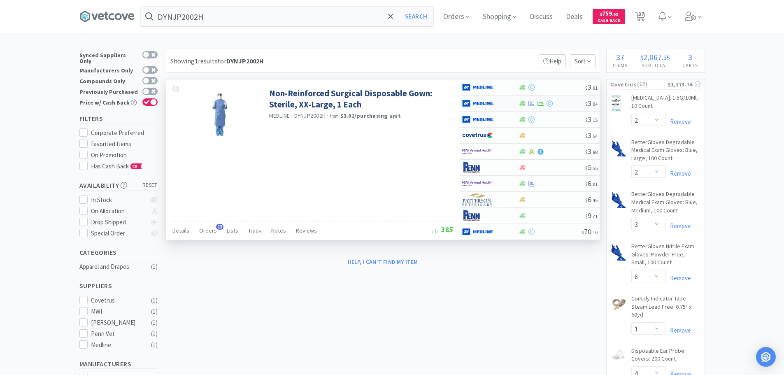
click at [570, 104] on div at bounding box center [551, 103] width 67 height 6
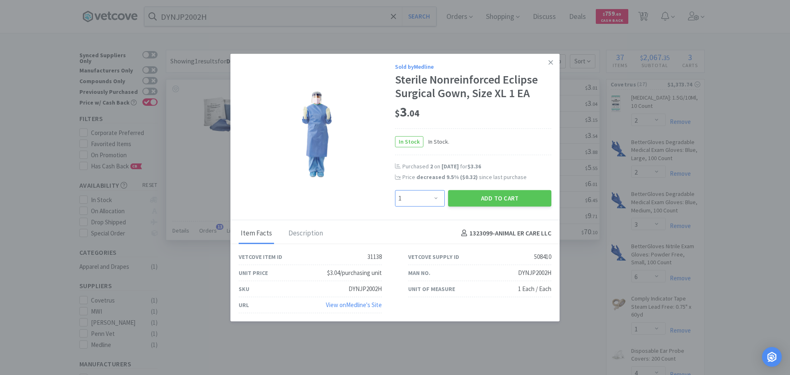
click at [427, 202] on select "Enter Quantity 1 2 3 4 5 6 7 8 9 10 11 12 13 14 15 16 17 18 19 20 Enter Quantity" at bounding box center [420, 198] width 50 height 16
click at [395, 190] on select "Enter Quantity 1 2 3 4 5 6 7 8 9 10 11 12 13 14 15 16 17 18 19 20 Enter Quantity" at bounding box center [420, 198] width 50 height 16
click at [455, 195] on button "Add to Cart" at bounding box center [499, 198] width 103 height 16
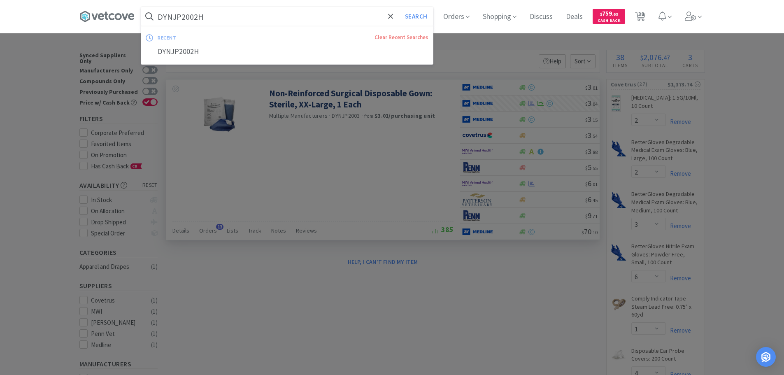
click at [267, 12] on input "DYNJP2002H" at bounding box center [287, 16] width 292 height 19
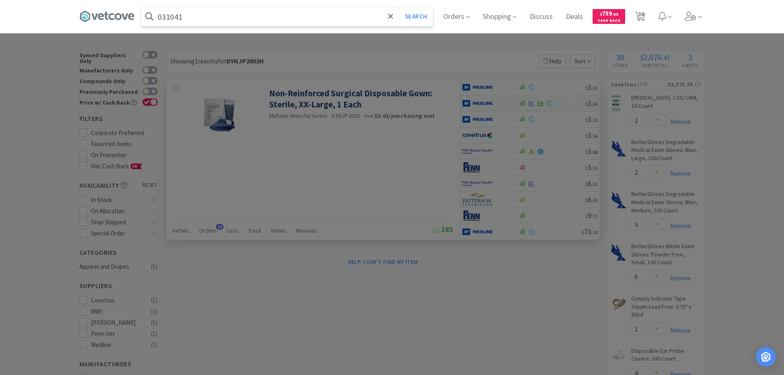
click at [399, 7] on button "Search" at bounding box center [416, 16] width 34 height 19
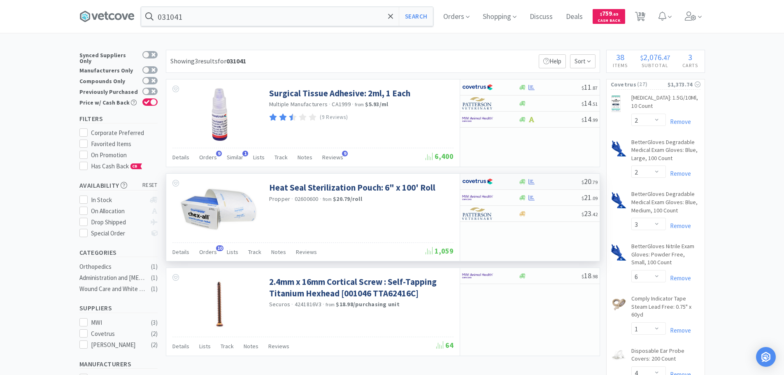
click at [551, 180] on div at bounding box center [549, 182] width 63 height 6
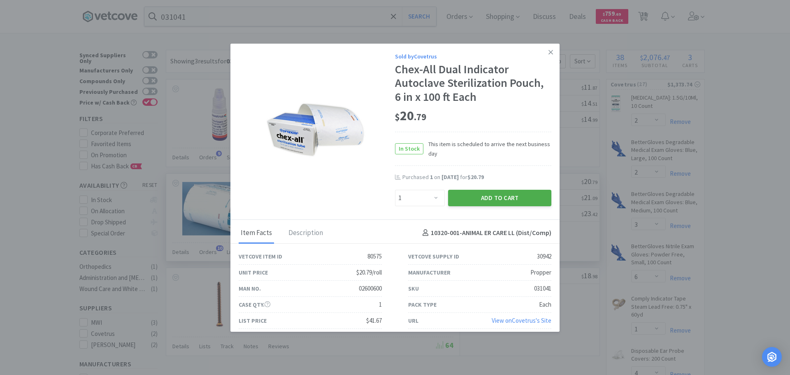
click at [493, 197] on button "Add to Cart" at bounding box center [499, 198] width 103 height 16
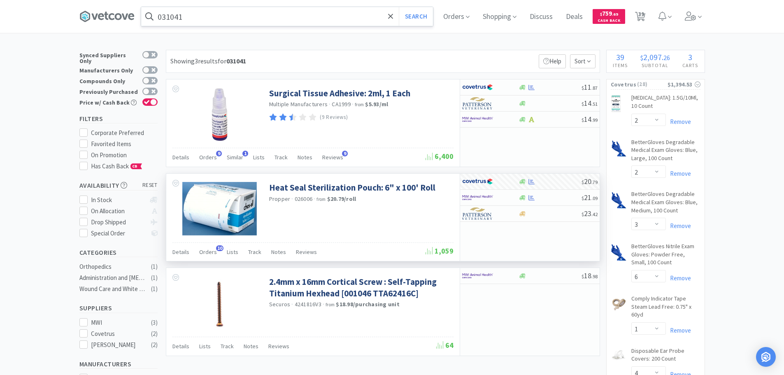
click at [249, 18] on input "031041" at bounding box center [287, 16] width 292 height 19
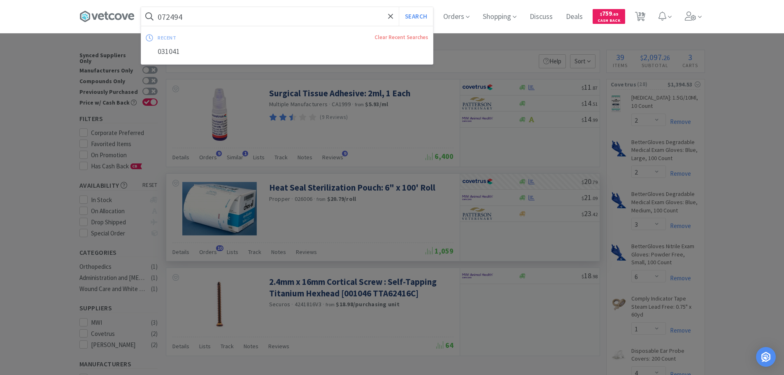
click at [399, 7] on button "Search" at bounding box center [416, 16] width 34 height 19
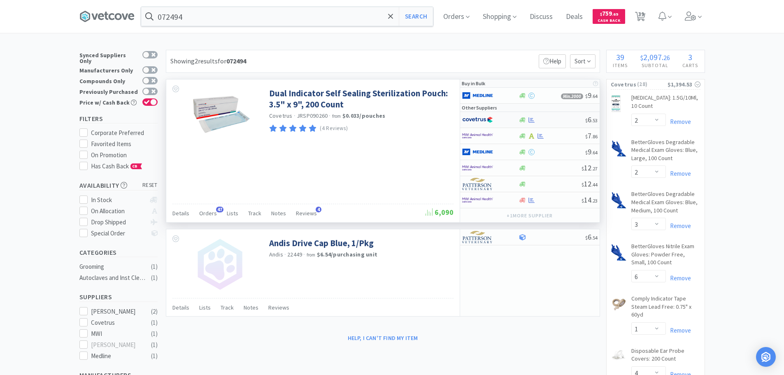
click at [563, 123] on div at bounding box center [551, 120] width 67 height 6
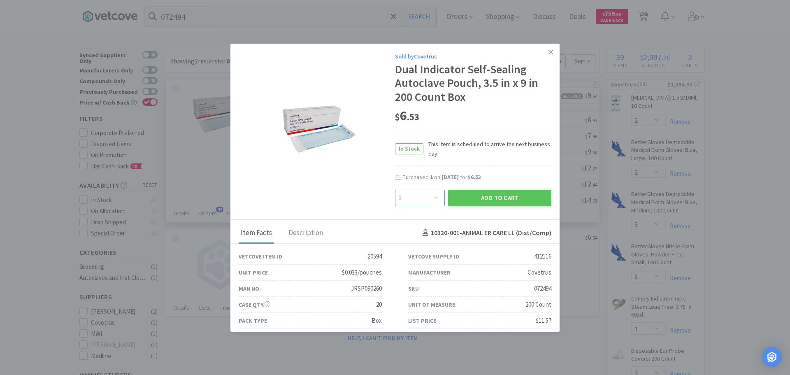
click at [423, 199] on select "Enter Quantity 1 2 3 4 5 6 7 8 9 10 11 12 13 14 15 16 17 18 19 20 Enter Quantity" at bounding box center [420, 198] width 50 height 16
click at [395, 190] on select "Enter Quantity 1 2 3 4 5 6 7 8 9 10 11 12 13 14 15 16 17 18 19 20 Enter Quantity" at bounding box center [420, 198] width 50 height 16
click at [457, 197] on button "Add to Cart" at bounding box center [499, 198] width 103 height 16
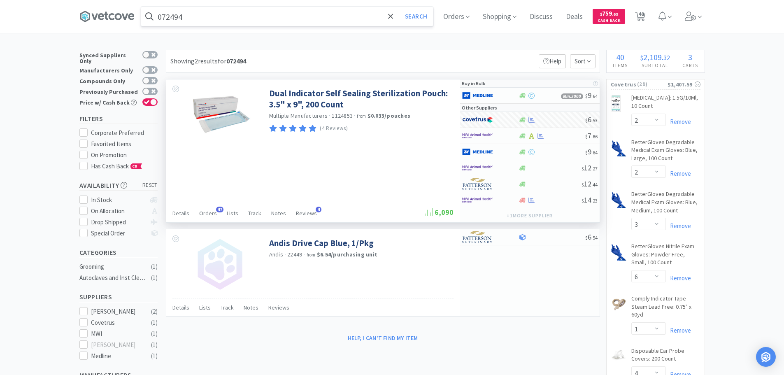
click at [256, 18] on input "072494" at bounding box center [287, 16] width 292 height 19
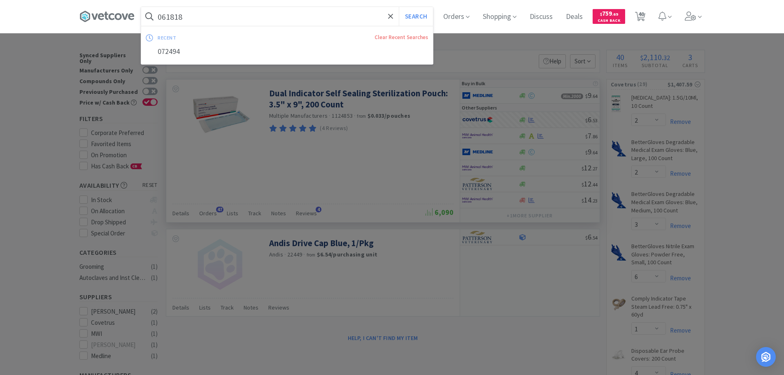
click at [399, 7] on button "Search" at bounding box center [416, 16] width 34 height 19
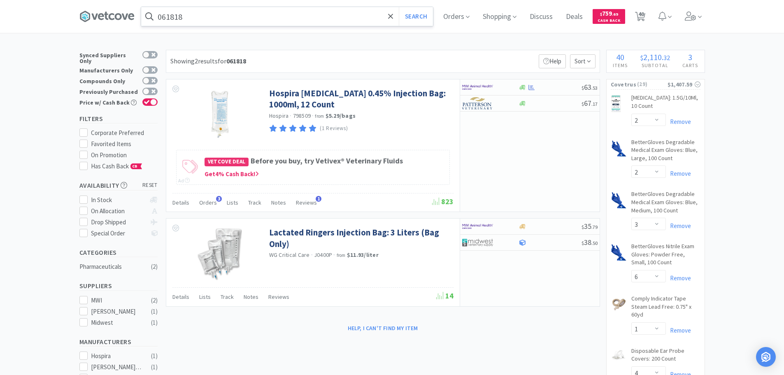
click at [252, 11] on input "061818" at bounding box center [287, 16] width 292 height 19
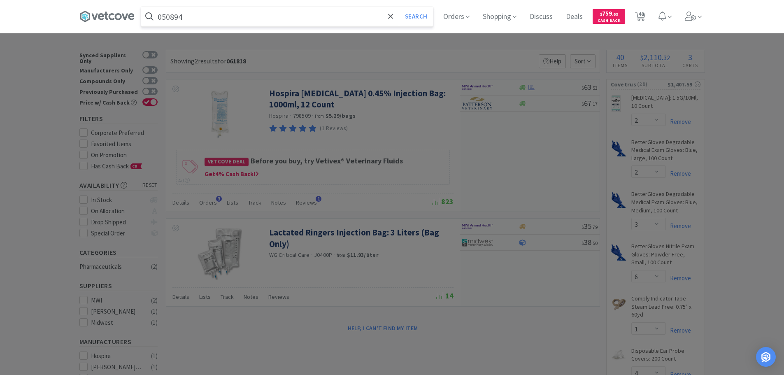
click at [399, 7] on button "Search" at bounding box center [416, 16] width 34 height 19
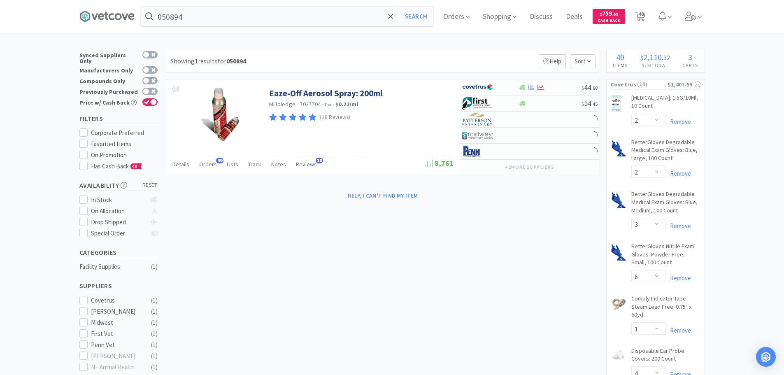
click at [483, 62] on div "Showing 1 results for 050894 Filters Help Sort" at bounding box center [383, 61] width 434 height 23
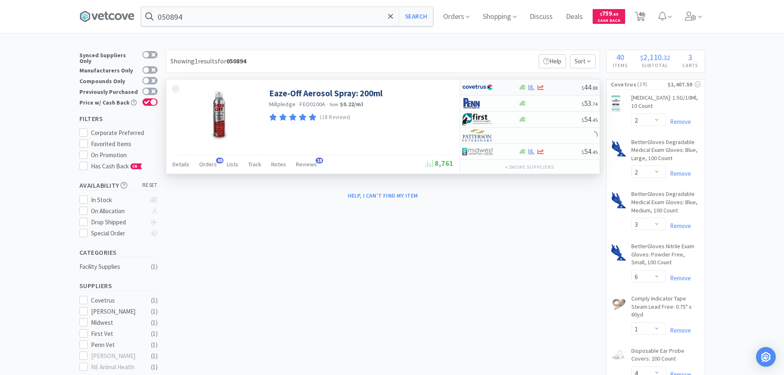
click at [559, 88] on div at bounding box center [549, 87] width 63 height 6
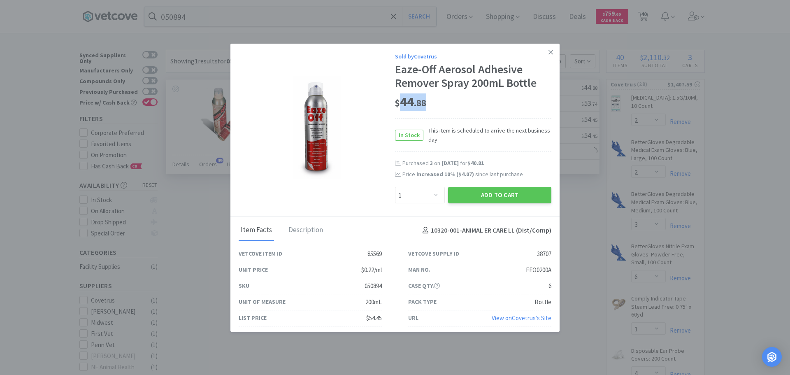
drag, startPoint x: 431, startPoint y: 103, endPoint x: 401, endPoint y: 100, distance: 29.4
click at [399, 99] on div "$ 44 . 88" at bounding box center [473, 101] width 156 height 17
click at [497, 197] on button "Add to Cart" at bounding box center [499, 195] width 103 height 16
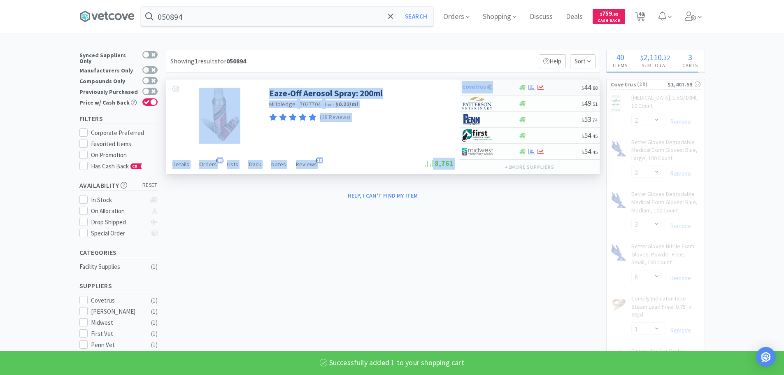
drag, startPoint x: 477, startPoint y: 65, endPoint x: 538, endPoint y: 84, distance: 63.9
click at [555, 89] on div at bounding box center [549, 87] width 63 height 6
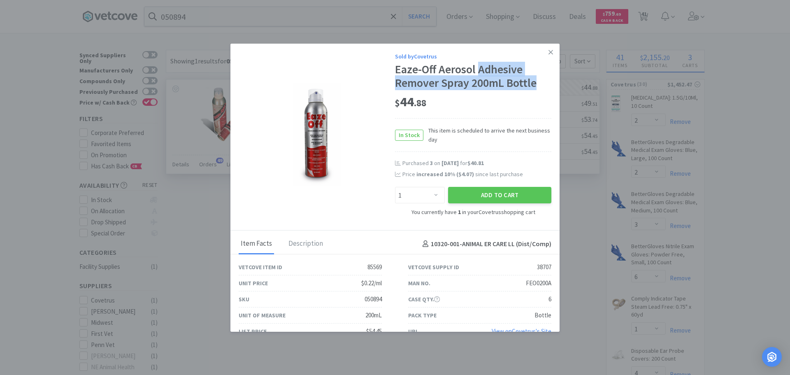
drag, startPoint x: 478, startPoint y: 65, endPoint x: 537, endPoint y: 83, distance: 61.8
click at [537, 83] on div "Eaze-Off Aerosol Adhesive Remover Spray 200mL Bottle" at bounding box center [473, 77] width 156 height 28
click at [550, 48] on link at bounding box center [550, 53] width 14 height 18
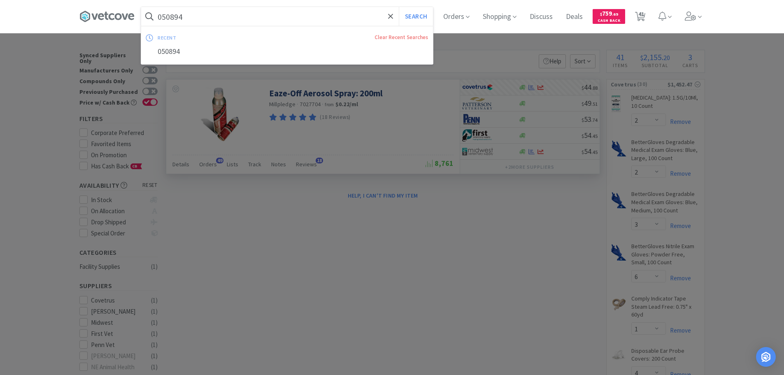
click at [322, 18] on input "050894" at bounding box center [287, 16] width 292 height 19
click at [399, 7] on button "Search" at bounding box center [416, 16] width 34 height 19
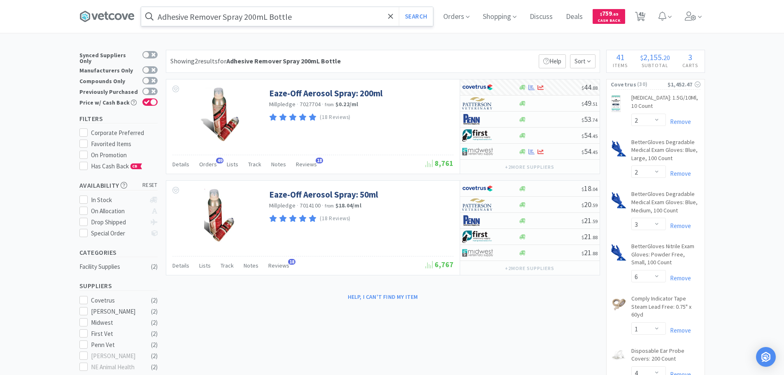
click at [322, 19] on input "Adhesive Remover Spray 200mL Bottle" at bounding box center [287, 16] width 292 height 19
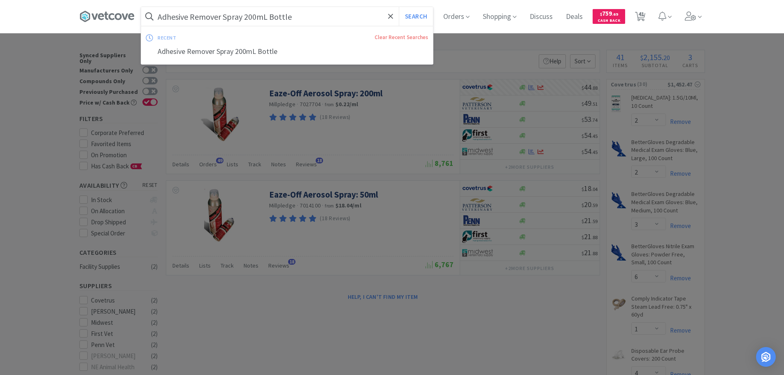
click at [317, 19] on input "Adhesive Remover Spray 200mL Bottle" at bounding box center [287, 16] width 292 height 19
drag, startPoint x: 317, startPoint y: 19, endPoint x: 256, endPoint y: 18, distance: 60.5
click at [256, 18] on input "Adhesive Remover Spray 200mL Bottle" at bounding box center [287, 16] width 292 height 19
click at [399, 7] on button "Search" at bounding box center [416, 16] width 34 height 19
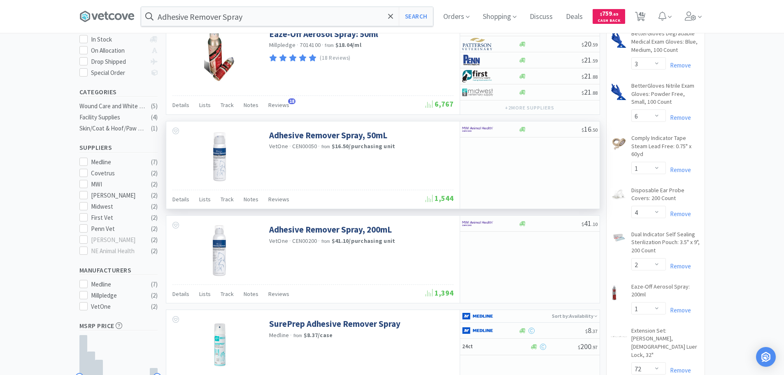
scroll to position [165, 0]
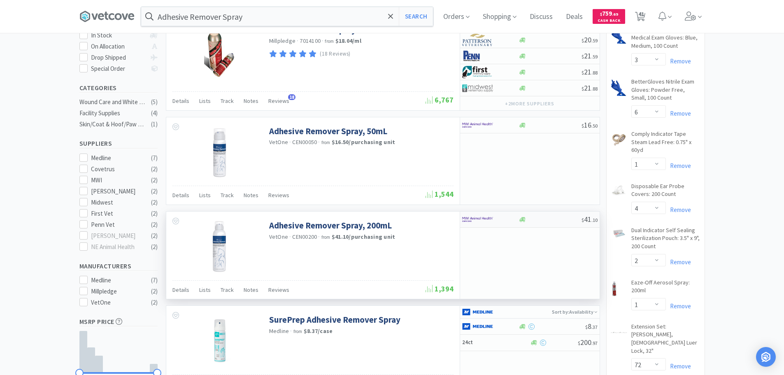
click at [555, 216] on div at bounding box center [549, 219] width 63 height 6
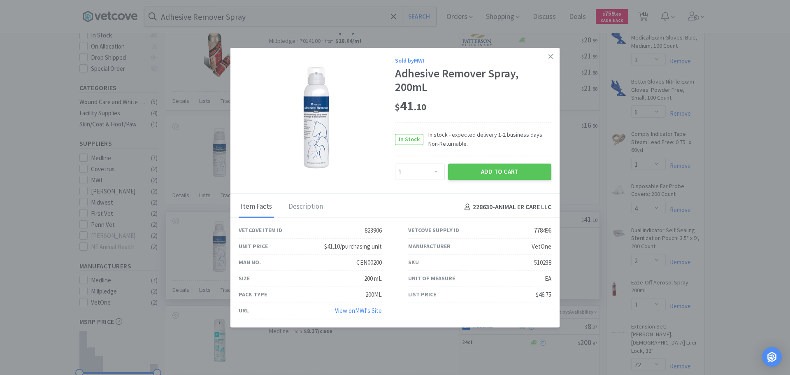
click at [541, 263] on div "510238" at bounding box center [542, 262] width 17 height 10
click at [551, 58] on icon at bounding box center [550, 56] width 5 height 7
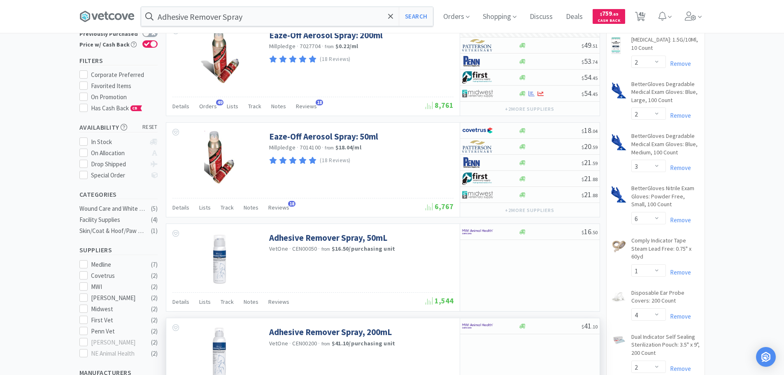
scroll to position [0, 0]
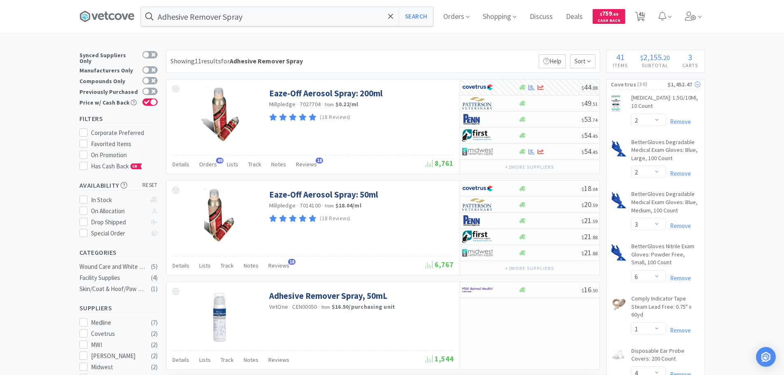
click at [655, 83] on span "( 30 )" at bounding box center [651, 84] width 31 height 8
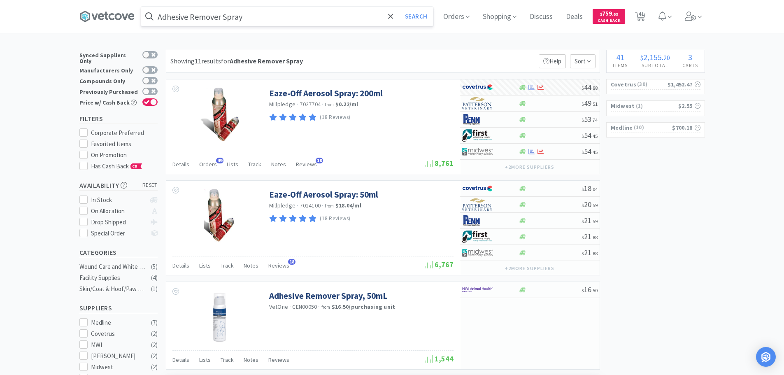
click at [264, 14] on input "Adhesive Remover Spray" at bounding box center [287, 16] width 292 height 19
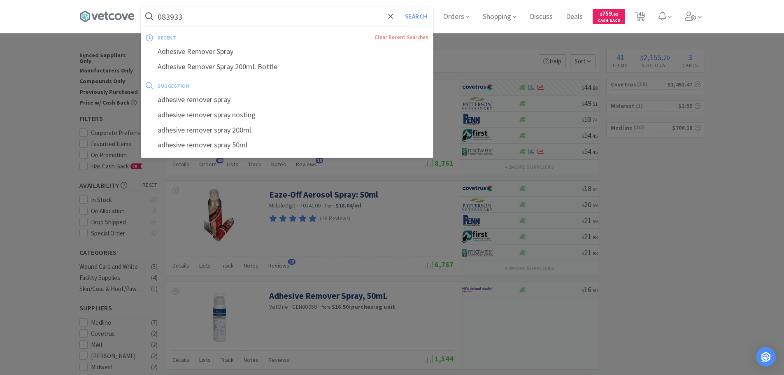
click at [399, 7] on button "Search" at bounding box center [416, 16] width 34 height 19
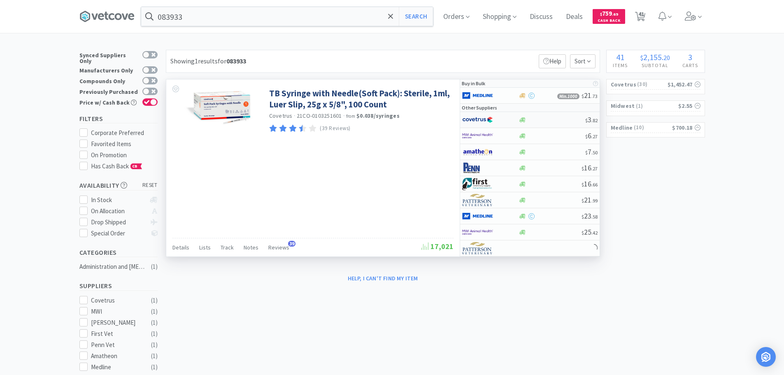
click at [554, 119] on div at bounding box center [551, 120] width 67 height 6
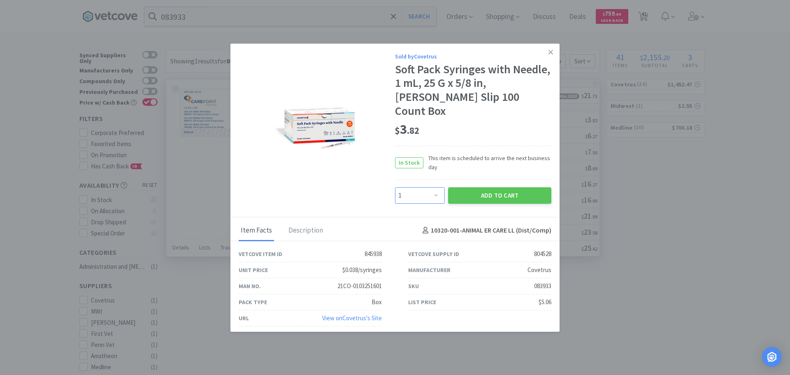
click at [427, 190] on select "Enter Quantity 1 2 3 4 5 6 7 8 9 10 11 12 13 14 15 16 17 18 19 20 Enter Quantity" at bounding box center [420, 195] width 50 height 16
click at [395, 187] on select "Enter Quantity 1 2 3 4 5 6 7 8 9 10 11 12 13 14 15 16 17 18 19 20 Enter Quantity" at bounding box center [420, 195] width 50 height 16
click at [464, 187] on button "Add to Cart" at bounding box center [499, 195] width 103 height 16
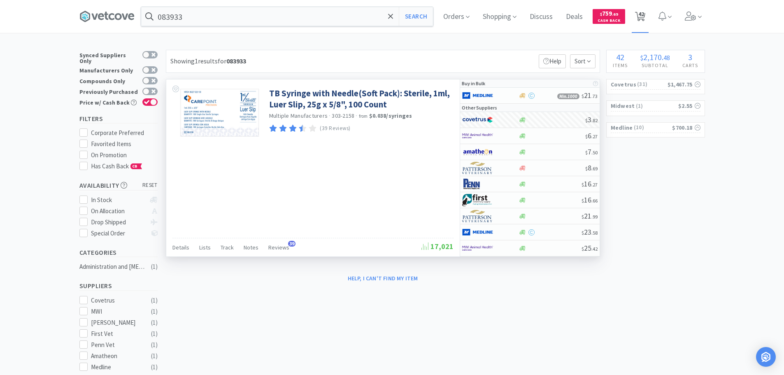
click at [642, 19] on span "42" at bounding box center [641, 14] width 6 height 33
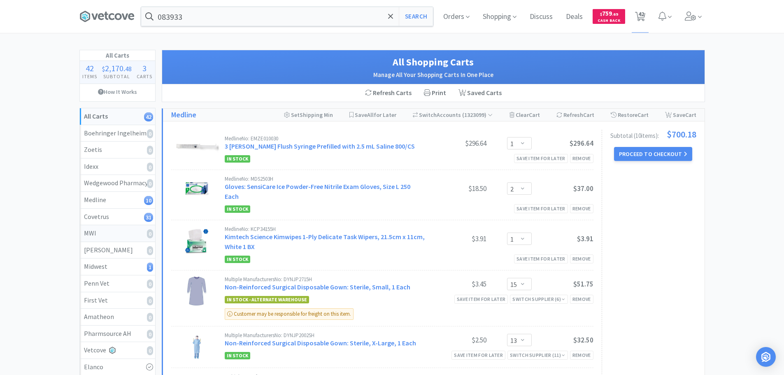
click at [113, 239] on link "MWI 0" at bounding box center [117, 233] width 75 height 17
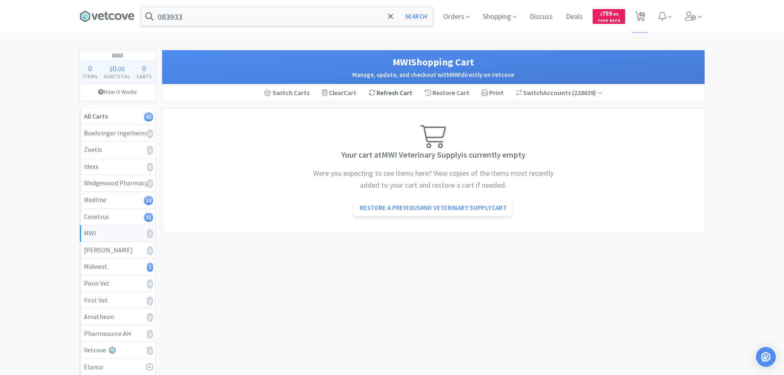
click at [385, 97] on div "Refresh Cart" at bounding box center [390, 92] width 56 height 17
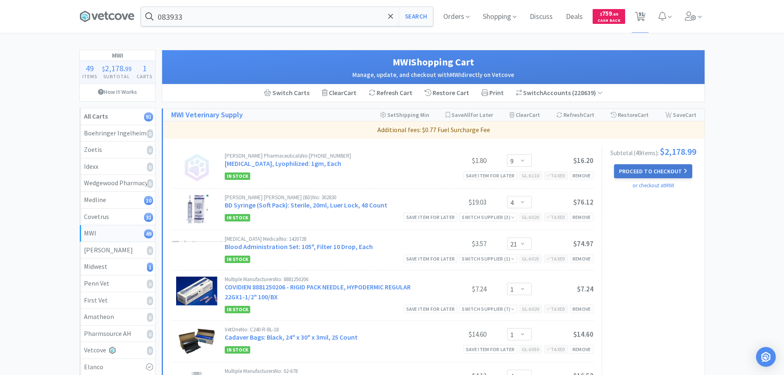
click at [677, 172] on button "Proceed to Checkout" at bounding box center [653, 171] width 78 height 14
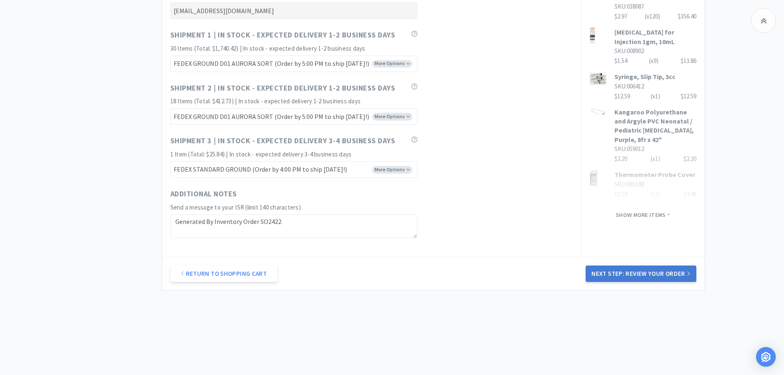
click at [647, 273] on button "Next Step: Review Your Order" at bounding box center [640, 273] width 110 height 16
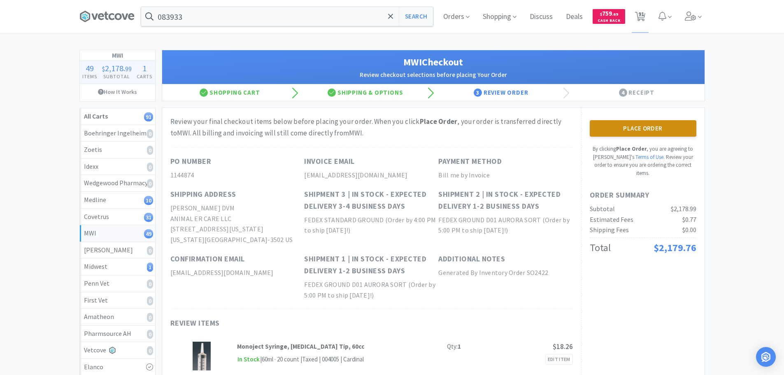
click at [639, 131] on button "Place Order" at bounding box center [642, 128] width 107 height 16
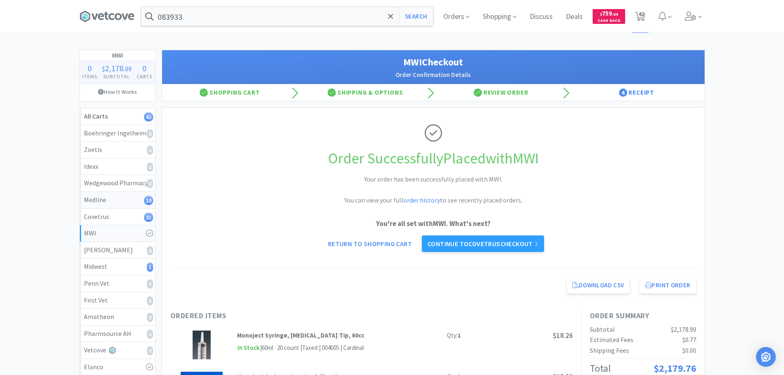
click at [121, 202] on div "Medline 10" at bounding box center [117, 200] width 67 height 11
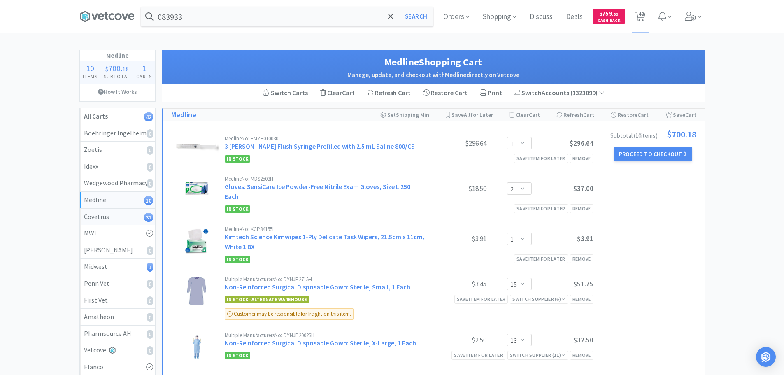
click at [136, 216] on div "Covetrus 31" at bounding box center [117, 216] width 67 height 11
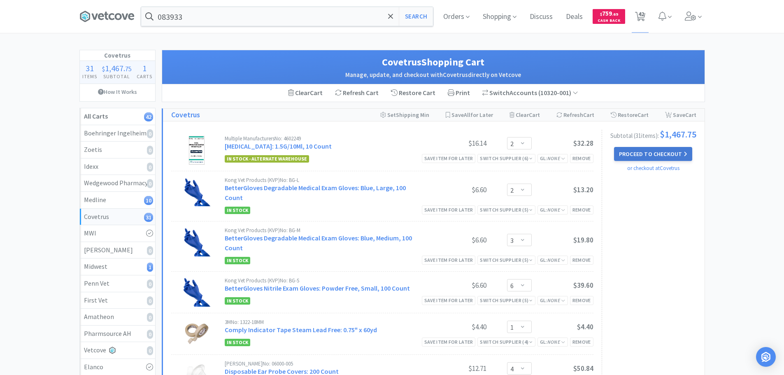
click at [648, 157] on button "Proceed to Checkout" at bounding box center [653, 154] width 78 height 14
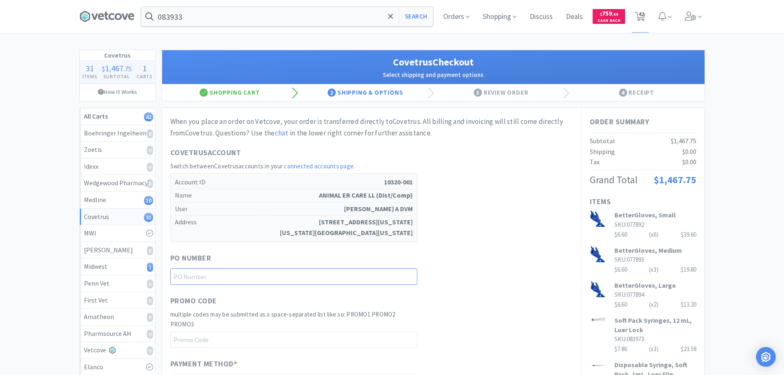
click at [288, 276] on input "text" at bounding box center [293, 276] width 247 height 16
click at [507, 247] on div "When you place an order on Vetcove, your order is transferred directly to Covet…" at bounding box center [371, 328] width 402 height 425
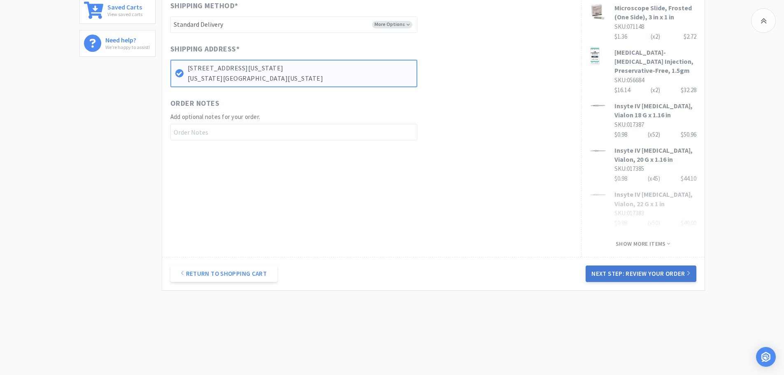
click at [625, 269] on button "Next Step: Review Your Order" at bounding box center [640, 273] width 110 height 16
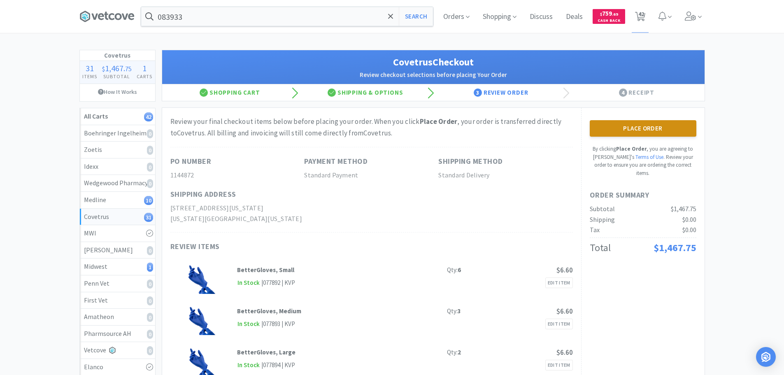
click at [635, 128] on button "Place Order" at bounding box center [642, 128] width 107 height 16
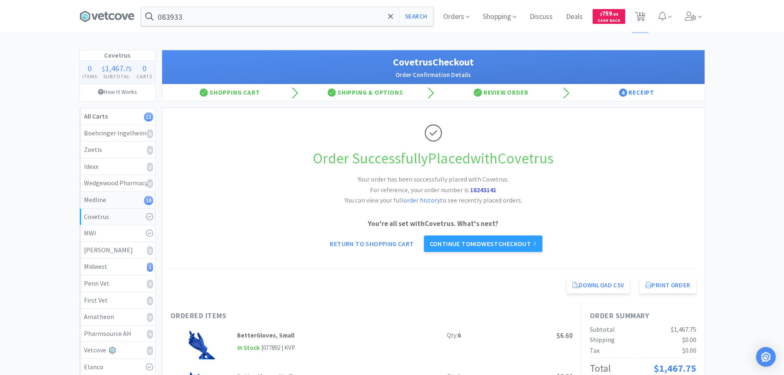
click at [129, 199] on div "Medline 10" at bounding box center [117, 200] width 67 height 11
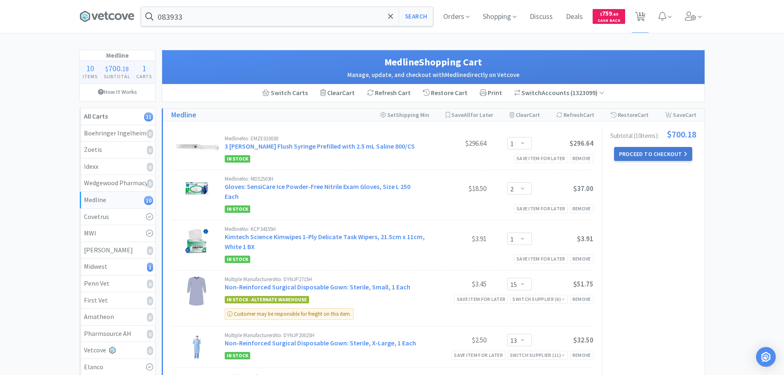
click at [630, 154] on button "Proceed to Checkout" at bounding box center [653, 154] width 78 height 14
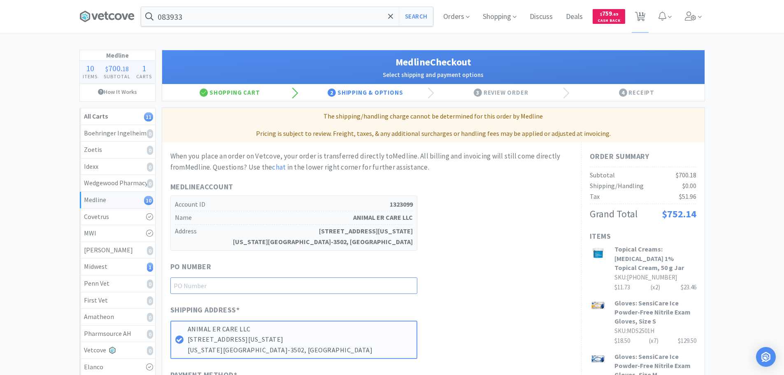
click at [286, 281] on input "text" at bounding box center [293, 285] width 247 height 16
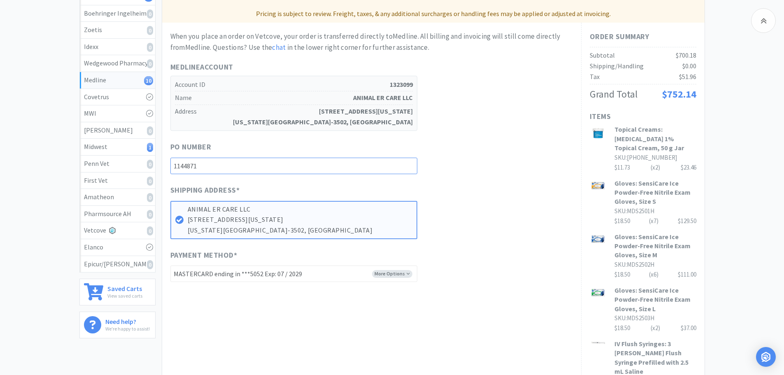
scroll to position [91, 0]
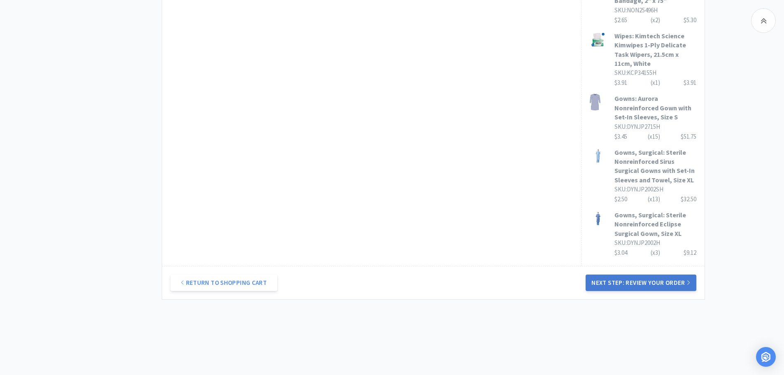
click at [647, 276] on button "Next Step: Review Your Order" at bounding box center [640, 282] width 110 height 16
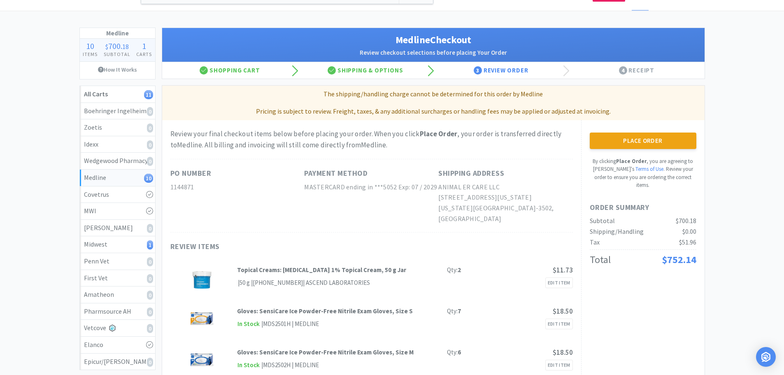
scroll to position [0, 0]
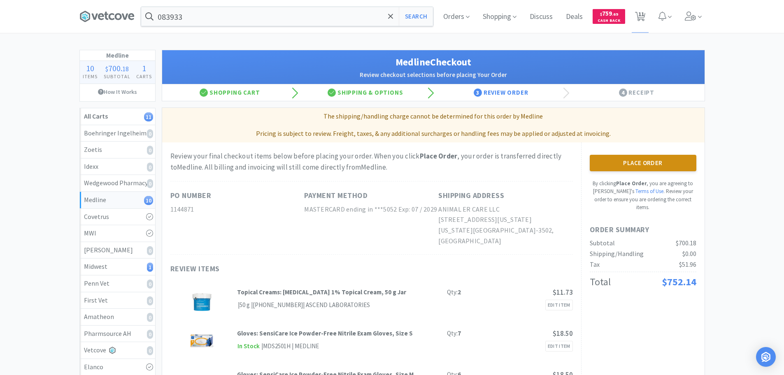
click at [639, 166] on button "Place Order" at bounding box center [642, 163] width 107 height 16
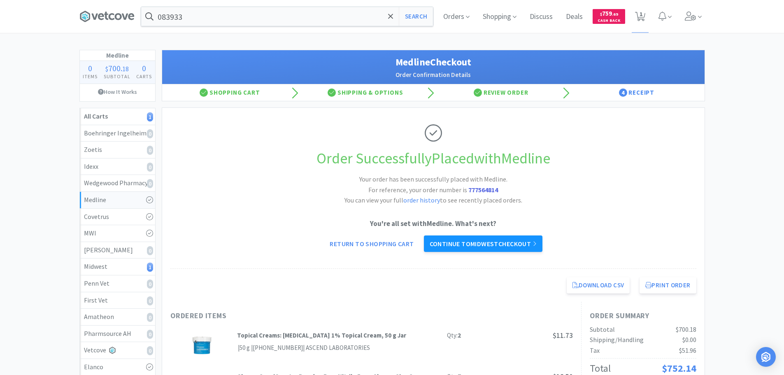
click at [481, 246] on link "Continue to Midwest checkout" at bounding box center [483, 243] width 118 height 16
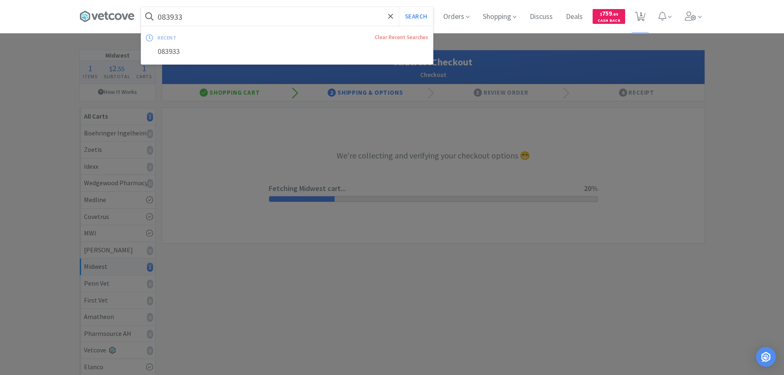
click at [299, 14] on input "083933" at bounding box center [287, 16] width 292 height 19
click at [399, 7] on button "Search" at bounding box center [416, 16] width 34 height 19
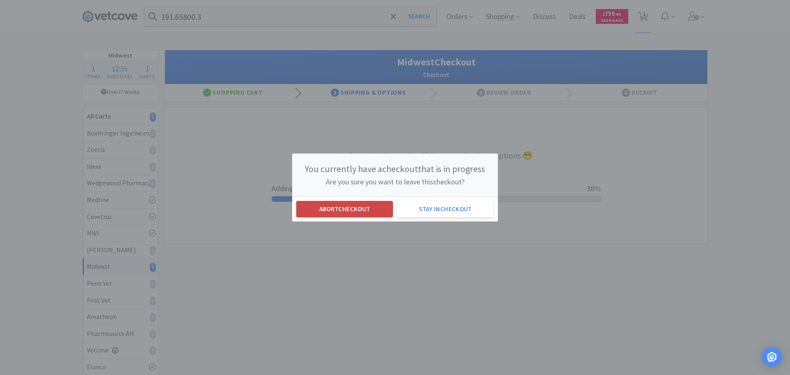
click at [355, 208] on button "Abort checkout" at bounding box center [344, 209] width 97 height 16
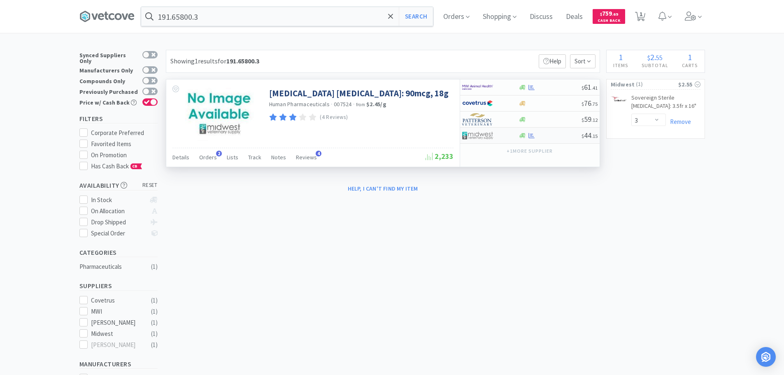
click at [559, 138] on div at bounding box center [549, 135] width 63 height 6
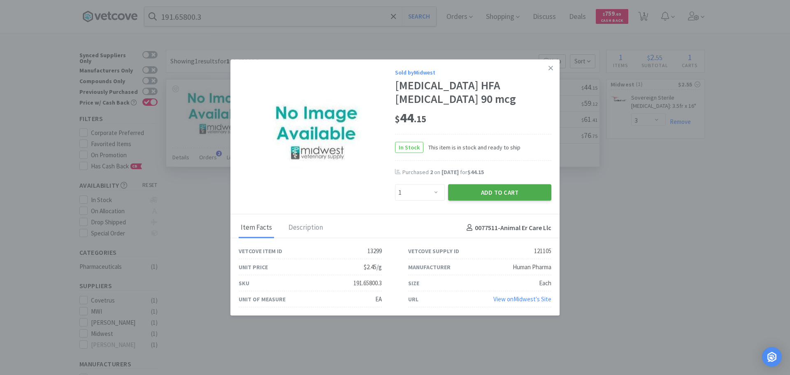
click at [495, 188] on button "Add to Cart" at bounding box center [499, 192] width 103 height 16
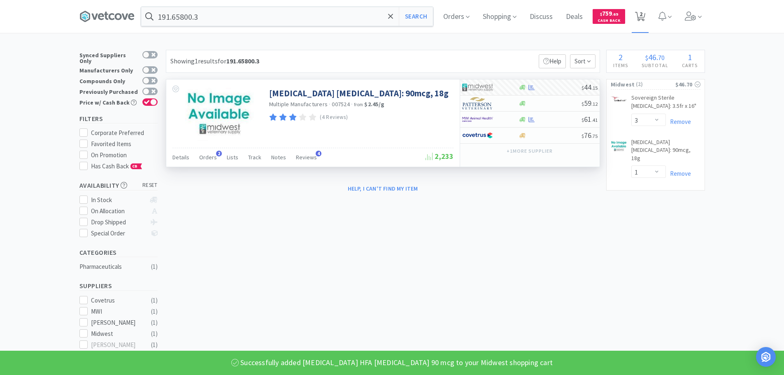
click at [641, 17] on icon at bounding box center [640, 16] width 10 height 9
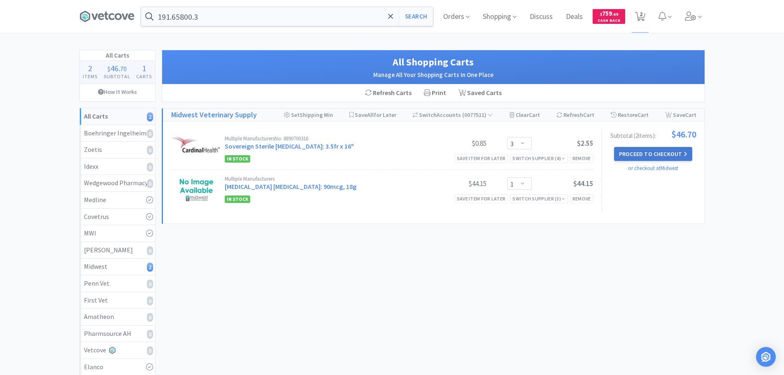
click at [665, 153] on button "Proceed to Checkout" at bounding box center [653, 154] width 78 height 14
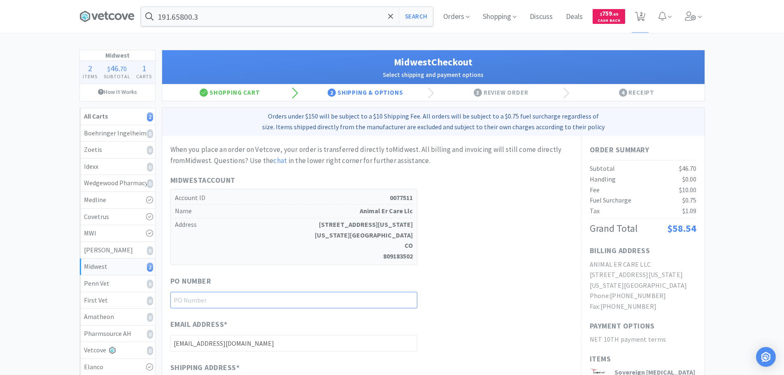
click at [305, 303] on input "text" at bounding box center [293, 300] width 247 height 16
click at [476, 240] on div "Midwest Account Account ID 0077511 Name Animal Er Care Llc Address 5520 N NEVAD…" at bounding box center [371, 219] width 402 height 90
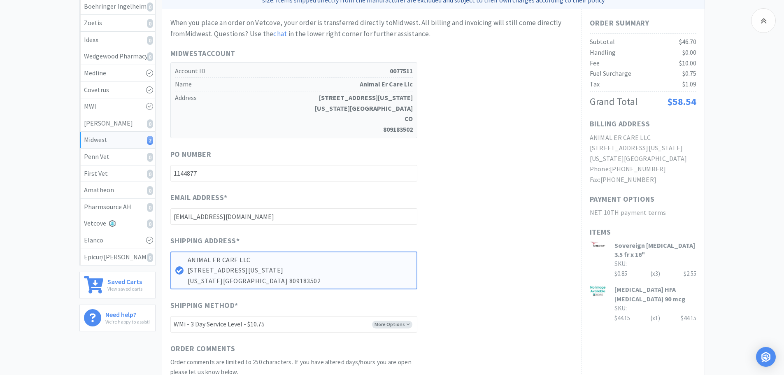
scroll to position [123, 0]
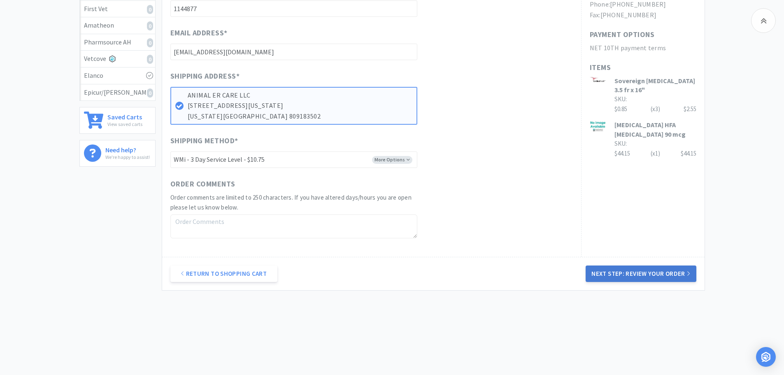
click at [636, 278] on button "Next Step: Review Your Order" at bounding box center [640, 273] width 110 height 16
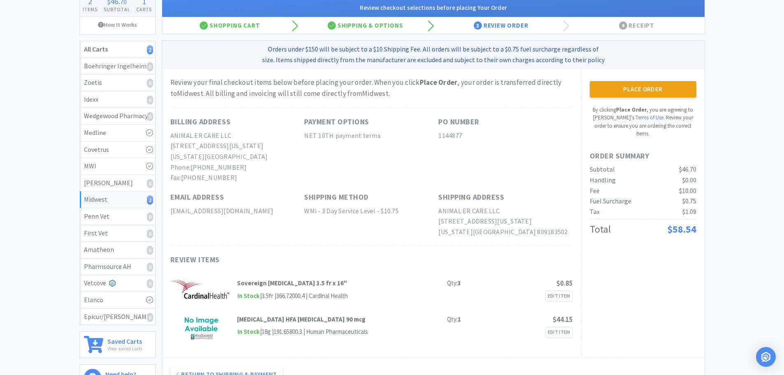
scroll to position [0, 0]
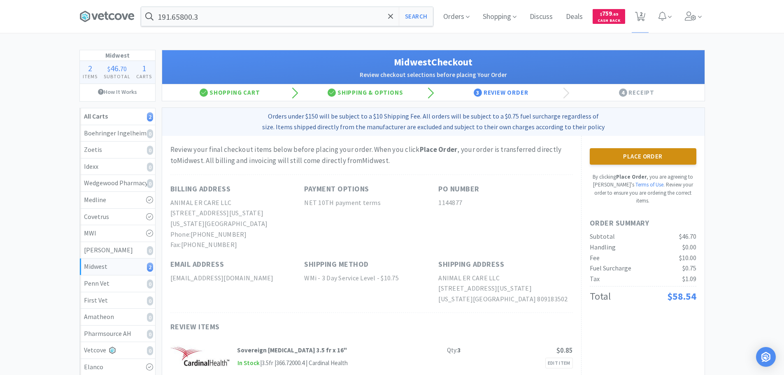
click at [643, 158] on button "Place Order" at bounding box center [642, 156] width 107 height 16
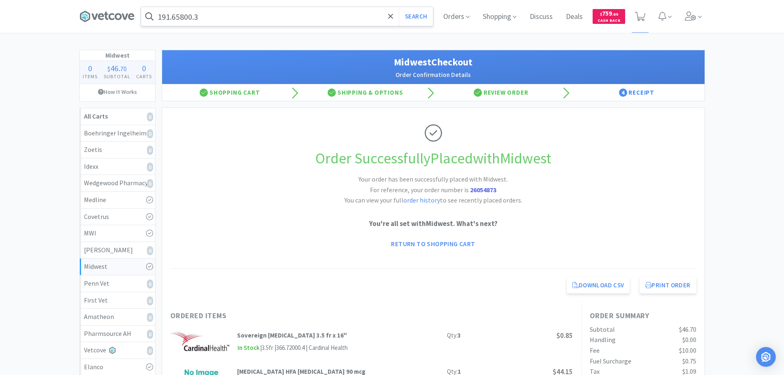
click at [291, 17] on input "191.65800.3" at bounding box center [287, 16] width 292 height 19
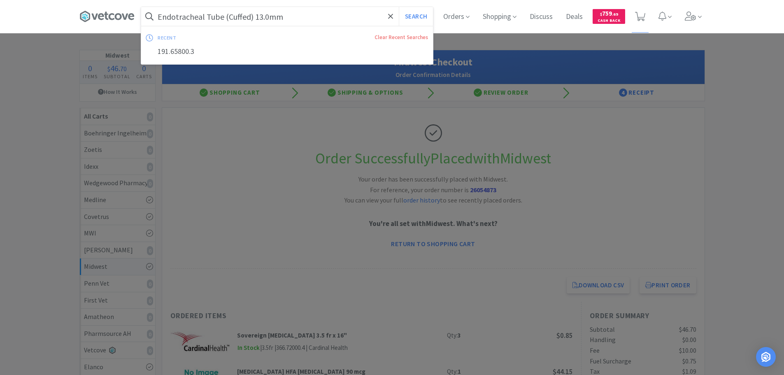
click at [399, 7] on button "Search" at bounding box center [416, 16] width 34 height 19
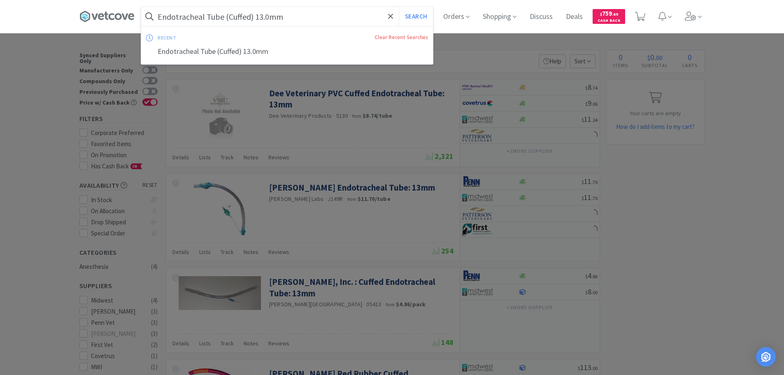
click at [299, 20] on input "Endotracheal Tube (Cuffed) 13.0mm" at bounding box center [287, 16] width 292 height 19
click at [299, 18] on input "Endotracheal Tube (Cuffed) 13.0mm" at bounding box center [287, 16] width 292 height 19
click at [400, 111] on div at bounding box center [392, 187] width 784 height 375
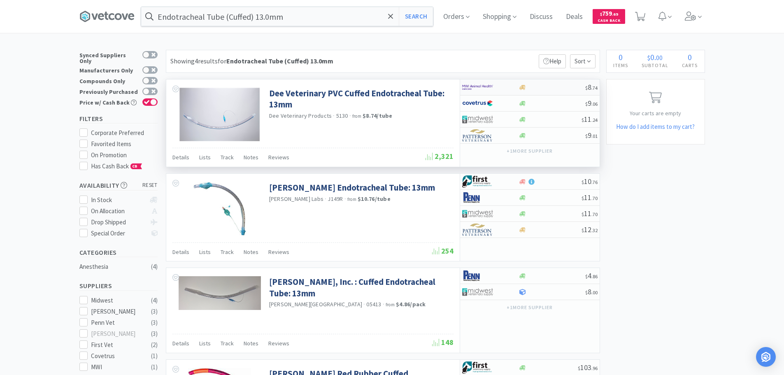
click at [550, 84] on div at bounding box center [551, 87] width 67 height 6
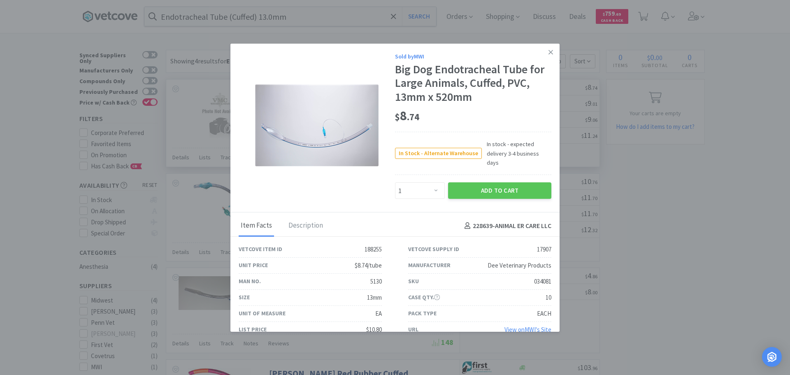
click at [536, 276] on div "034081" at bounding box center [542, 281] width 17 height 10
drag, startPoint x: 422, startPoint y: 113, endPoint x: 400, endPoint y: 112, distance: 22.2
click at [400, 112] on div "$ 8 . 74" at bounding box center [473, 115] width 156 height 17
click at [534, 276] on div "034081" at bounding box center [542, 281] width 17 height 10
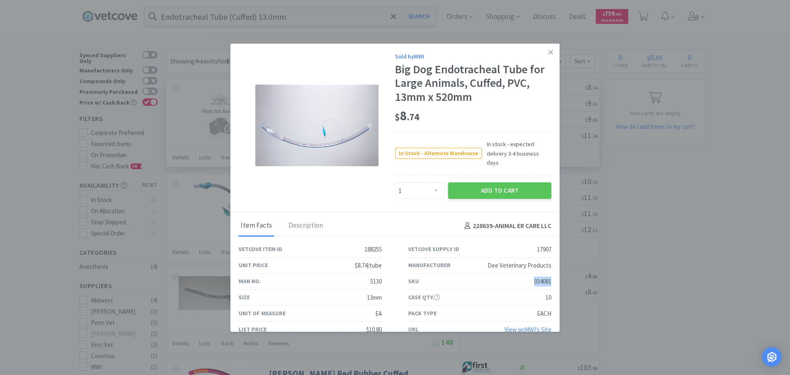
click at [534, 276] on div "034081" at bounding box center [542, 281] width 17 height 10
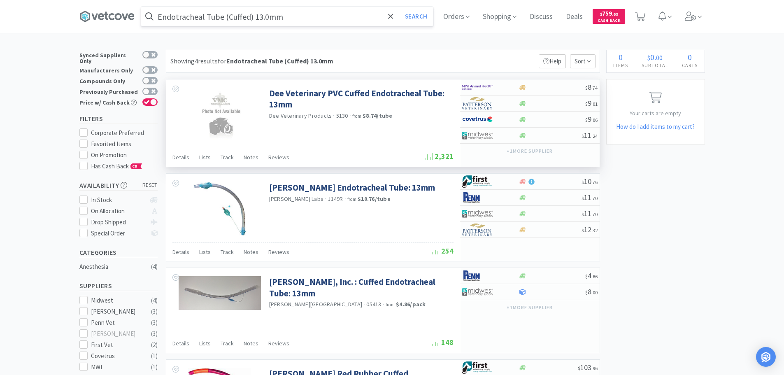
click at [314, 23] on input "Endotracheal Tube (Cuffed) 13.0mm" at bounding box center [287, 16] width 292 height 19
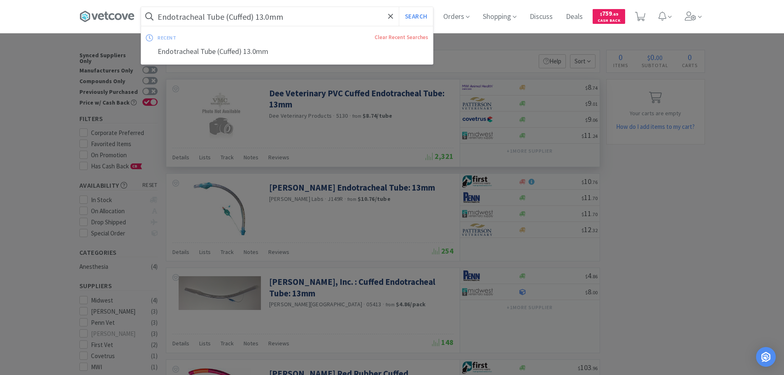
click at [268, 14] on input "Endotracheal Tube (Cuffed) 13.0mm" at bounding box center [287, 16] width 292 height 19
click at [270, 17] on input "Endotracheal Tube (Cuffed) 13.0mm" at bounding box center [287, 16] width 292 height 19
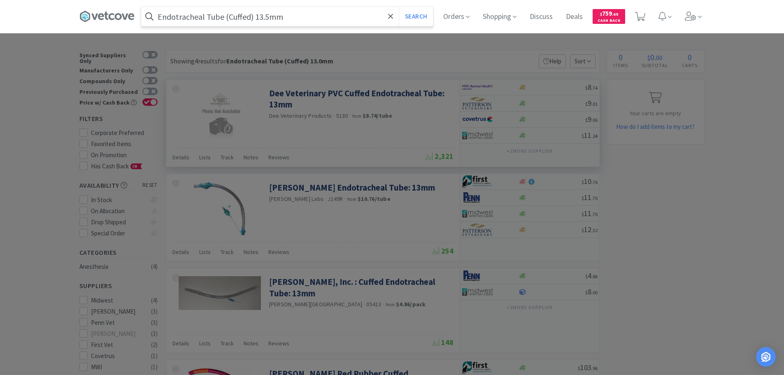
click at [399, 7] on button "Search" at bounding box center [416, 16] width 34 height 19
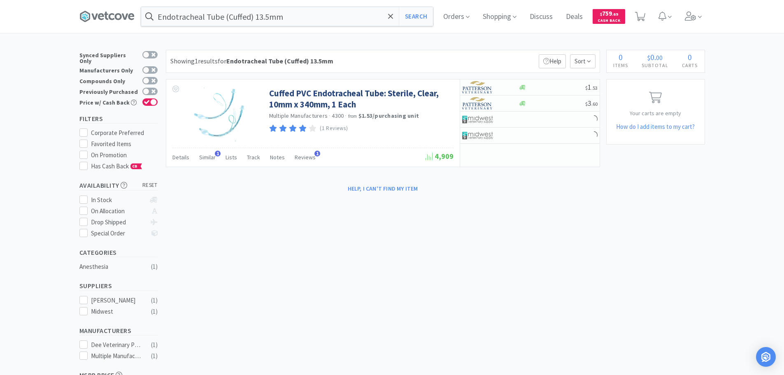
click at [391, 52] on div "Showing 1 results for Endotracheal Tube (Cuffed) 13.5mm Filters Help Sort" at bounding box center [383, 61] width 434 height 23
click at [374, 54] on div "Showing 1 results for Endotracheal Tube (Cuffed) 13.5mm Filters Help Sort" at bounding box center [383, 61] width 434 height 23
click at [395, 16] on span at bounding box center [390, 16] width 9 height 17
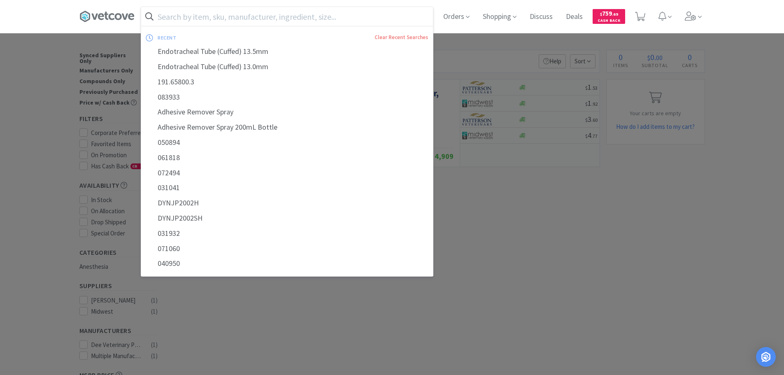
click at [514, 181] on div at bounding box center [392, 187] width 784 height 375
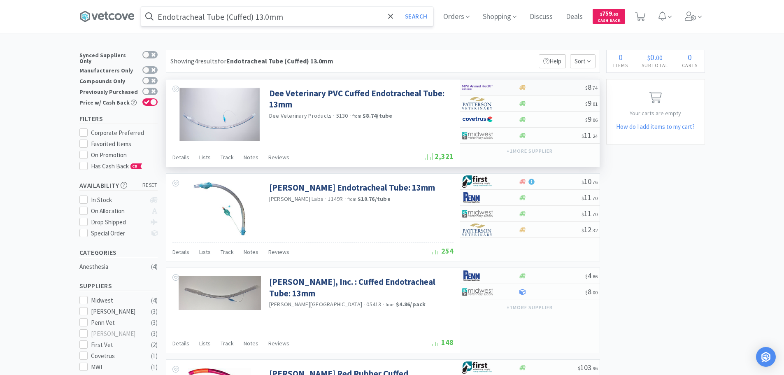
click at [550, 88] on div at bounding box center [551, 87] width 67 height 6
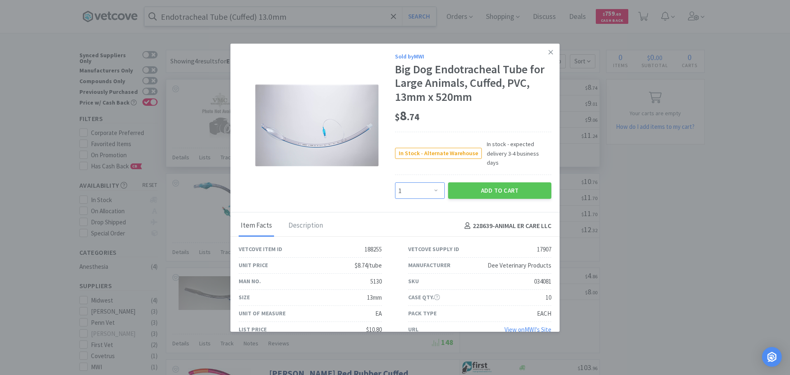
click at [423, 185] on select "Enter Quantity 1 2 3 4 5 6 7 8 9 10 11 12 13 14 15 16 17 18 19 20 Enter Quantity" at bounding box center [420, 190] width 50 height 16
click at [395, 182] on select "Enter Quantity 1 2 3 4 5 6 7 8 9 10 11 12 13 14 15 16 17 18 19 20 Enter Quantity" at bounding box center [420, 190] width 50 height 16
click at [468, 183] on button "Add to Cart" at bounding box center [499, 190] width 103 height 16
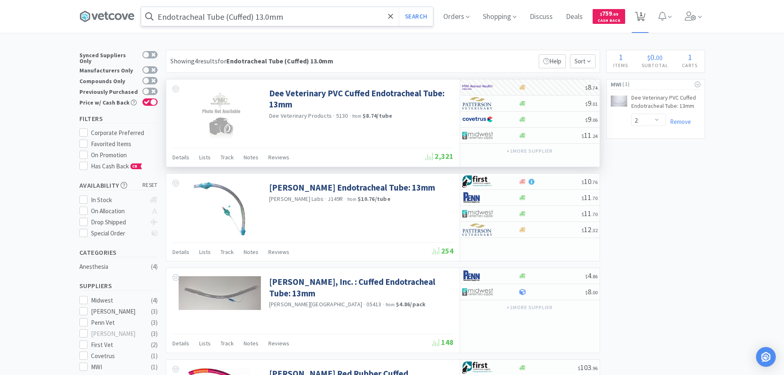
click at [642, 16] on span "1" at bounding box center [640, 14] width 3 height 33
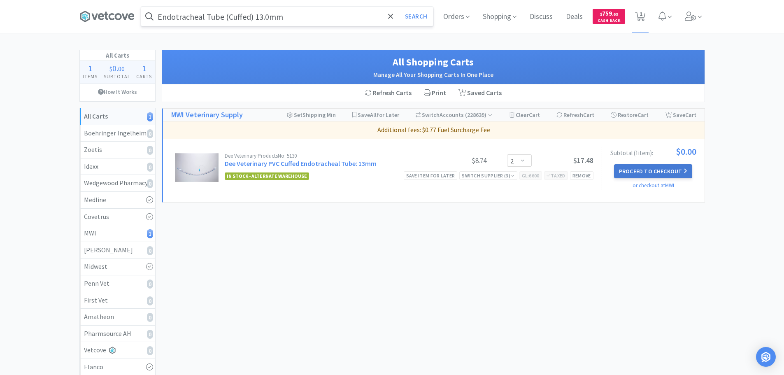
click at [656, 170] on button "Proceed to Checkout" at bounding box center [653, 171] width 78 height 14
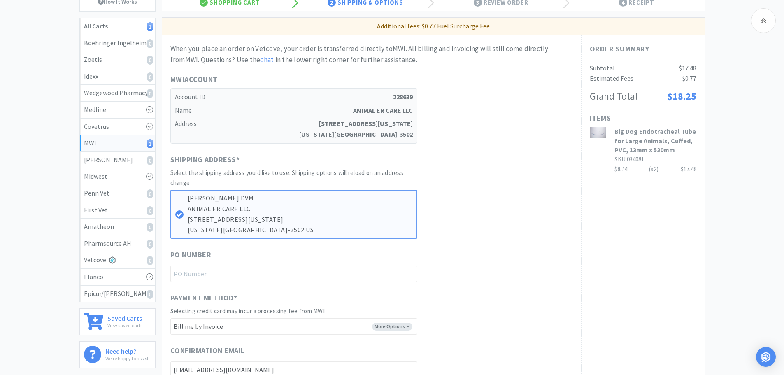
scroll to position [123, 0]
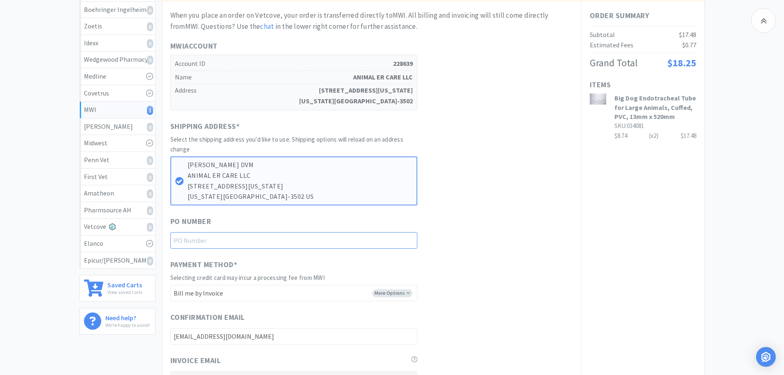
click at [308, 240] on input "text" at bounding box center [293, 240] width 247 height 16
click at [518, 182] on div "Shipping Address * Select the shipping address you'd like to use. Shipping opti…" at bounding box center [371, 163] width 402 height 85
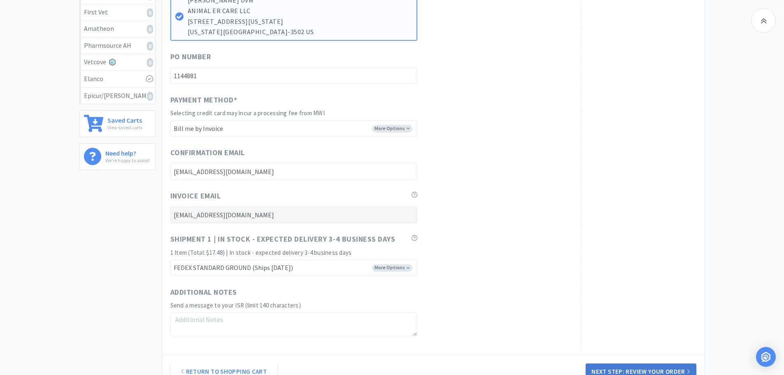
click at [627, 366] on button "Next Step: Review Your Order" at bounding box center [640, 371] width 110 height 16
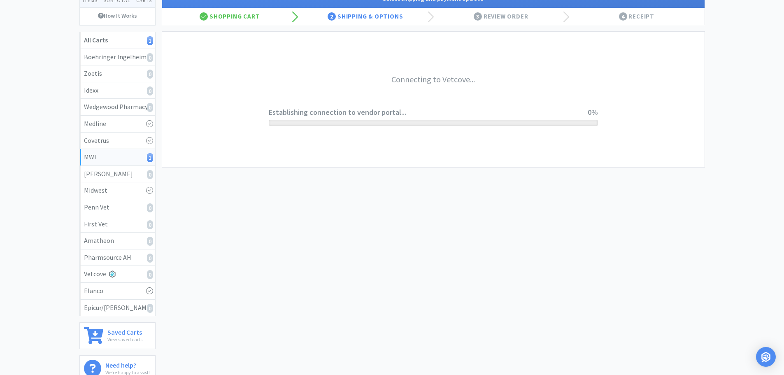
scroll to position [0, 0]
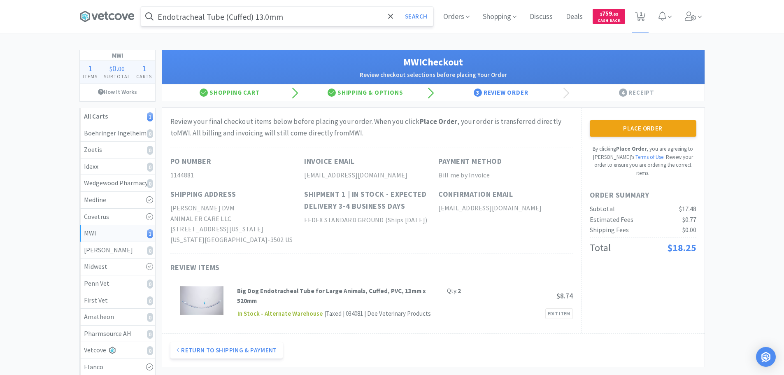
click at [628, 137] on div "Place Order By clicking Place Order , you are agreeing to Vetcove's Terms of Us…" at bounding box center [642, 148] width 107 height 57
click at [636, 130] on button "Place Order" at bounding box center [642, 128] width 107 height 16
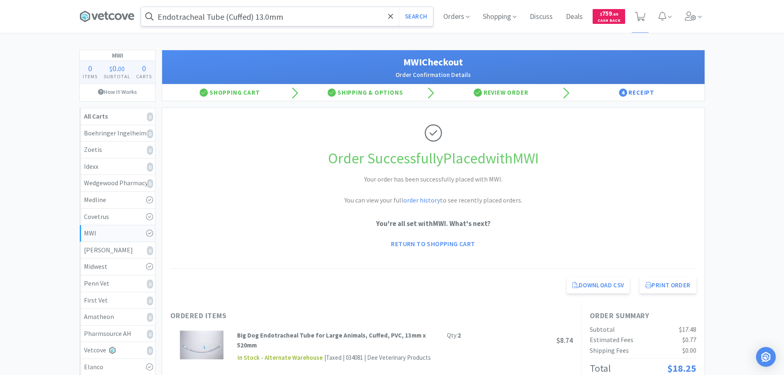
click at [286, 16] on input "Endotracheal Tube (Cuffed) 13.0mm" at bounding box center [287, 16] width 292 height 19
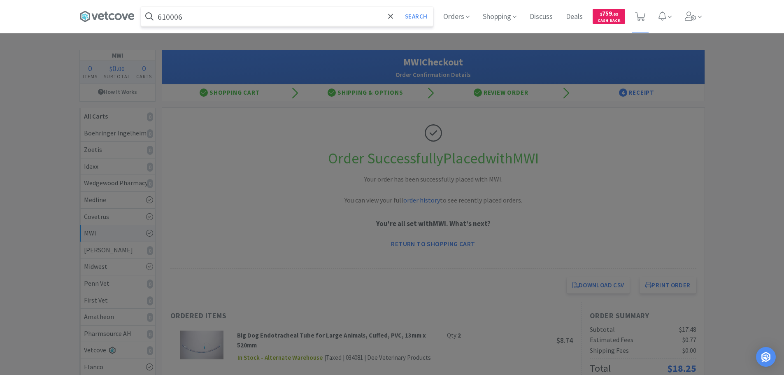
click at [399, 7] on button "Search" at bounding box center [416, 16] width 34 height 19
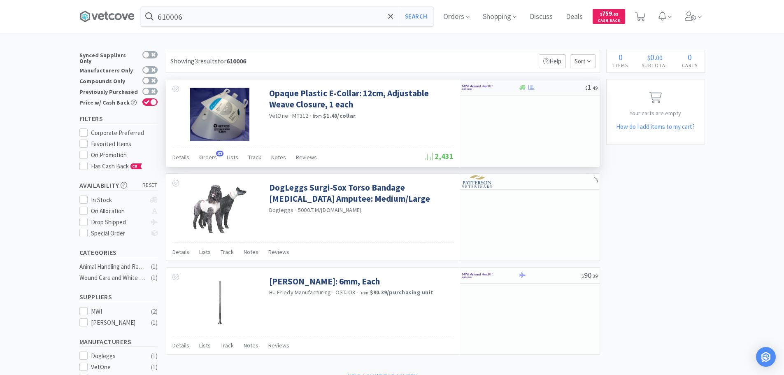
click at [554, 91] on div "$ 1 . 49" at bounding box center [529, 87] width 139 height 16
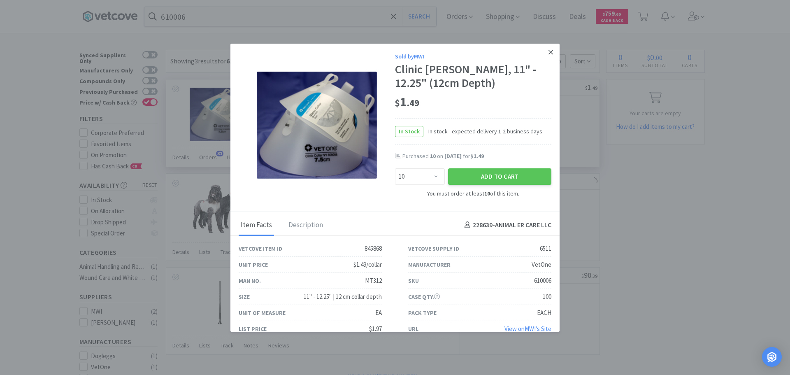
click at [548, 55] on icon at bounding box center [550, 52] width 5 height 7
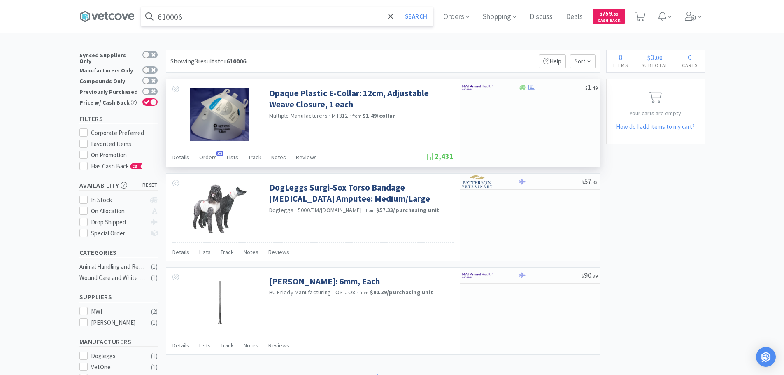
click at [295, 26] on div "610006 Search" at bounding box center [287, 17] width 292 height 20
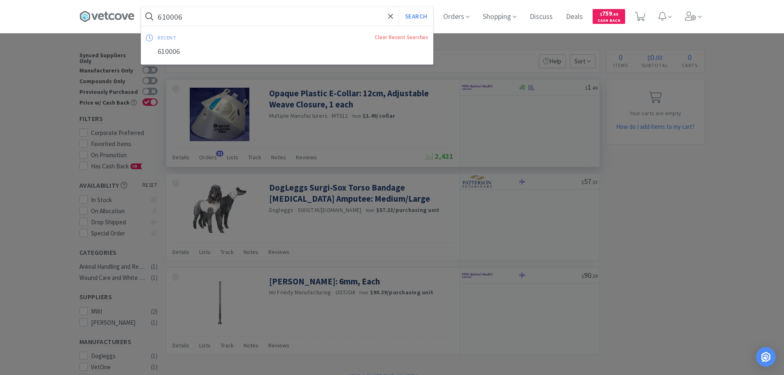
click at [294, 15] on input "610006" at bounding box center [287, 16] width 292 height 19
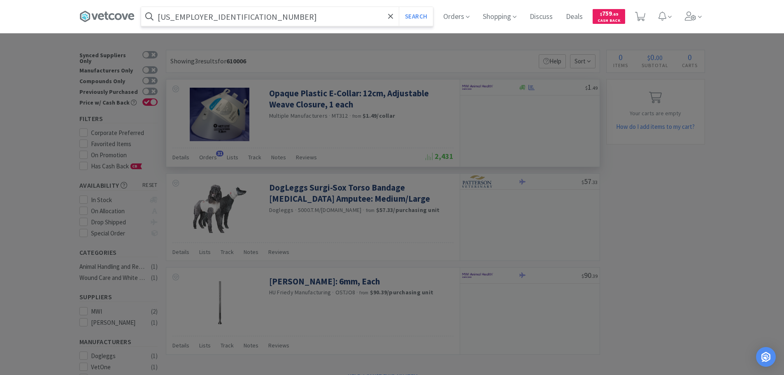
click at [399, 7] on button "Search" at bounding box center [416, 16] width 34 height 19
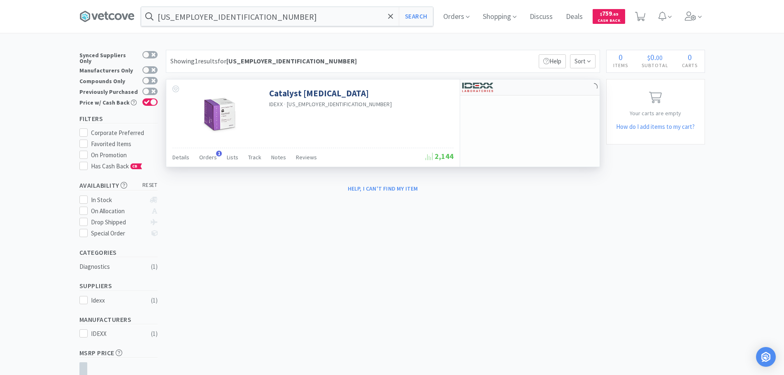
click at [538, 88] on div at bounding box center [529, 87] width 139 height 16
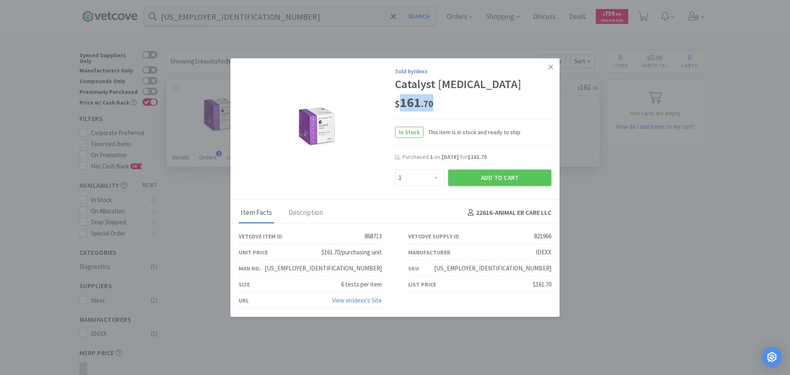
drag, startPoint x: 443, startPoint y: 100, endPoint x: 485, endPoint y: 99, distance: 42.4
click at [401, 99] on div "$ 161 . 70" at bounding box center [473, 102] width 156 height 17
click at [549, 68] on icon at bounding box center [550, 67] width 5 height 5
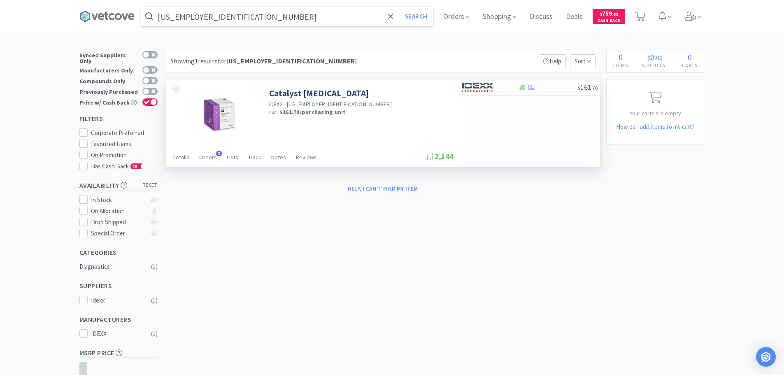
click at [271, 15] on input "99-0020377" at bounding box center [287, 16] width 292 height 19
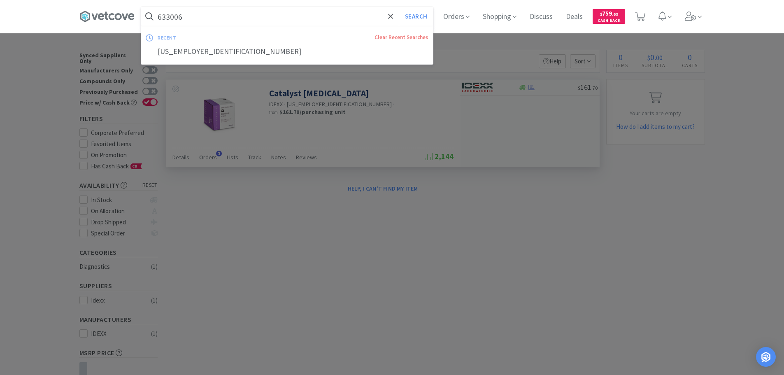
click at [399, 7] on button "Search" at bounding box center [416, 16] width 34 height 19
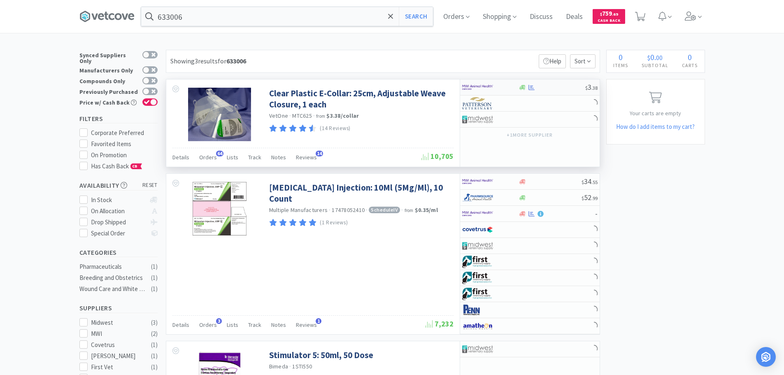
click at [546, 86] on div at bounding box center [551, 87] width 67 height 6
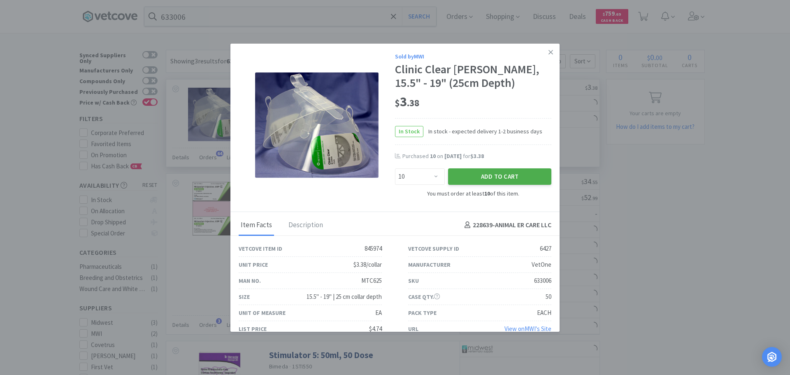
click at [484, 179] on button "Add to Cart" at bounding box center [499, 176] width 103 height 16
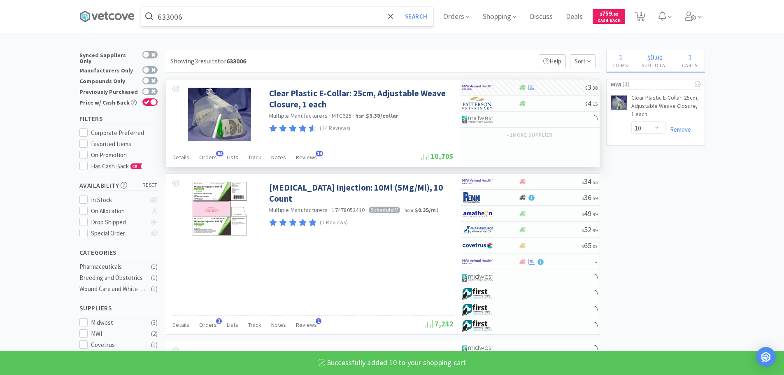
click at [299, 22] on input "633006" at bounding box center [287, 16] width 292 height 19
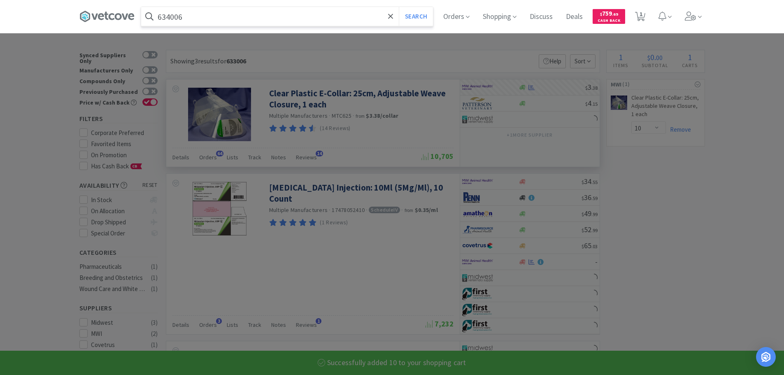
click at [399, 7] on button "Search" at bounding box center [416, 16] width 34 height 19
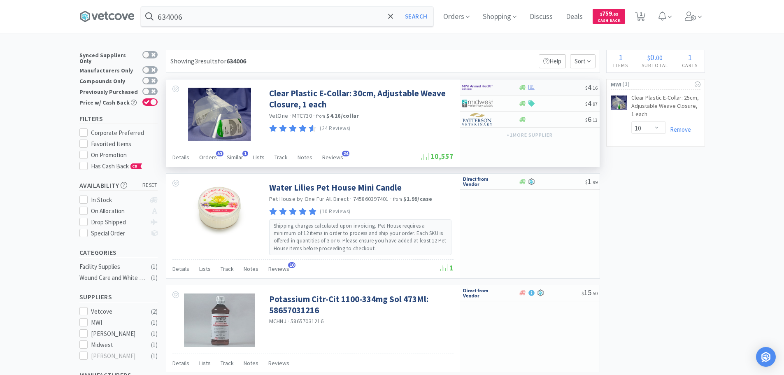
click at [558, 86] on div at bounding box center [551, 87] width 67 height 6
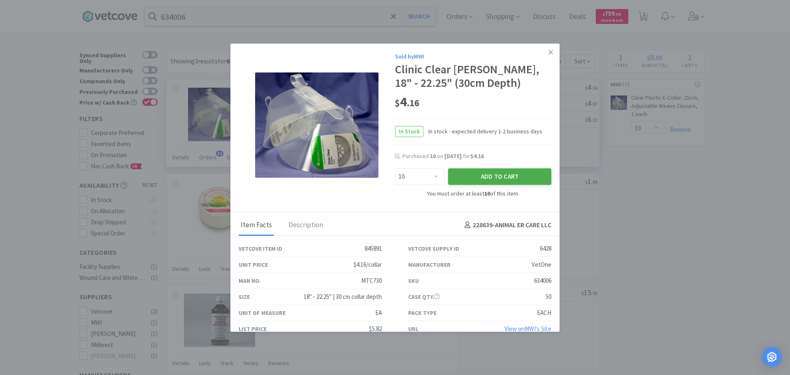
click at [460, 180] on button "Add to Cart" at bounding box center [499, 176] width 103 height 16
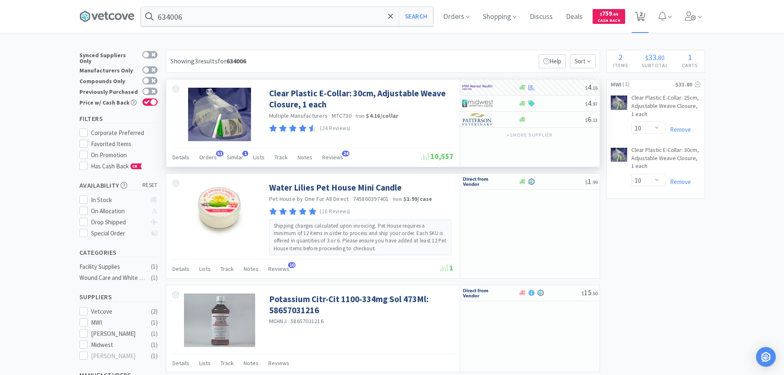
click at [642, 18] on span "2" at bounding box center [640, 14] width 3 height 33
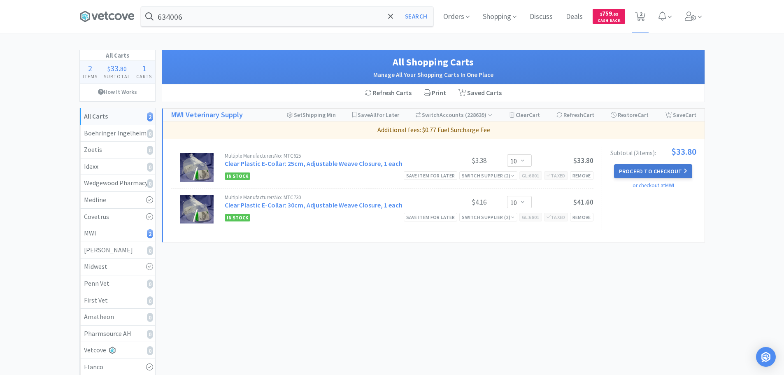
click at [652, 171] on button "Proceed to Checkout" at bounding box center [653, 171] width 78 height 14
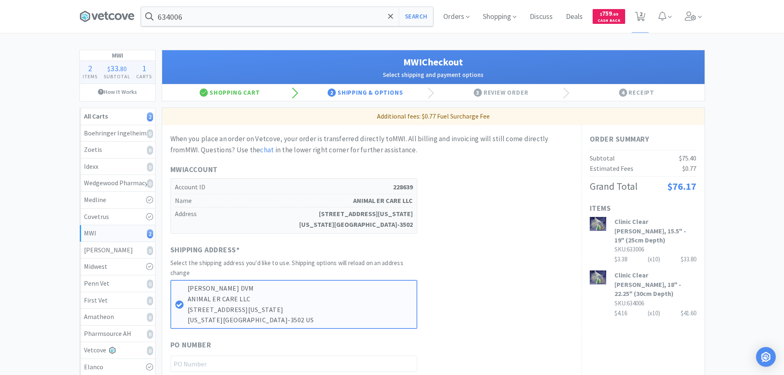
scroll to position [123, 0]
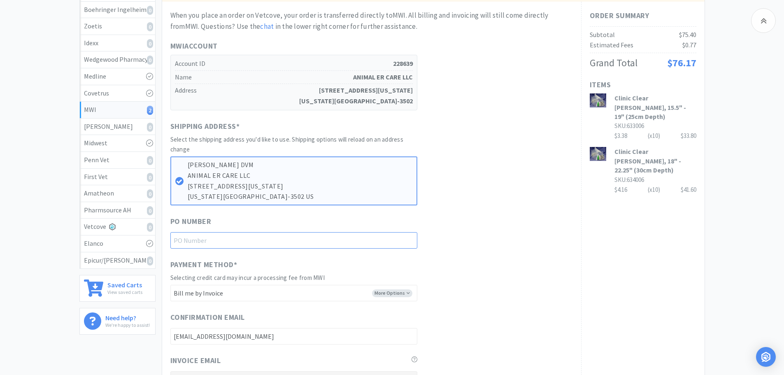
click at [248, 235] on input "text" at bounding box center [293, 240] width 247 height 16
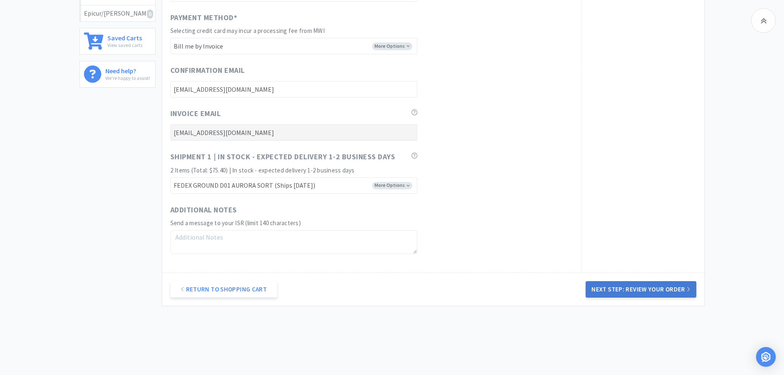
click at [627, 287] on button "Next Step: Review Your Order" at bounding box center [640, 289] width 110 height 16
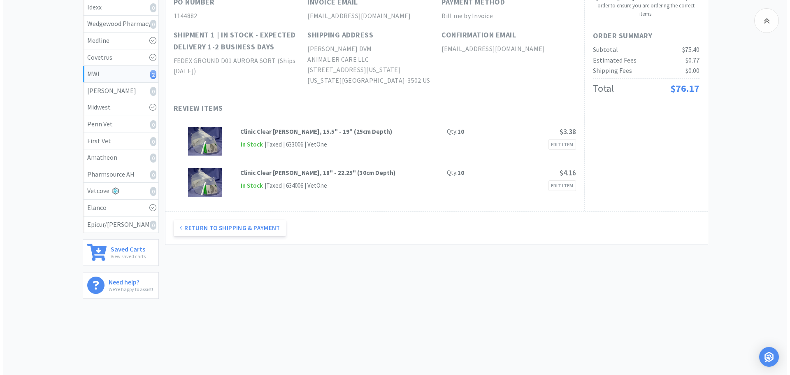
scroll to position [0, 0]
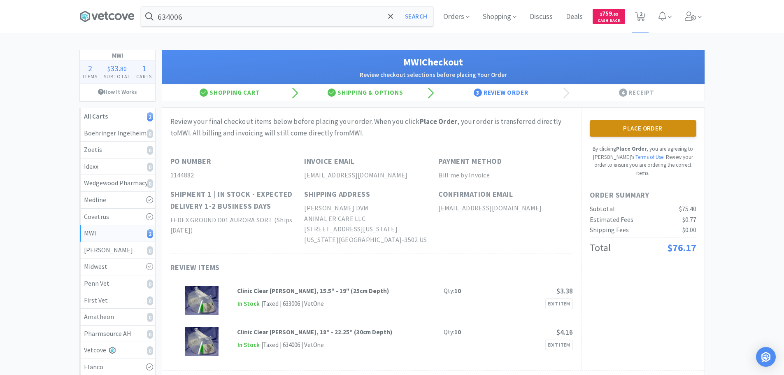
click at [682, 126] on button "Place Order" at bounding box center [642, 128] width 107 height 16
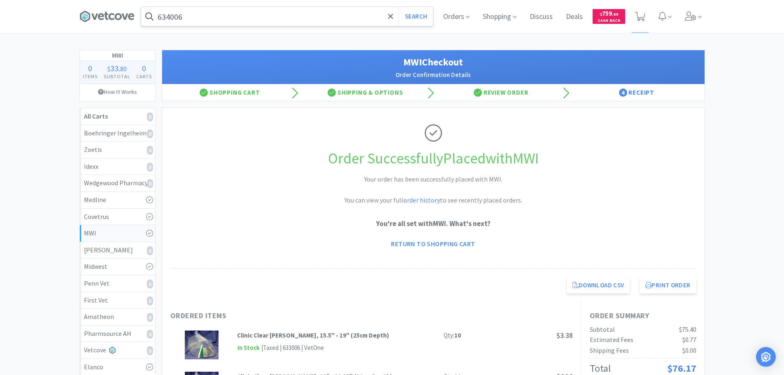
click at [297, 13] on input "634006" at bounding box center [287, 16] width 292 height 19
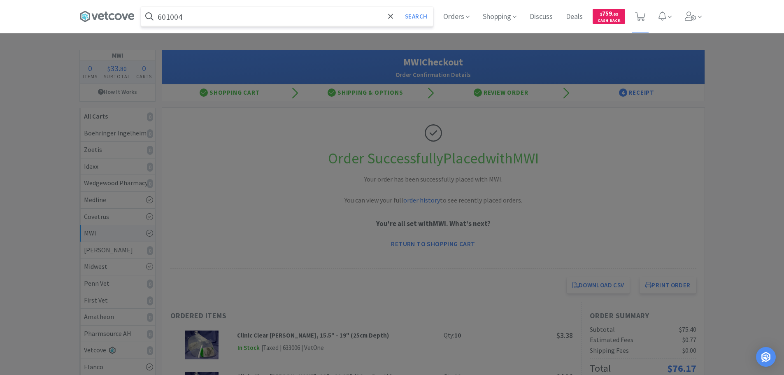
click at [399, 7] on button "Search" at bounding box center [416, 16] width 34 height 19
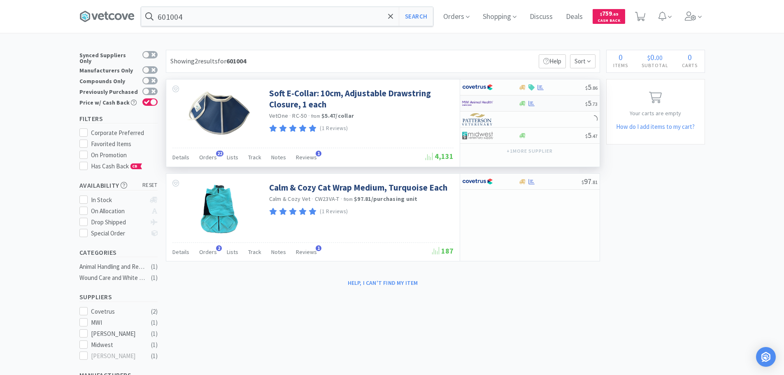
click at [555, 102] on div at bounding box center [551, 103] width 67 height 6
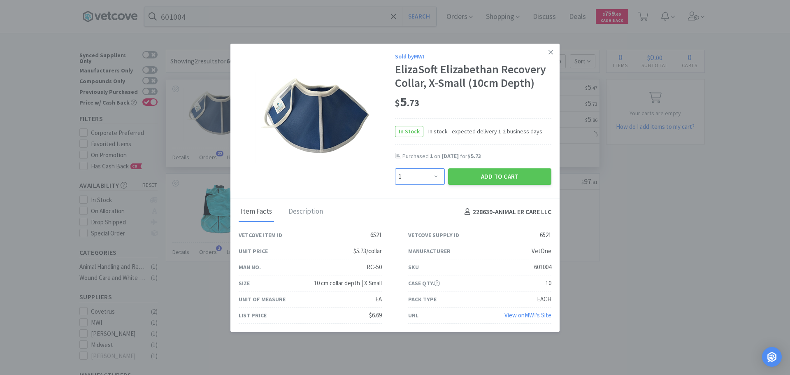
click at [415, 177] on select "Enter Quantity 1 2 3 4 5 6 7 8 9 10 11 12 13 14 15 16 17 18 19 20 Enter Quantity" at bounding box center [420, 176] width 50 height 16
click at [395, 168] on select "Enter Quantity 1 2 3 4 5 6 7 8 9 10 11 12 13 14 15 16 17 18 19 20 Enter Quantity" at bounding box center [420, 176] width 50 height 16
drag, startPoint x: 454, startPoint y: 174, endPoint x: 440, endPoint y: 167, distance: 15.5
click at [448, 173] on button "Add to Cart" at bounding box center [499, 176] width 103 height 16
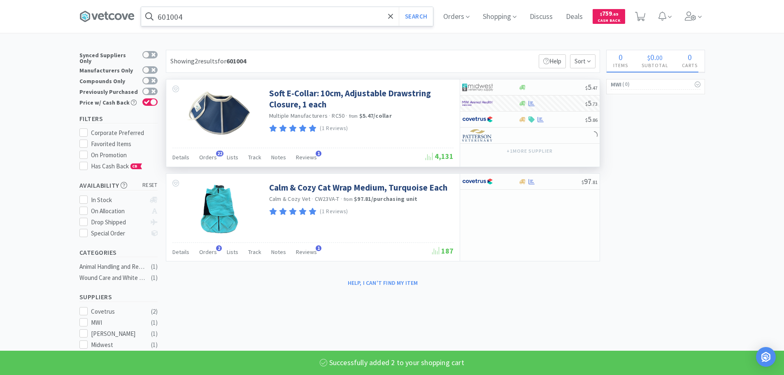
click at [313, 12] on input "601004" at bounding box center [287, 16] width 292 height 19
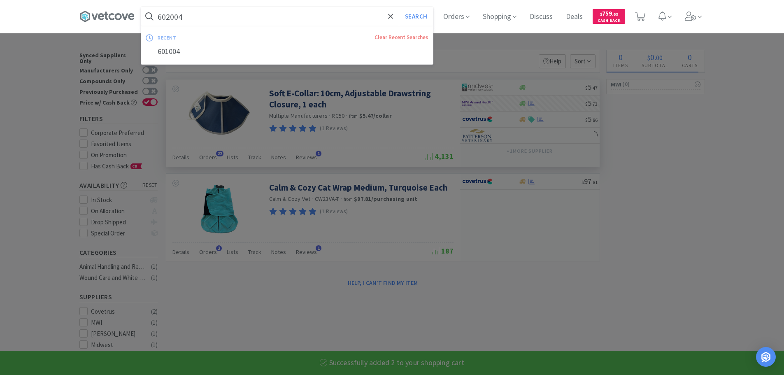
click at [399, 7] on button "Search" at bounding box center [416, 16] width 34 height 19
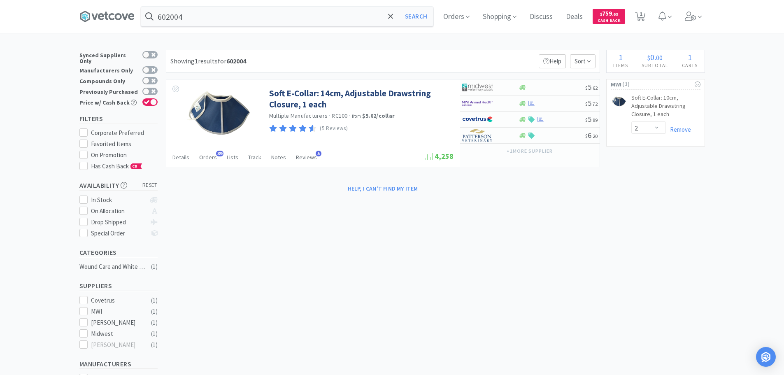
click at [579, 210] on div "× Filter Results Synced Suppliers Only Manufacturers Only Compounds Only Previo…" at bounding box center [391, 287] width 625 height 475
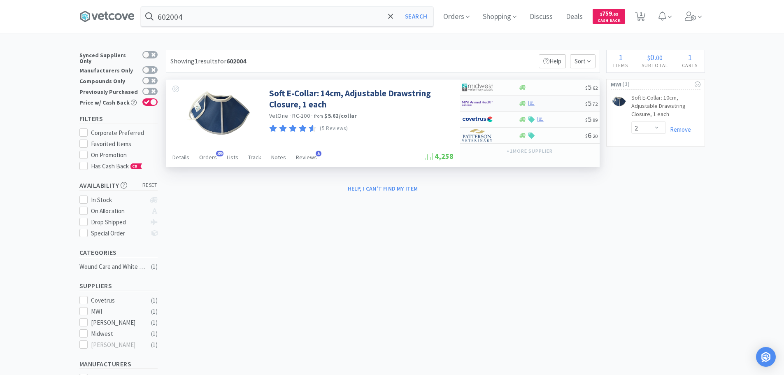
click at [562, 102] on div at bounding box center [551, 103] width 67 height 6
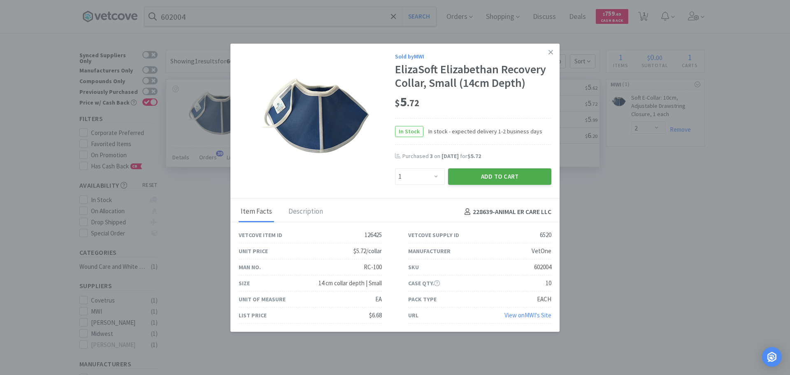
click at [477, 180] on button "Add to Cart" at bounding box center [499, 176] width 103 height 16
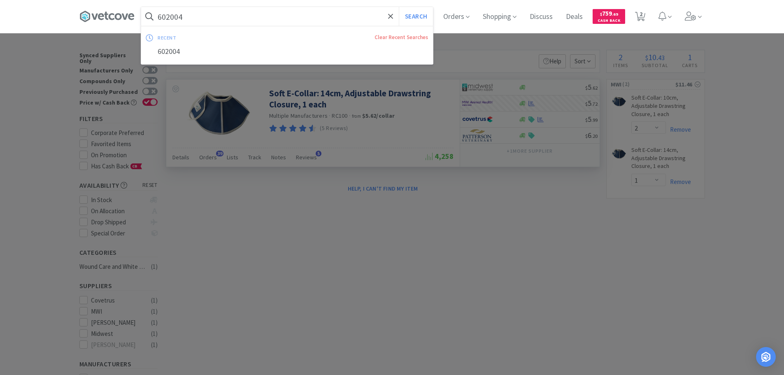
click at [287, 11] on input "602004" at bounding box center [287, 16] width 292 height 19
click at [399, 7] on button "Search" at bounding box center [416, 16] width 34 height 19
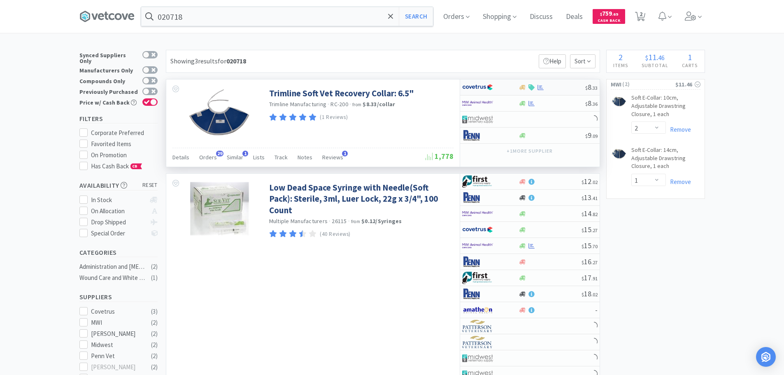
click at [559, 88] on div at bounding box center [551, 87] width 67 height 6
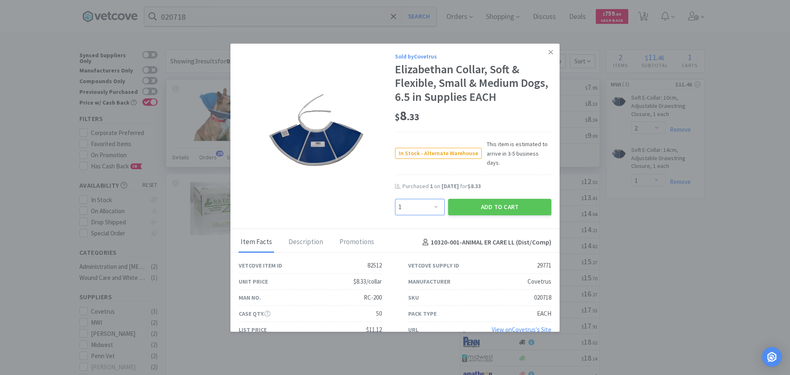
drag, startPoint x: 430, startPoint y: 199, endPoint x: 428, endPoint y: 192, distance: 7.3
click at [429, 199] on select "Enter Quantity 1 2 3 4 5 6 7 8 9 10 11 12 13 14 15 16 17 18 19 20 Enter Quantity" at bounding box center [420, 207] width 50 height 16
click at [395, 199] on select "Enter Quantity 1 2 3 4 5 6 7 8 9 10 11 12 13 14 15 16 17 18 19 20 Enter Quantity" at bounding box center [420, 207] width 50 height 16
click at [355, 232] on div "Promotions" at bounding box center [356, 242] width 39 height 21
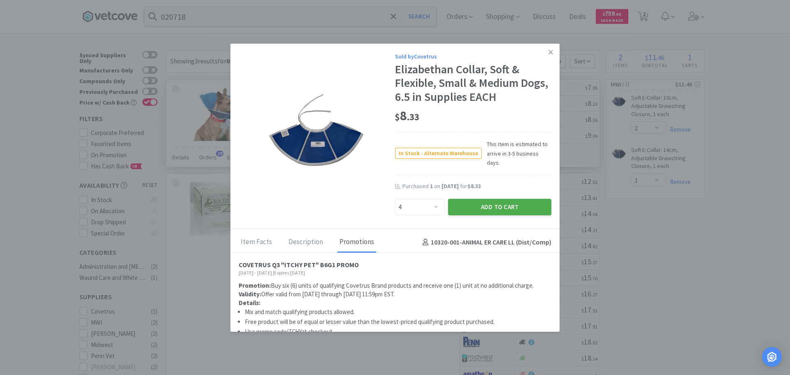
click at [491, 202] on button "Add to Cart" at bounding box center [499, 207] width 103 height 16
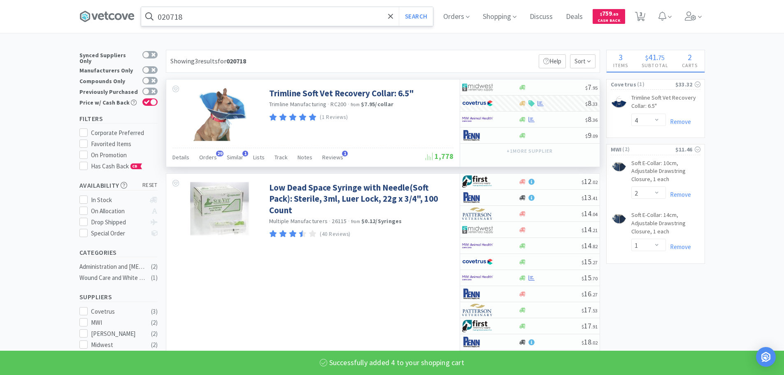
click at [290, 16] on input "020718" at bounding box center [287, 16] width 292 height 19
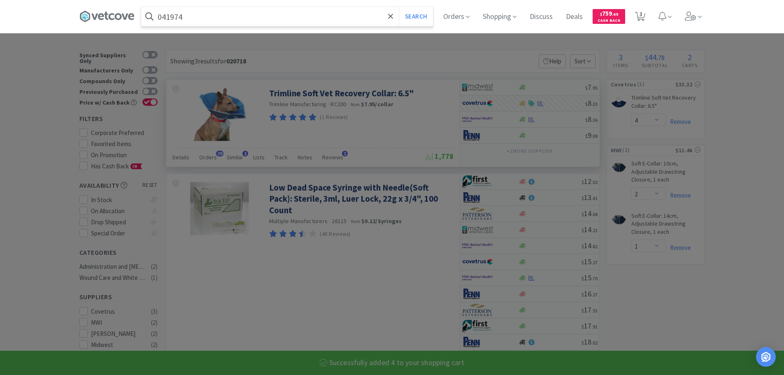
click at [399, 7] on button "Search" at bounding box center [416, 16] width 34 height 19
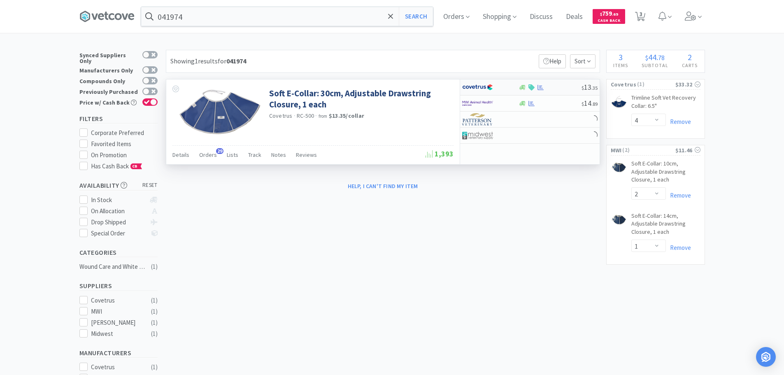
click at [553, 86] on div at bounding box center [549, 87] width 63 height 6
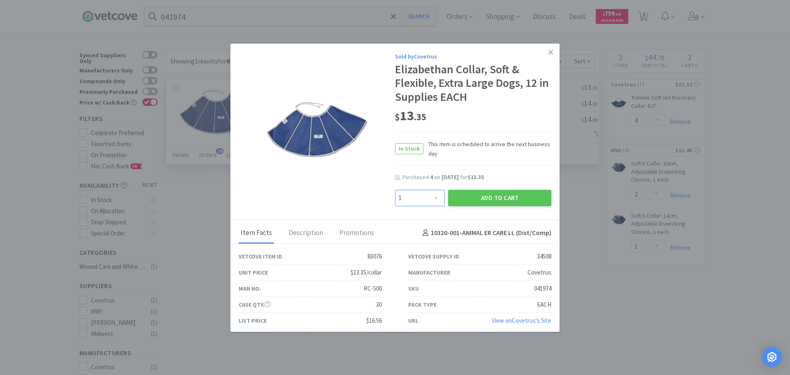
drag, startPoint x: 423, startPoint y: 202, endPoint x: 421, endPoint y: 191, distance: 10.4
click at [423, 201] on select "Enter Quantity 1 2 3 4 5 6 7 8 9 10 11 12 13 14 15 16 17 18 19 20 Enter Quantity" at bounding box center [420, 198] width 50 height 16
click at [395, 190] on select "Enter Quantity 1 2 3 4 5 6 7 8 9 10 11 12 13 14 15 16 17 18 19 20 Enter Quantity" at bounding box center [420, 198] width 50 height 16
click at [353, 234] on div "Promotions" at bounding box center [356, 233] width 39 height 21
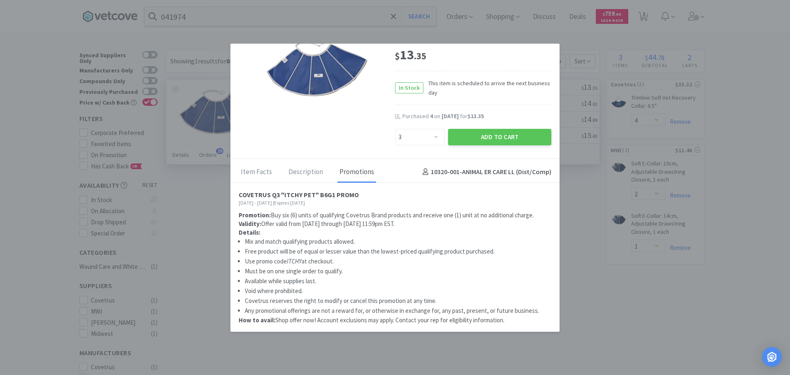
scroll to position [62, 0]
click at [294, 261] on em "ITCHY" at bounding box center [294, 260] width 15 height 8
click at [494, 139] on button "Add to Cart" at bounding box center [499, 136] width 103 height 16
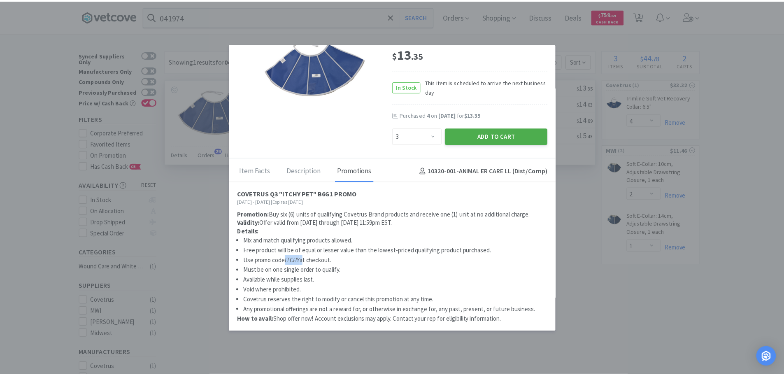
scroll to position [63, 0]
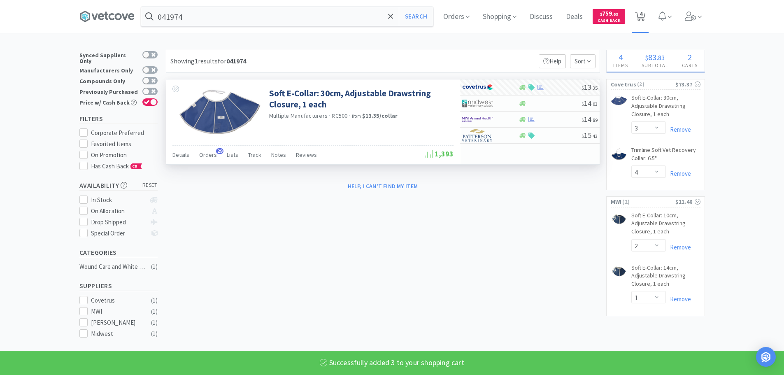
click at [640, 19] on icon at bounding box center [640, 16] width 10 height 9
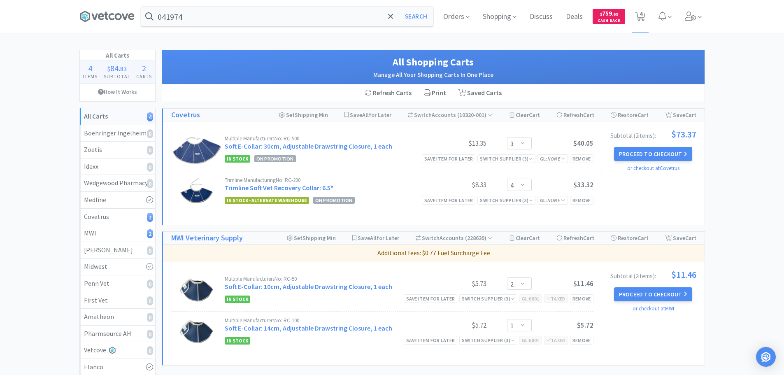
scroll to position [41, 0]
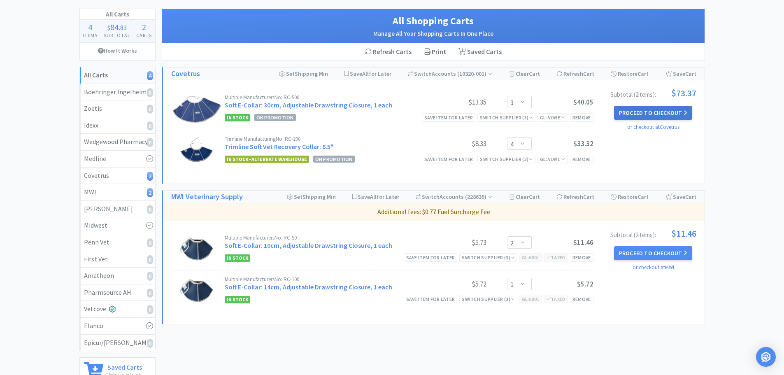
click at [642, 114] on button "Proceed to Checkout" at bounding box center [653, 113] width 78 height 14
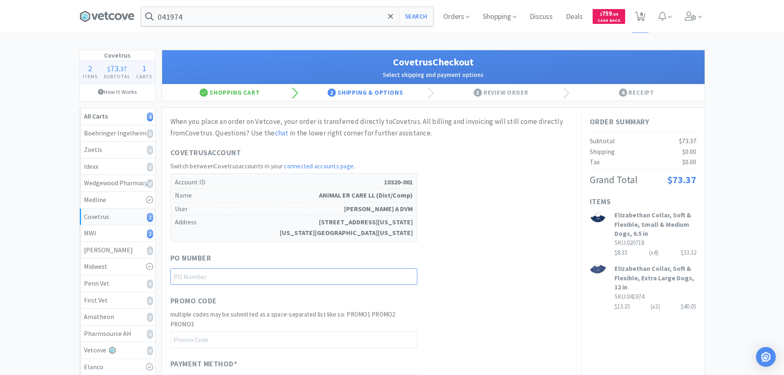
click at [338, 274] on input "text" at bounding box center [293, 276] width 247 height 16
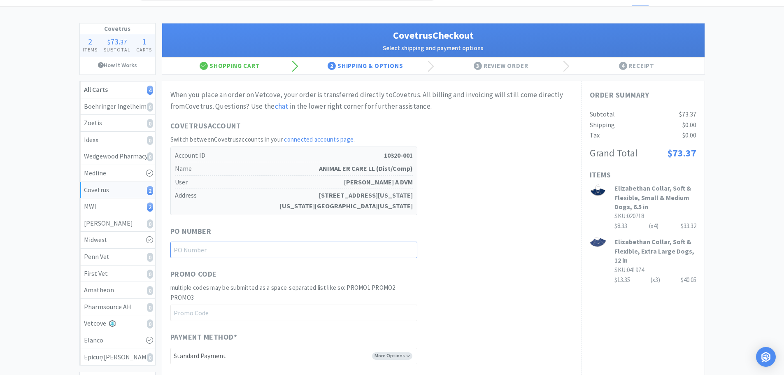
scroll to position [41, 0]
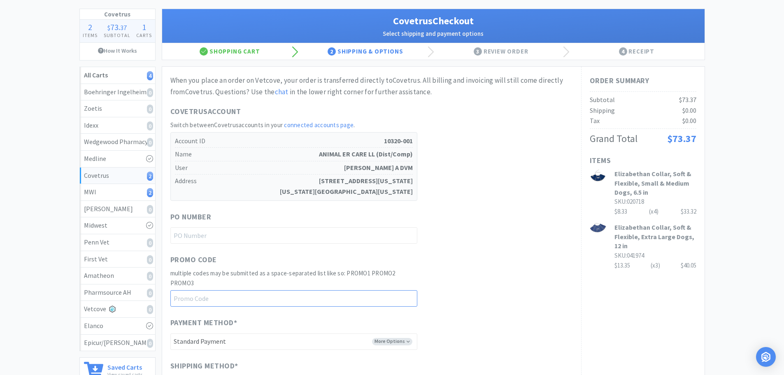
click at [263, 297] on input "text" at bounding box center [293, 298] width 247 height 16
click at [306, 237] on input "text" at bounding box center [293, 235] width 247 height 16
click at [472, 220] on div "PO Number 1144884" at bounding box center [371, 227] width 402 height 33
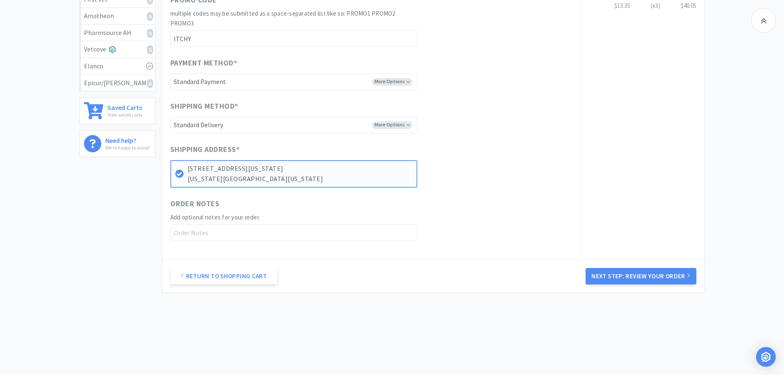
scroll to position [303, 0]
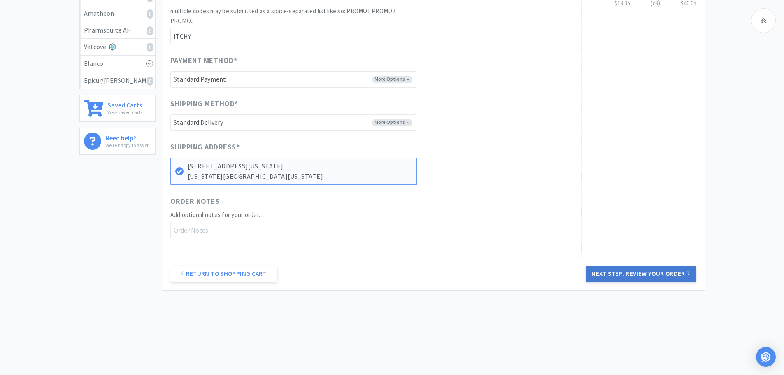
click at [659, 277] on button "Next Step: Review Your Order" at bounding box center [640, 273] width 110 height 16
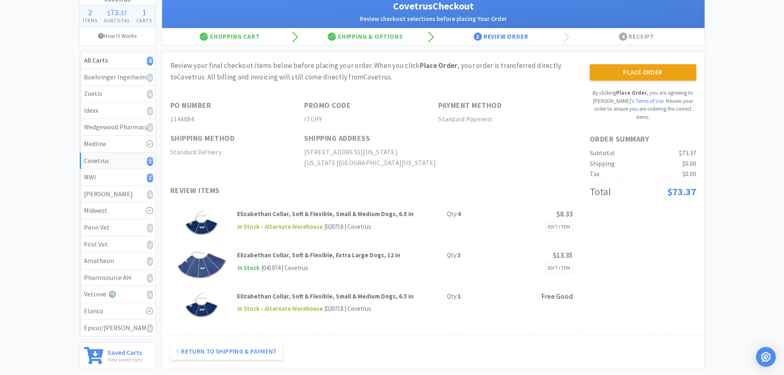
scroll to position [41, 0]
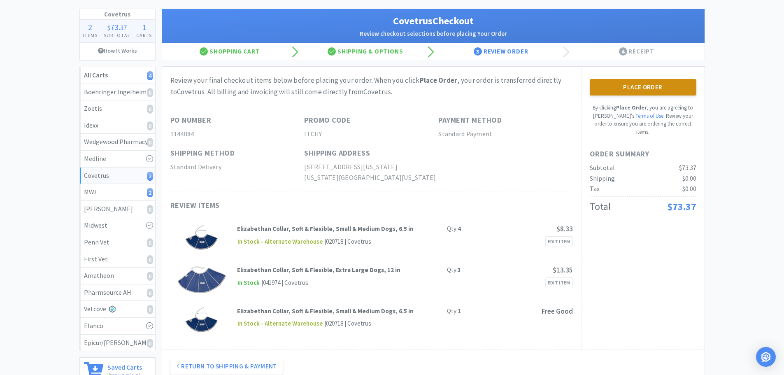
click at [614, 90] on button "Place Order" at bounding box center [642, 87] width 107 height 16
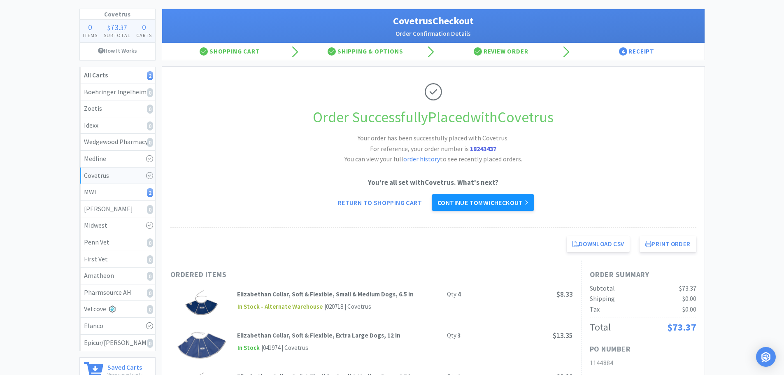
click at [465, 204] on link "Continue to MWI checkout" at bounding box center [482, 202] width 102 height 16
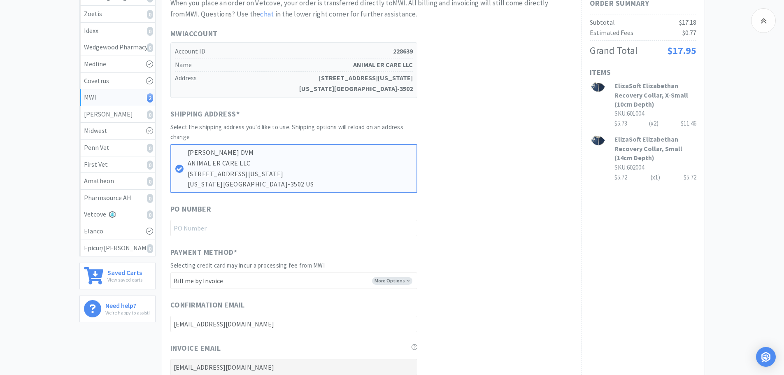
scroll to position [165, 0]
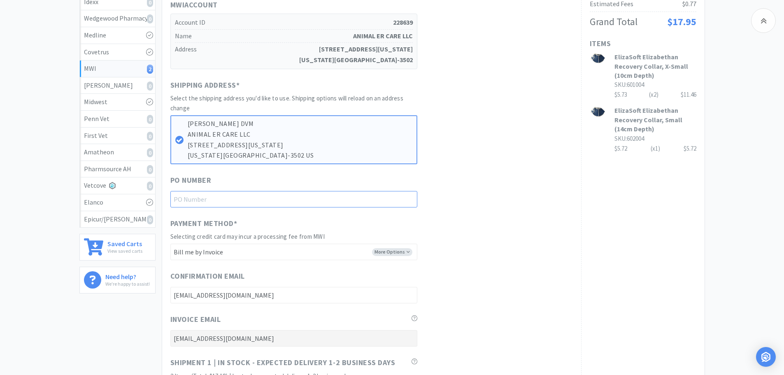
click at [252, 202] on input "text" at bounding box center [293, 199] width 247 height 16
click at [486, 198] on div "PO Number 1144883" at bounding box center [371, 190] width 402 height 33
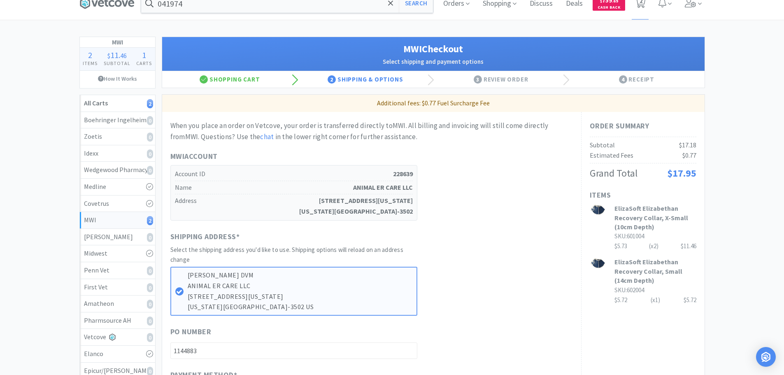
scroll to position [0, 0]
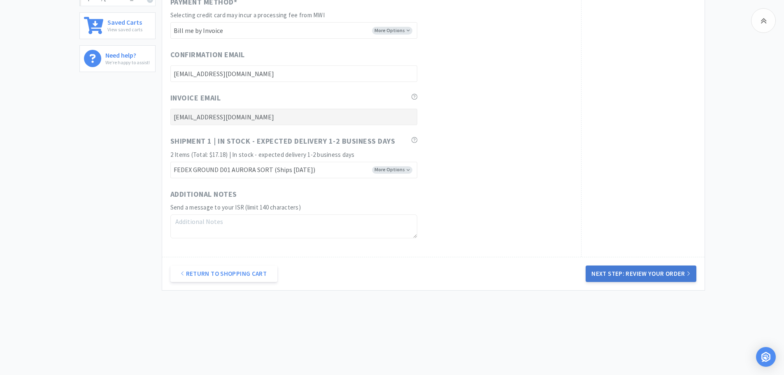
click at [642, 277] on button "Next Step: Review Your Order" at bounding box center [640, 273] width 110 height 16
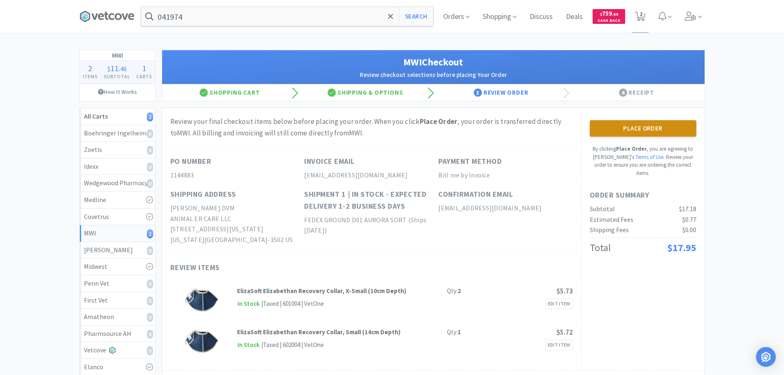
click at [598, 133] on button "Place Order" at bounding box center [642, 128] width 107 height 16
